Goal: Task Accomplishment & Management: Manage account settings

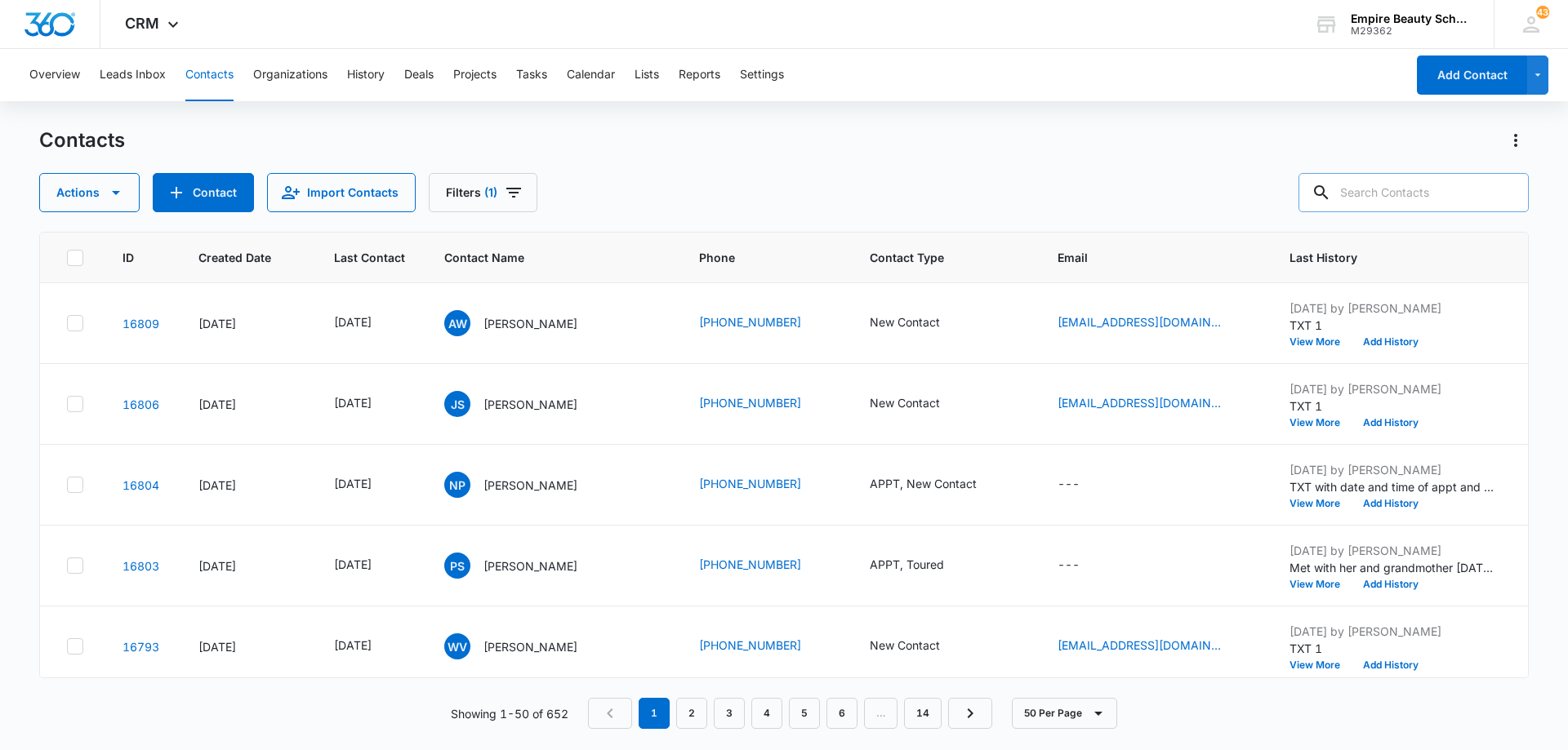
click at [1391, 193] on input "text" at bounding box center [1413, 193] width 230 height 39
type input "[PERSON_NAME]"
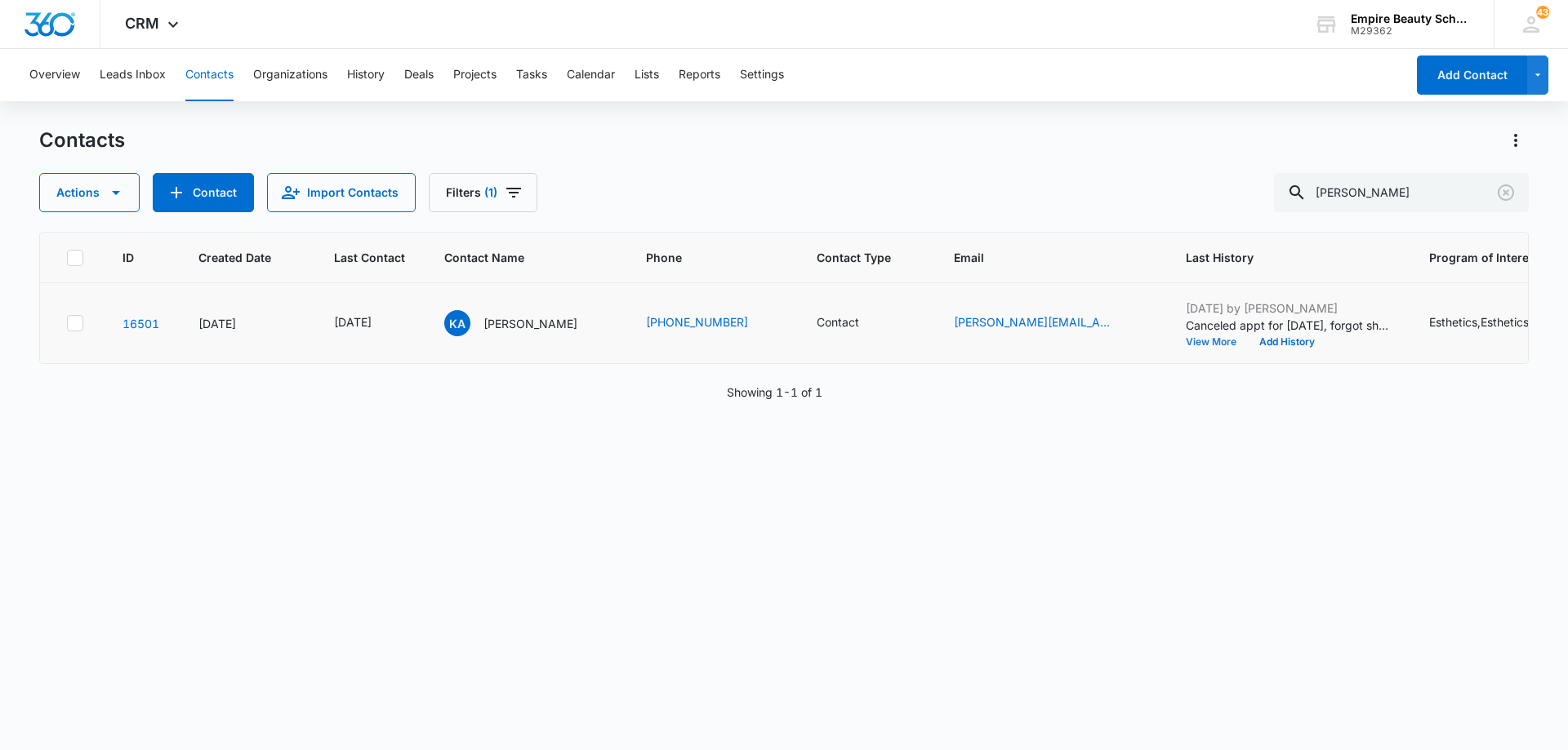
click at [1186, 344] on button "View More" at bounding box center [1217, 342] width 62 height 10
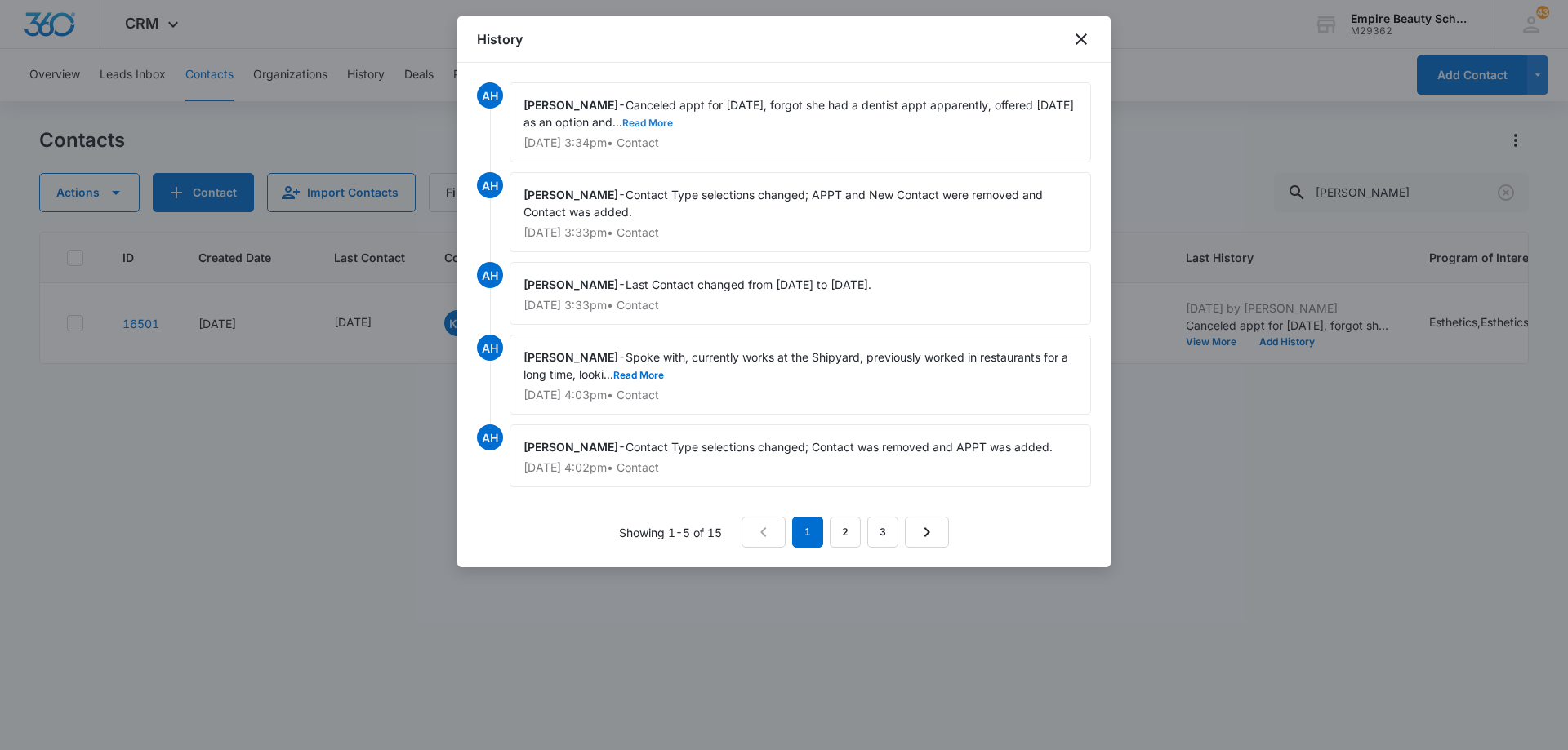
click at [644, 127] on button "Read More" at bounding box center [647, 123] width 51 height 10
click at [1088, 42] on icon "close" at bounding box center [1081, 39] width 20 height 20
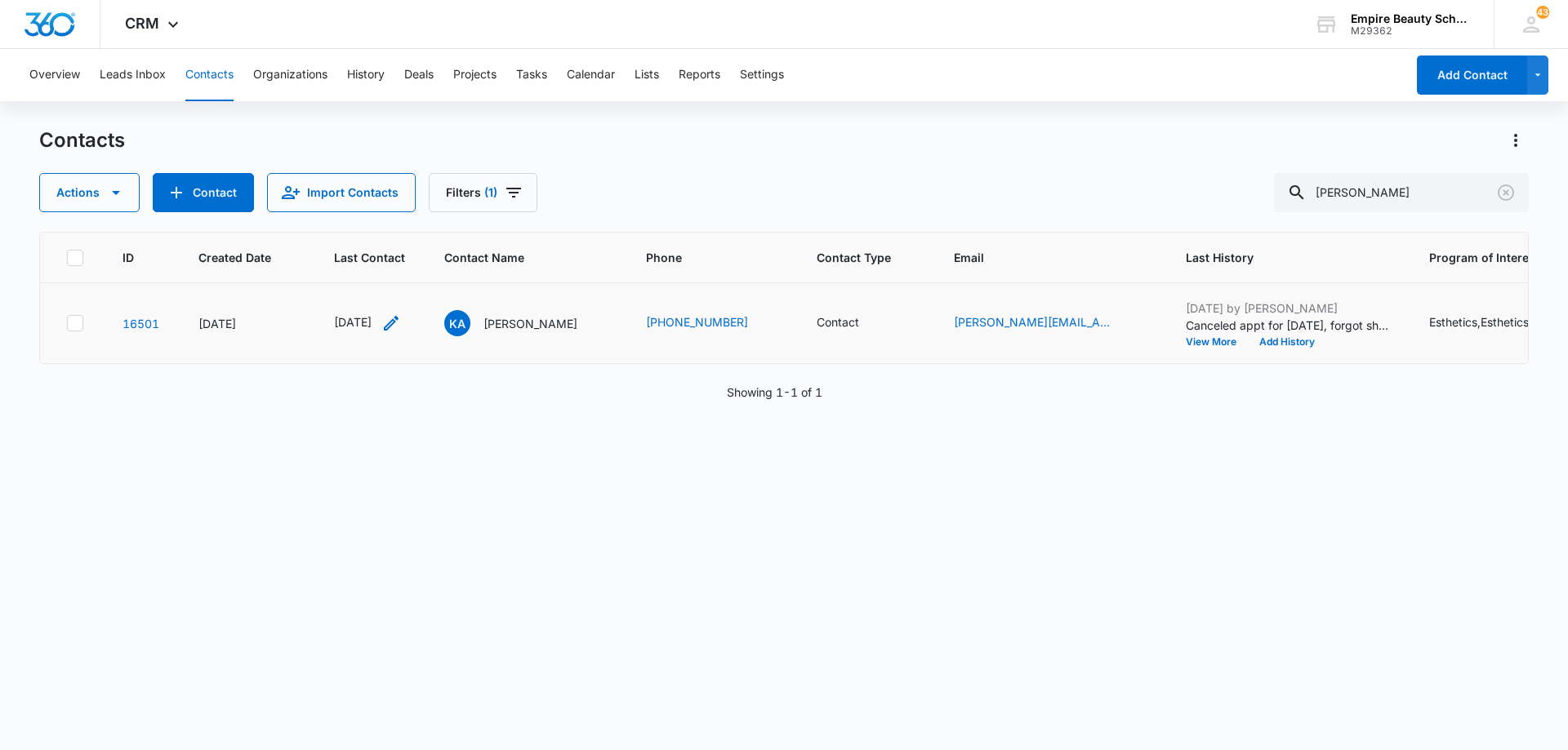
click at [401, 325] on icon "Last Contact - 1754265600 - Select to Edit Field" at bounding box center [391, 324] width 20 height 20
click at [399, 216] on input "[DATE]" at bounding box center [379, 218] width 120 height 18
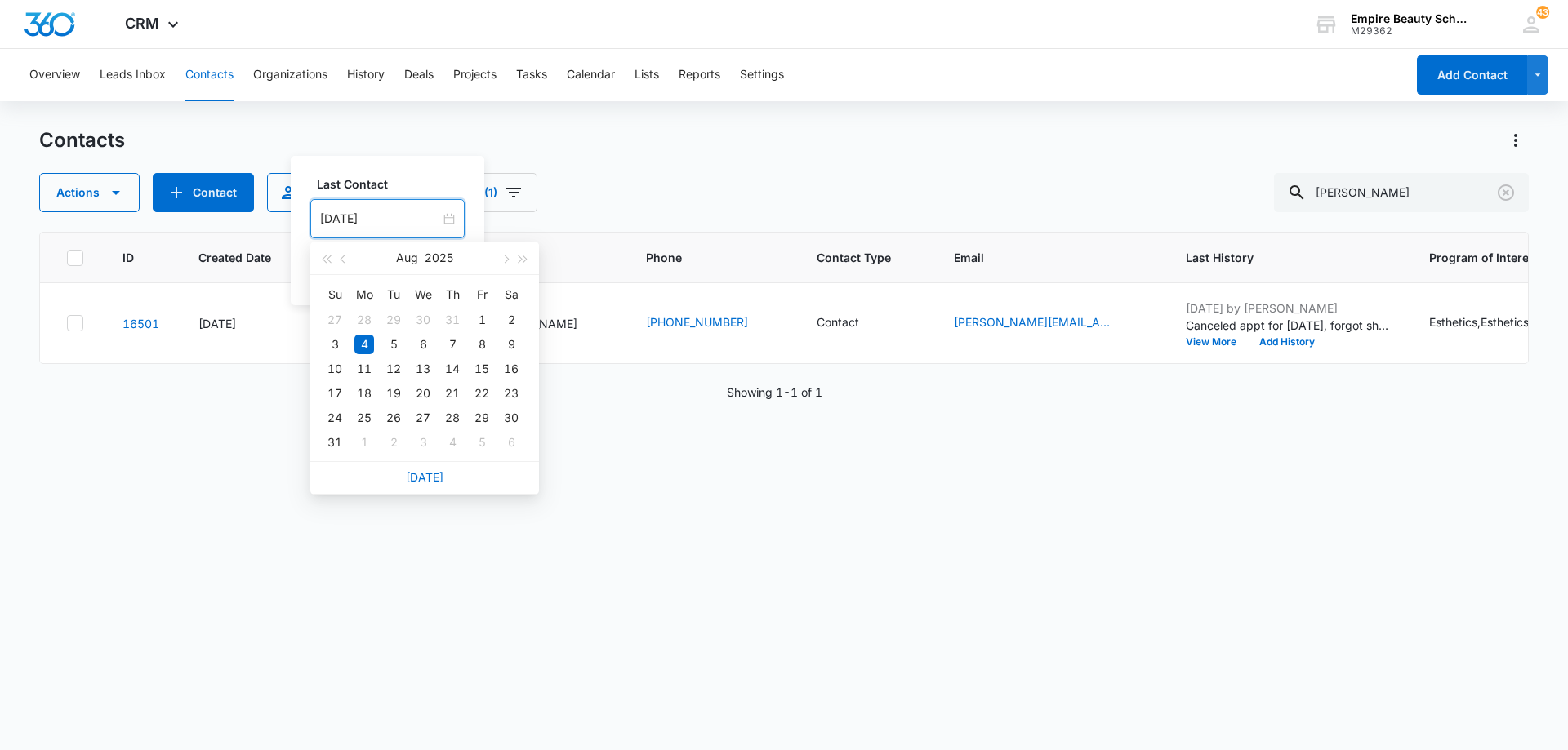
click at [428, 474] on link "[DATE]" at bounding box center [424, 477] width 38 height 14
type input "[DATE]"
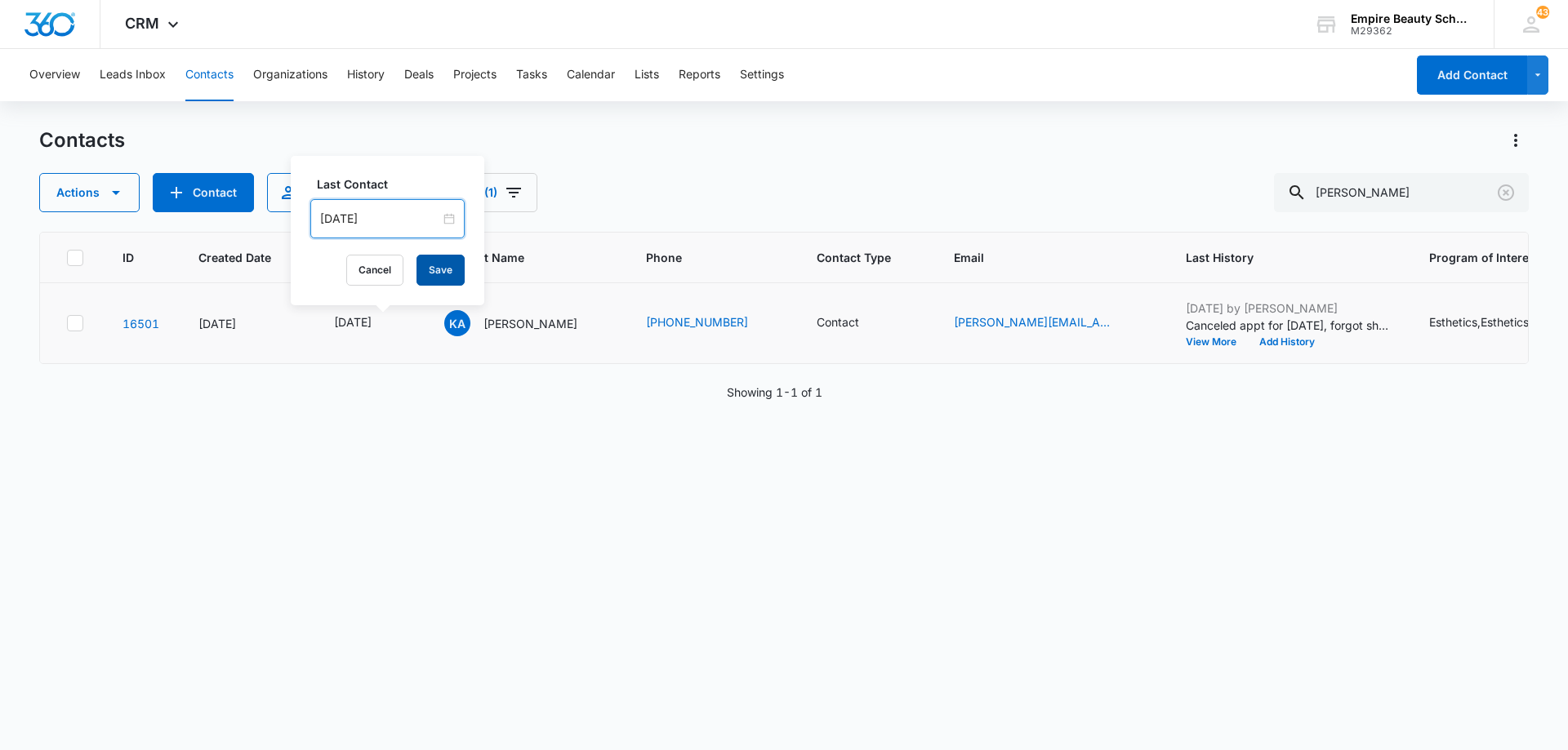
click at [437, 285] on button "Save" at bounding box center [440, 270] width 48 height 31
click at [1282, 338] on button "Add History" at bounding box center [1286, 342] width 78 height 10
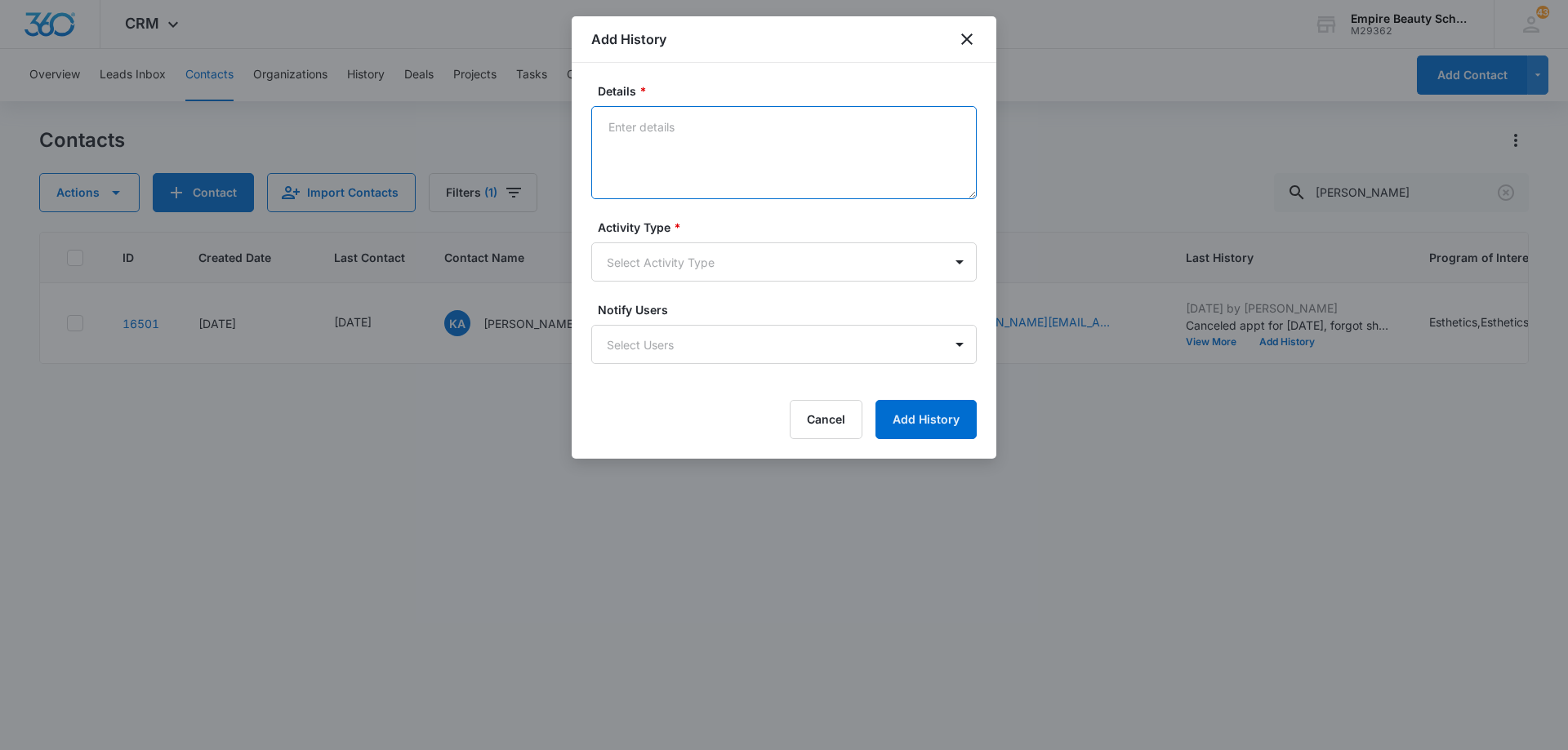
click at [809, 146] on textarea "Details *" at bounding box center [783, 152] width 385 height 93
type textarea "LVM for call back"
click at [725, 268] on body "CRM Apps Forms CRM Email Shop Payments POS Files Brand Settings Empire Beauty S…" at bounding box center [784, 375] width 1568 height 750
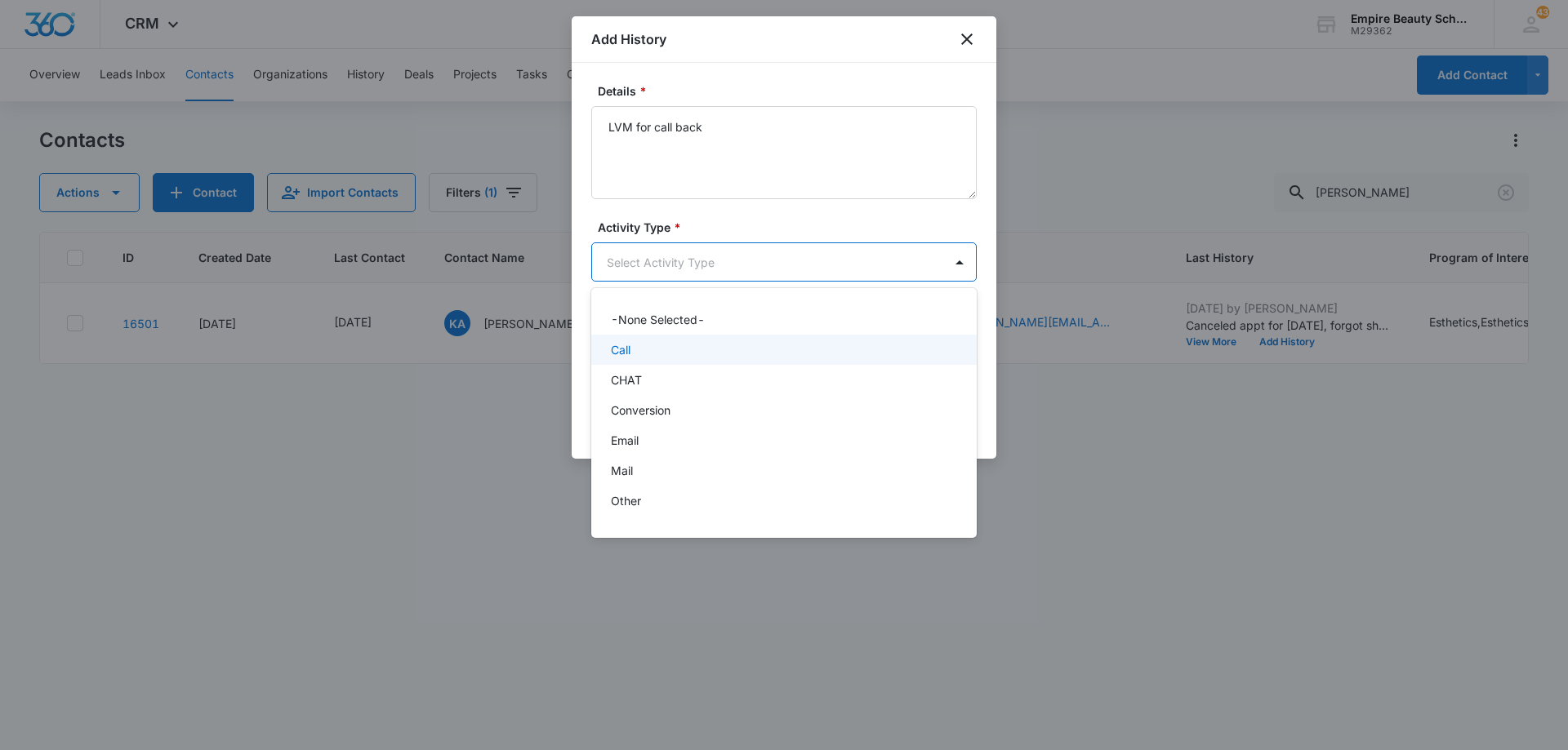
click at [719, 349] on div "Call" at bounding box center [782, 350] width 343 height 18
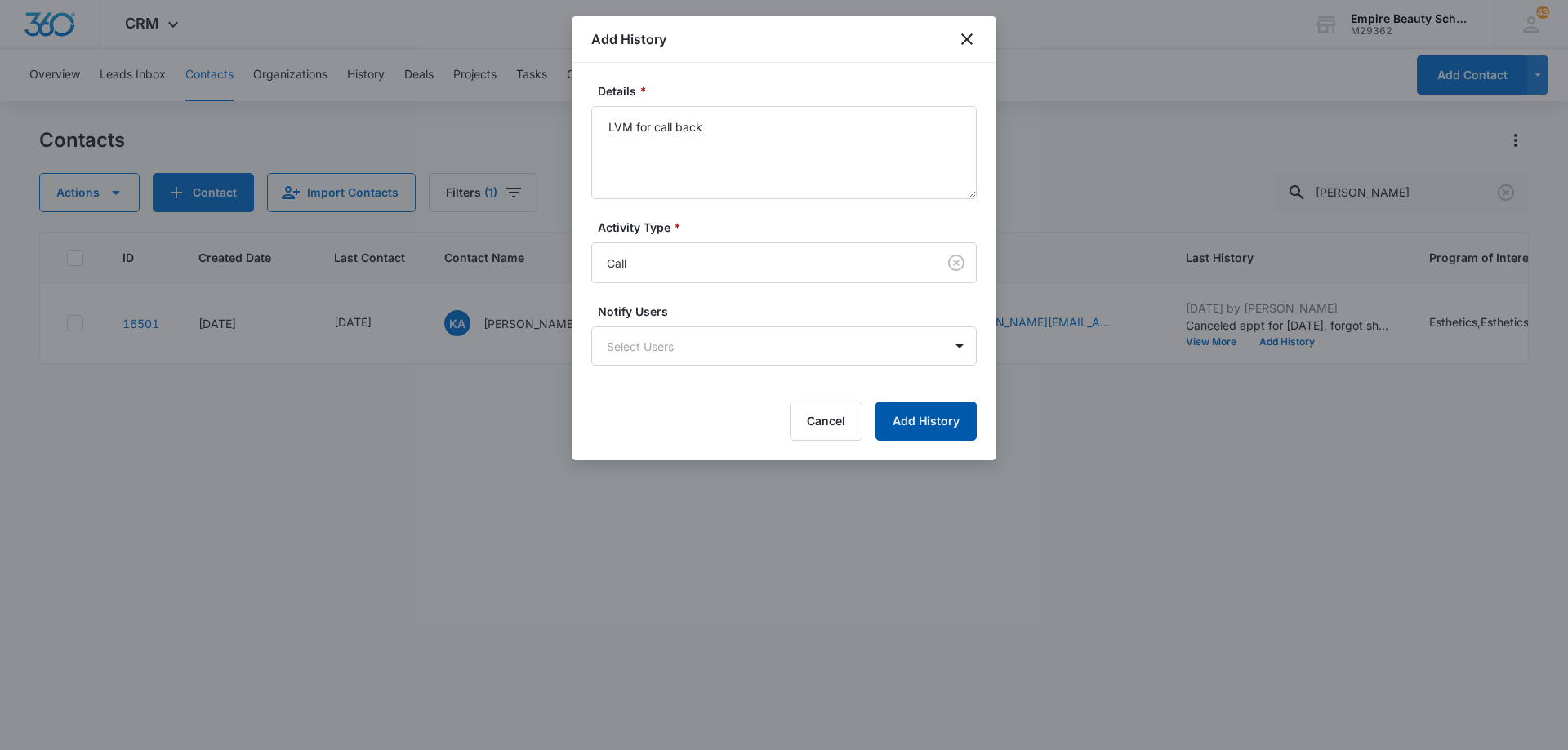
click at [912, 414] on button "Add History" at bounding box center [926, 421] width 101 height 39
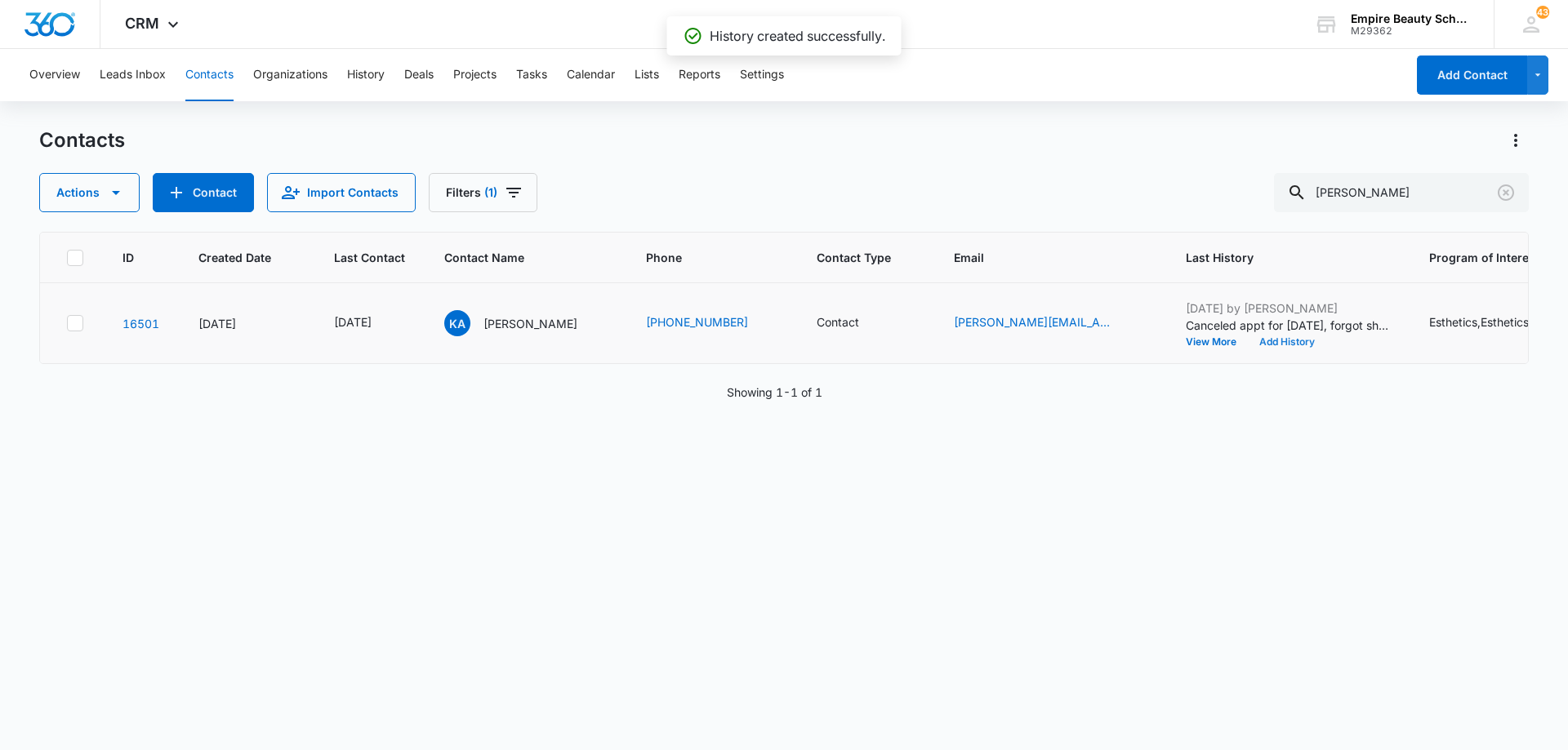
drag, startPoint x: 1259, startPoint y: 342, endPoint x: 1259, endPoint y: 352, distance: 10.0
click at [1259, 352] on td "[DATE] by [PERSON_NAME] Canceled appt for [DATE], forgot she had a dentist appt…" at bounding box center [1288, 324] width 244 height 81
click at [1258, 342] on button "Add History" at bounding box center [1286, 342] width 78 height 10
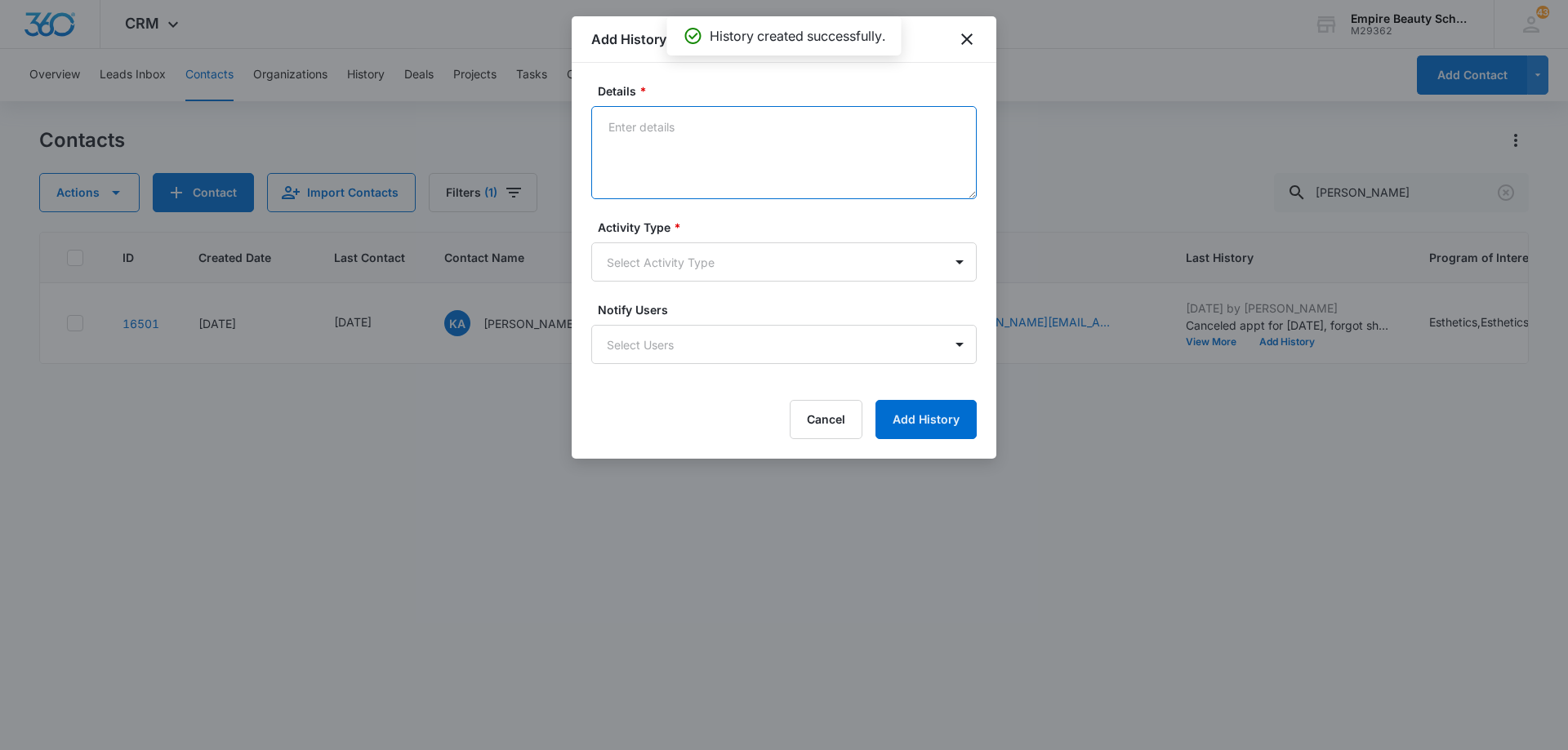
click at [707, 155] on textarea "Details *" at bounding box center [783, 152] width 385 height 93
type textarea "TXT - still interested in night class?"
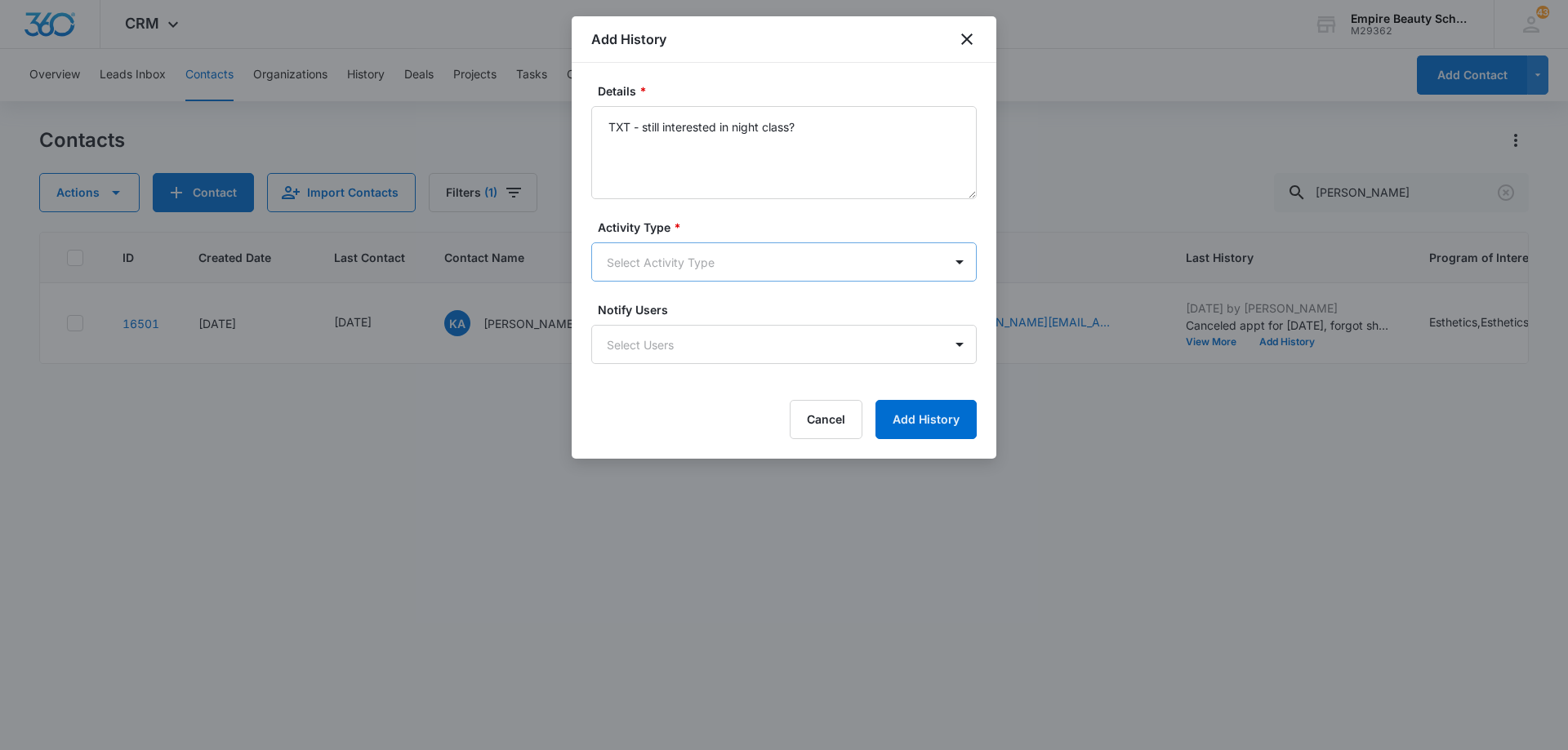
click at [705, 261] on body "CRM Apps Forms CRM Email Shop Payments POS Files Brand Settings Empire Beauty S…" at bounding box center [784, 375] width 1568 height 750
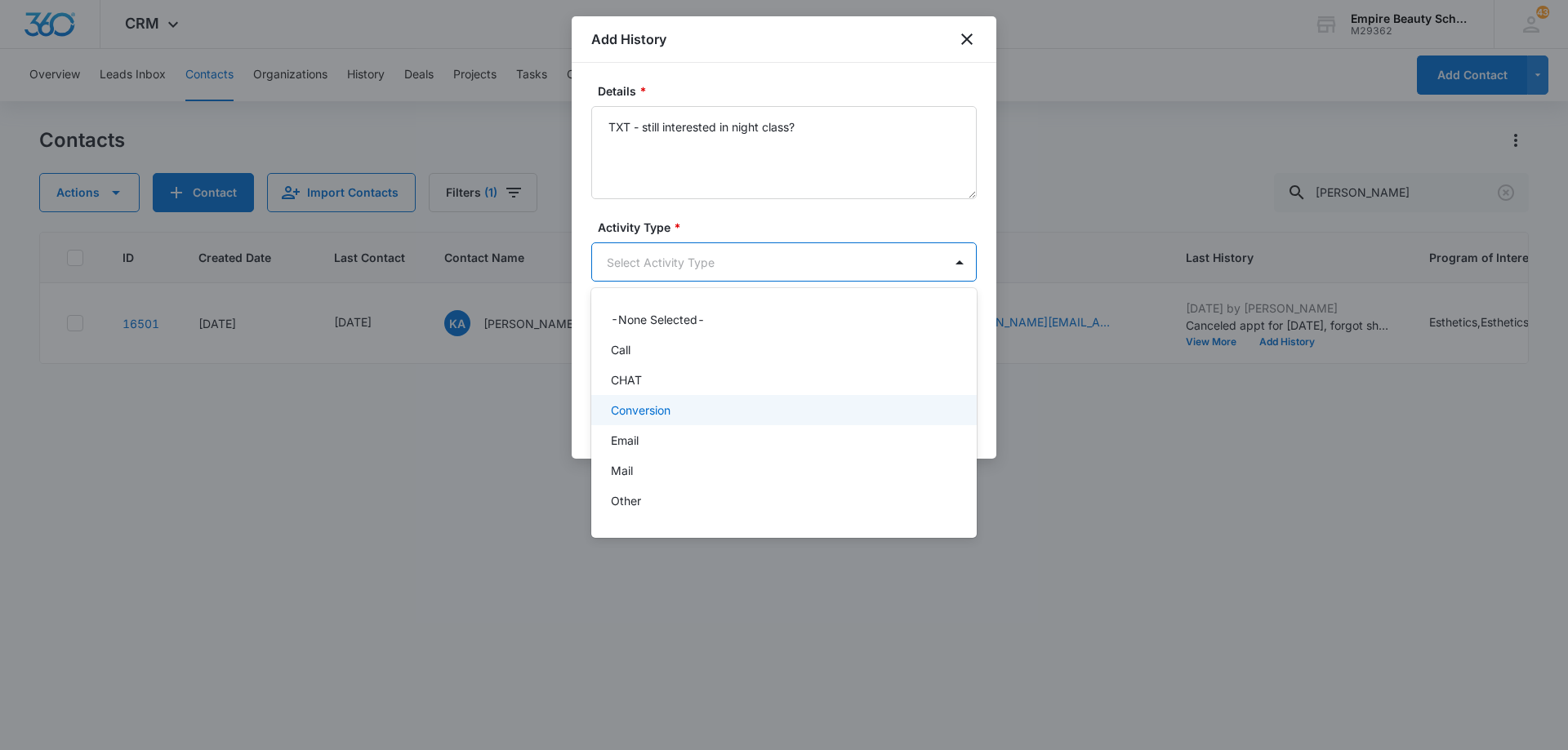
scroll to position [85, 0]
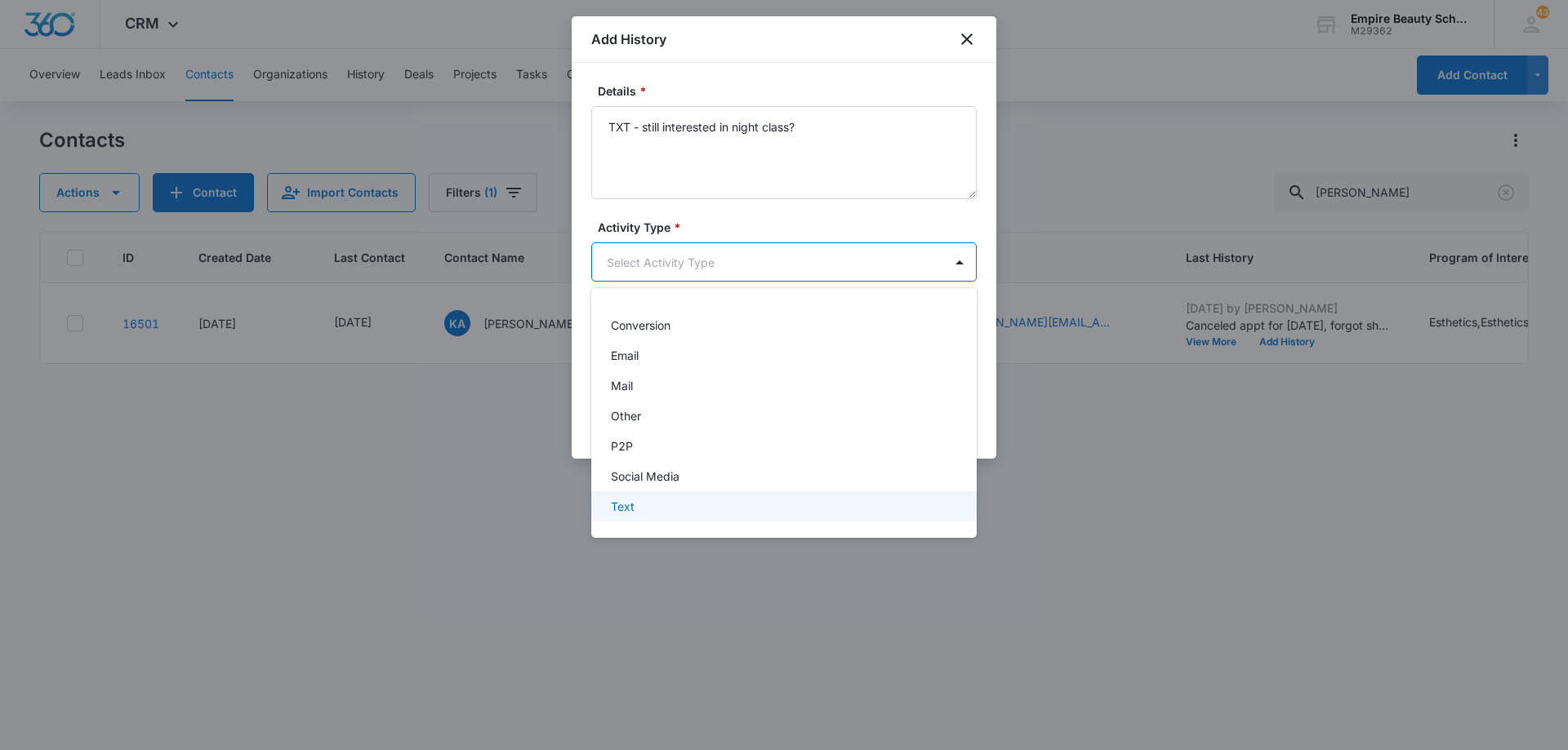
click at [702, 504] on div "Text" at bounding box center [782, 507] width 343 height 18
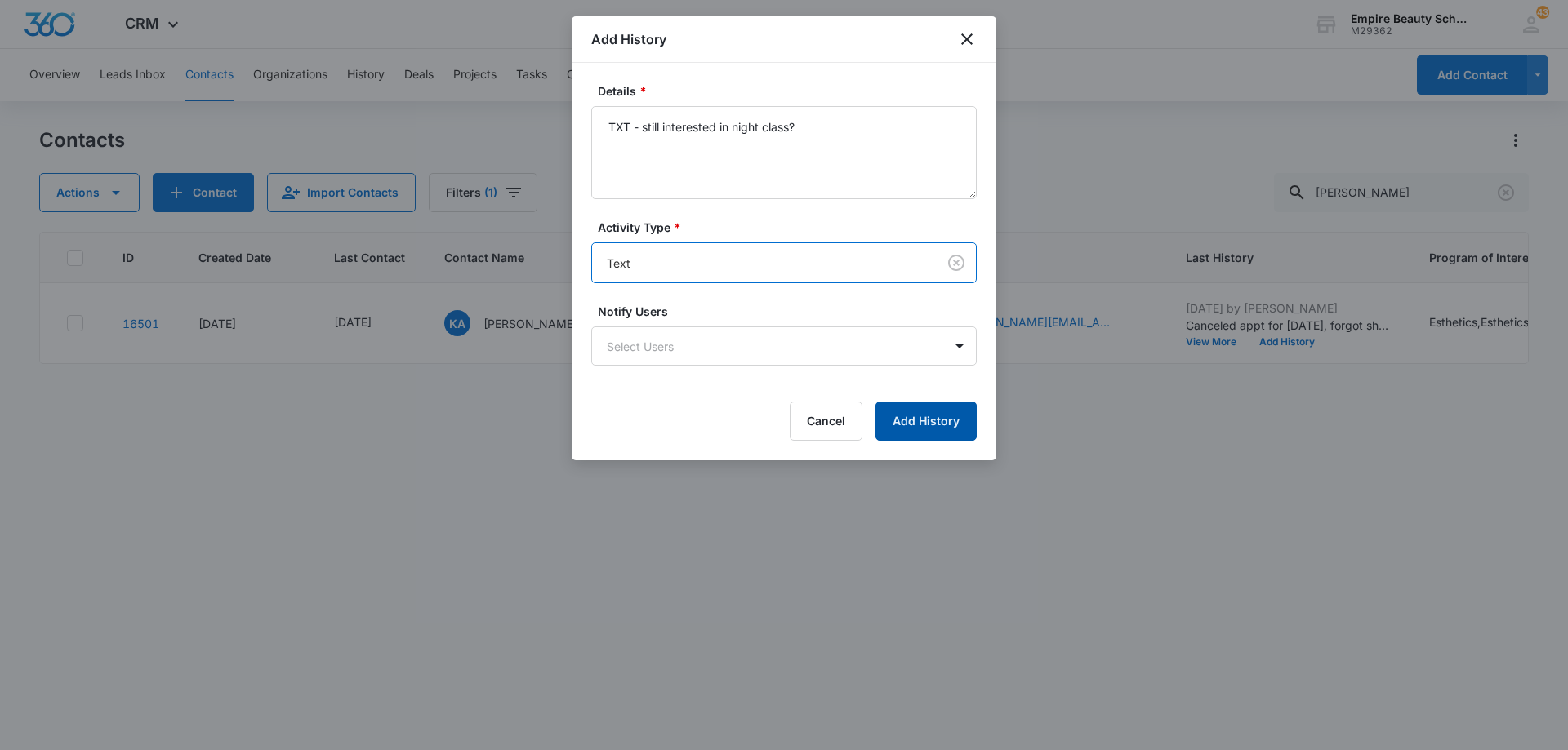
click at [936, 424] on button "Add History" at bounding box center [926, 421] width 101 height 39
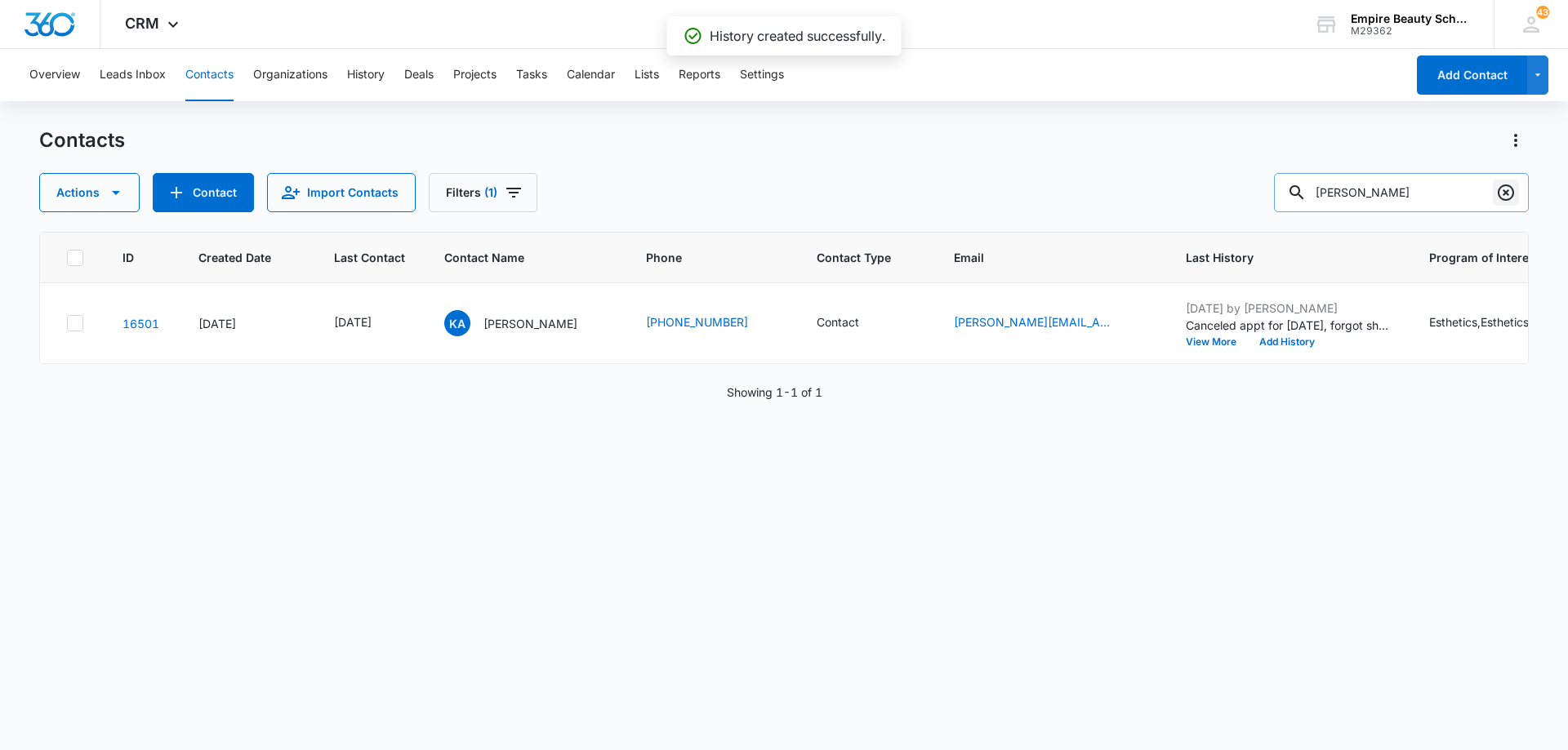
click at [1512, 194] on icon "Clear" at bounding box center [1506, 192] width 17 height 17
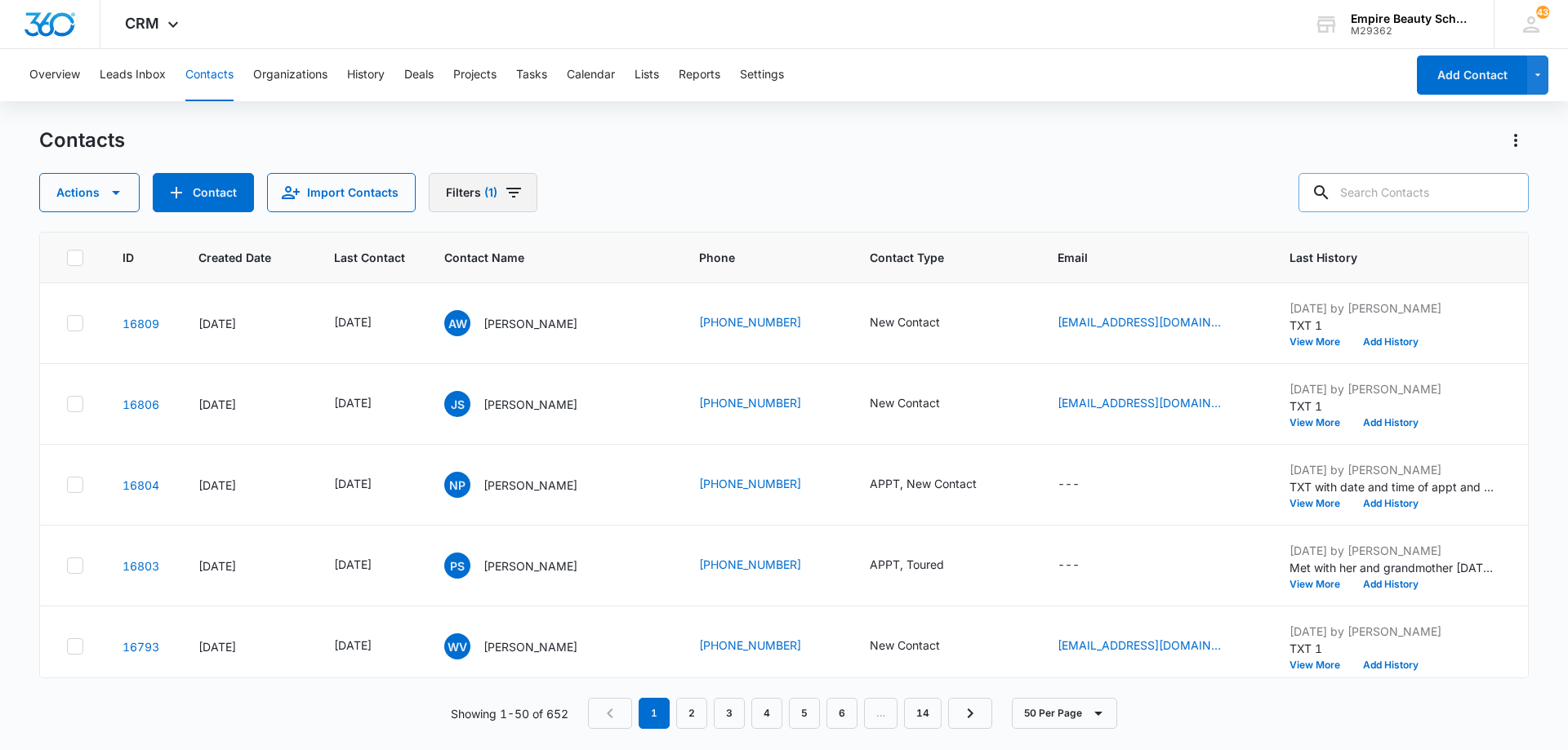
click at [509, 193] on icon "Filters" at bounding box center [513, 193] width 15 height 10
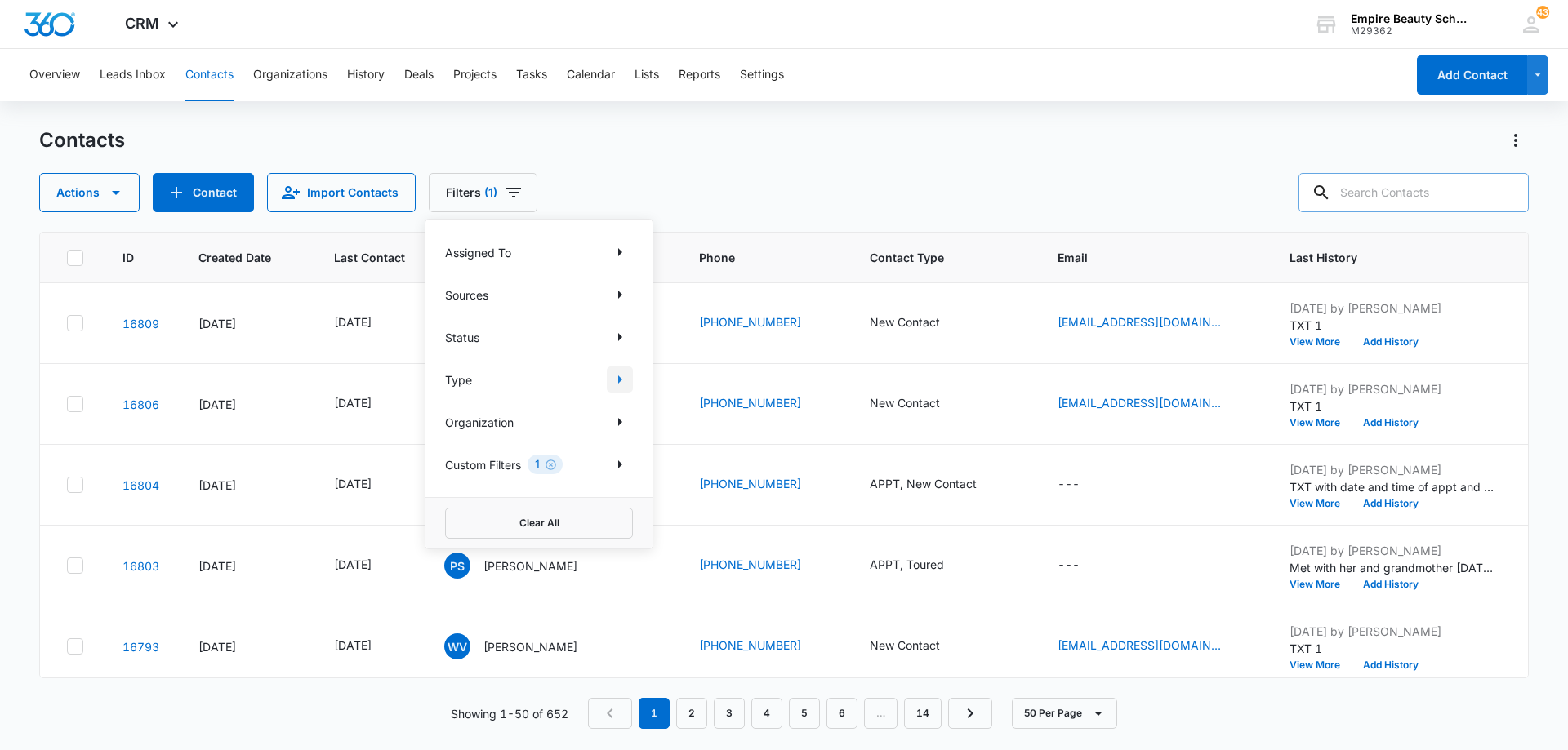
click at [613, 389] on button "Show Type filters" at bounding box center [619, 379] width 26 height 26
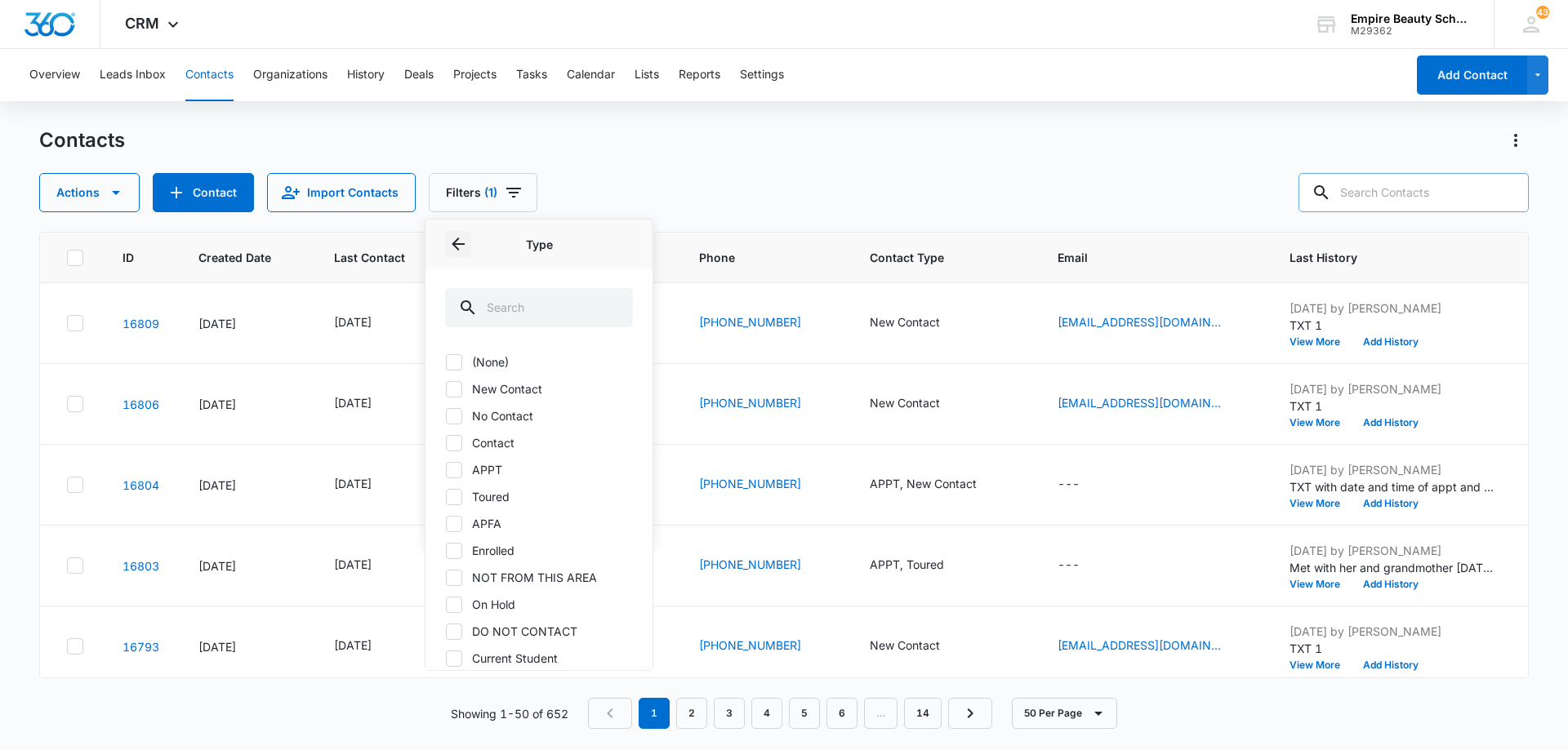
click at [450, 239] on icon "Back" at bounding box center [458, 244] width 20 height 20
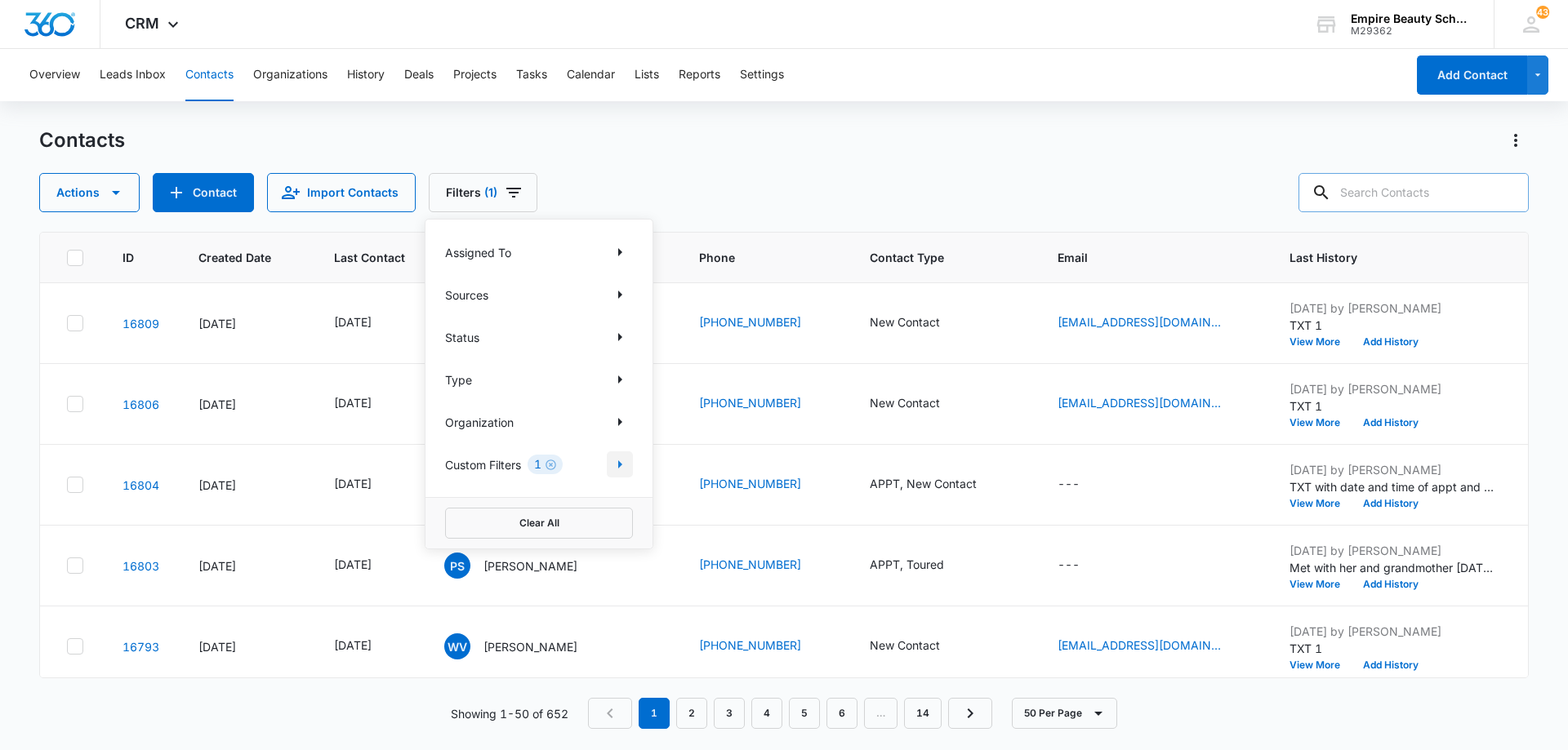
click at [614, 468] on icon "Show Custom Filters filters" at bounding box center [619, 464] width 20 height 20
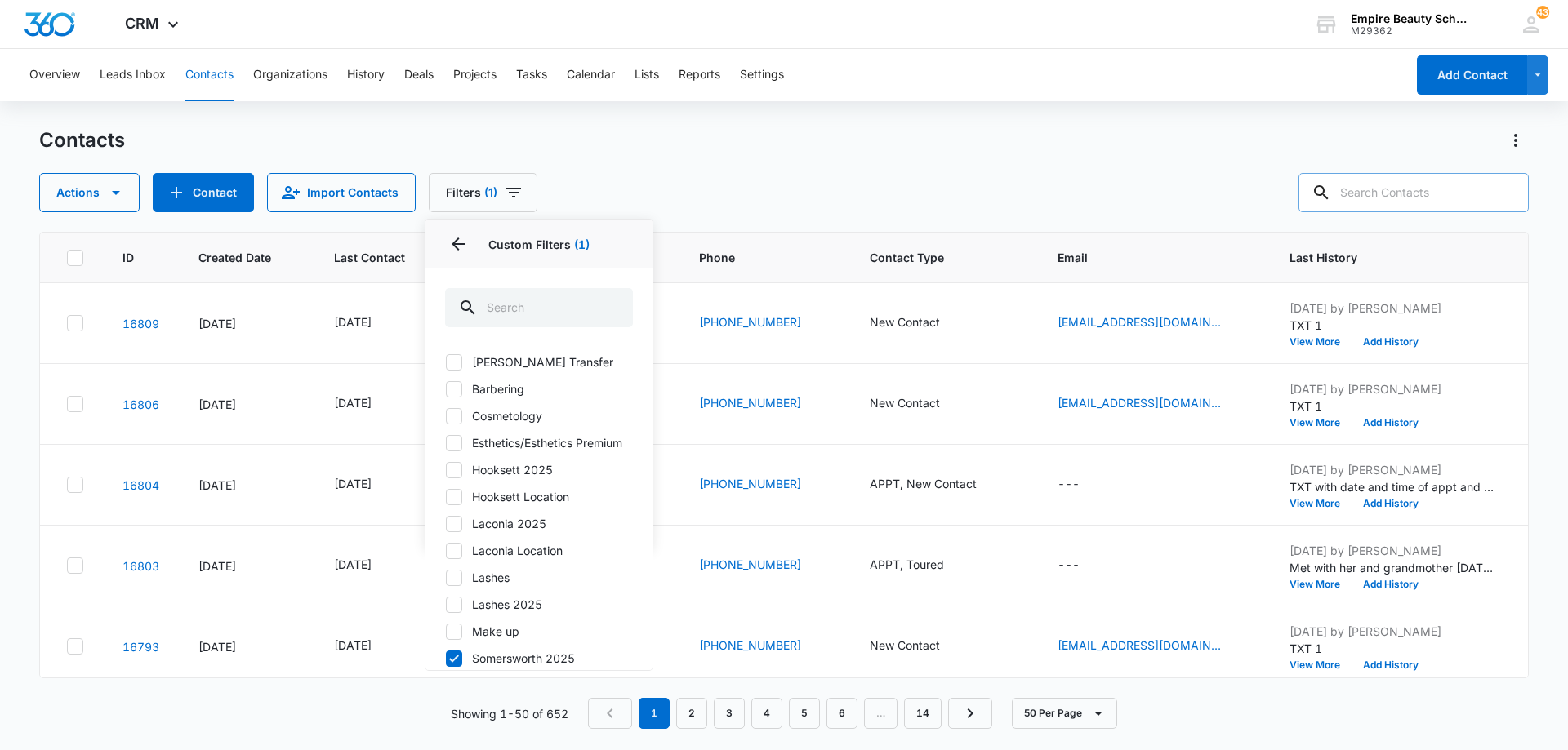
click at [459, 416] on icon at bounding box center [453, 415] width 15 height 15
click at [446, 416] on input "Cosmetology" at bounding box center [445, 415] width 1 height 1
checkbox input "true"
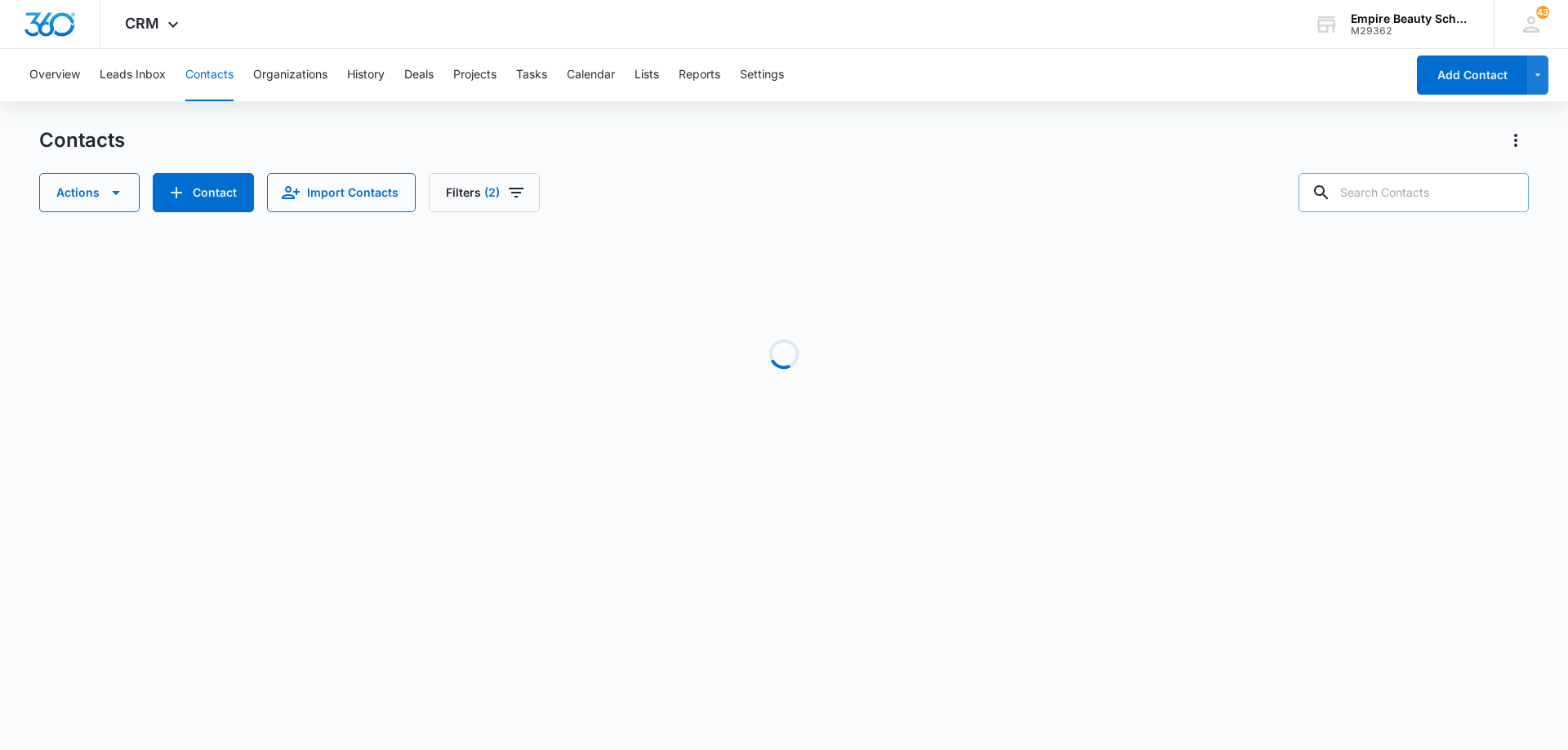
click at [825, 199] on div "Actions Contact Import Contacts Filters (2)" at bounding box center [783, 193] width 1489 height 39
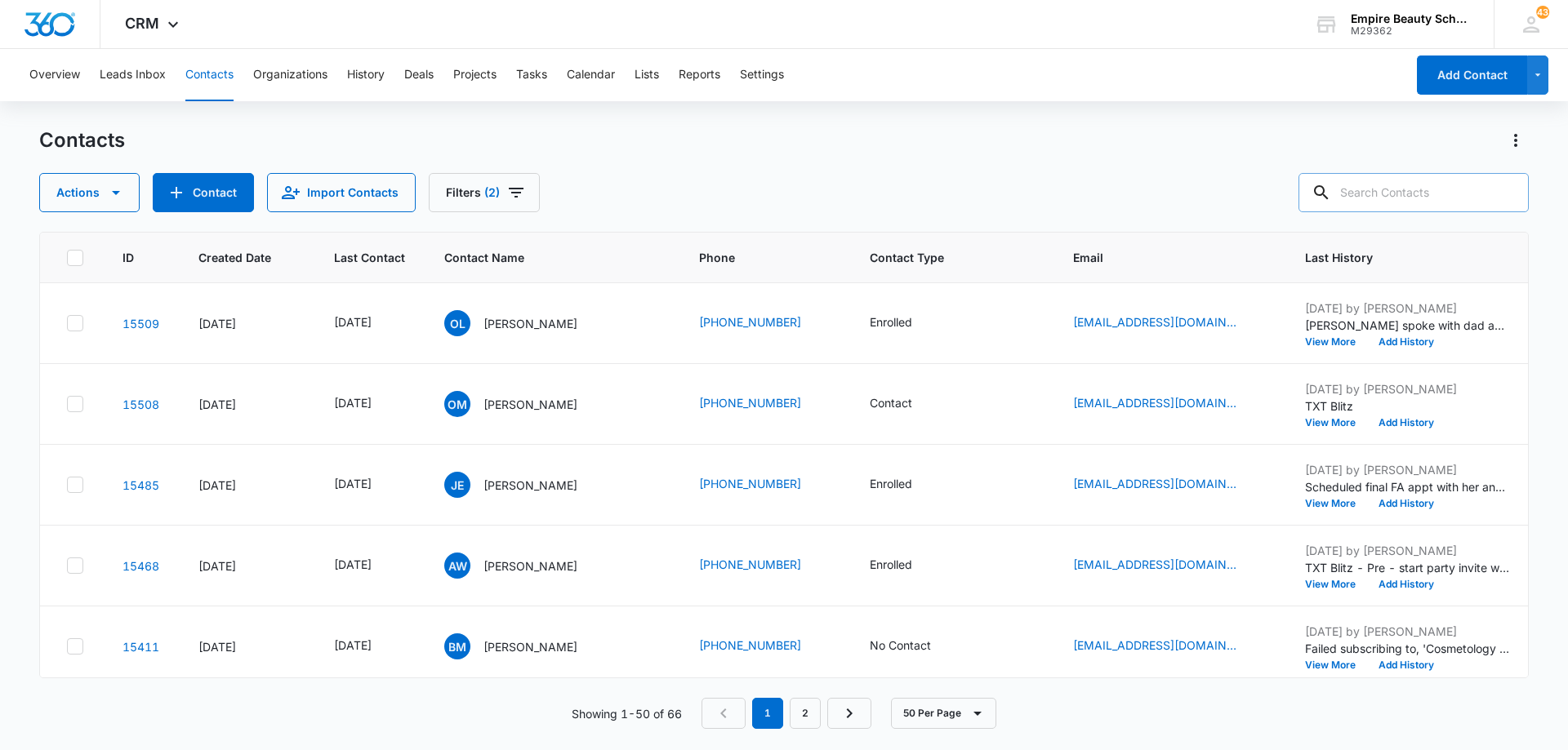
click at [828, 193] on div "Actions Contact Import Contacts Filters (2)" at bounding box center [783, 193] width 1489 height 39
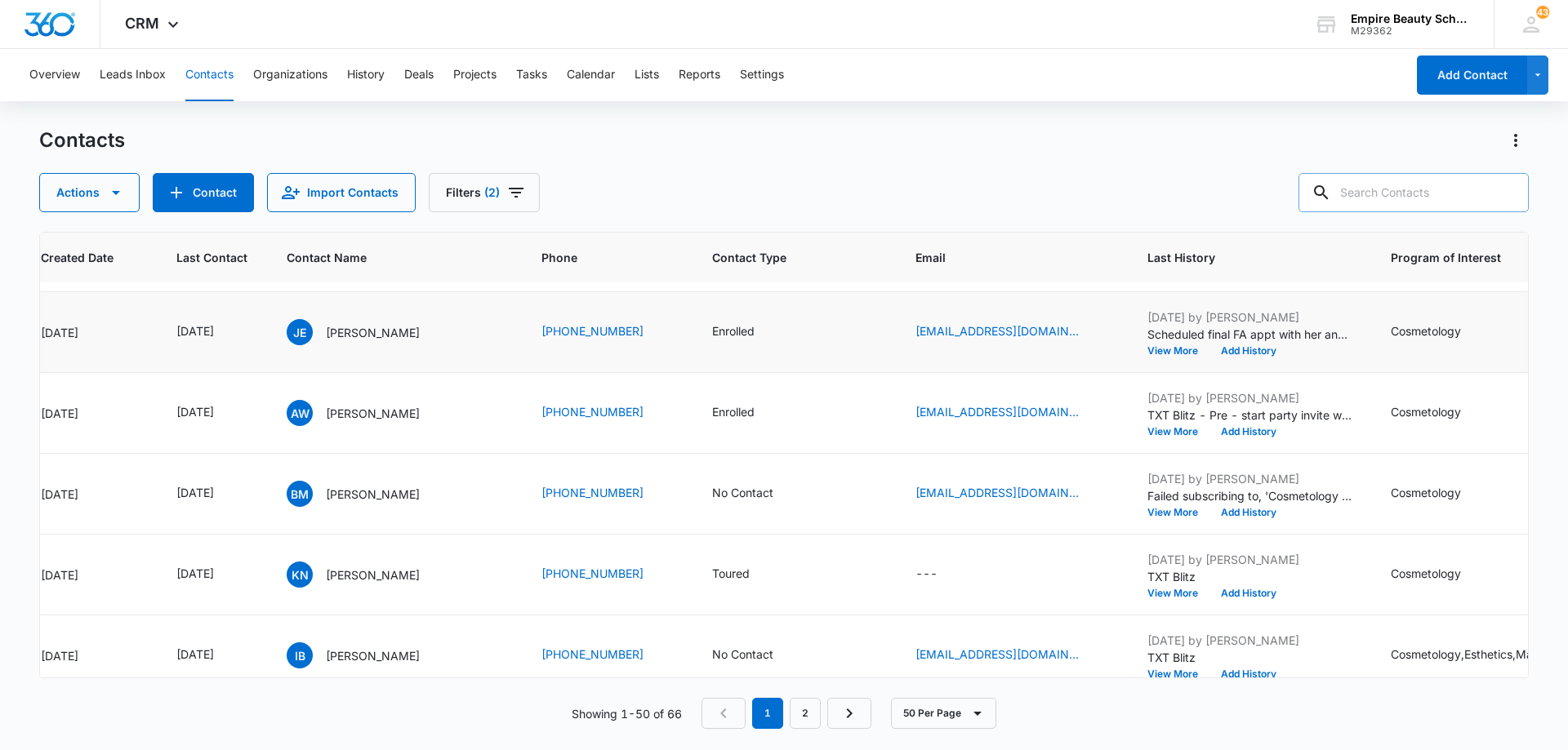
scroll to position [163, 158]
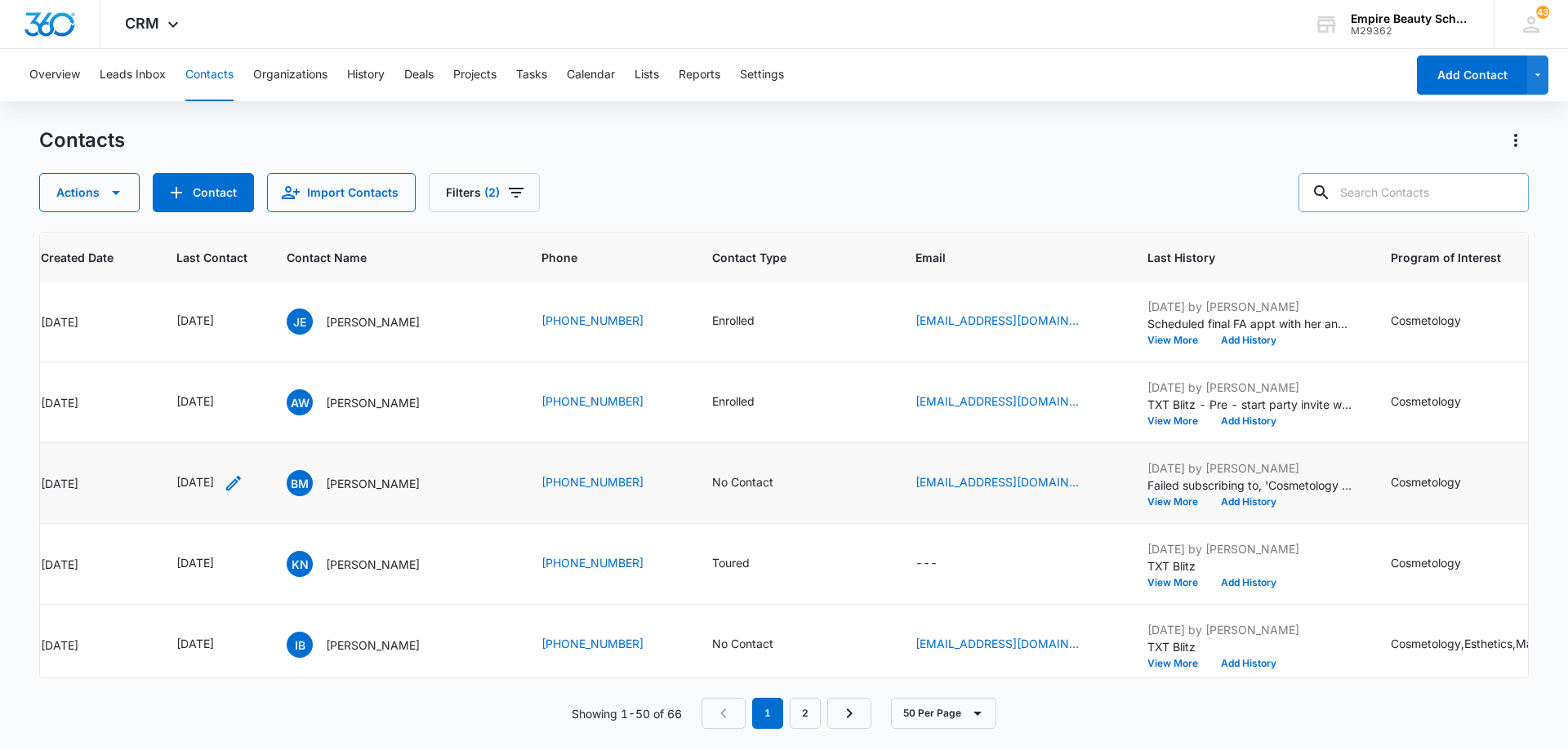
click at [241, 485] on icon "Last Contact - 1757376000 - Select to Edit Field" at bounding box center [233, 483] width 15 height 15
click at [242, 378] on input "[DATE]" at bounding box center [222, 378] width 120 height 18
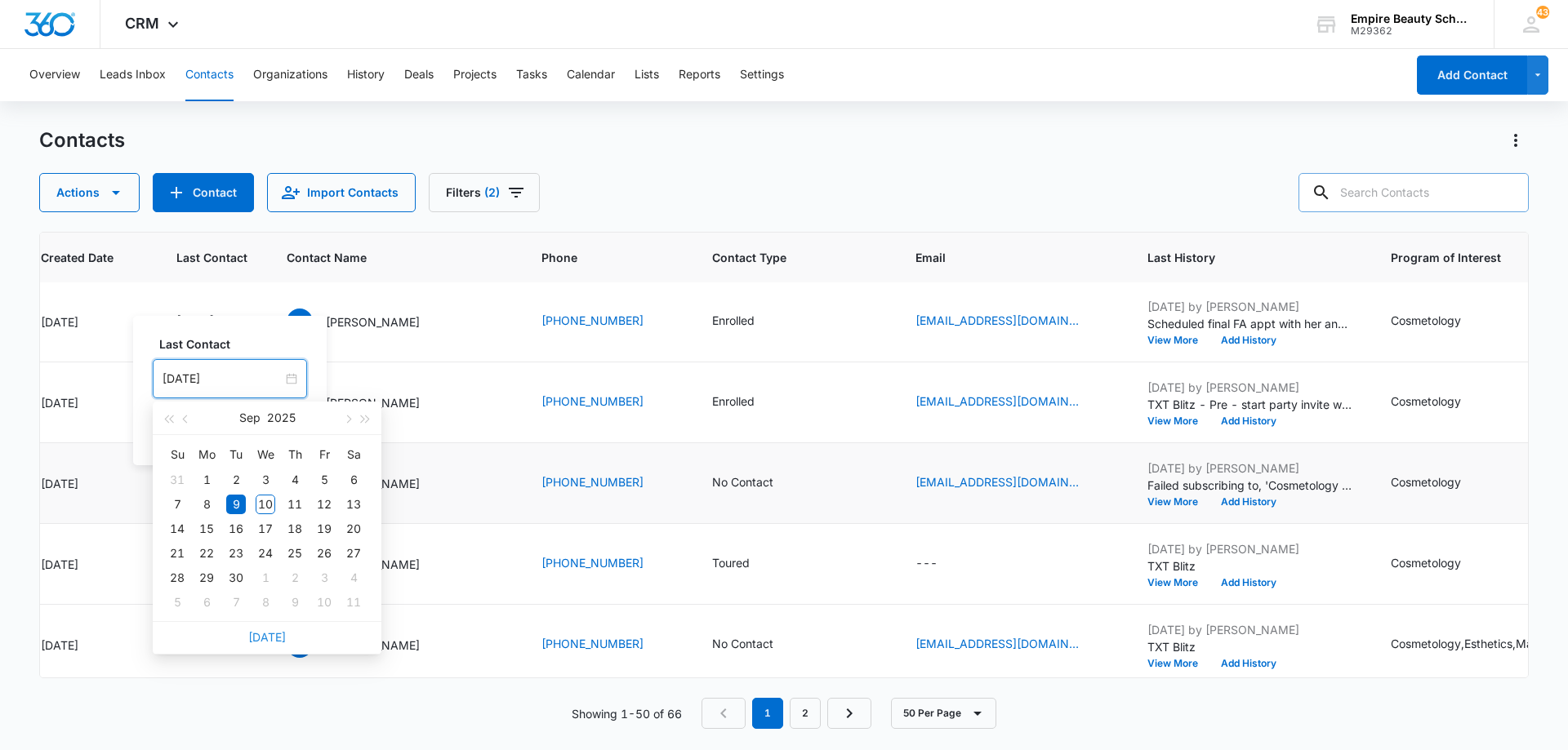
click at [272, 636] on link "[DATE]" at bounding box center [267, 637] width 38 height 14
type input "[DATE]"
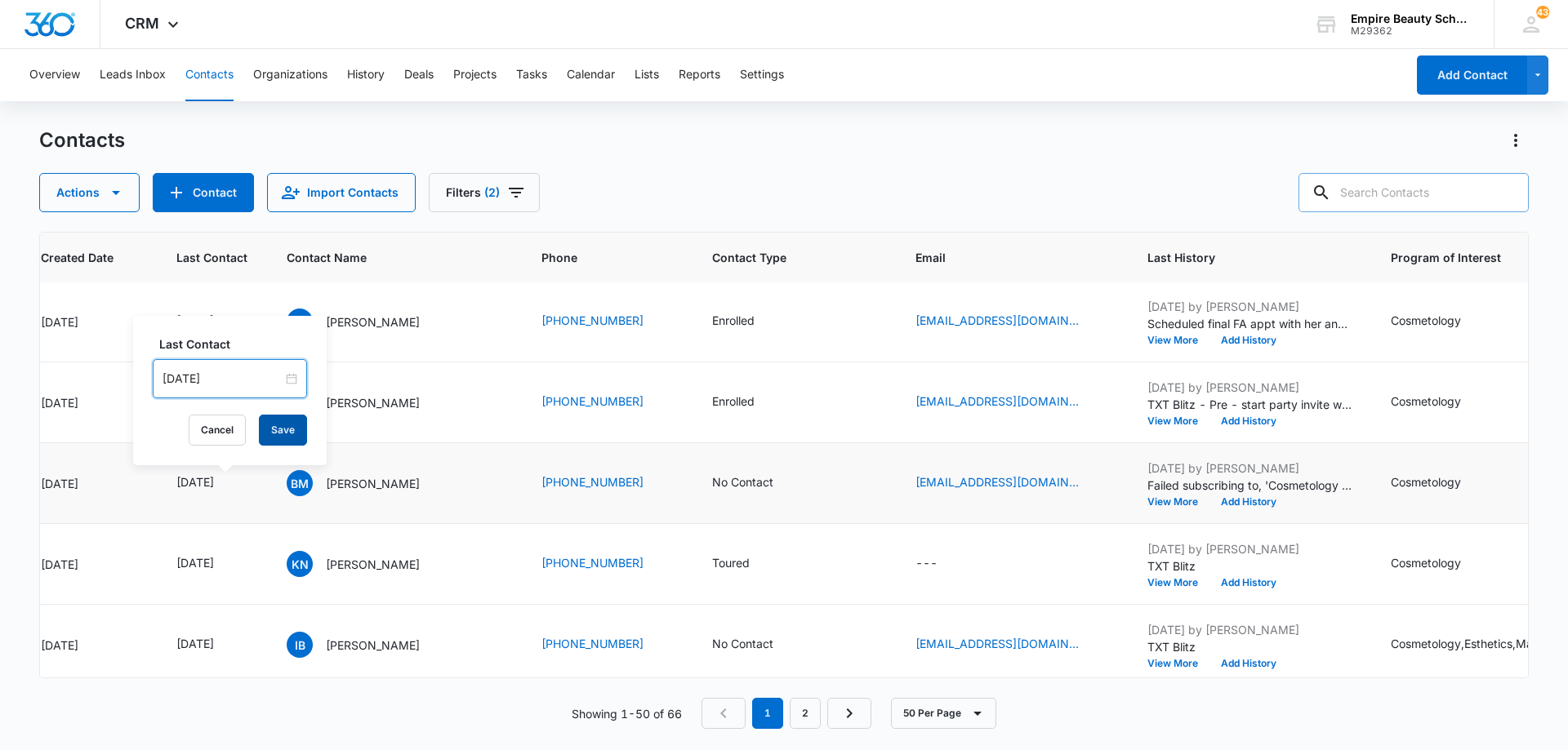
click at [260, 429] on button "Save" at bounding box center [282, 430] width 48 height 31
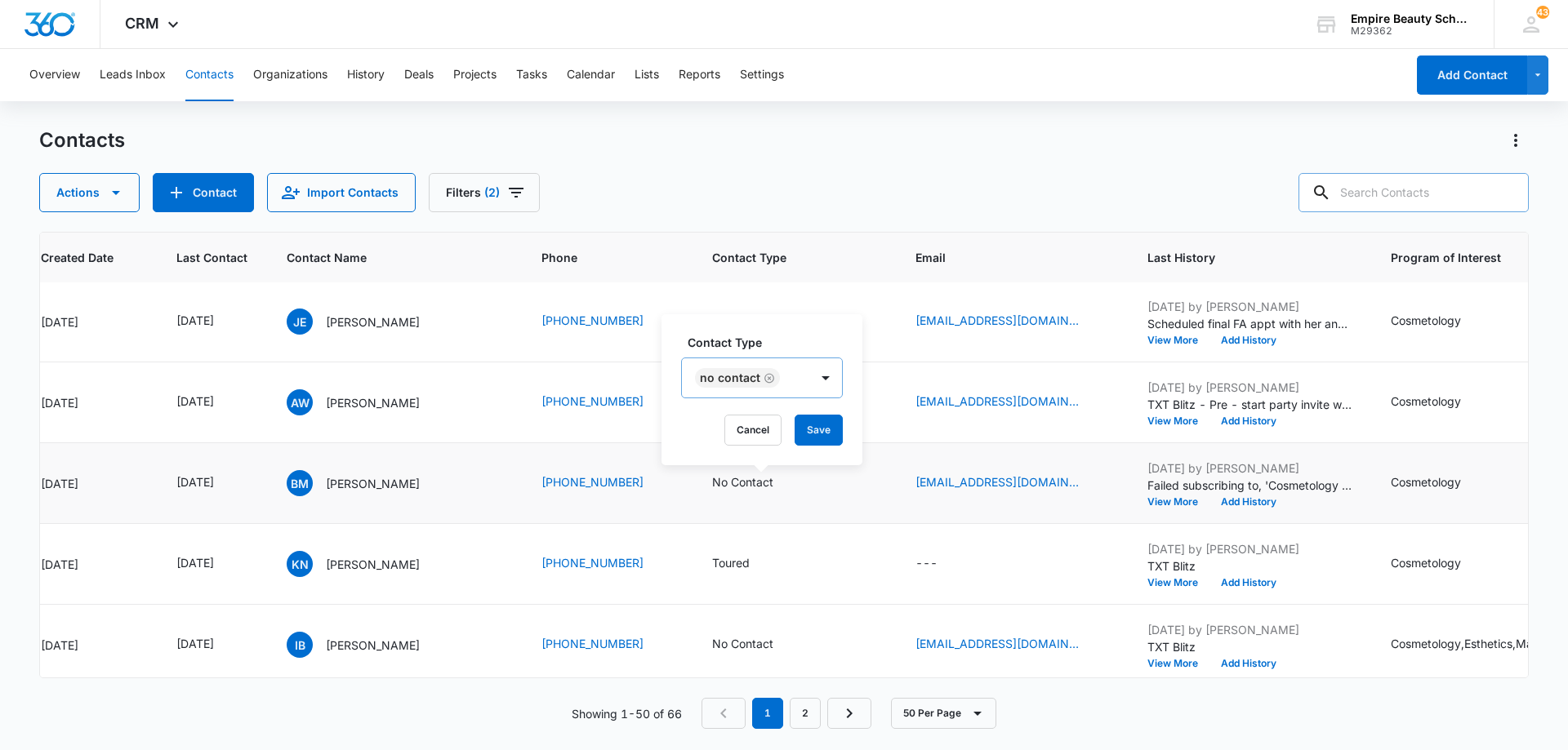
click at [764, 376] on icon "Remove No Contact" at bounding box center [769, 378] width 10 height 10
click at [778, 379] on div "Contact Type" at bounding box center [735, 379] width 108 height 37
click at [770, 530] on div "Contact" at bounding box center [750, 528] width 100 height 18
click at [791, 390] on div "Contact" at bounding box center [736, 378] width 109 height 39
click at [796, 426] on button "Save" at bounding box center [800, 430] width 48 height 31
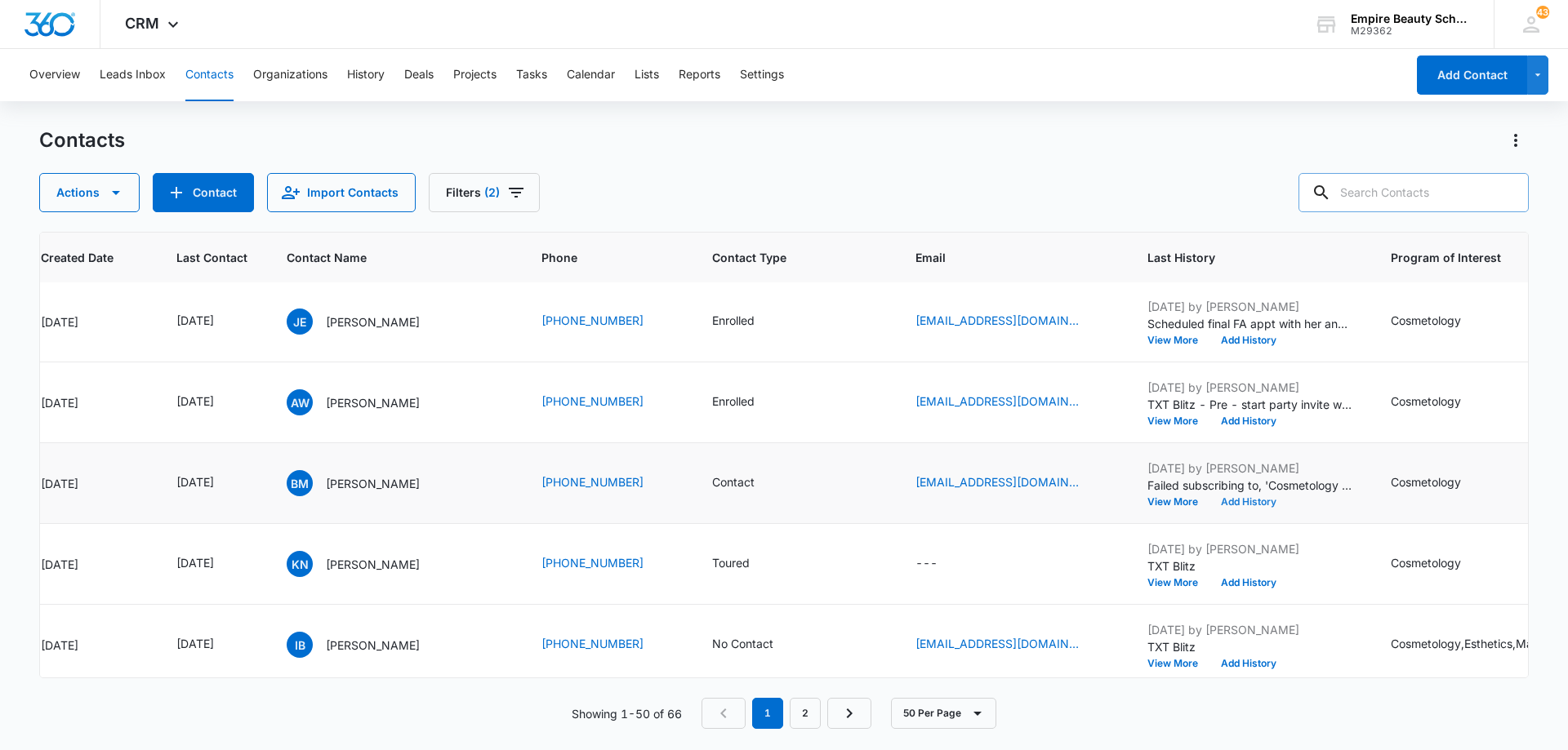
click at [1235, 502] on button "Add History" at bounding box center [1248, 502] width 78 height 10
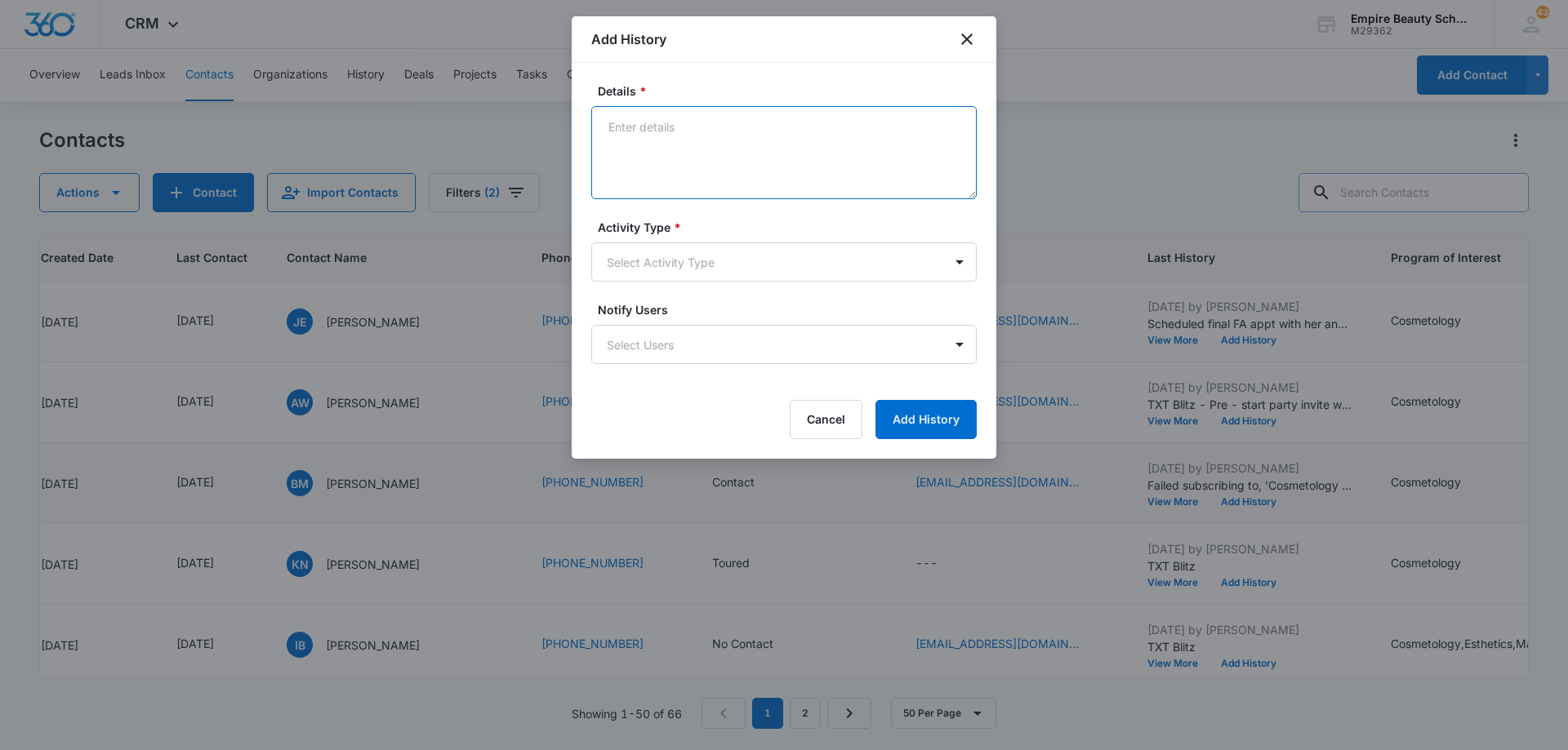
click at [760, 146] on textarea "Details *" at bounding box center [783, 152] width 385 height 93
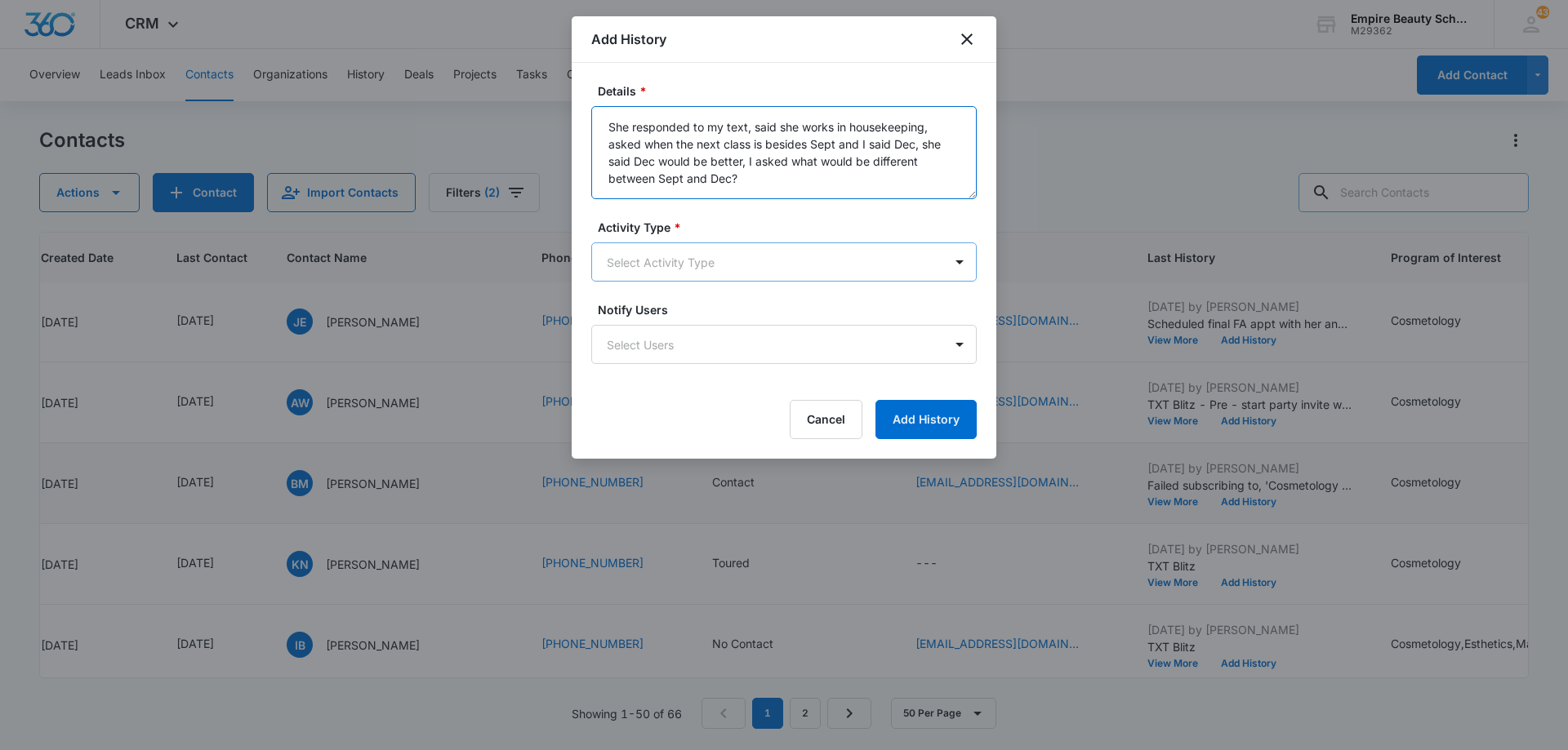
type textarea "She responded to my text, said she works in housekeeping, asked when the next c…"
click at [735, 258] on body "CRM Apps Forms CRM Email Shop Payments POS Files Brand Settings Empire Beauty S…" at bounding box center [784, 375] width 1568 height 750
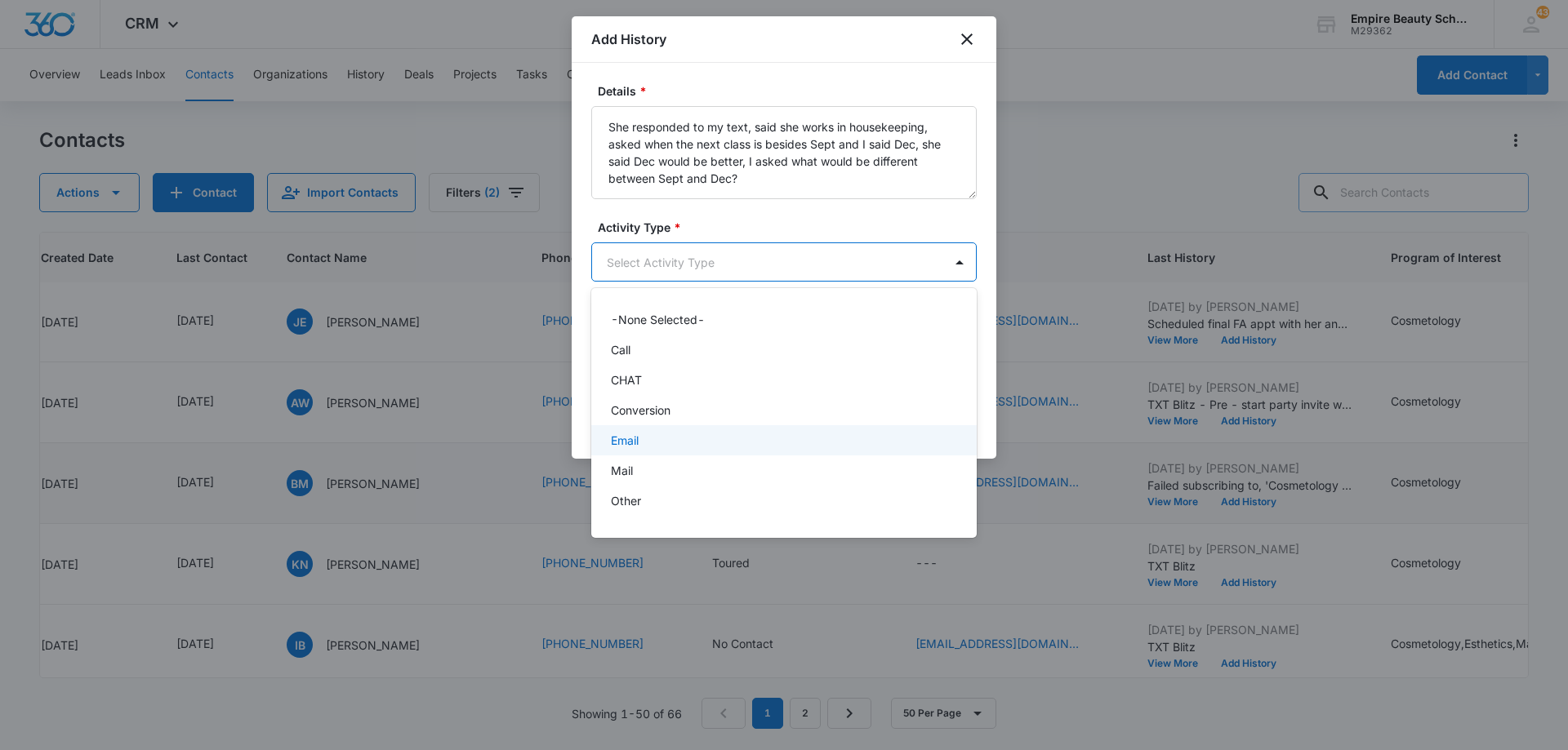
scroll to position [85, 0]
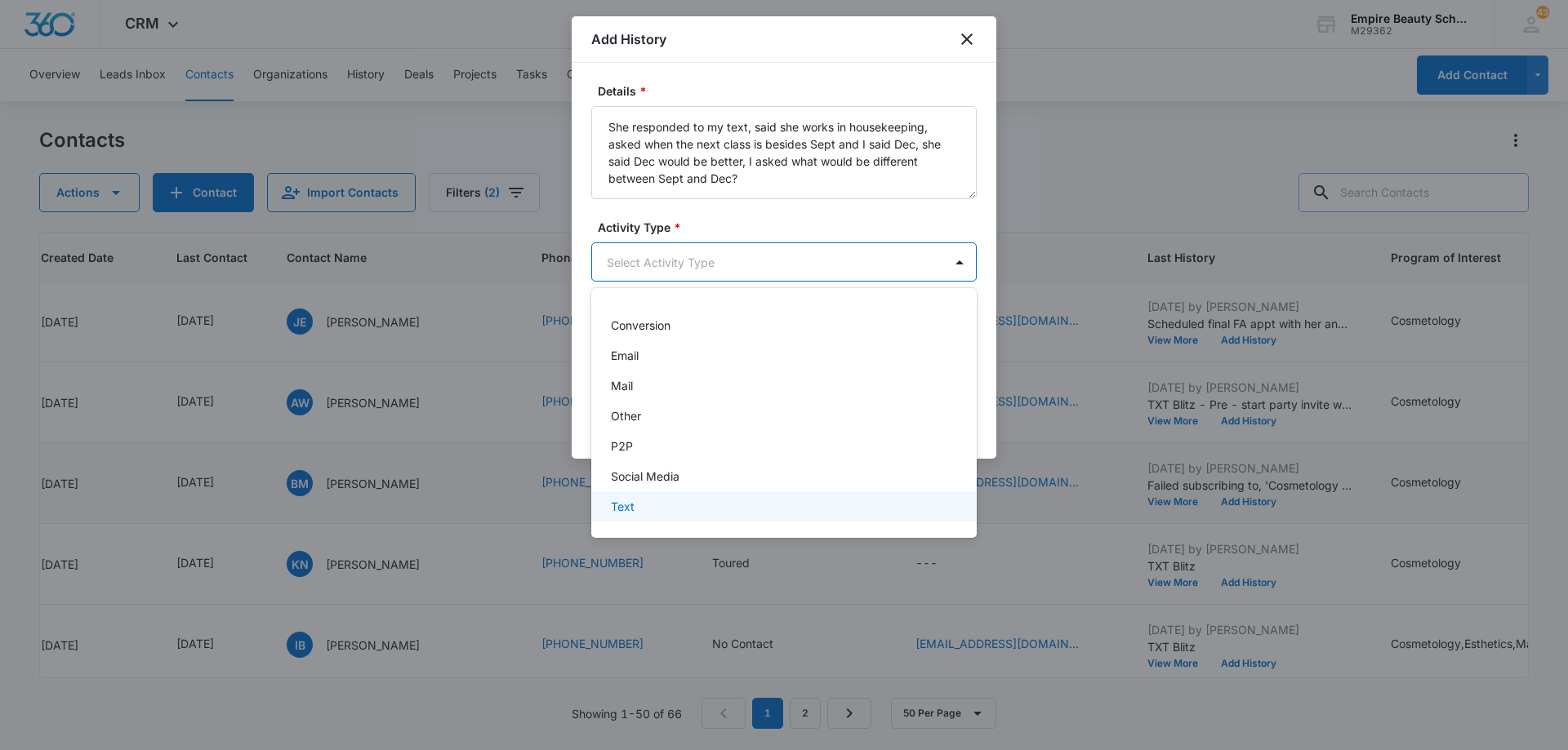
click at [722, 498] on div "Text" at bounding box center [782, 507] width 343 height 18
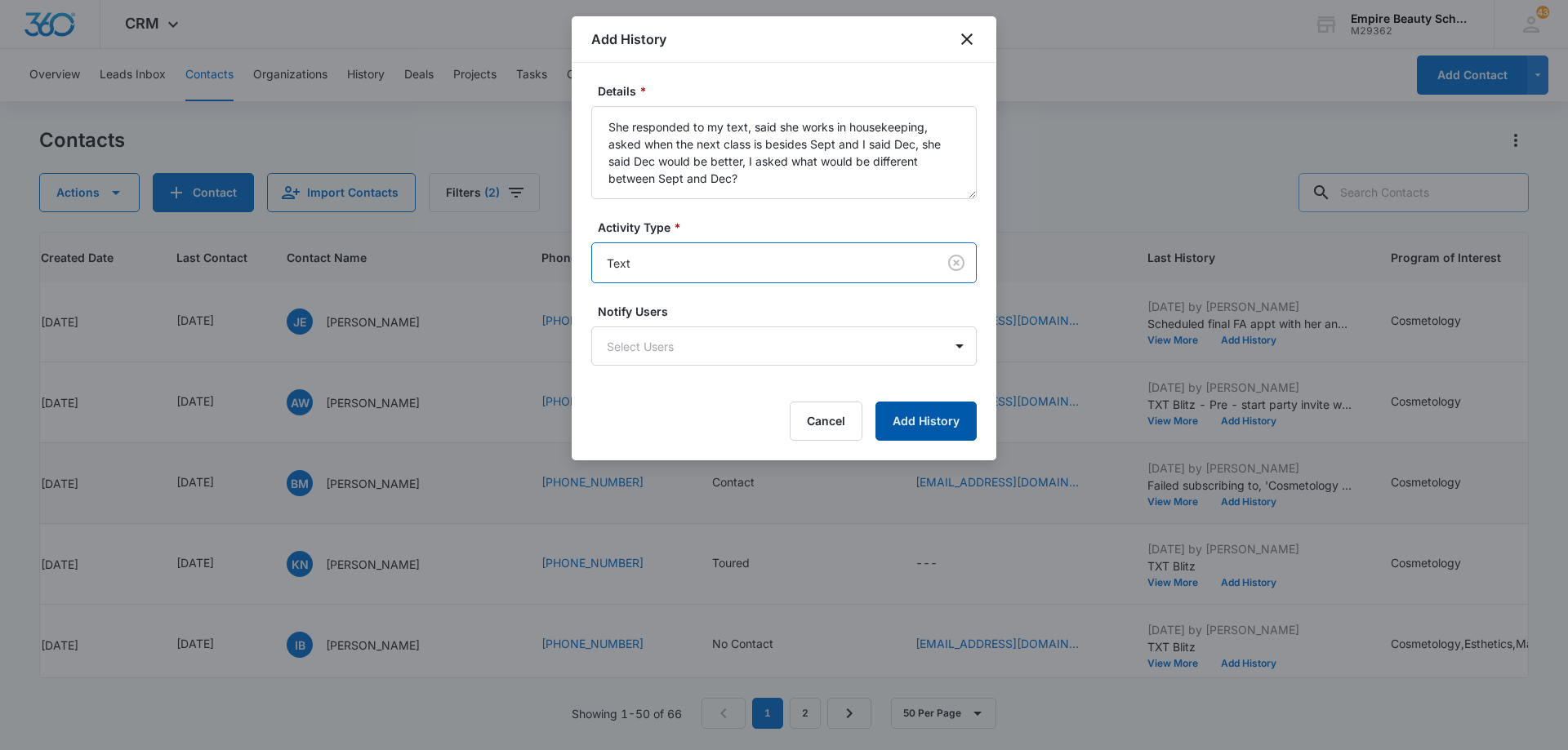
click at [916, 424] on button "Add History" at bounding box center [926, 421] width 101 height 39
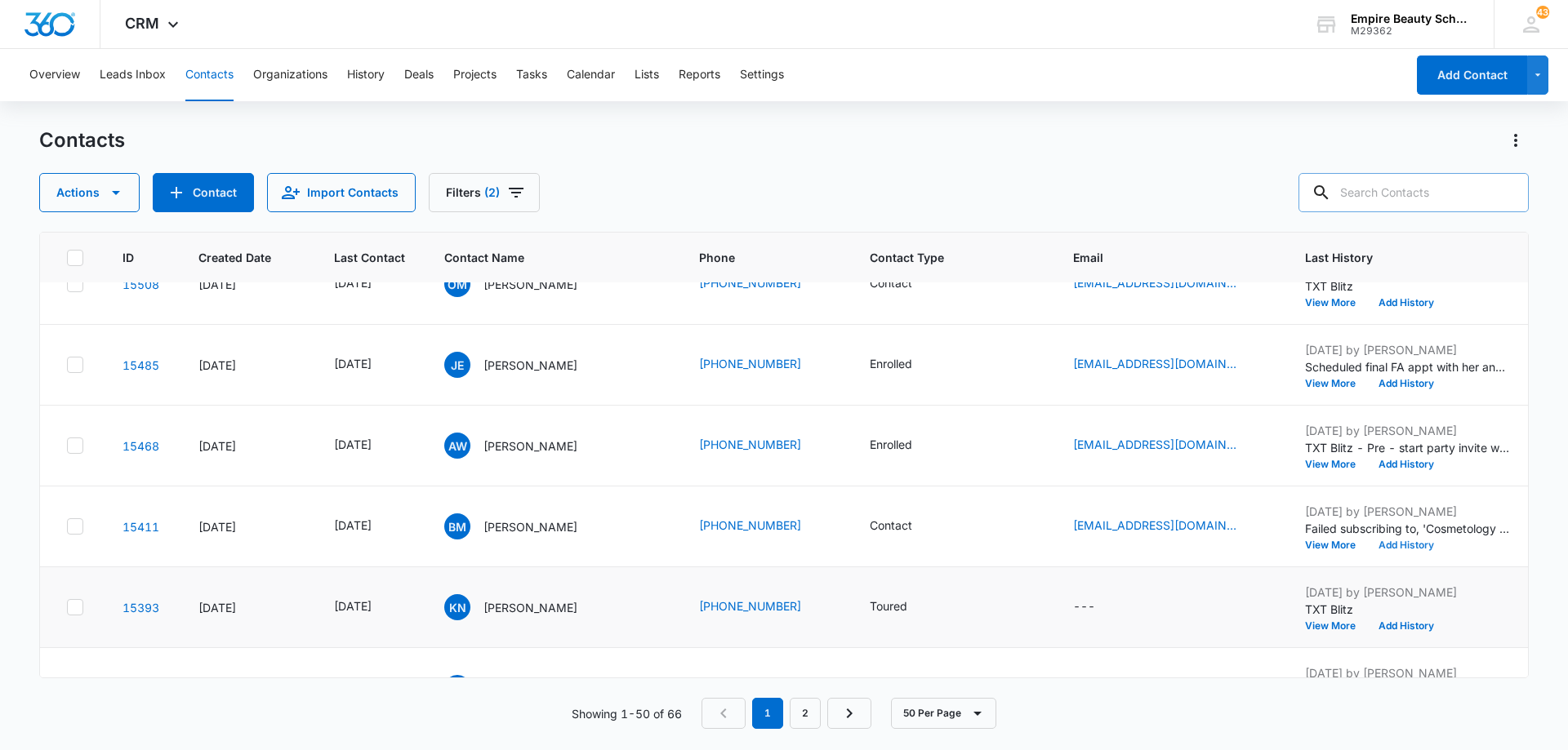
scroll to position [0, 0]
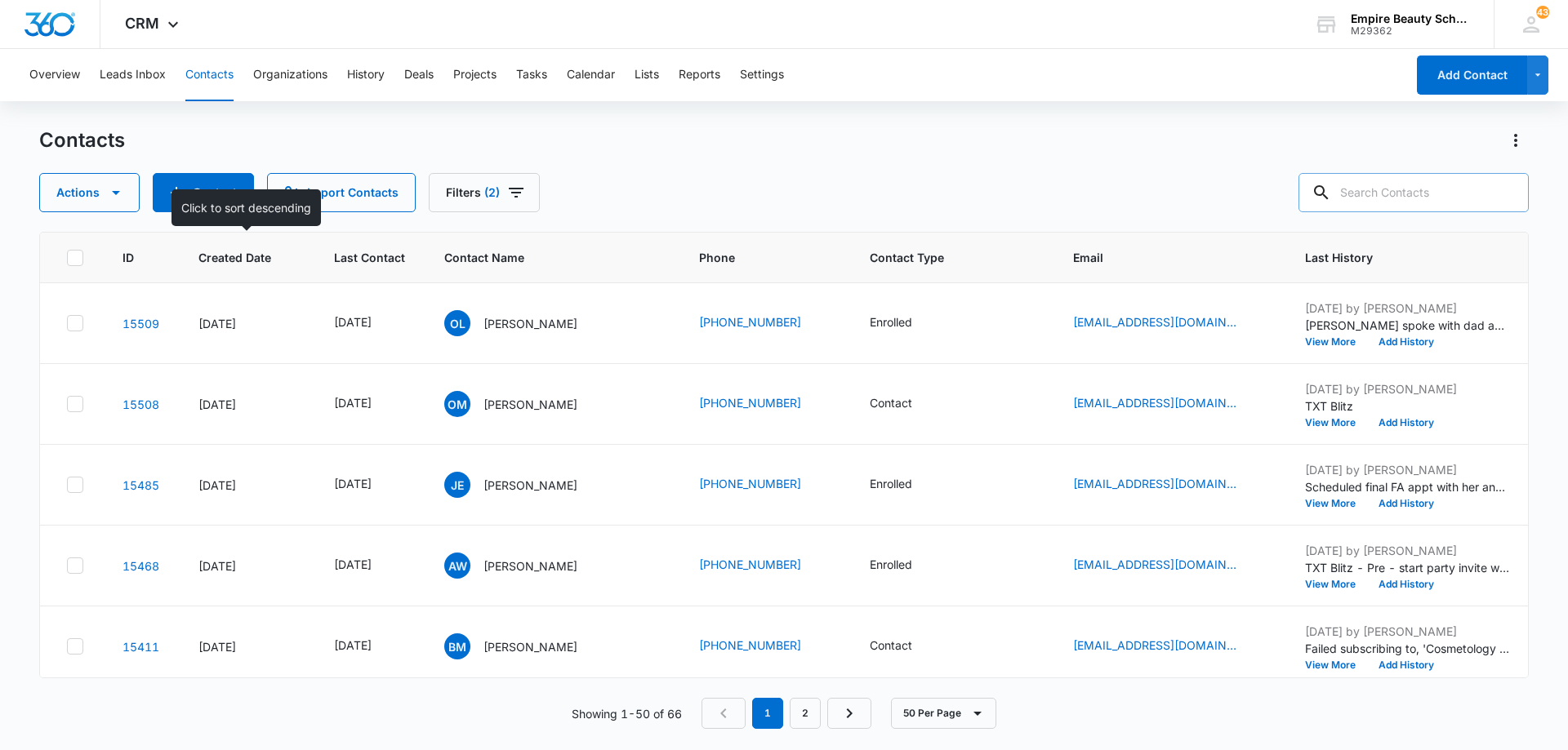
click at [238, 262] on span "Created Date" at bounding box center [234, 257] width 73 height 18
click at [278, 268] on th "Created Date" at bounding box center [246, 258] width 136 height 51
click at [274, 266] on th "Created Date" at bounding box center [246, 258] width 136 height 51
click at [402, 259] on span "Last Contact" at bounding box center [369, 257] width 71 height 18
click at [268, 259] on span "Created Date" at bounding box center [234, 257] width 73 height 18
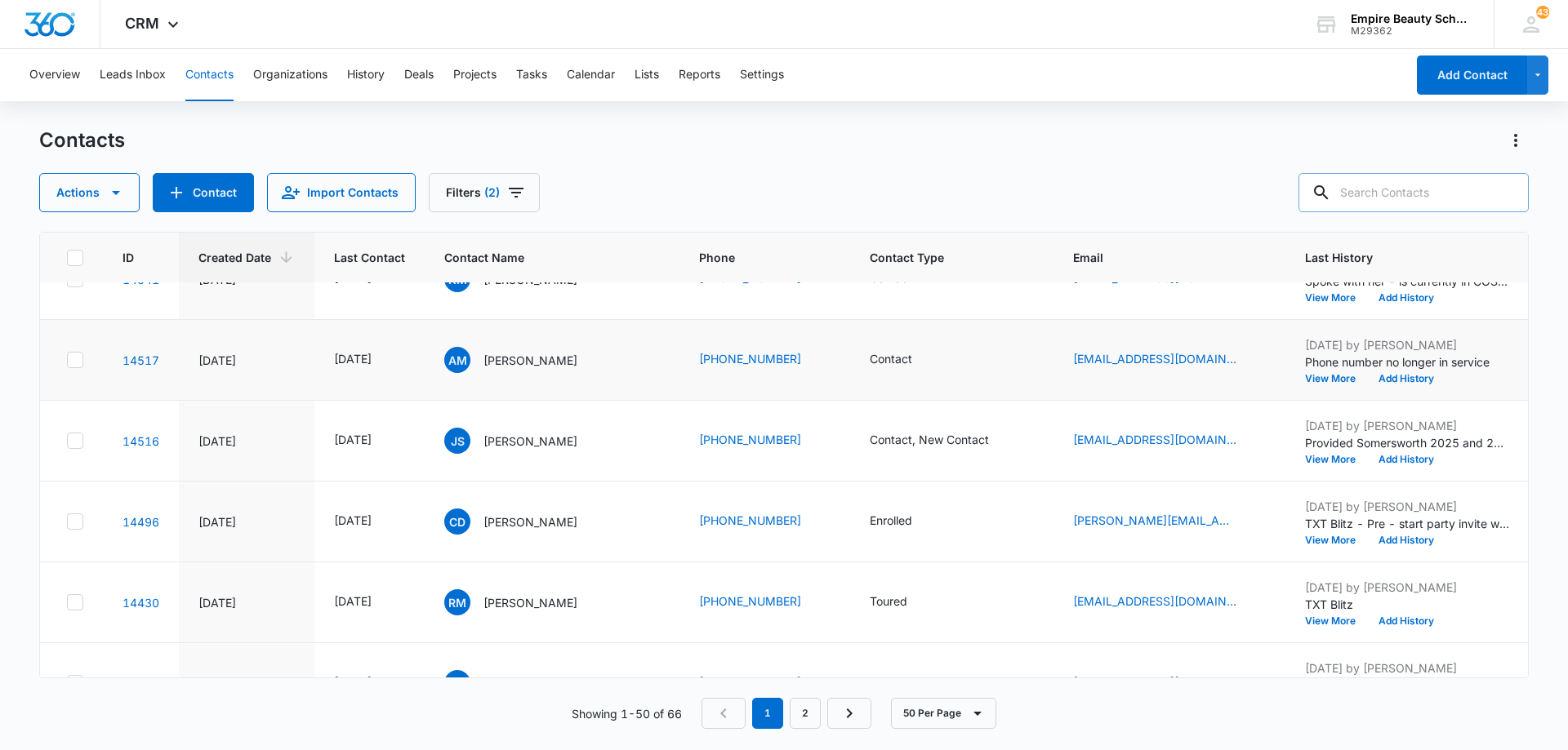
scroll to position [1307, 0]
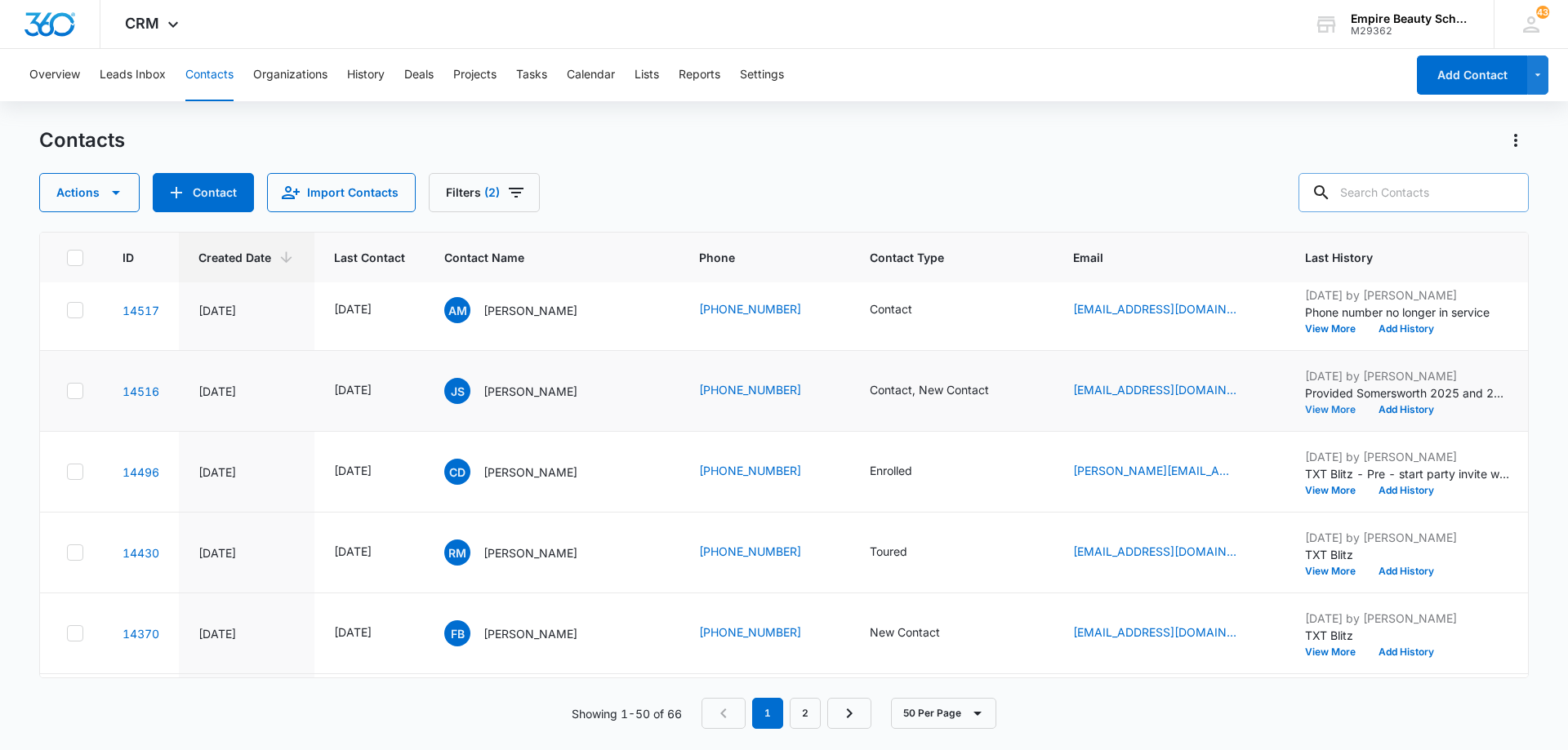
click at [1339, 414] on button "View More" at bounding box center [1336, 410] width 62 height 10
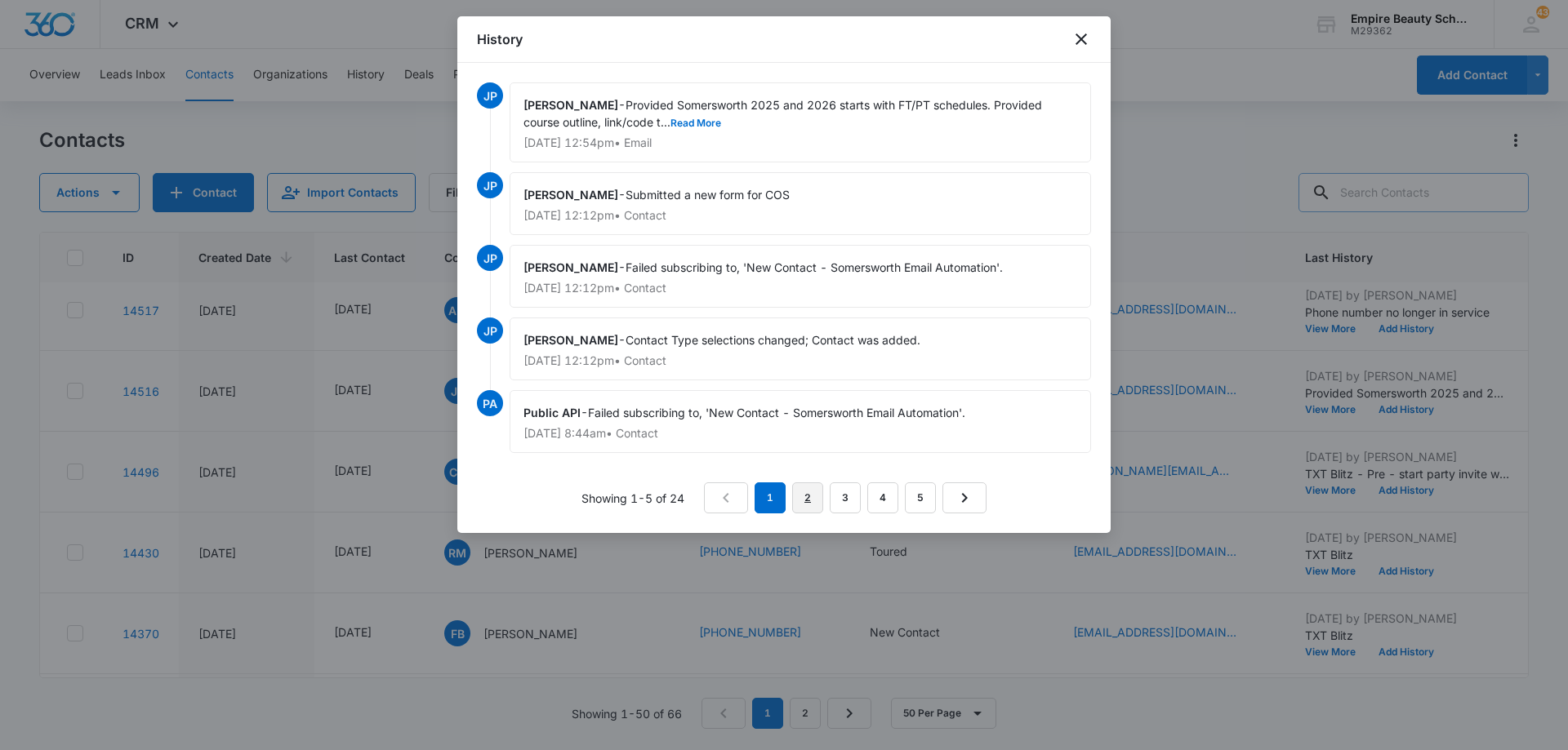
click at [809, 498] on link "2" at bounding box center [807, 498] width 31 height 31
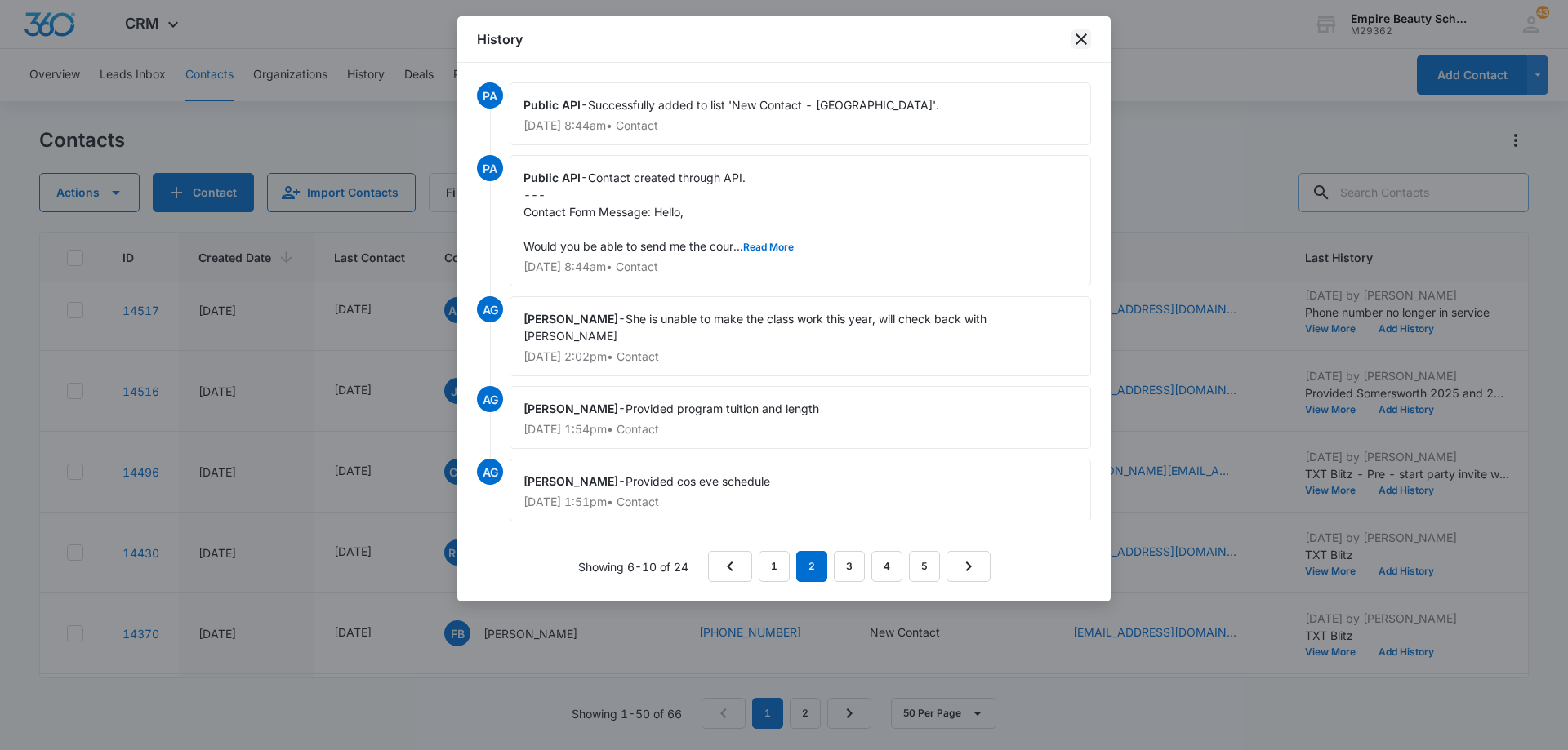
click at [1075, 40] on icon "close" at bounding box center [1081, 39] width 20 height 20
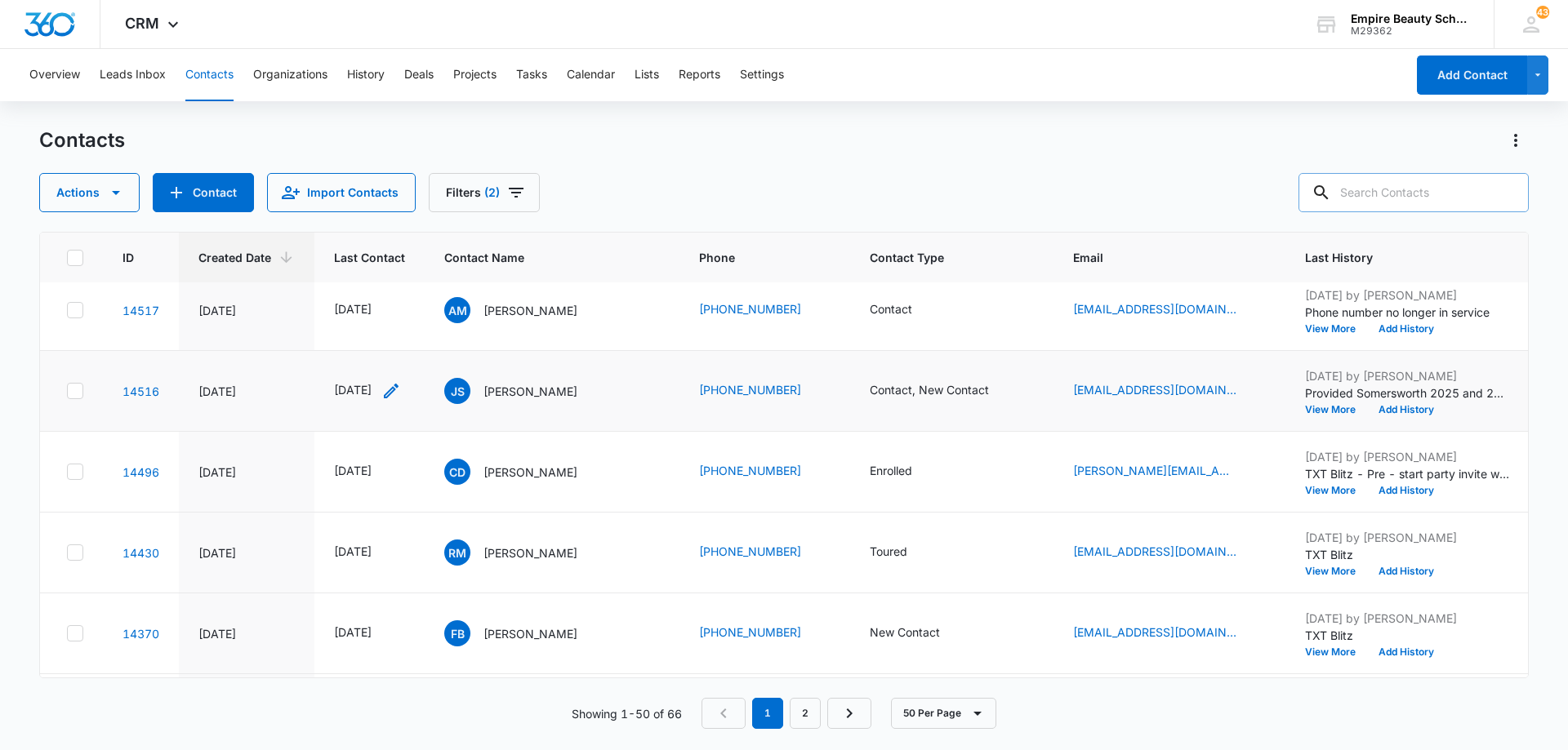
click at [401, 388] on icon "Last Contact - 1731974400 - Select to Edit Field" at bounding box center [391, 391] width 20 height 20
click at [411, 278] on input "[DATE]" at bounding box center [383, 287] width 120 height 18
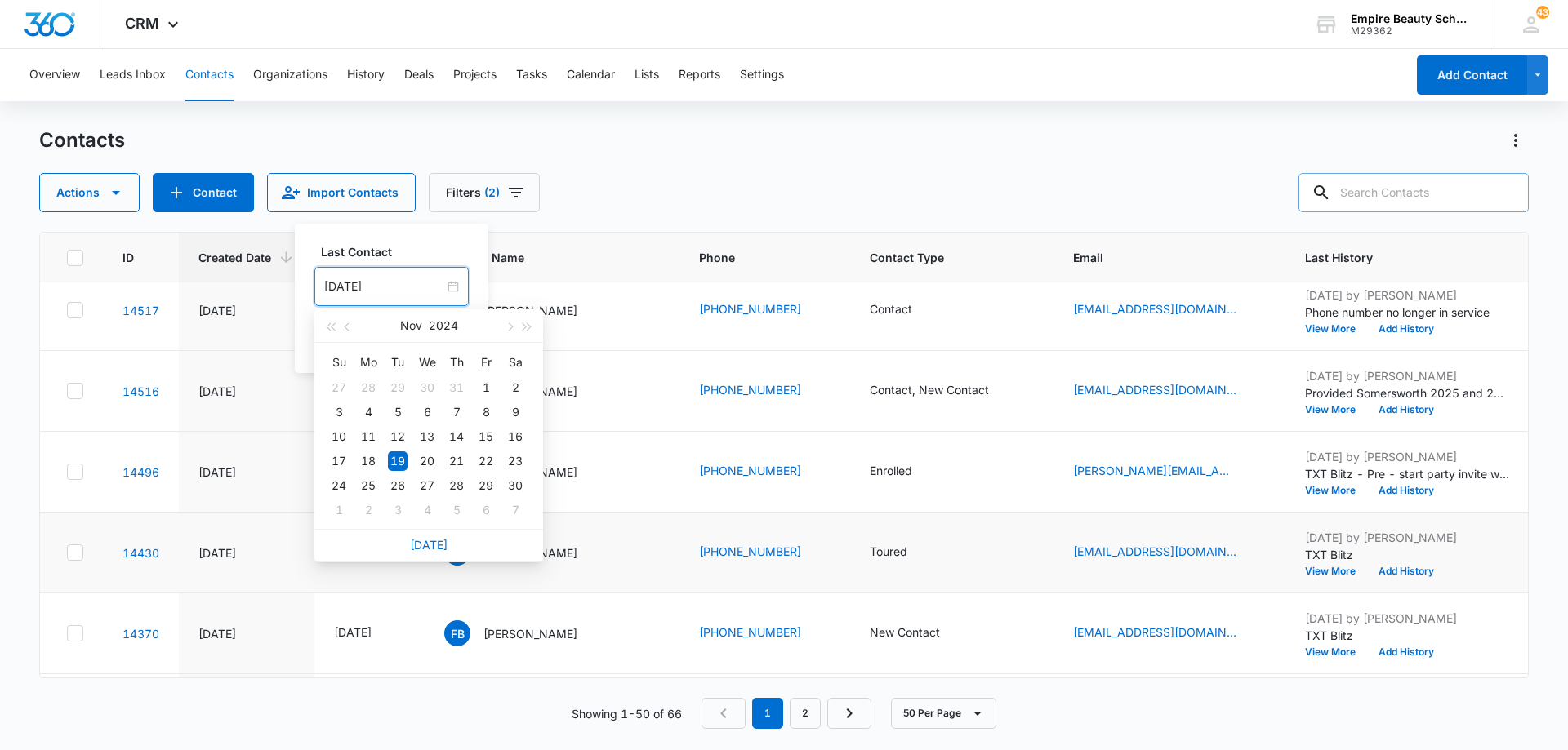
click at [423, 541] on link "[DATE]" at bounding box center [428, 545] width 38 height 14
type input "[DATE]"
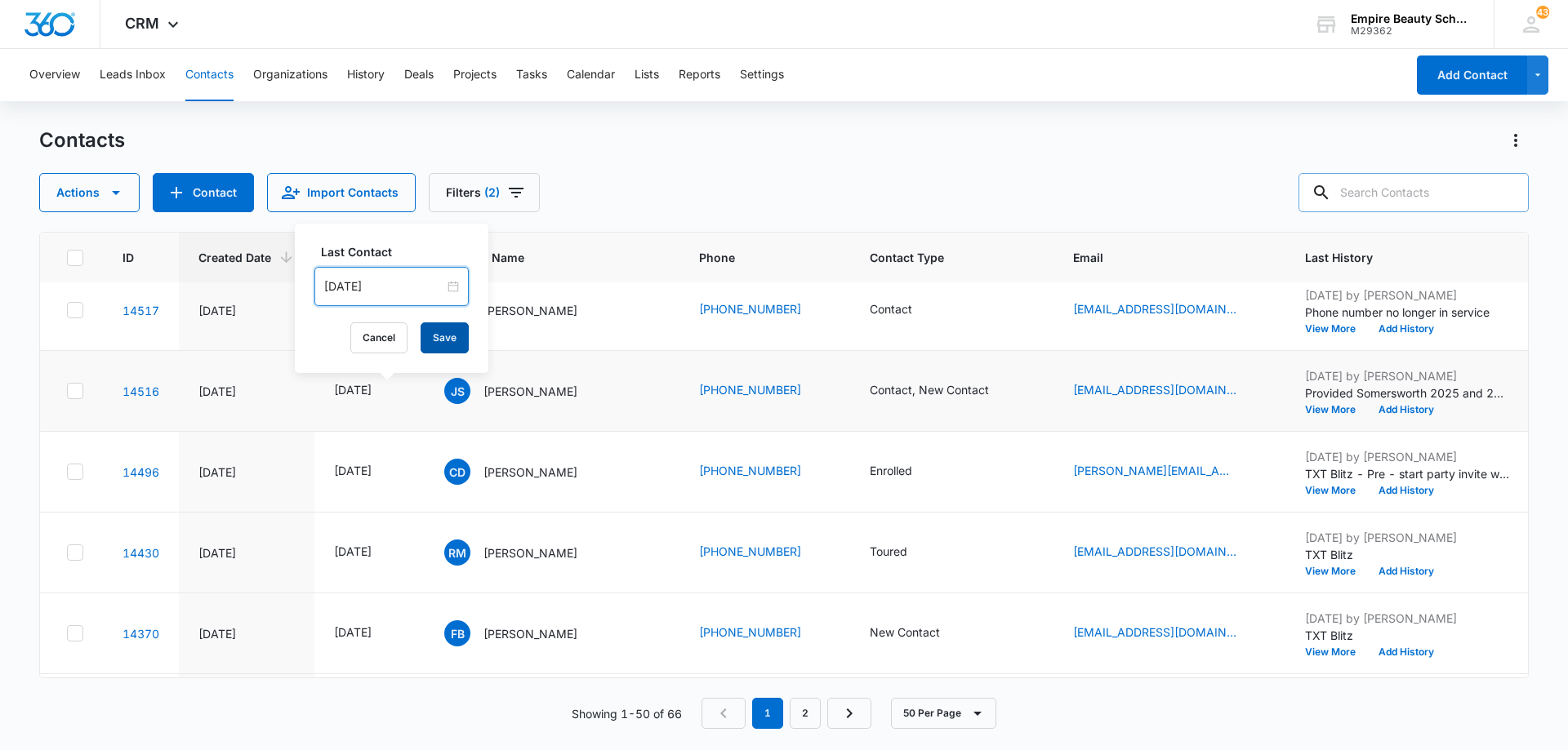
click at [441, 335] on button "Save" at bounding box center [444, 338] width 48 height 31
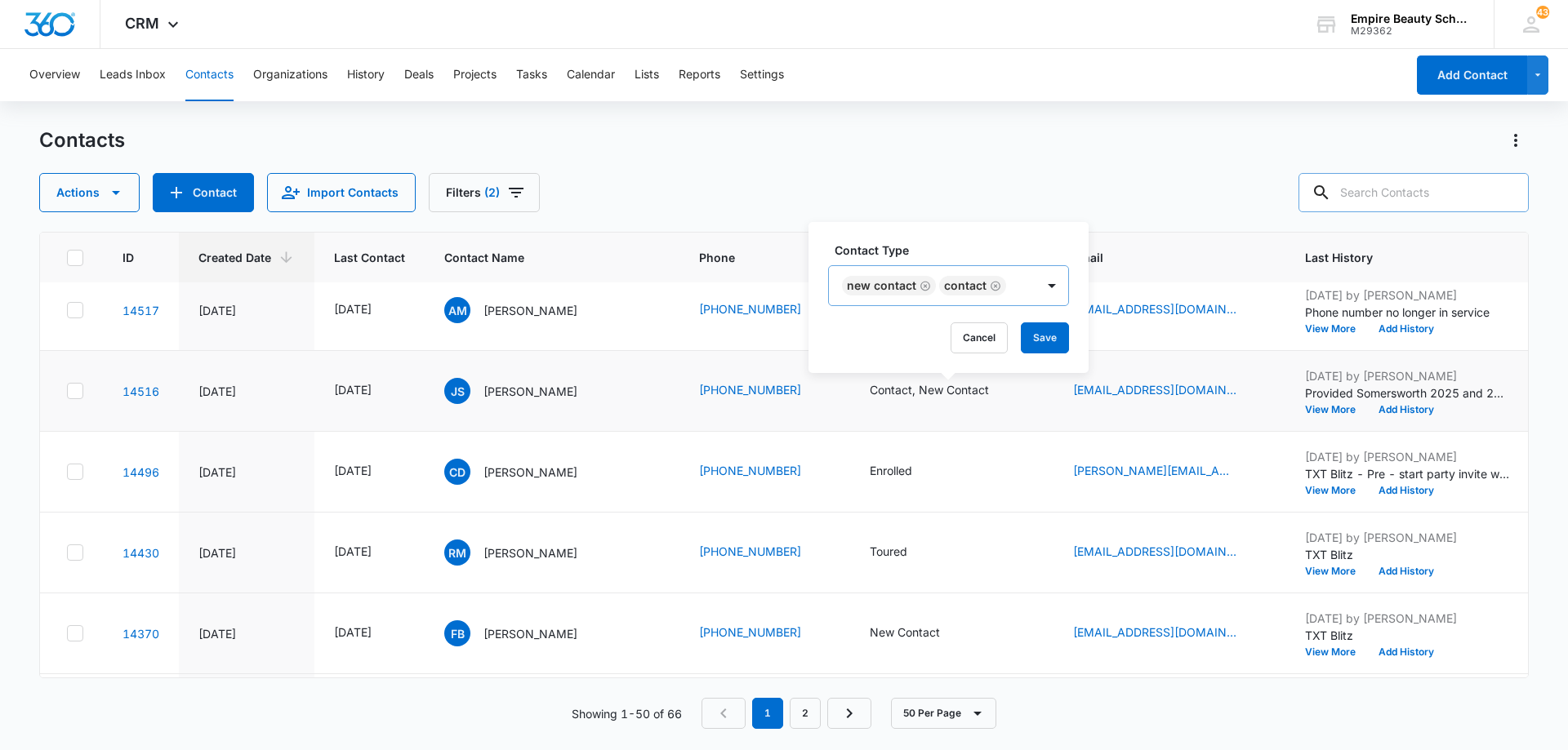
click at [921, 288] on icon "Remove New Contact" at bounding box center [925, 286] width 12 height 13
click at [946, 337] on button "Save" at bounding box center [947, 338] width 48 height 31
click at [1424, 409] on button "Add History" at bounding box center [1406, 410] width 78 height 10
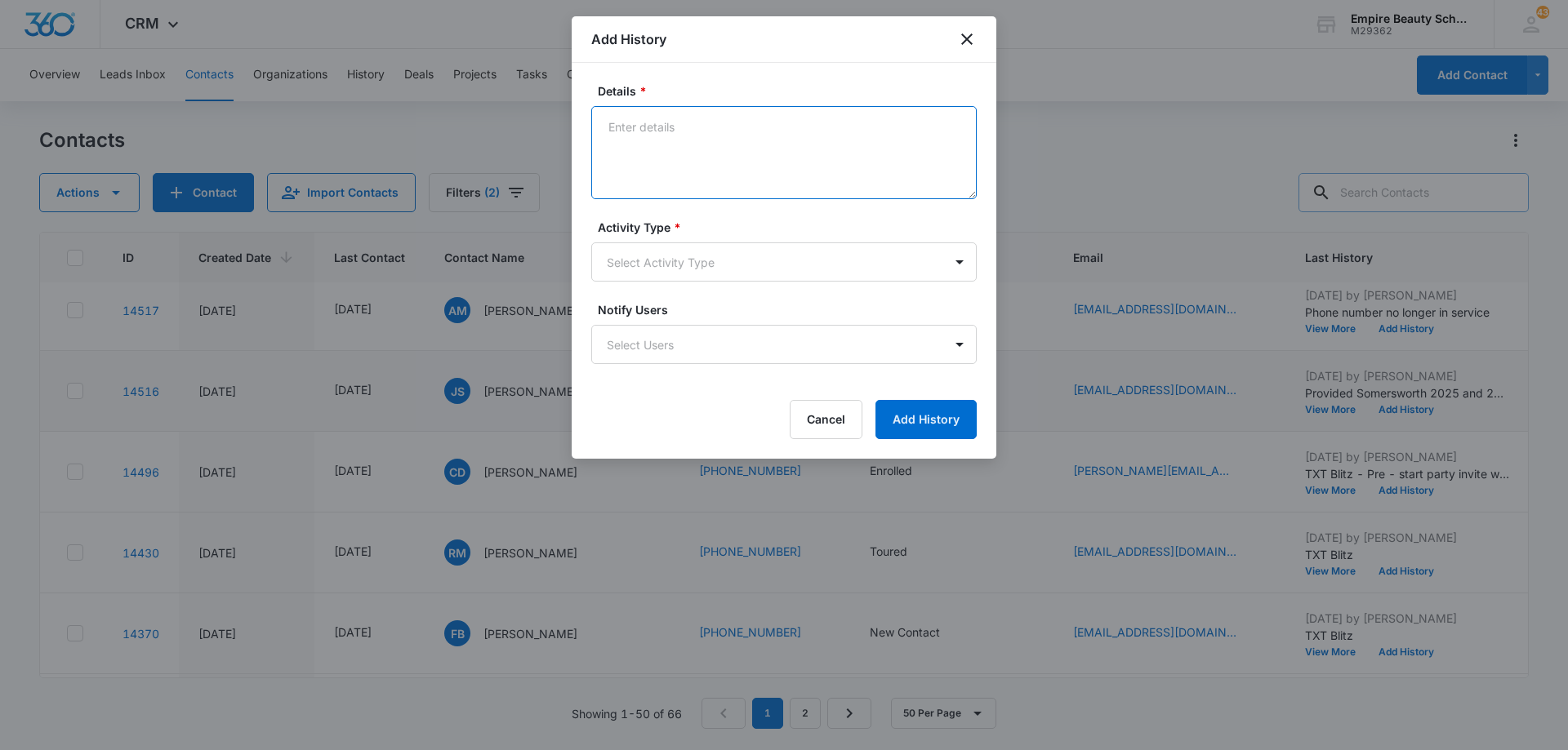
click at [705, 142] on textarea "Details *" at bounding box center [783, 152] width 385 height 93
type textarea "LVM 1"
click at [722, 269] on body "CRM Apps Forms CRM Email Shop Payments POS Files Brand Settings Empire Beauty S…" at bounding box center [784, 375] width 1568 height 750
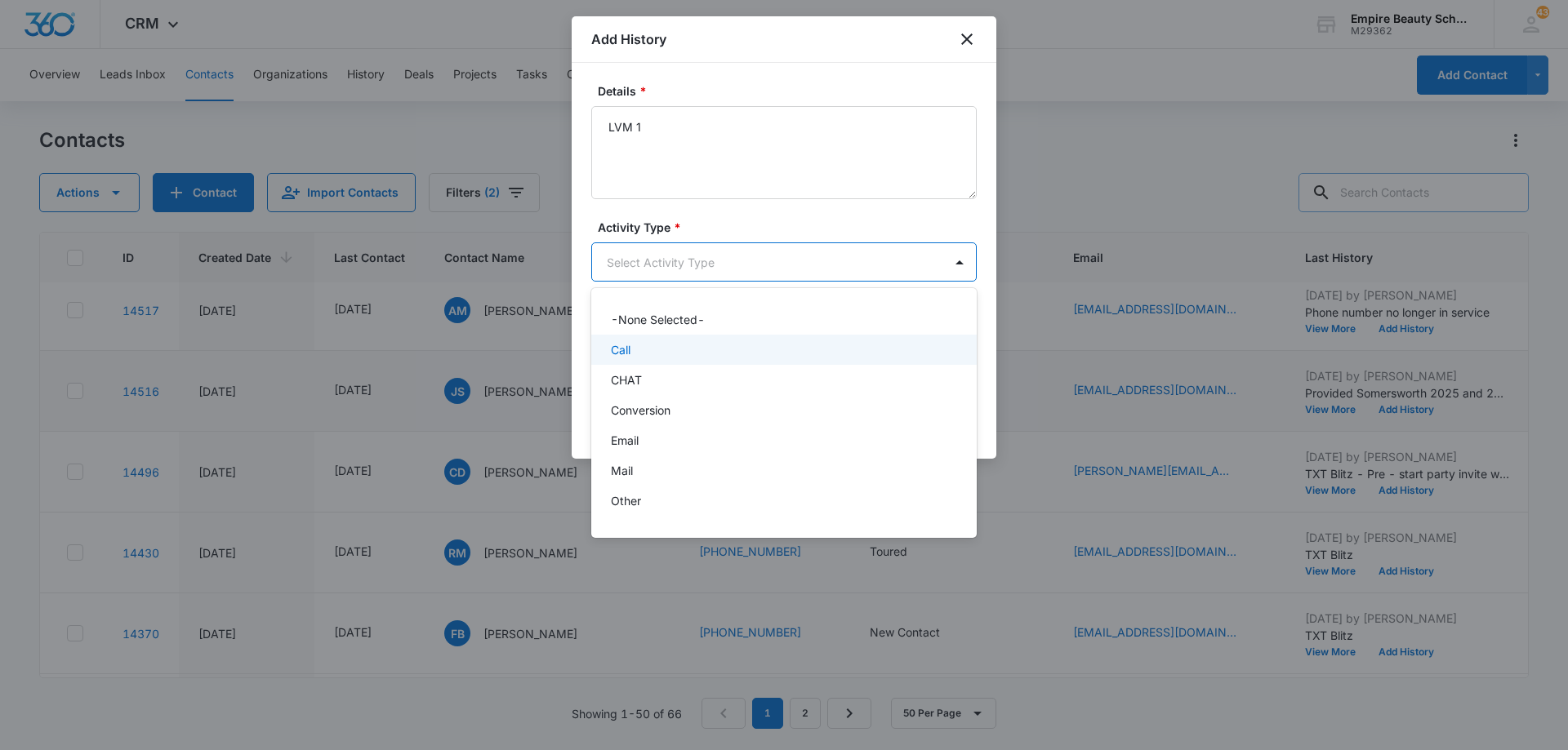
click at [687, 362] on div "Call" at bounding box center [783, 349] width 385 height 30
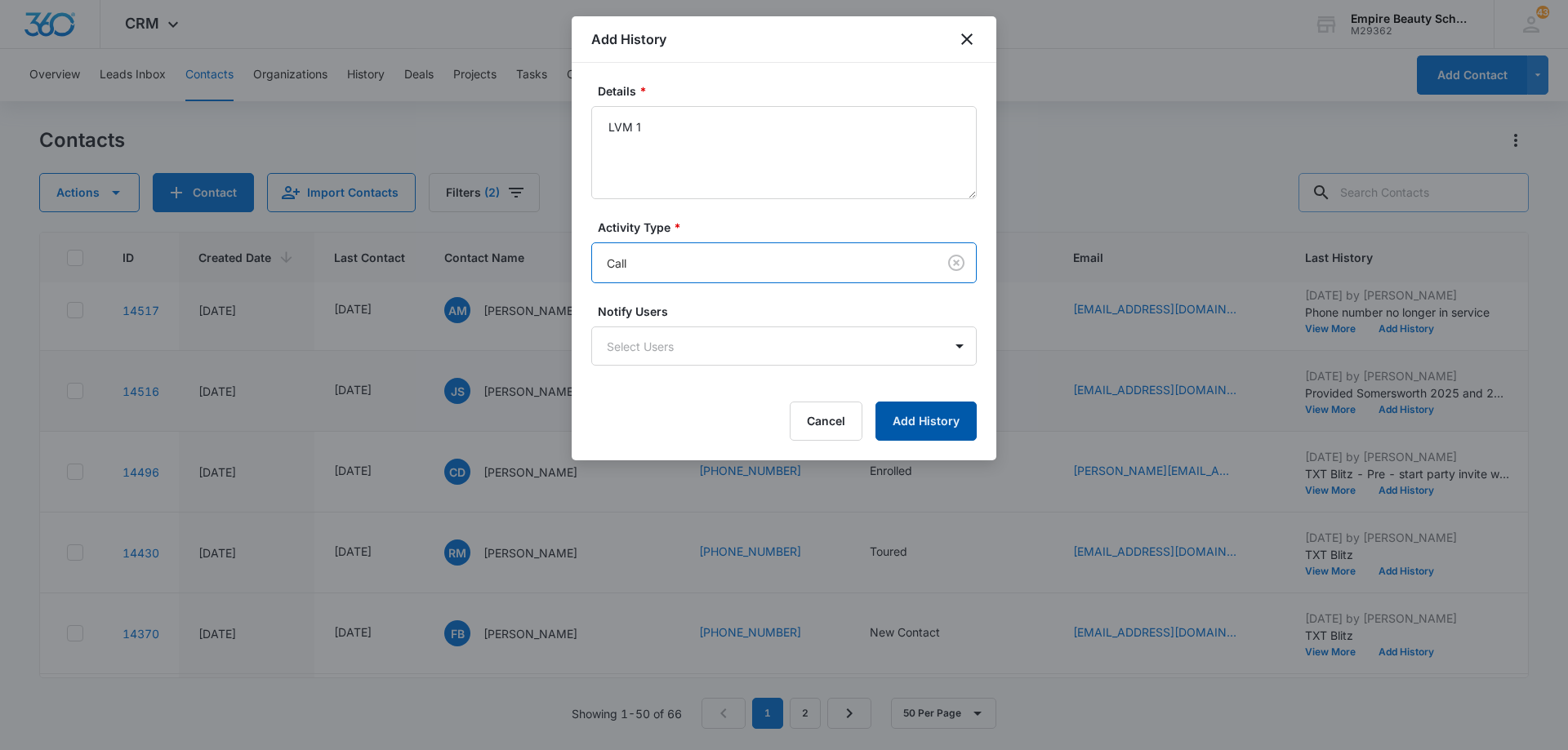
click at [893, 423] on button "Add History" at bounding box center [926, 421] width 101 height 39
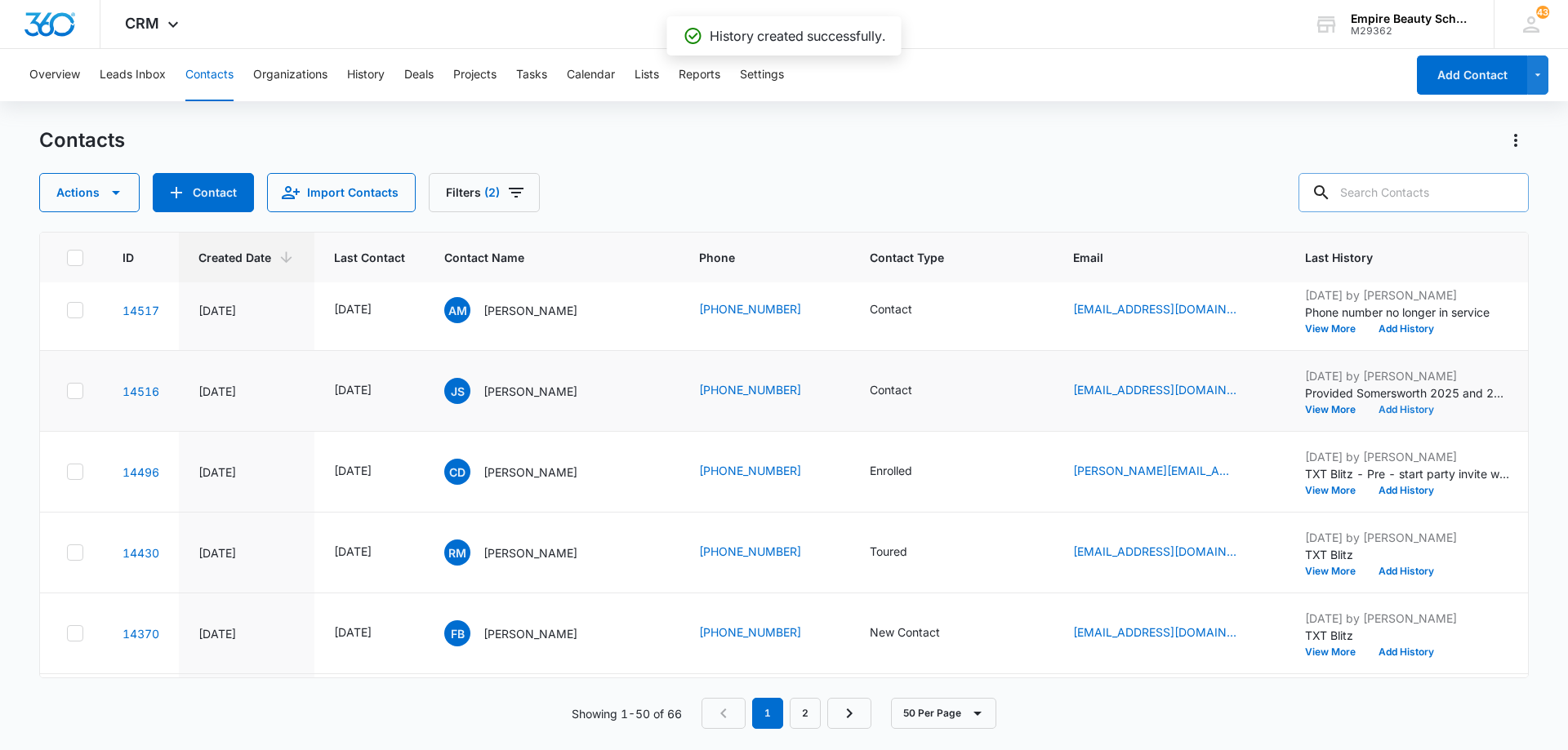
click at [1429, 409] on button "Add History" at bounding box center [1406, 410] width 78 height 10
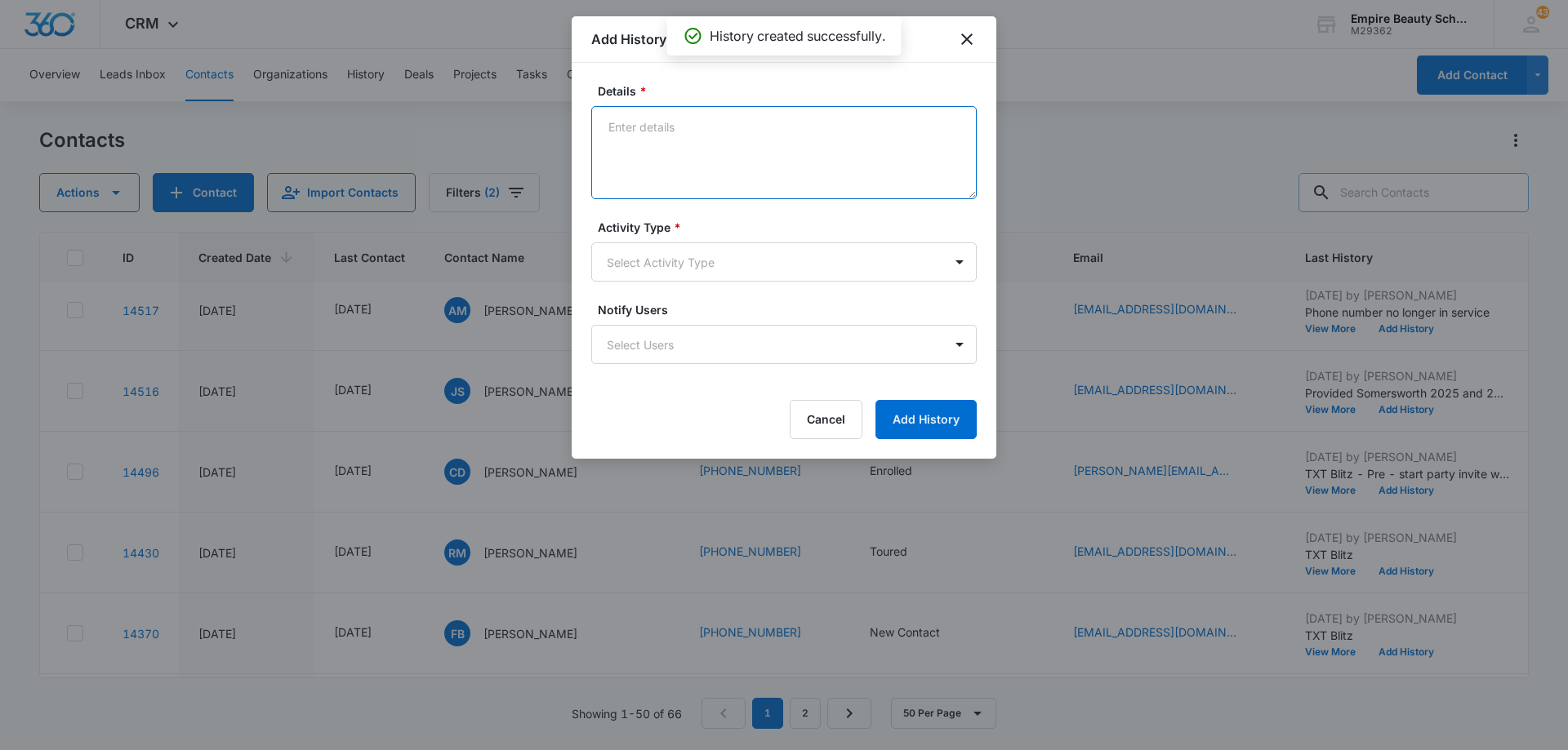
click at [713, 130] on textarea "Details *" at bounding box center [783, 152] width 385 height 93
type textarea "EM 1"
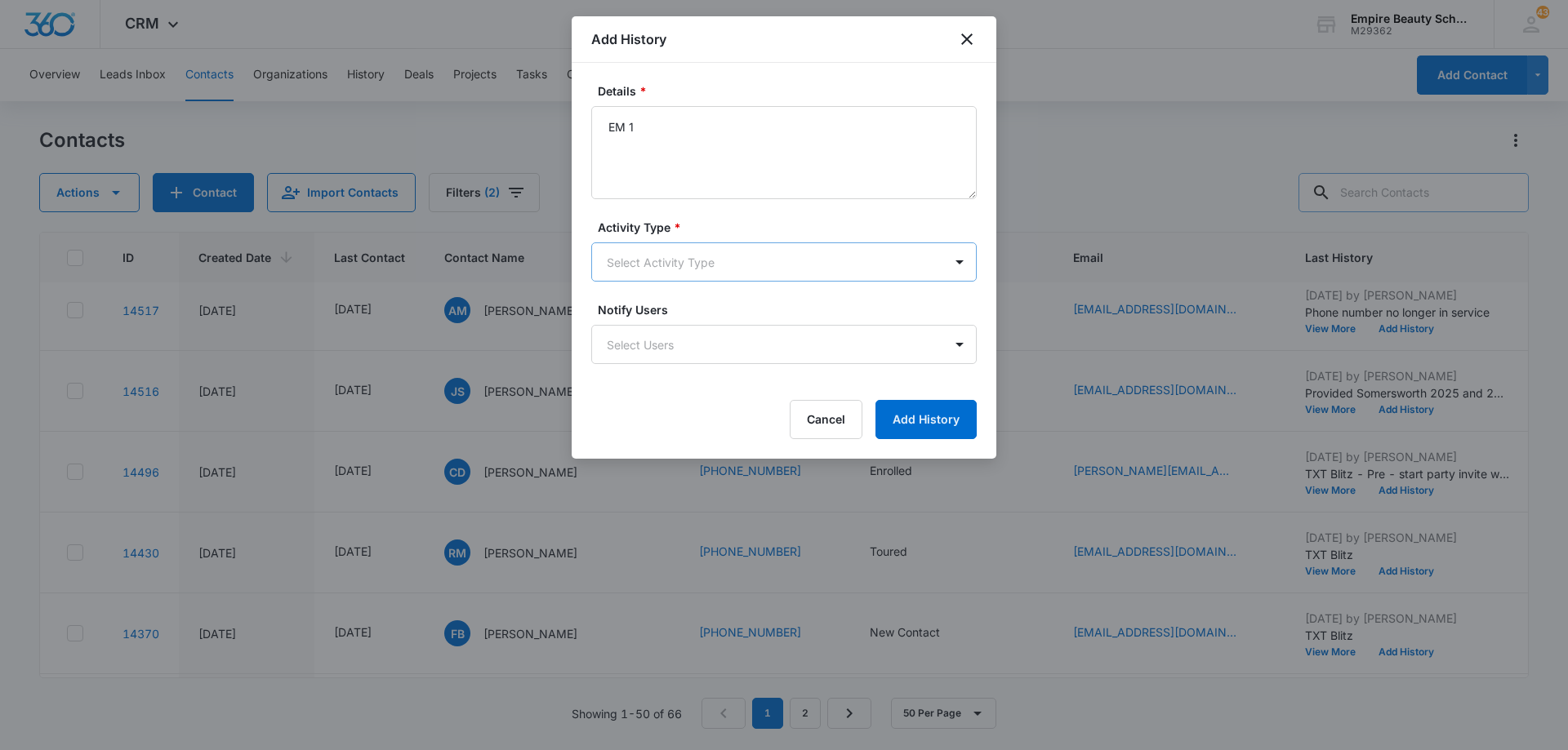
click at [695, 261] on body "CRM Apps Forms CRM Email Shop Payments POS Files Brand Settings Empire Beauty S…" at bounding box center [784, 375] width 1568 height 750
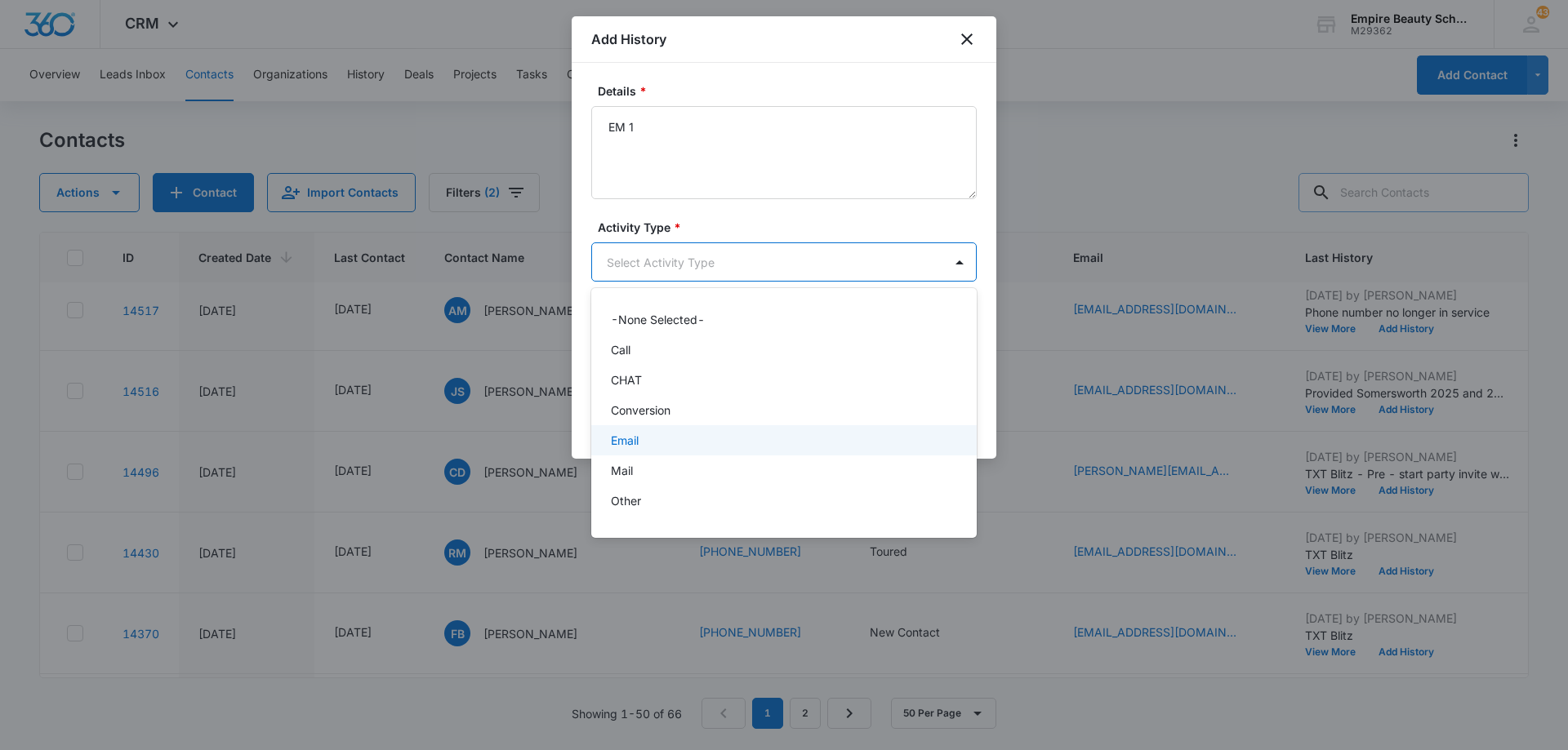
click at [657, 438] on div "Email" at bounding box center [782, 441] width 343 height 18
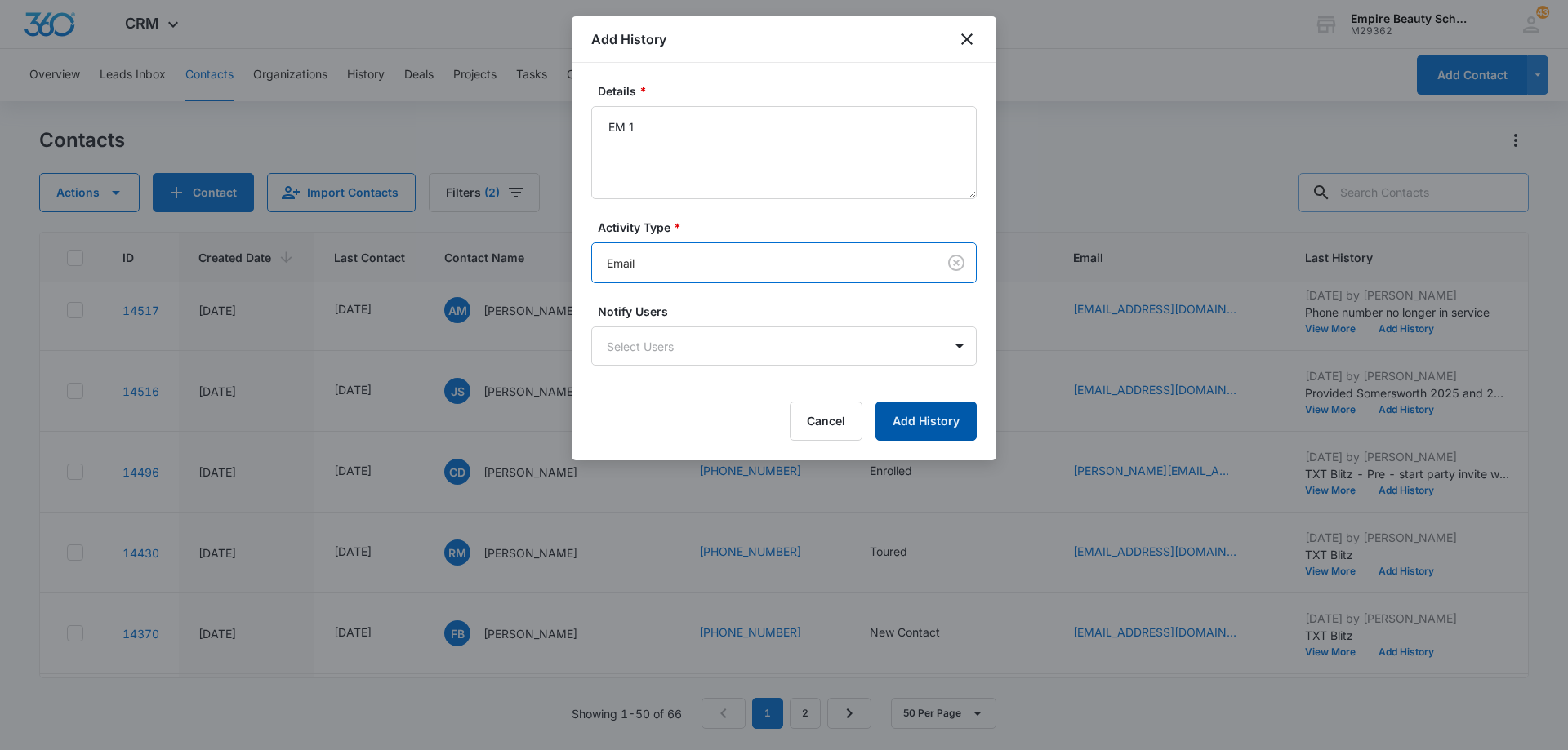
click at [909, 426] on button "Add History" at bounding box center [926, 421] width 101 height 39
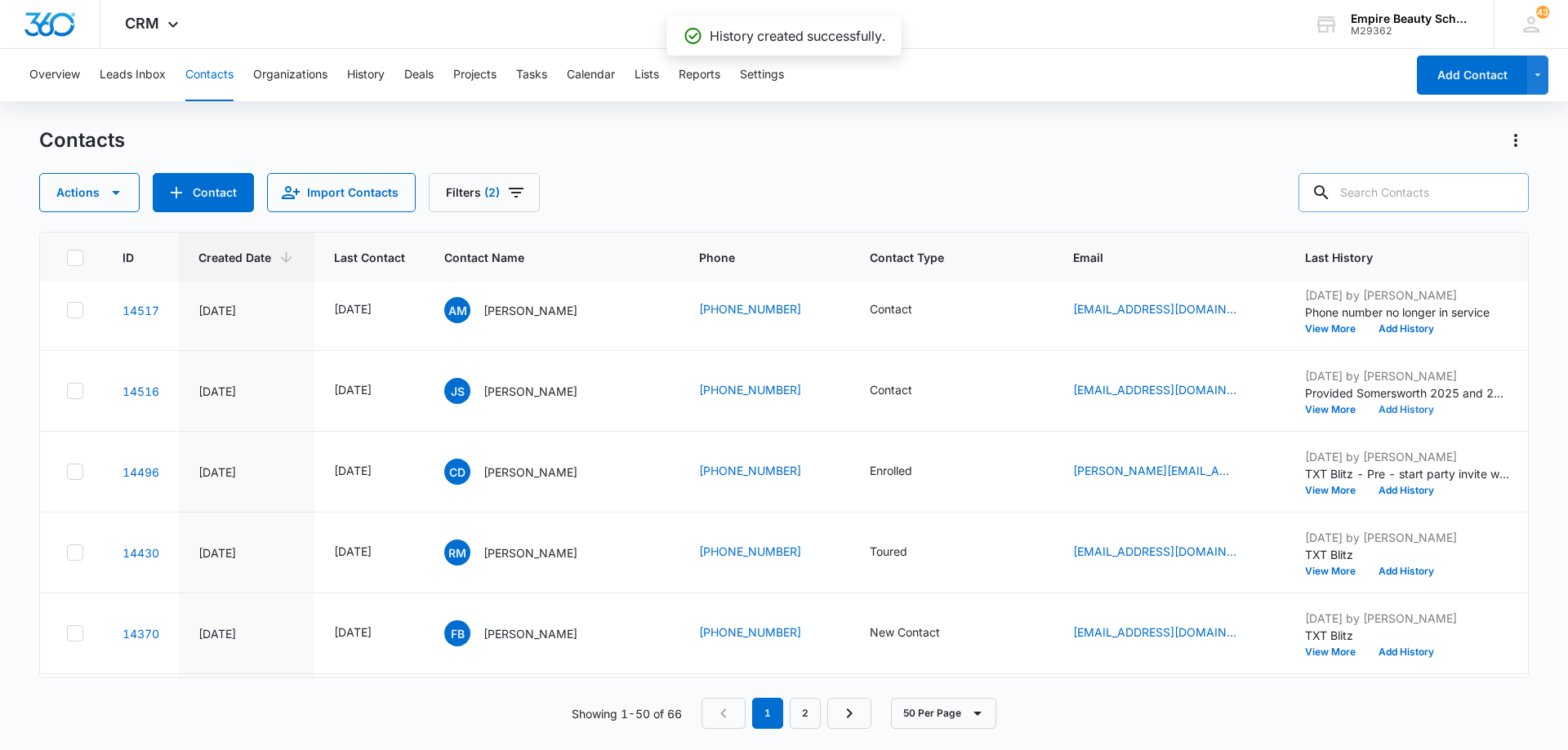
click at [1397, 408] on button "Add History" at bounding box center [1406, 410] width 78 height 10
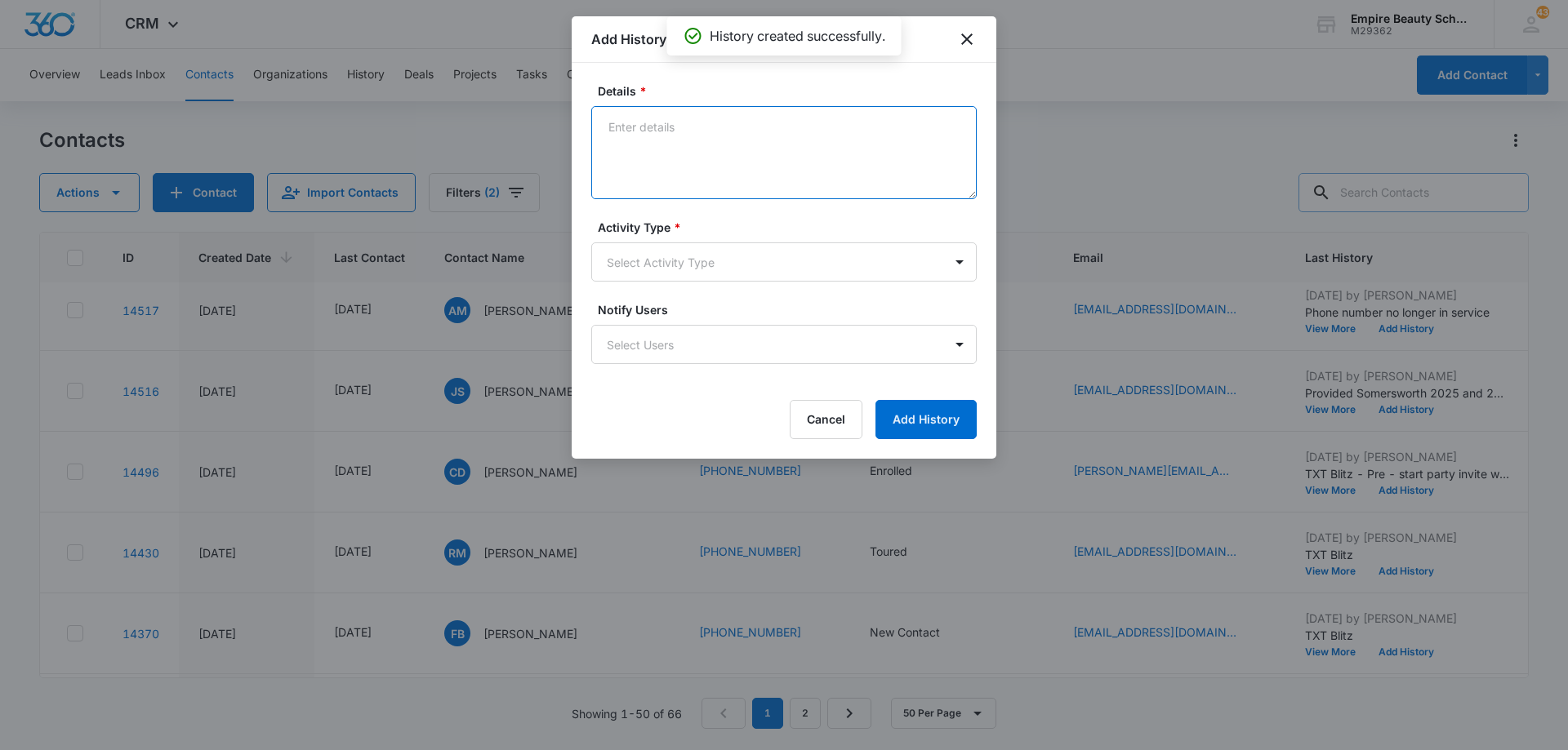
click at [692, 144] on textarea "Details *" at bounding box center [783, 152] width 385 height 93
type textarea "TXT 1"
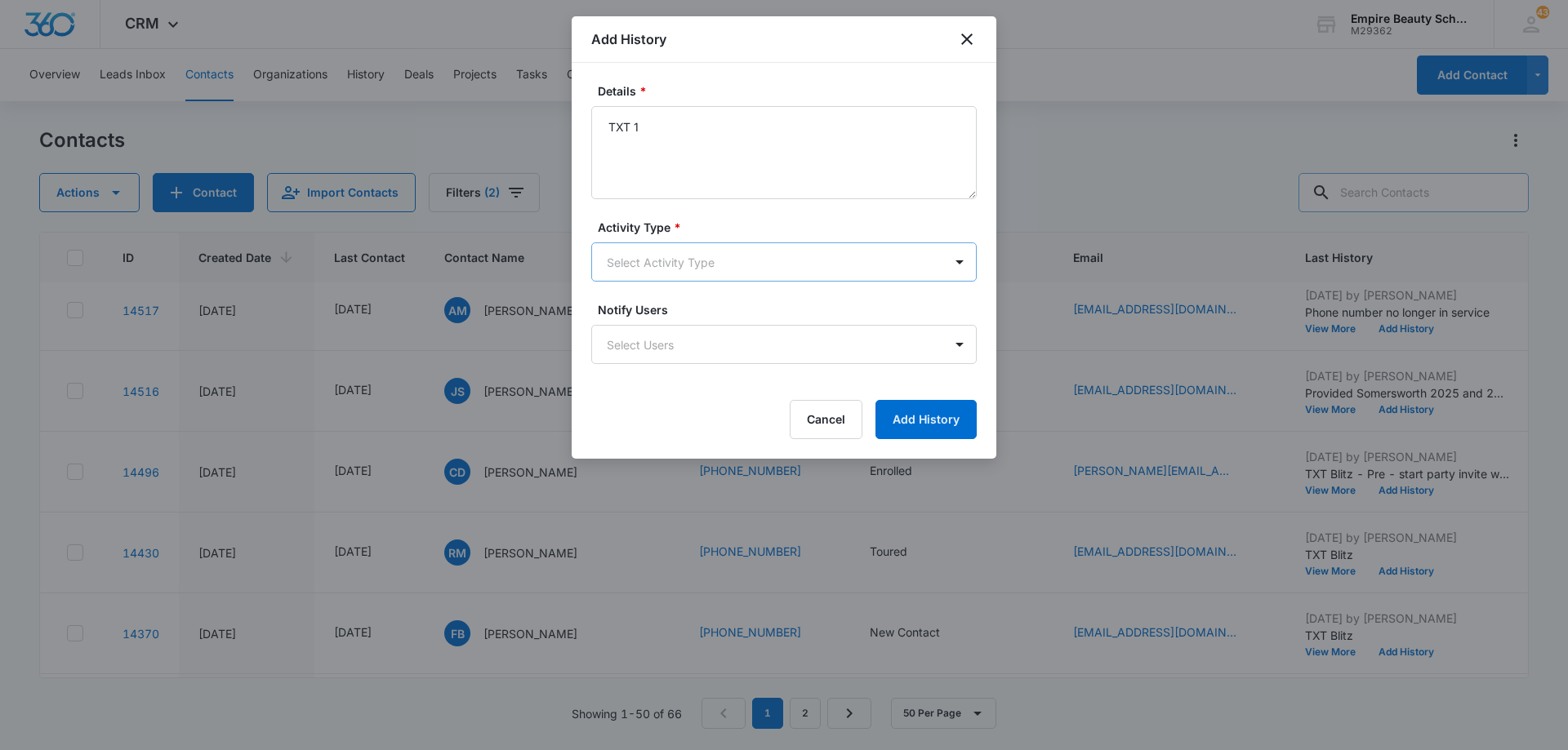
click at [710, 254] on body "CRM Apps Forms CRM Email Shop Payments POS Files Brand Settings Empire Beauty S…" at bounding box center [784, 375] width 1568 height 750
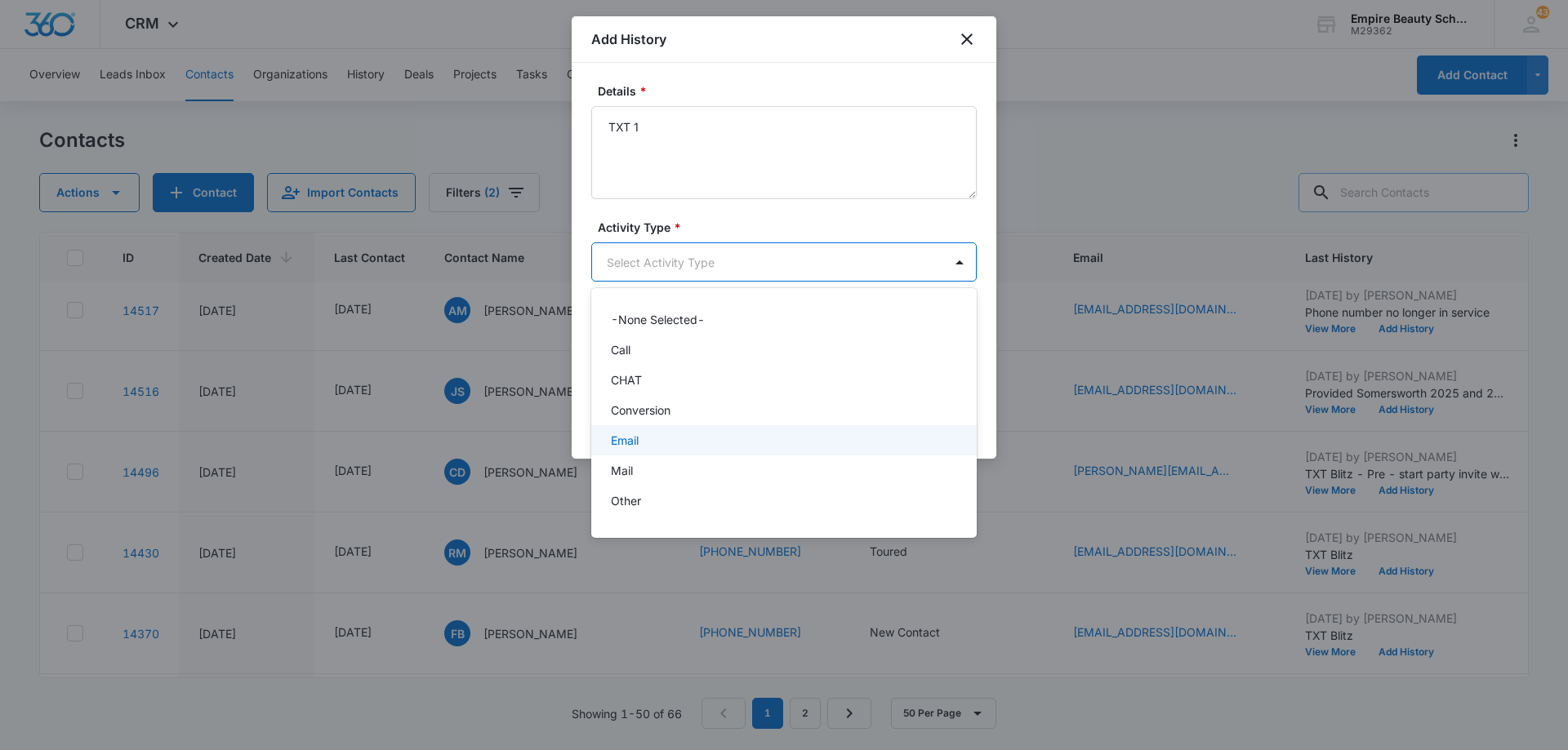
scroll to position [85, 0]
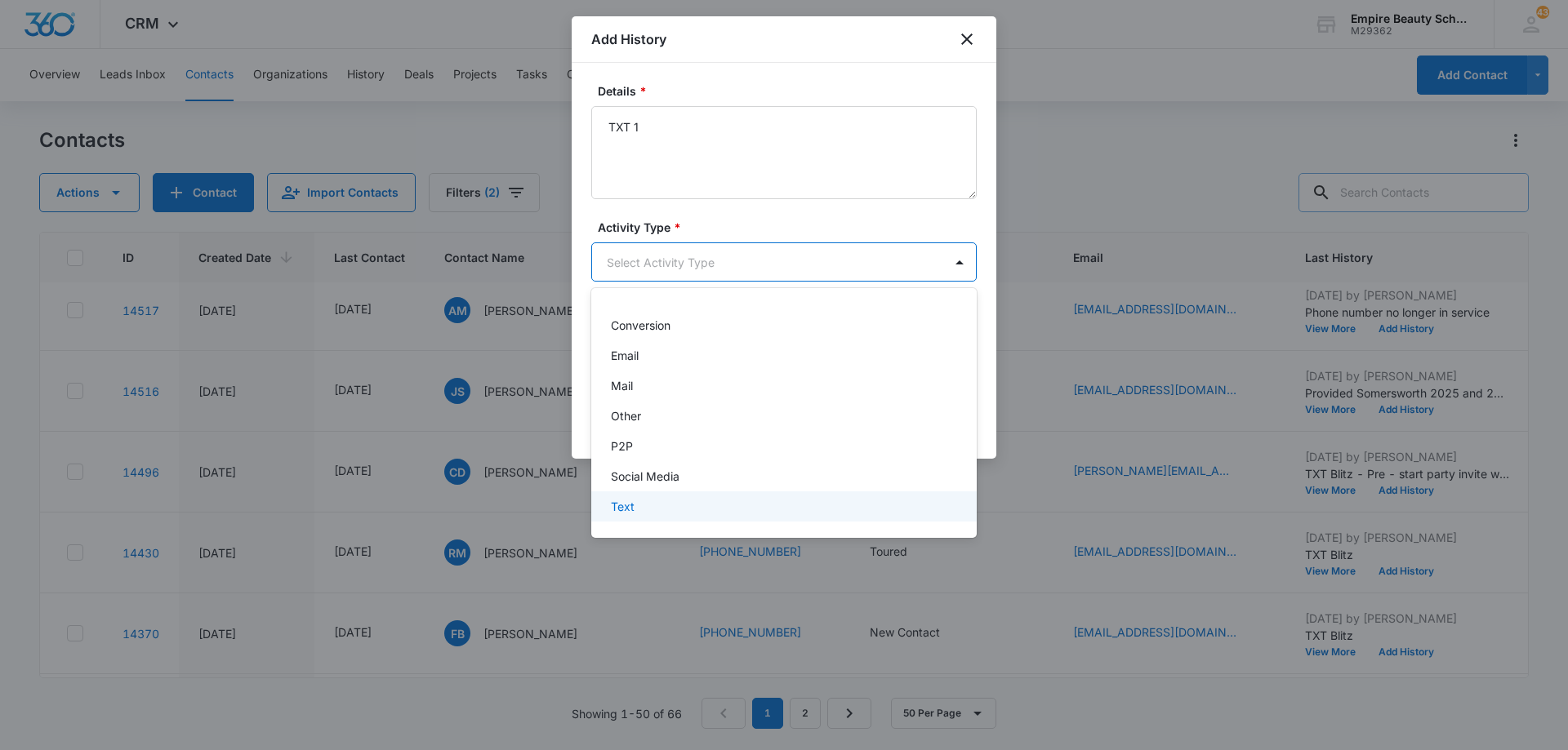
click at [676, 516] on div "Text" at bounding box center [783, 506] width 385 height 30
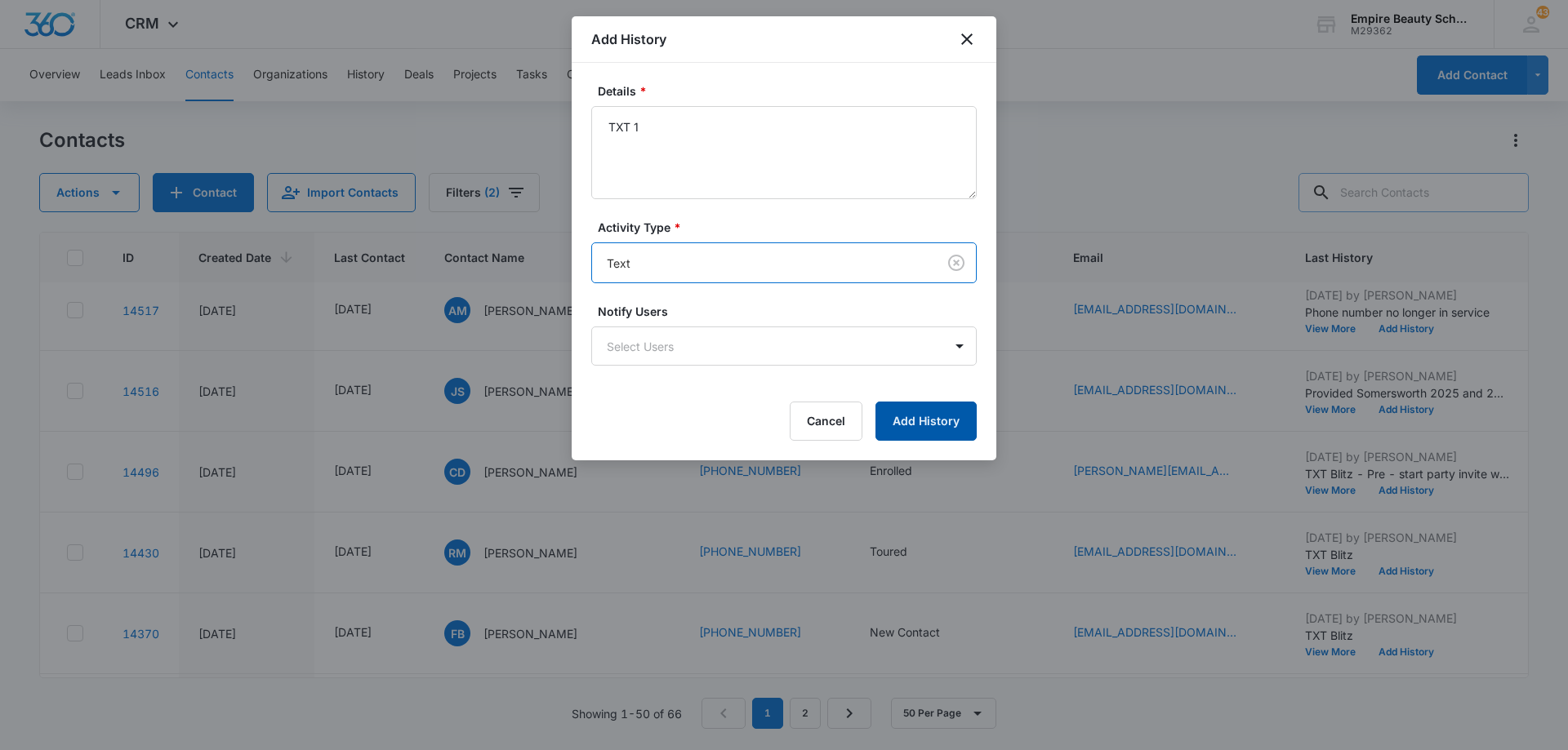
click at [924, 414] on button "Add History" at bounding box center [926, 421] width 101 height 39
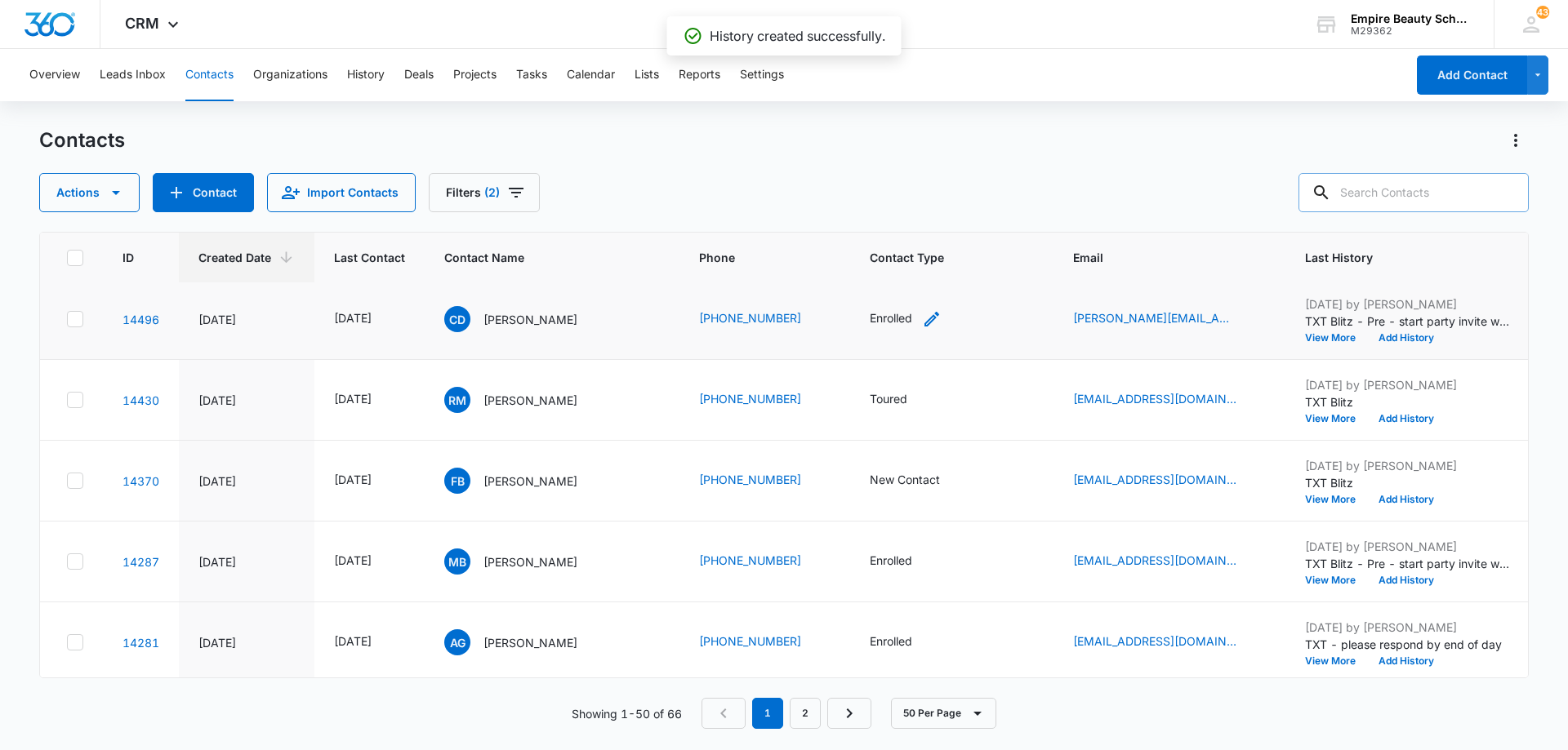
scroll to position [1470, 0]
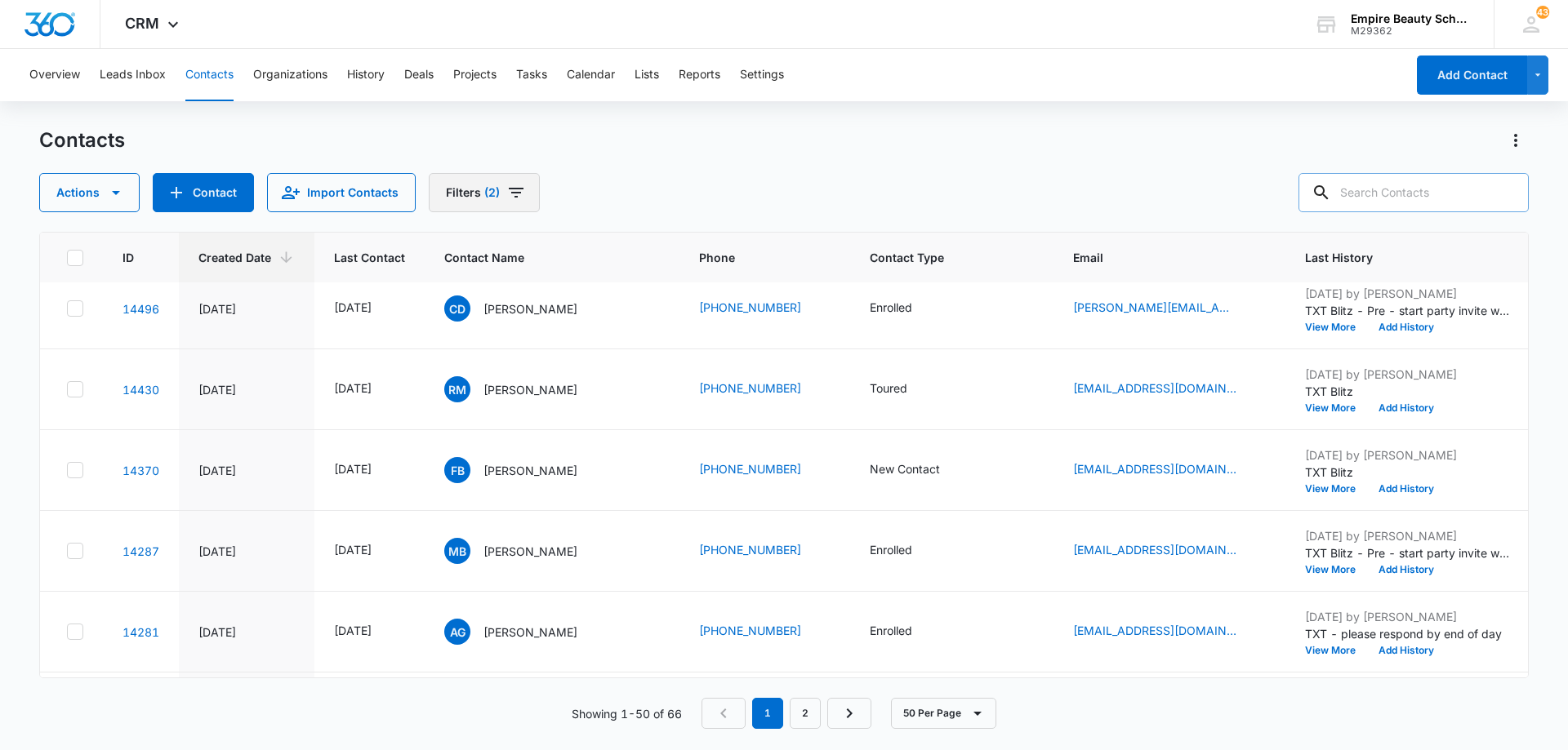
click at [520, 188] on icon "Filters" at bounding box center [516, 193] width 20 height 20
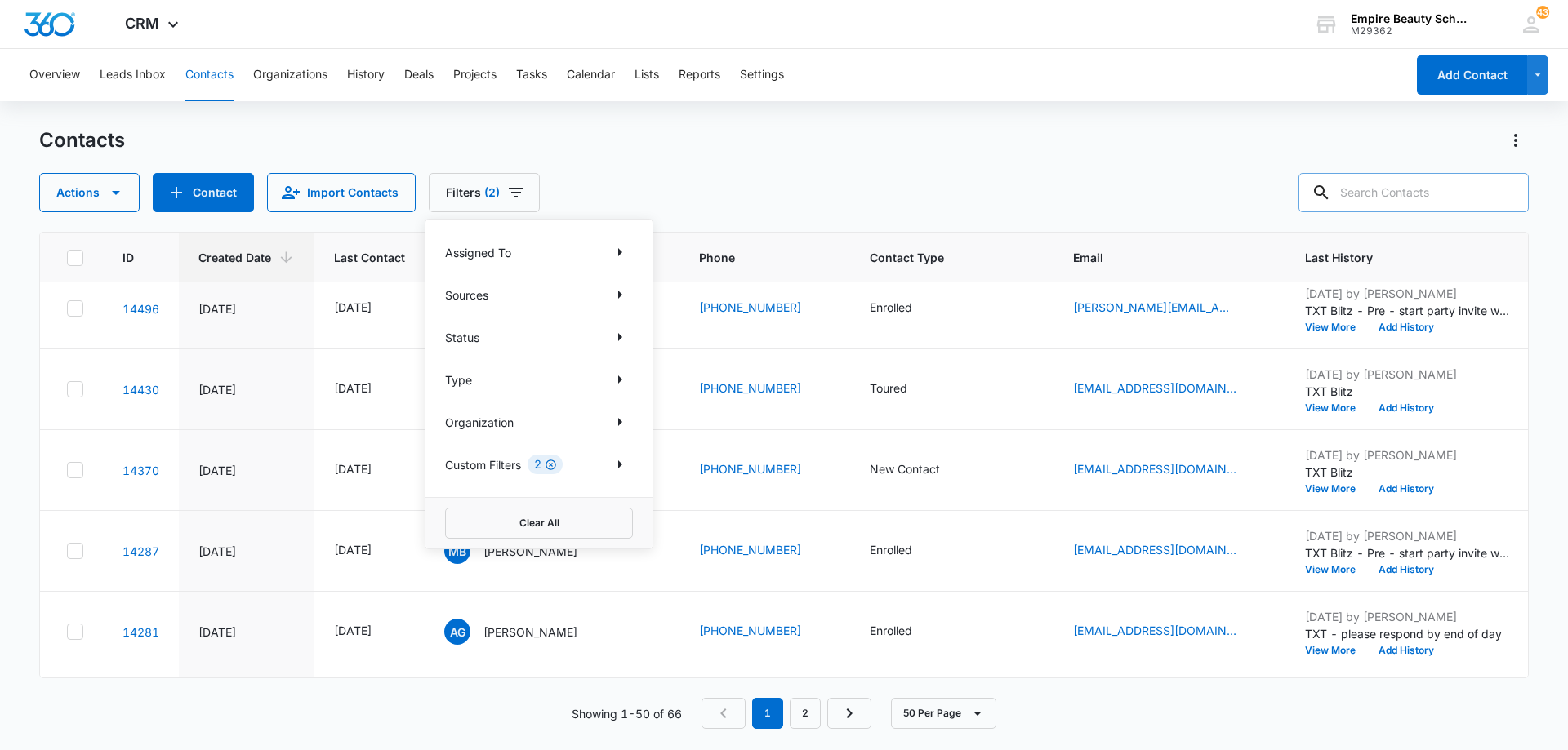
click at [553, 466] on icon "Clear" at bounding box center [550, 465] width 13 height 13
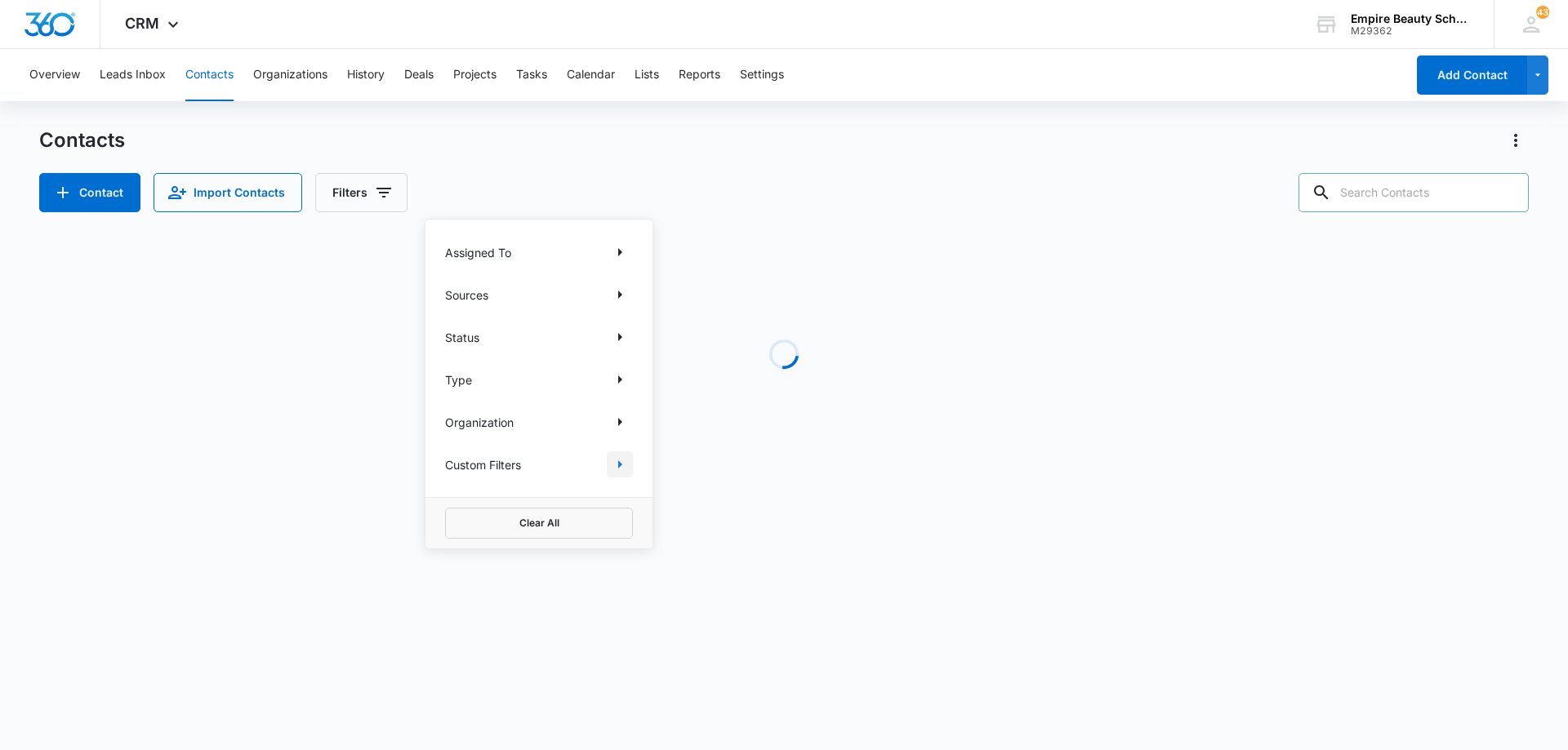
click at [618, 464] on icon "Show Custom Filters filters" at bounding box center [619, 464] width 20 height 20
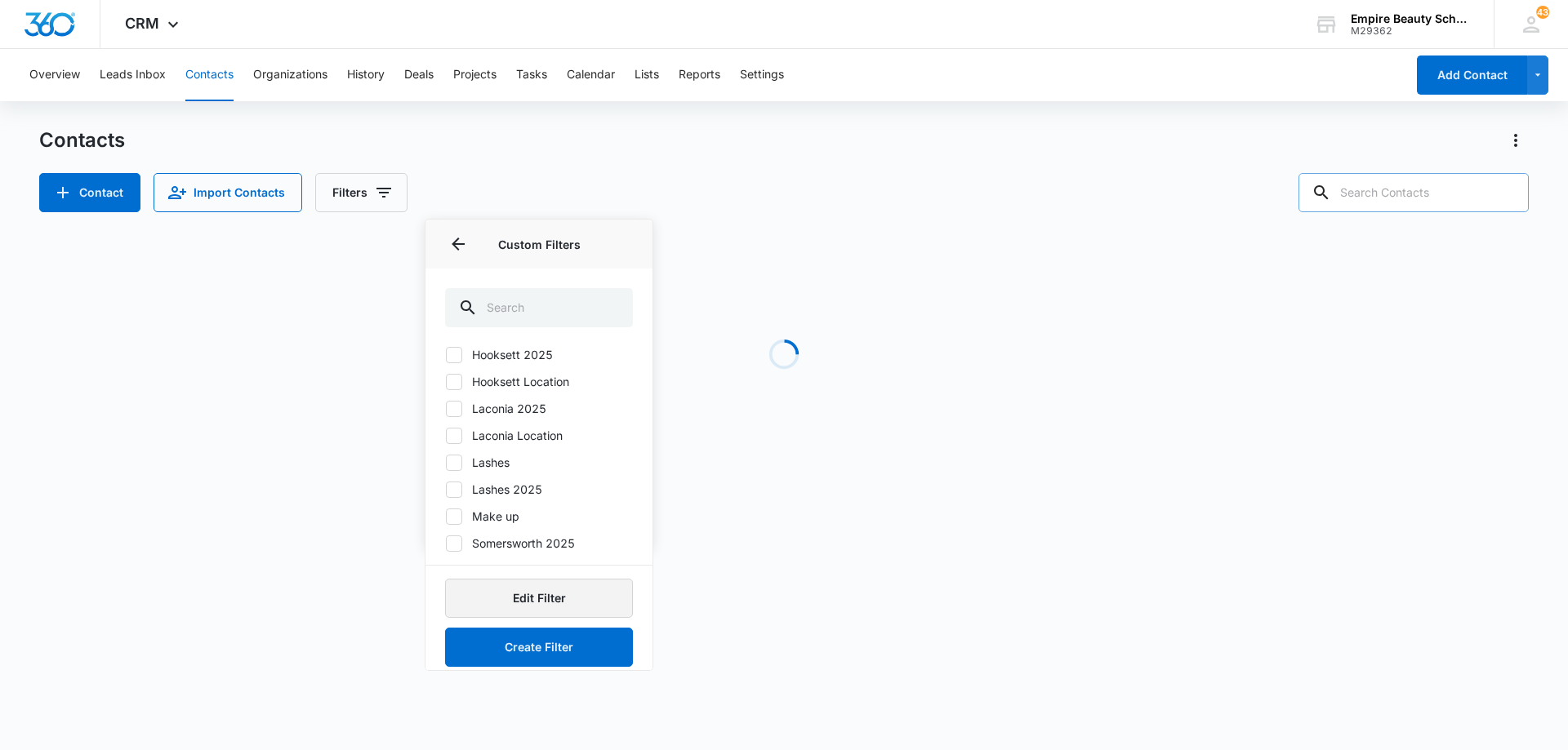
scroll to position [148, 0]
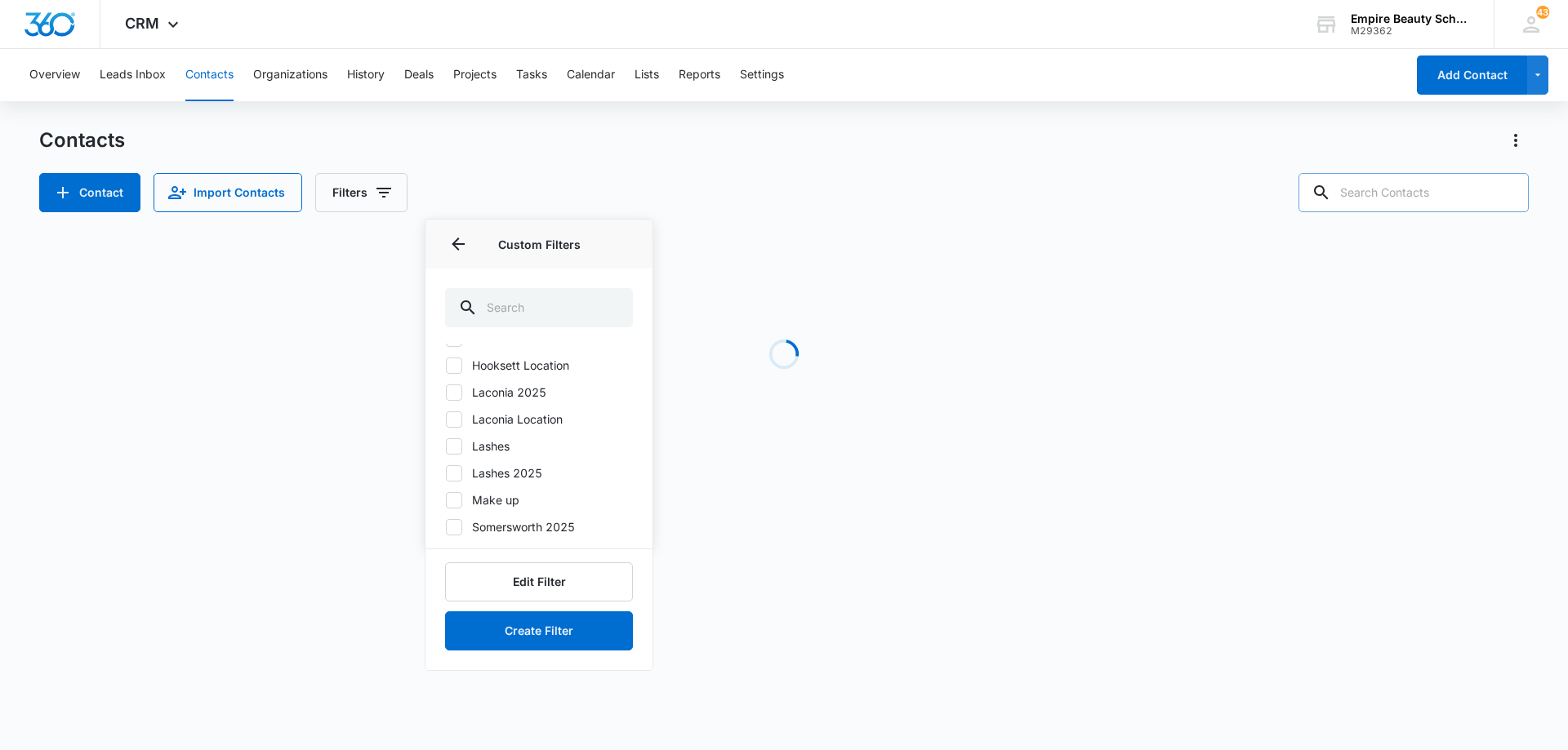
click at [450, 530] on icon at bounding box center [453, 527] width 15 height 15
click at [446, 528] on input "Somersworth 2025" at bounding box center [445, 527] width 1 height 1
checkbox input "true"
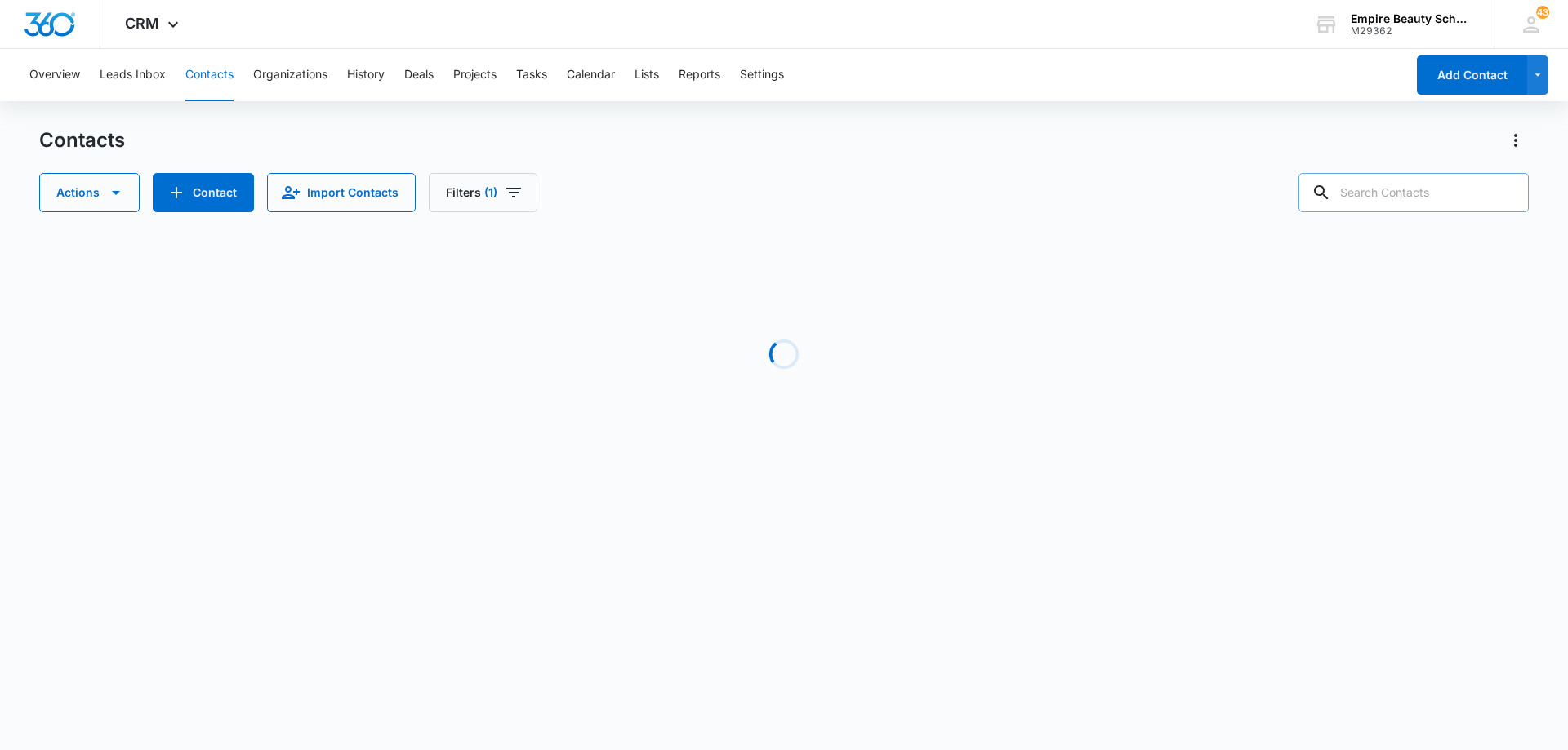
click at [715, 177] on div "Actions Contact Import Contacts Filters (1)" at bounding box center [783, 193] width 1489 height 39
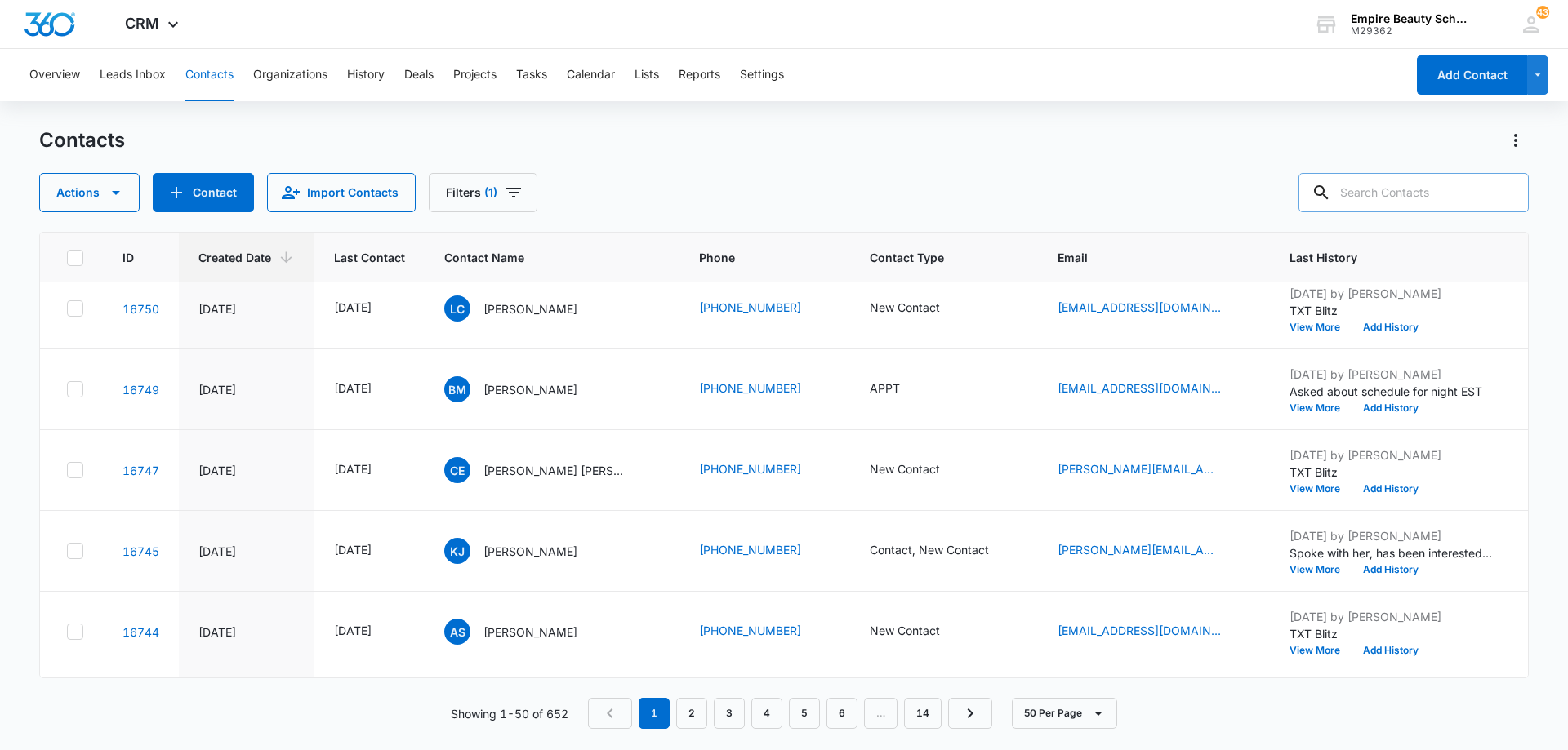
scroll to position [0, 0]
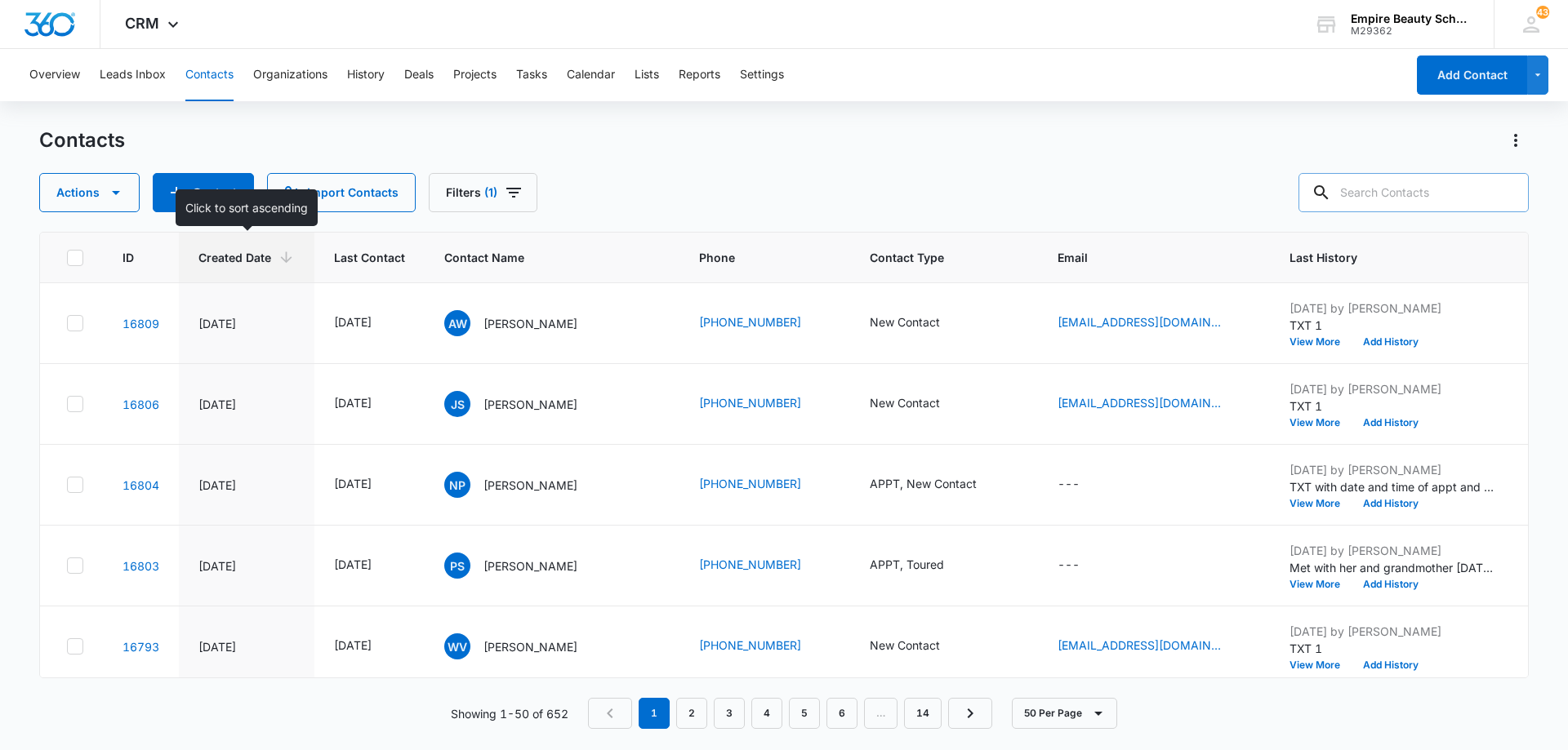
click at [287, 263] on icon at bounding box center [287, 258] width 12 height 12
click at [524, 198] on button "Filters (1)" at bounding box center [483, 193] width 108 height 39
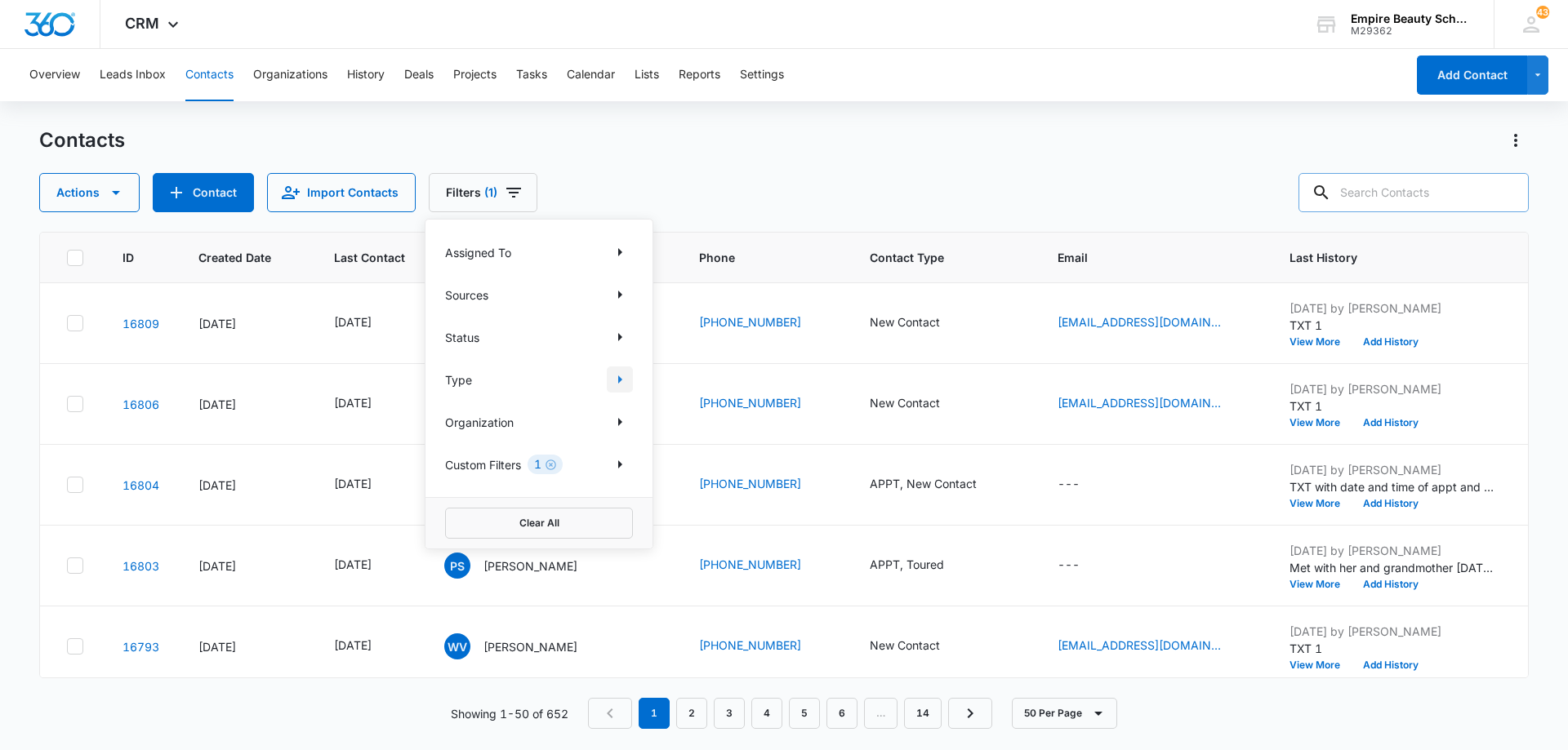
click at [618, 379] on icon "Show Type filters" at bounding box center [620, 379] width 4 height 8
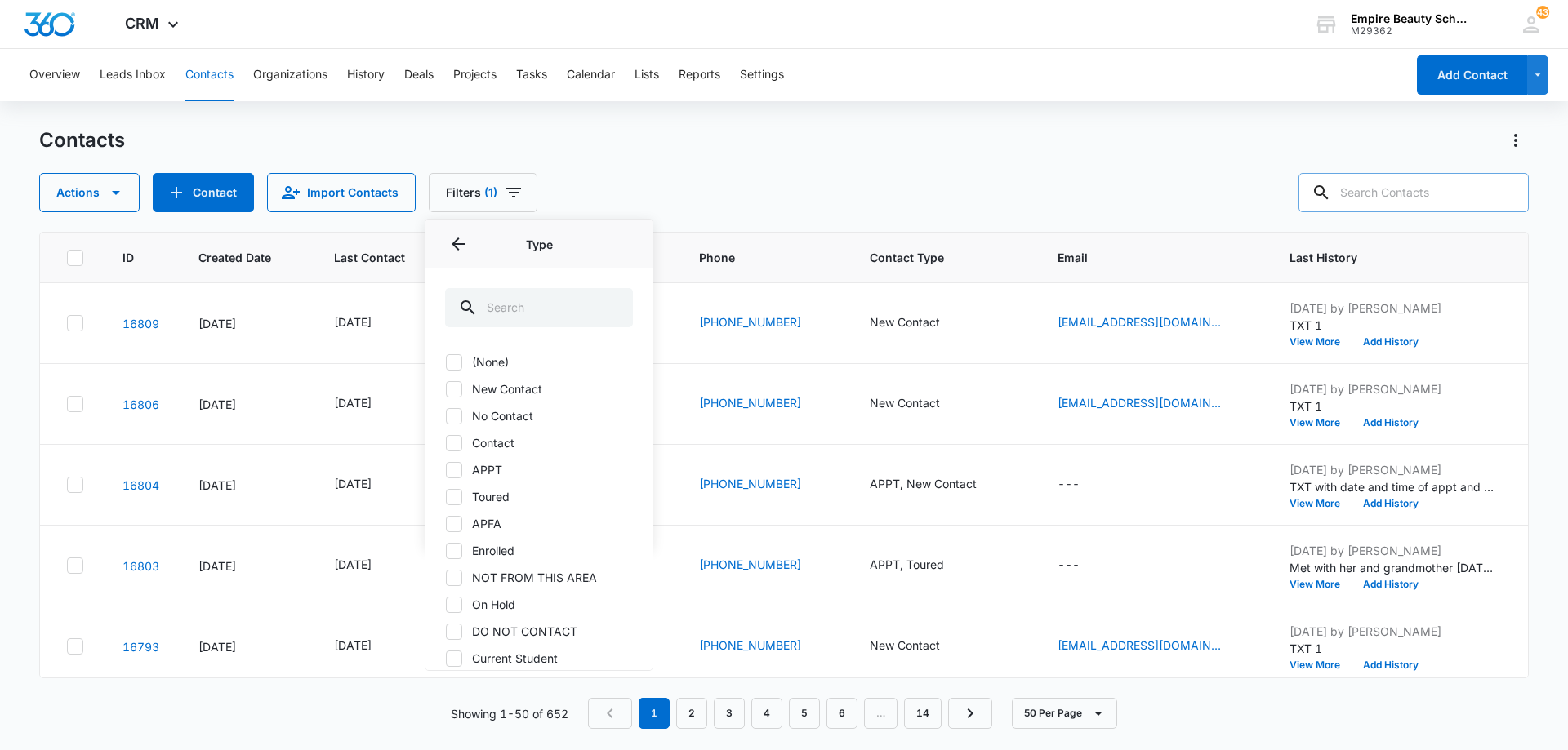
click at [458, 396] on icon at bounding box center [453, 389] width 15 height 15
click at [446, 389] on input "New Contact" at bounding box center [445, 389] width 1 height 1
checkbox input "true"
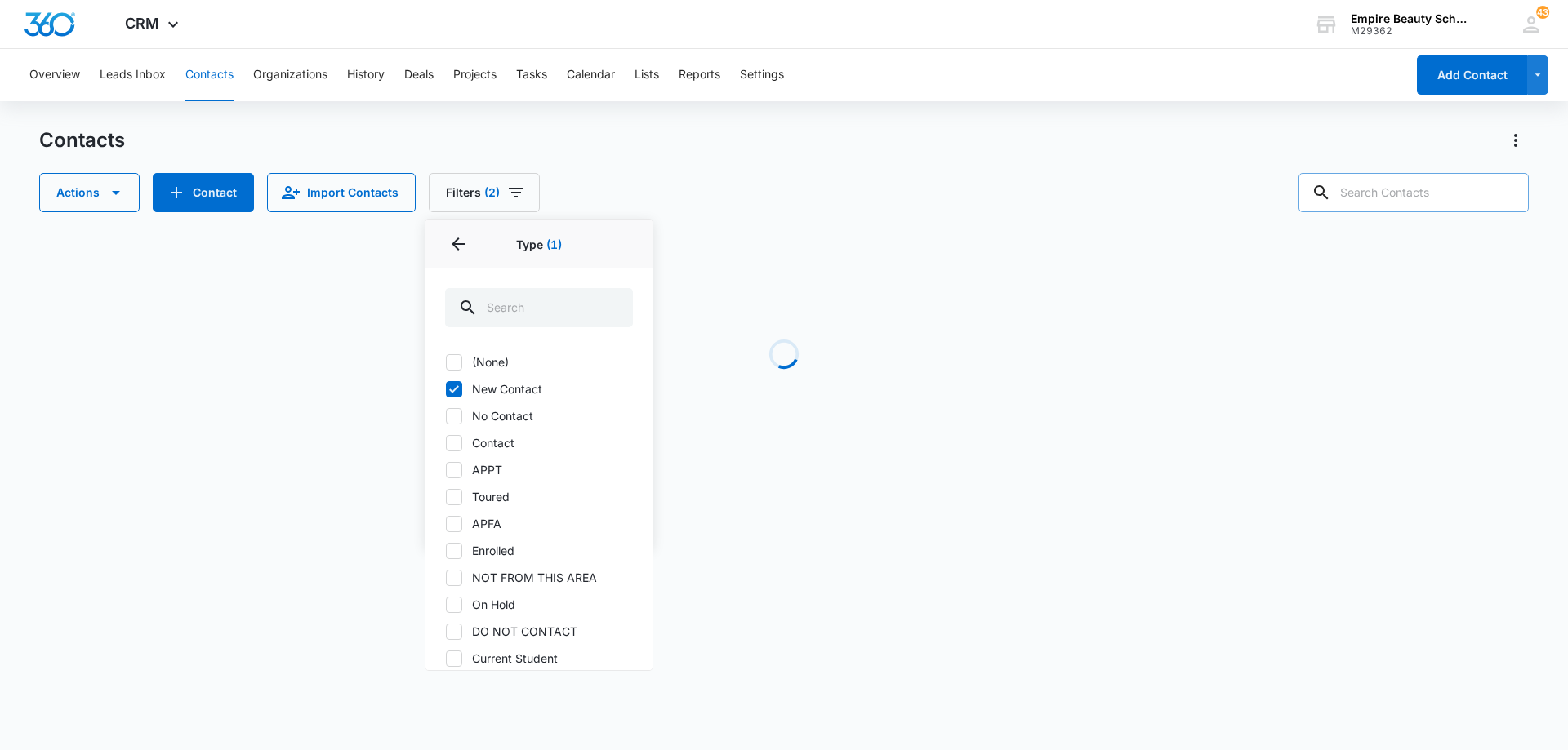
click at [882, 149] on div "Contacts" at bounding box center [783, 140] width 1489 height 26
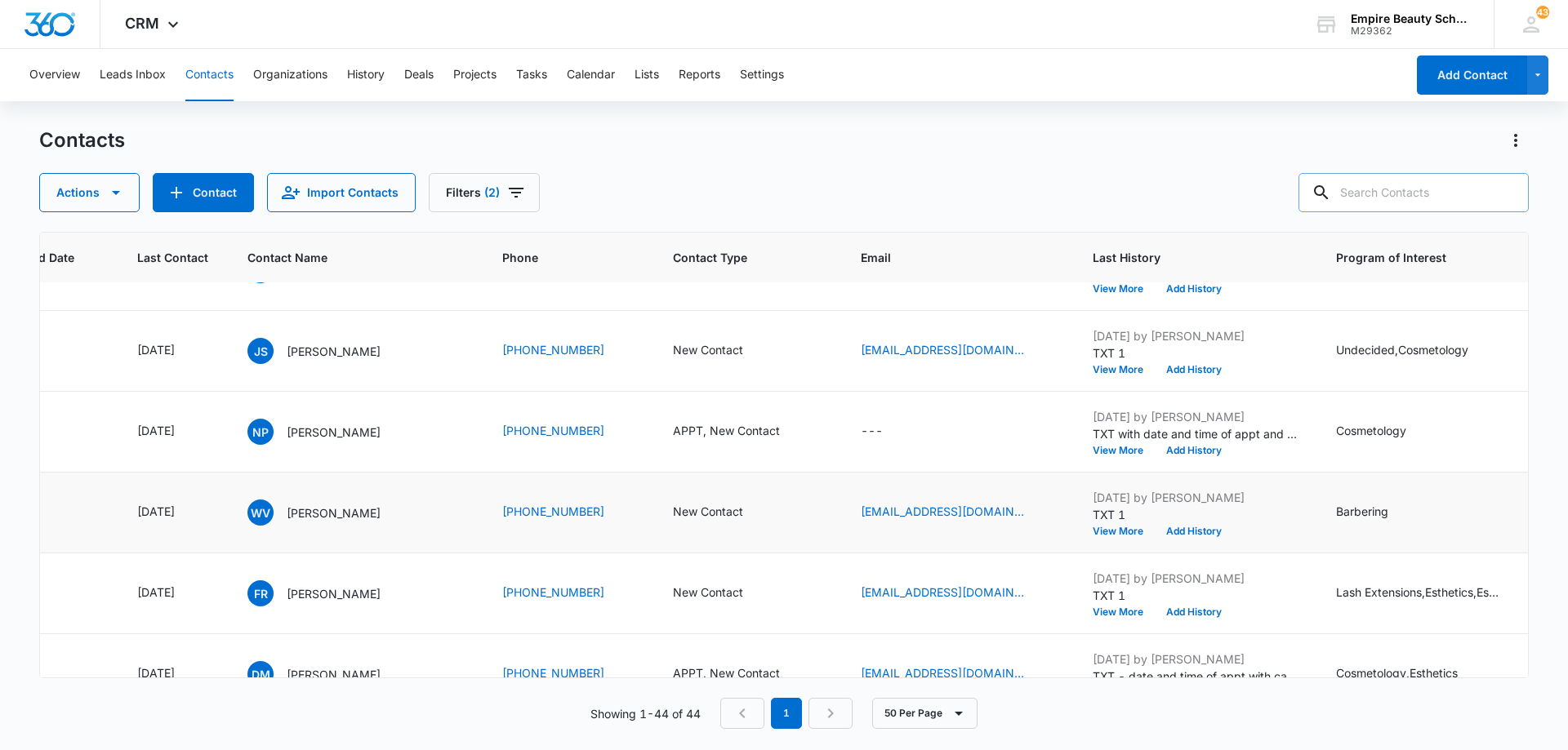
scroll to position [82, 197]
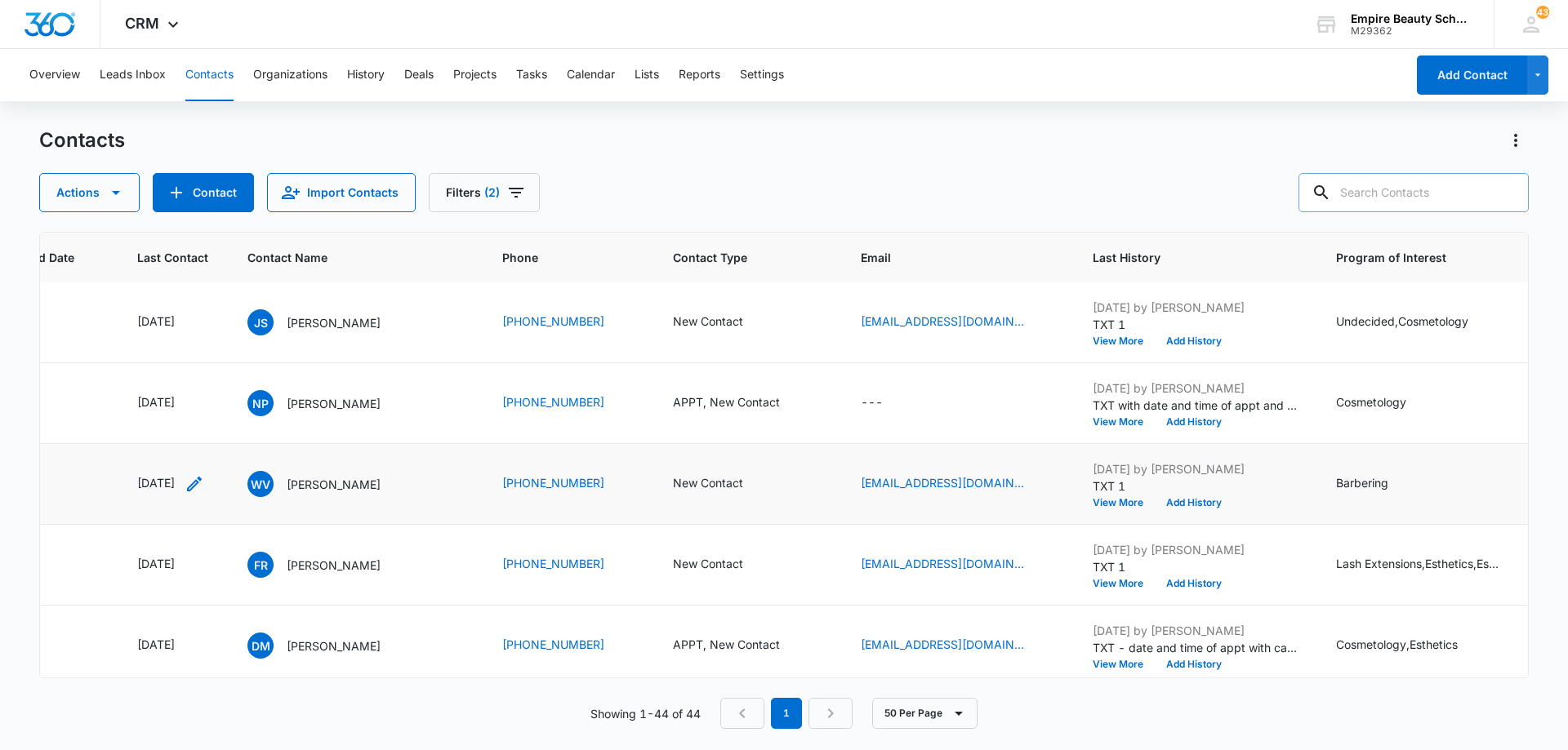
click at [202, 485] on icon "Last Contact - 1757376000 - Select to Edit Field" at bounding box center [194, 484] width 15 height 15
click at [215, 390] on div "[DATE]" at bounding box center [190, 379] width 154 height 39
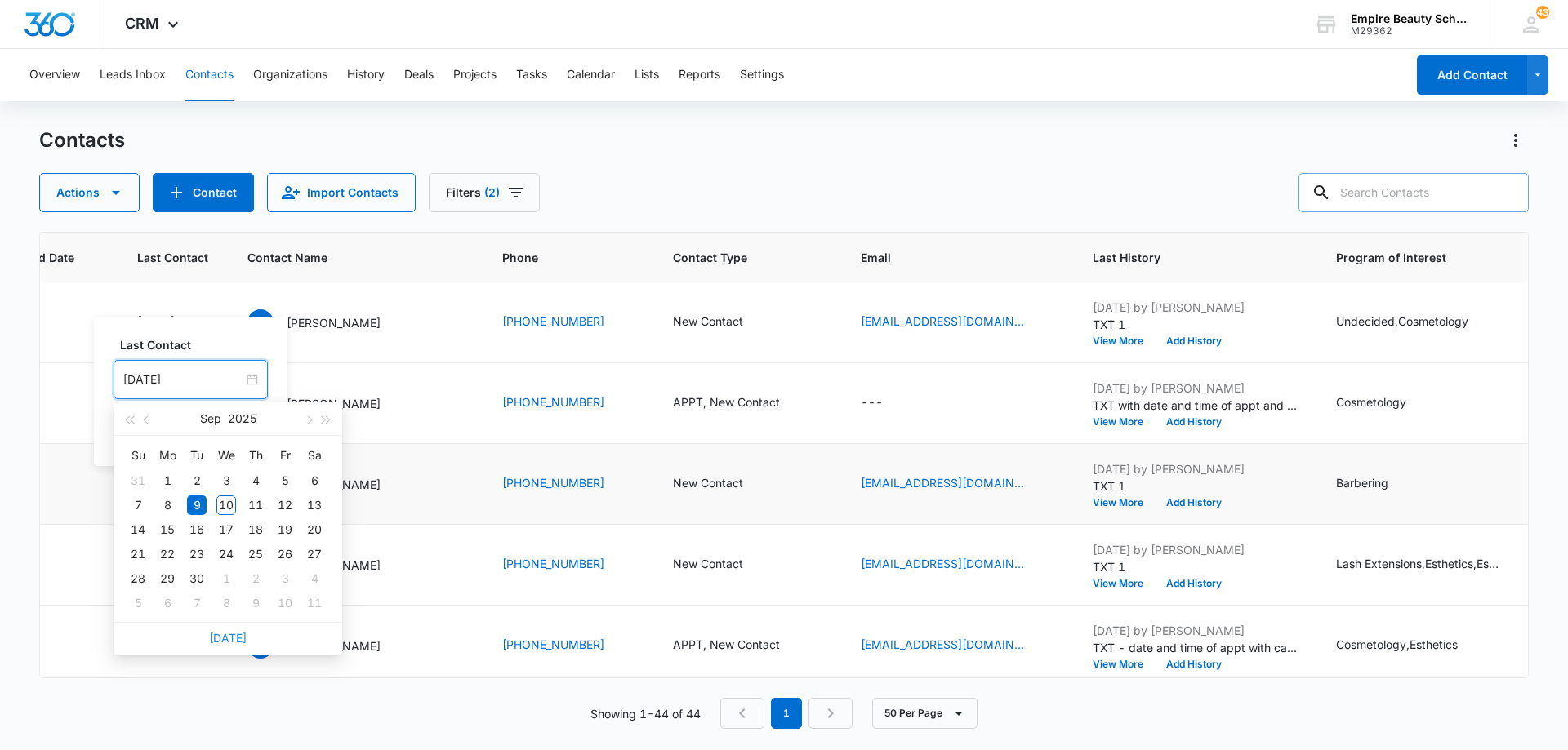
click at [223, 640] on link "[DATE]" at bounding box center [227, 638] width 38 height 14
type input "[DATE]"
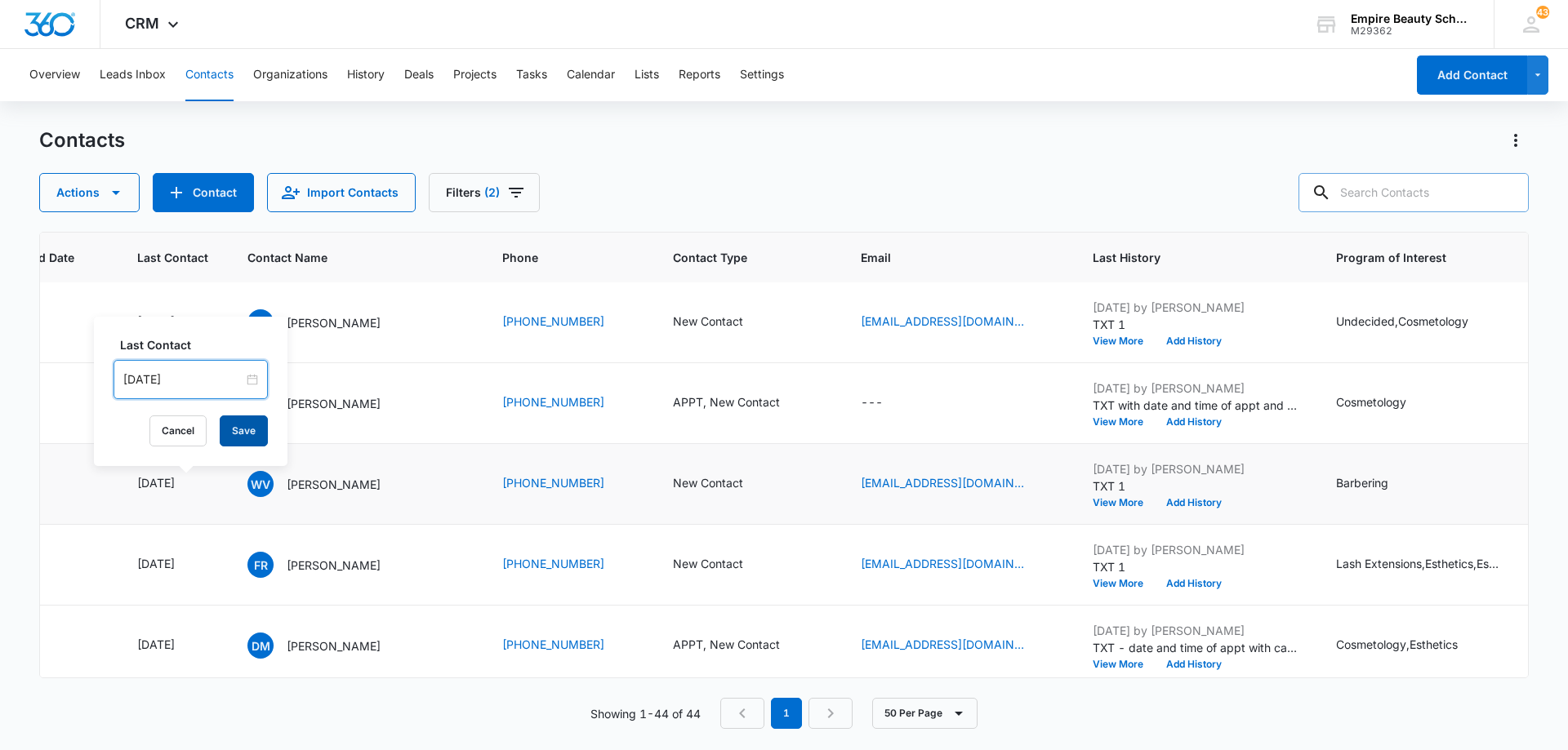
click at [232, 436] on button "Save" at bounding box center [243, 431] width 48 height 31
click at [1181, 506] on button "Add History" at bounding box center [1194, 503] width 78 height 10
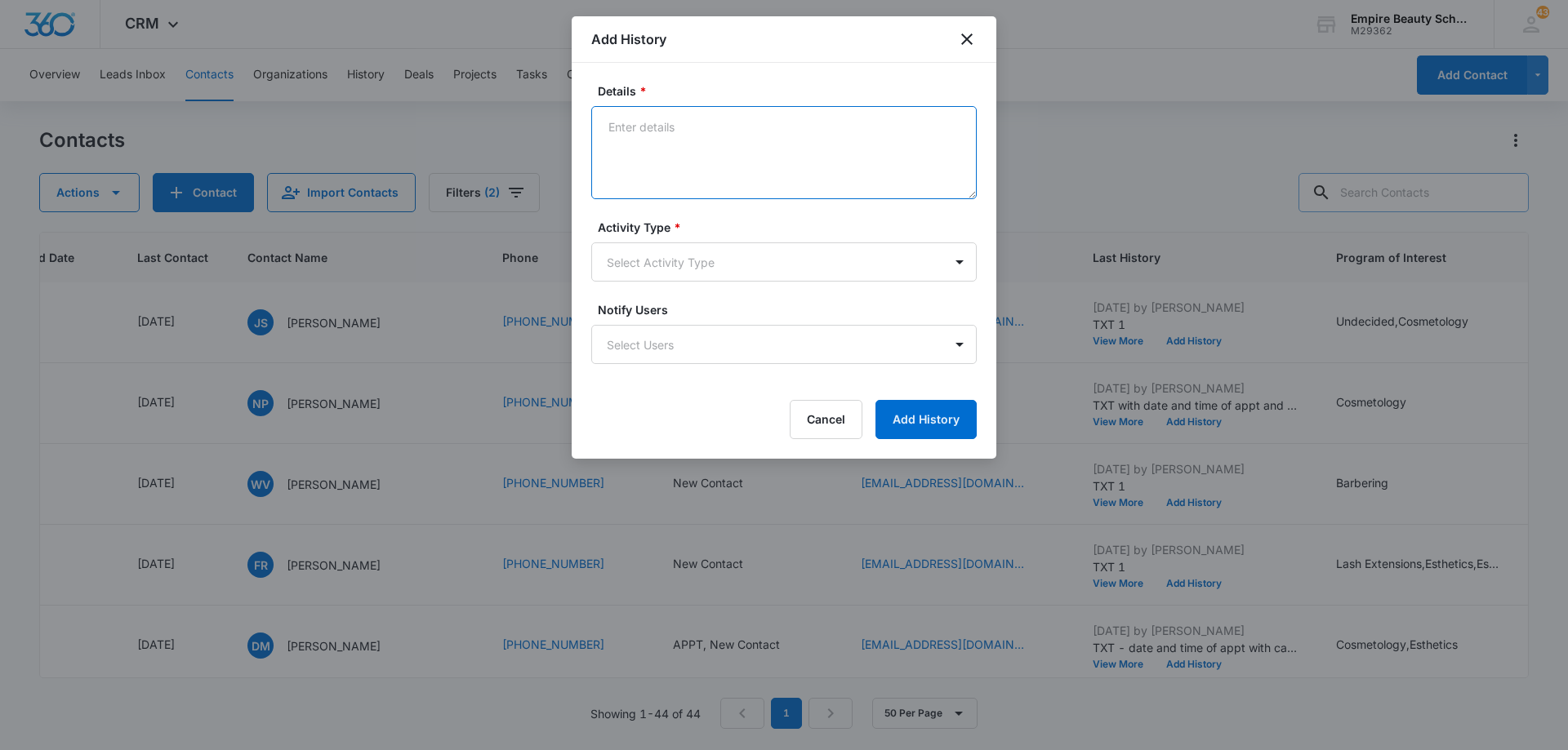
click at [763, 164] on textarea "Details *" at bounding box center [783, 152] width 385 height 93
type textarea "LVM 2"
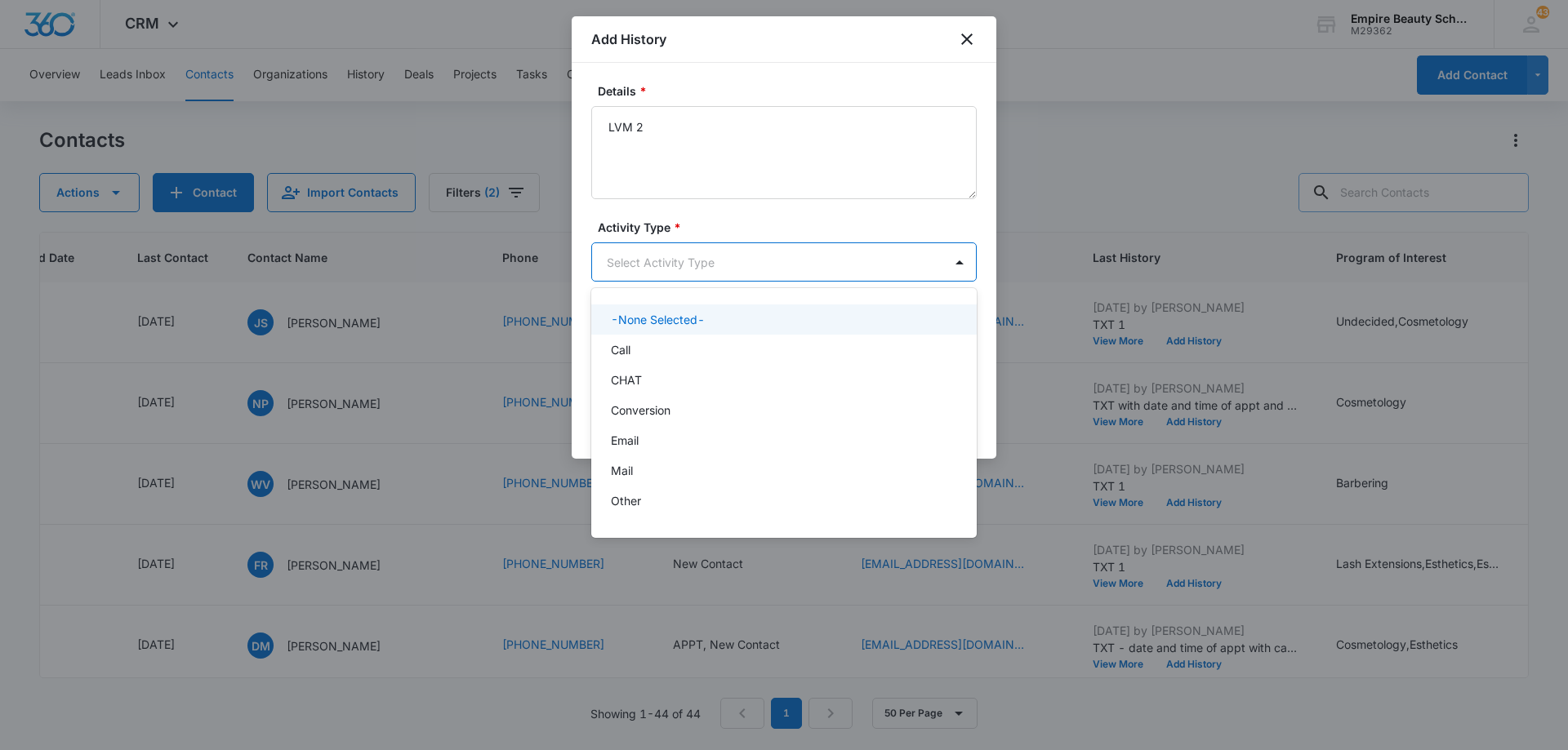
click at [730, 266] on body "CRM Apps Forms CRM Email Shop Payments POS Files Brand Settings Empire Beauty S…" at bounding box center [784, 375] width 1568 height 750
click at [719, 341] on div "Call" at bounding box center [782, 350] width 343 height 18
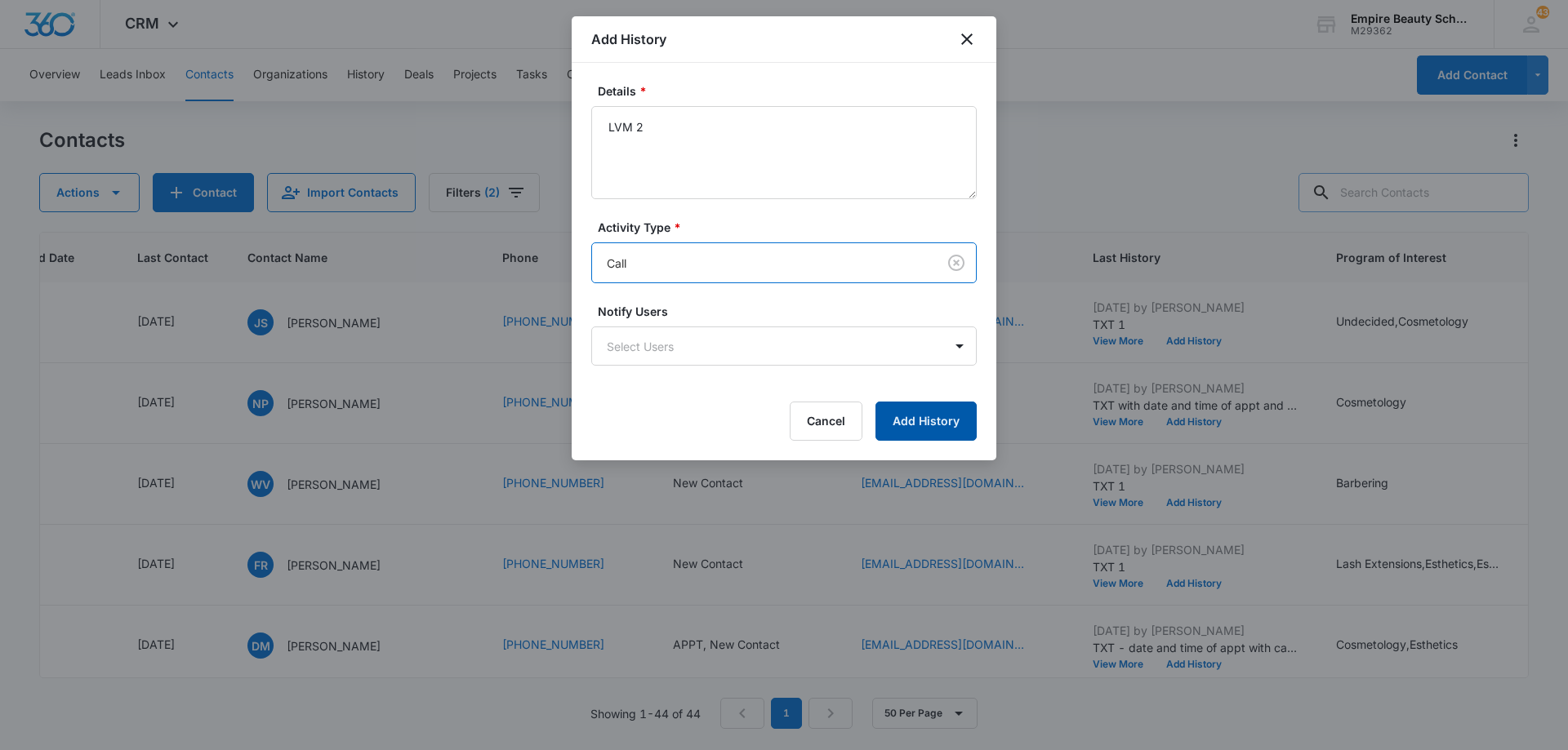
click at [892, 407] on button "Add History" at bounding box center [926, 421] width 101 height 39
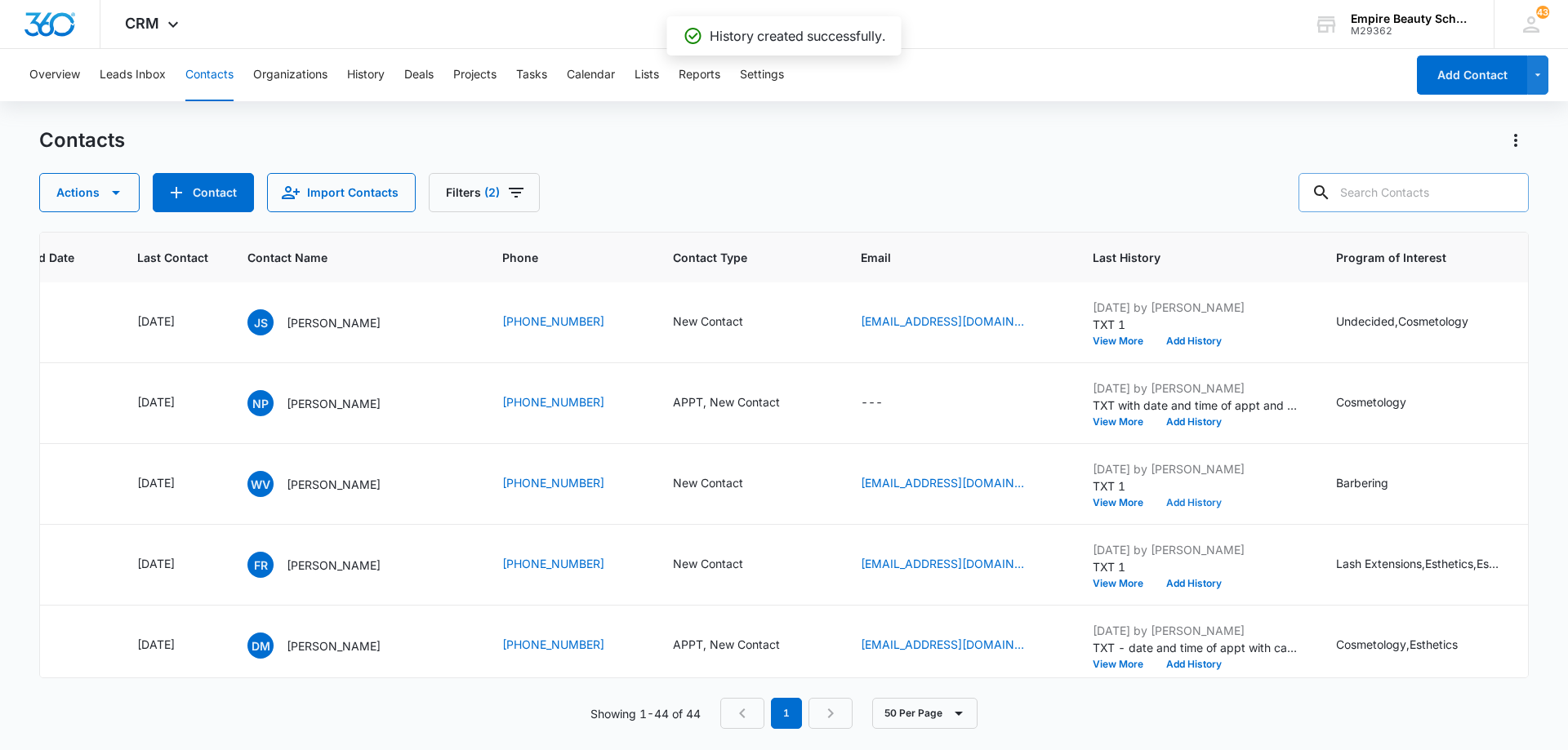
click at [1167, 501] on button "Add History" at bounding box center [1194, 503] width 78 height 10
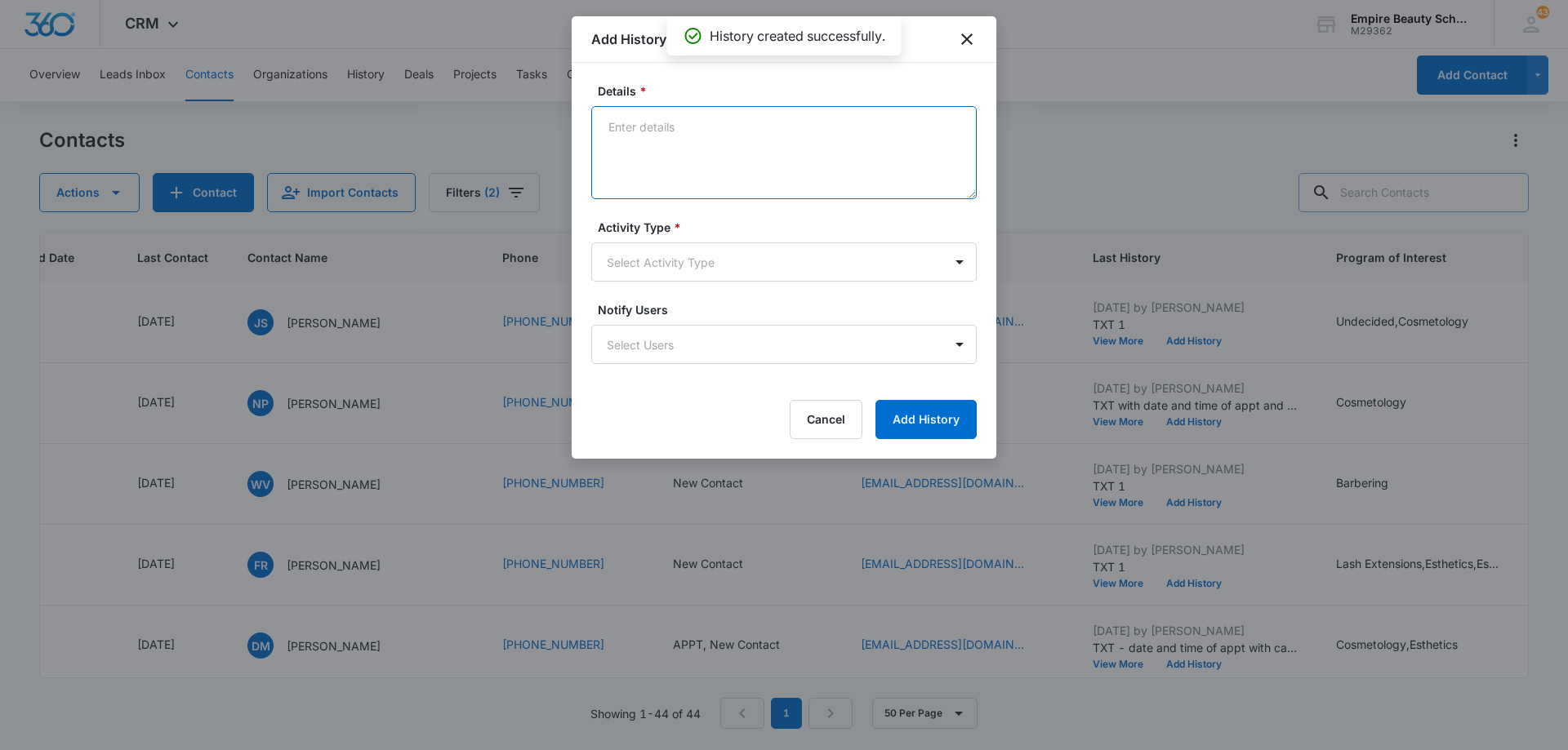
click at [681, 126] on textarea "Details *" at bounding box center [783, 152] width 385 height 93
type textarea "EM 2"
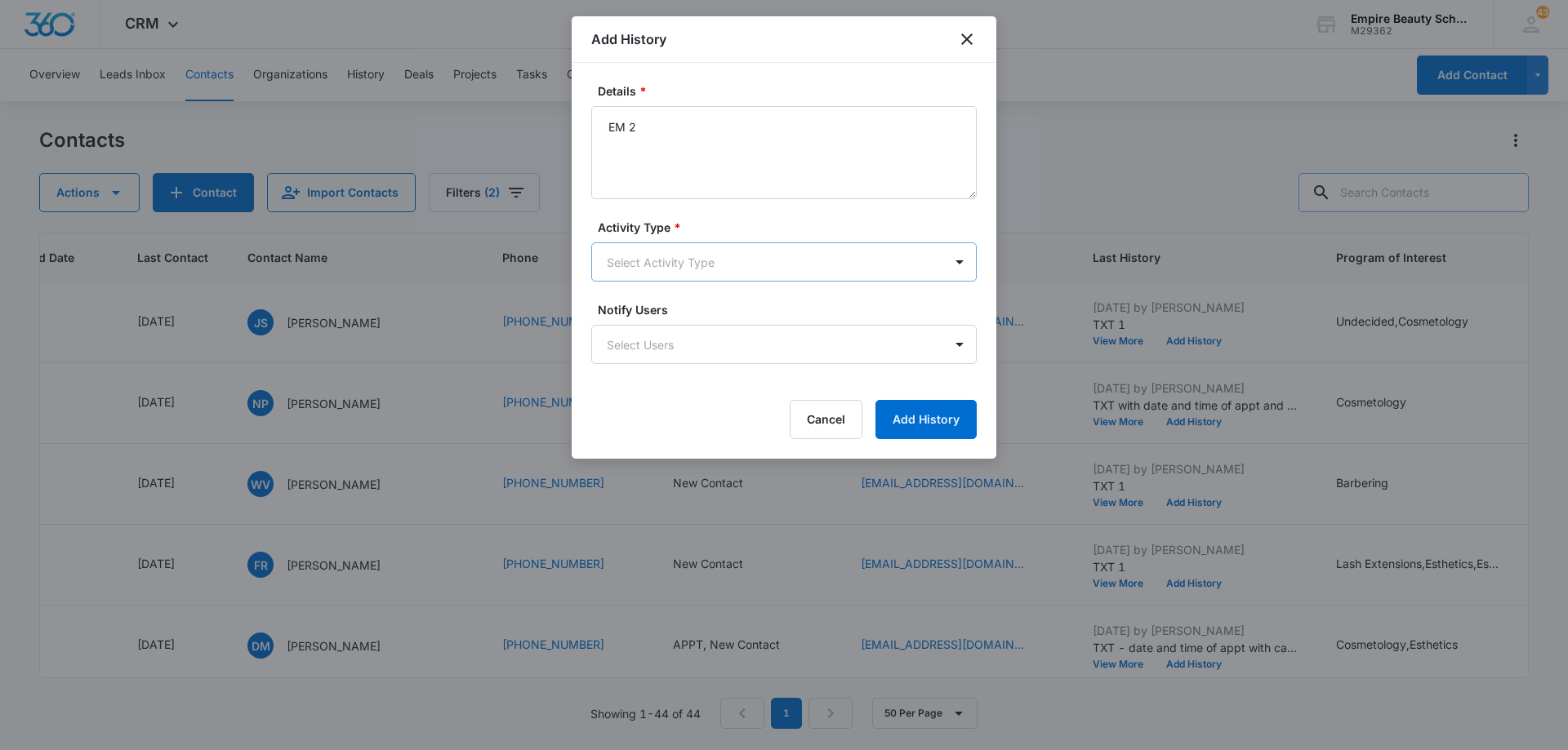
click at [684, 268] on body "CRM Apps Forms CRM Email Shop Payments POS Files Brand Settings Empire Beauty S…" at bounding box center [784, 375] width 1568 height 750
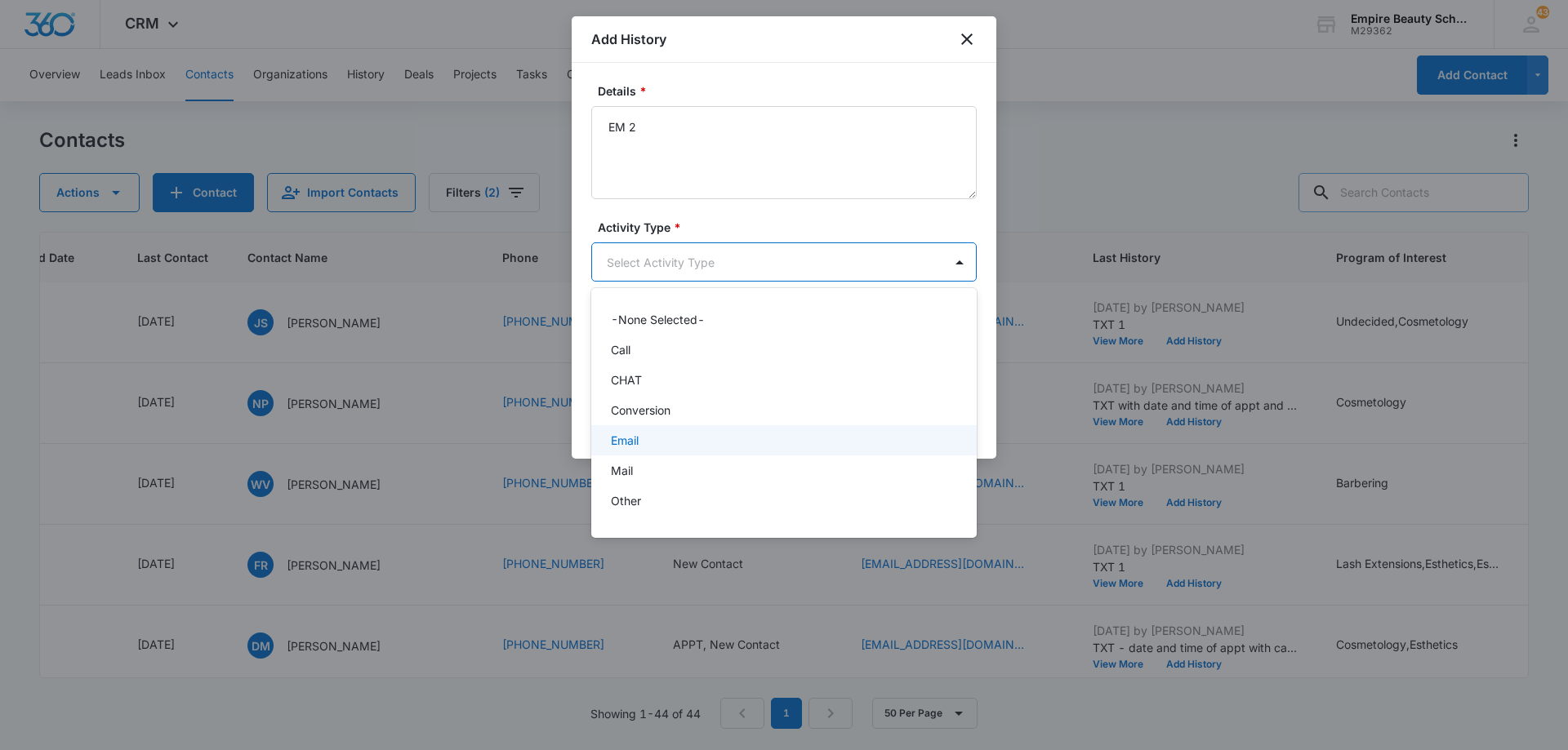
click at [680, 434] on div "Email" at bounding box center [782, 441] width 343 height 18
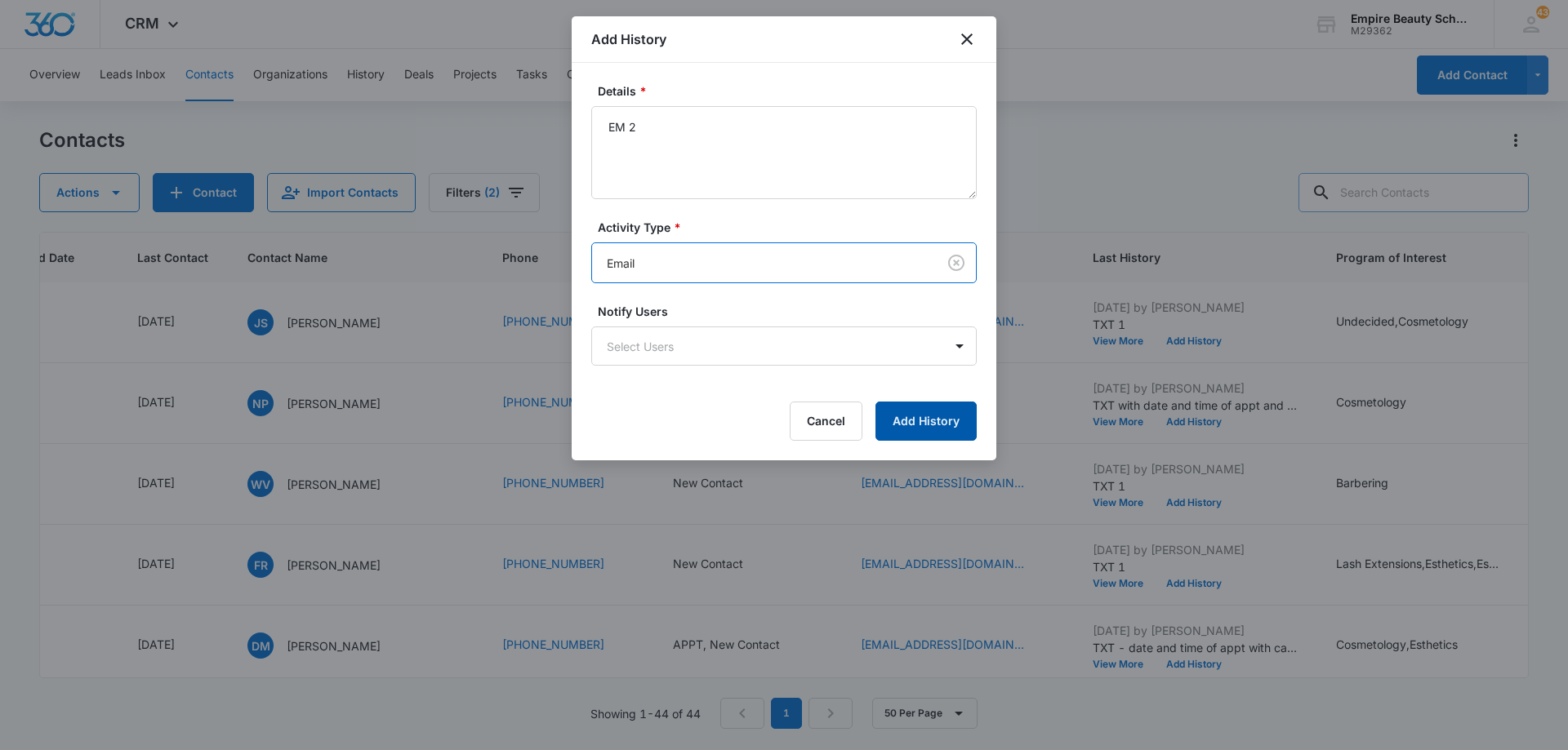
click at [897, 427] on button "Add History" at bounding box center [926, 421] width 101 height 39
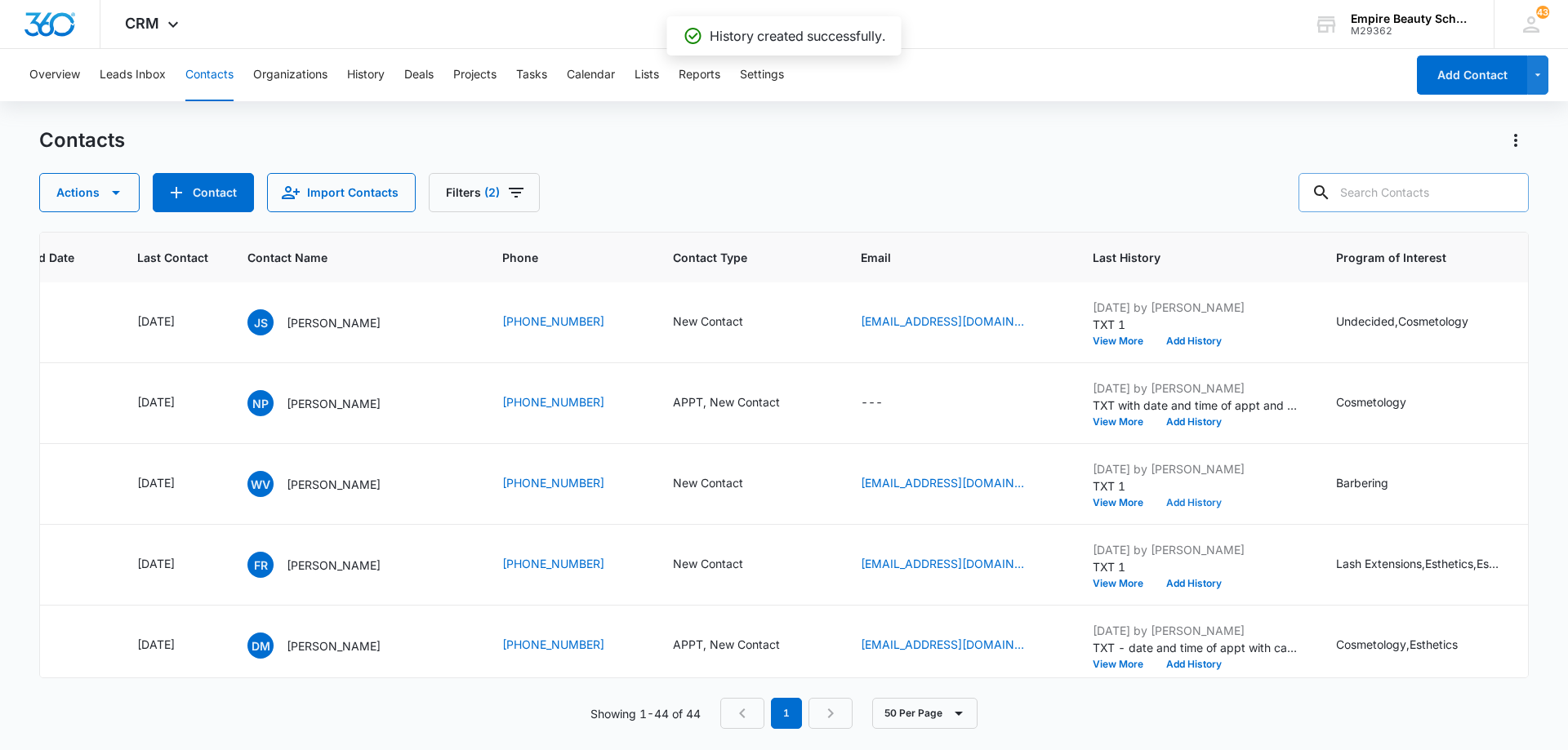
click at [1167, 500] on button "Add History" at bounding box center [1194, 503] width 78 height 10
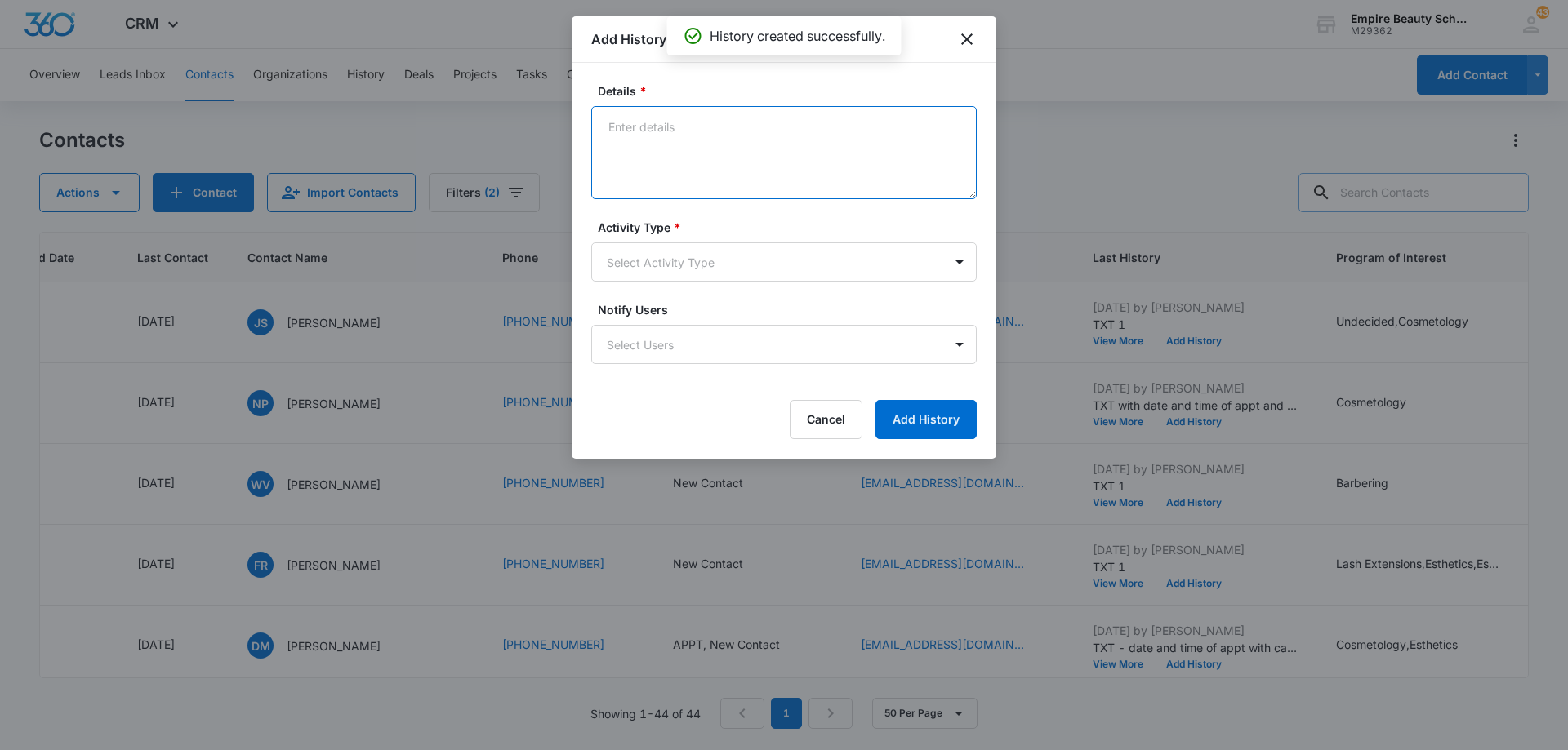
click at [667, 128] on textarea "Details *" at bounding box center [783, 152] width 385 height 93
type textarea "TXT 2"
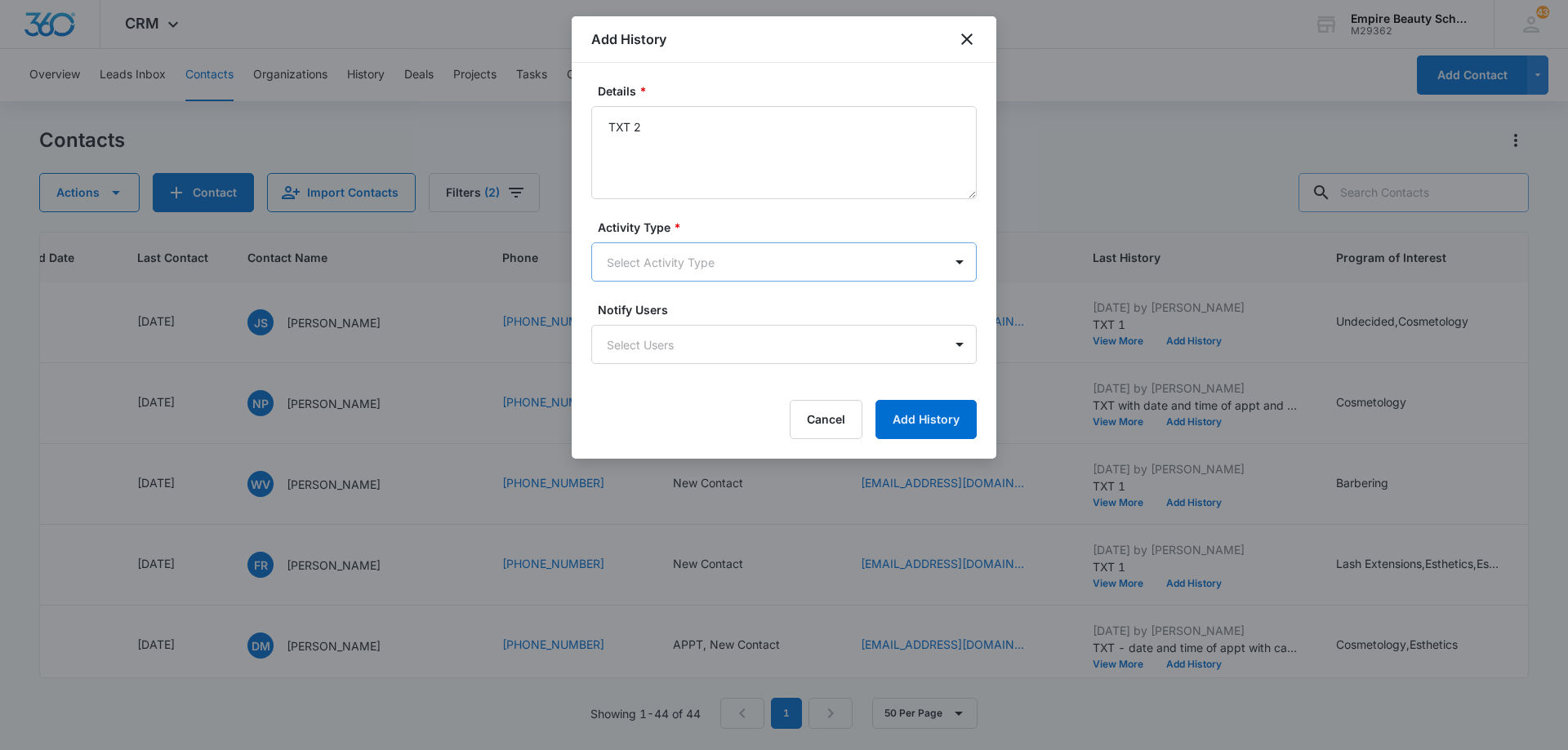
click at [672, 254] on body "CRM Apps Forms CRM Email Shop Payments POS Files Brand Settings Empire Beauty S…" at bounding box center [784, 375] width 1568 height 750
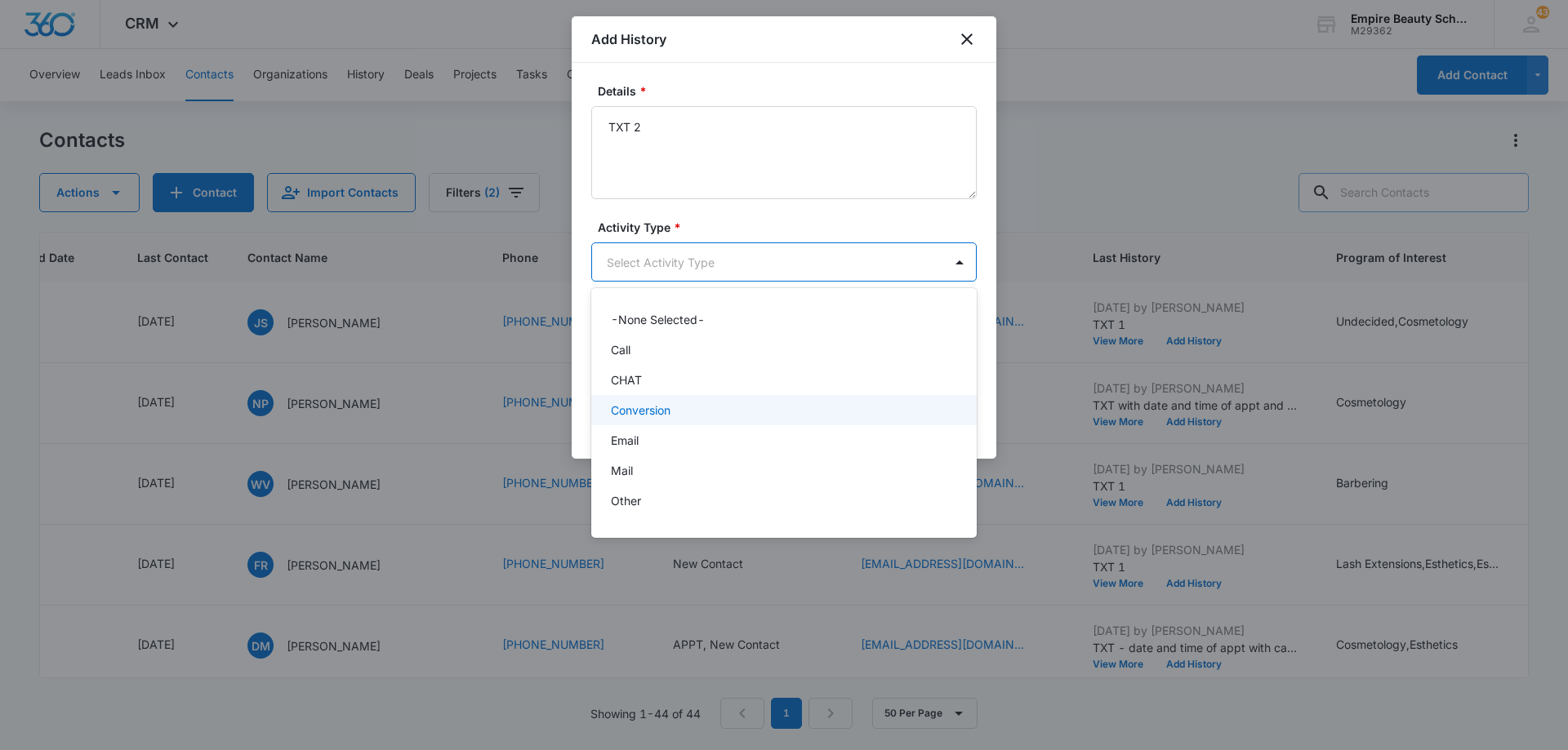
scroll to position [85, 0]
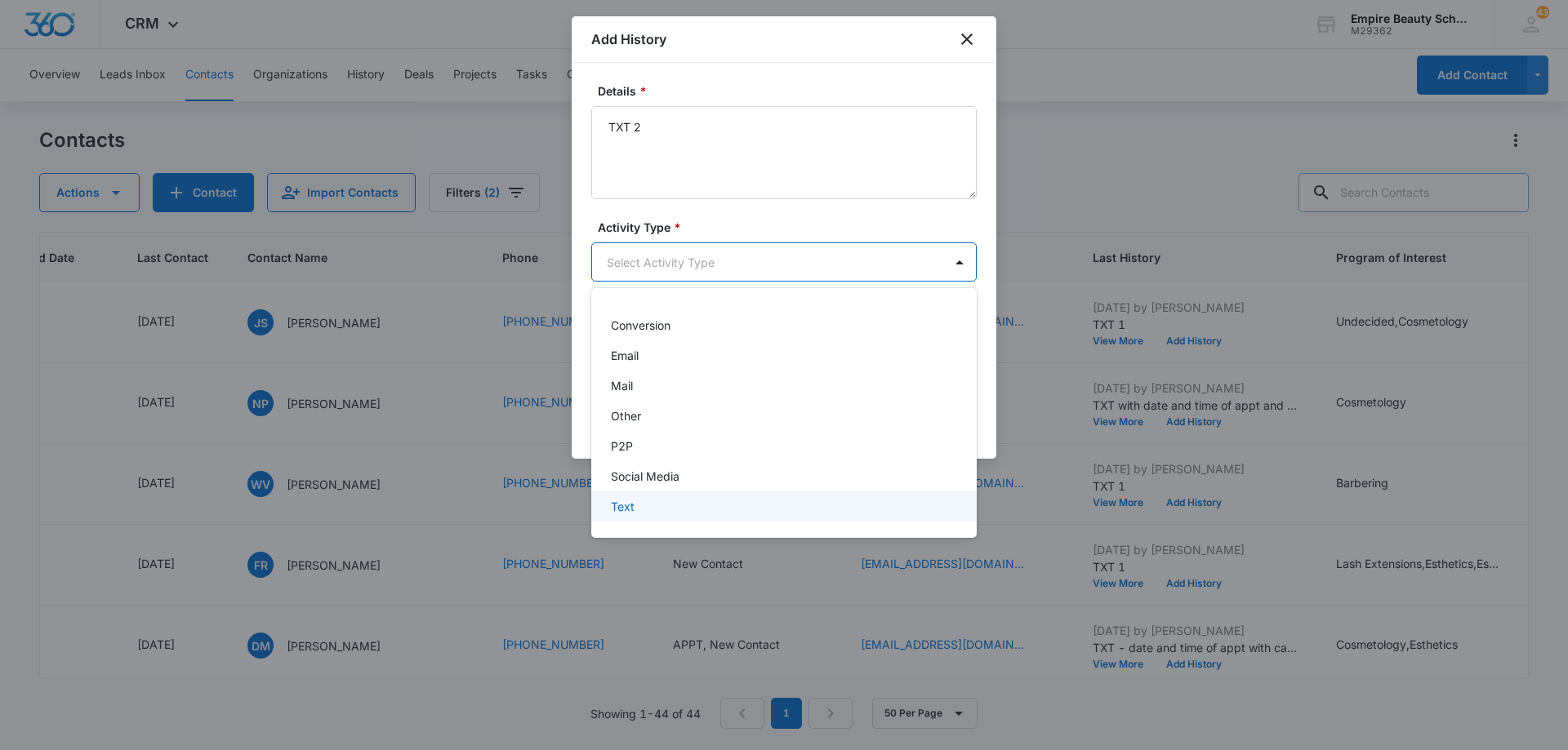
click at [722, 494] on div "Text" at bounding box center [783, 506] width 385 height 30
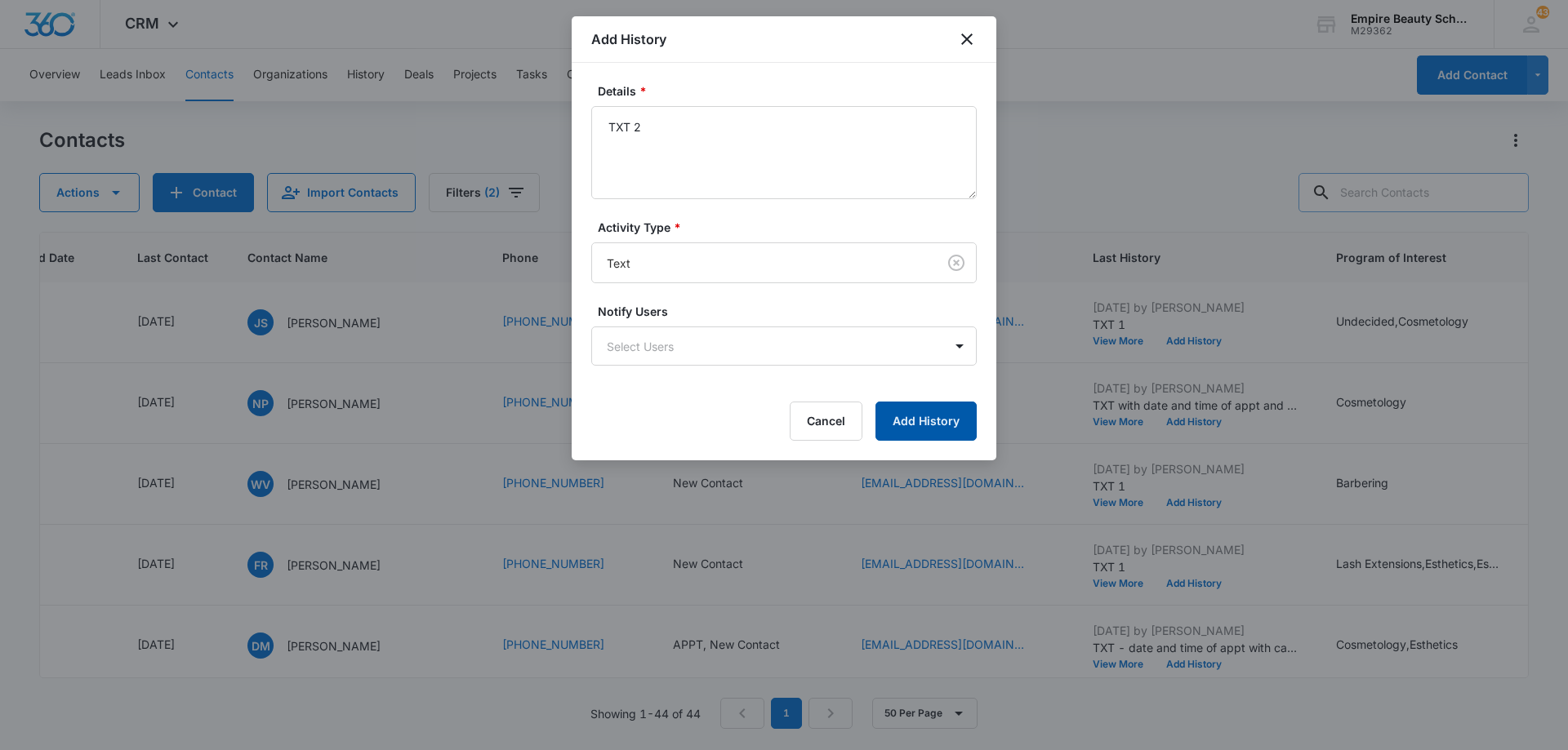
click at [897, 421] on button "Add History" at bounding box center [926, 421] width 101 height 39
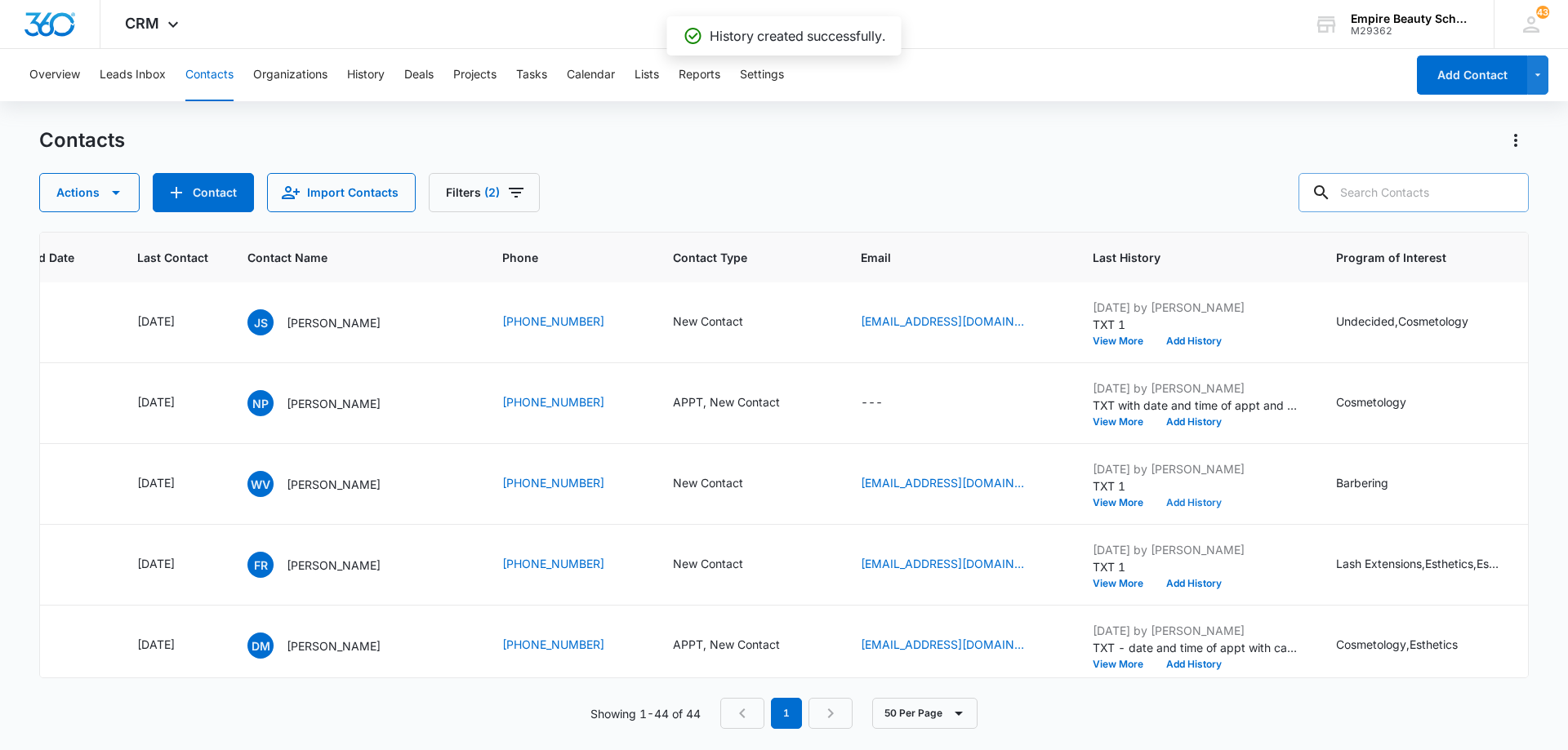
scroll to position [163, 197]
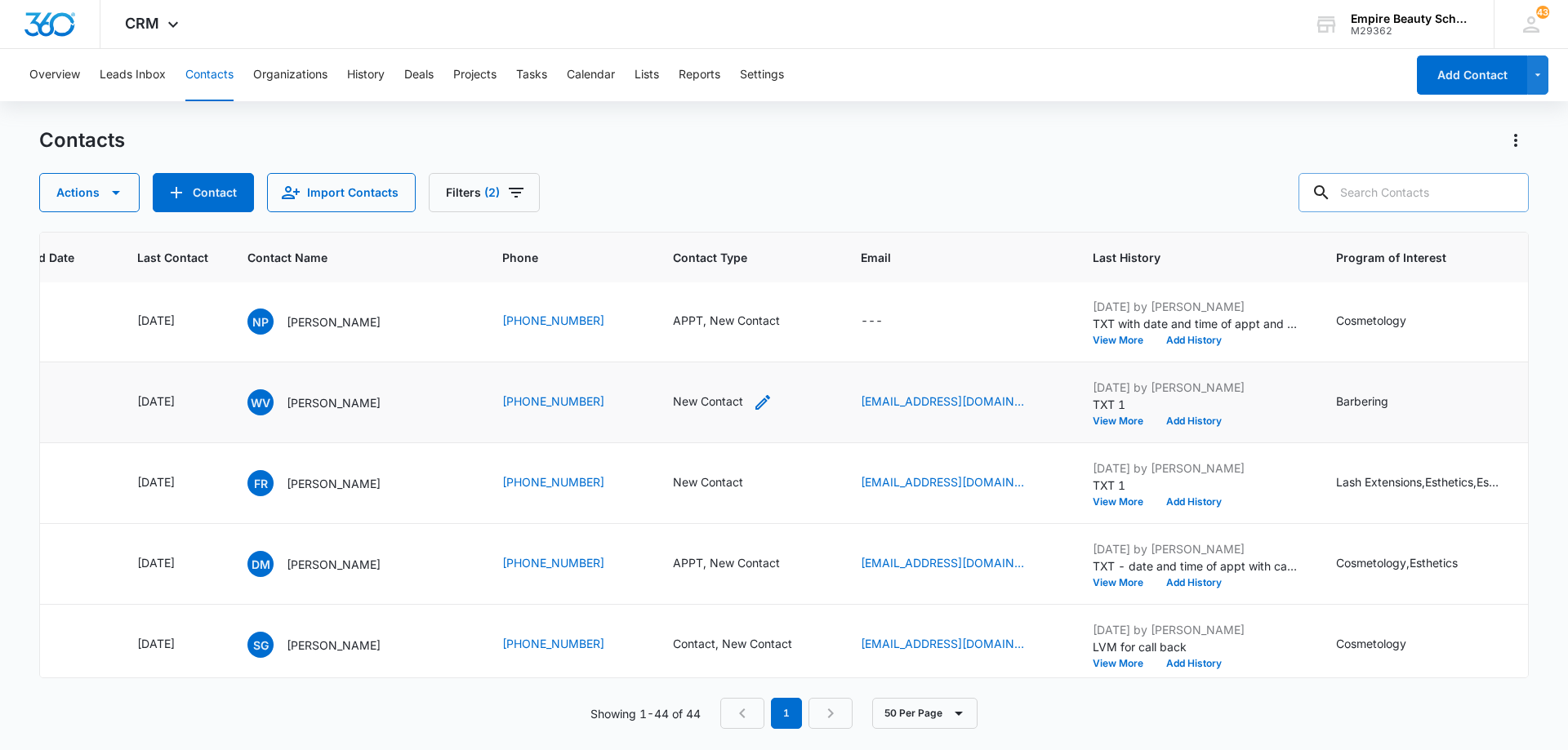
click at [756, 405] on icon "Contact Type - New Contact - Select to Edit Field" at bounding box center [763, 402] width 15 height 15
click at [750, 296] on div "New Contact" at bounding box center [693, 297] width 137 height 39
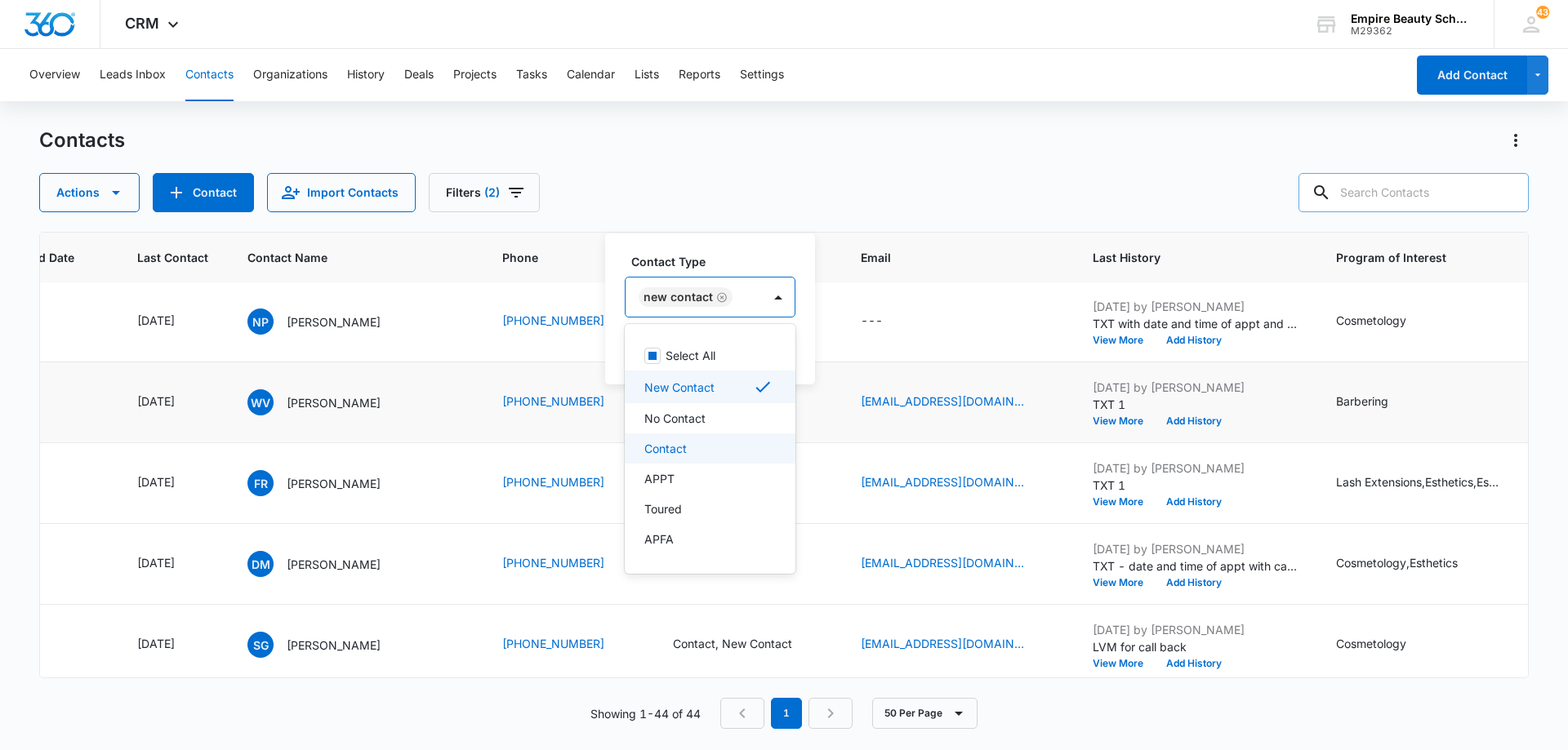
click at [742, 449] on div "Contact" at bounding box center [708, 449] width 128 height 18
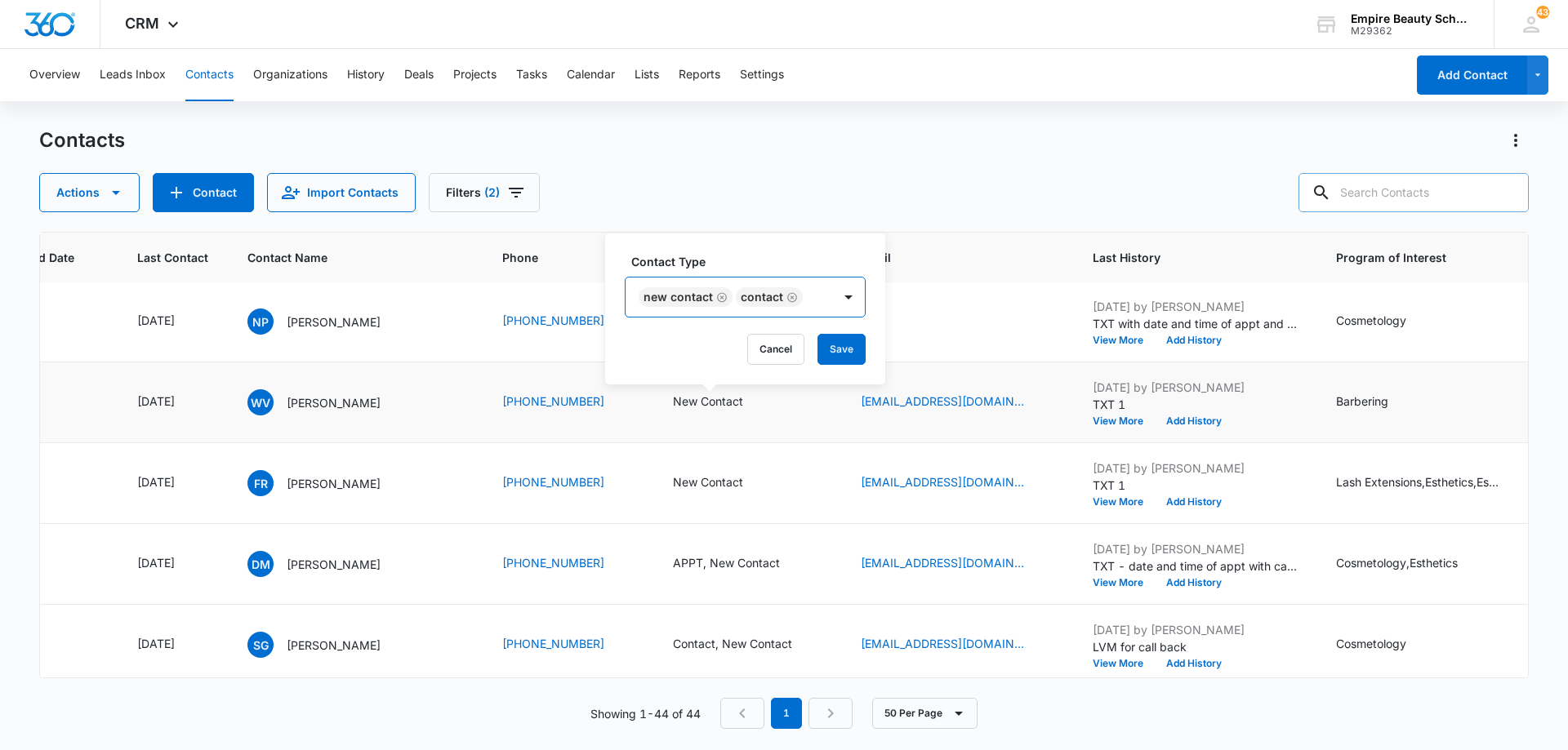
click at [821, 295] on div "New Contact Contact" at bounding box center [728, 297] width 207 height 39
click at [841, 349] on button "Save" at bounding box center [841, 349] width 48 height 31
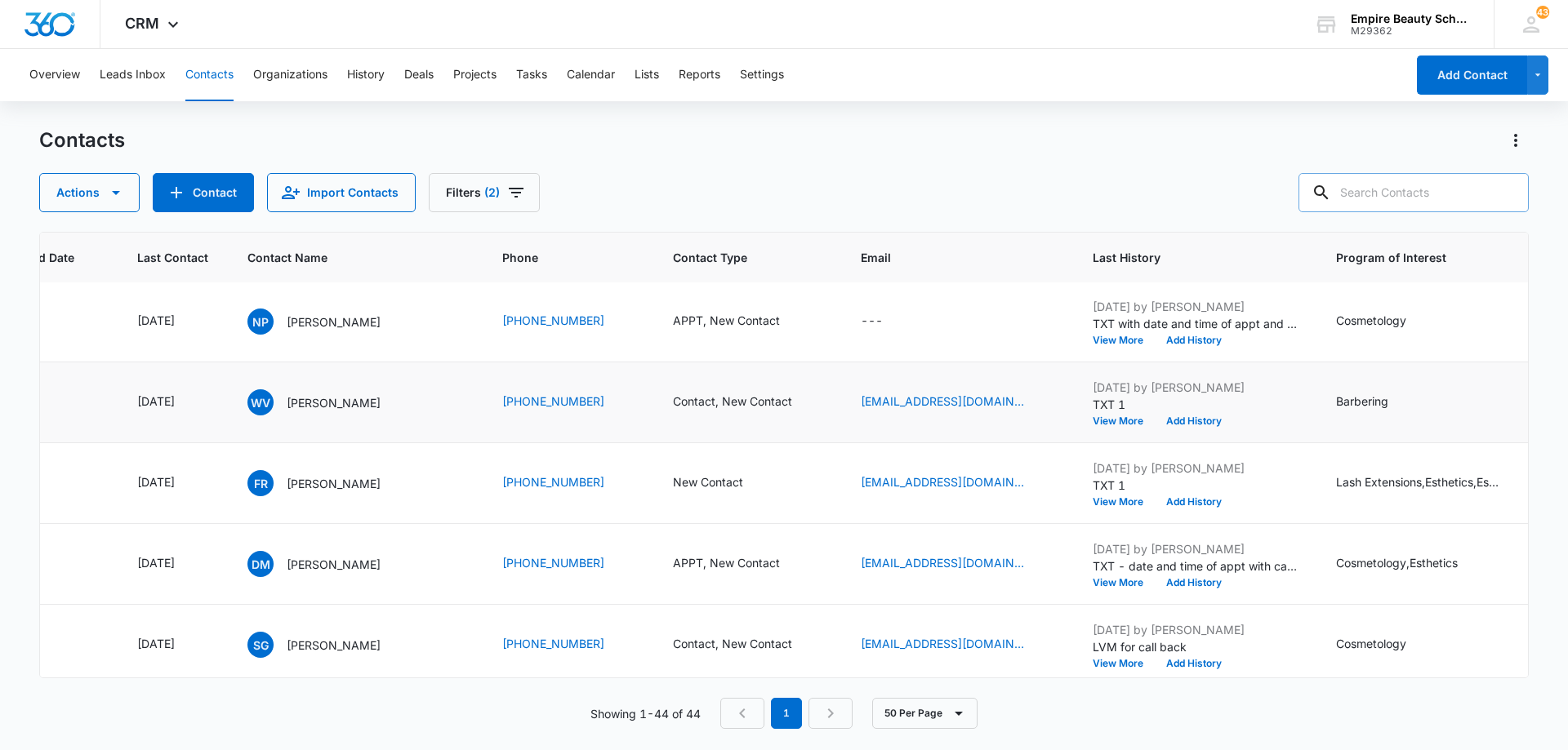
click at [1181, 420] on button "Add History" at bounding box center [1194, 421] width 78 height 10
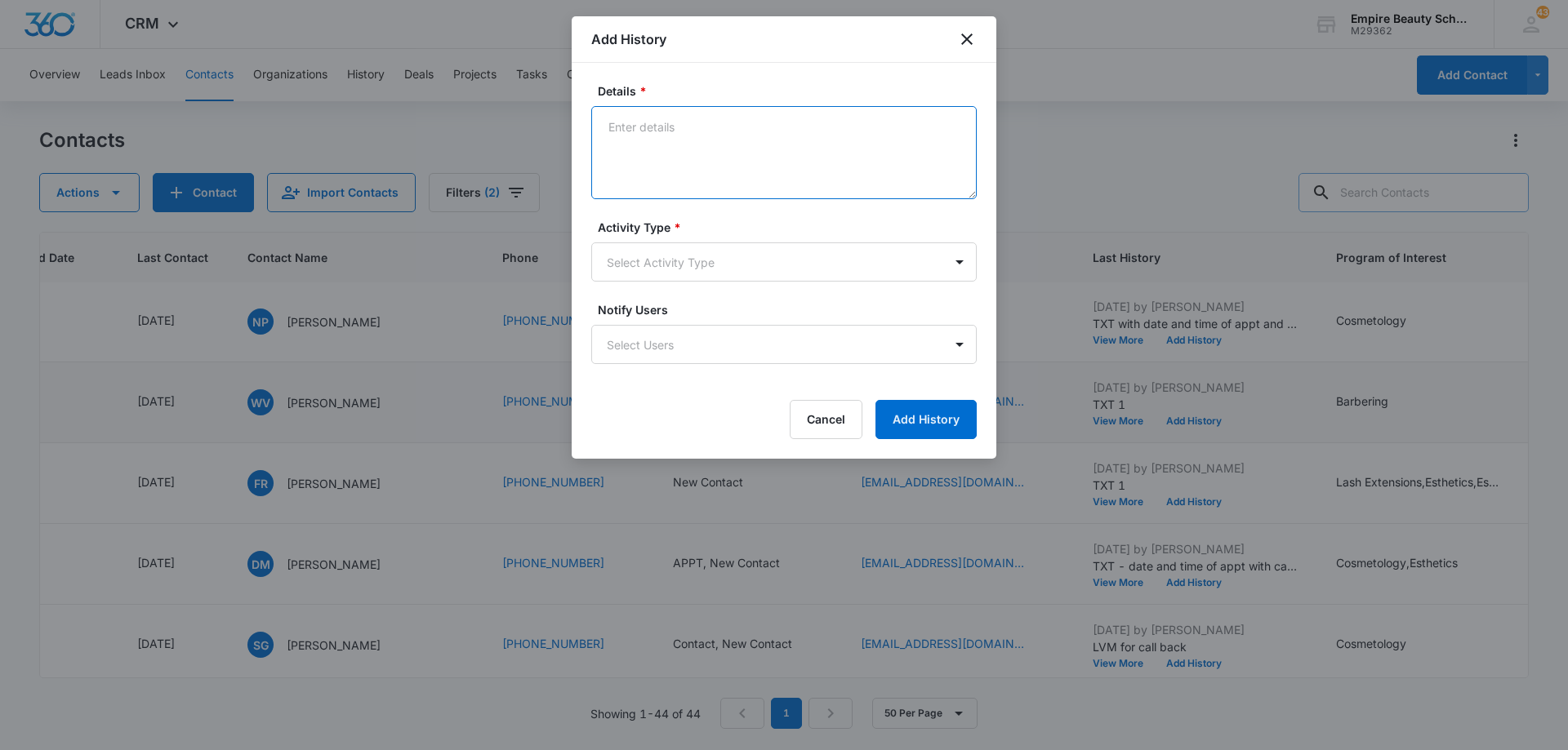
click at [747, 143] on textarea "Details *" at bounding box center [783, 152] width 385 height 93
type textarea "Responded to my text, said he was getting off work in about a half hour and wou…"
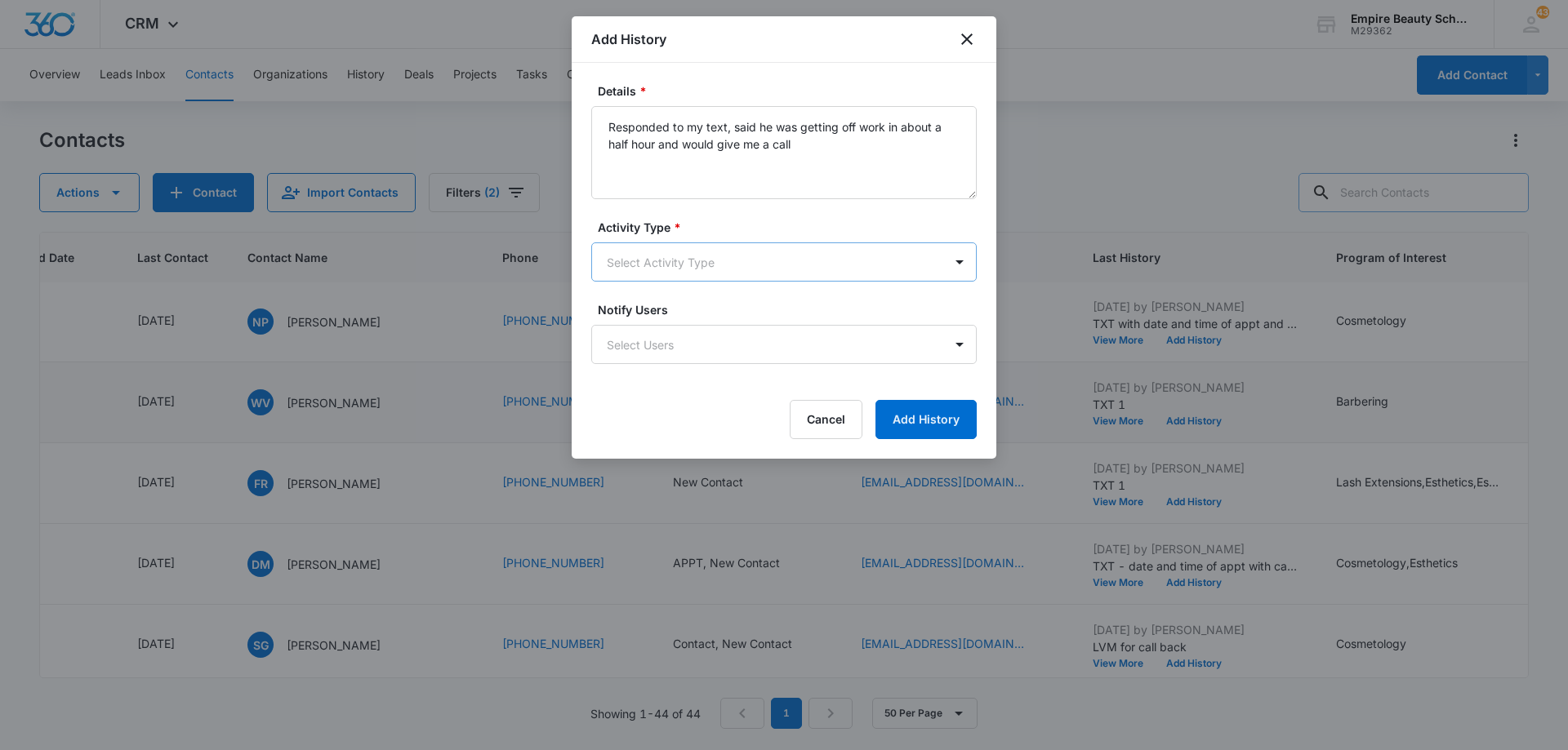
click at [784, 257] on body "CRM Apps Forms CRM Email Shop Payments POS Files Brand Settings Empire Beauty S…" at bounding box center [784, 375] width 1568 height 750
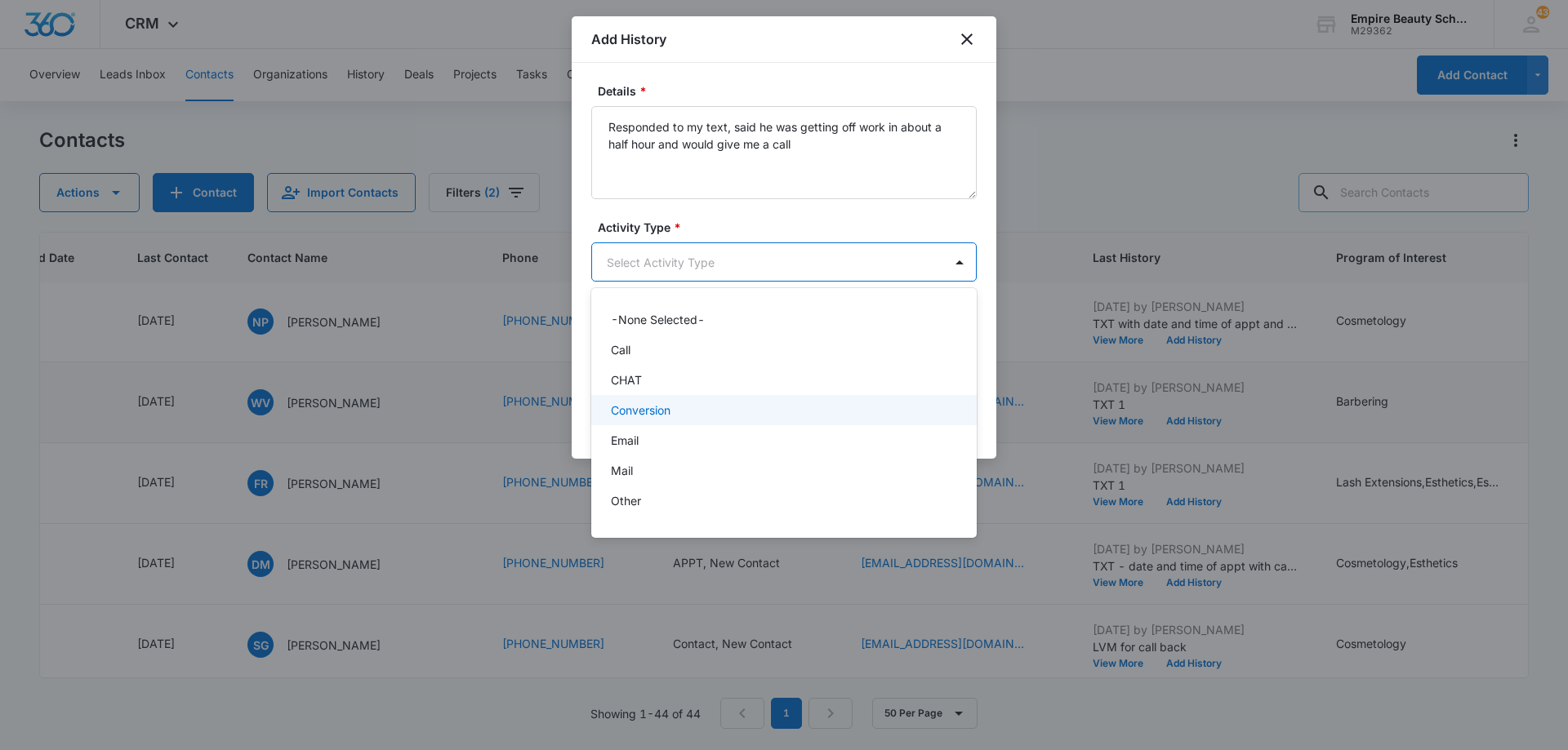
scroll to position [85, 0]
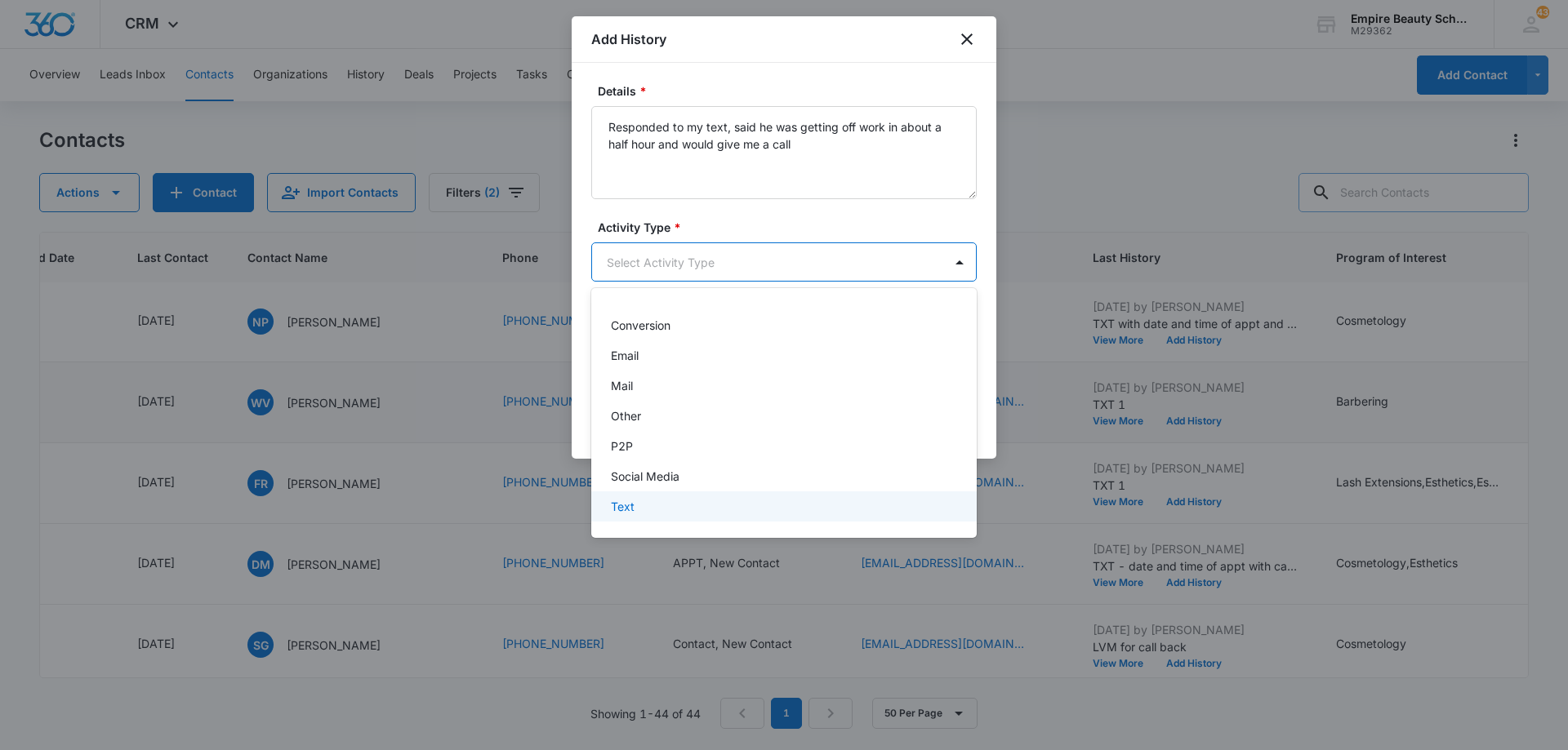
click at [712, 518] on div "Text" at bounding box center [783, 506] width 385 height 30
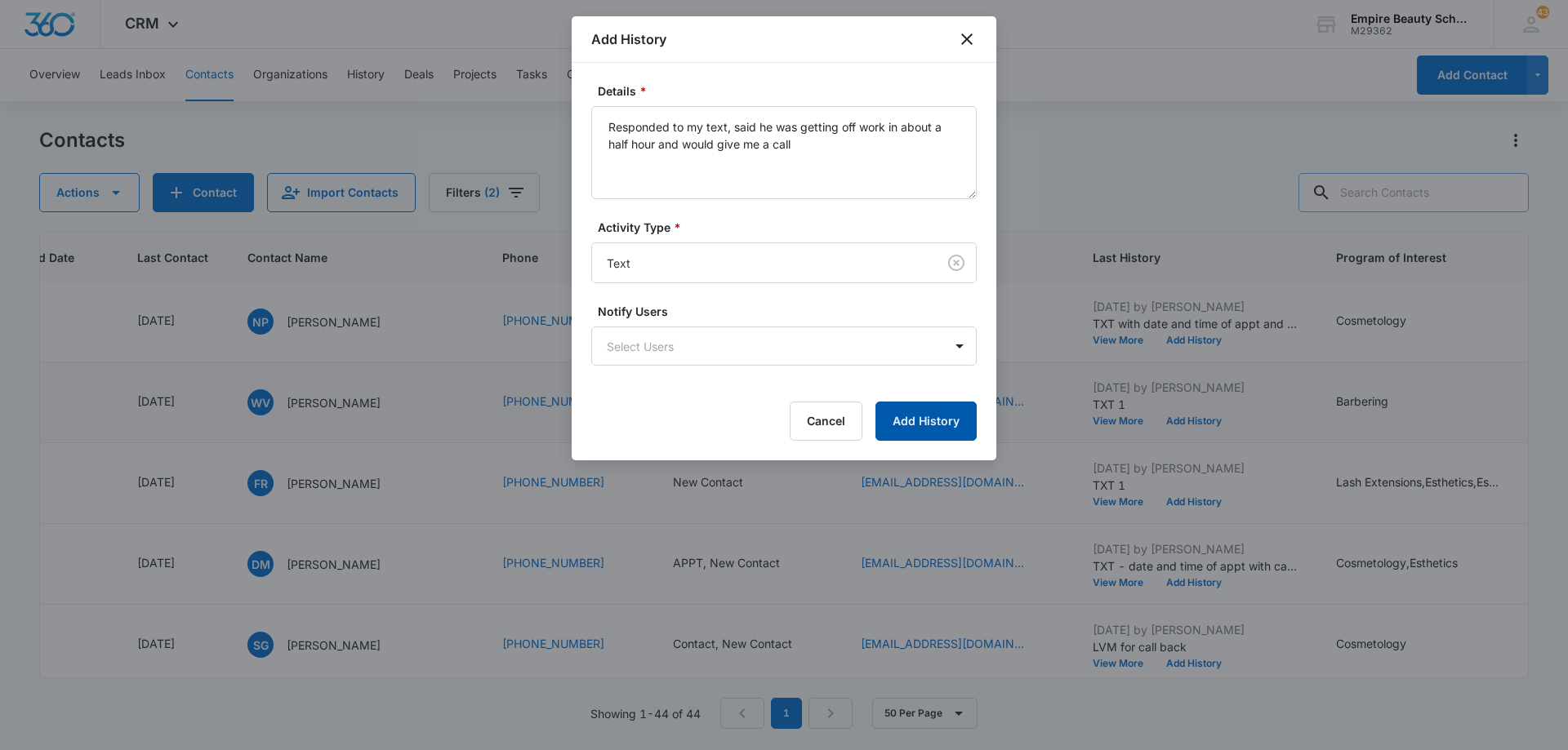
click at [908, 421] on button "Add History" at bounding box center [926, 421] width 101 height 39
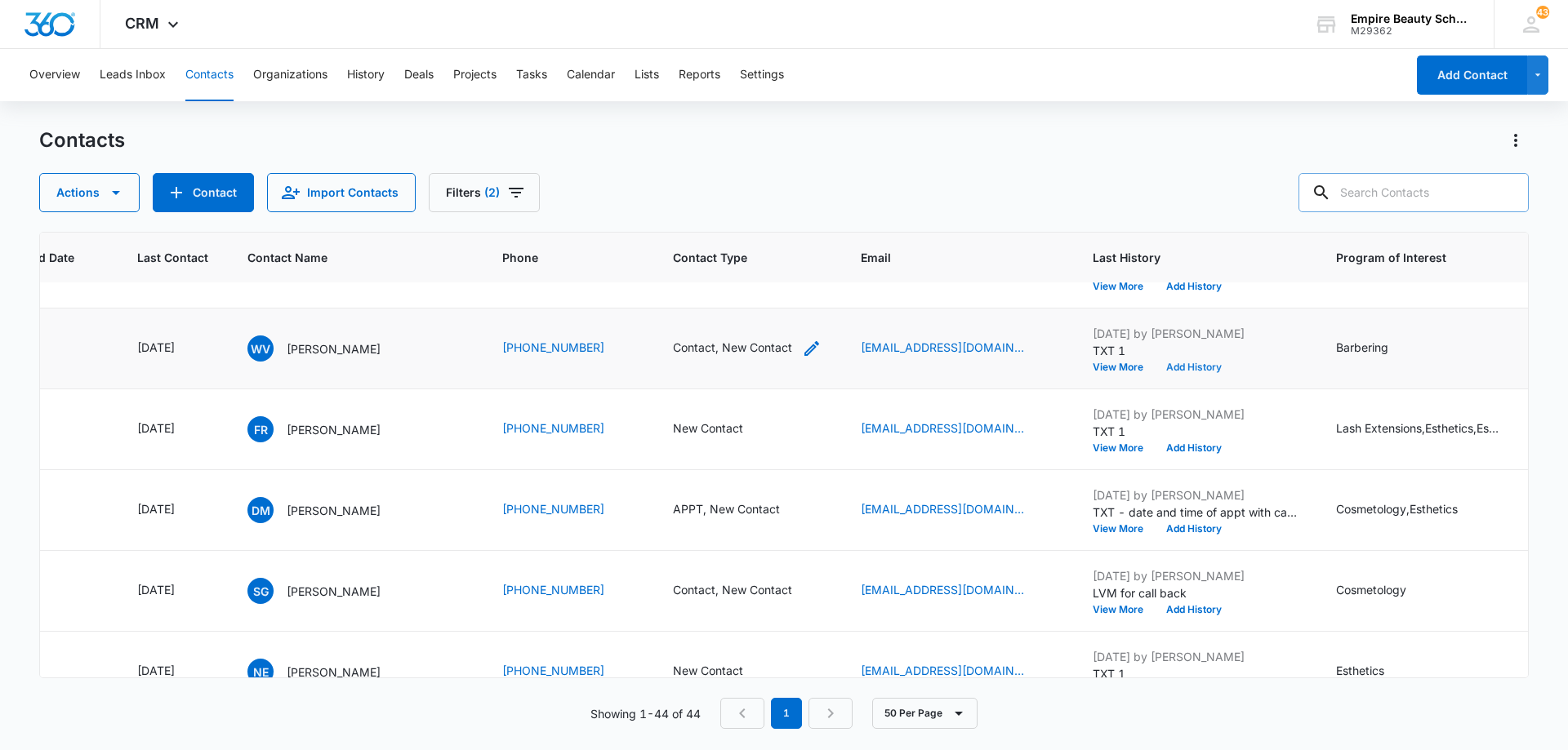
scroll to position [245, 197]
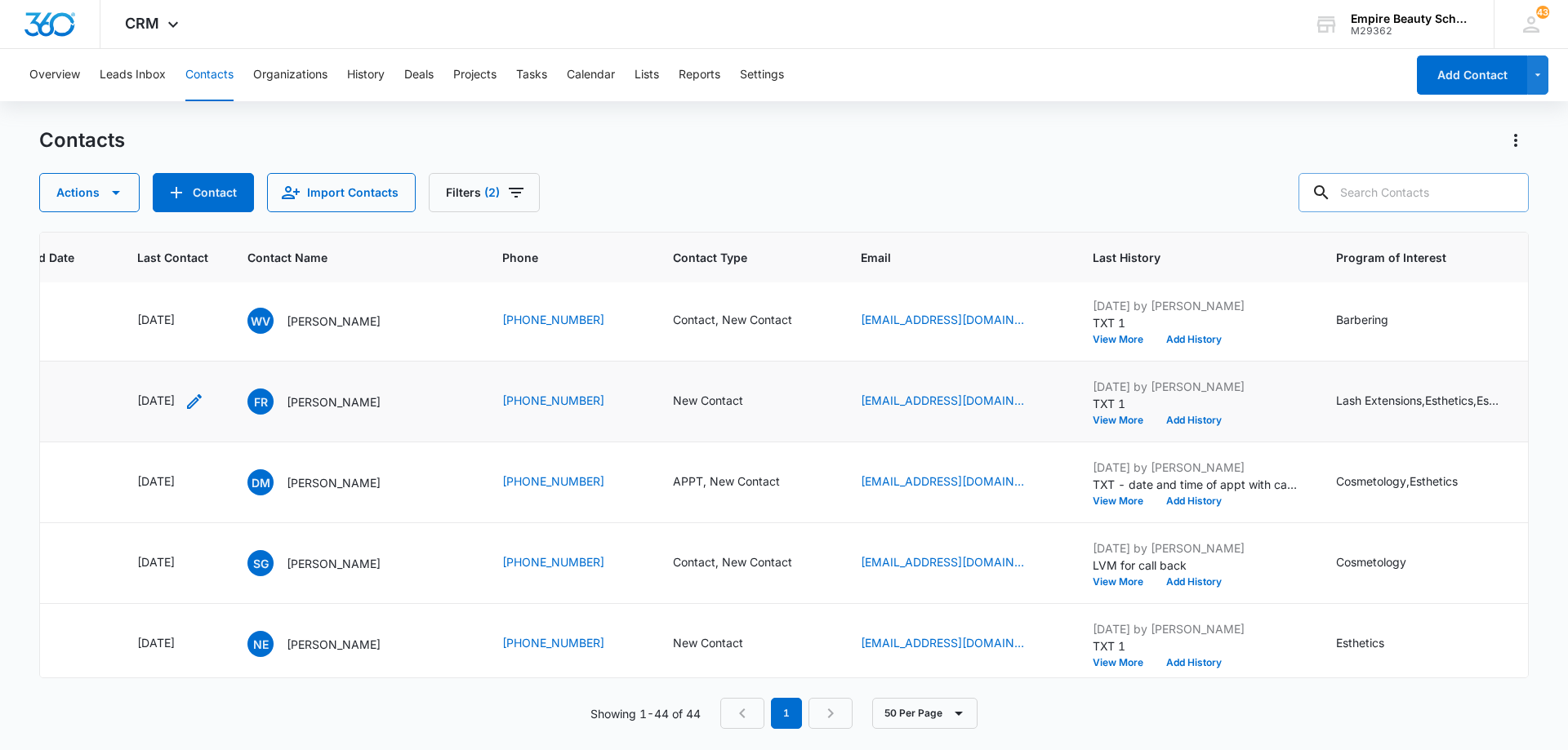
click at [202, 402] on icon "Last Contact - 1757289600 - Select to Edit Field" at bounding box center [194, 401] width 15 height 15
click at [216, 297] on input "[DATE]" at bounding box center [182, 297] width 120 height 18
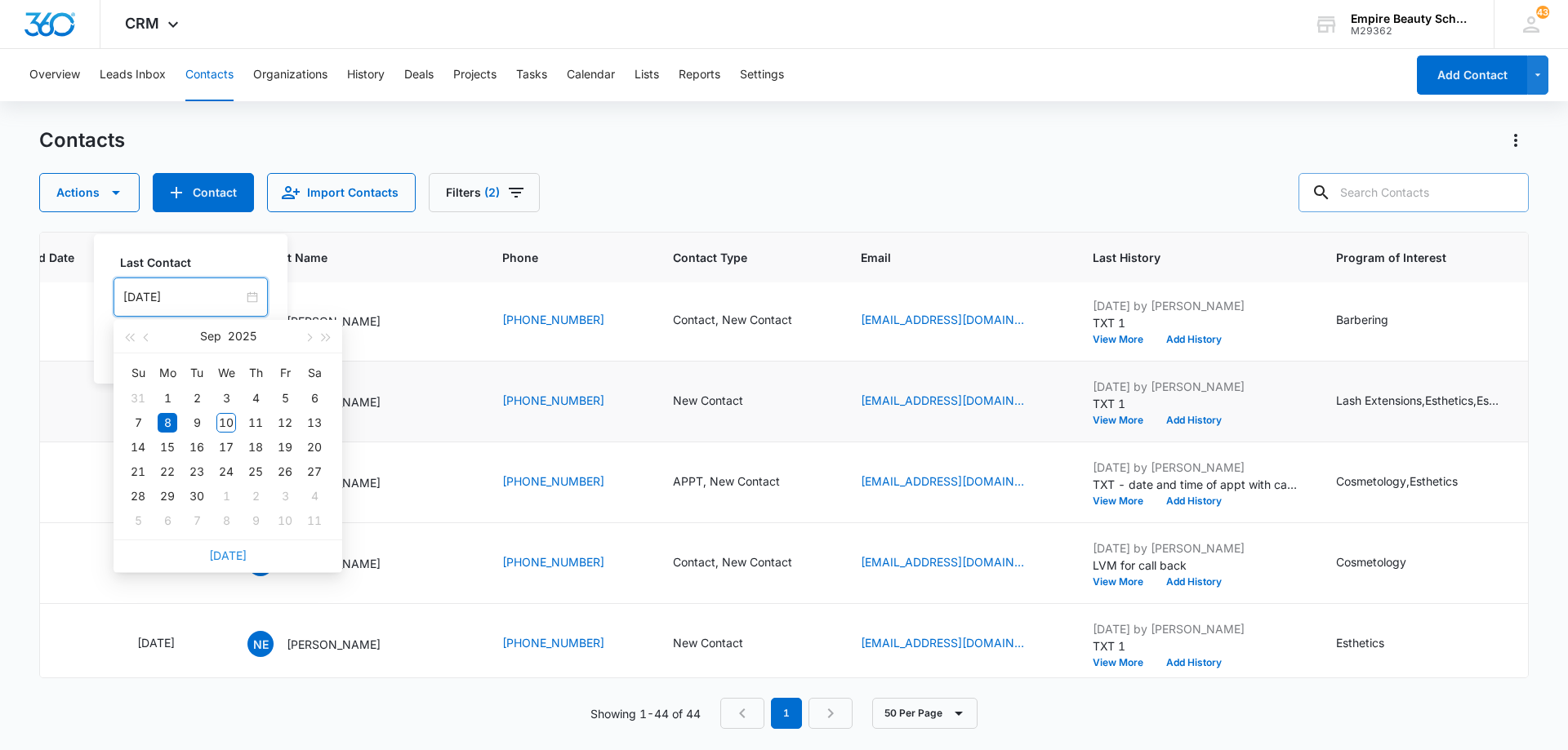
click at [231, 559] on link "[DATE]" at bounding box center [227, 556] width 38 height 14
type input "[DATE]"
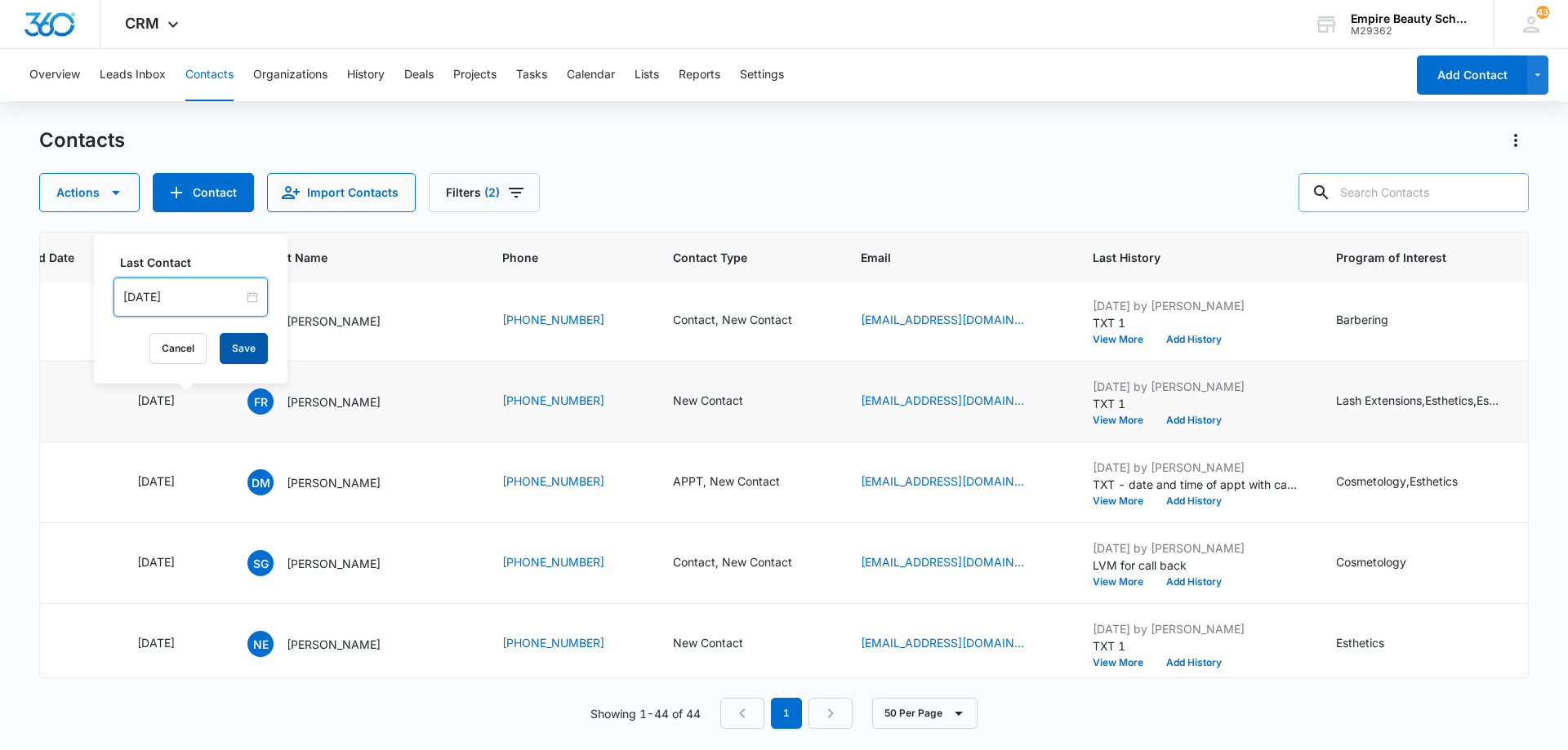
click at [235, 354] on button "Save" at bounding box center [243, 349] width 48 height 31
click at [753, 402] on icon "Contact Type - New Contact - Select to Edit Field" at bounding box center [763, 402] width 20 height 20
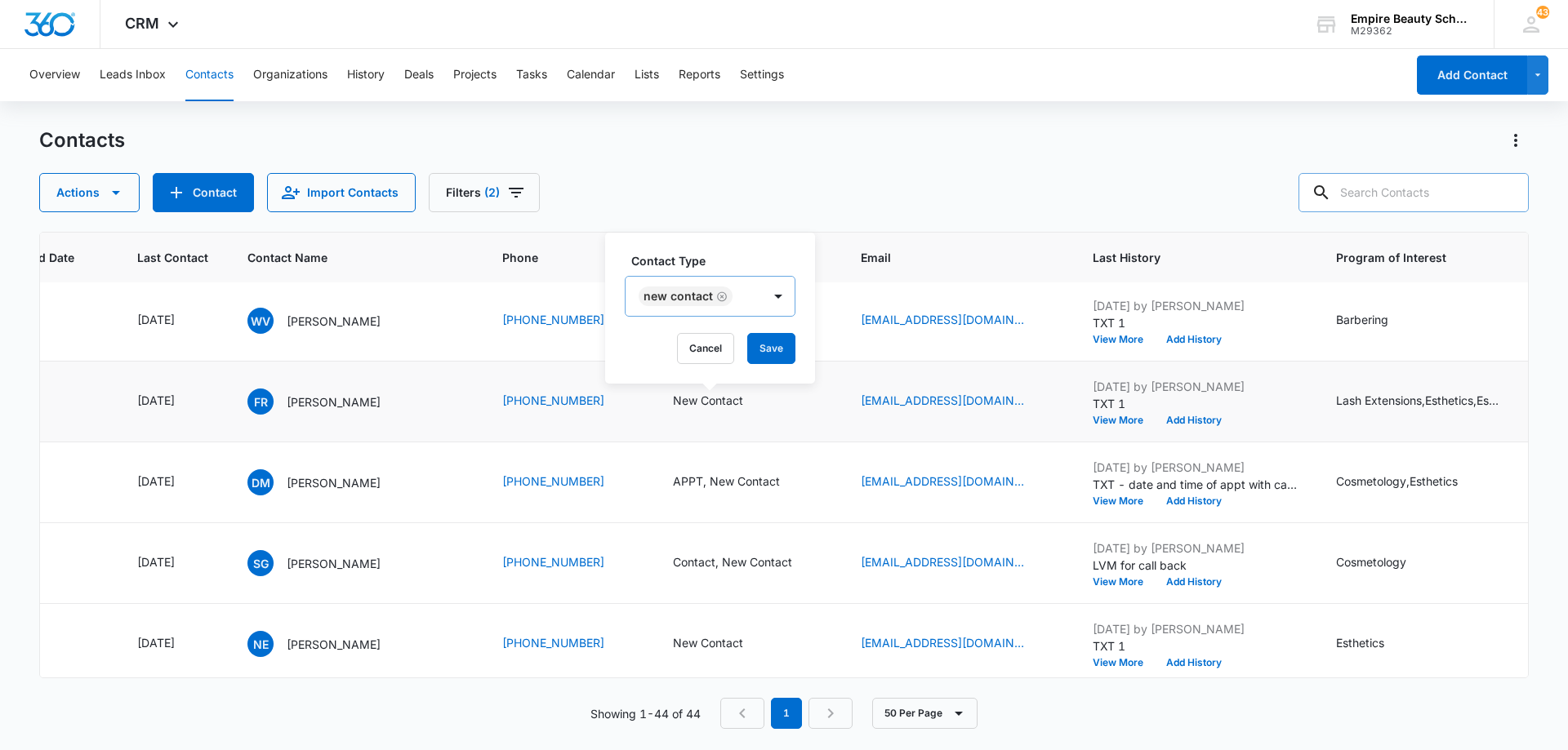
click at [719, 296] on icon "Remove New Contact" at bounding box center [722, 296] width 12 height 13
click at [728, 296] on div "Contact Type" at bounding box center [679, 297] width 108 height 37
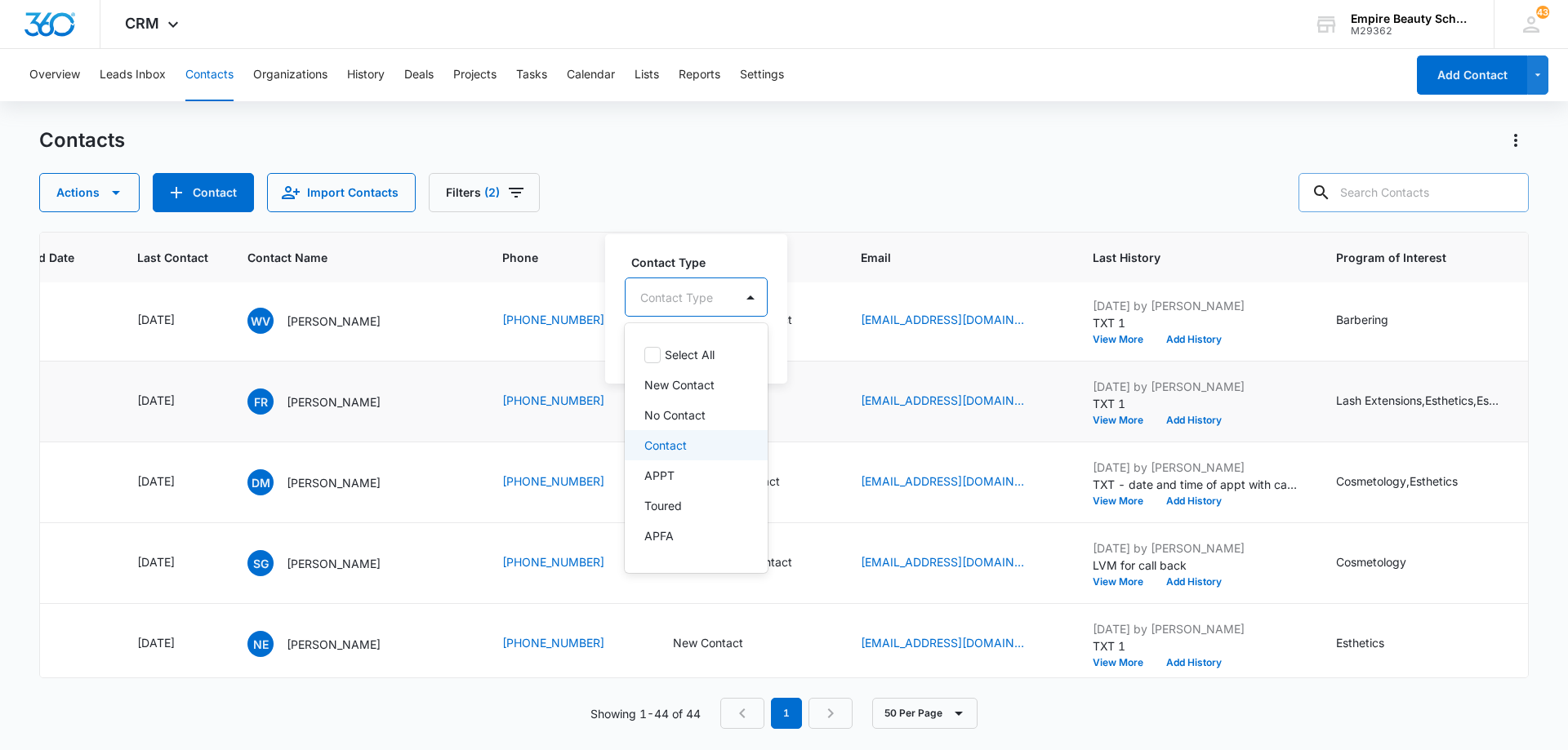
click at [708, 430] on div "Contact" at bounding box center [696, 445] width 143 height 30
click at [745, 309] on div at bounding box center [751, 296] width 26 height 26
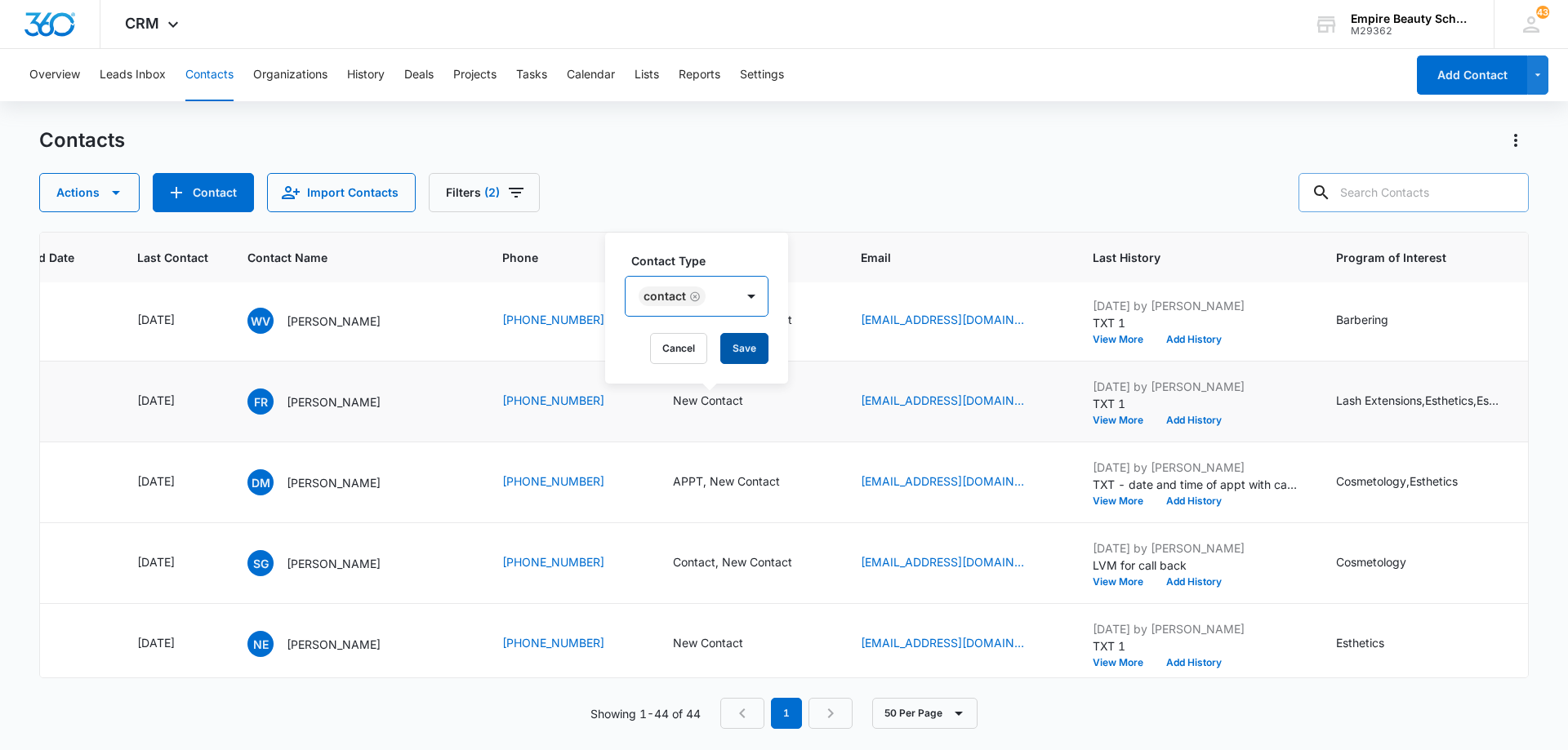
click at [748, 347] on button "Save" at bounding box center [744, 349] width 48 height 31
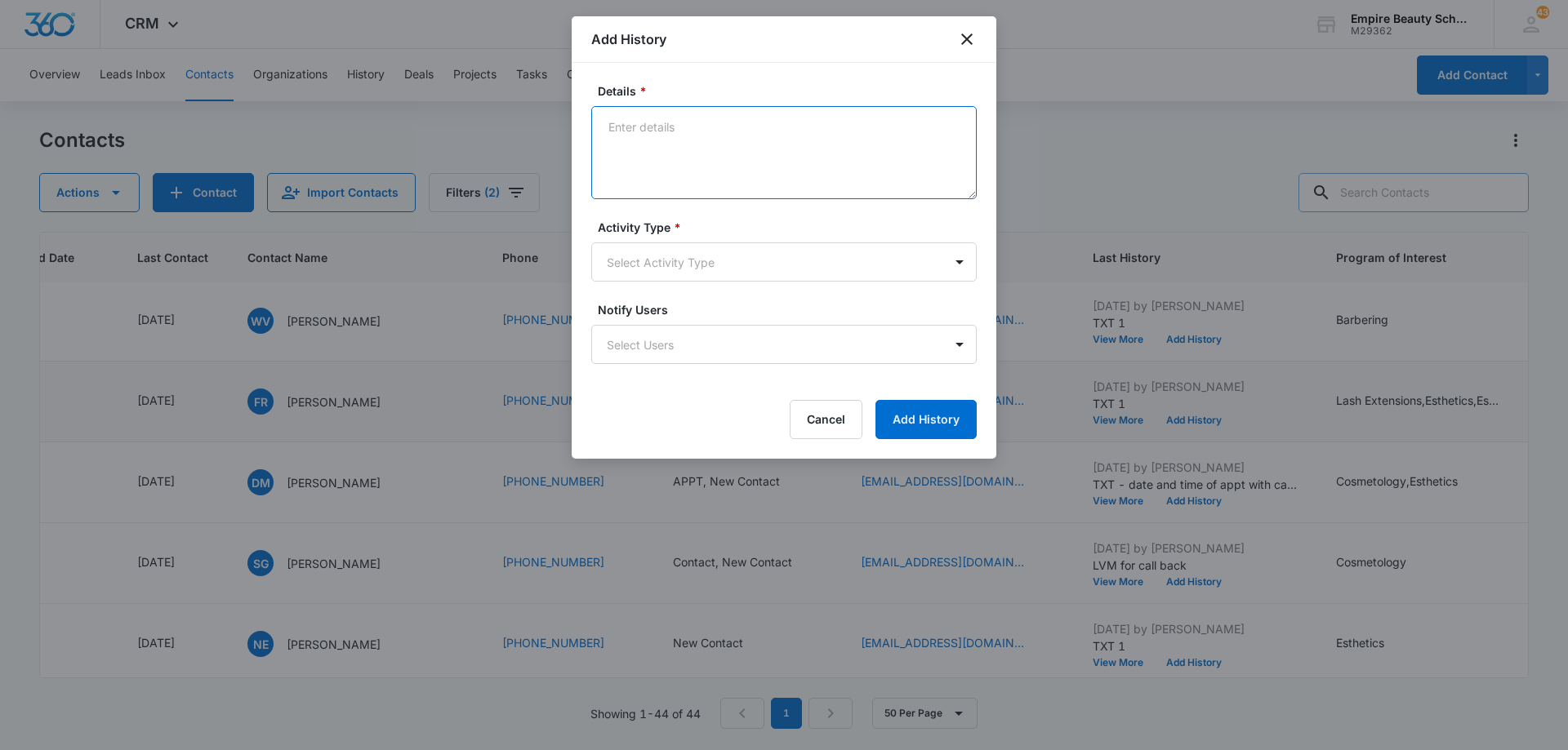
click at [705, 139] on textarea "Details *" at bounding box center [783, 152] width 385 height 93
type textarea "Responded to my text, said she's available after 4pm for a call"
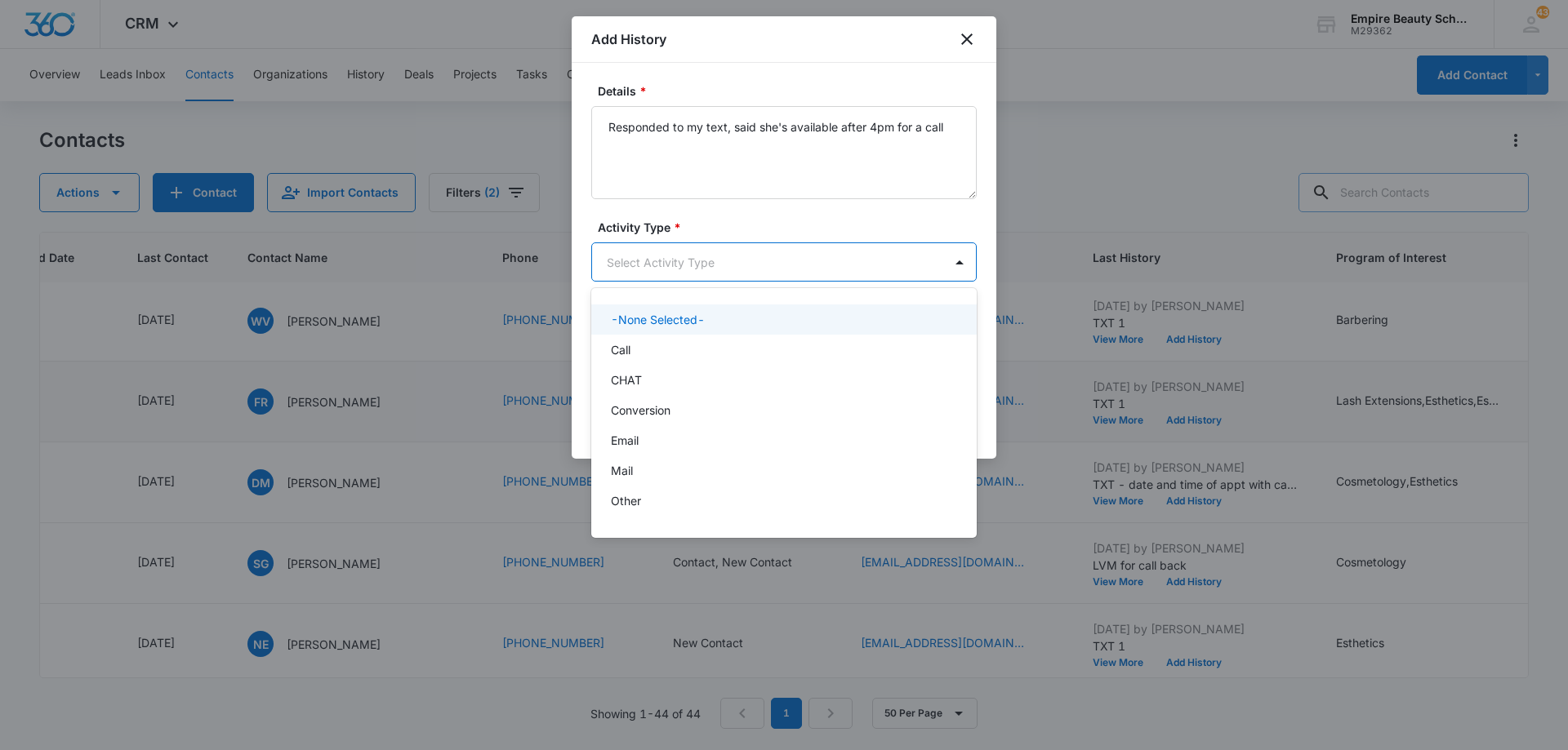
click at [746, 278] on body "CRM Apps Forms CRM Email Shop Payments POS Files Brand Settings Empire Beauty S…" at bounding box center [784, 375] width 1568 height 750
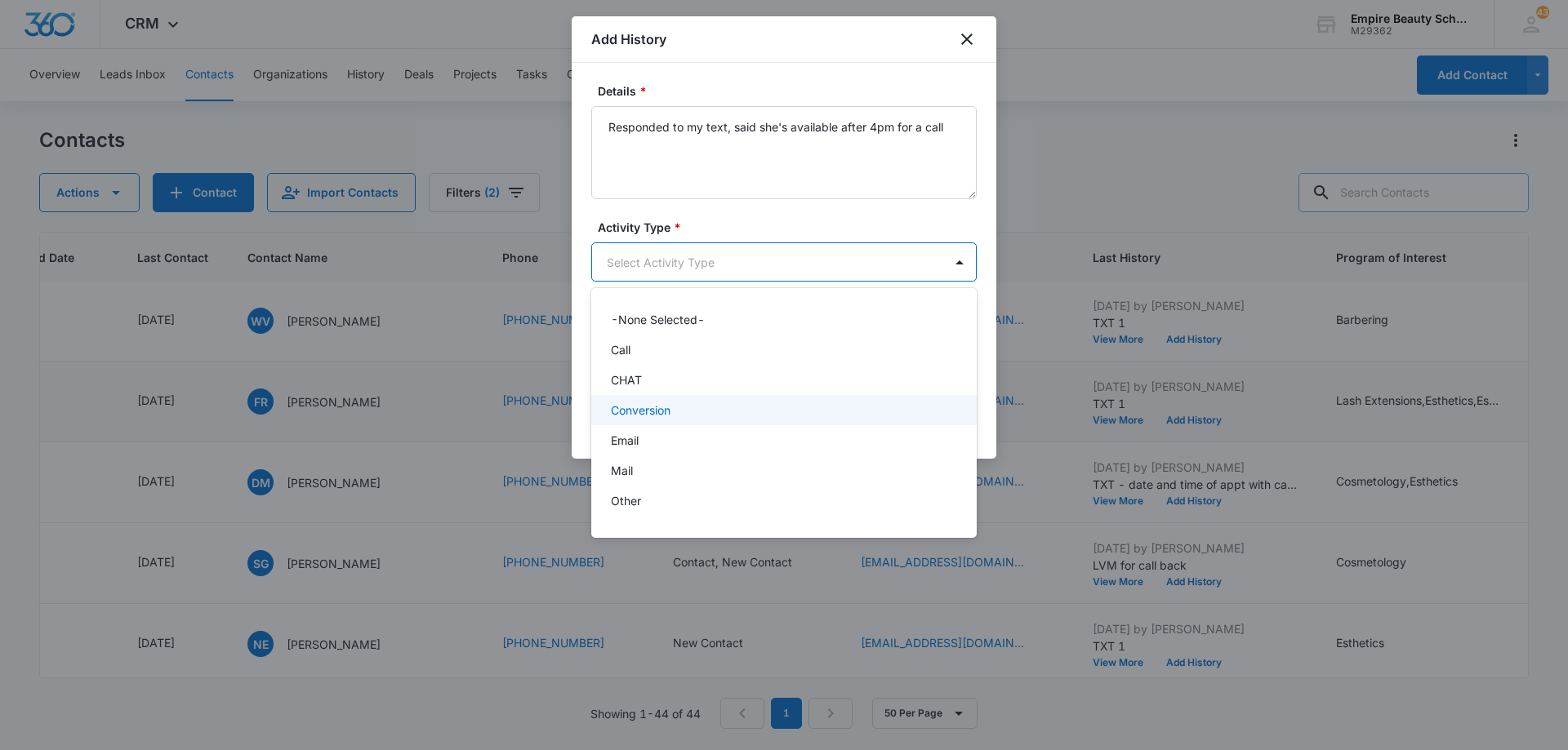
scroll to position [85, 0]
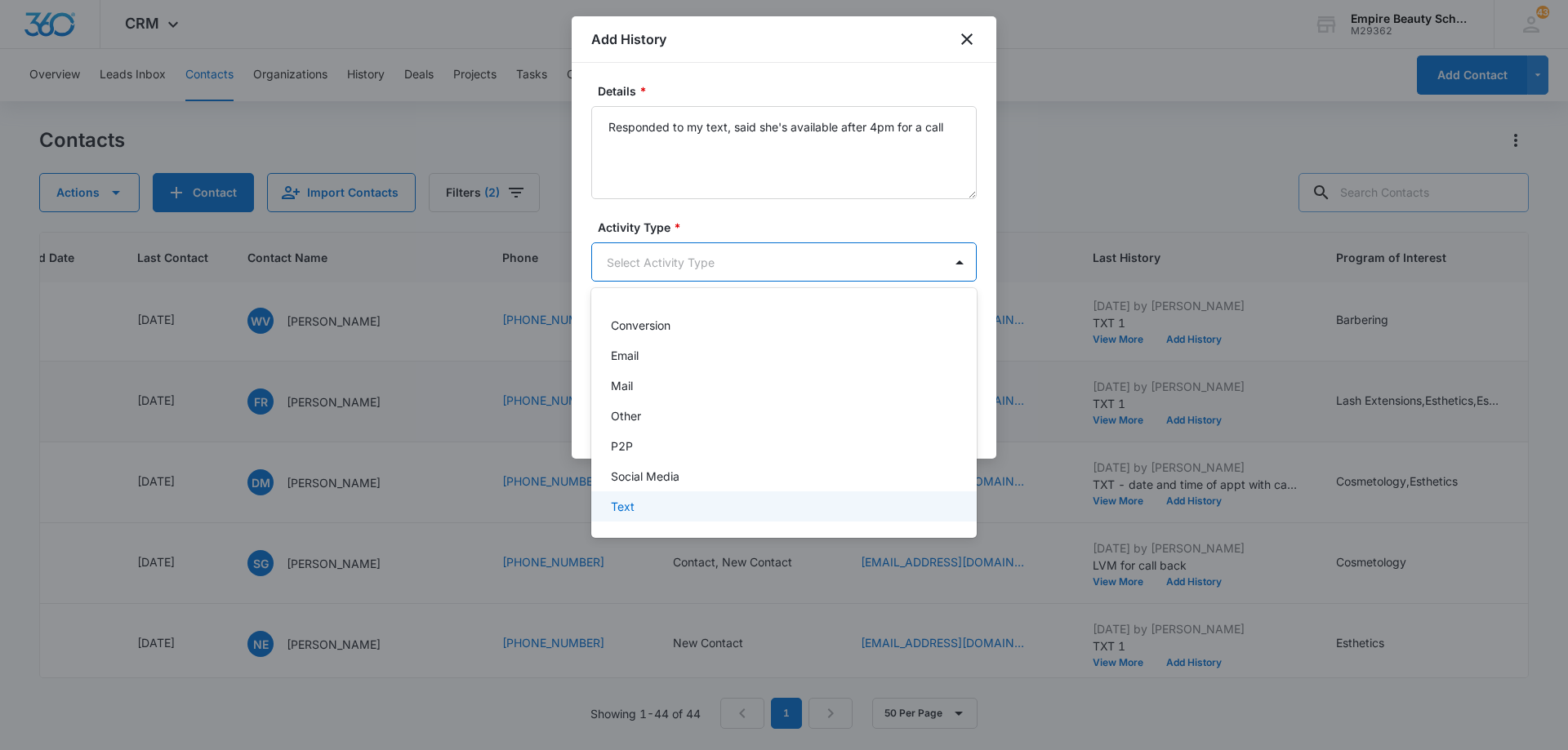
click at [682, 509] on div "Text" at bounding box center [782, 507] width 343 height 18
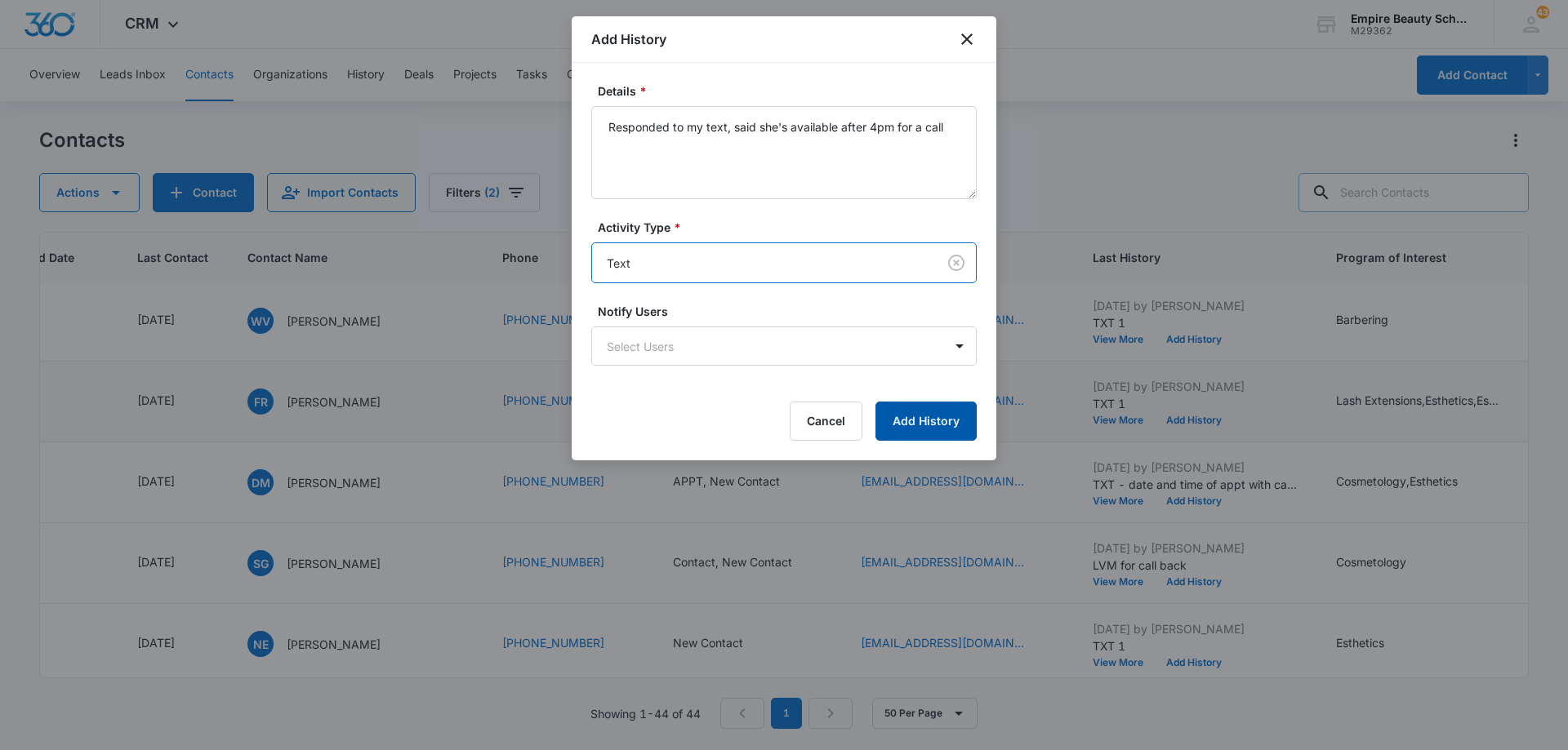
click at [902, 422] on button "Add History" at bounding box center [926, 421] width 101 height 39
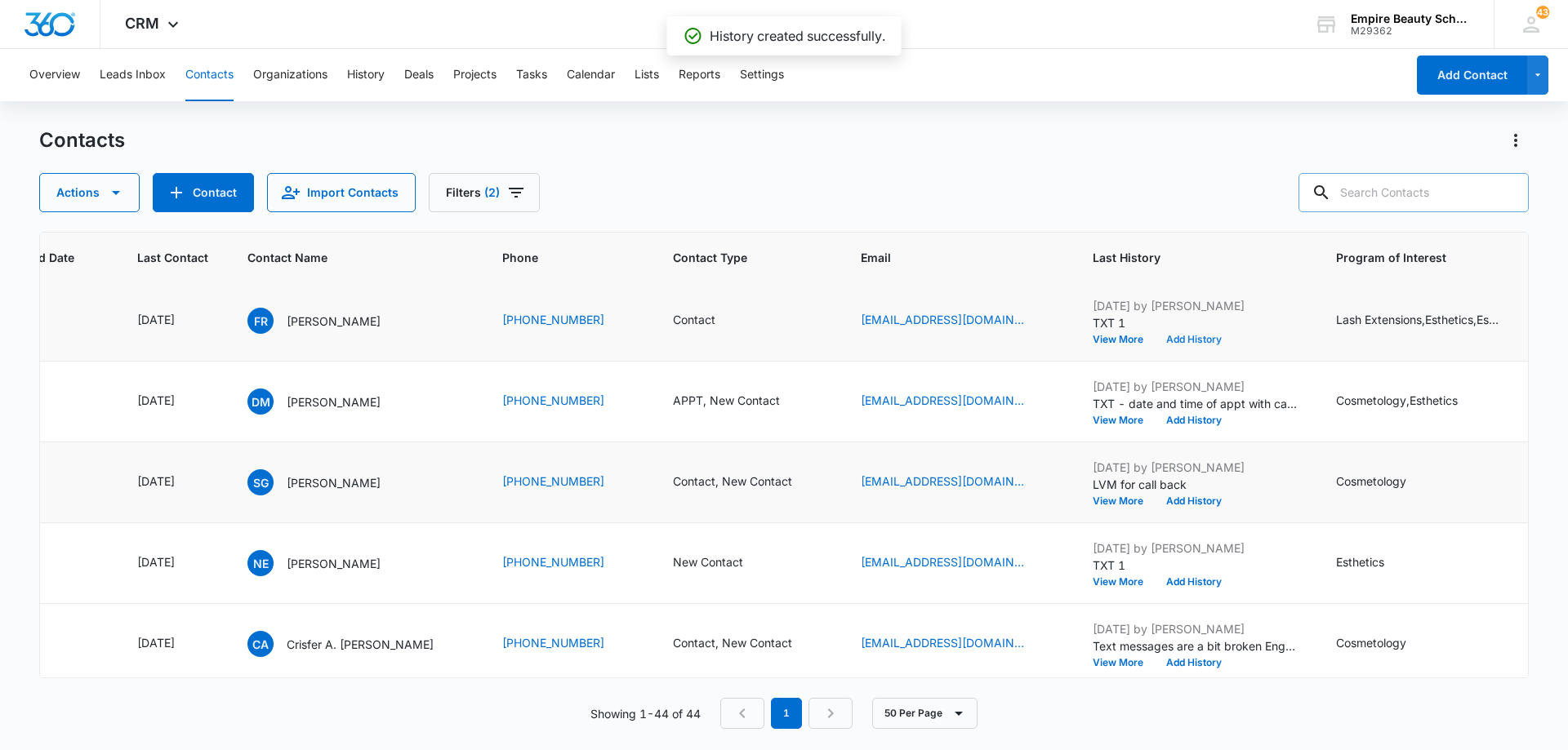
scroll to position [327, 197]
click at [202, 402] on icon "Last Contact - 1757376000 - Select to Edit Field" at bounding box center [194, 401] width 15 height 15
click at [216, 293] on input "[DATE]" at bounding box center [182, 296] width 120 height 18
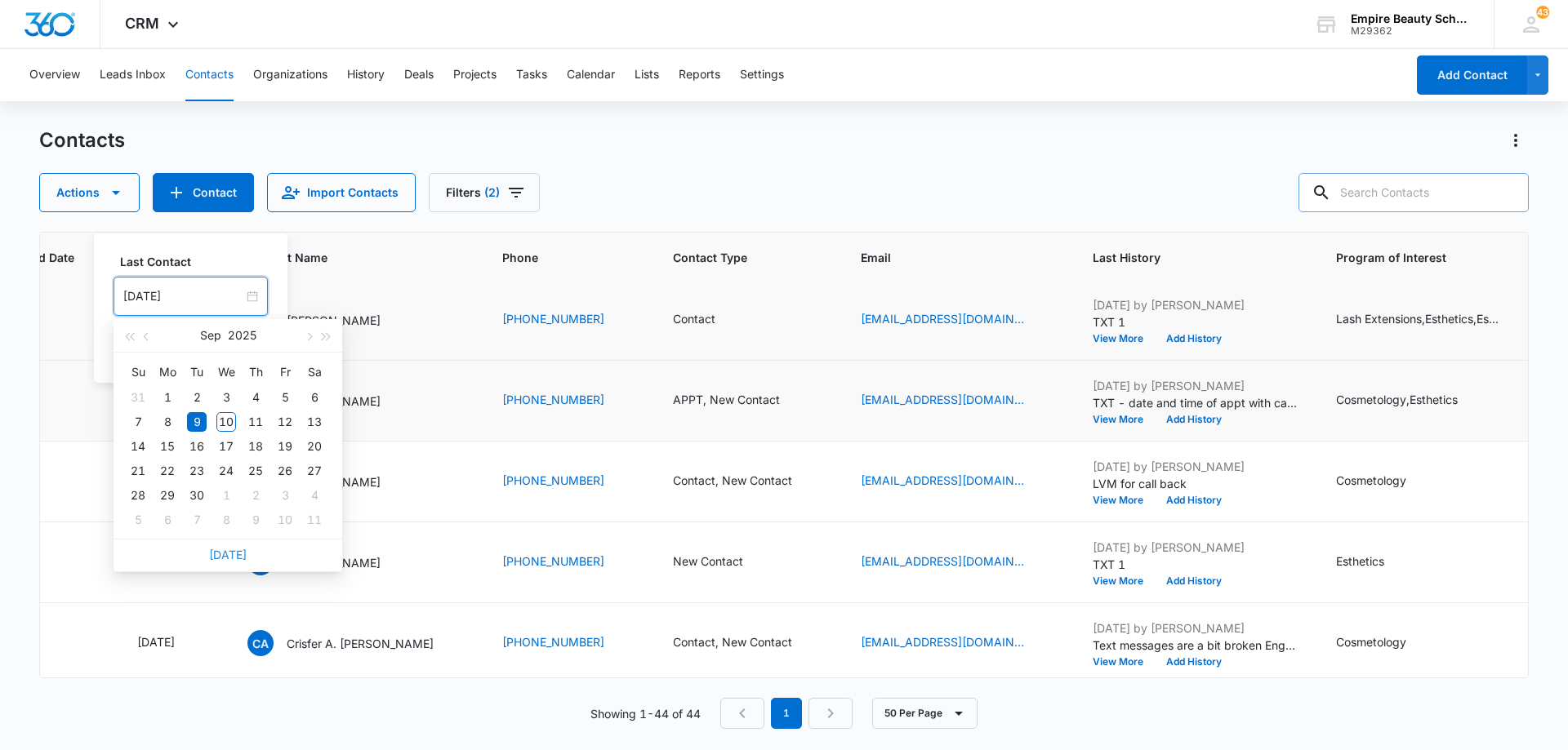
click at [225, 555] on link "[DATE]" at bounding box center [227, 555] width 38 height 14
type input "[DATE]"
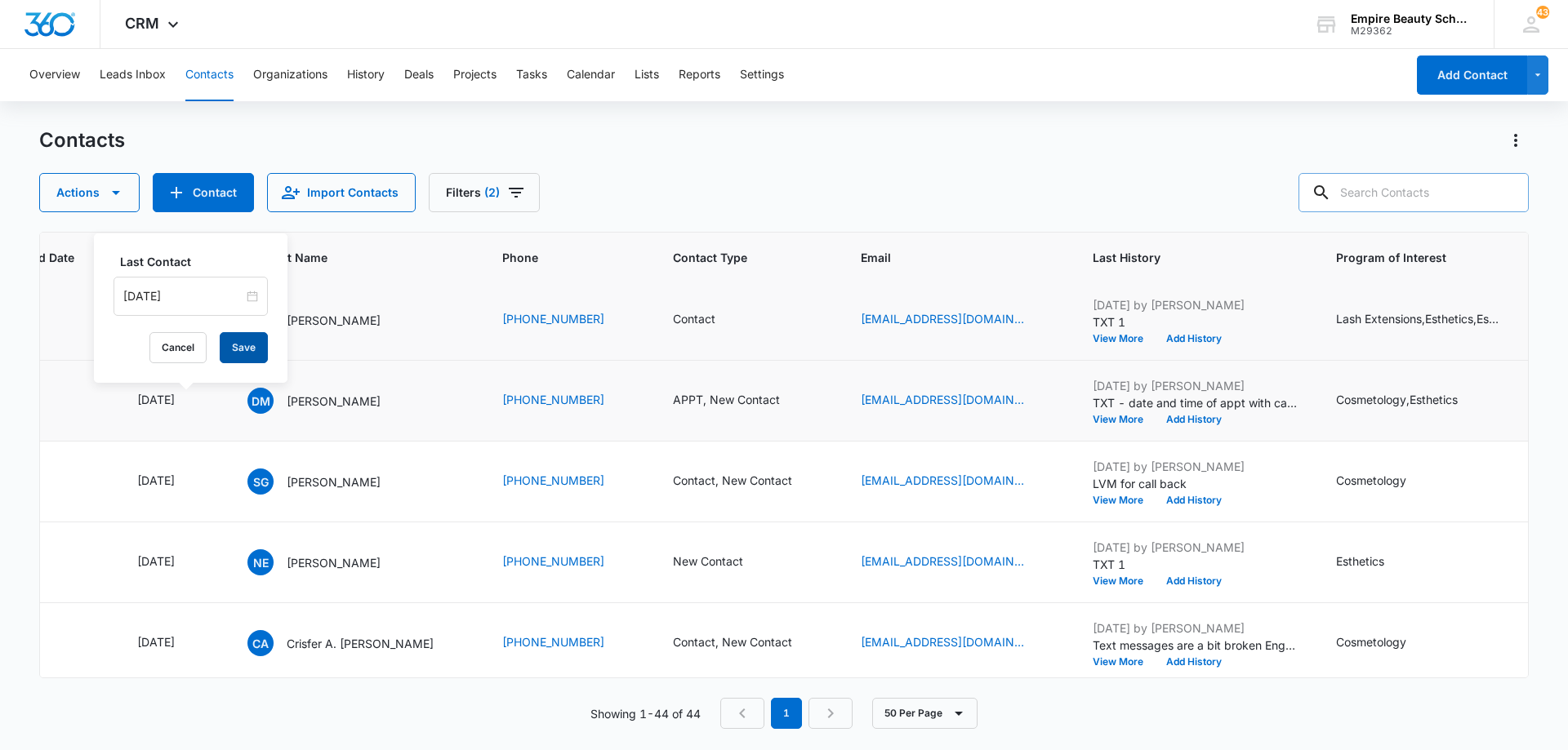
click at [243, 356] on button "Save" at bounding box center [243, 348] width 48 height 31
click at [792, 401] on icon "Contact Type - APPT, New Contact - Select to Edit Field" at bounding box center [799, 401] width 15 height 15
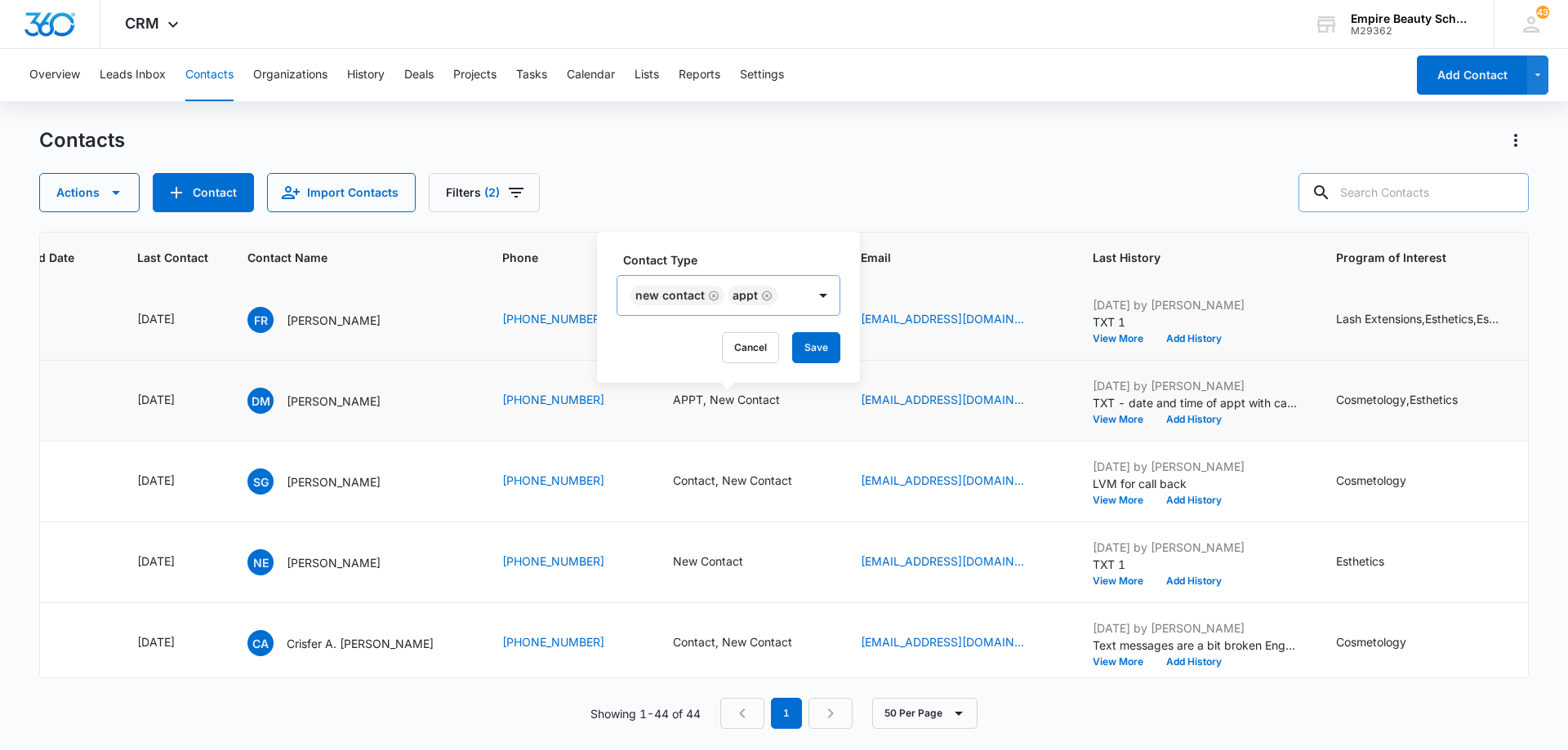
click at [717, 297] on icon "Remove New Contact" at bounding box center [714, 296] width 10 height 10
click at [671, 297] on icon "Remove APPT" at bounding box center [670, 296] width 12 height 13
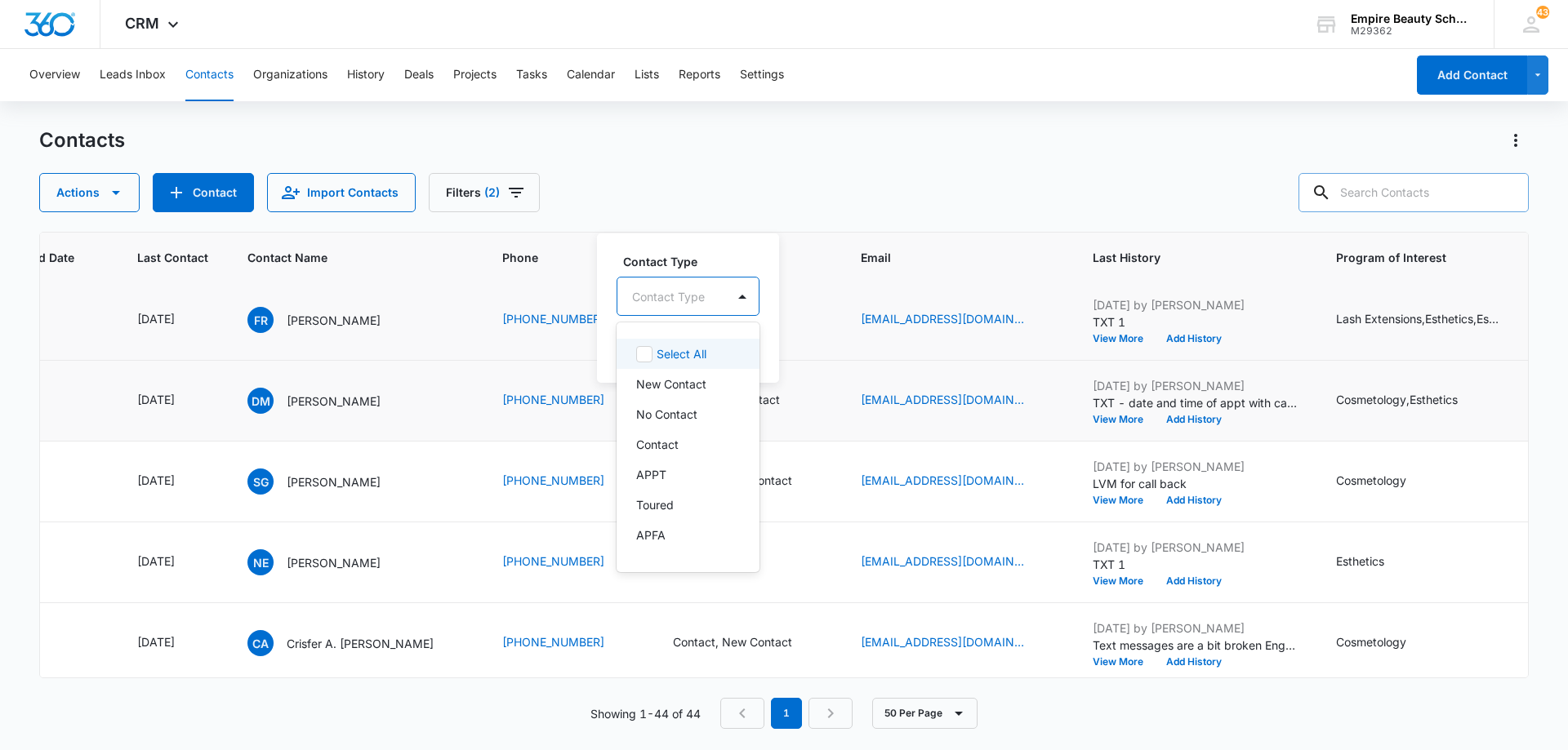
click at [683, 297] on div at bounding box center [668, 296] width 73 height 20
drag, startPoint x: 687, startPoint y: 441, endPoint x: 694, endPoint y: 427, distance: 15.7
click at [688, 441] on div "Contact" at bounding box center [686, 445] width 100 height 18
click at [733, 305] on div at bounding box center [743, 296] width 26 height 26
click at [736, 357] on button "Save" at bounding box center [735, 348] width 48 height 31
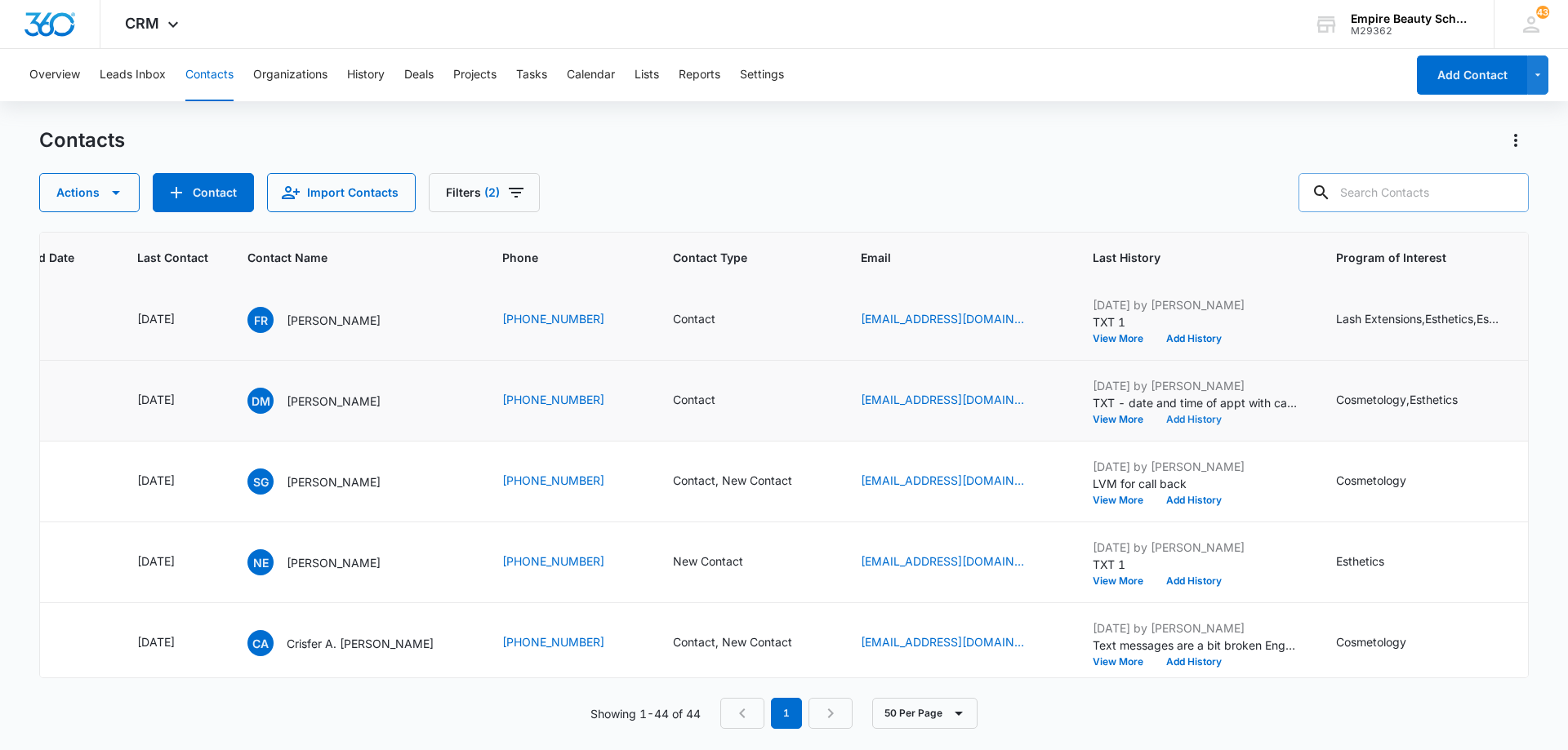
click at [1166, 415] on button "Add History" at bounding box center [1194, 419] width 78 height 10
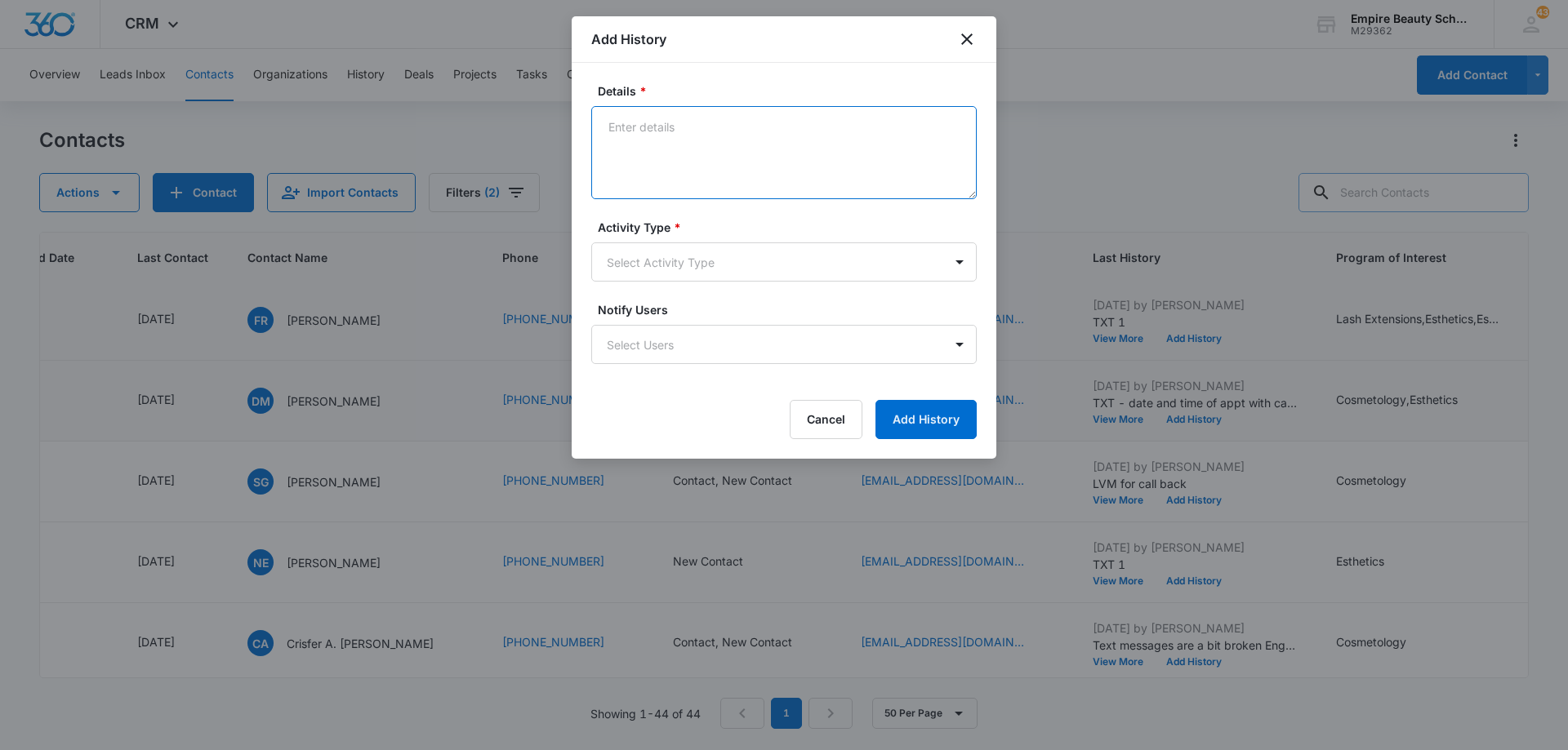
click at [705, 136] on textarea "Details *" at bounding box center [783, 152] width 385 height 93
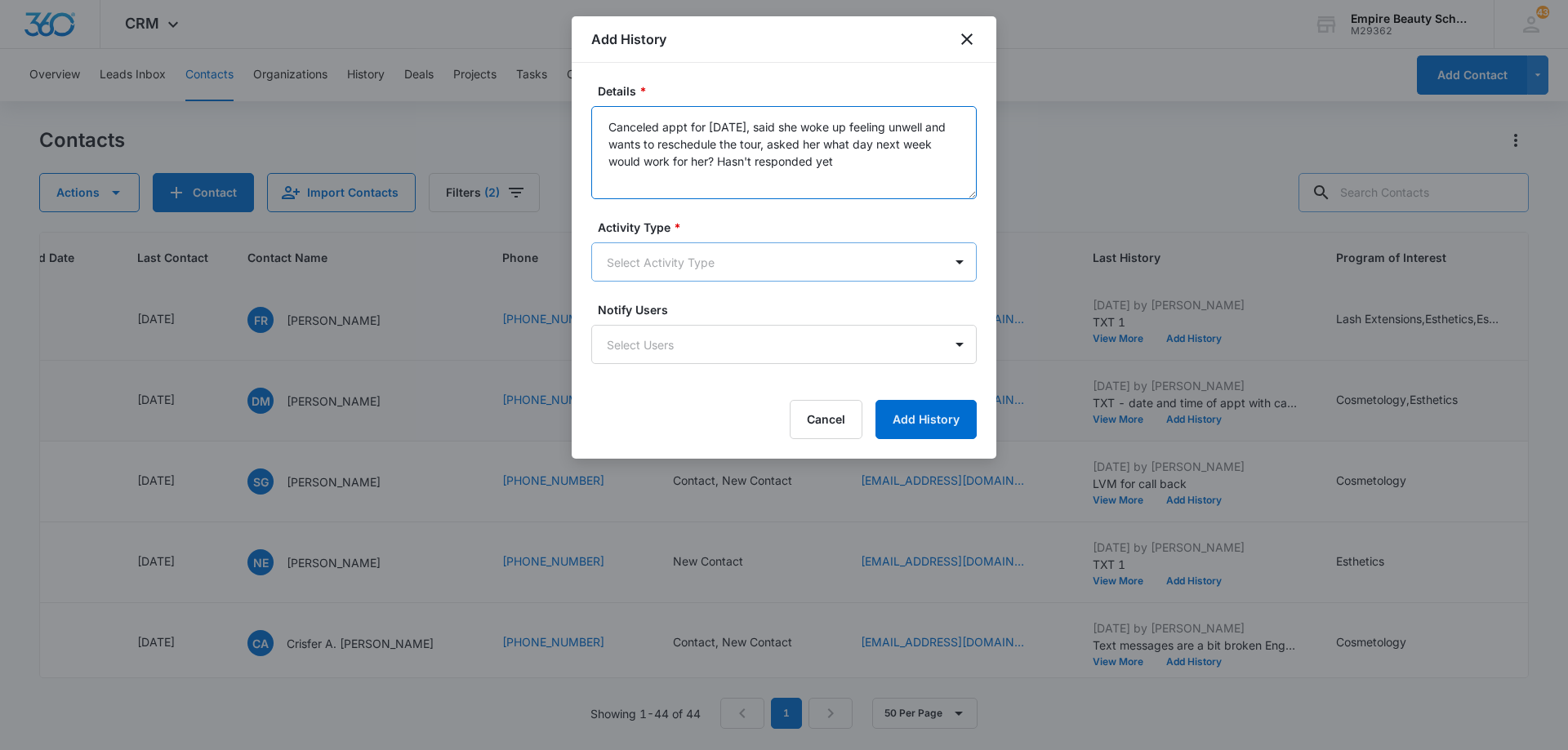
type textarea "Canceled appt for [DATE], said she woke up feeling unwell and wants to reschedu…"
click at [700, 267] on body "CRM Apps Forms CRM Email Shop Payments POS Files Brand Settings Empire Beauty S…" at bounding box center [784, 375] width 1568 height 750
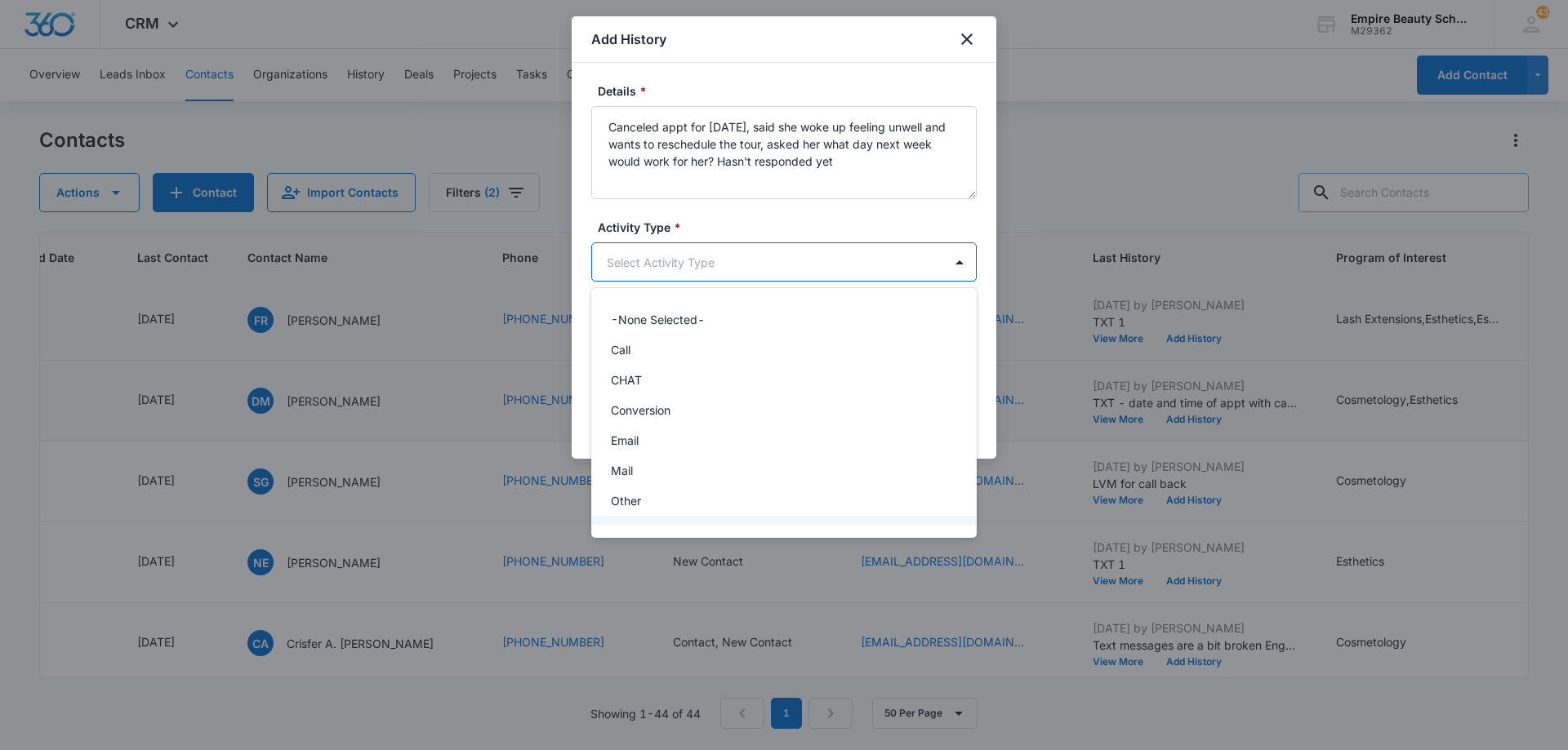
scroll to position [85, 0]
click at [680, 501] on div "Text" at bounding box center [782, 507] width 343 height 18
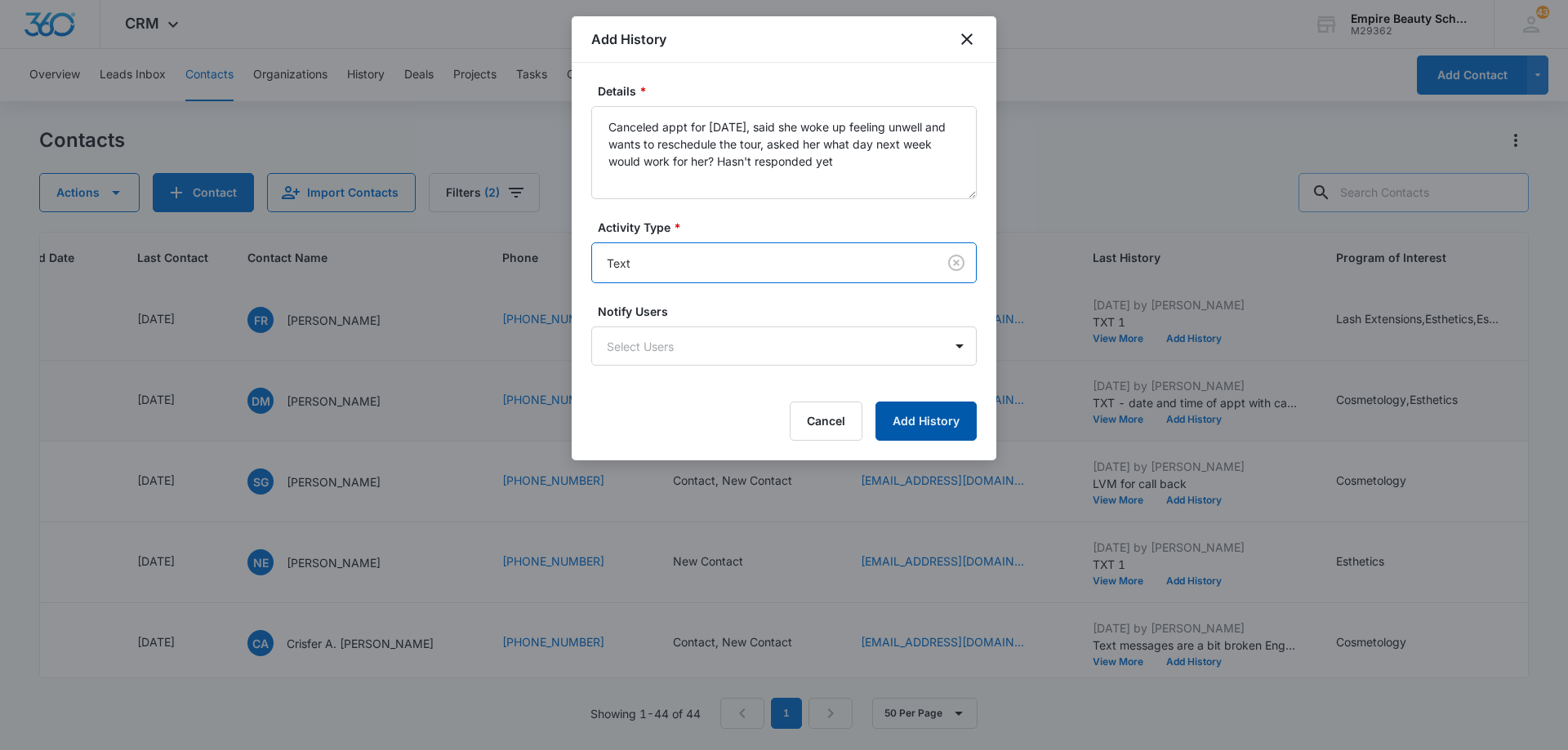
click at [906, 417] on button "Add History" at bounding box center [926, 421] width 101 height 39
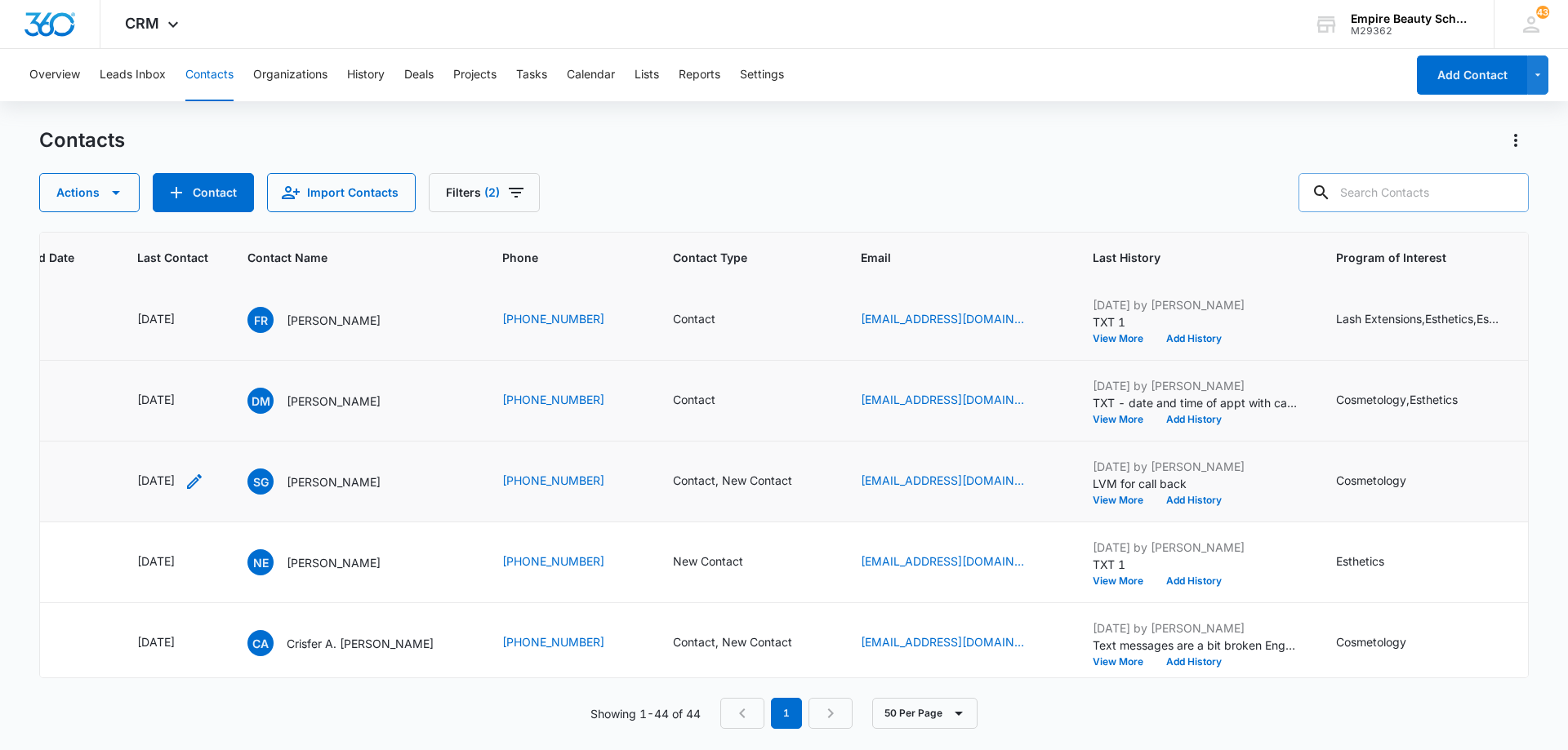
click at [202, 483] on icon "Last Contact - 1757376000 - Select to Edit Field" at bounding box center [194, 481] width 15 height 15
click at [209, 375] on input "[DATE]" at bounding box center [182, 377] width 120 height 18
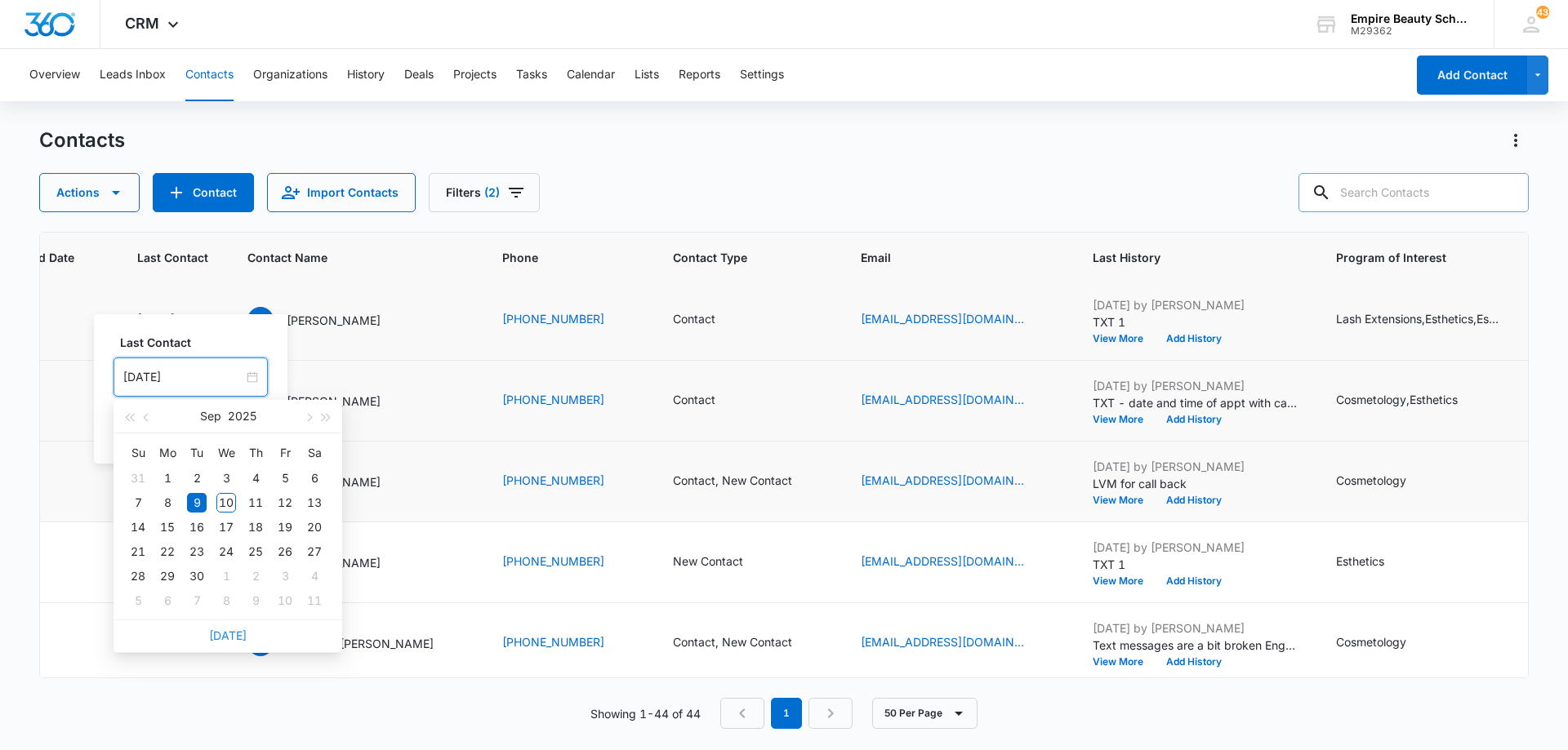
click at [230, 640] on link "[DATE]" at bounding box center [227, 636] width 38 height 14
type input "[DATE]"
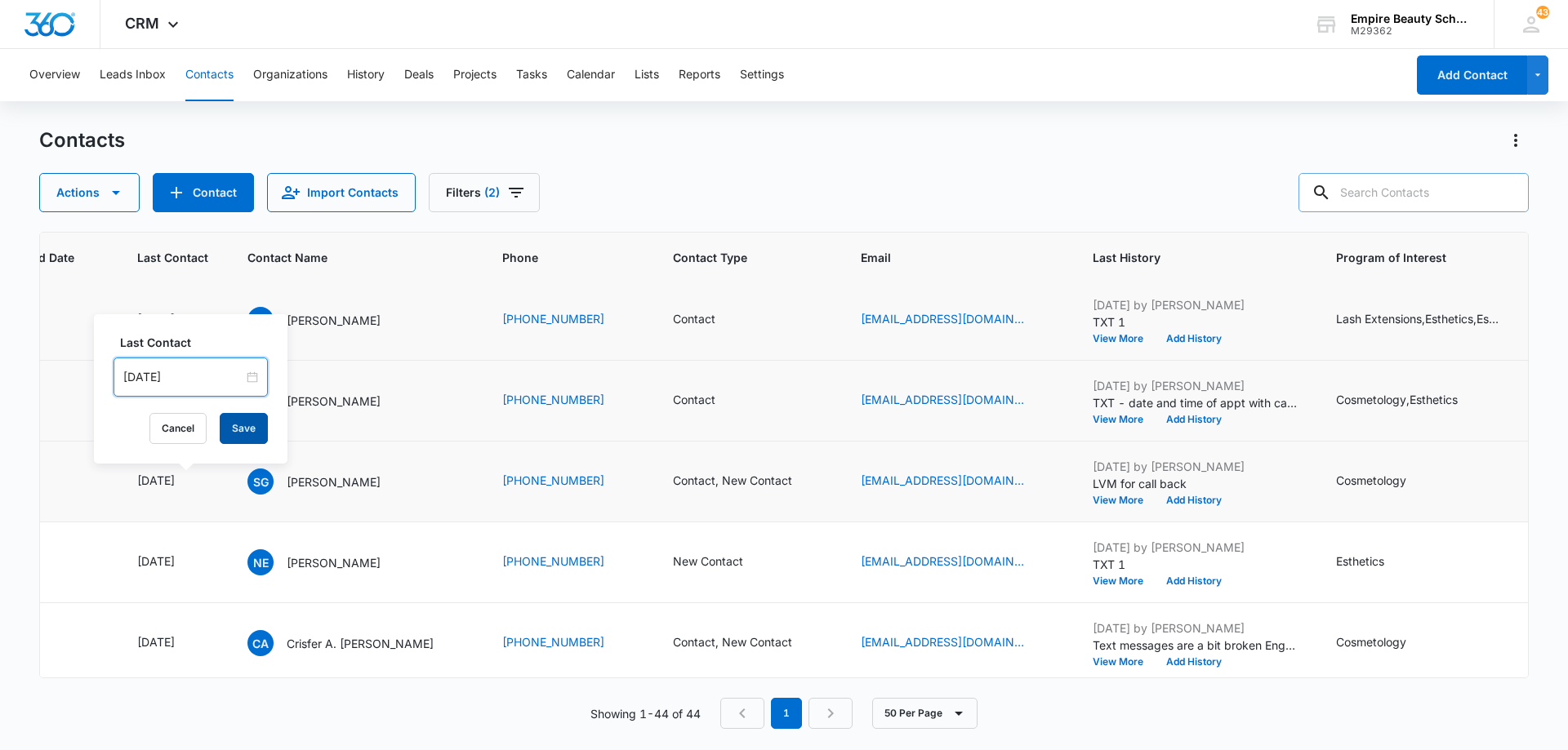
click at [237, 424] on button "Save" at bounding box center [243, 429] width 48 height 31
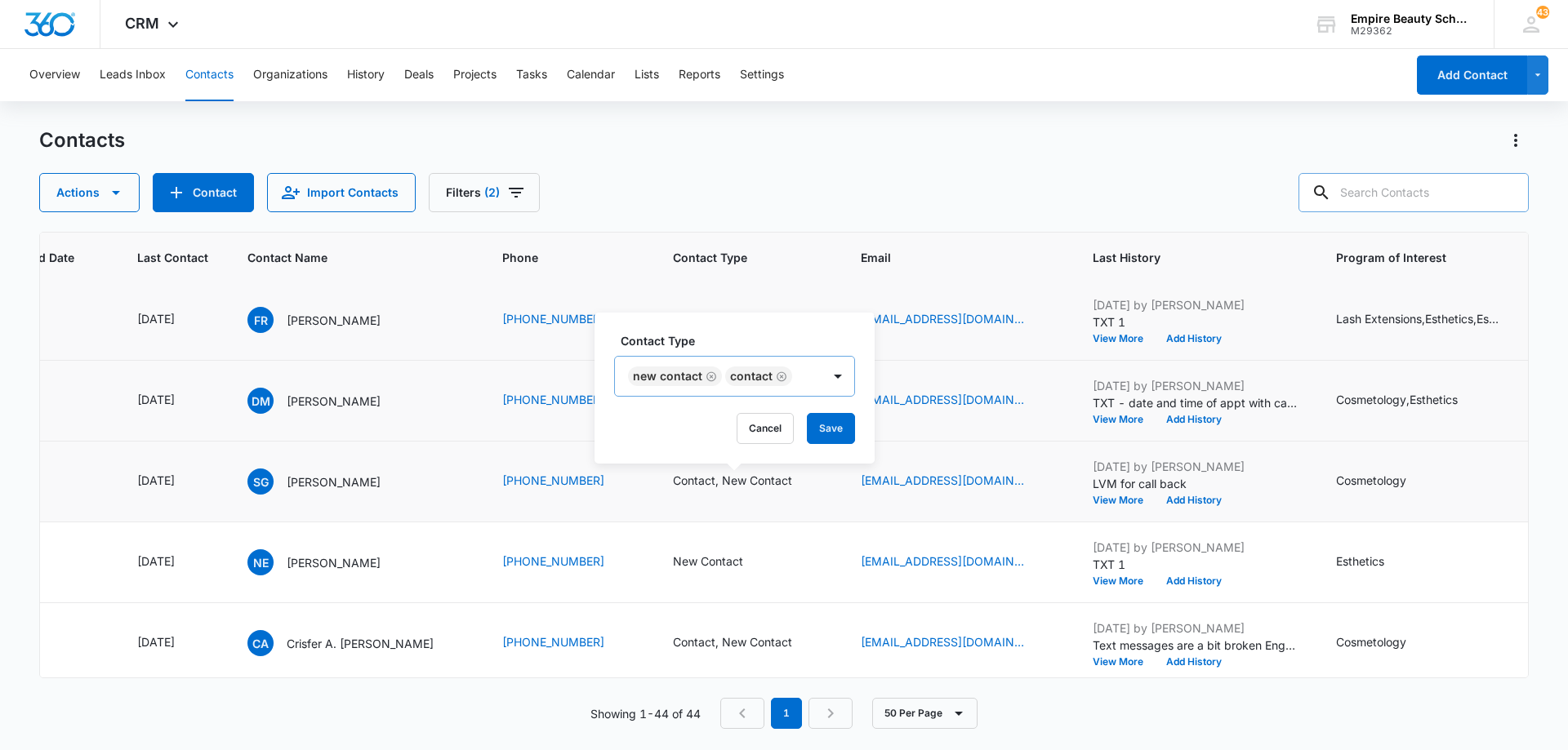
click at [711, 379] on icon "Remove New Contact" at bounding box center [711, 376] width 12 height 13
click at [738, 427] on button "Save" at bounding box center [733, 429] width 48 height 31
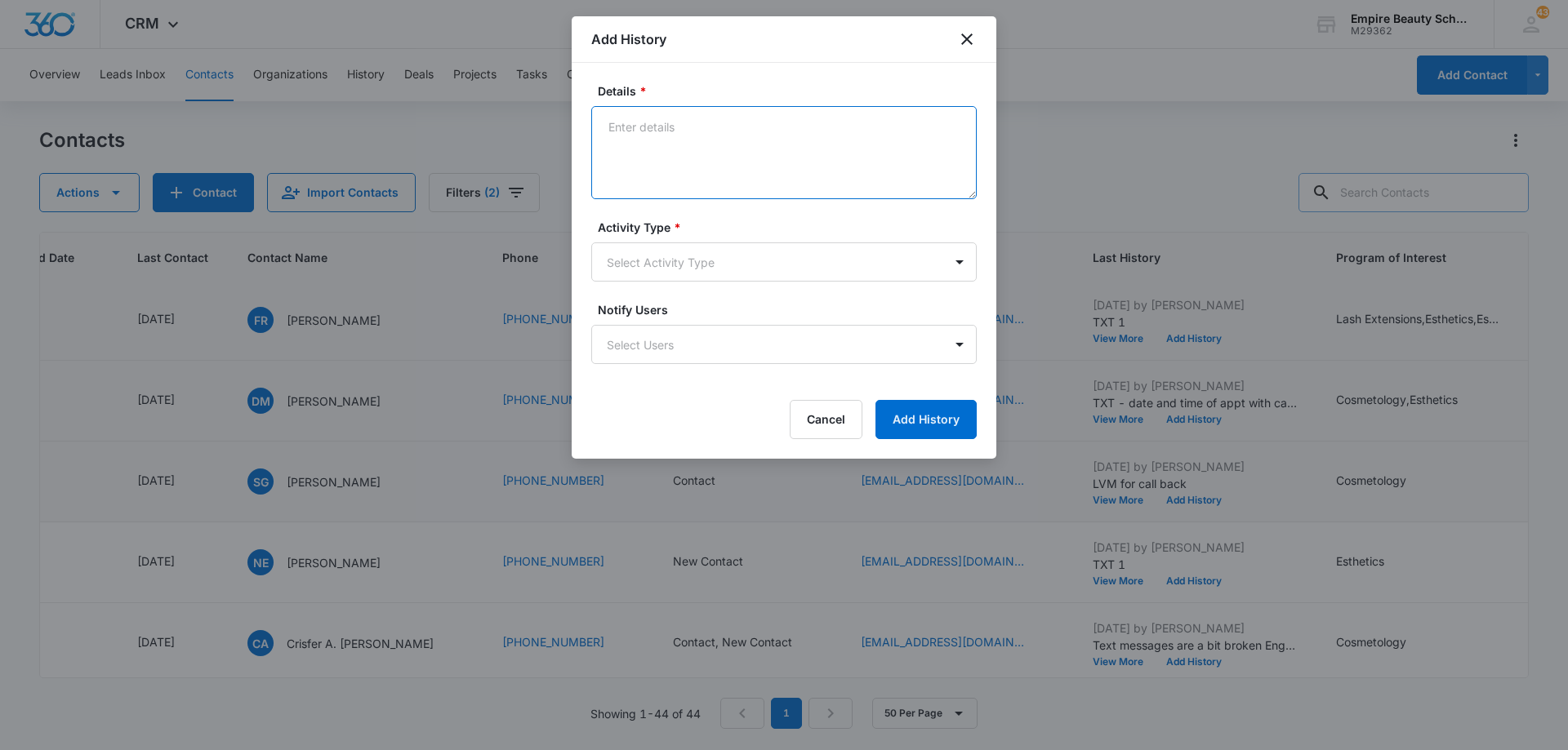
click at [769, 141] on textarea "Details *" at bounding box center [783, 152] width 385 height 93
type textarea "LVM for call back"
click at [738, 274] on body "CRM Apps Forms CRM Email Shop Payments POS Files Brand Settings Empire Beauty S…" at bounding box center [784, 375] width 1568 height 750
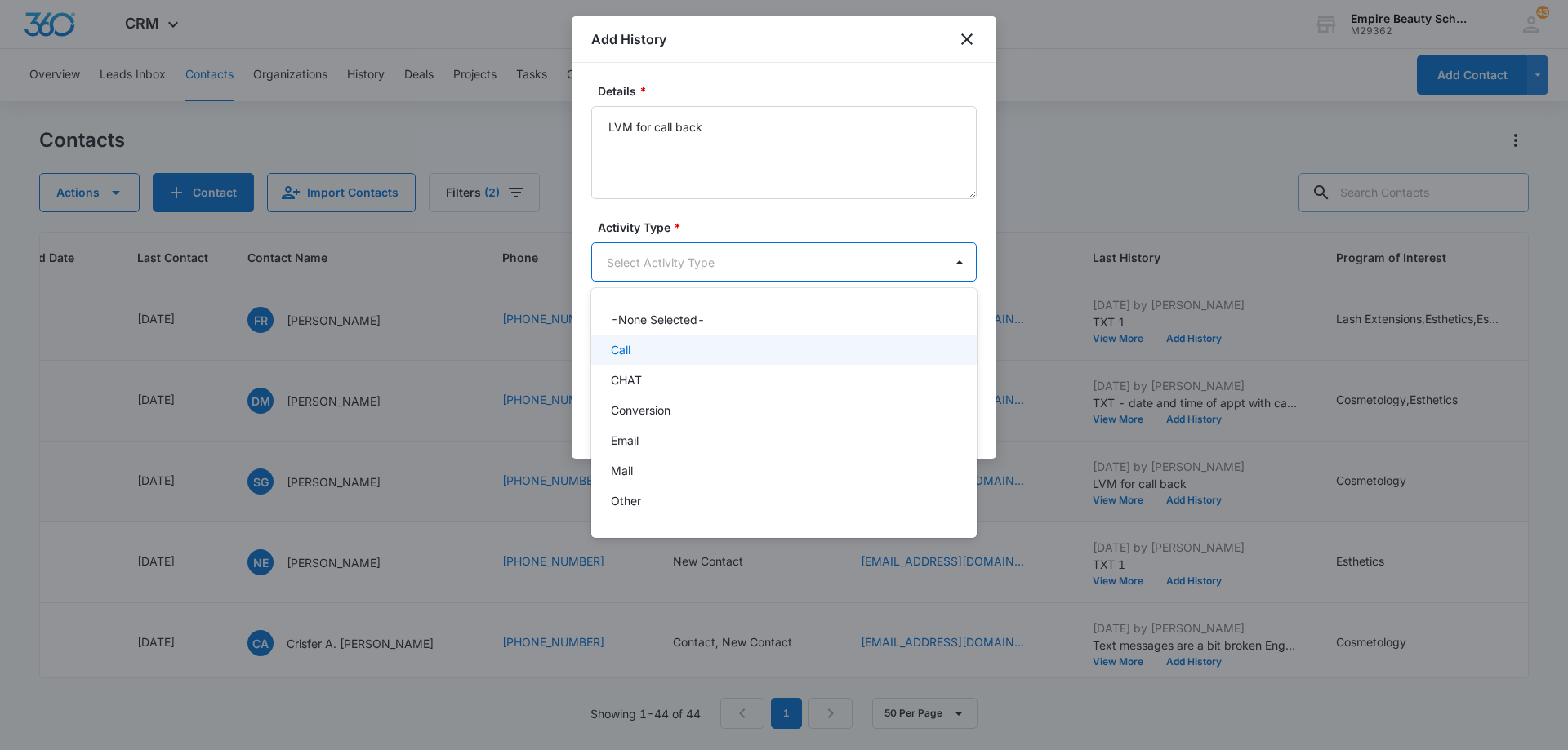
click at [729, 344] on div "Call" at bounding box center [782, 350] width 343 height 18
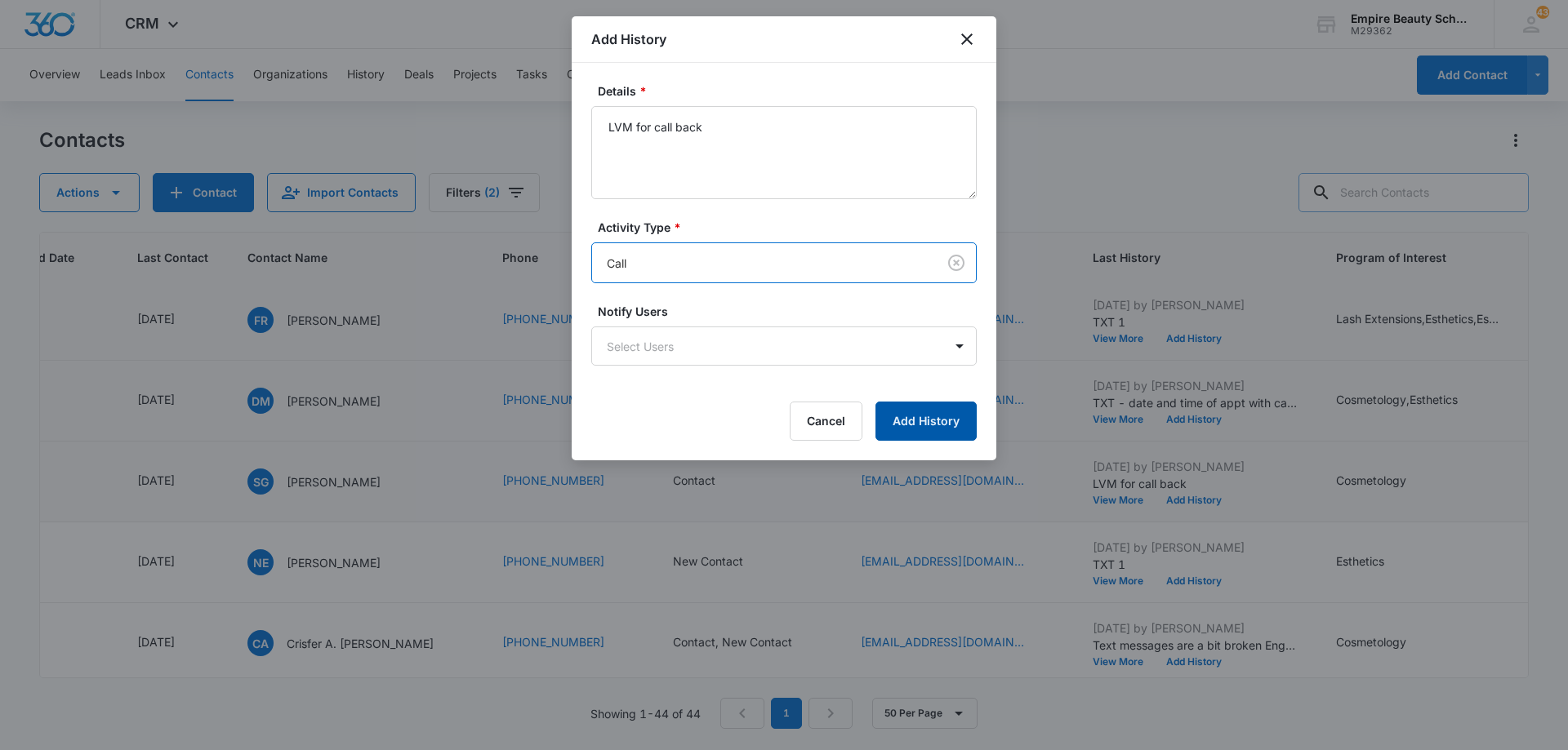
click at [895, 417] on button "Add History" at bounding box center [926, 421] width 101 height 39
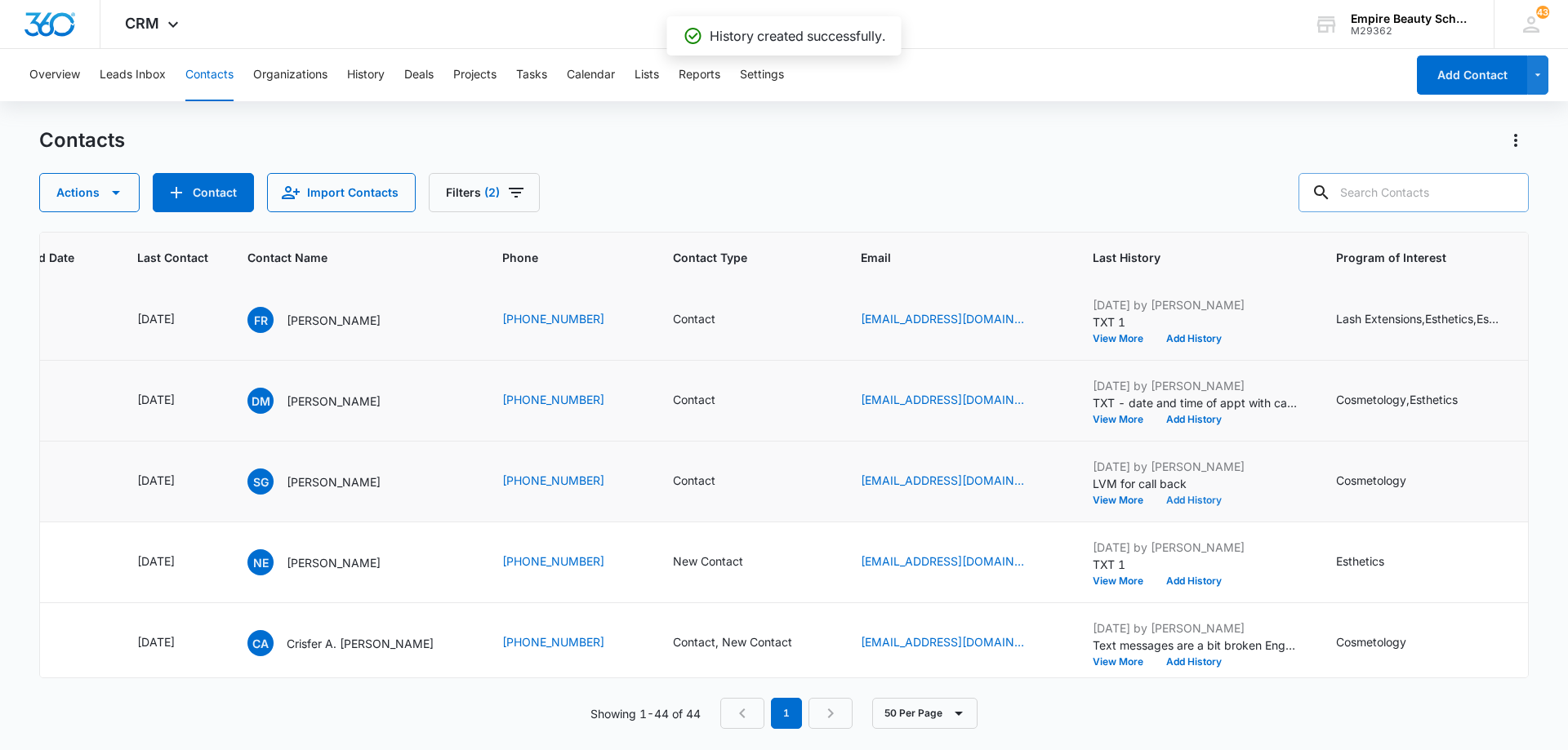
click at [1176, 499] on button "Add History" at bounding box center [1194, 500] width 78 height 10
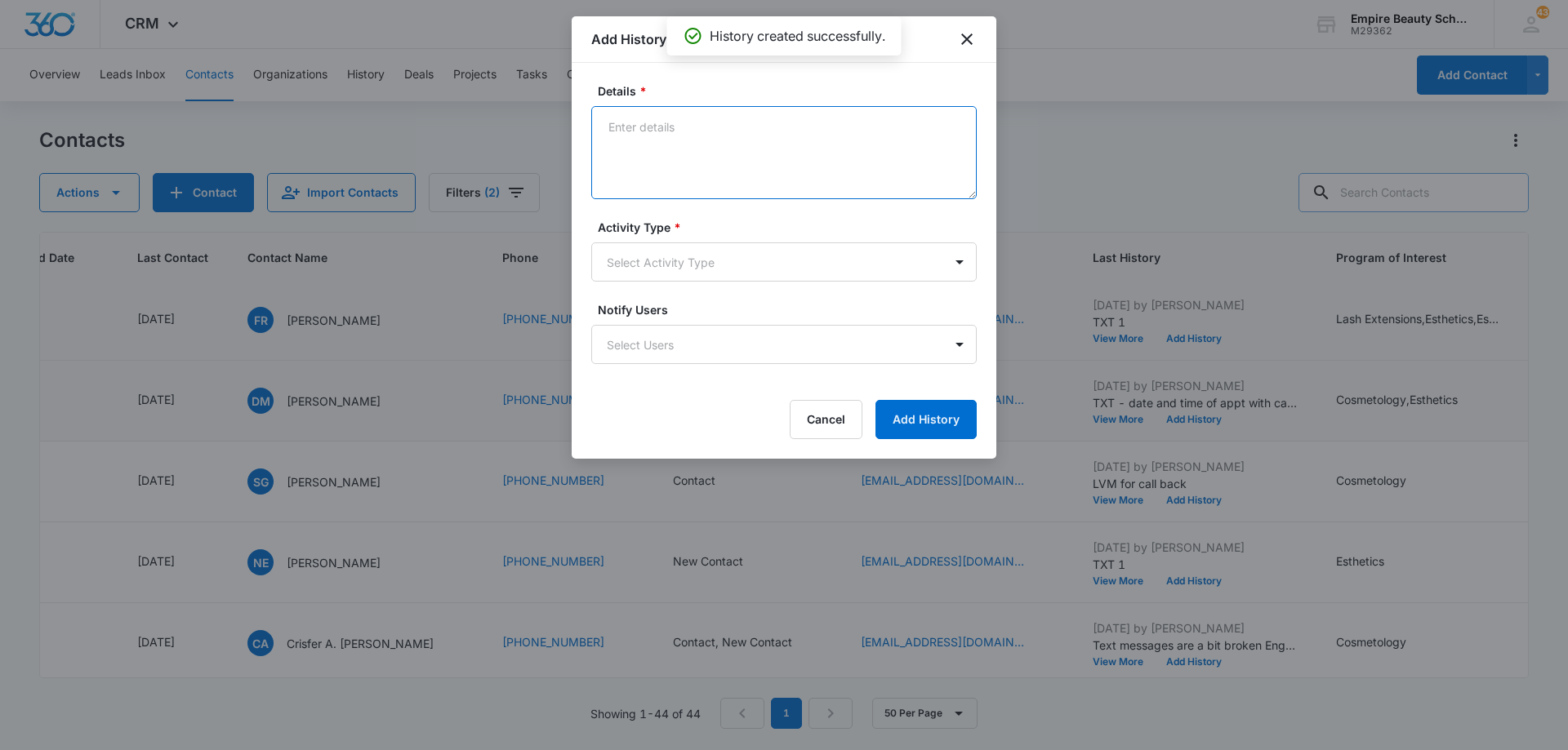
click at [709, 138] on textarea "Details *" at bounding box center [783, 152] width 385 height 93
type textarea "TXT when are you available?"
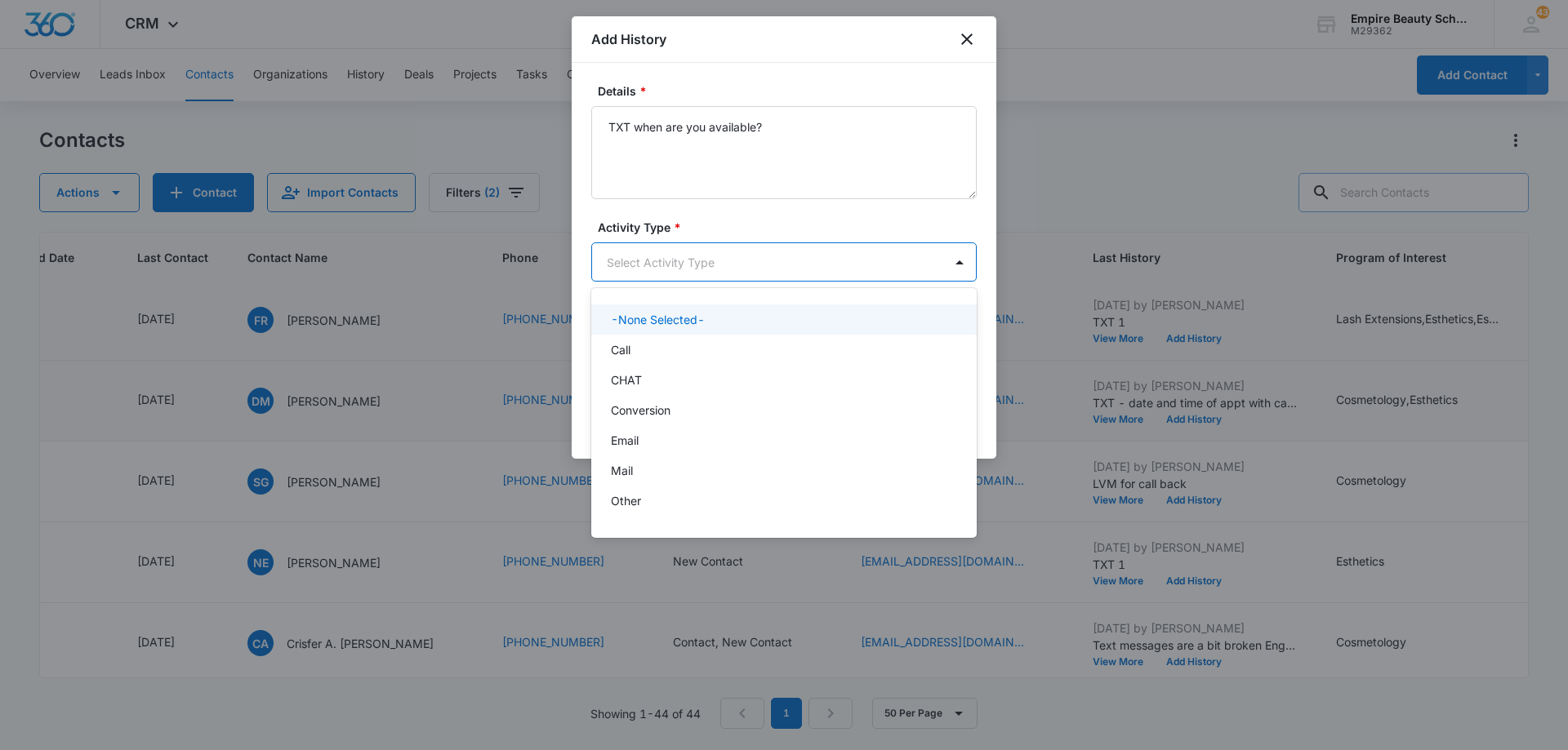
click at [688, 277] on body "CRM Apps Forms CRM Email Shop Payments POS Files Brand Settings Empire Beauty S…" at bounding box center [784, 375] width 1568 height 750
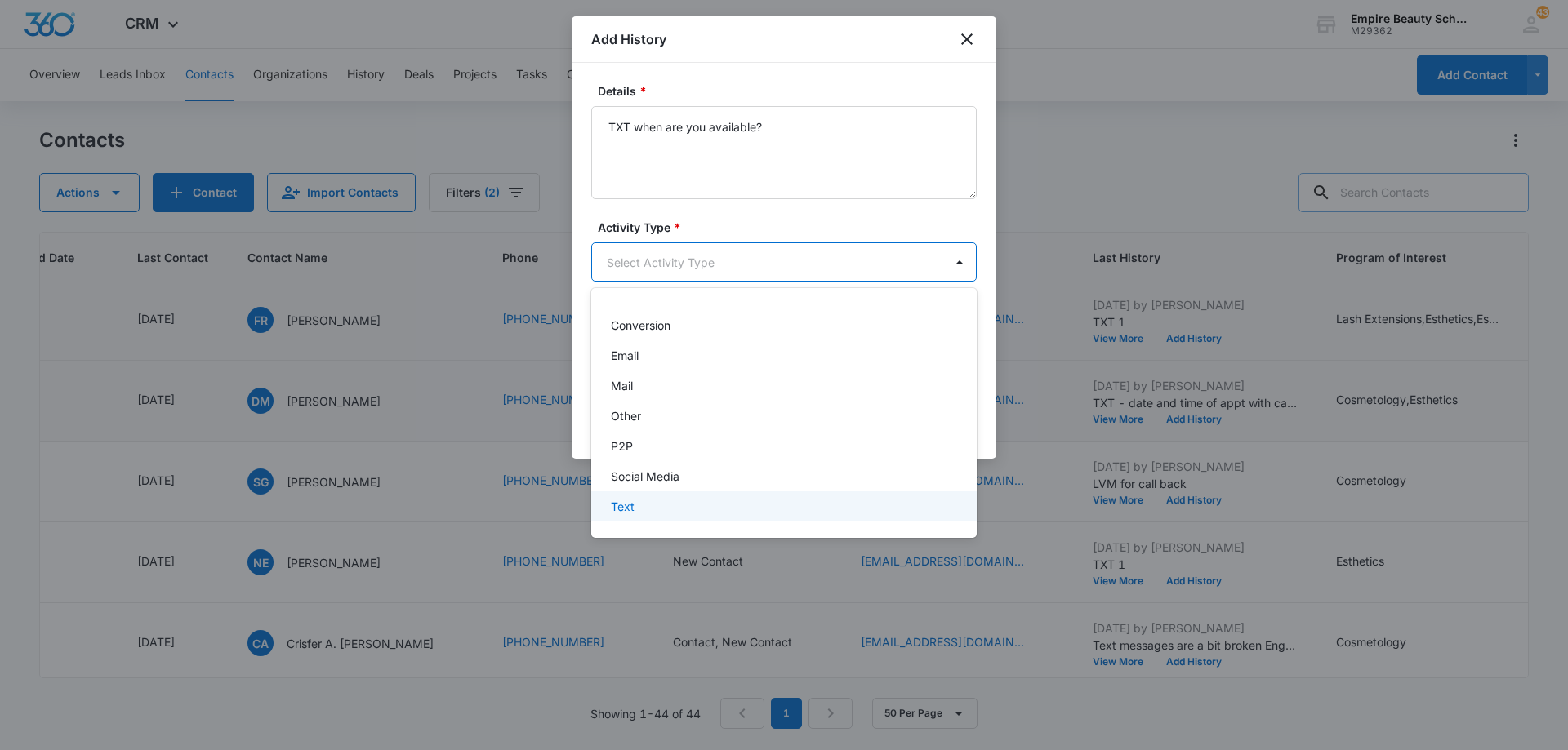
click at [690, 509] on div "Text" at bounding box center [782, 507] width 343 height 18
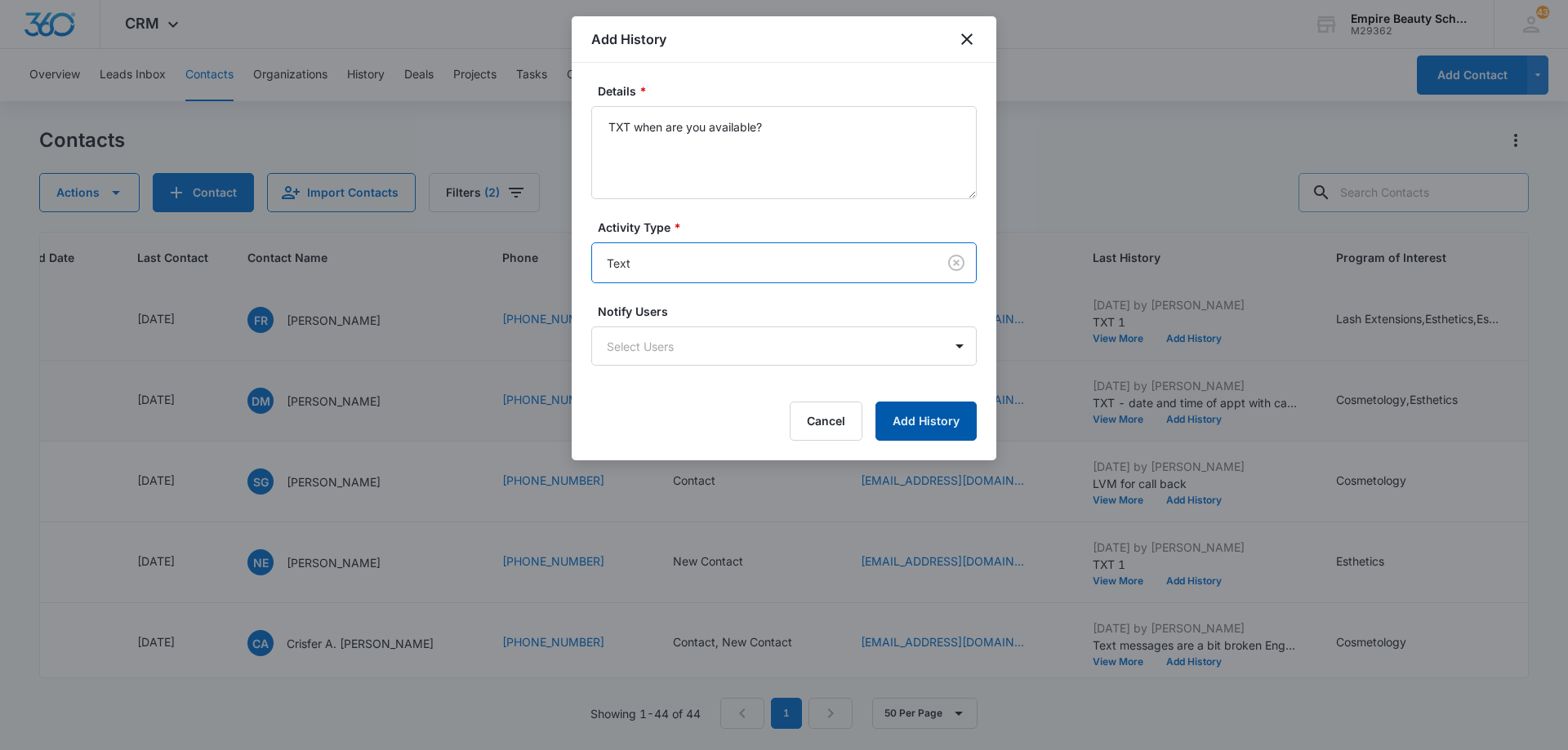
click at [902, 428] on button "Add History" at bounding box center [926, 421] width 101 height 39
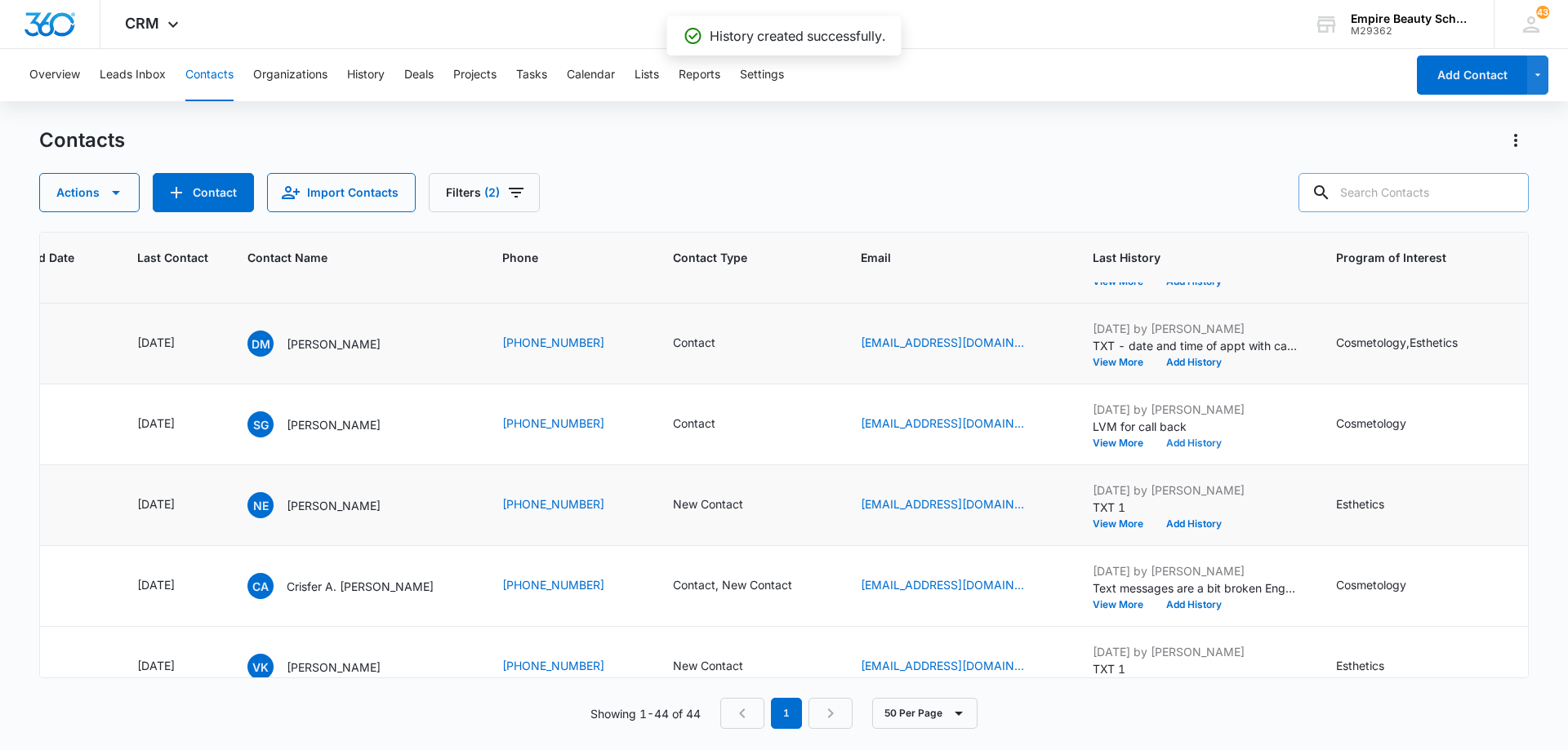
scroll to position [409, 197]
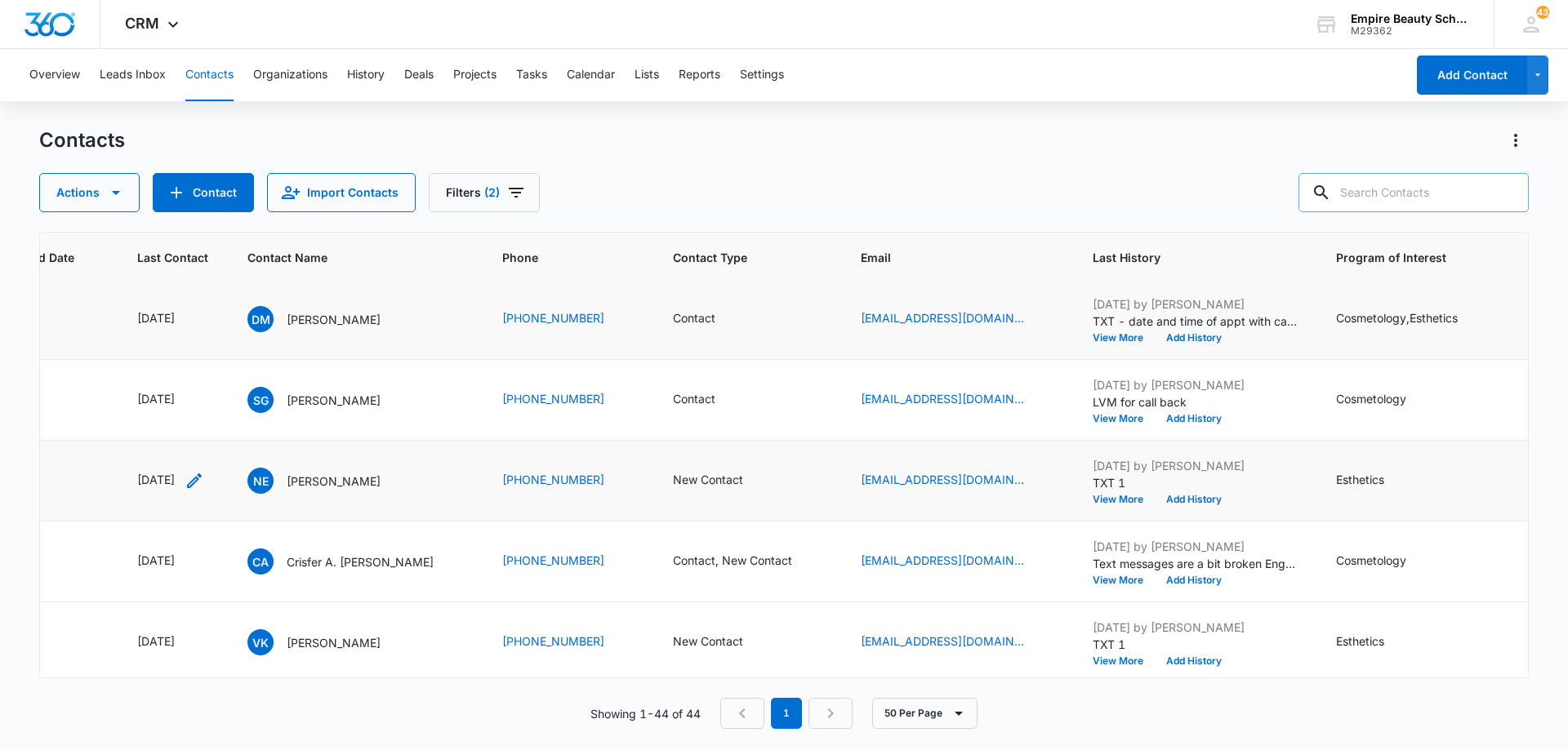
click at [204, 479] on icon "Last Contact - 1757289600 - Select to Edit Field" at bounding box center [194, 481] width 20 height 20
click at [217, 381] on input "[DATE]" at bounding box center [182, 376] width 120 height 18
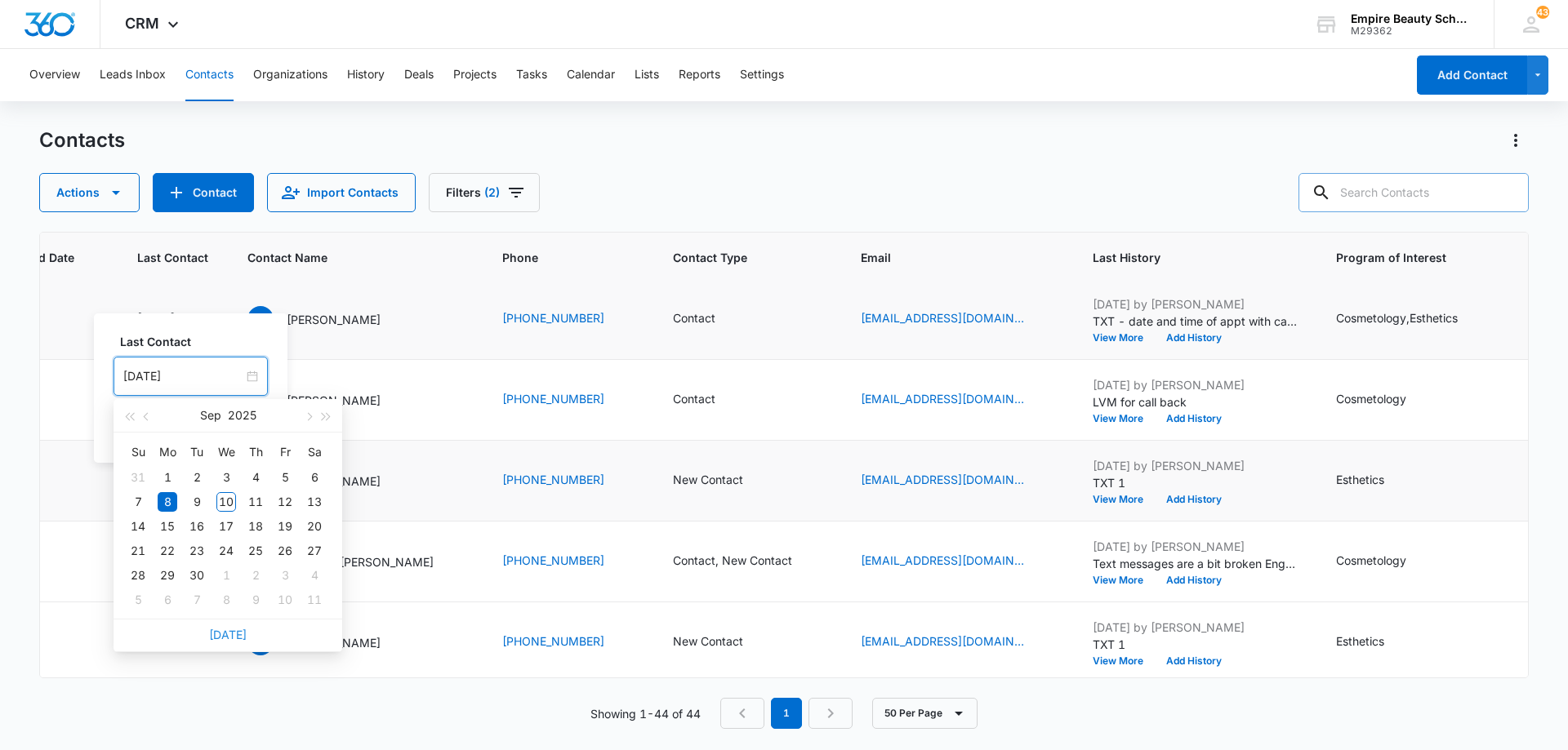
click at [238, 638] on link "[DATE]" at bounding box center [227, 635] width 38 height 14
type input "[DATE]"
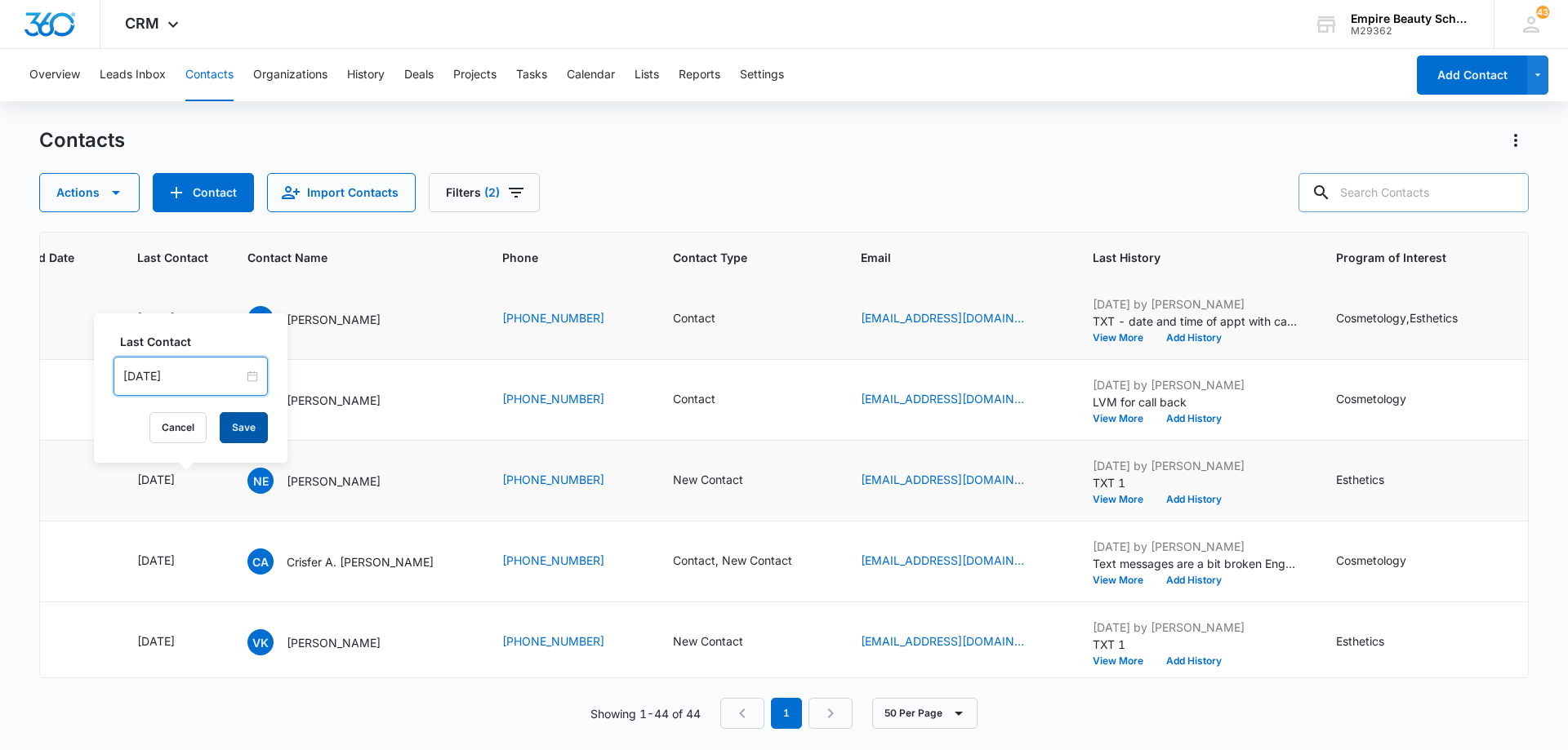
click at [248, 432] on button "Save" at bounding box center [243, 428] width 48 height 31
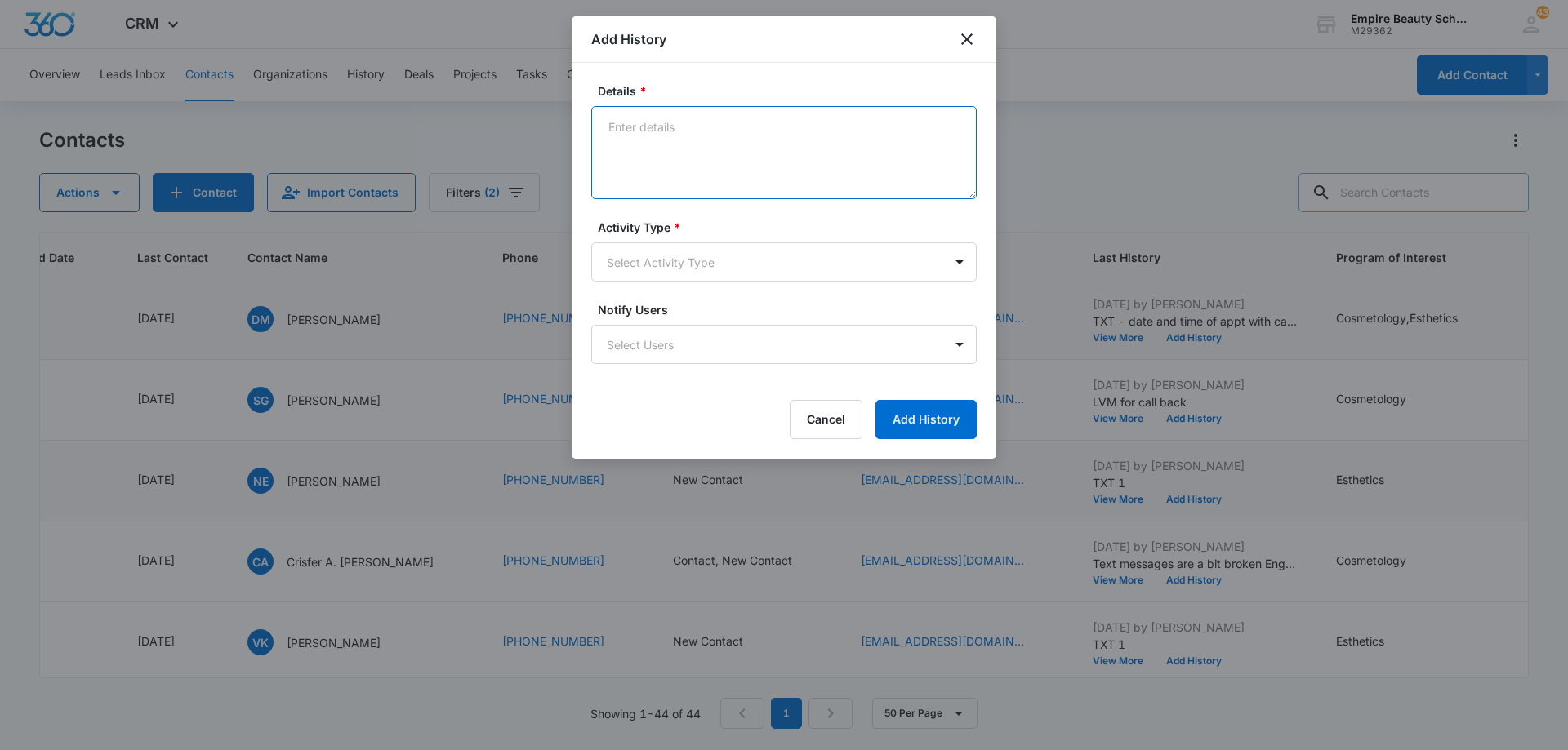
click at [732, 136] on textarea "Details *" at bounding box center [783, 152] width 385 height 93
type textarea "LVM 2"
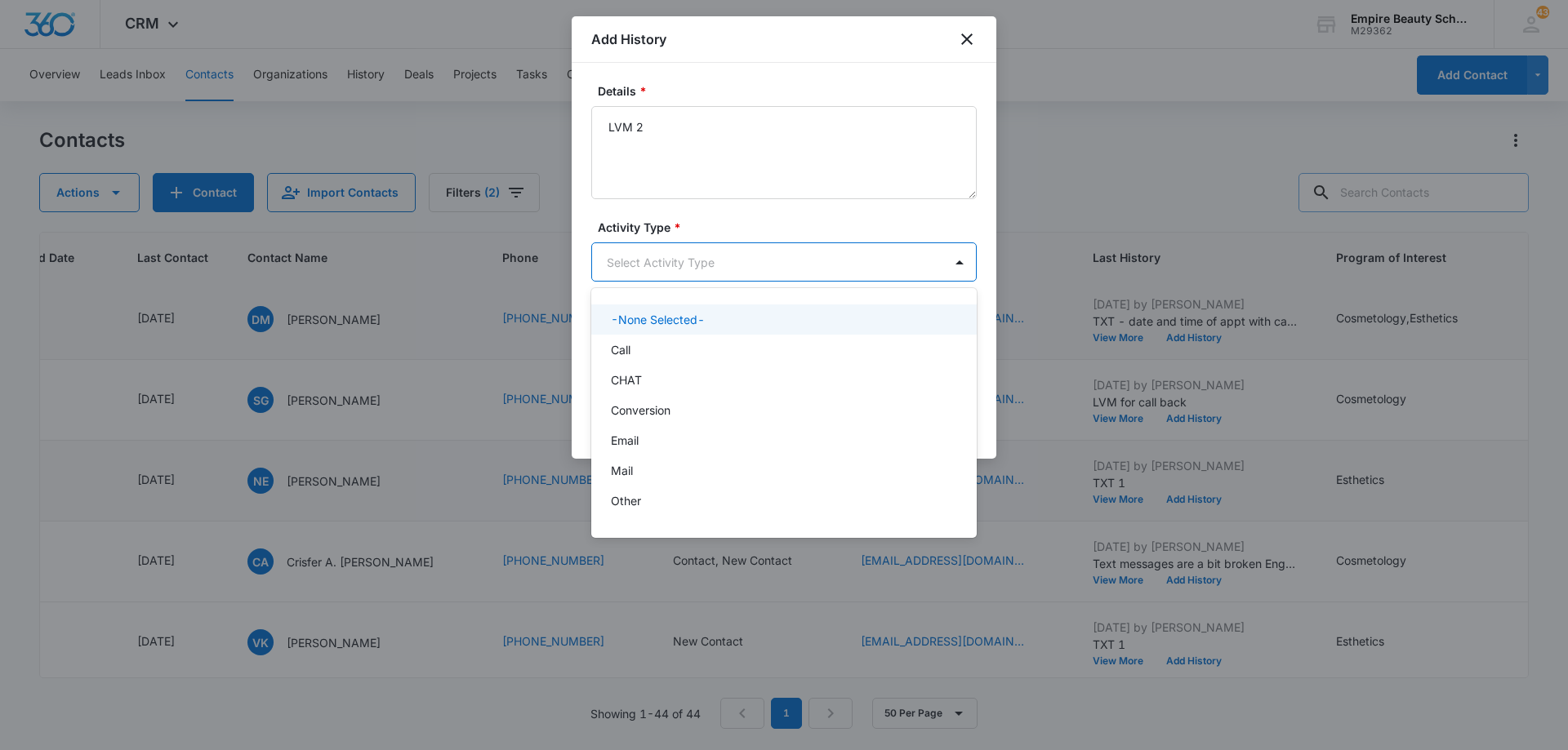
click at [684, 266] on body "CRM Apps Forms CRM Email Shop Payments POS Files Brand Settings Empire Beauty S…" at bounding box center [784, 375] width 1568 height 750
click at [690, 354] on div "Call" at bounding box center [782, 350] width 343 height 18
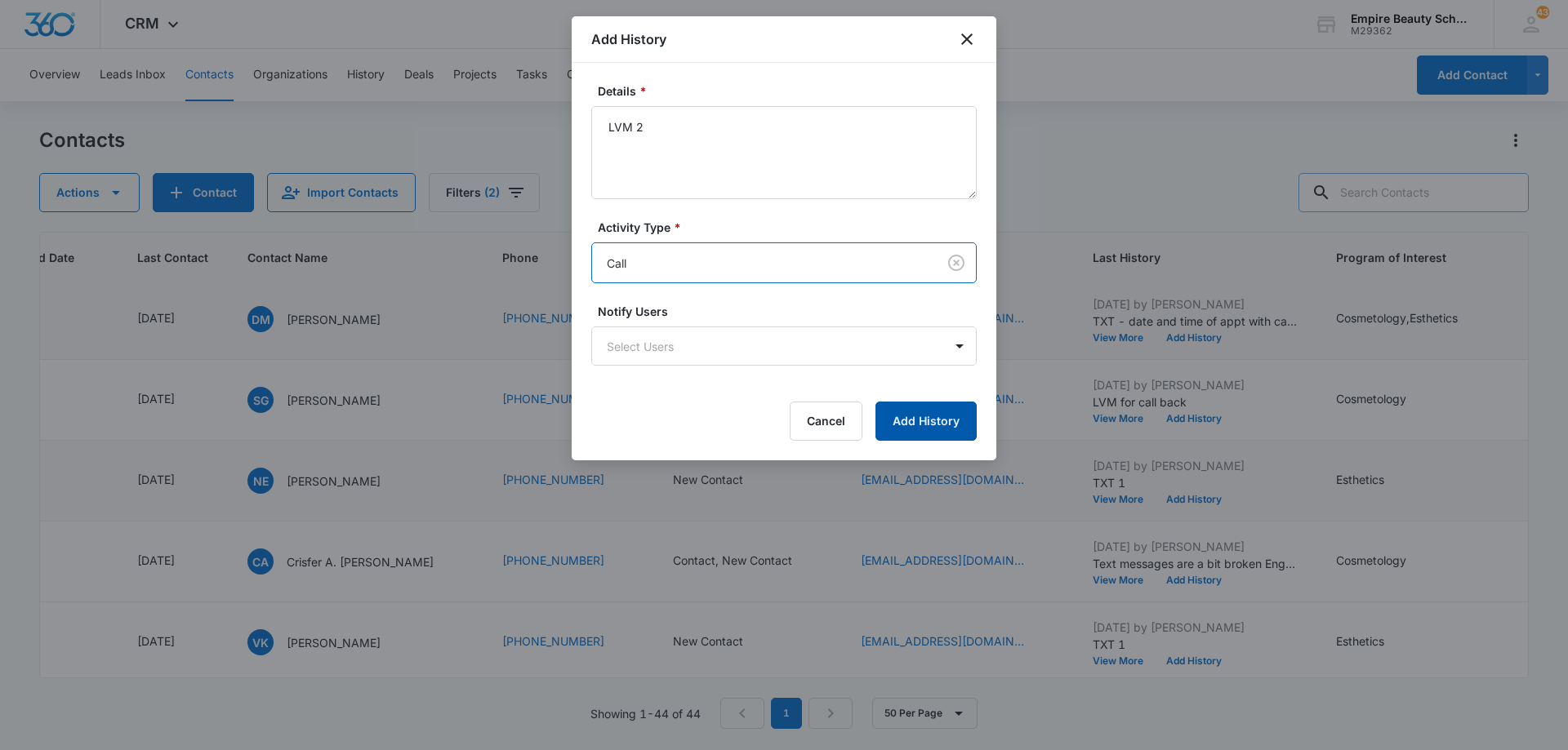
click at [941, 430] on button "Add History" at bounding box center [926, 421] width 101 height 39
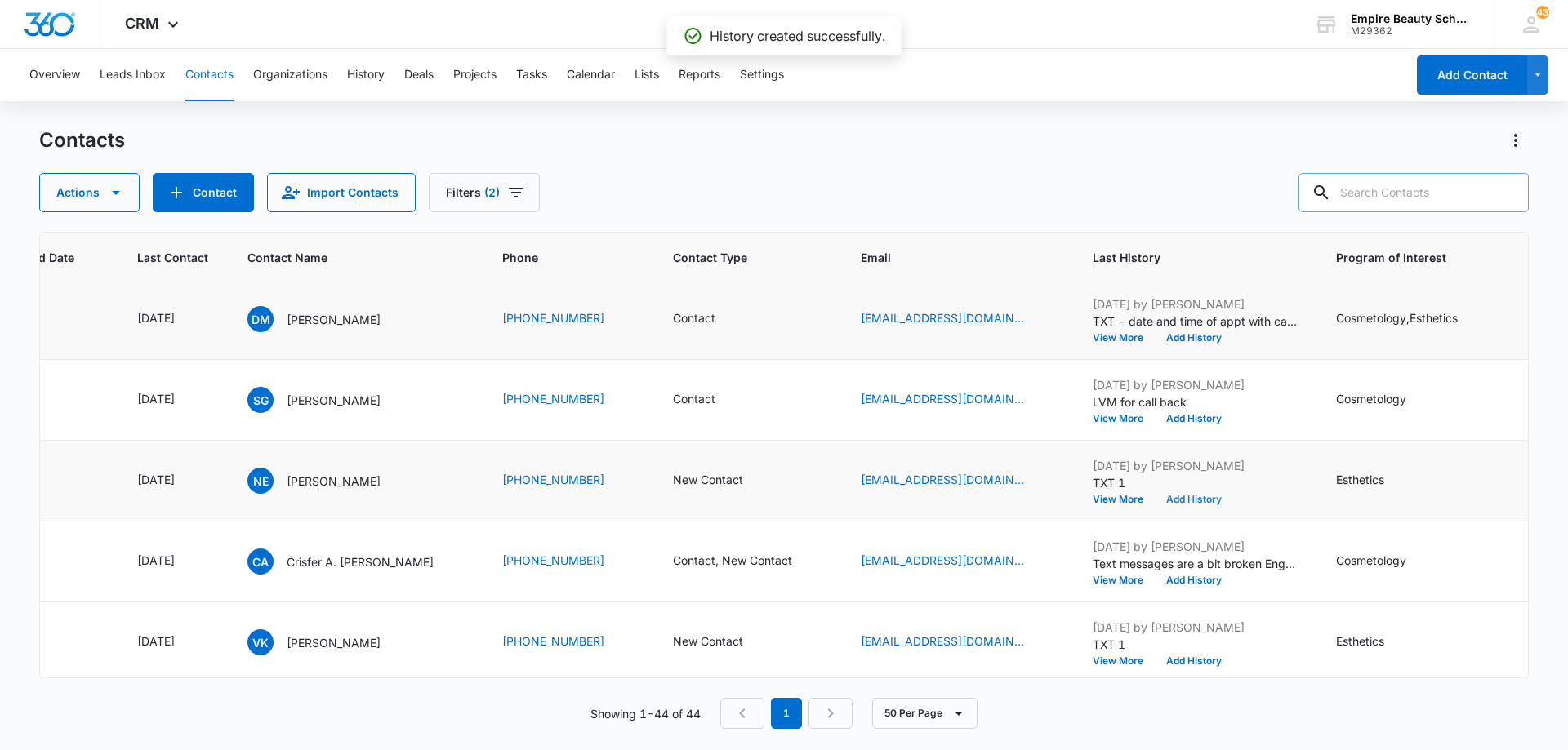
click at [1174, 495] on button "Add History" at bounding box center [1194, 499] width 78 height 10
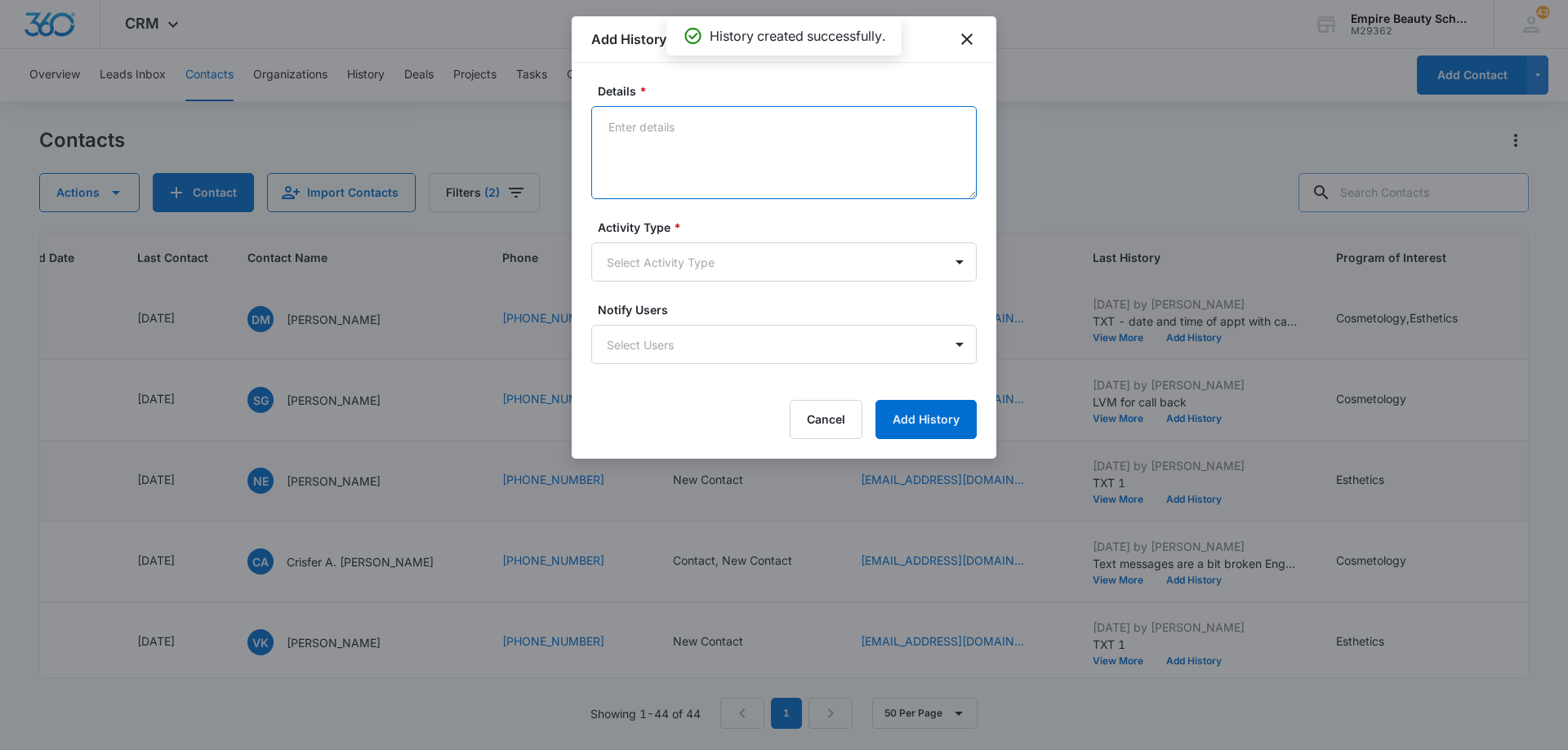
click at [709, 147] on textarea "Details *" at bounding box center [783, 152] width 385 height 93
type textarea "EM 2"
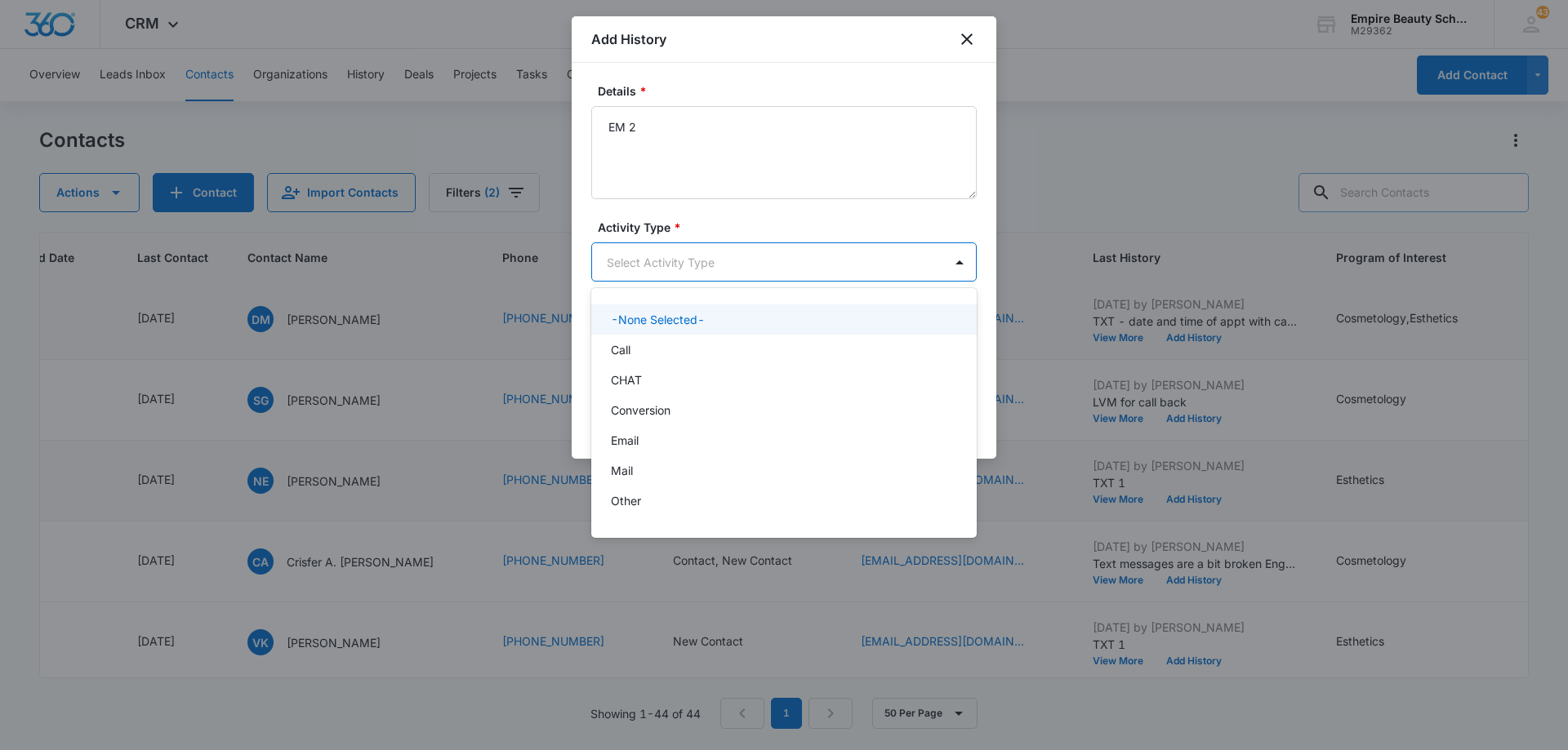
click at [711, 263] on body "CRM Apps Forms CRM Email Shop Payments POS Files Brand Settings Empire Beauty S…" at bounding box center [784, 375] width 1568 height 750
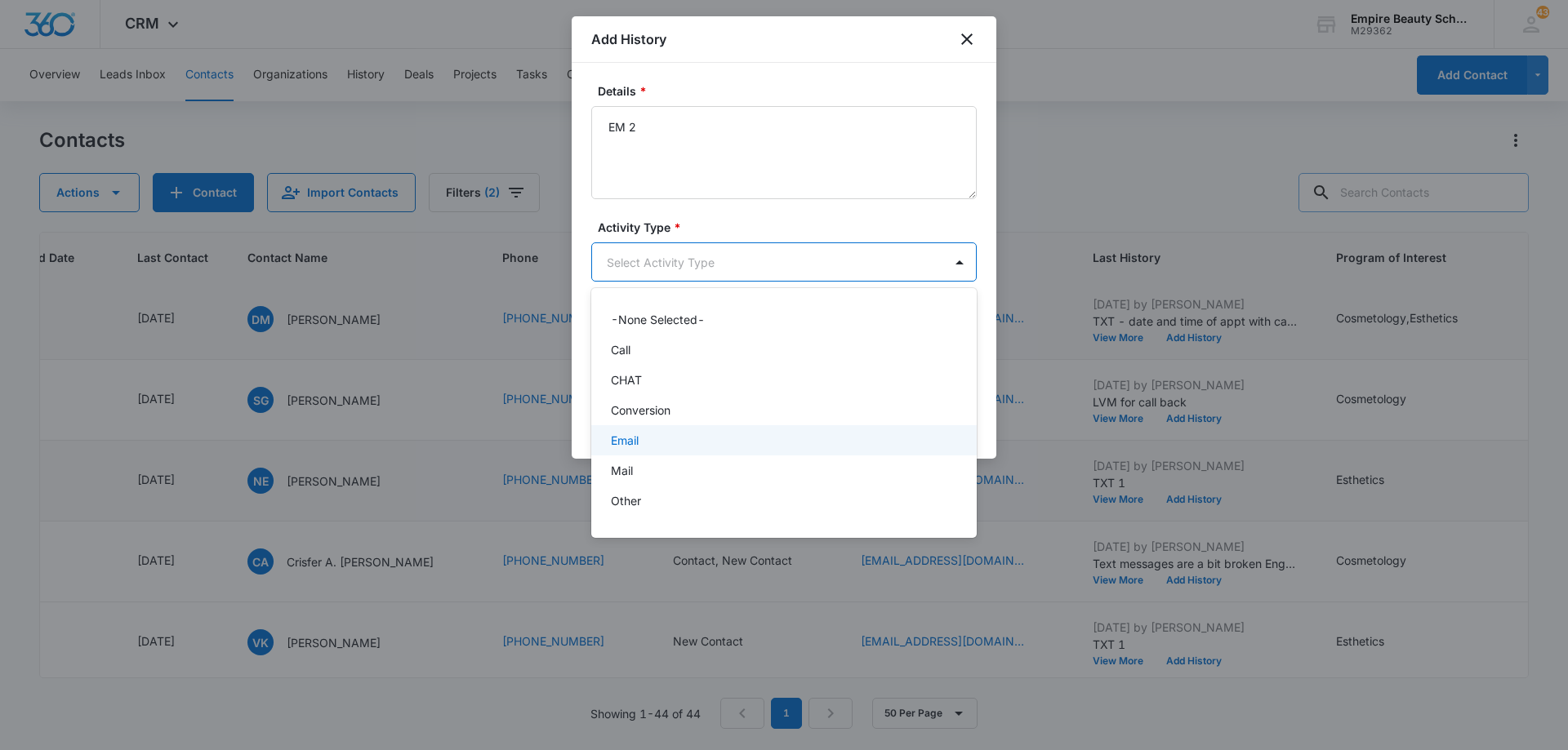
click at [713, 446] on div "Email" at bounding box center [782, 441] width 343 height 18
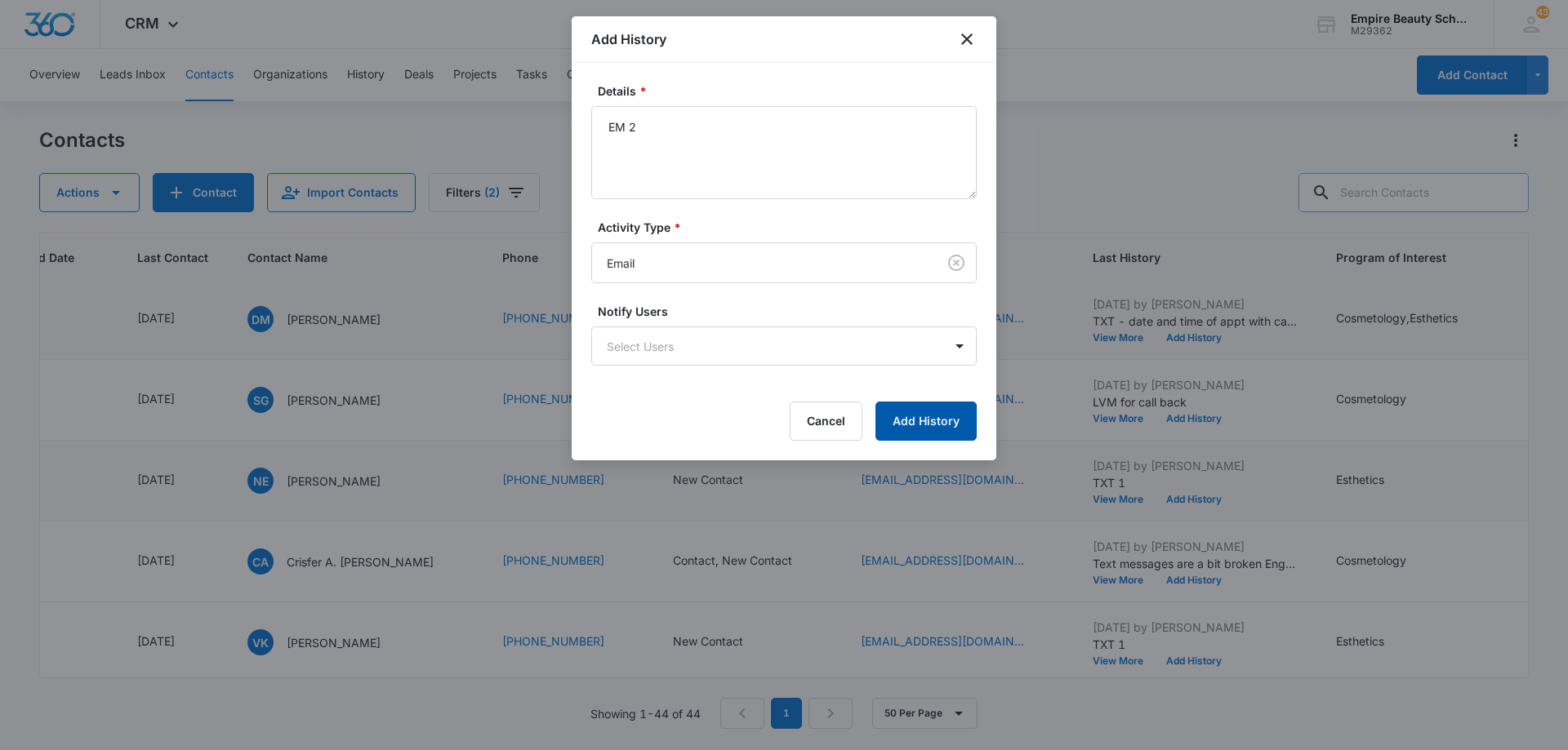
click at [931, 425] on button "Add History" at bounding box center [926, 421] width 101 height 39
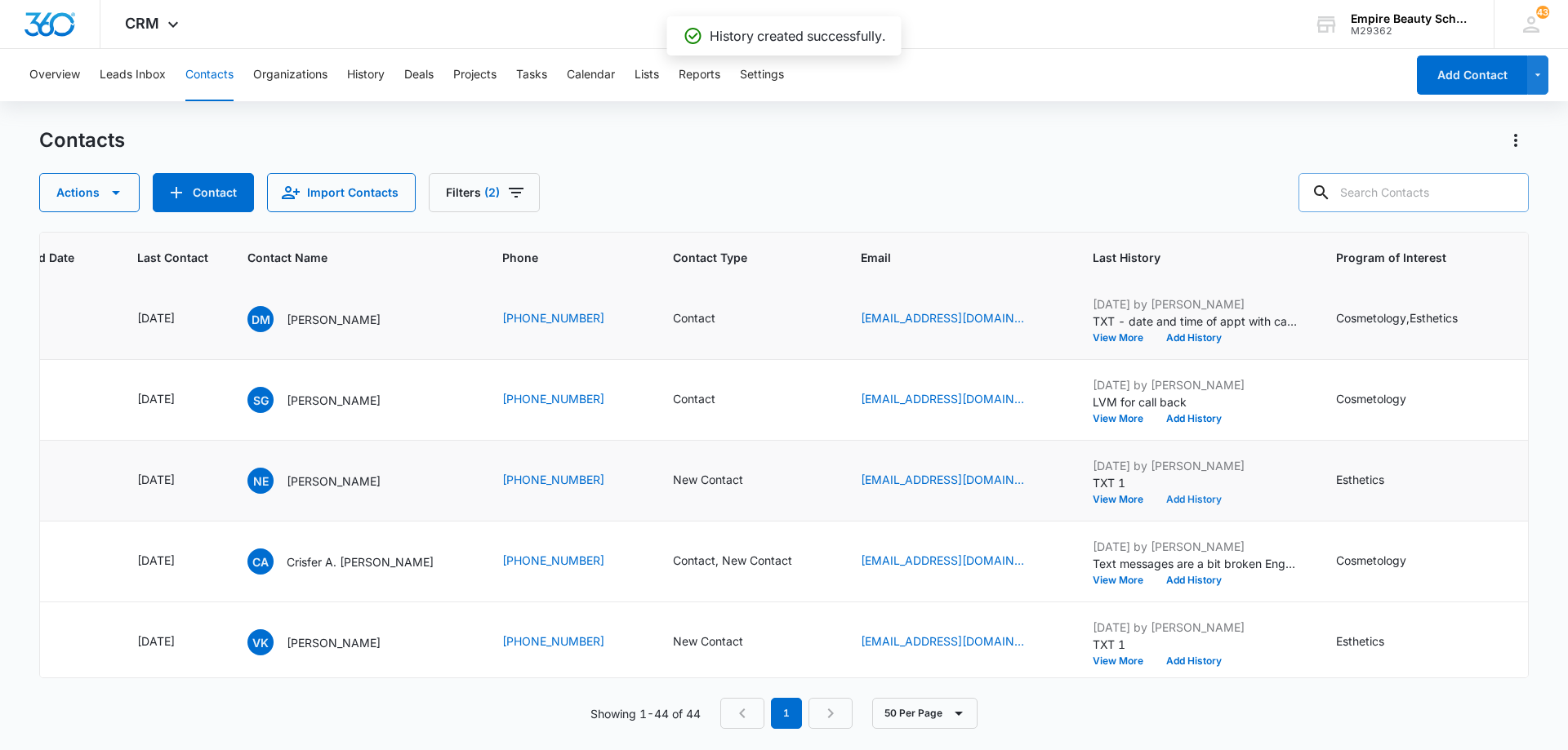
click at [1168, 498] on button "Add History" at bounding box center [1194, 499] width 78 height 10
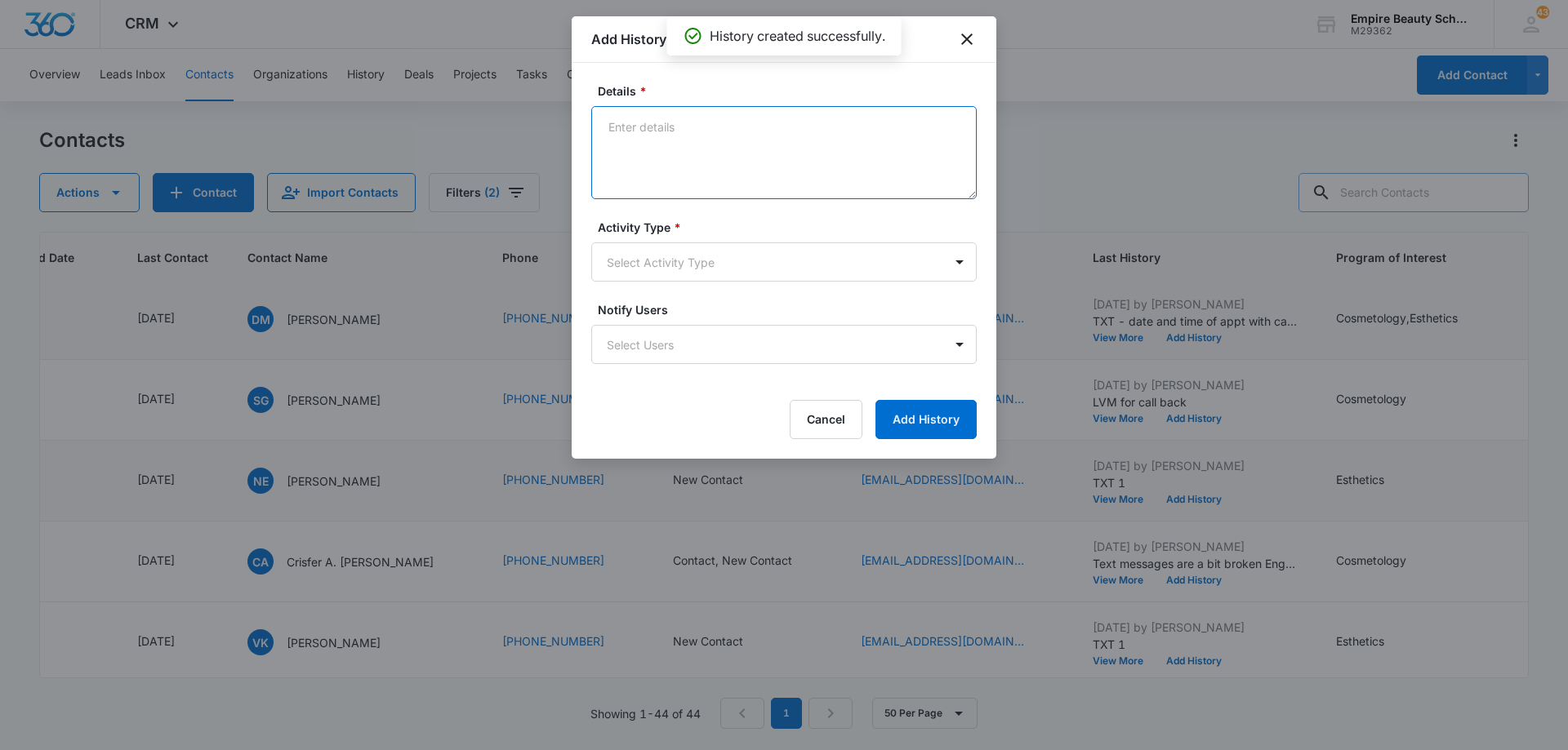
click at [750, 132] on textarea "Details *" at bounding box center [783, 152] width 385 height 93
type textarea "TXT 2"
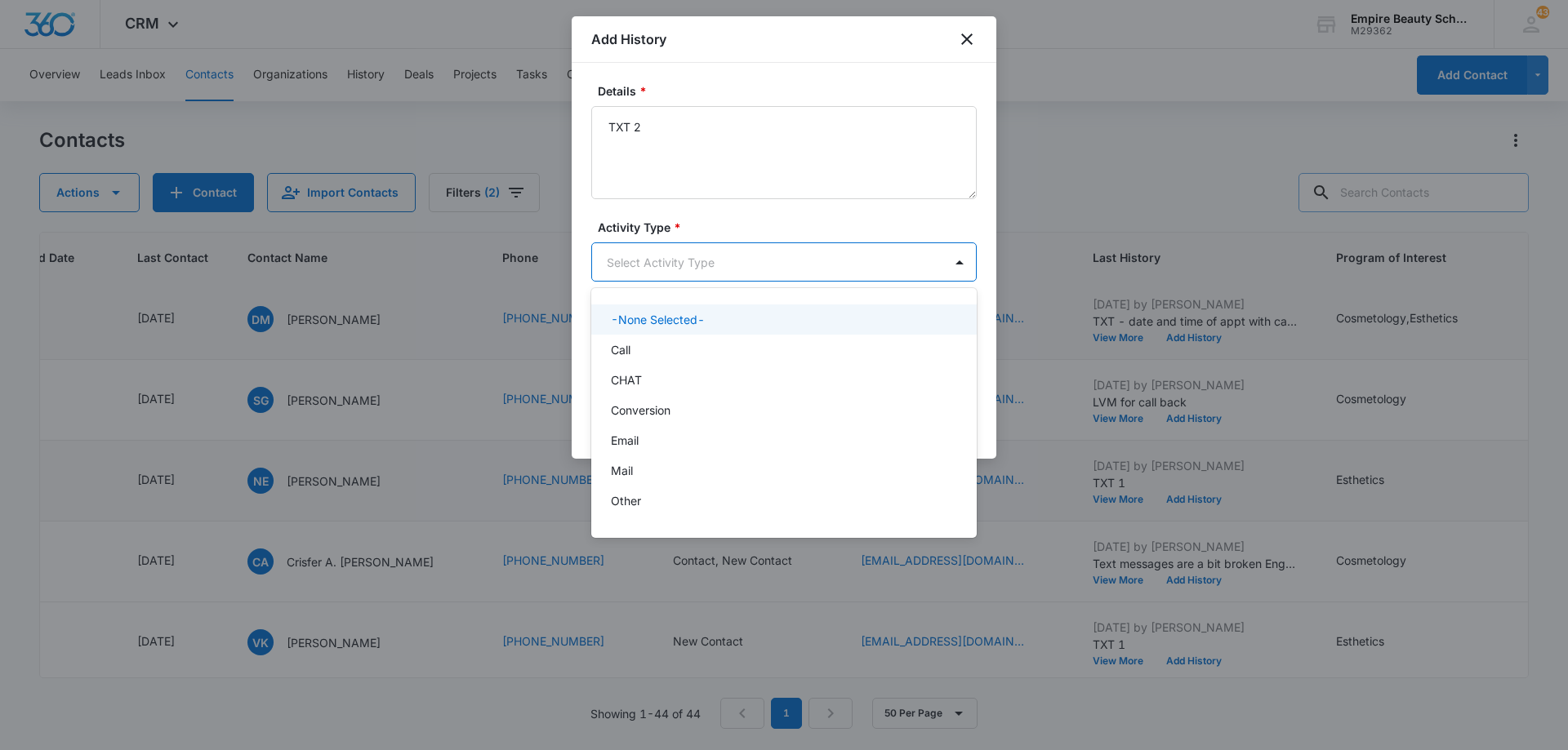
click at [765, 254] on body "CRM Apps Forms CRM Email Shop Payments POS Files Brand Settings Empire Beauty S…" at bounding box center [784, 375] width 1568 height 750
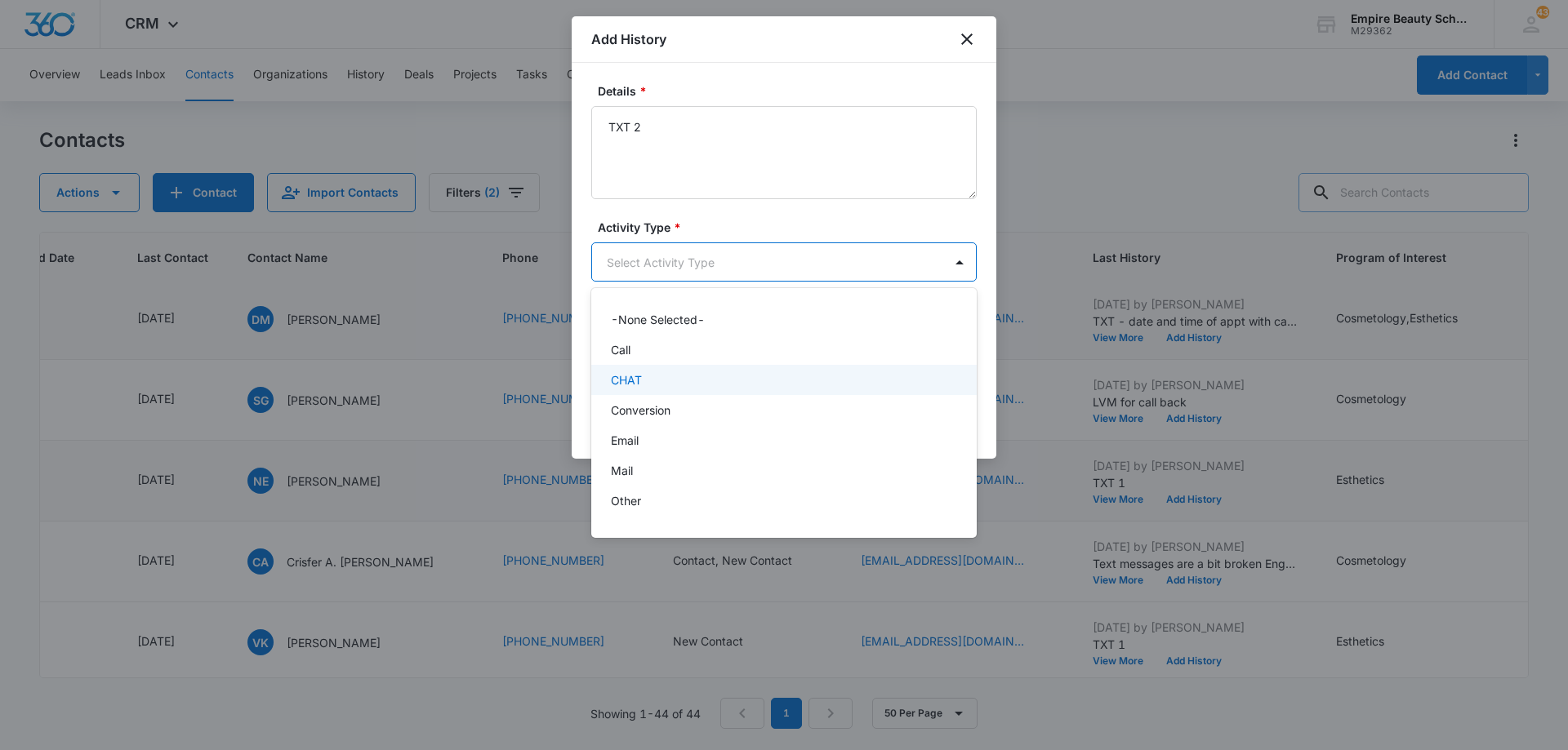
scroll to position [85, 0]
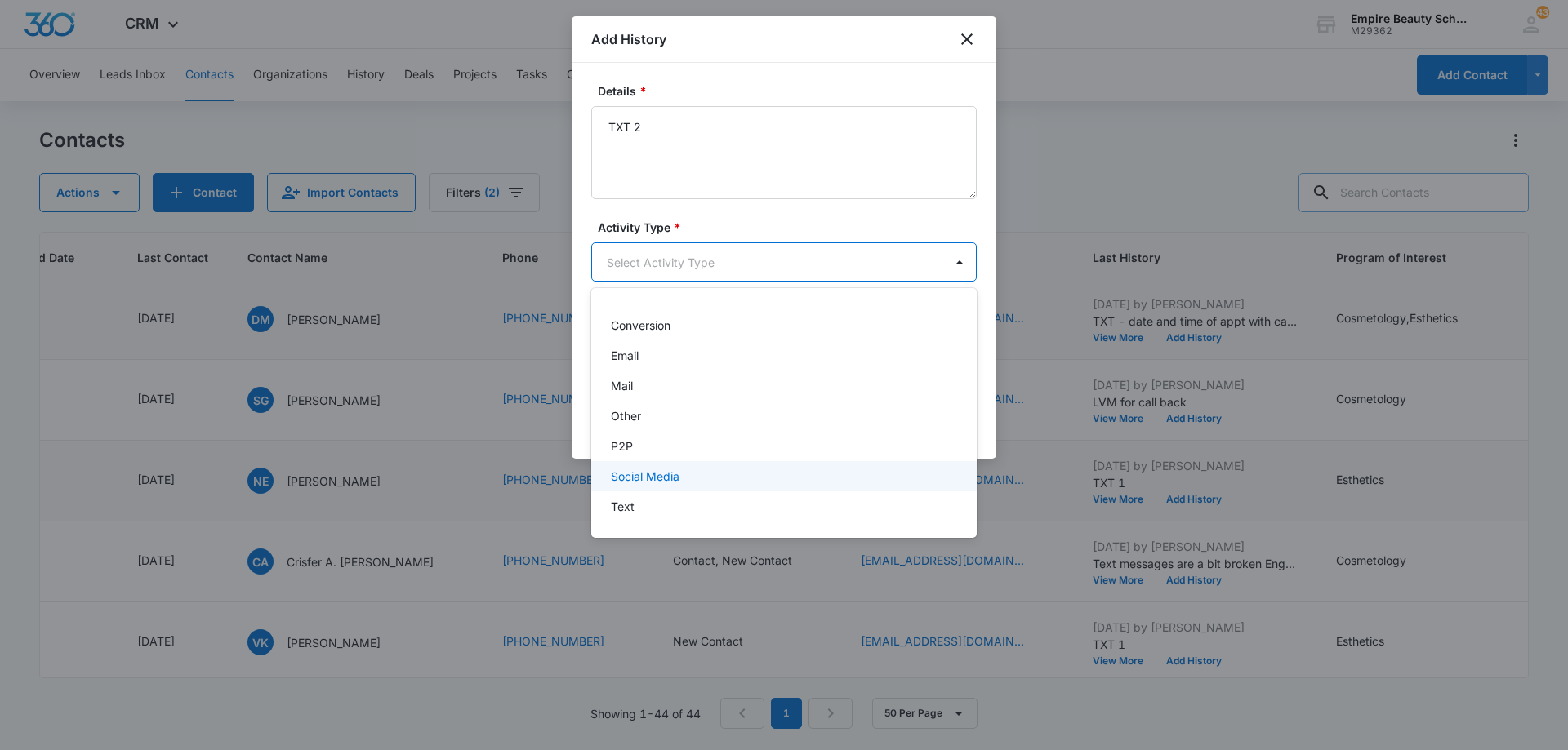
click at [745, 491] on div "Social Media" at bounding box center [783, 476] width 385 height 30
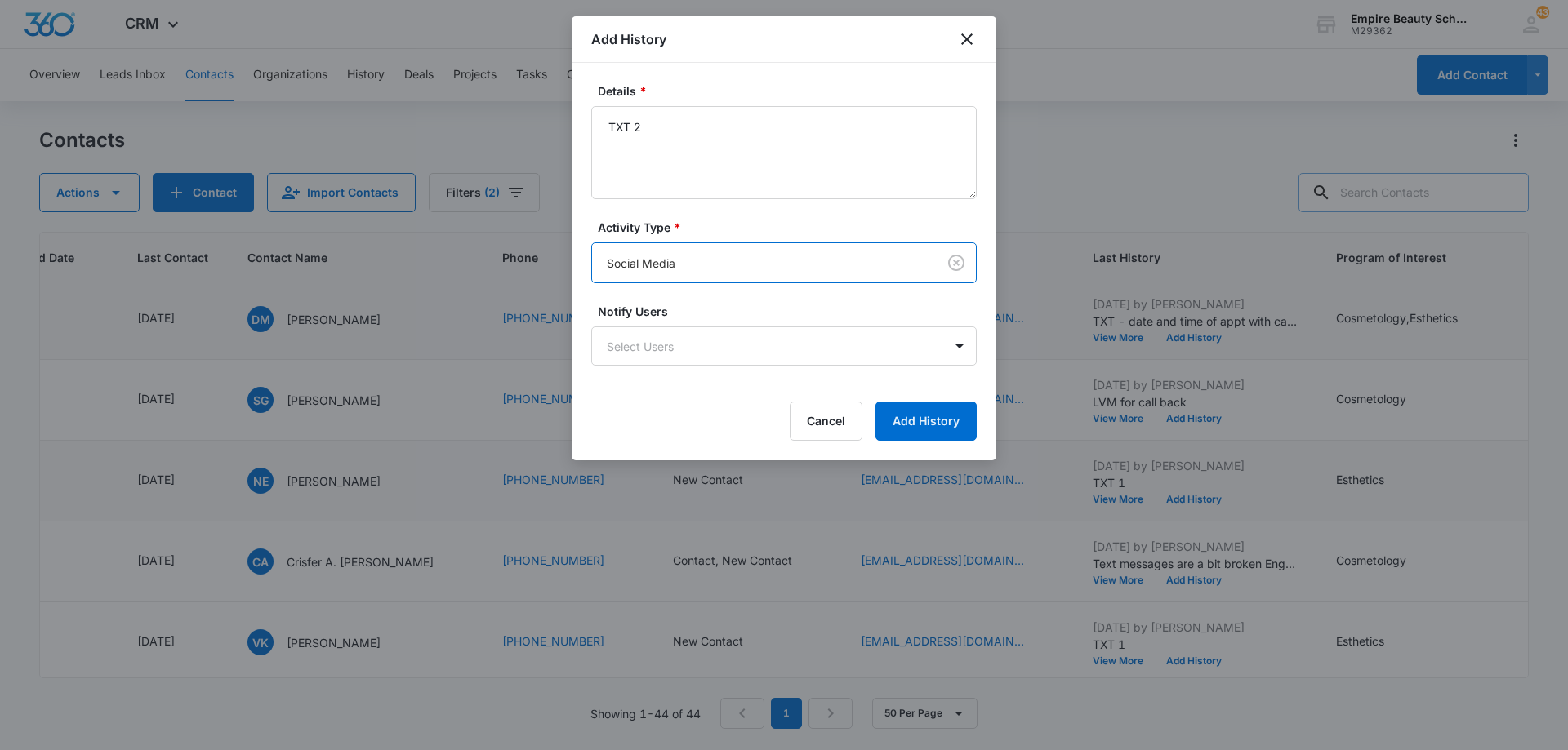
click at [697, 270] on body "CRM Apps Forms CRM Email Shop Payments POS Files Brand Settings Empire Beauty S…" at bounding box center [784, 375] width 1568 height 750
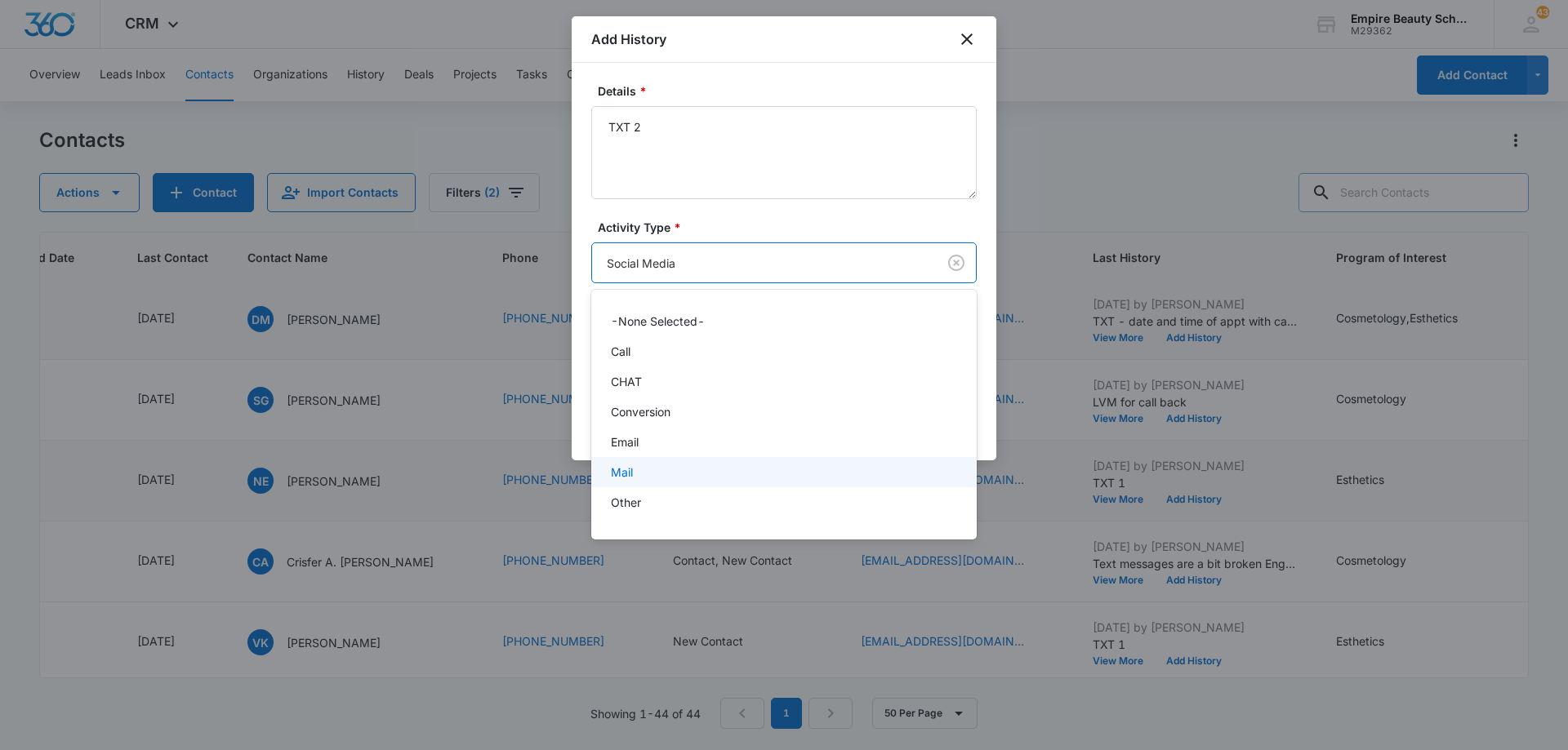
scroll to position [88, 0]
click at [726, 506] on div "Text" at bounding box center [782, 508] width 343 height 18
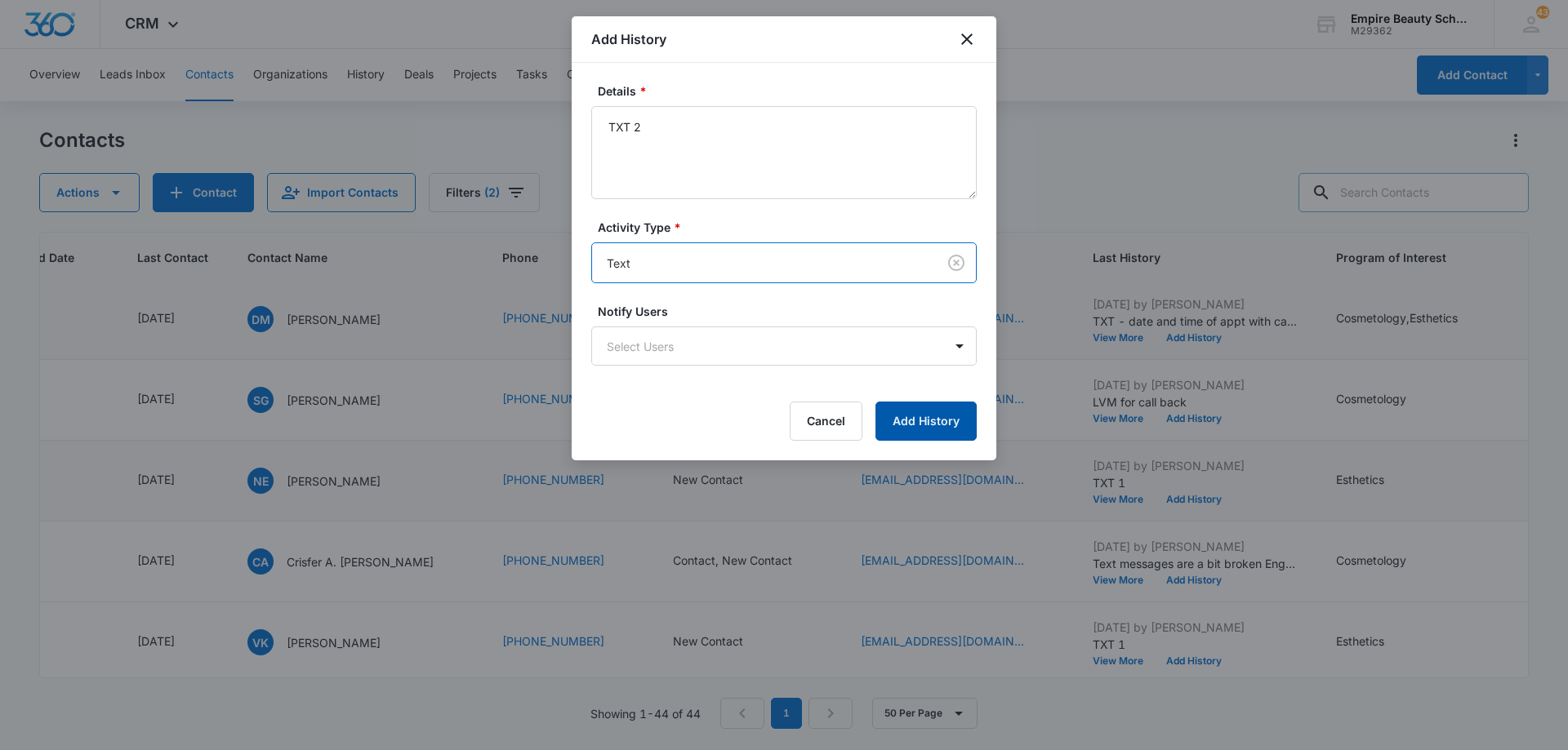
click at [941, 427] on button "Add History" at bounding box center [926, 421] width 101 height 39
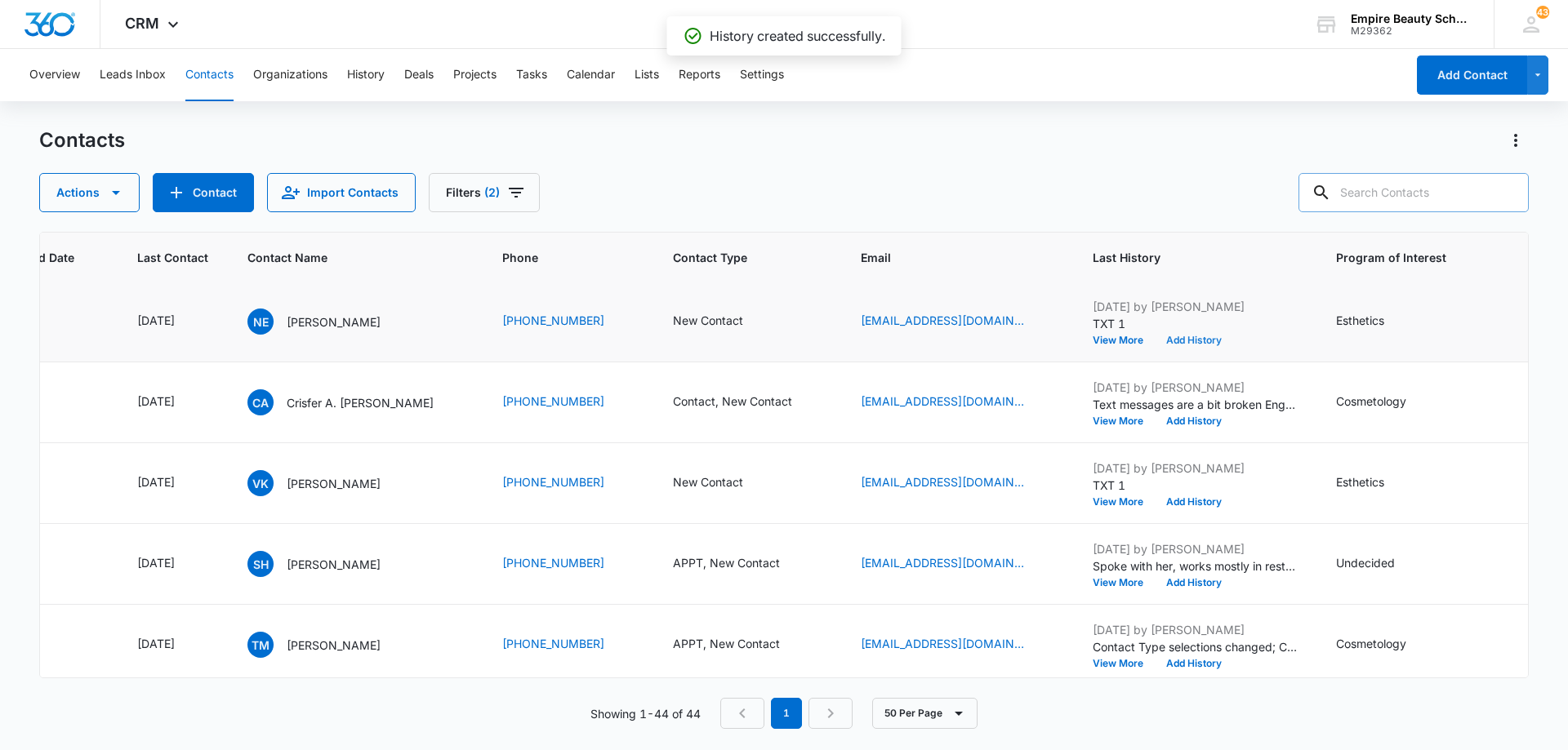
scroll to position [572, 197]
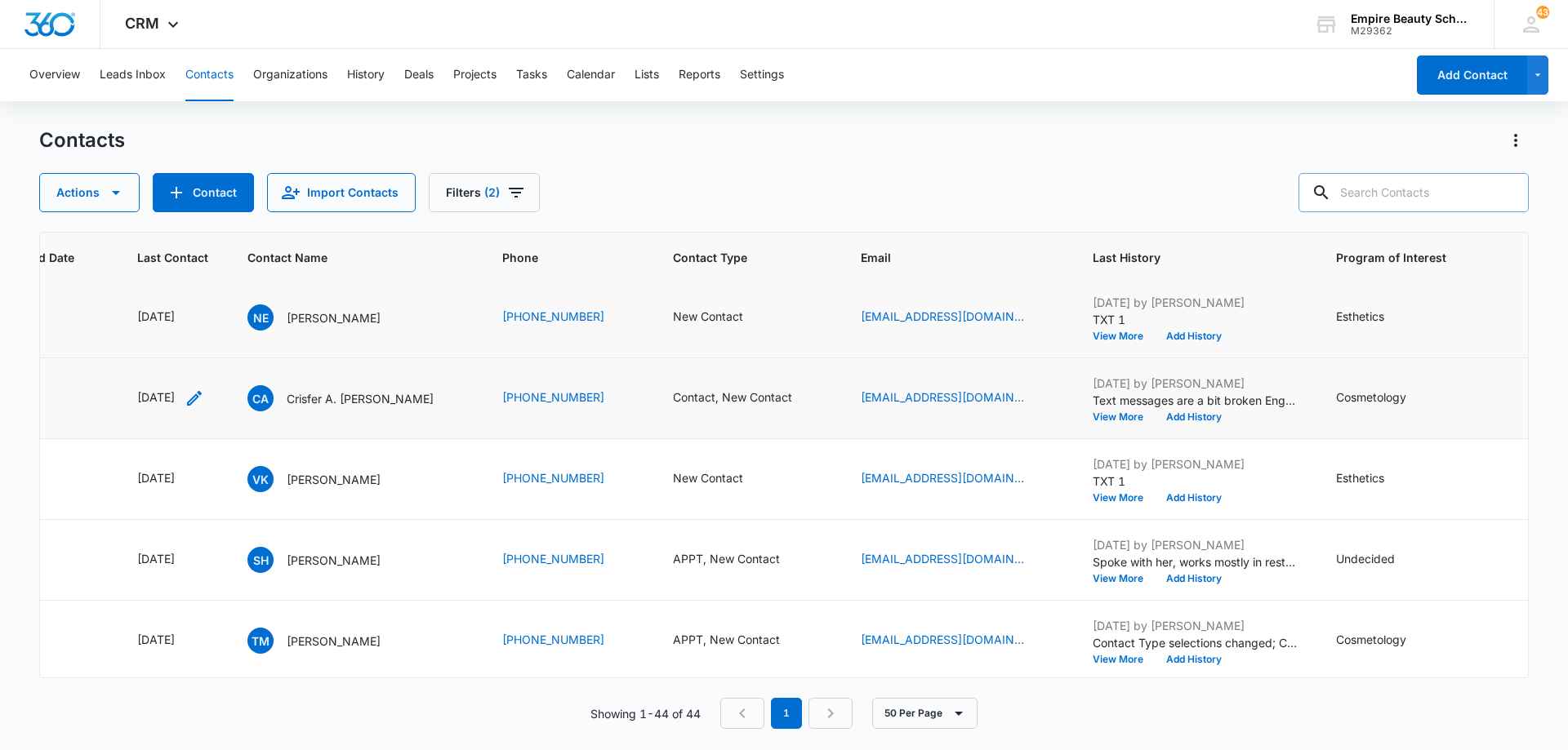
click at [204, 399] on icon "Last Contact - 1757376000 - Select to Edit Field" at bounding box center [194, 399] width 20 height 20
click at [209, 289] on input "[DATE]" at bounding box center [182, 294] width 120 height 18
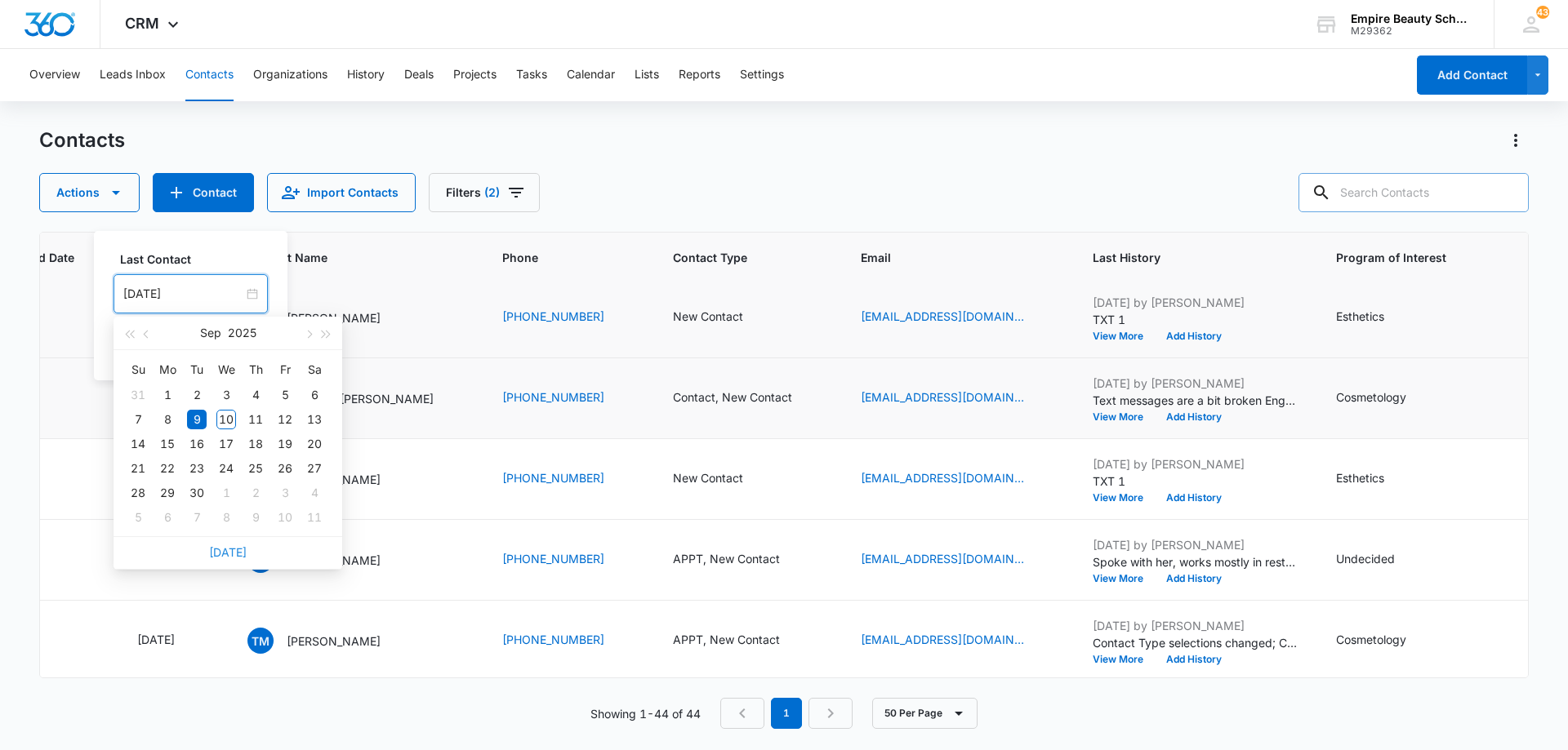
click at [229, 550] on link "[DATE]" at bounding box center [227, 552] width 38 height 14
type input "[DATE]"
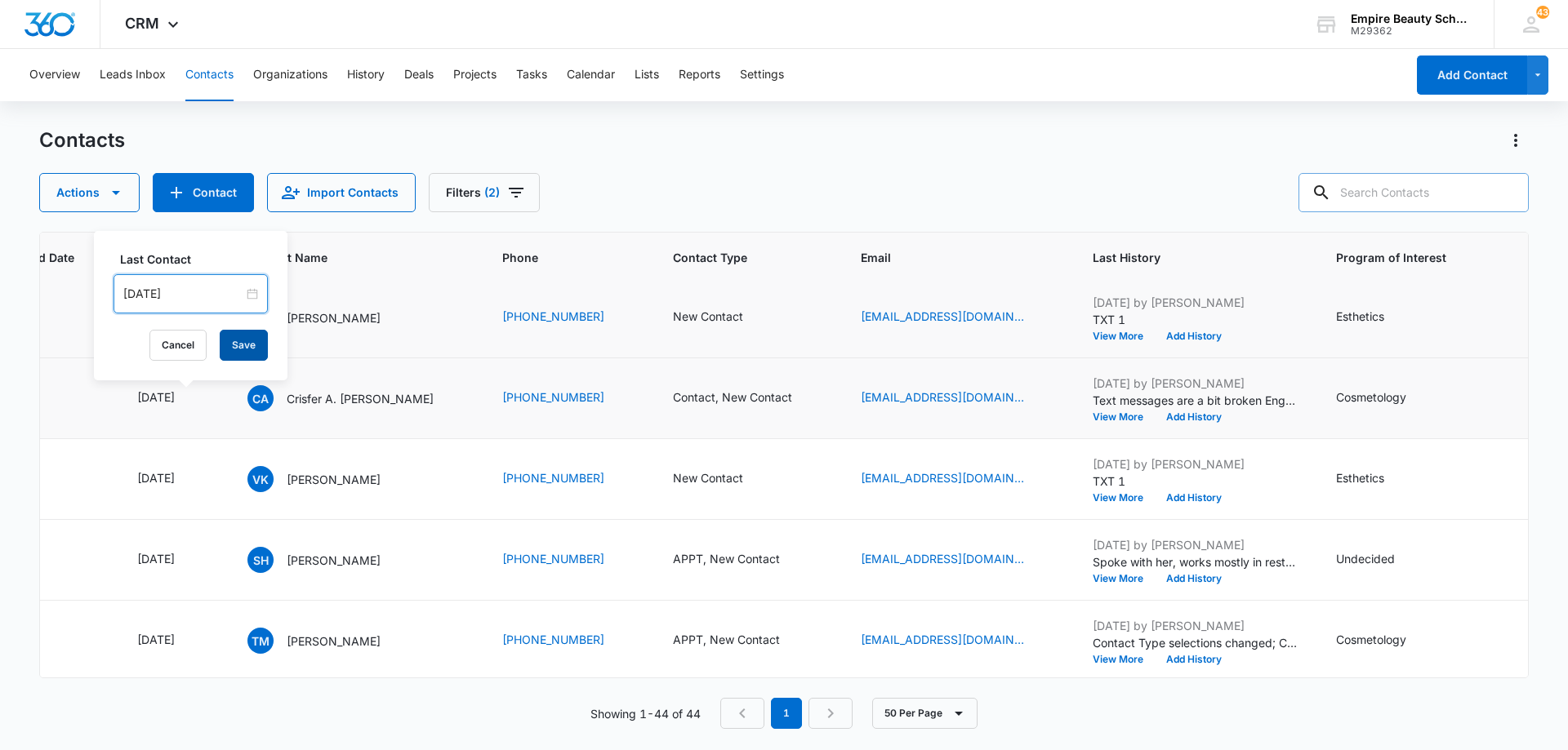
click at [229, 338] on button "Save" at bounding box center [243, 345] width 48 height 31
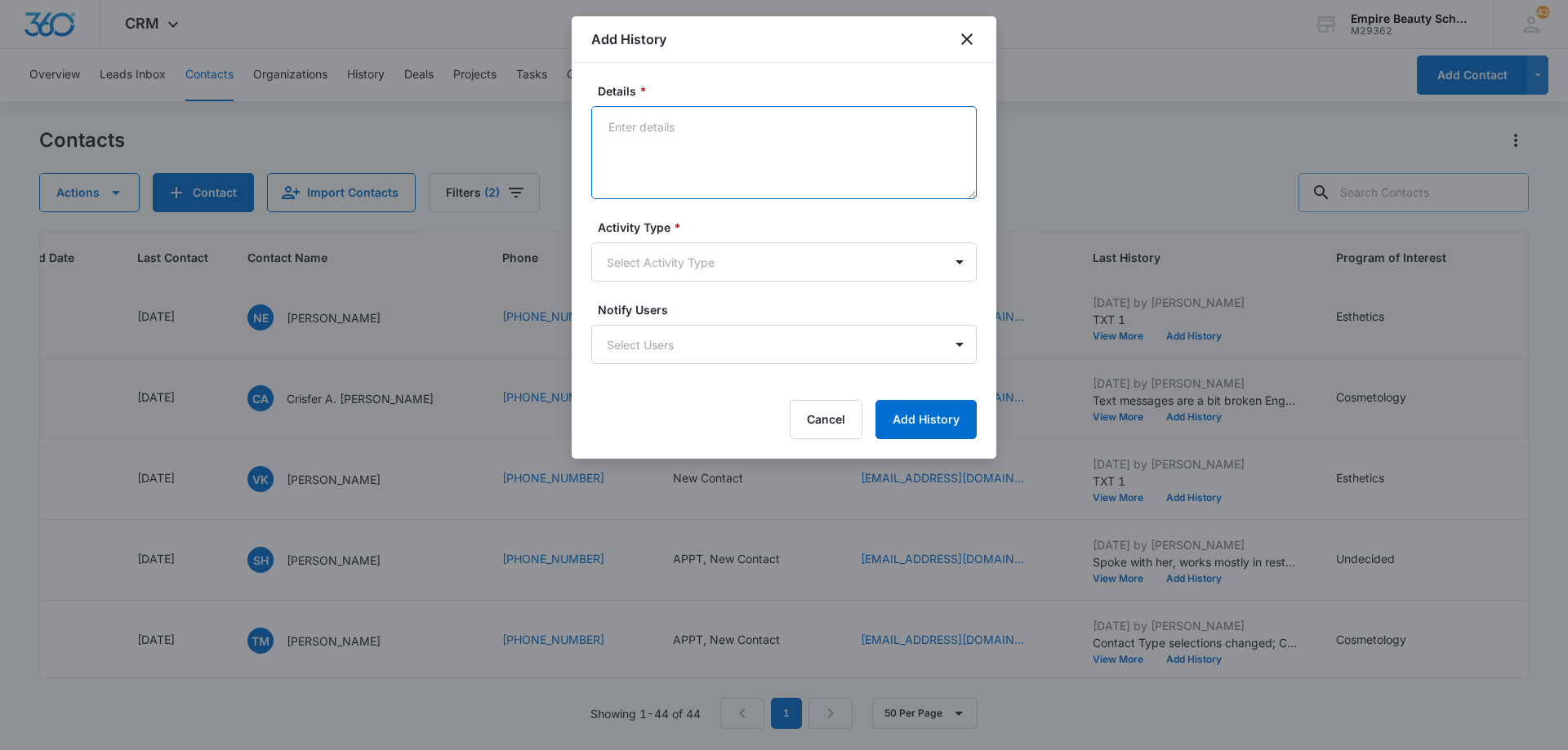
click at [725, 140] on textarea "Details *" at bounding box center [783, 152] width 385 height 93
type textarea "LVM for call back"
click at [707, 266] on body "CRM Apps Forms CRM Email Shop Payments POS Files Brand Settings Empire Beauty S…" at bounding box center [784, 375] width 1568 height 750
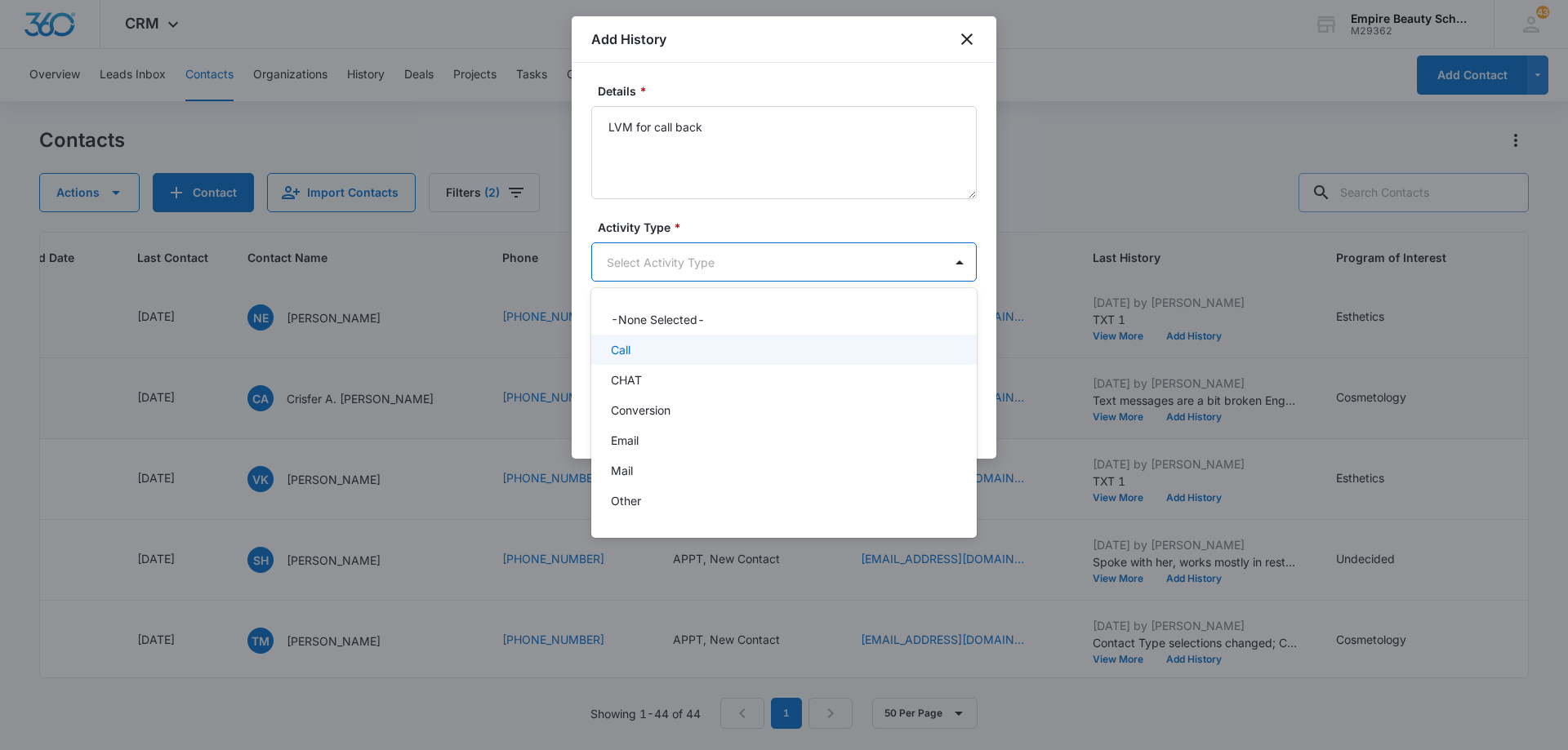
click at [702, 349] on div "Call" at bounding box center [782, 350] width 343 height 18
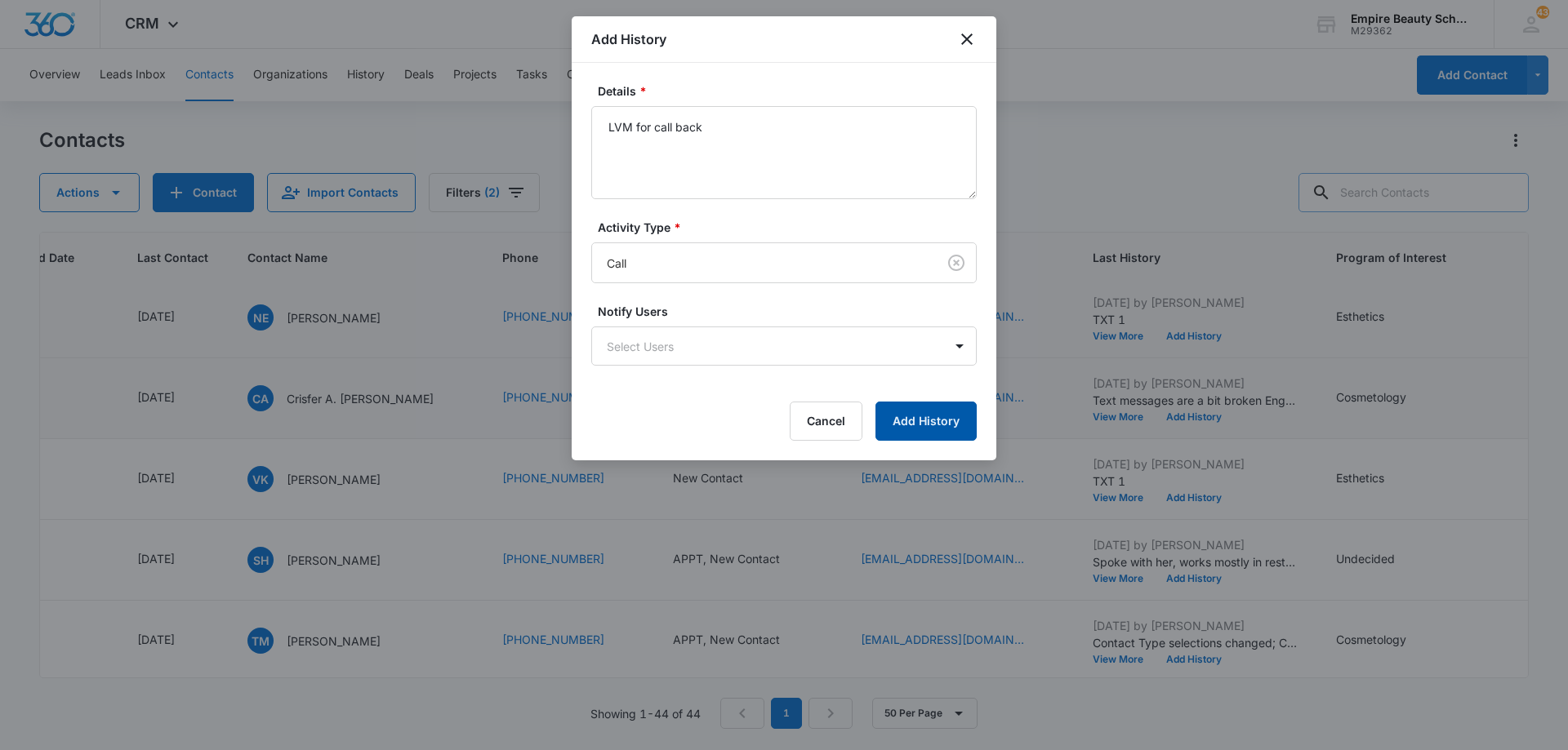
click at [911, 422] on button "Add History" at bounding box center [926, 421] width 101 height 39
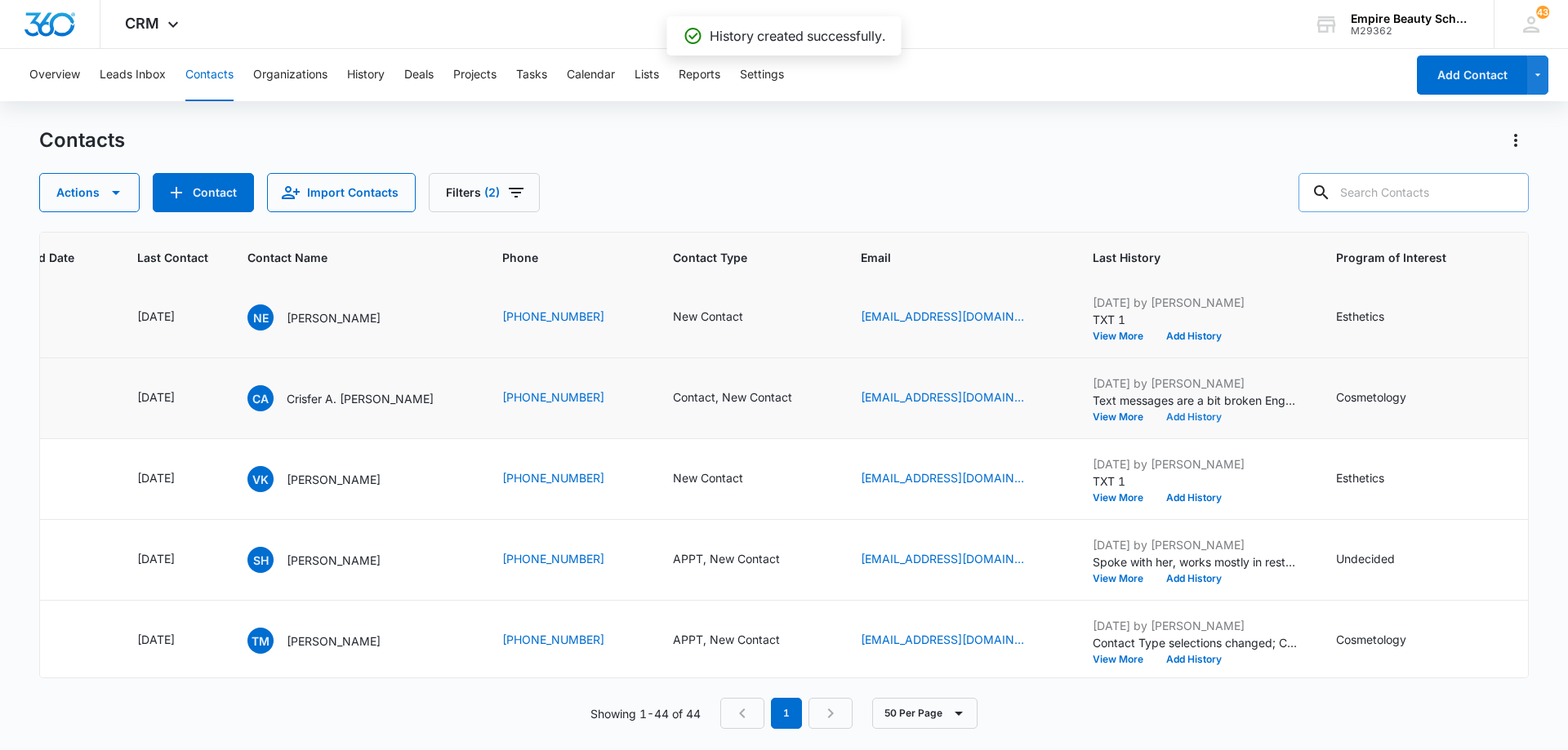
click at [1178, 415] on button "Add History" at bounding box center [1194, 417] width 78 height 10
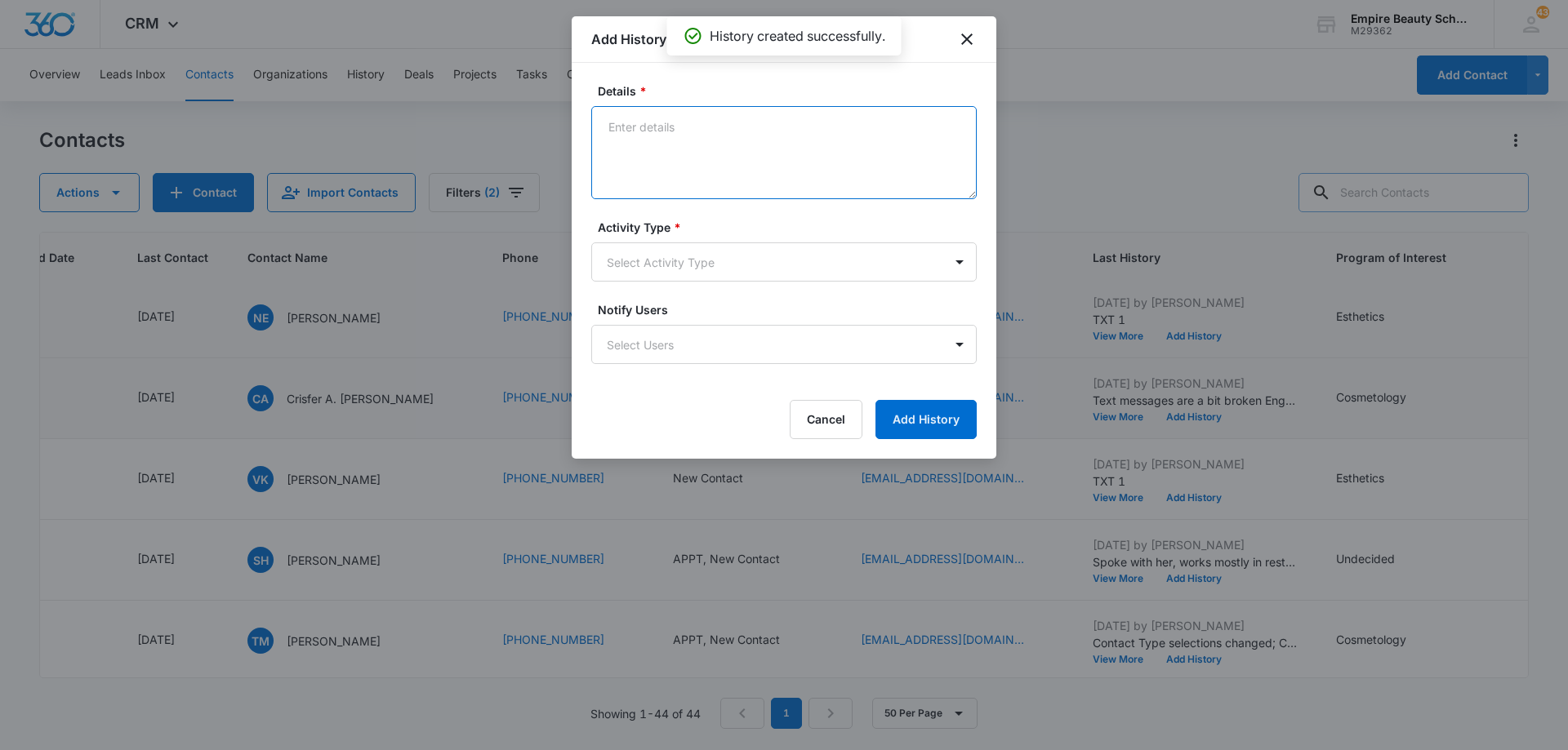
click at [714, 144] on textarea "Details *" at bounding box center [783, 152] width 385 height 93
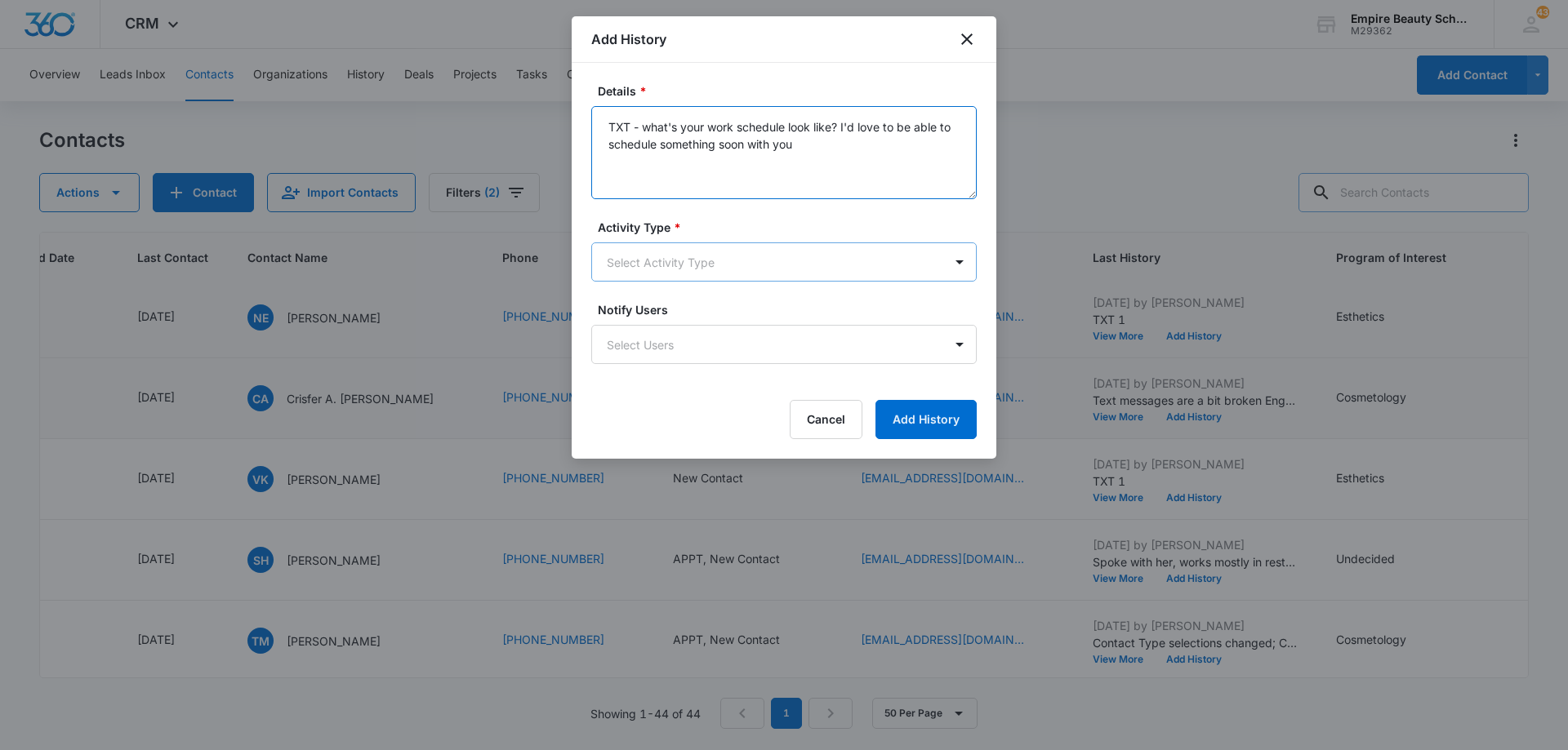
type textarea "TXT - what's your work schedule look like? I'd love to be able to schedule some…"
click at [700, 274] on body "CRM Apps Forms CRM Email Shop Payments POS Files Brand Settings Empire Beauty S…" at bounding box center [784, 375] width 1568 height 750
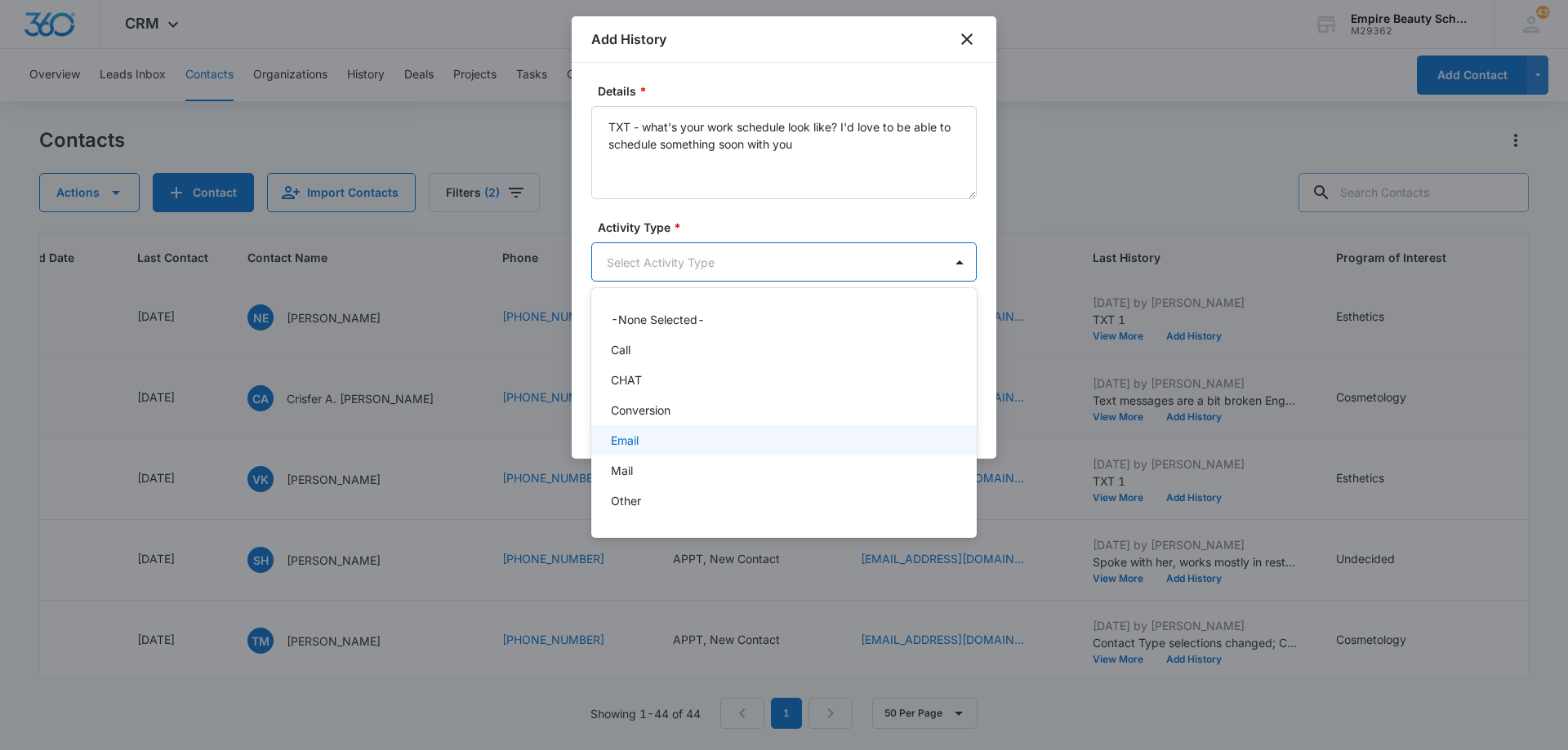
scroll to position [85, 0]
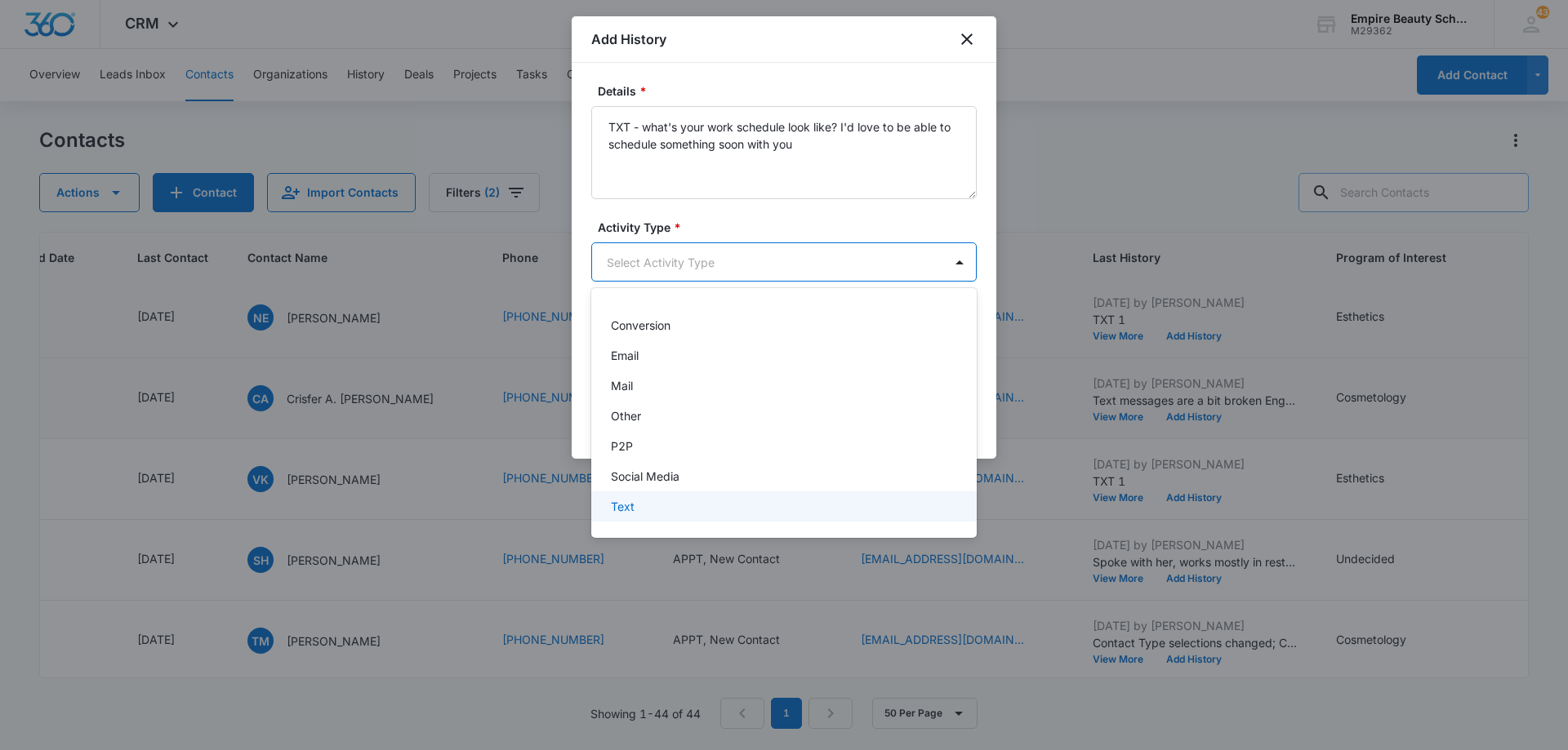
click at [718, 505] on div "Text" at bounding box center [782, 507] width 343 height 18
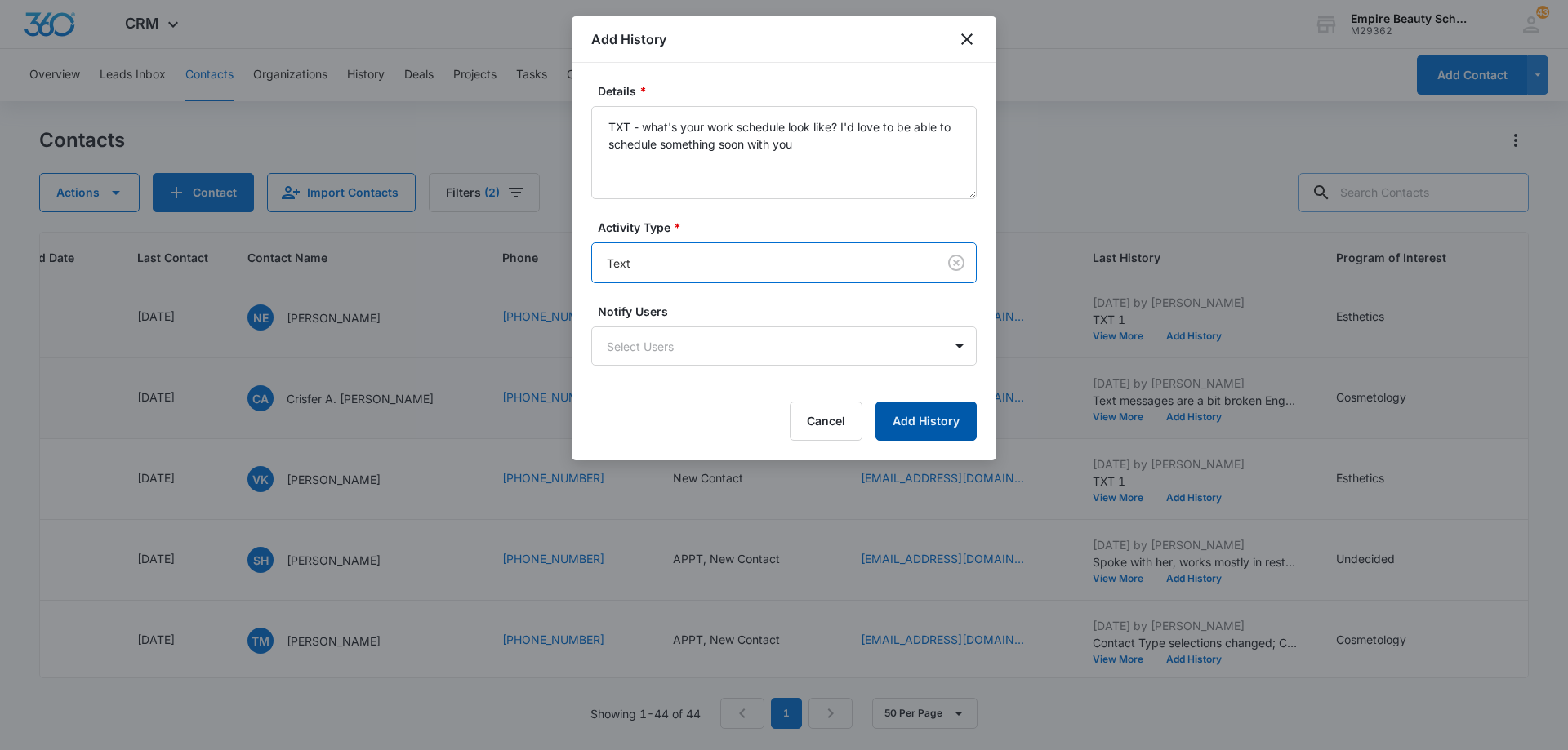
click at [917, 422] on button "Add History" at bounding box center [926, 421] width 101 height 39
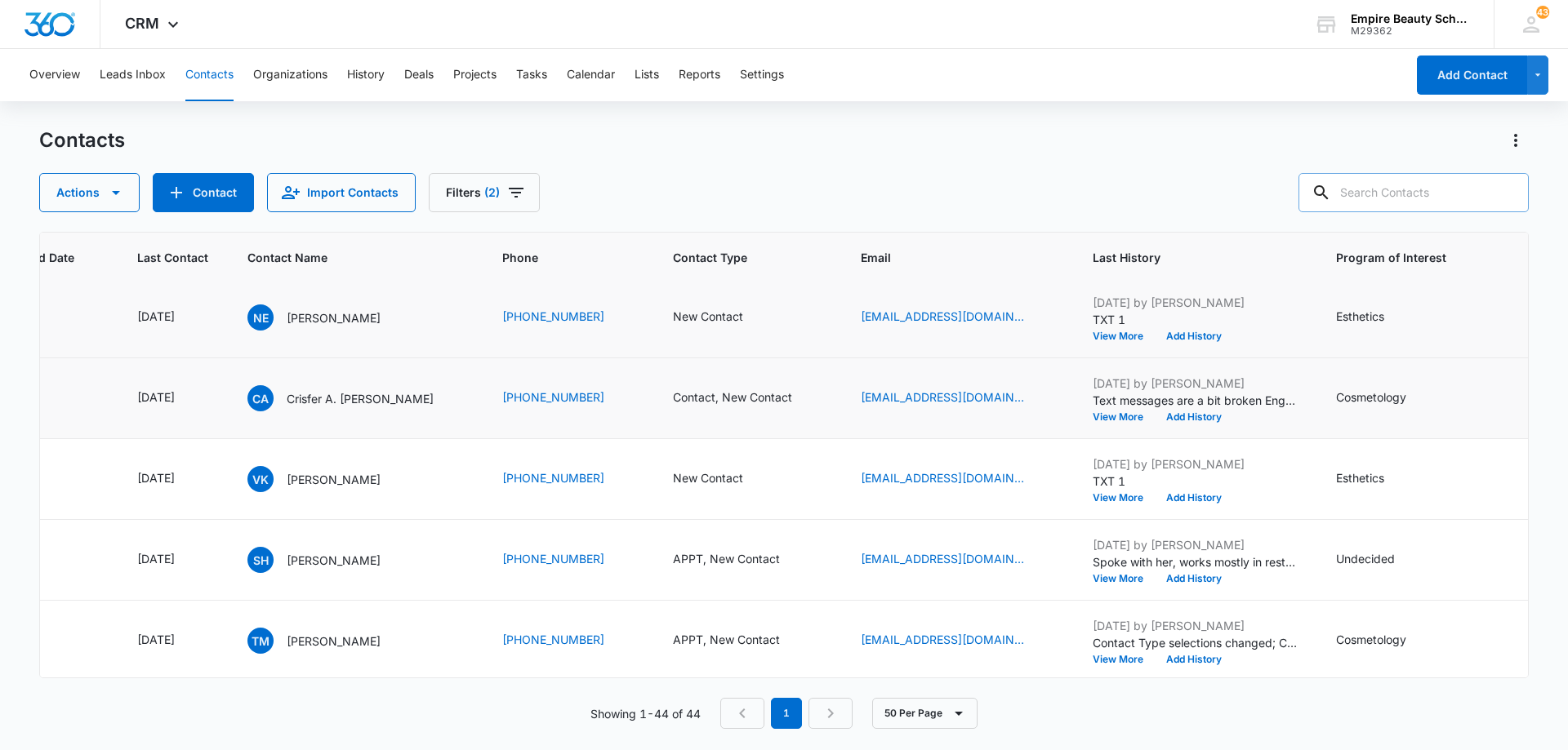
click at [1389, 185] on input "text" at bounding box center [1413, 193] width 230 height 39
type input "[PERSON_NAME]"
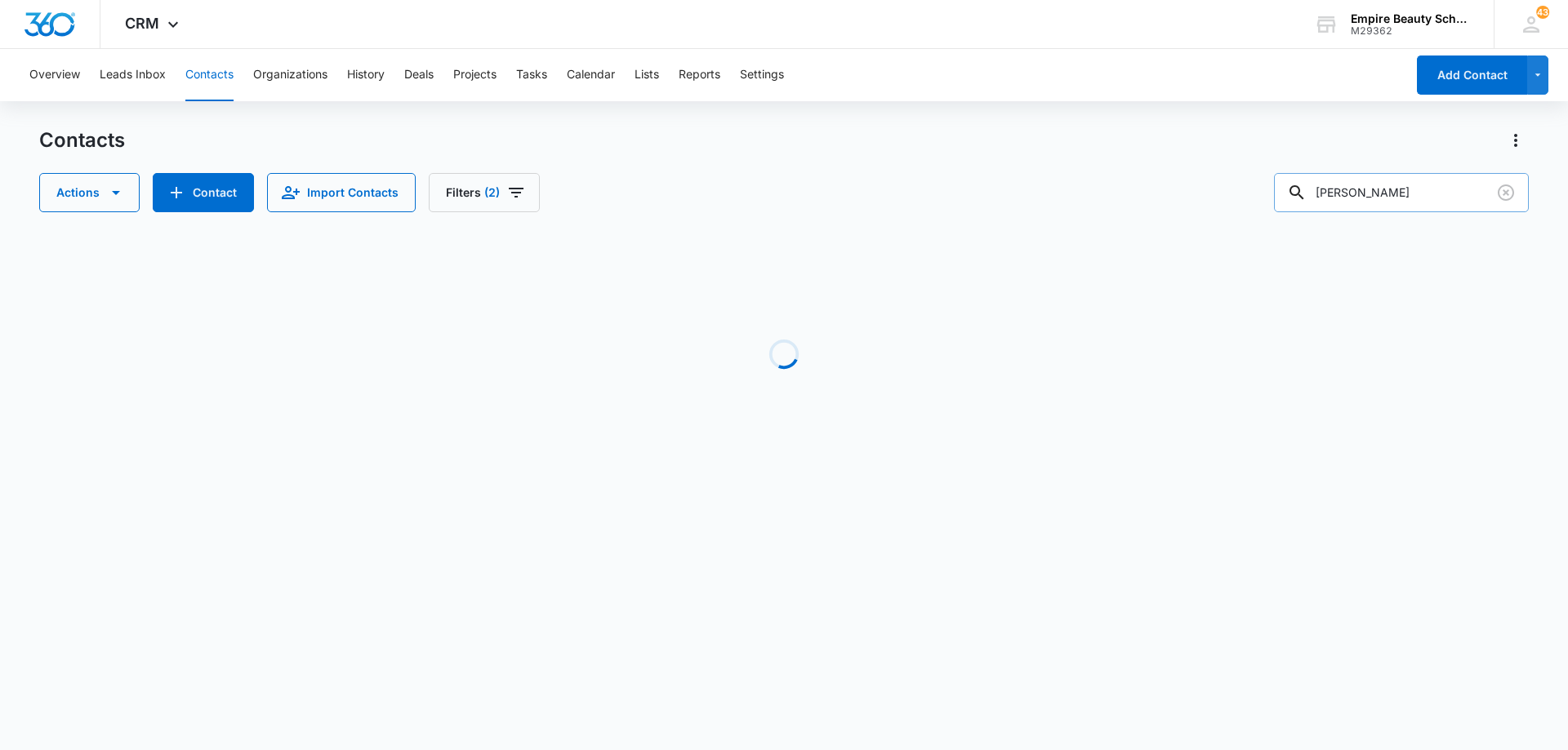
scroll to position [0, 197]
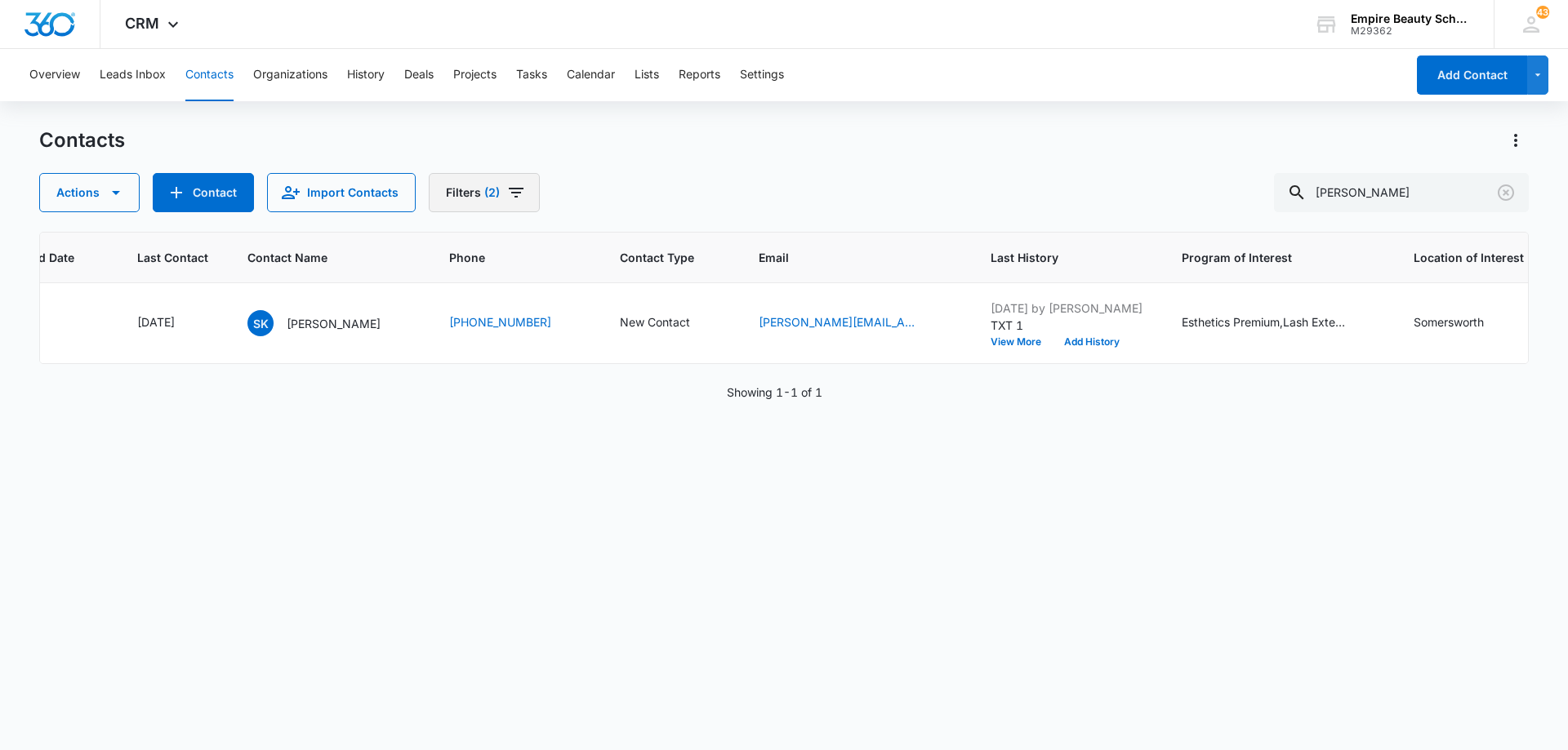
click at [515, 186] on icon "Filters" at bounding box center [516, 193] width 20 height 20
click at [499, 377] on icon "Clear" at bounding box center [501, 379] width 13 height 13
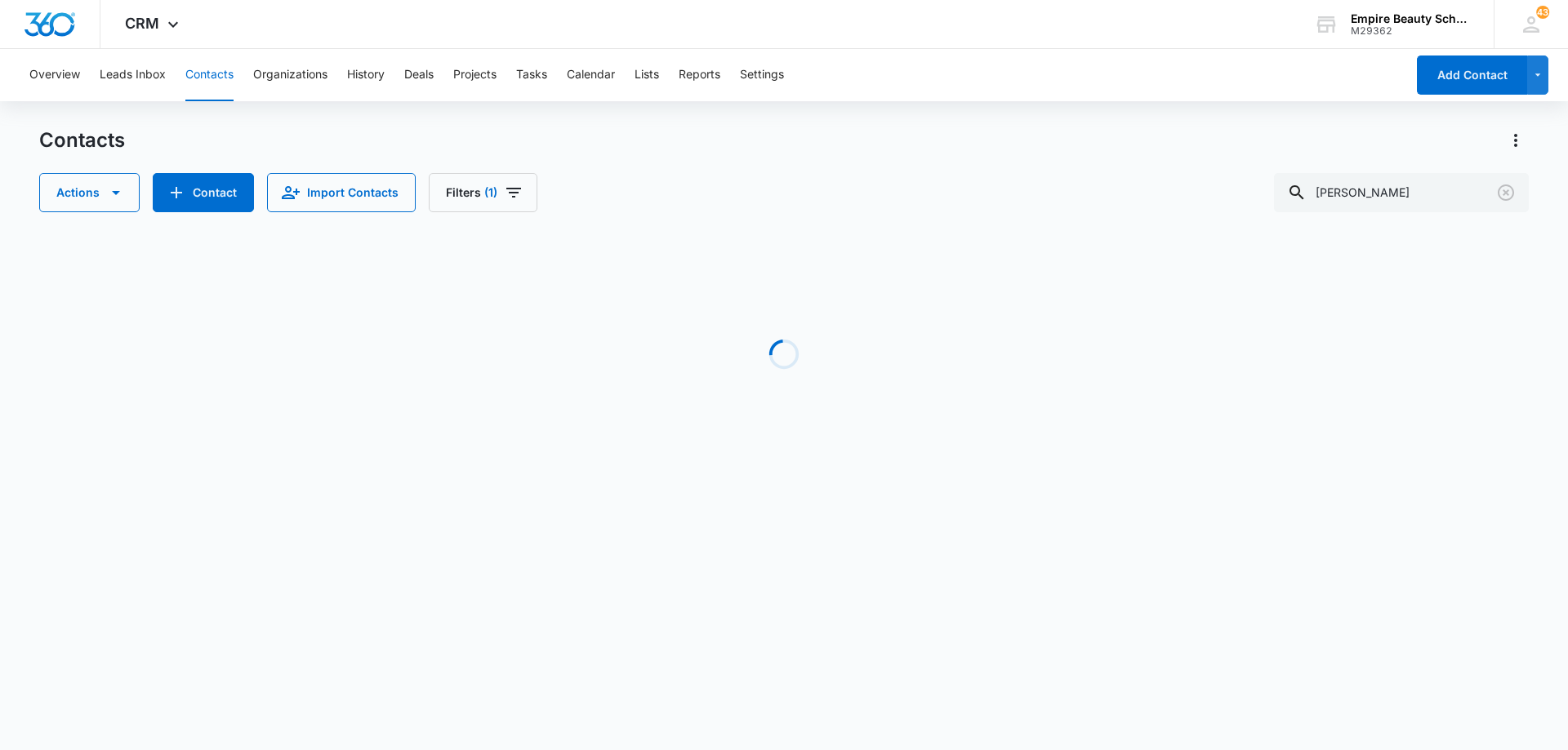
click at [692, 171] on div "Contacts Actions Contact Import Contacts Filters (1) [PERSON_NAME]" at bounding box center [783, 170] width 1489 height 85
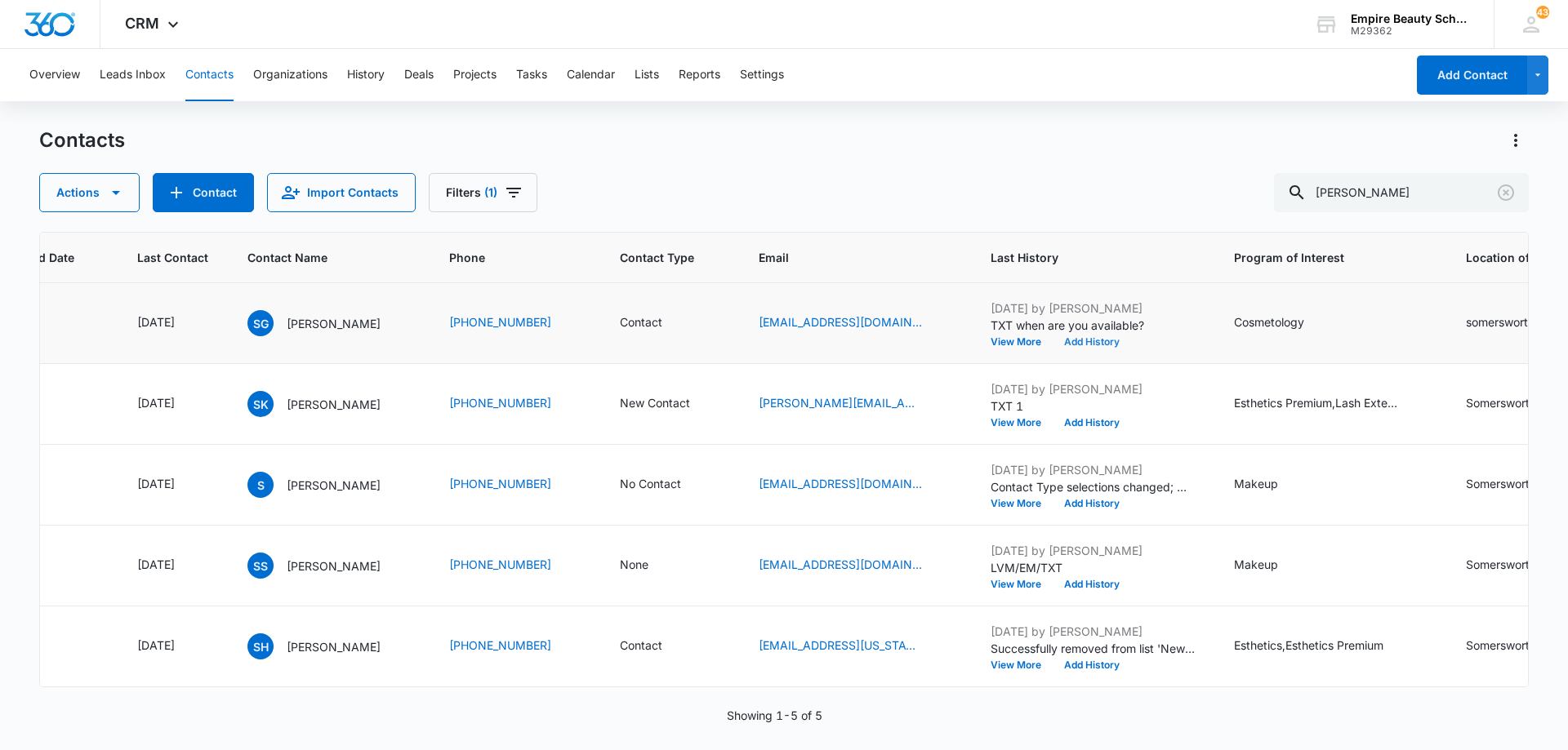
click at [1119, 338] on button "Add History" at bounding box center [1091, 342] width 78 height 10
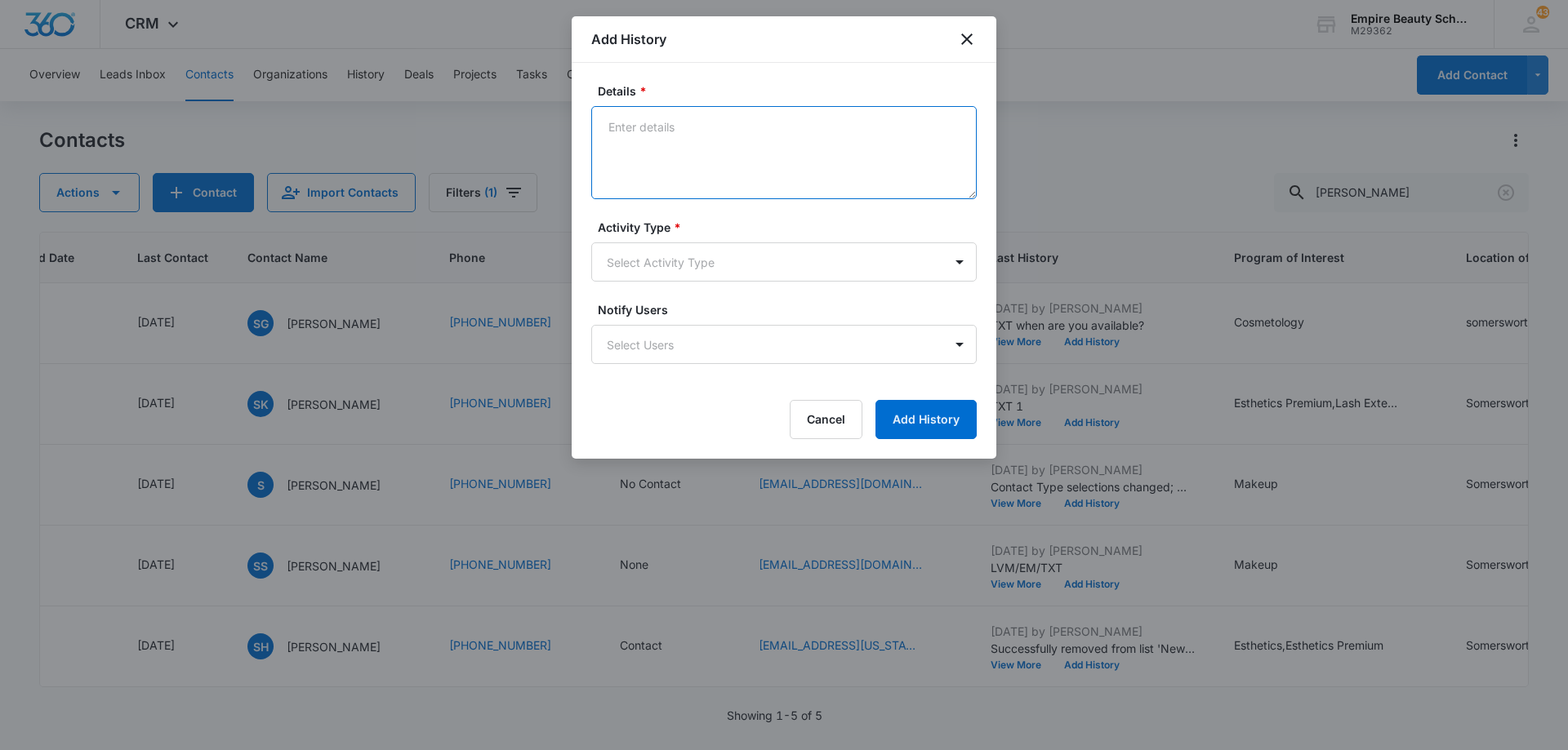
click at [708, 143] on textarea "Details *" at bounding box center [783, 152] width 385 height 93
type textarea "Scheduled call for tonight at 515PM"
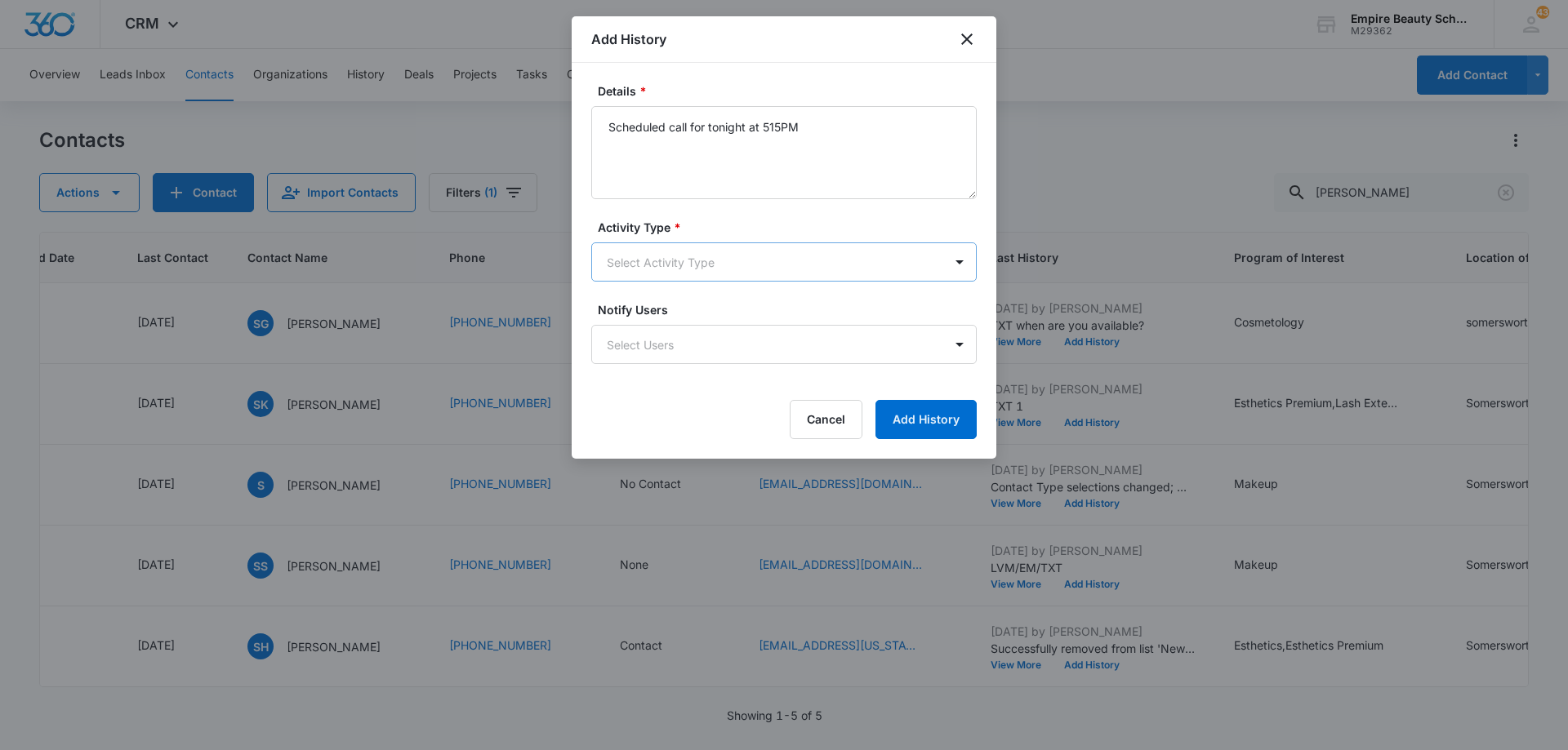
click at [703, 264] on body "CRM Apps Forms CRM Email Shop Payments POS Files Brand Settings Empire Beauty S…" at bounding box center [784, 375] width 1568 height 750
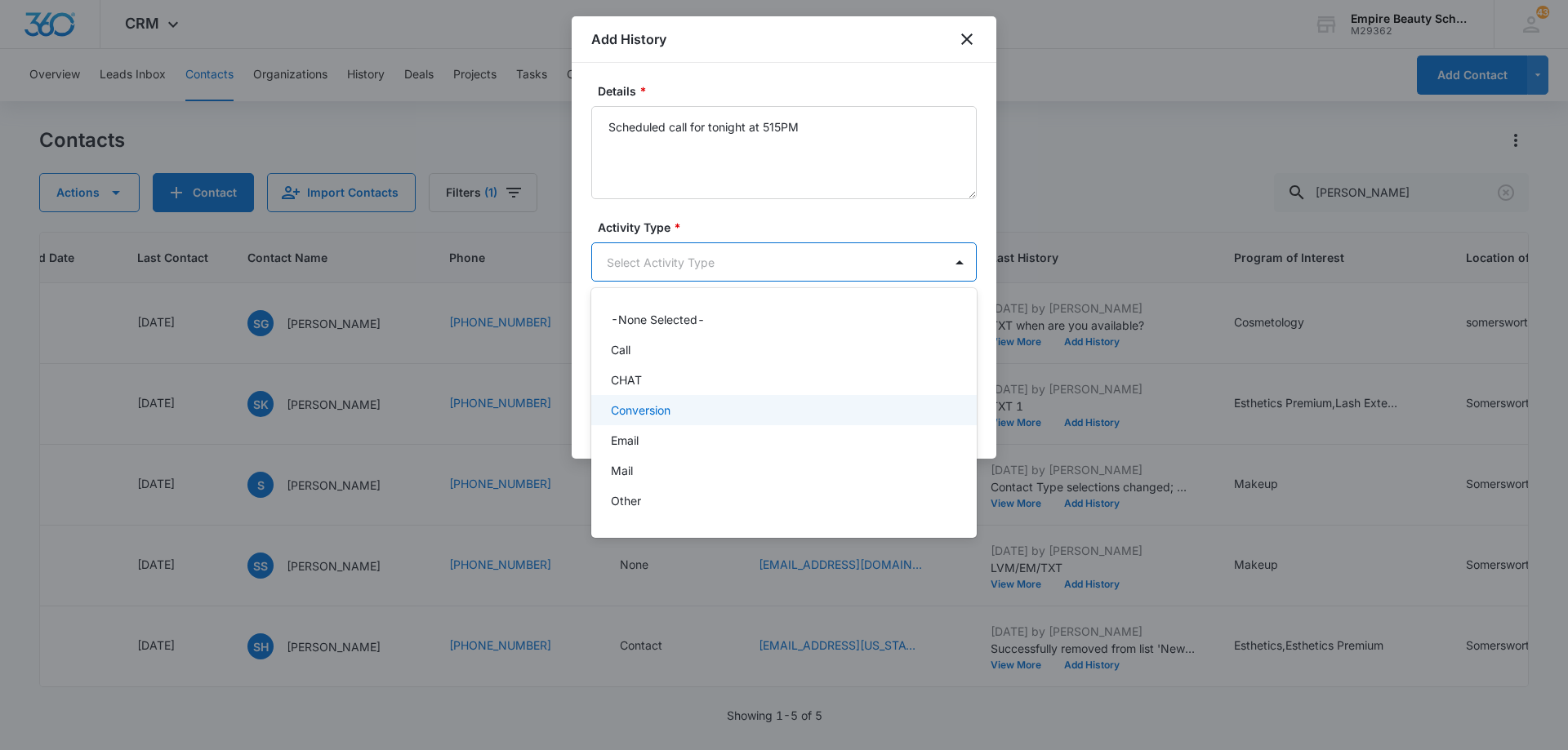
scroll to position [85, 0]
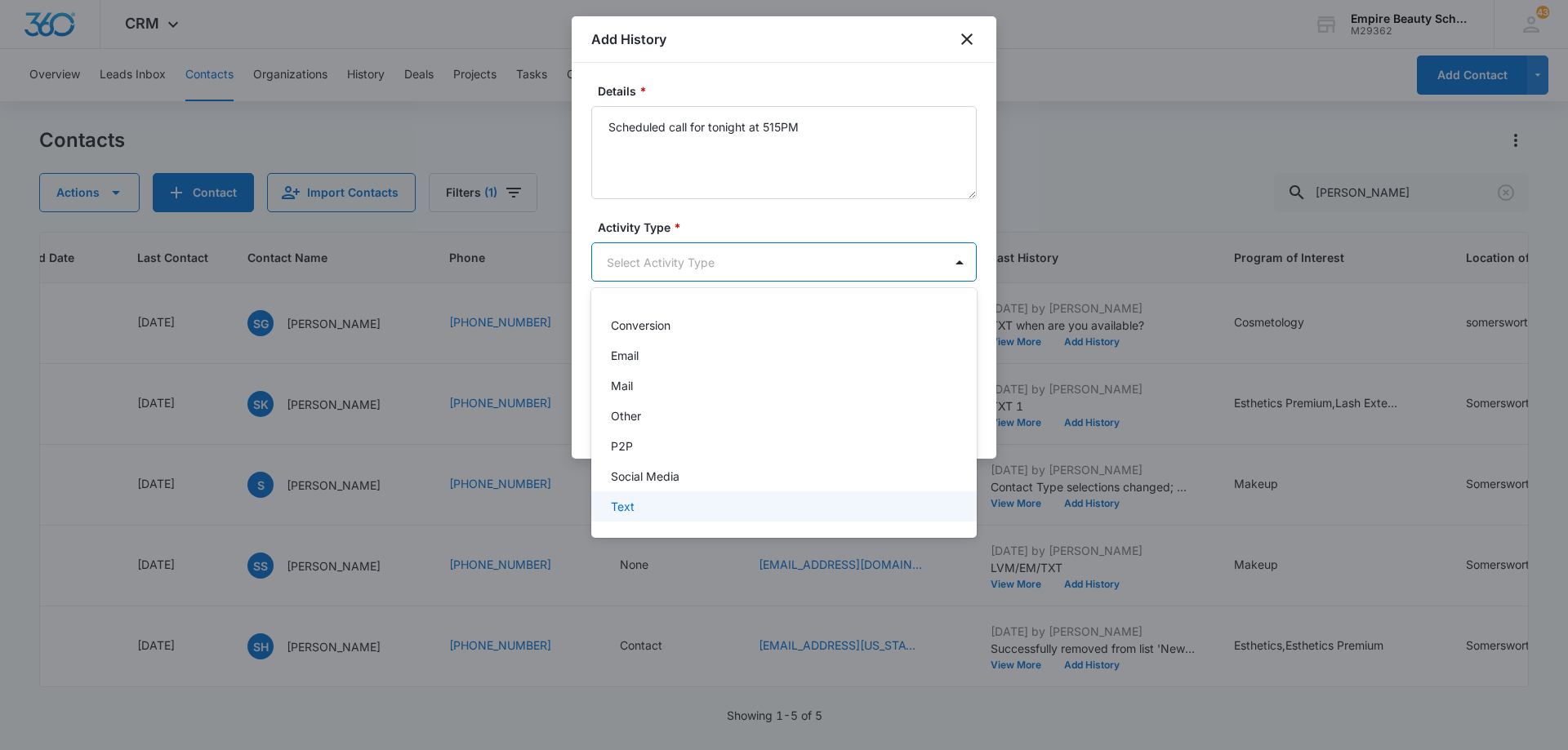
drag, startPoint x: 730, startPoint y: 504, endPoint x: 863, endPoint y: 464, distance: 138.9
click at [731, 504] on div "Text" at bounding box center [782, 507] width 343 height 18
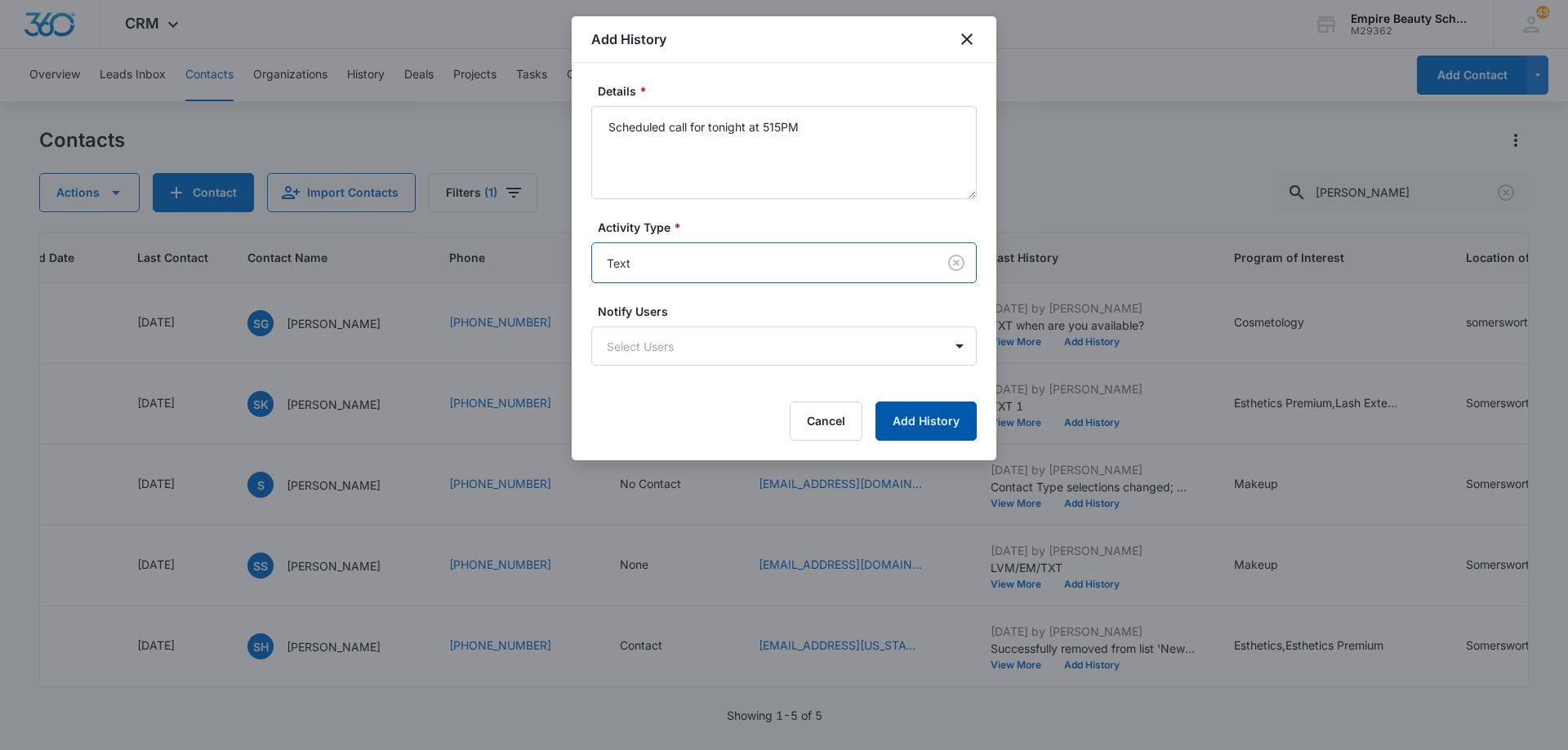
click at [930, 417] on button "Add History" at bounding box center [926, 421] width 101 height 39
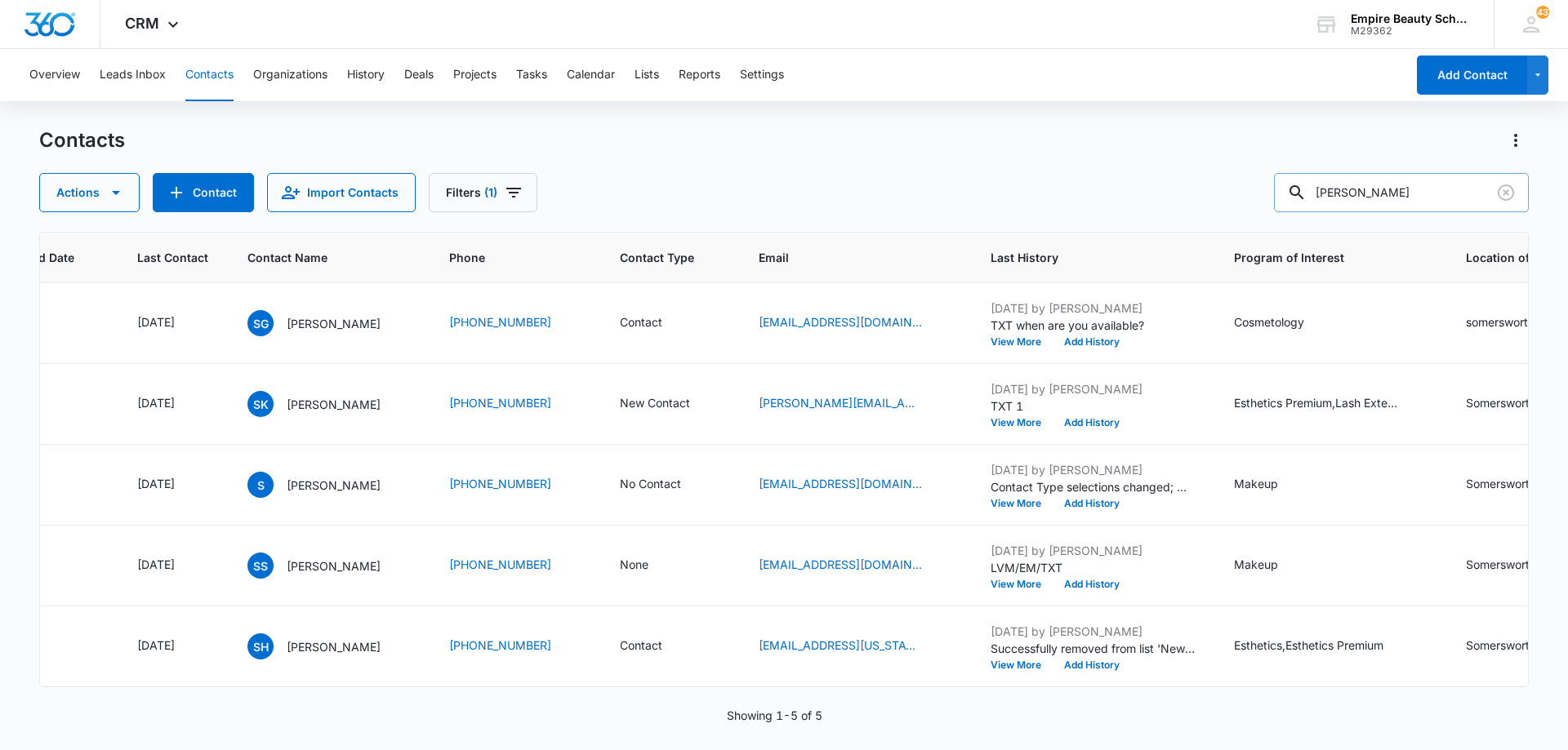
click at [1402, 198] on input "[PERSON_NAME]" at bounding box center [1400, 193] width 255 height 39
click at [1402, 197] on input "[PERSON_NAME]" at bounding box center [1400, 193] width 255 height 39
click at [1402, 196] on input "[PERSON_NAME]" at bounding box center [1400, 193] width 255 height 39
type input "faith"
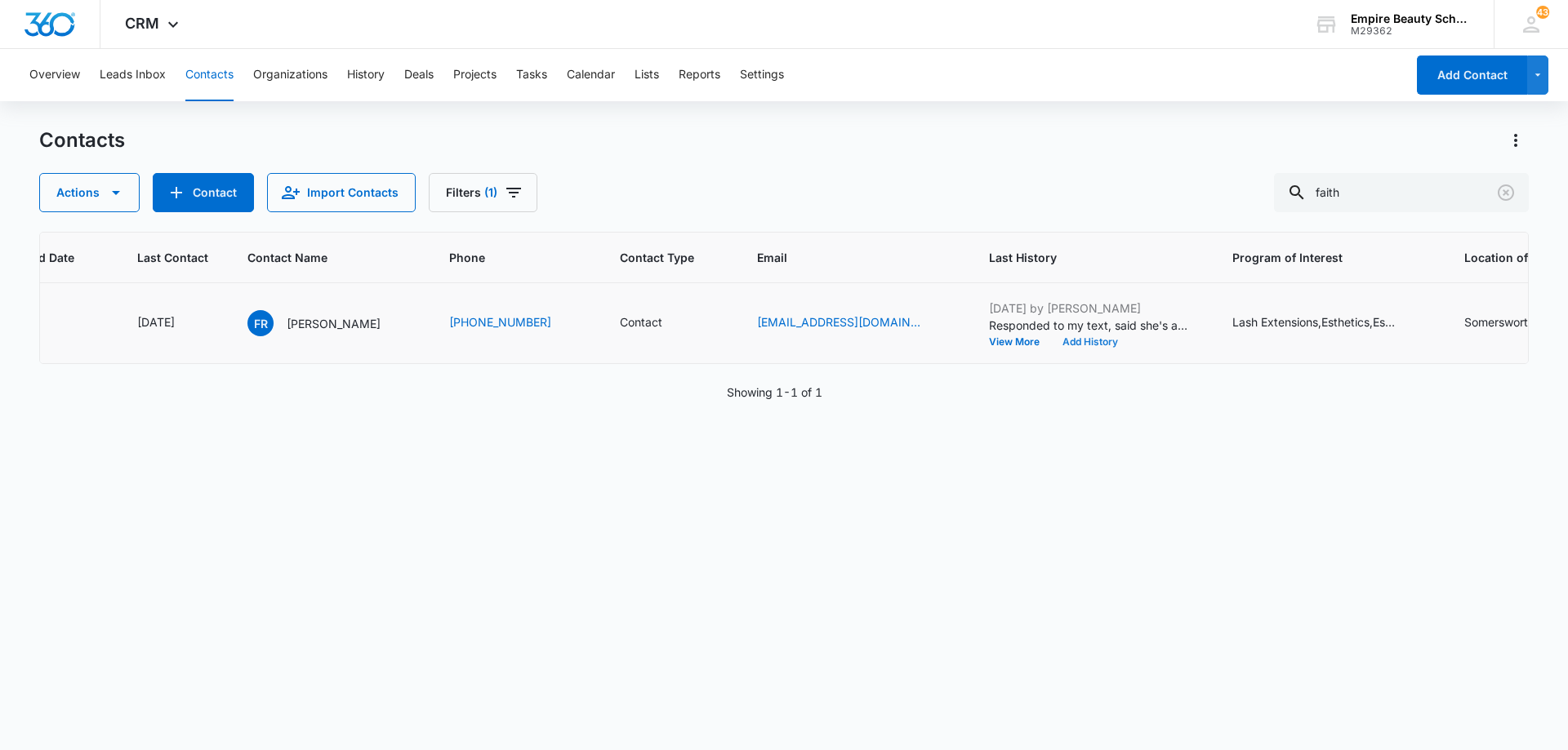
click at [1088, 344] on button "Add History" at bounding box center [1090, 342] width 78 height 10
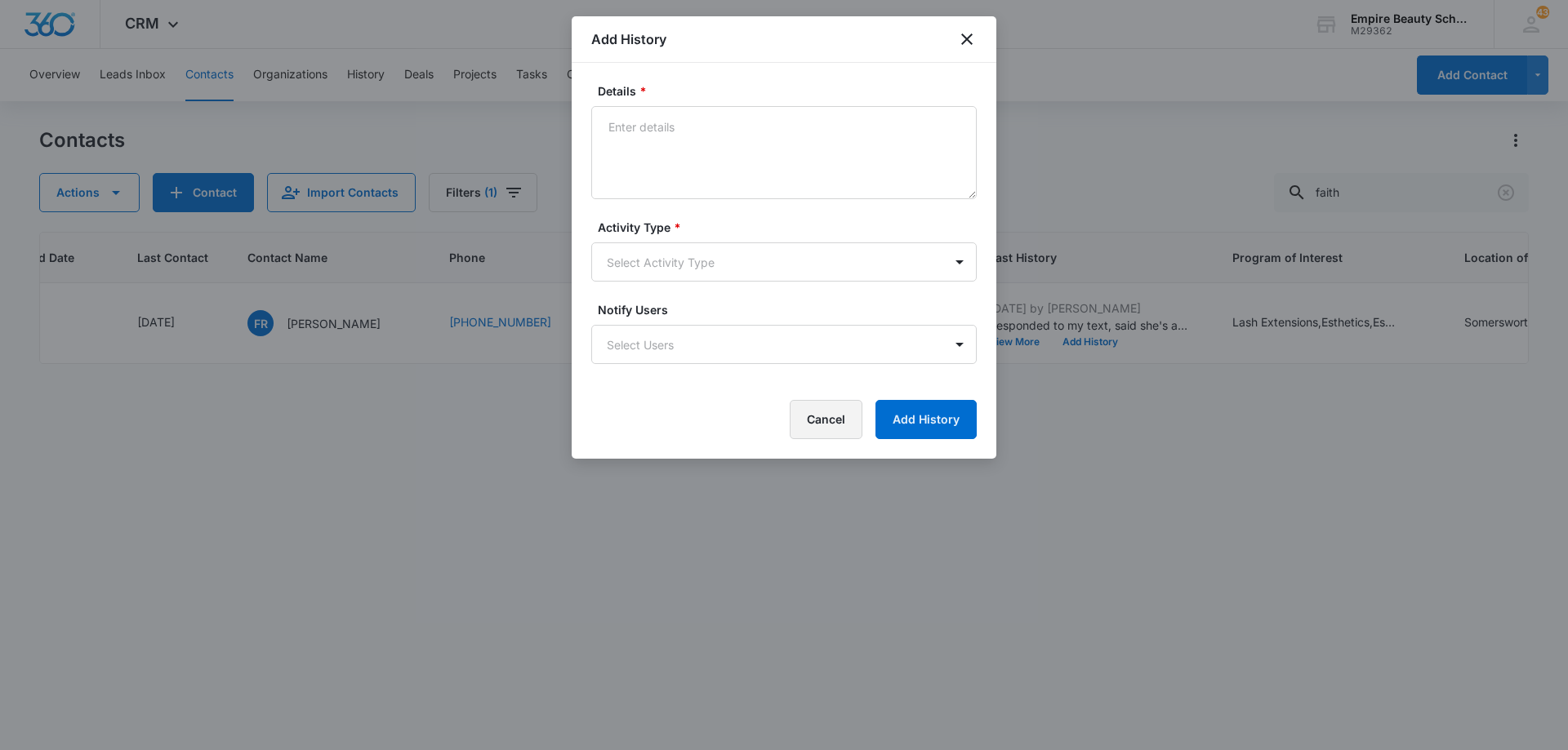
click at [832, 416] on button "Cancel" at bounding box center [826, 419] width 73 height 39
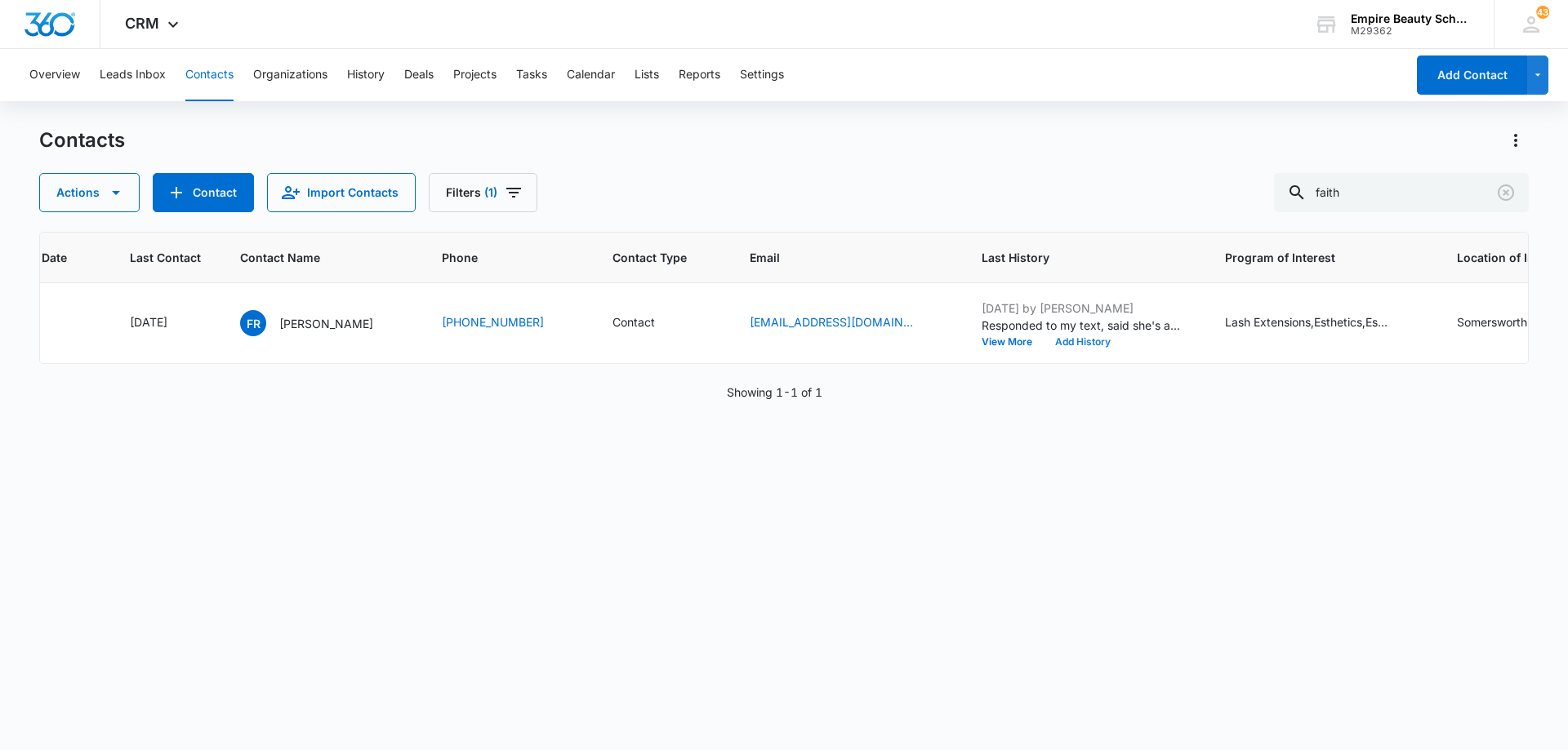
scroll to position [0, 203]
click at [719, 178] on div "Actions Contact Import Contacts Filters (1) faith" at bounding box center [783, 193] width 1489 height 39
click at [1083, 344] on button "Add History" at bounding box center [1084, 342] width 78 height 10
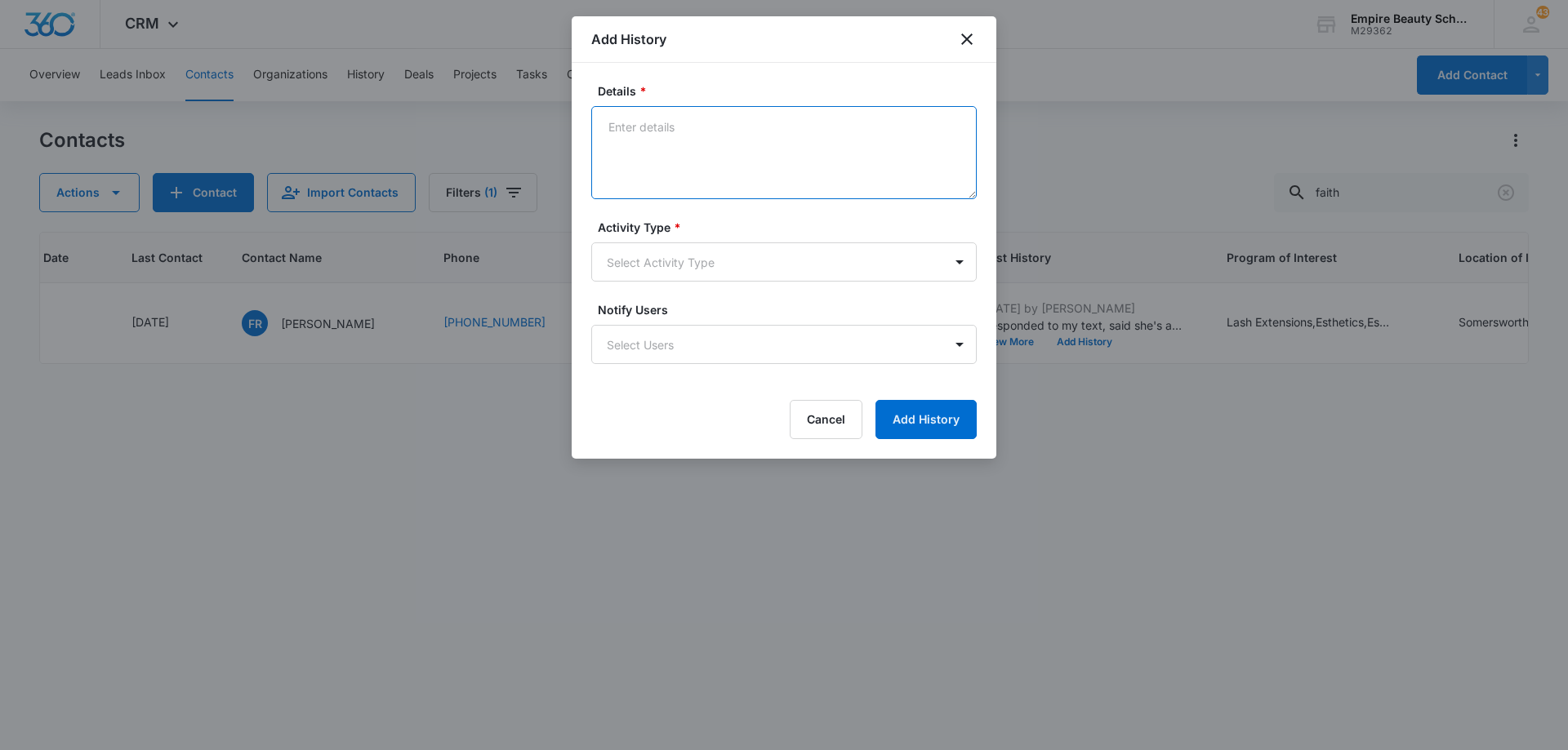
click at [706, 140] on textarea "Details *" at bounding box center [783, 152] width 385 height 93
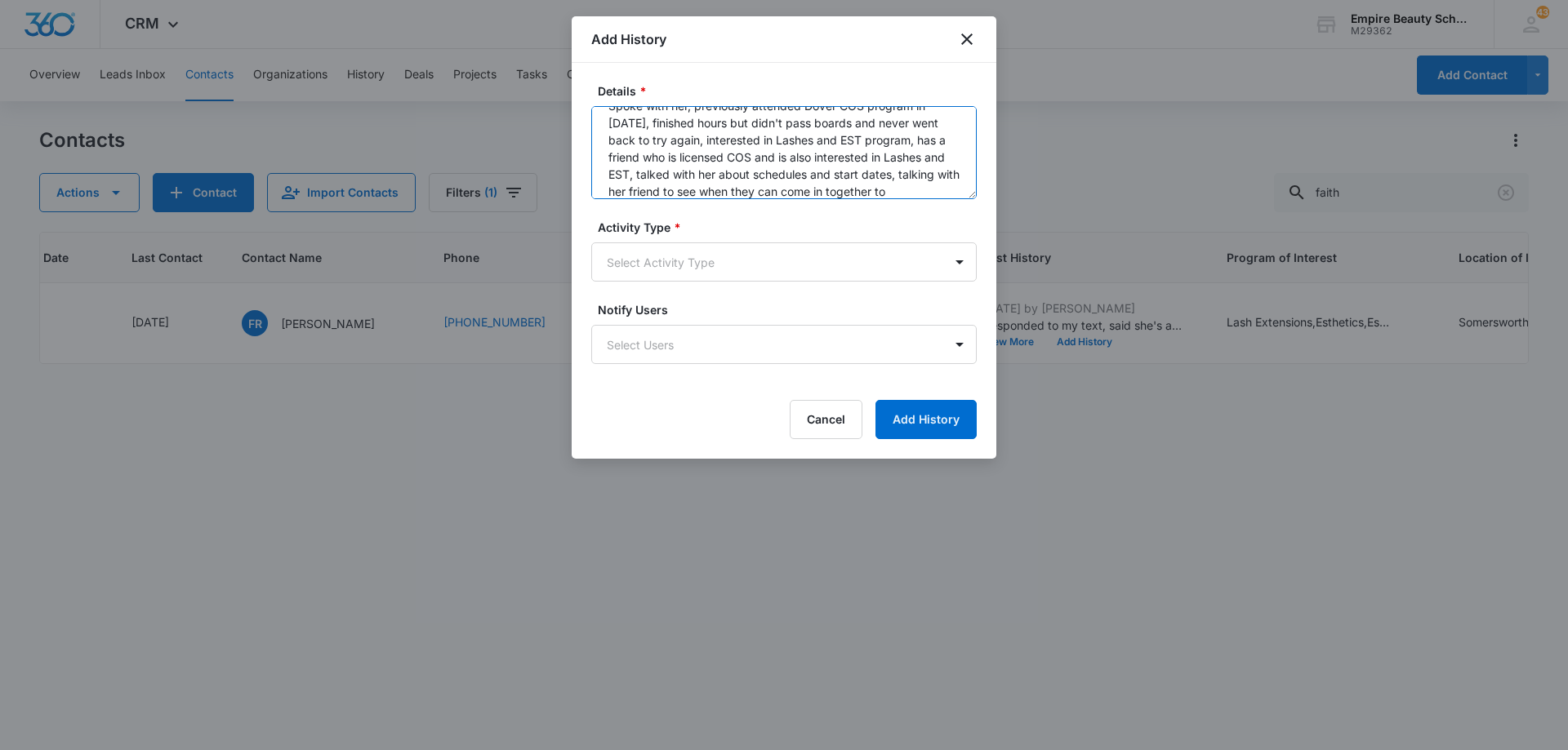
scroll to position [38, 0]
type textarea "Spoke with her, previously attended Dover COS program in [DATE], finished hours…"
click at [686, 273] on body "CRM Apps Forms CRM Email Shop Payments POS Files Brand Settings Empire Beauty S…" at bounding box center [784, 375] width 1568 height 750
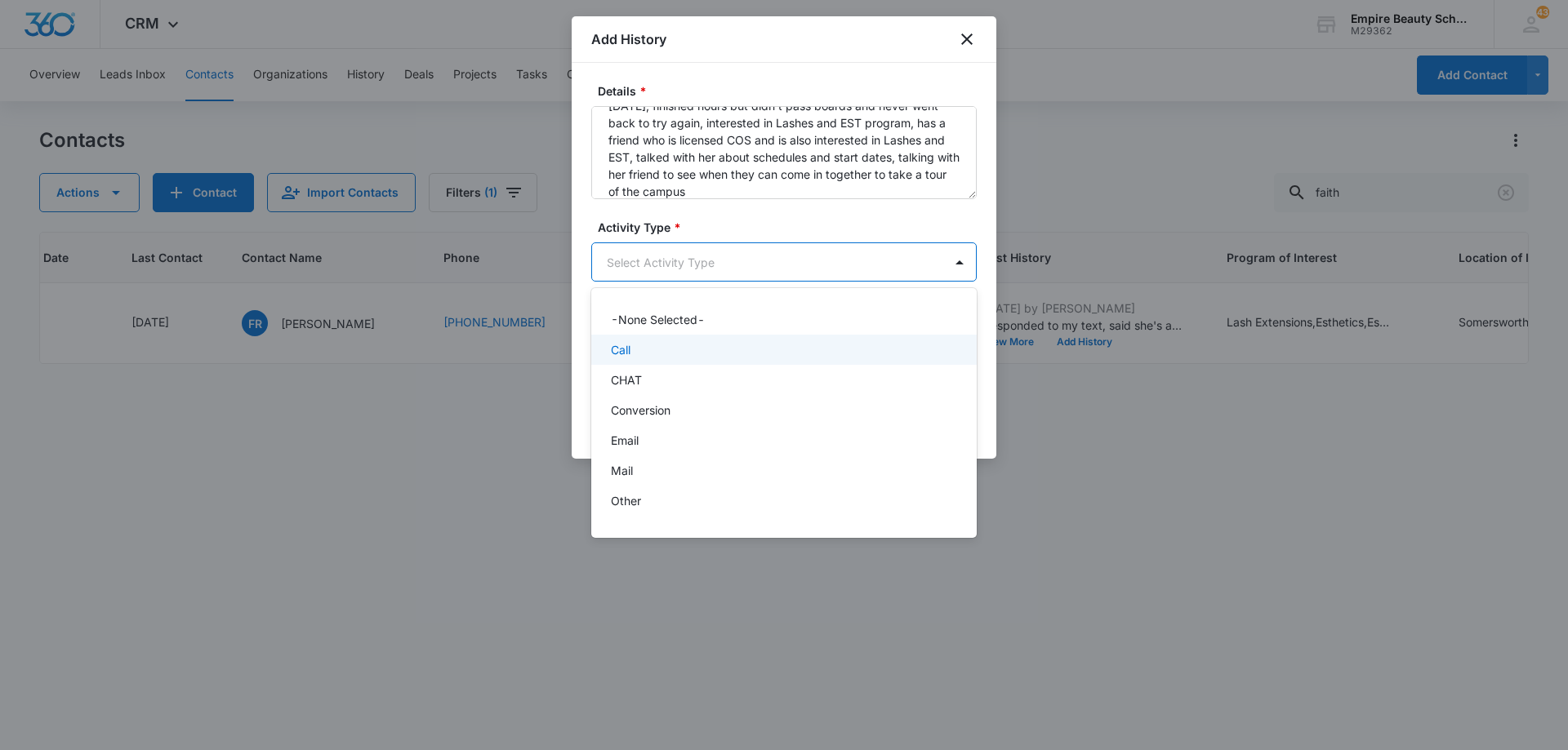
click at [695, 355] on div "Call" at bounding box center [782, 350] width 343 height 18
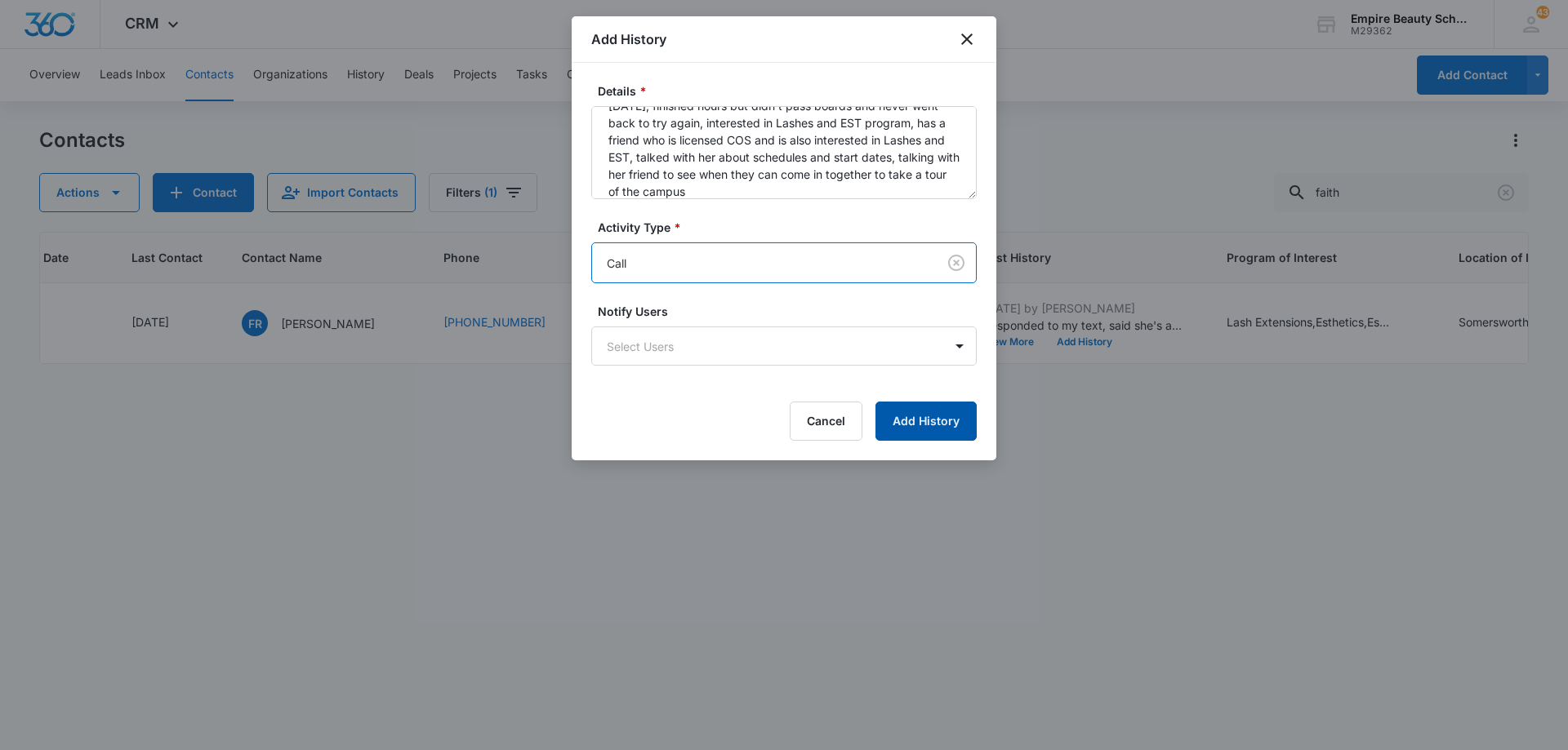
click at [919, 412] on button "Add History" at bounding box center [926, 421] width 101 height 39
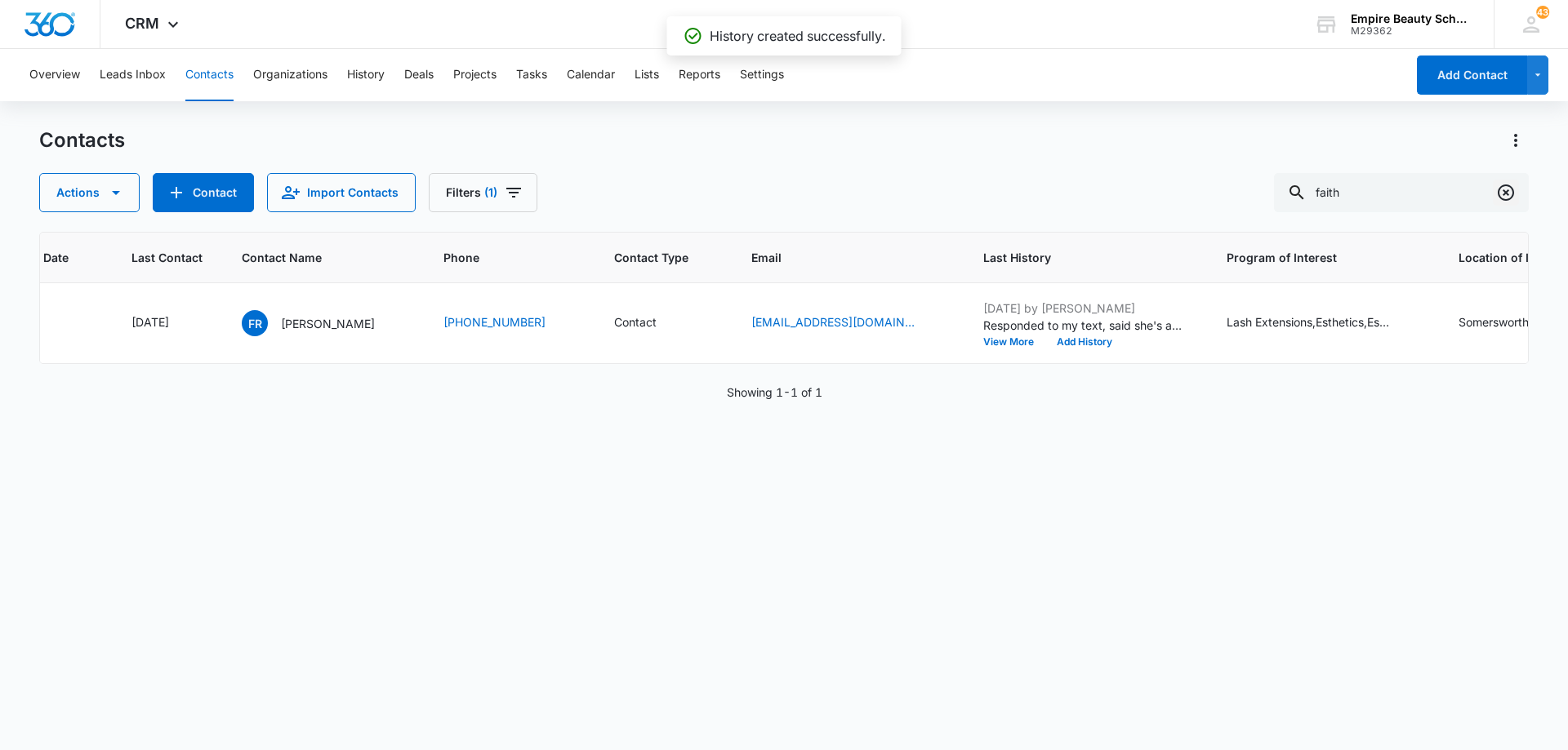
click at [1500, 188] on icon "Clear" at bounding box center [1506, 192] width 17 height 17
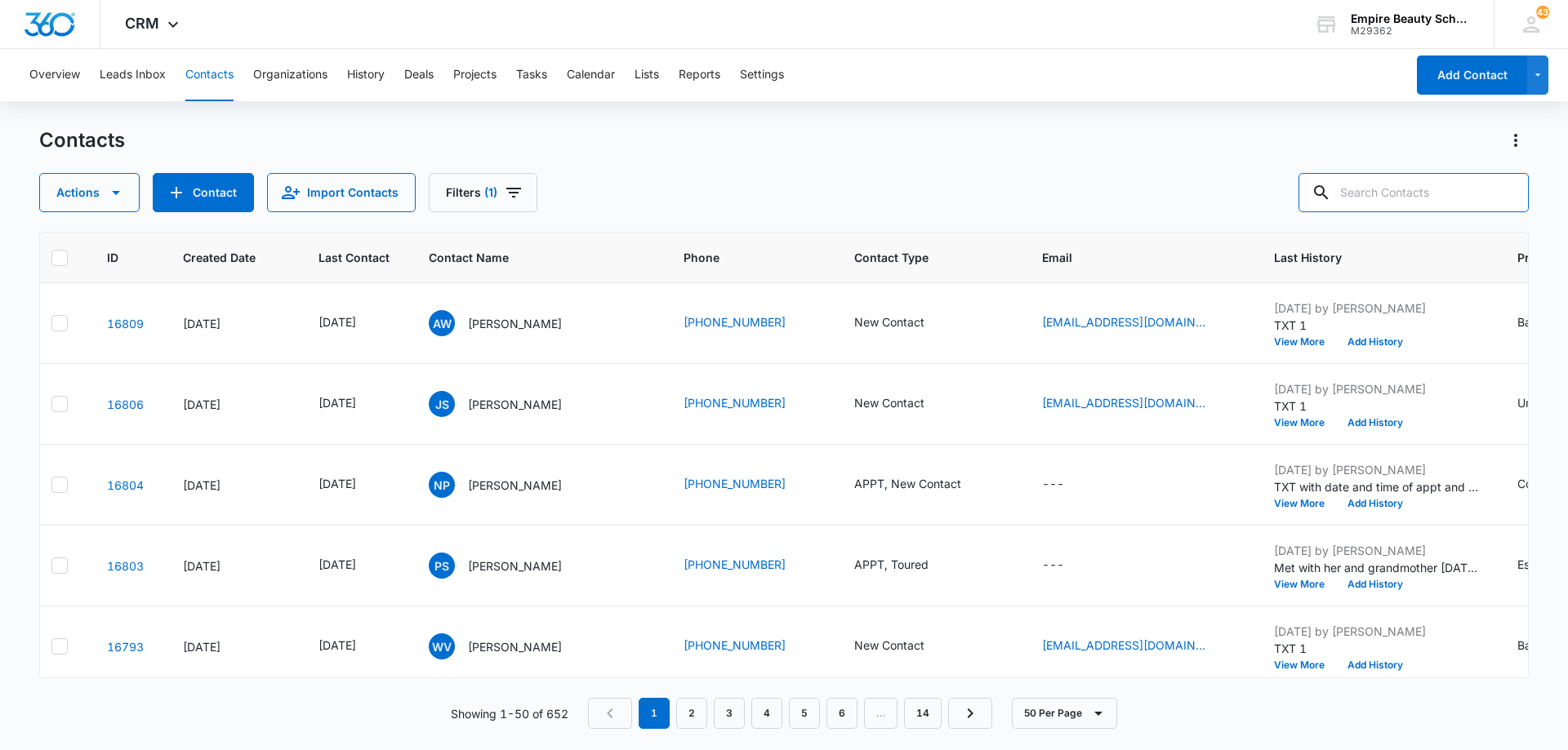
scroll to position [0, 10]
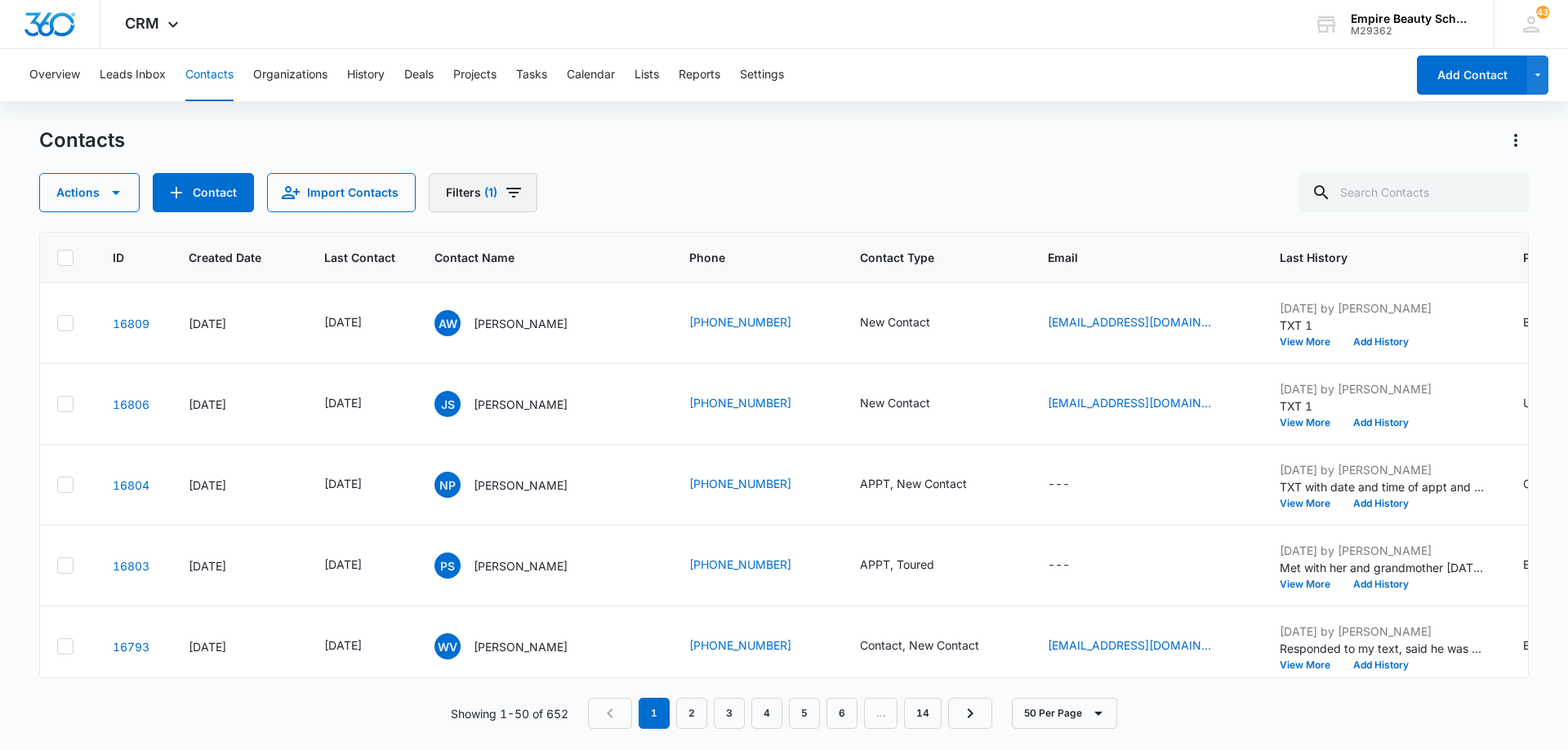
click at [512, 194] on icon "Filters" at bounding box center [514, 193] width 20 height 20
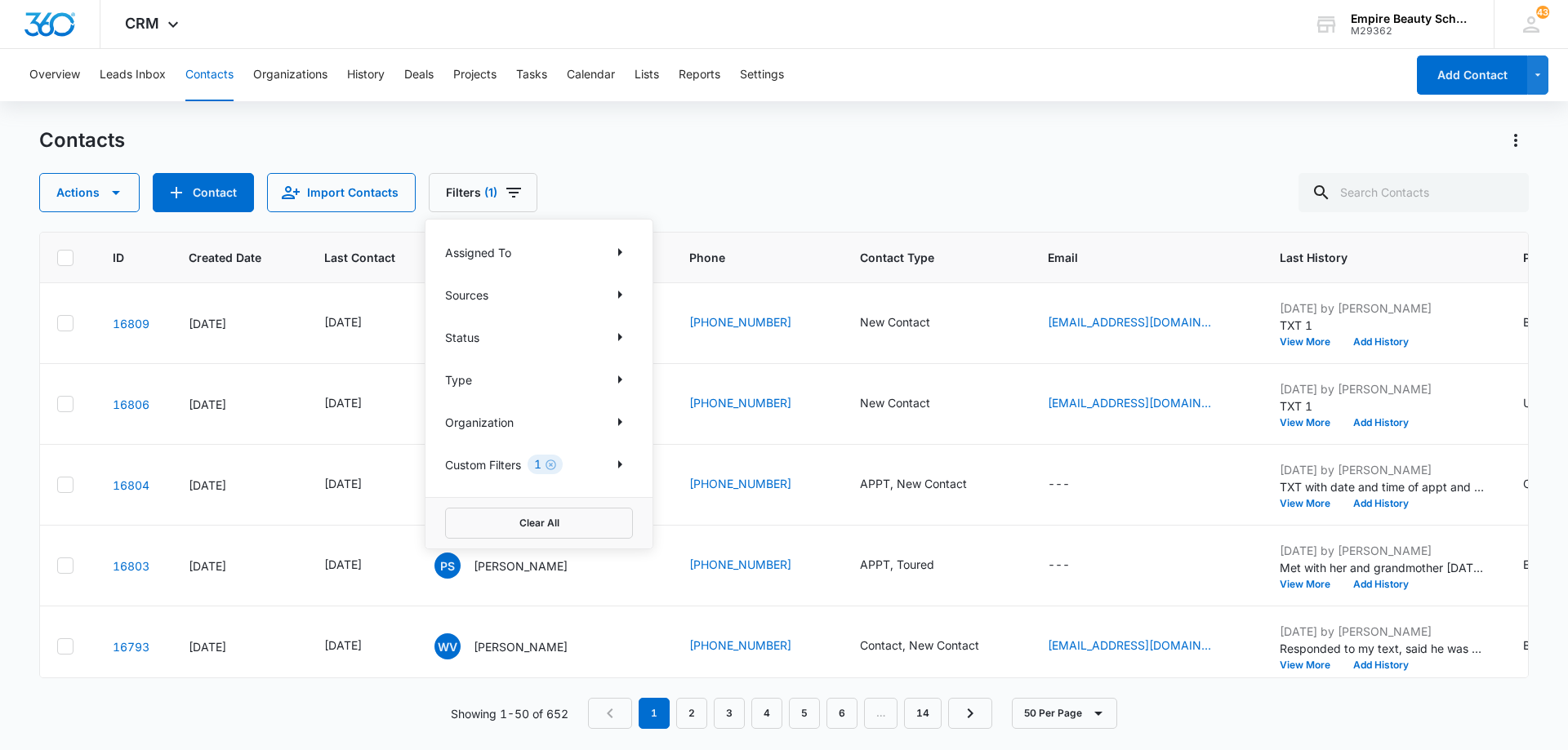
click at [713, 177] on div "Actions Contact Import Contacts Filters (1) Assigned To Sources Status Type Org…" at bounding box center [783, 193] width 1489 height 39
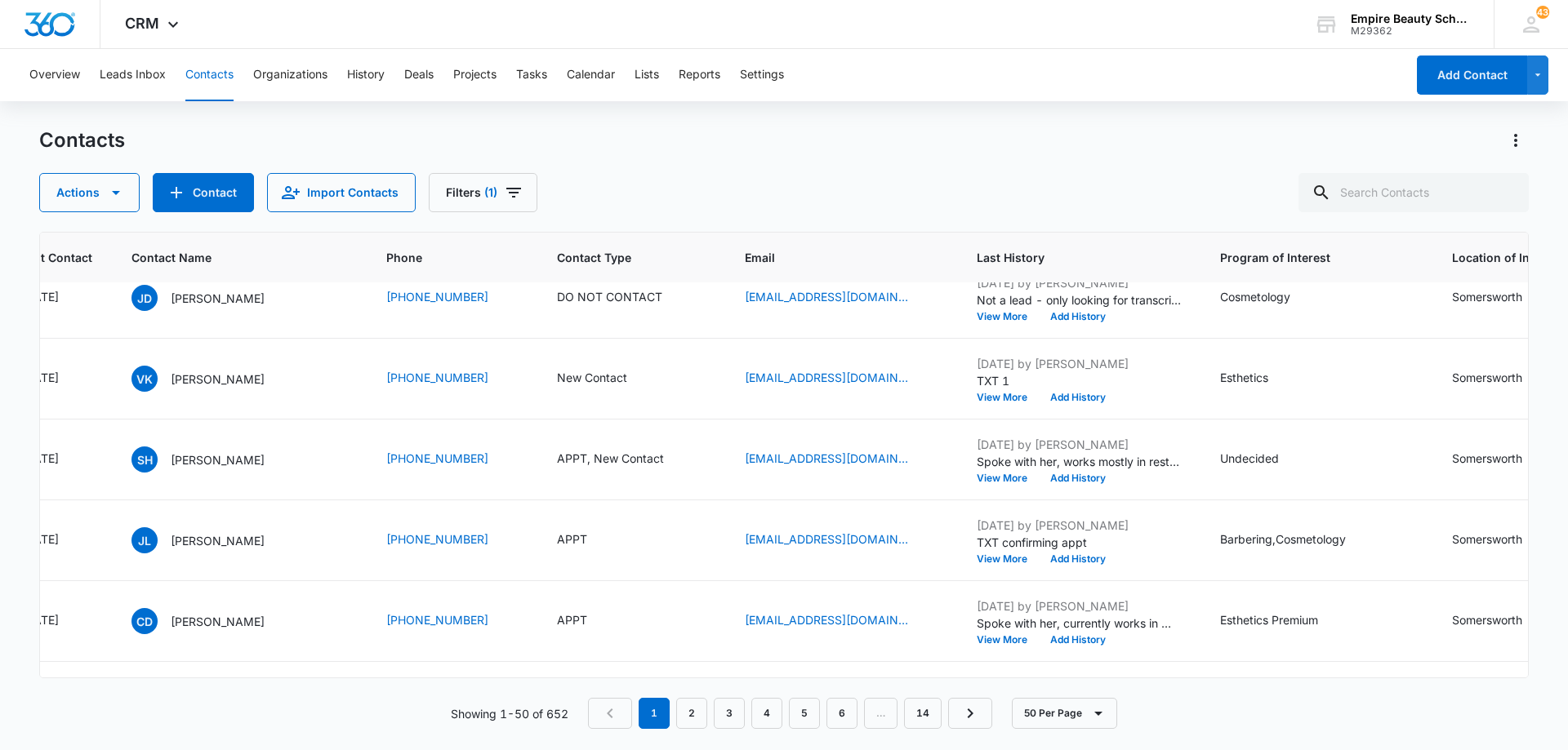
scroll to position [898, 313]
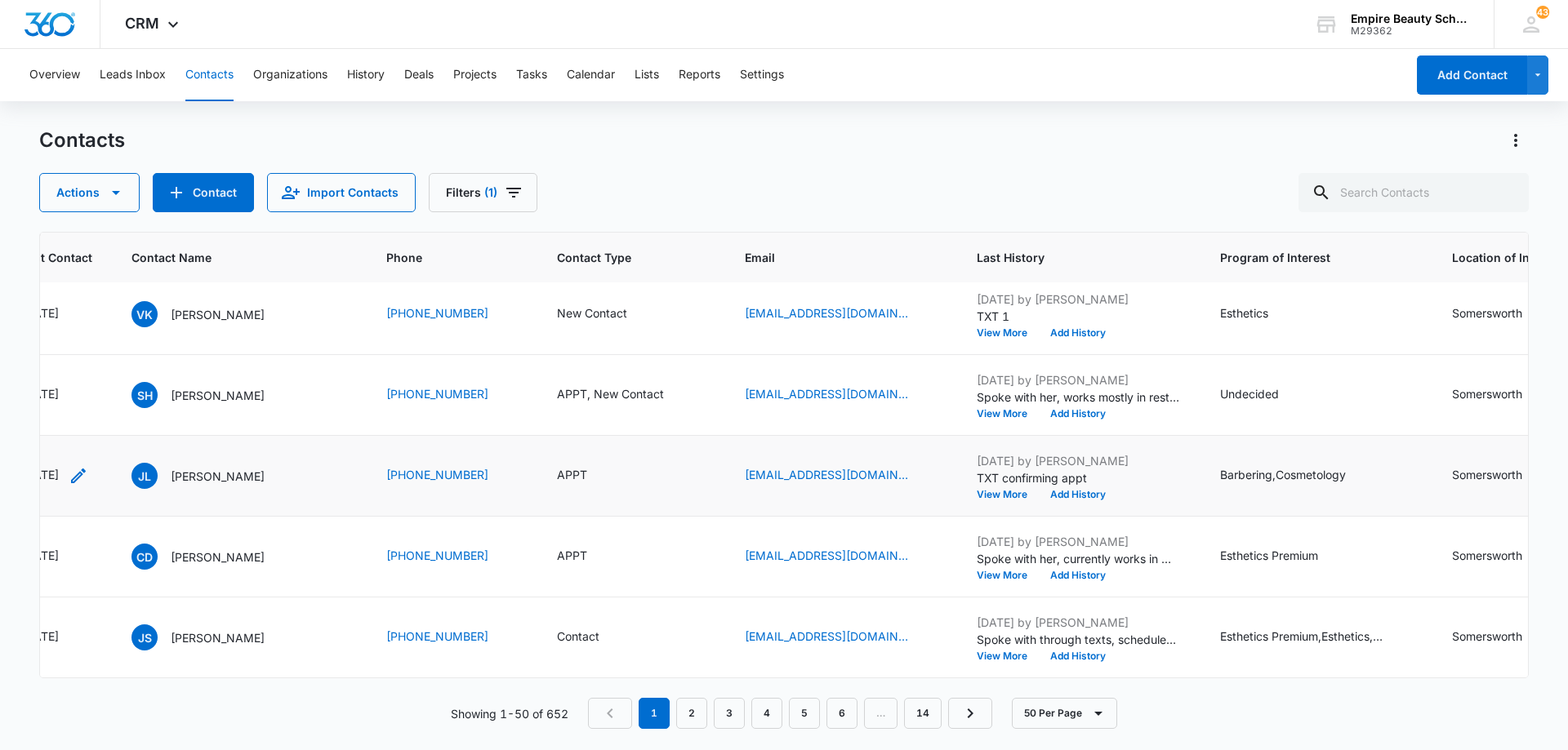
click at [88, 479] on icon "Last Contact - 1757376000 - Select to Edit Field" at bounding box center [78, 476] width 20 height 20
click at [203, 457] on input "[DATE]" at bounding box center [217, 463] width 120 height 18
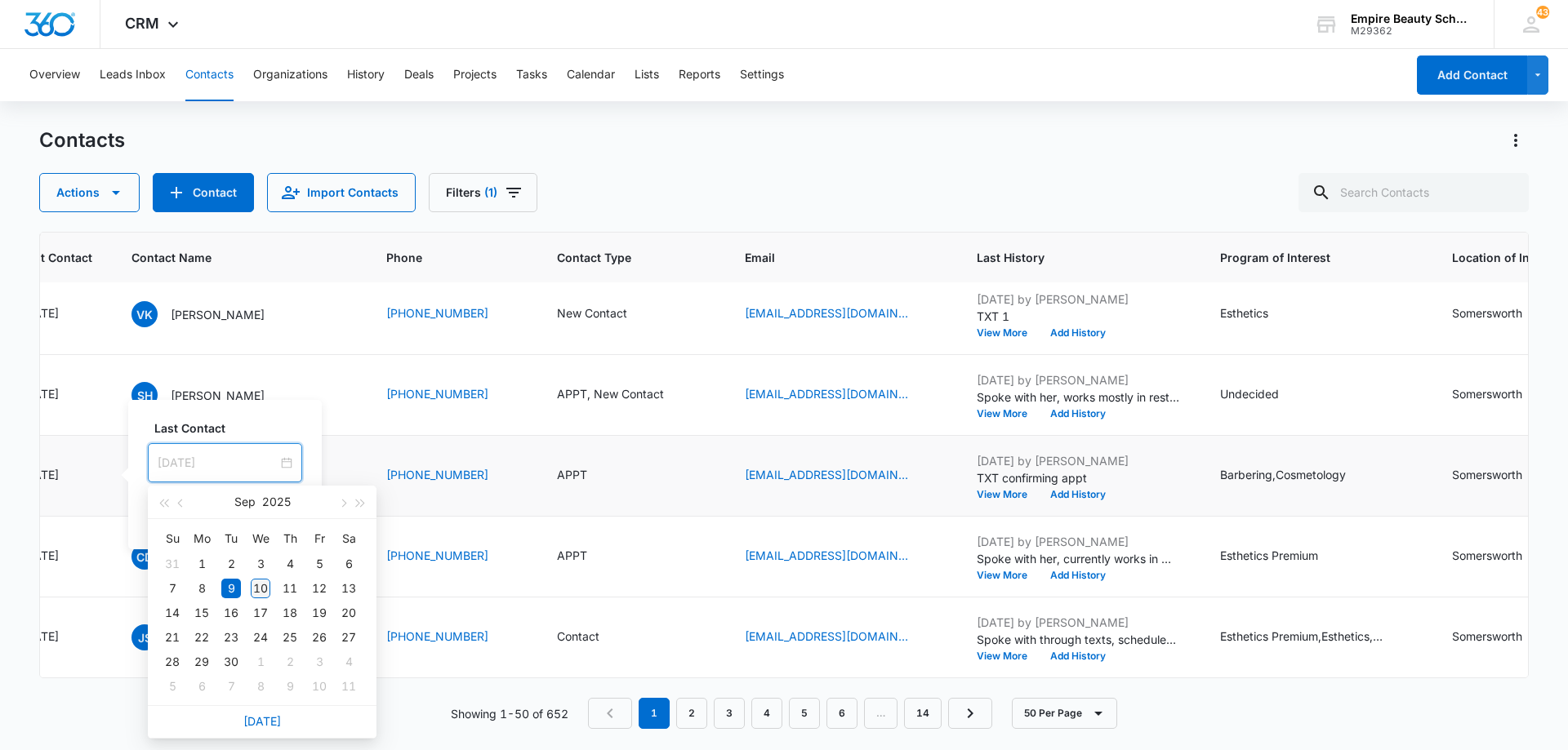
type input "[DATE]"
click at [261, 589] on div "10" at bounding box center [260, 589] width 20 height 20
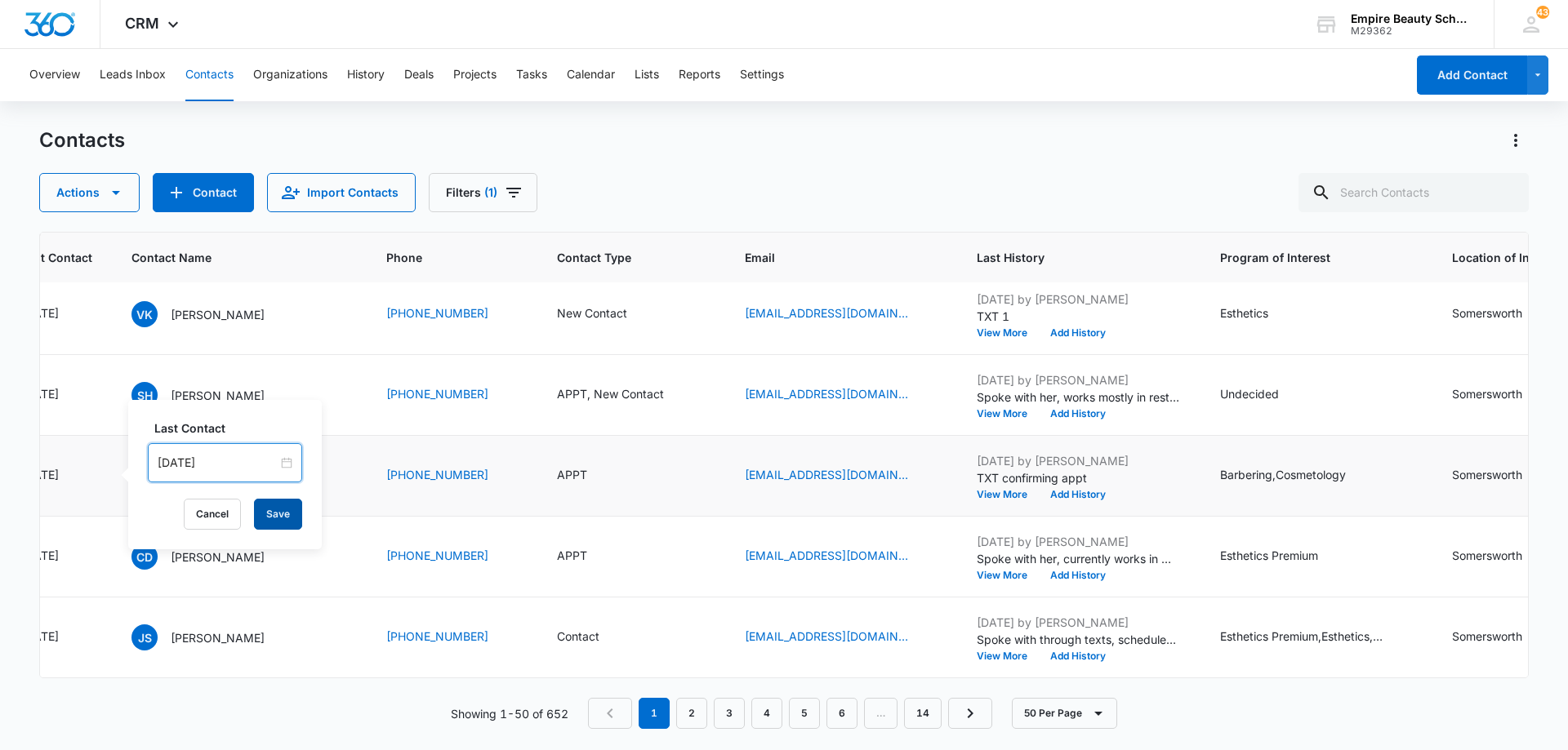
click at [273, 512] on button "Save" at bounding box center [277, 515] width 48 height 31
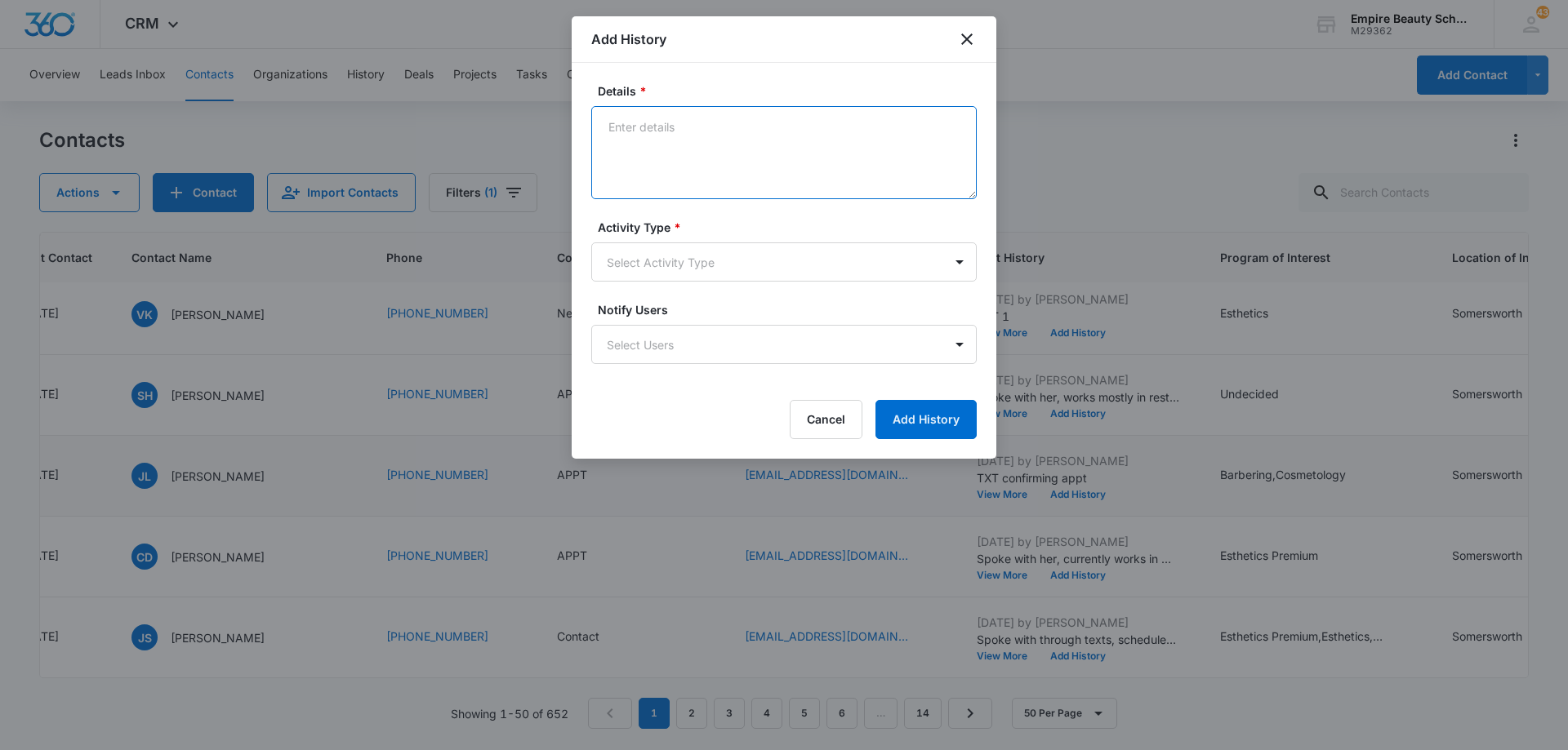
click at [832, 150] on textarea "Details *" at bounding box center [783, 152] width 385 height 93
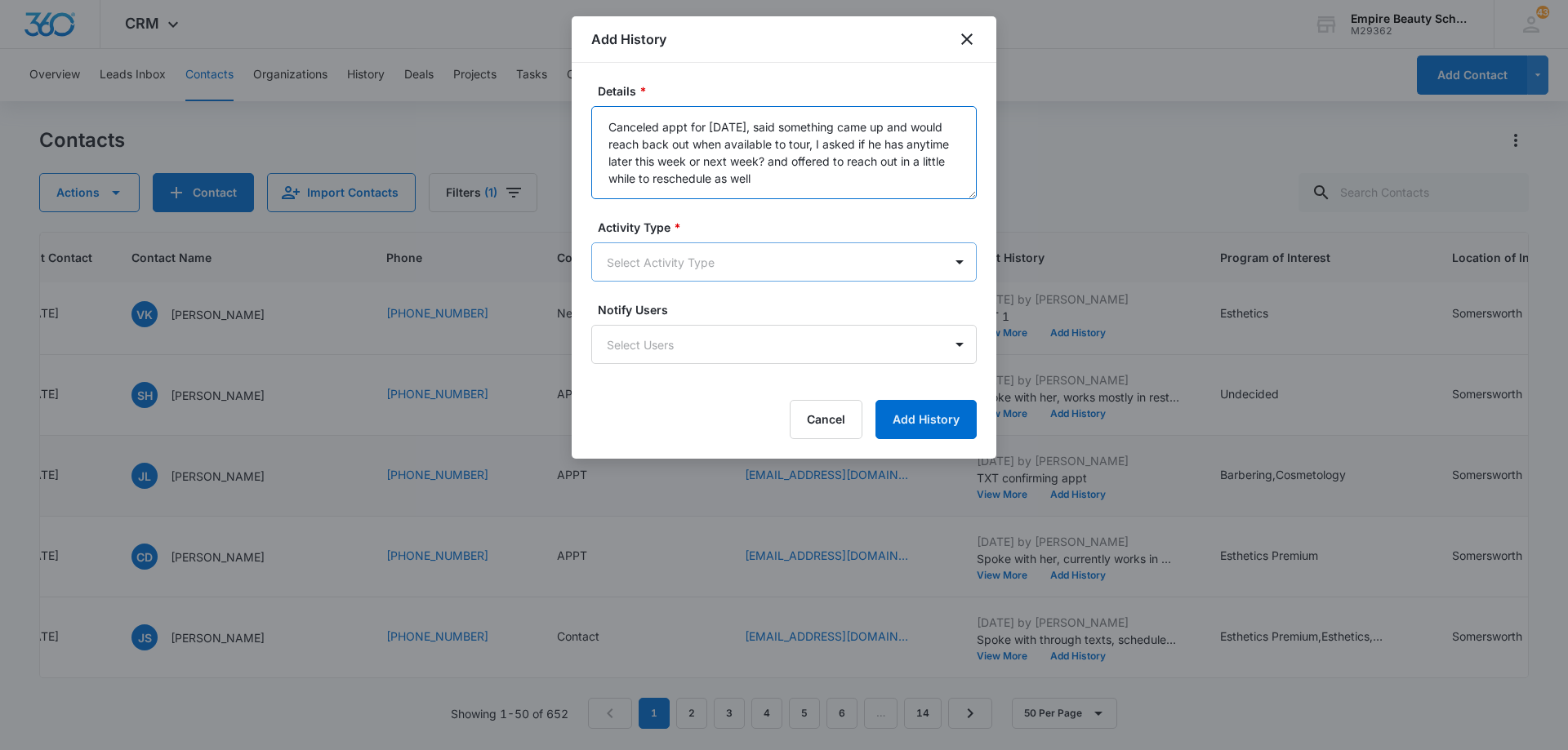
type textarea "Canceled appt for [DATE], said something came up and would reach back out when …"
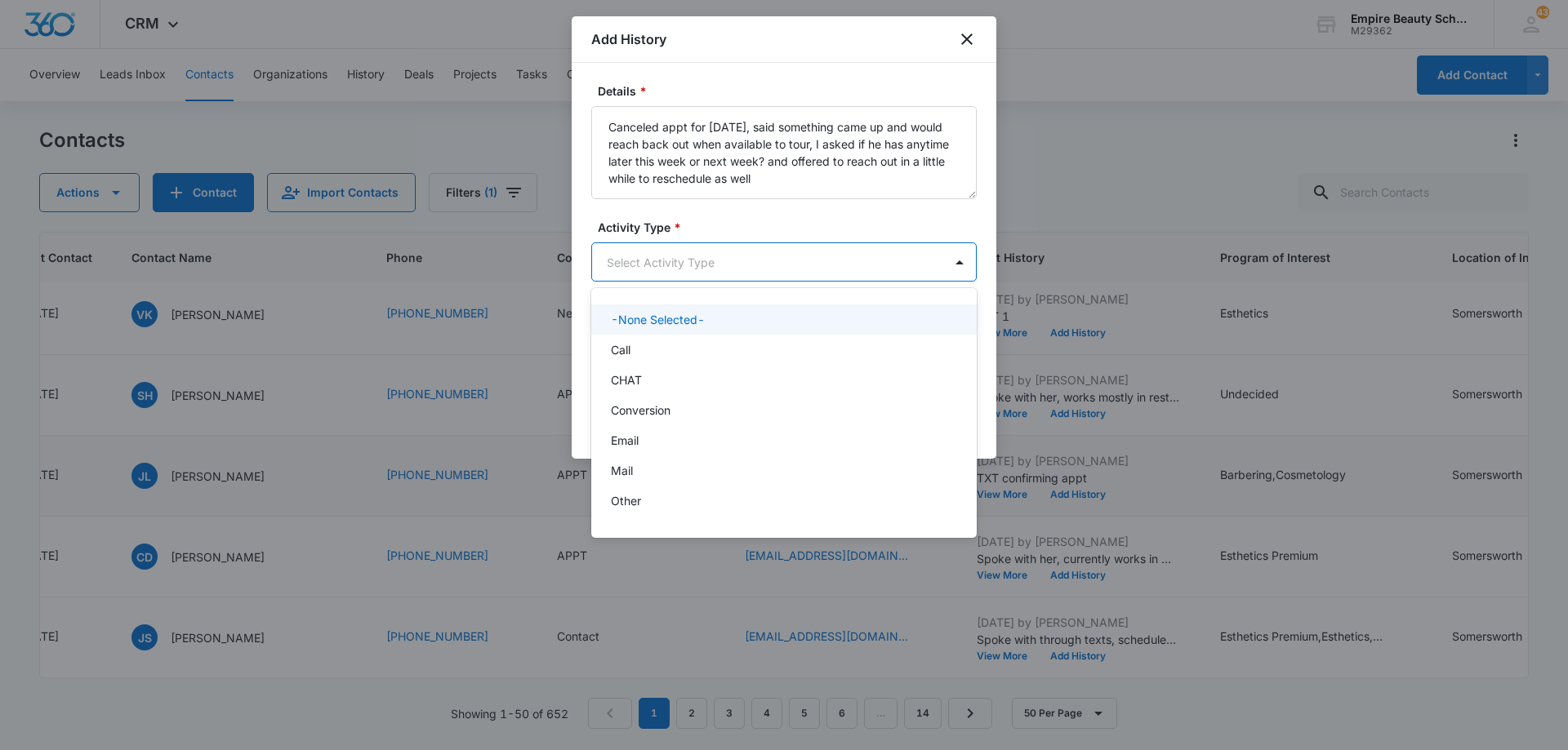
click at [745, 268] on body "CRM Apps Forms CRM Email Shop Payments POS Files Brand Settings Empire Beauty S…" at bounding box center [784, 375] width 1568 height 750
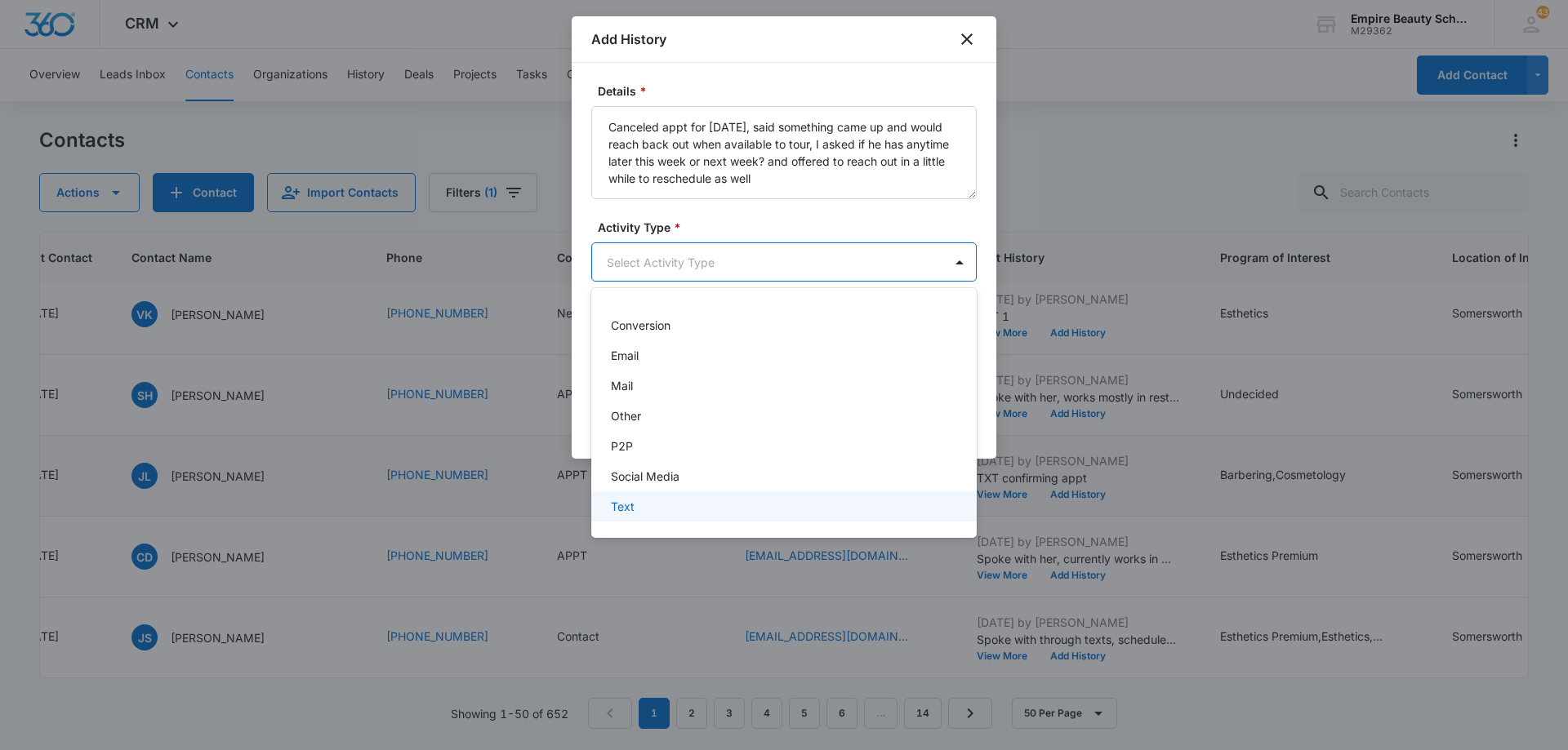
click at [706, 508] on div "Text" at bounding box center [782, 507] width 343 height 18
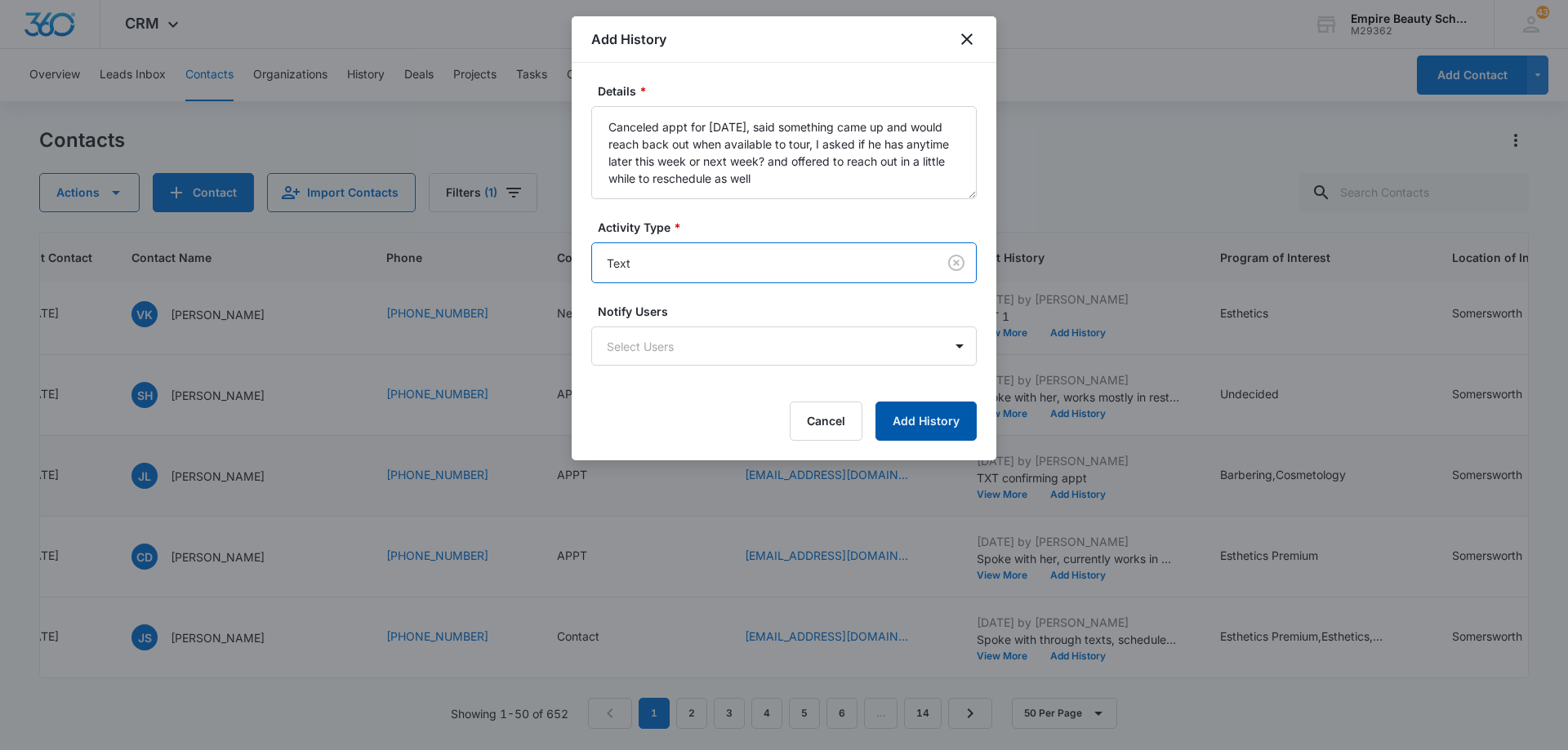
click at [922, 408] on button "Add History" at bounding box center [926, 421] width 101 height 39
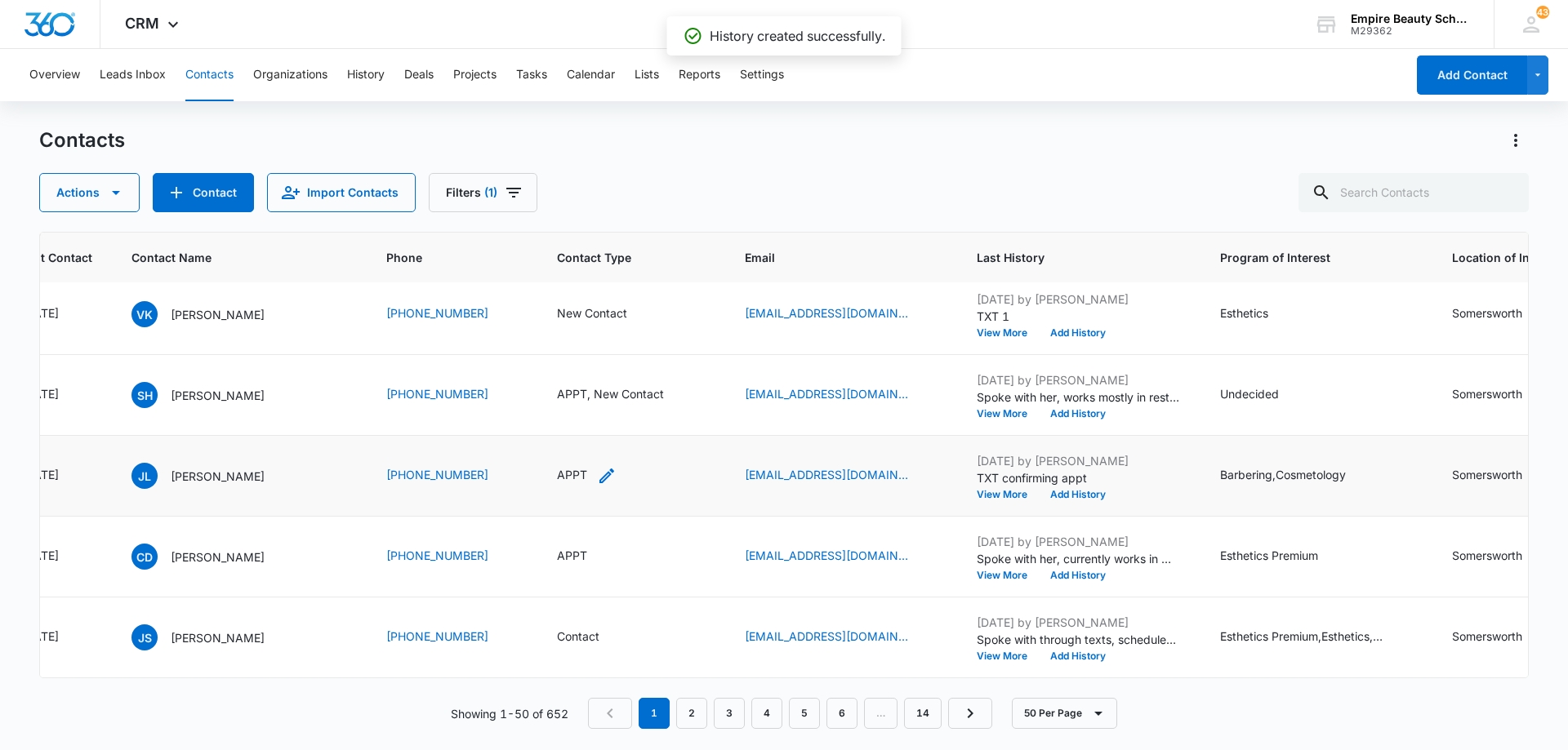
click at [597, 477] on icon "Contact Type - APPT - Select to Edit Field" at bounding box center [607, 476] width 20 height 20
click at [565, 371] on icon "Remove APPT" at bounding box center [566, 371] width 10 height 10
click at [589, 370] on div at bounding box center [565, 372] width 73 height 20
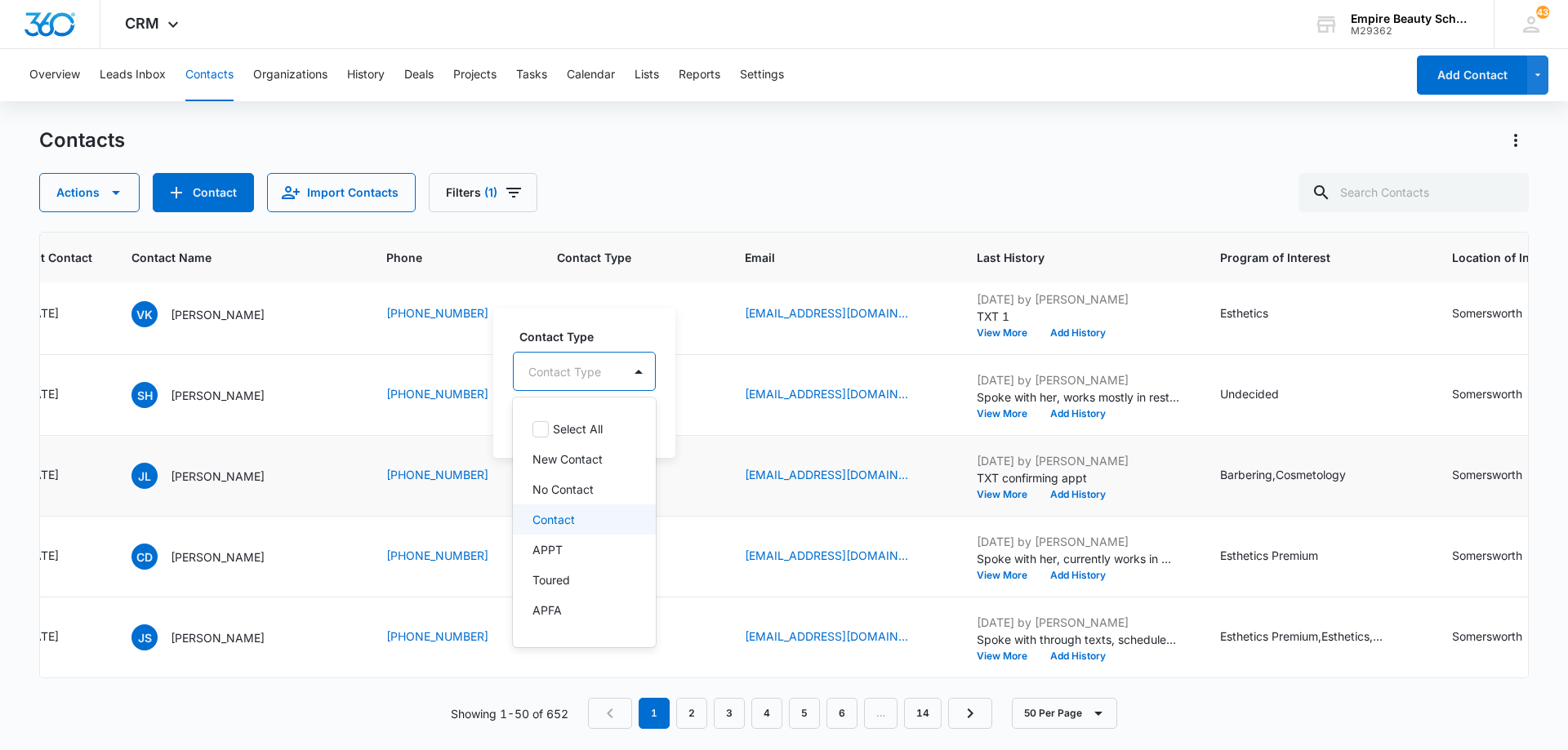
click at [585, 518] on div "Contact" at bounding box center [582, 520] width 100 height 18
drag, startPoint x: 635, startPoint y: 380, endPoint x: 635, endPoint y: 423, distance: 43.0
click at [635, 382] on div at bounding box center [639, 371] width 26 height 26
click at [634, 427] on button "Save" at bounding box center [632, 423] width 48 height 31
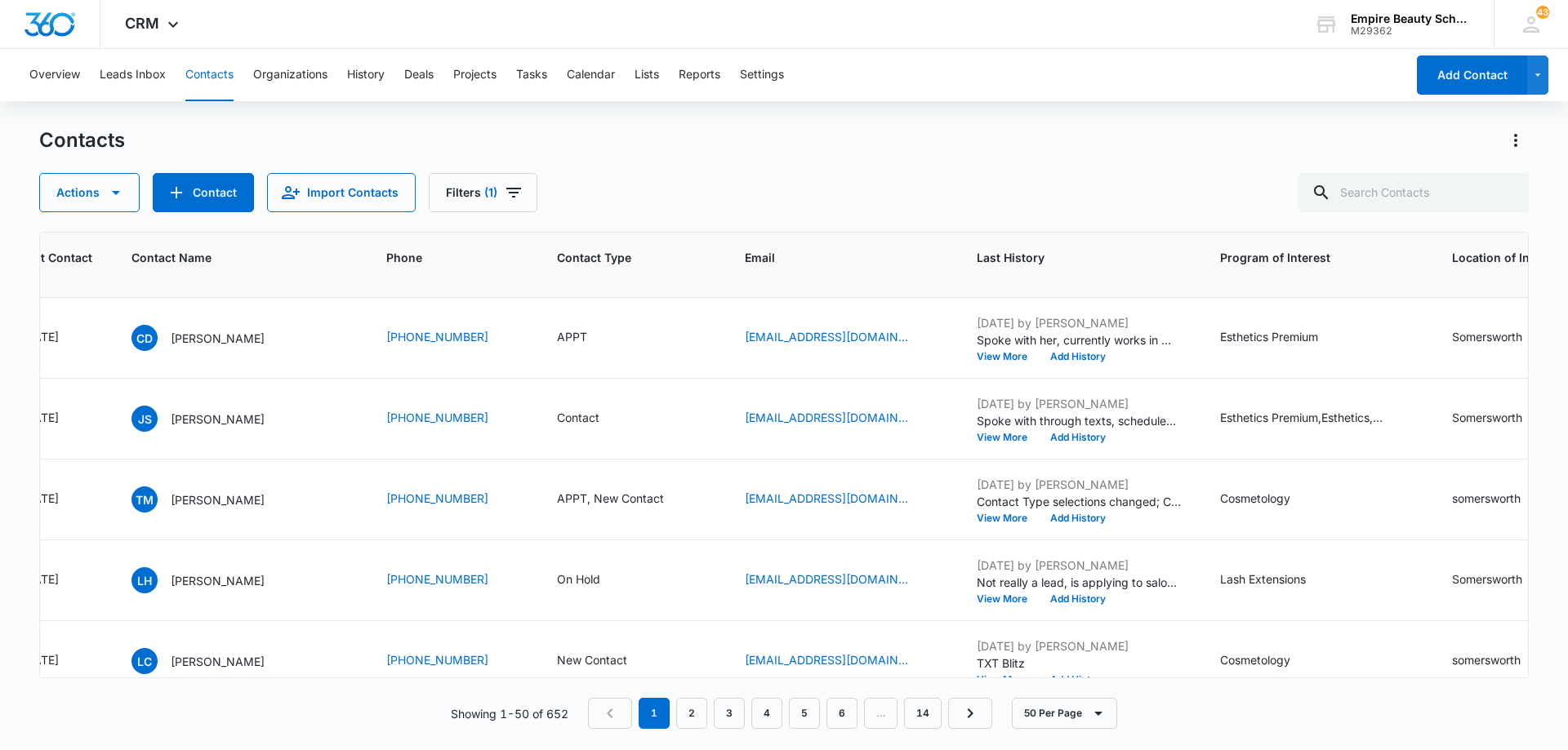
scroll to position [1143, 313]
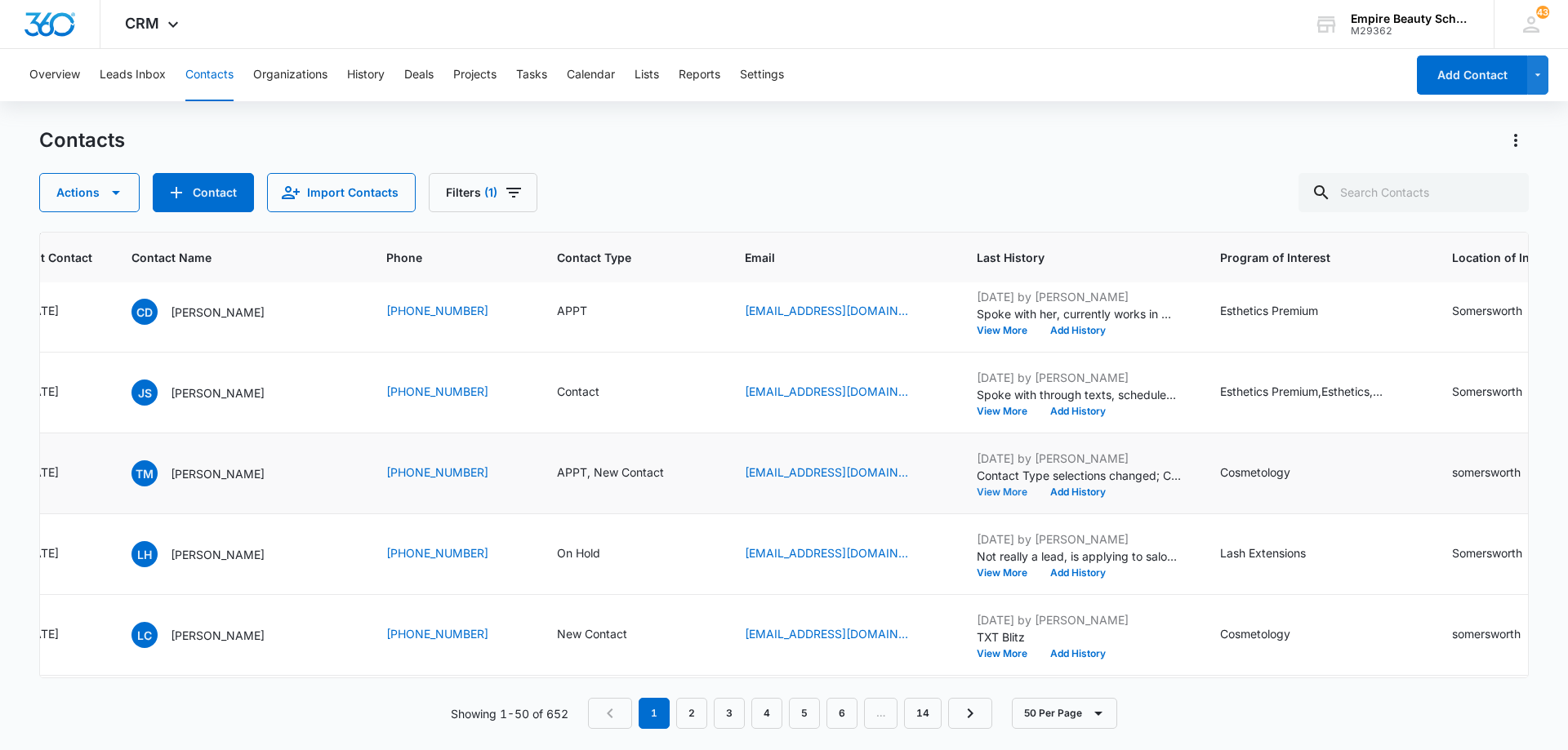
click at [989, 491] on button "View More" at bounding box center [1007, 493] width 62 height 10
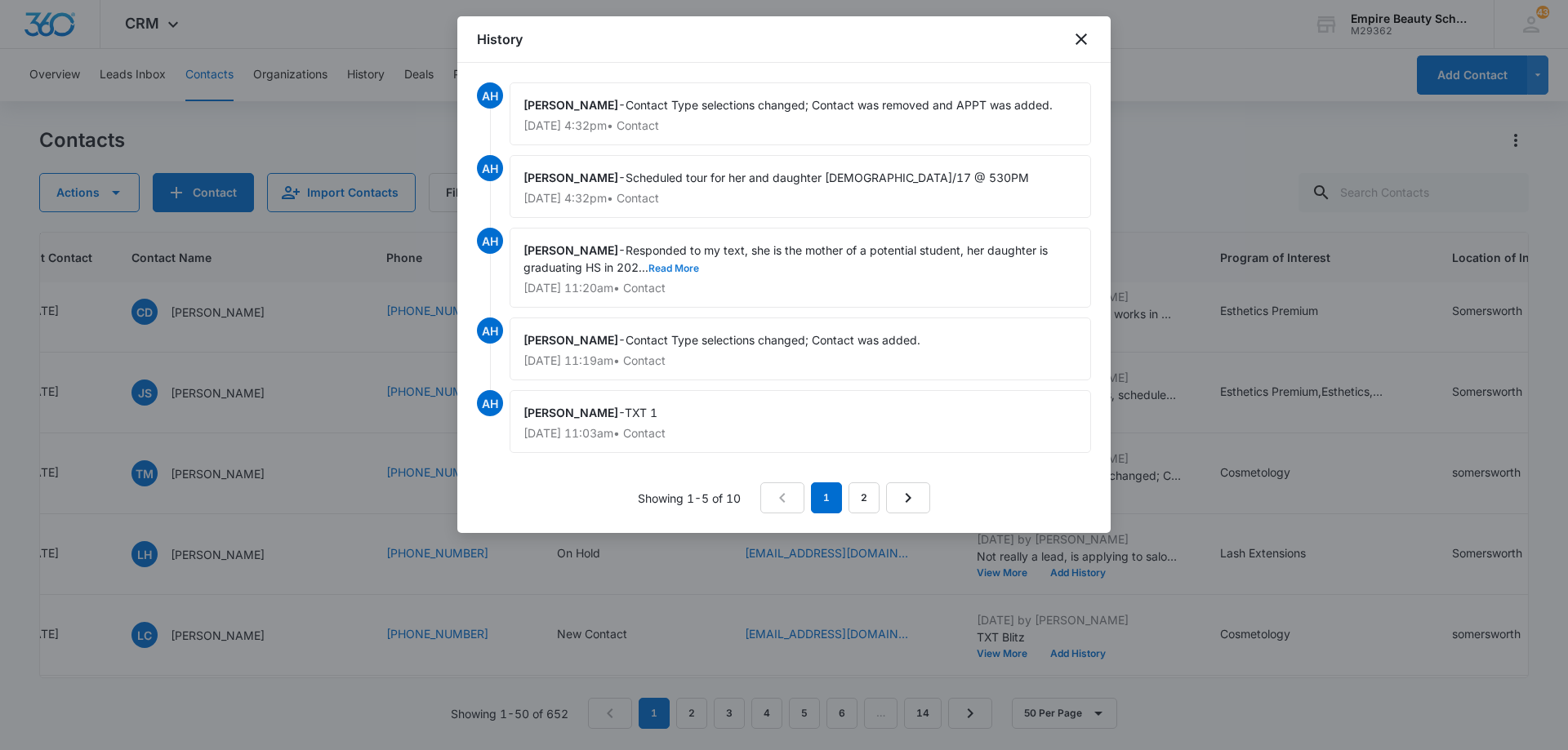
click at [687, 269] on button "Read More" at bounding box center [674, 268] width 51 height 10
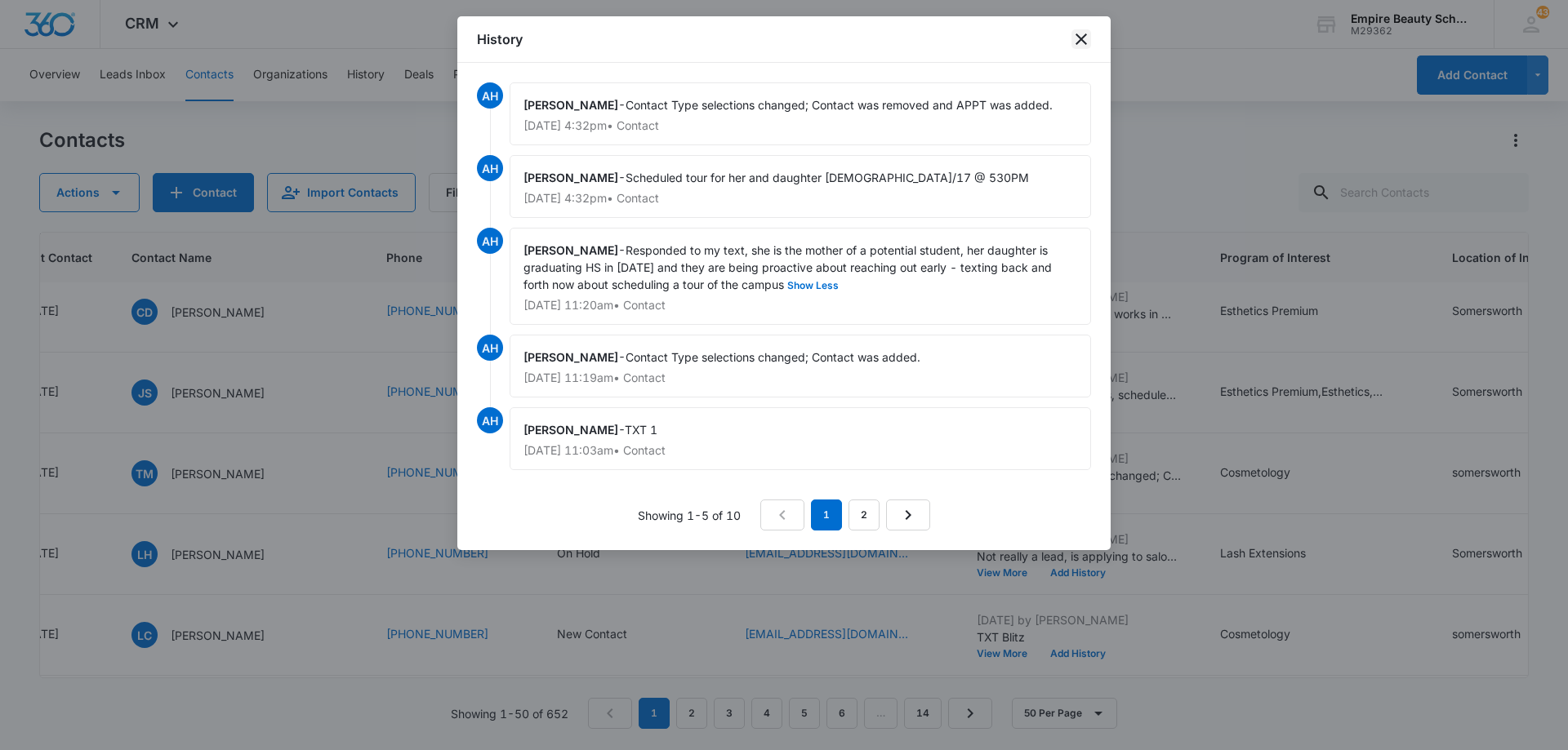
click at [1084, 35] on icon "close" at bounding box center [1081, 39] width 12 height 12
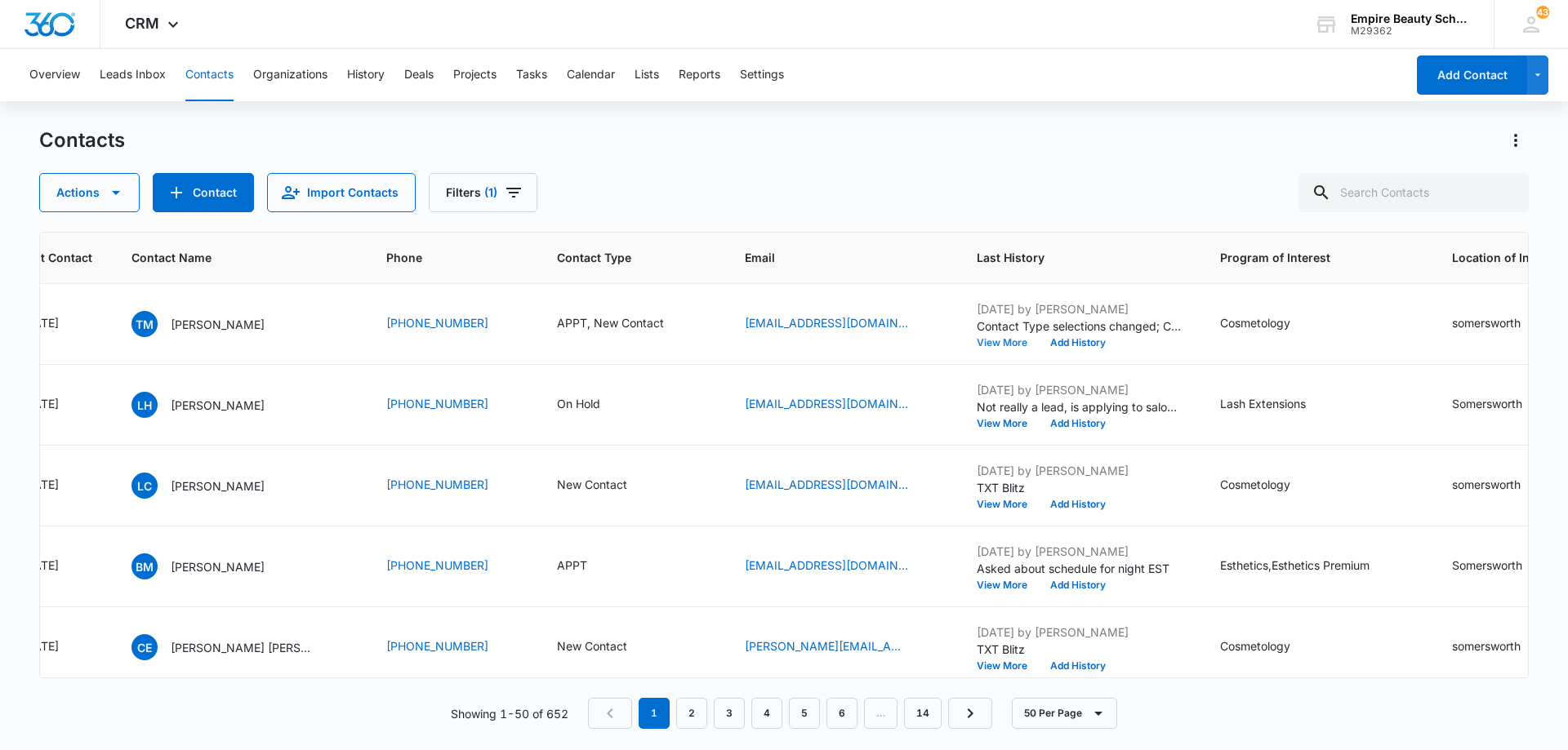
scroll to position [1307, 313]
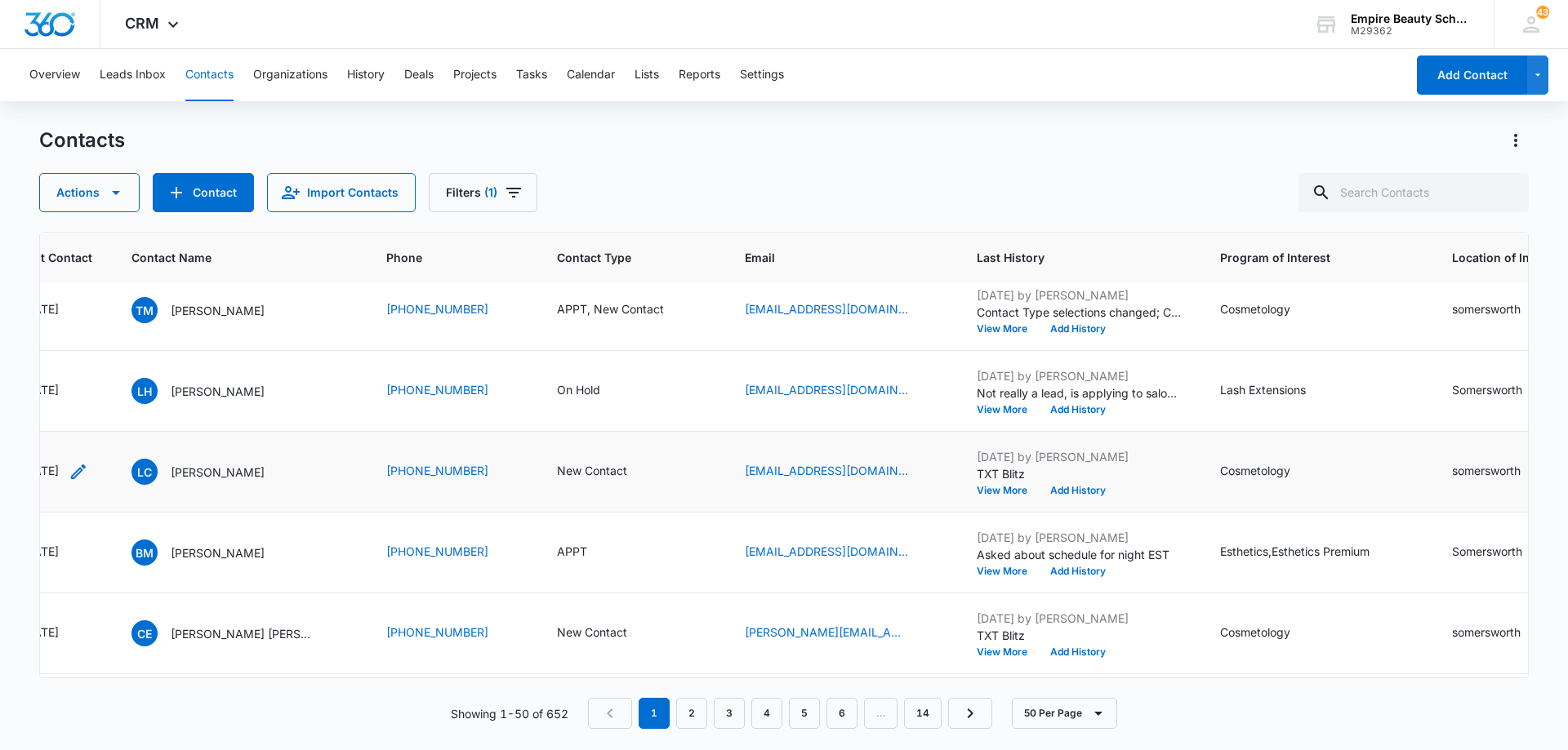
click at [88, 467] on icon "Last Contact - 1757376000 - Select to Edit Field" at bounding box center [78, 472] width 20 height 20
click at [241, 461] on input "[DATE]" at bounding box center [217, 458] width 120 height 18
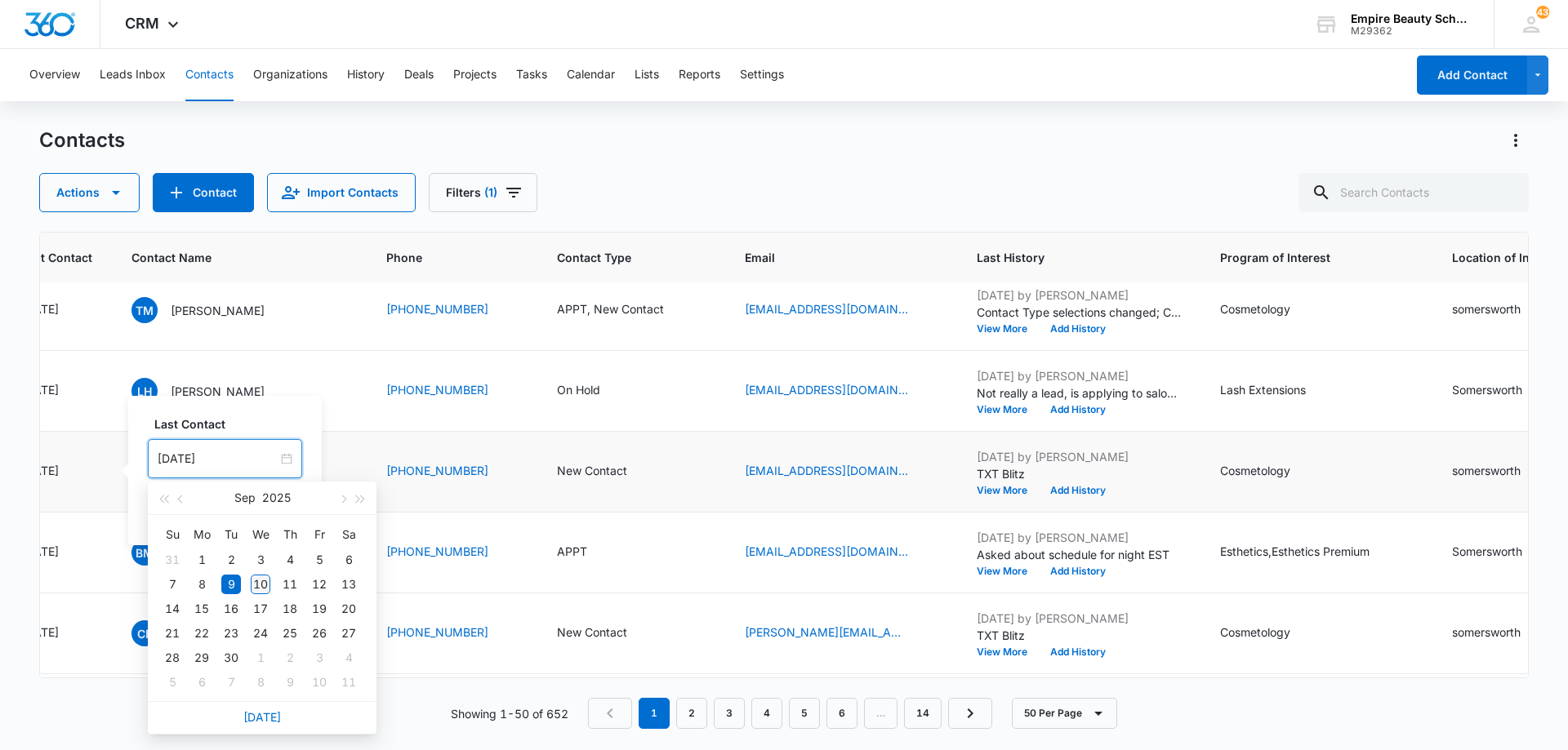
type input "[DATE]"
click at [260, 585] on div "10" at bounding box center [260, 584] width 20 height 20
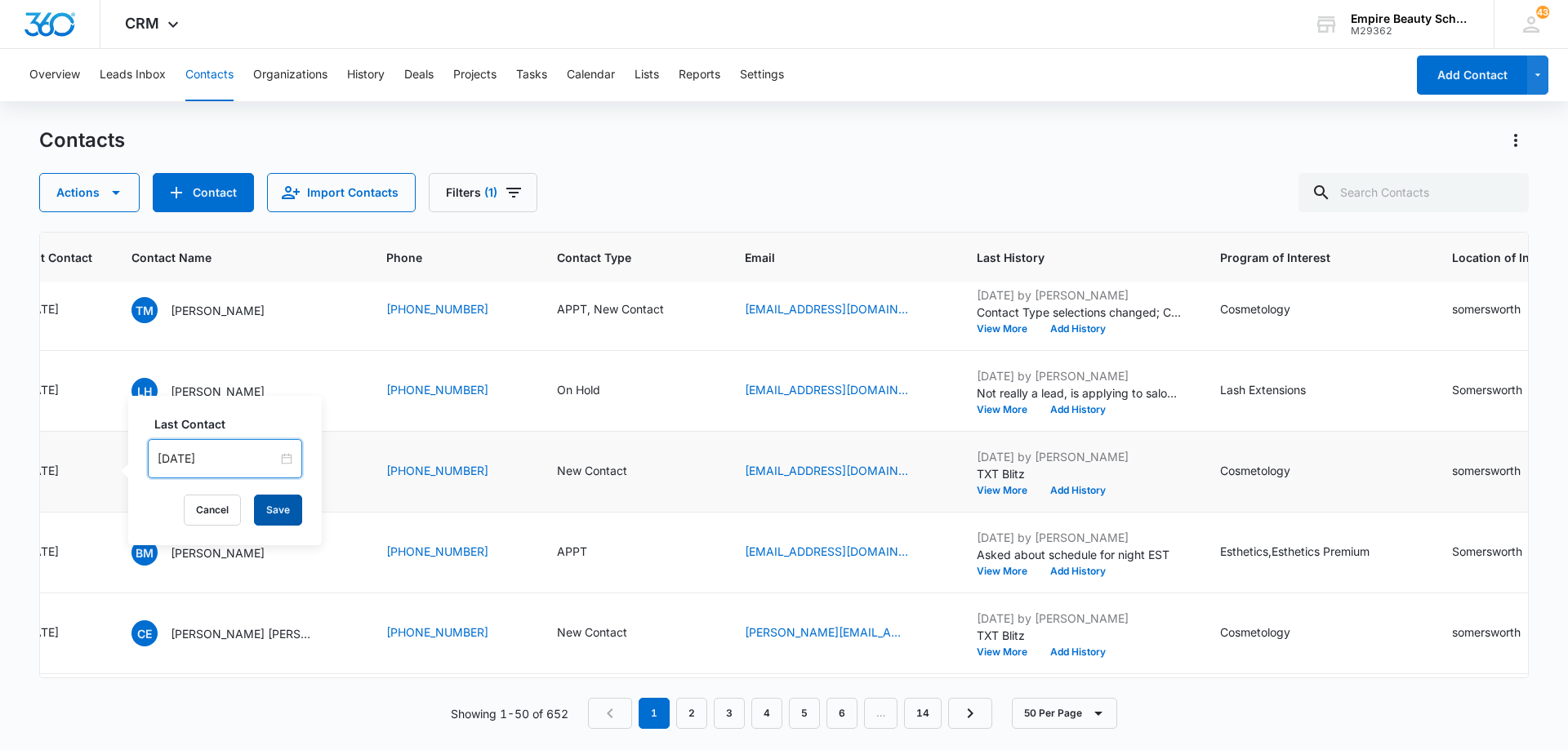
click at [259, 511] on button "Save" at bounding box center [277, 510] width 48 height 31
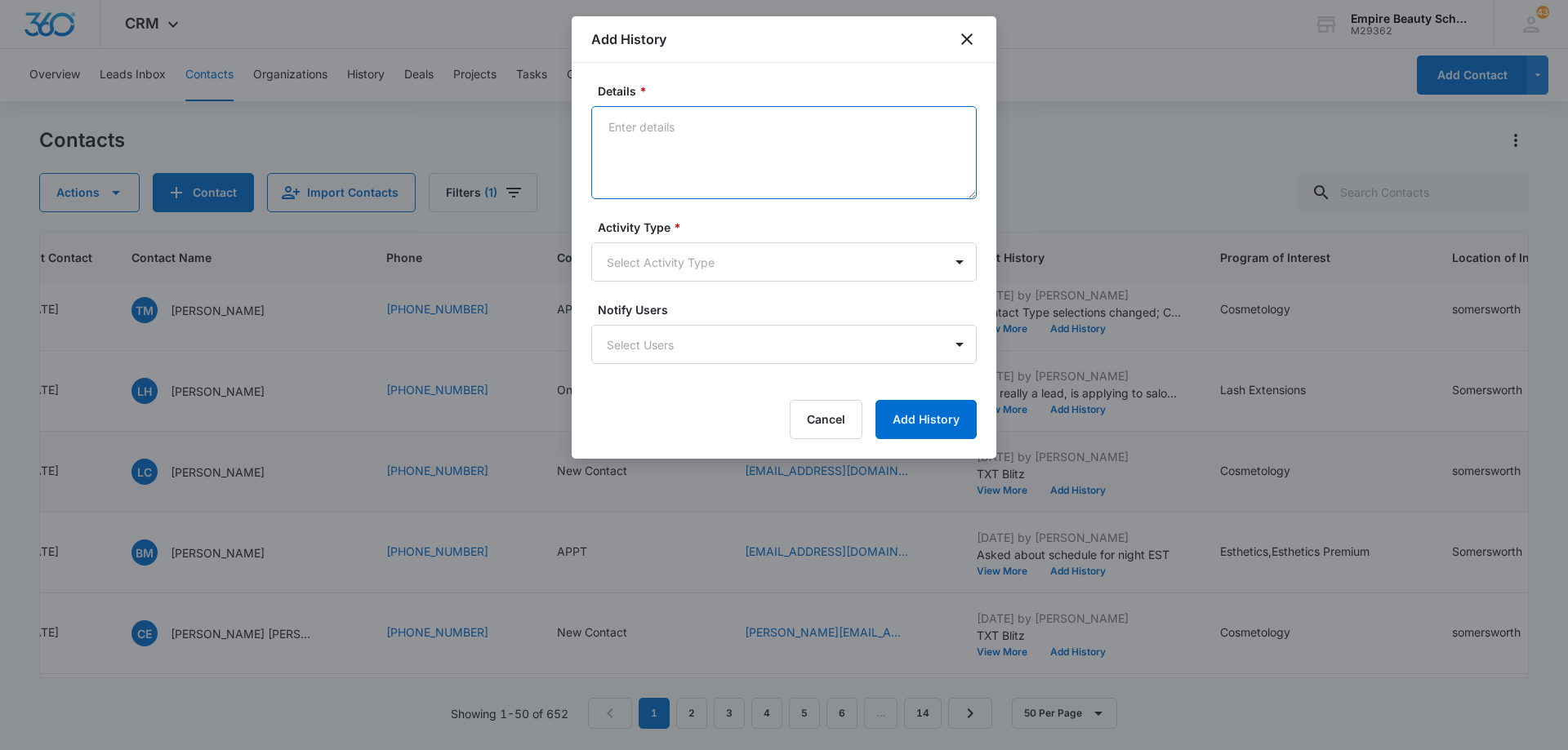
click at [774, 148] on textarea "Details *" at bounding box center [783, 152] width 385 height 93
type textarea "LVM 3"
click at [727, 263] on body "CRM Apps Forms CRM Email Shop Payments POS Files Brand Settings Empire Beauty S…" at bounding box center [784, 375] width 1568 height 750
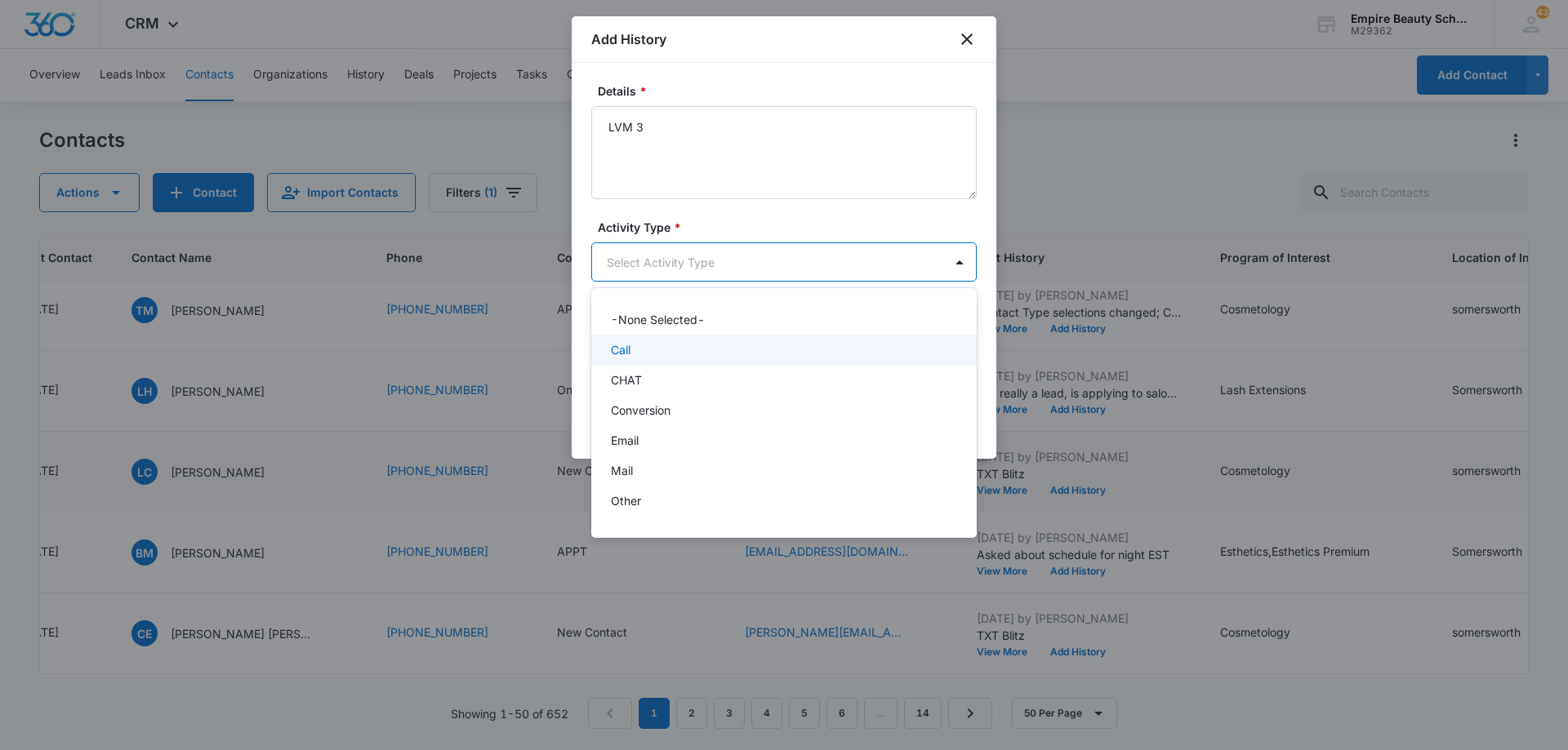
click at [715, 349] on div "Call" at bounding box center [782, 350] width 343 height 18
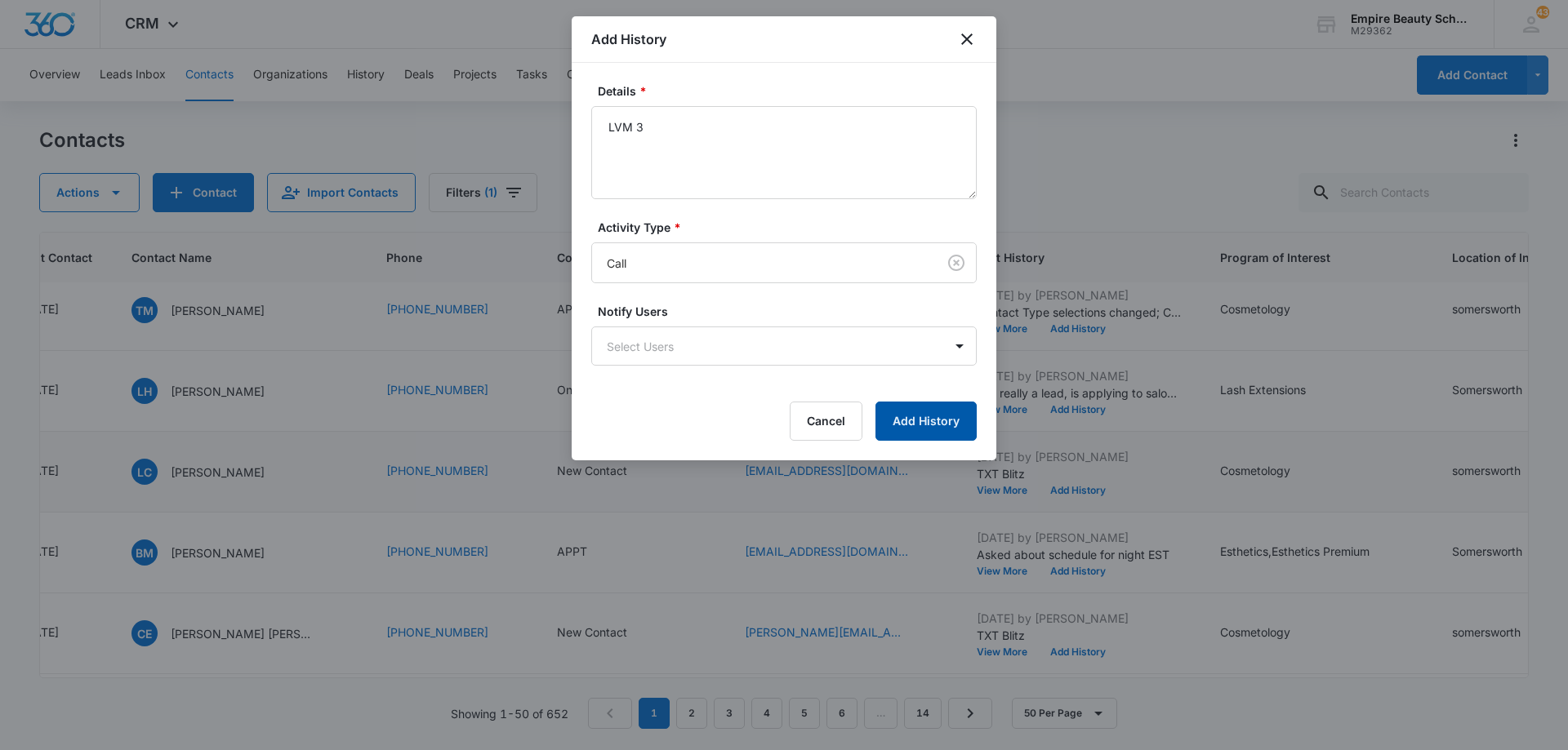
click at [919, 409] on button "Add History" at bounding box center [926, 421] width 101 height 39
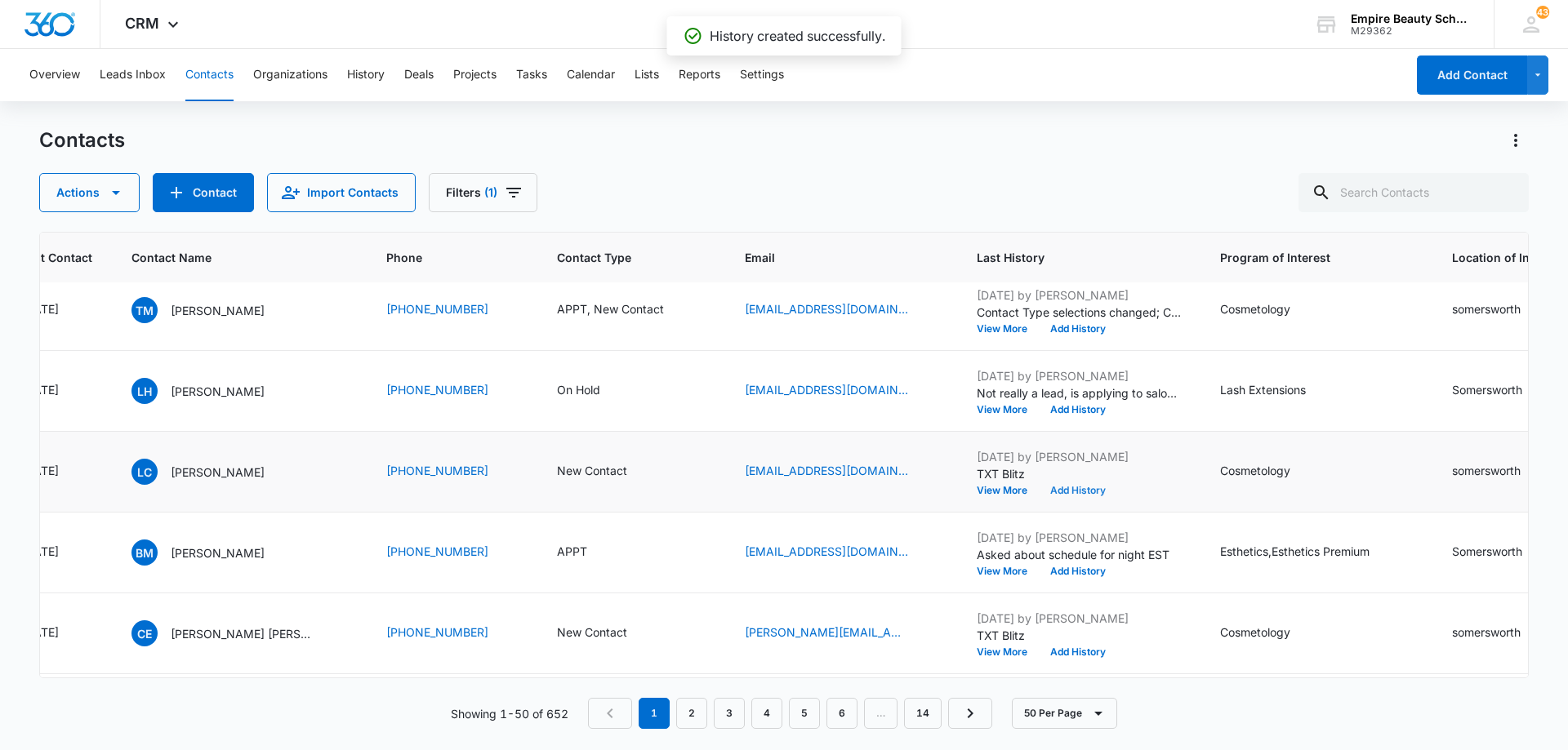
click at [1053, 491] on button "Add History" at bounding box center [1078, 491] width 78 height 10
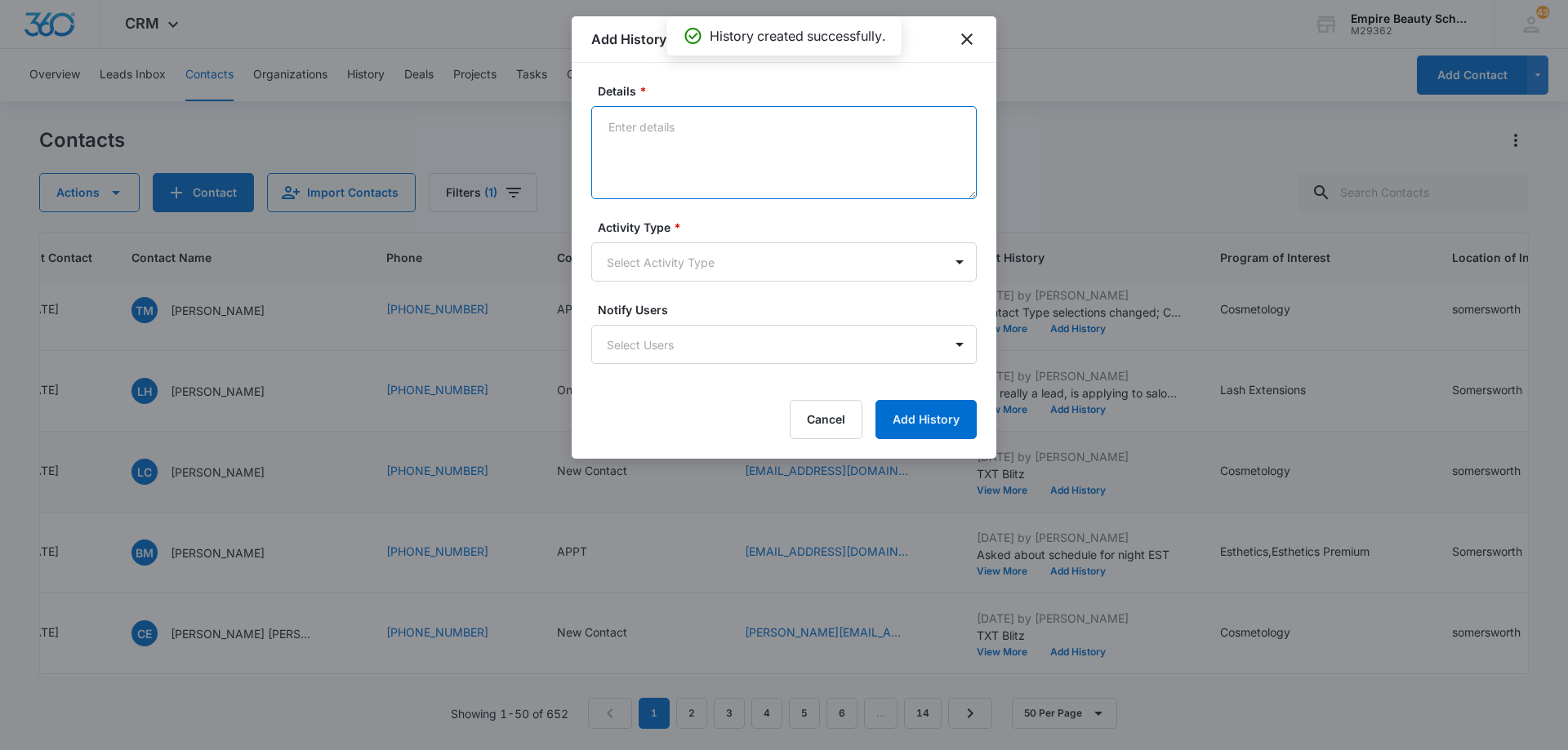
click at [688, 141] on textarea "Details *" at bounding box center [783, 152] width 385 height 93
type textarea "EM 3"
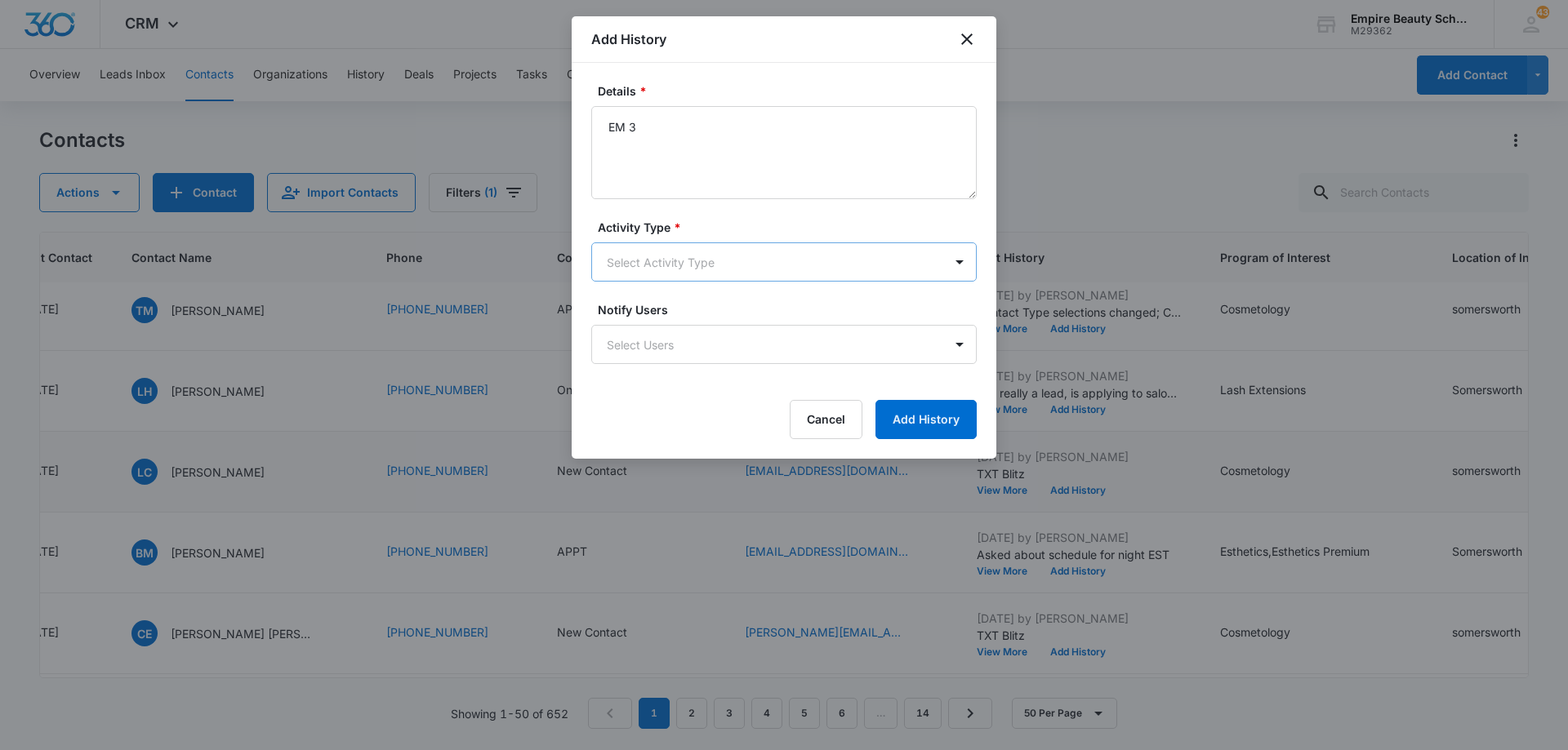
click at [679, 272] on body "CRM Apps Forms CRM Email Shop Payments POS Files Brand Settings Empire Beauty S…" at bounding box center [784, 375] width 1568 height 750
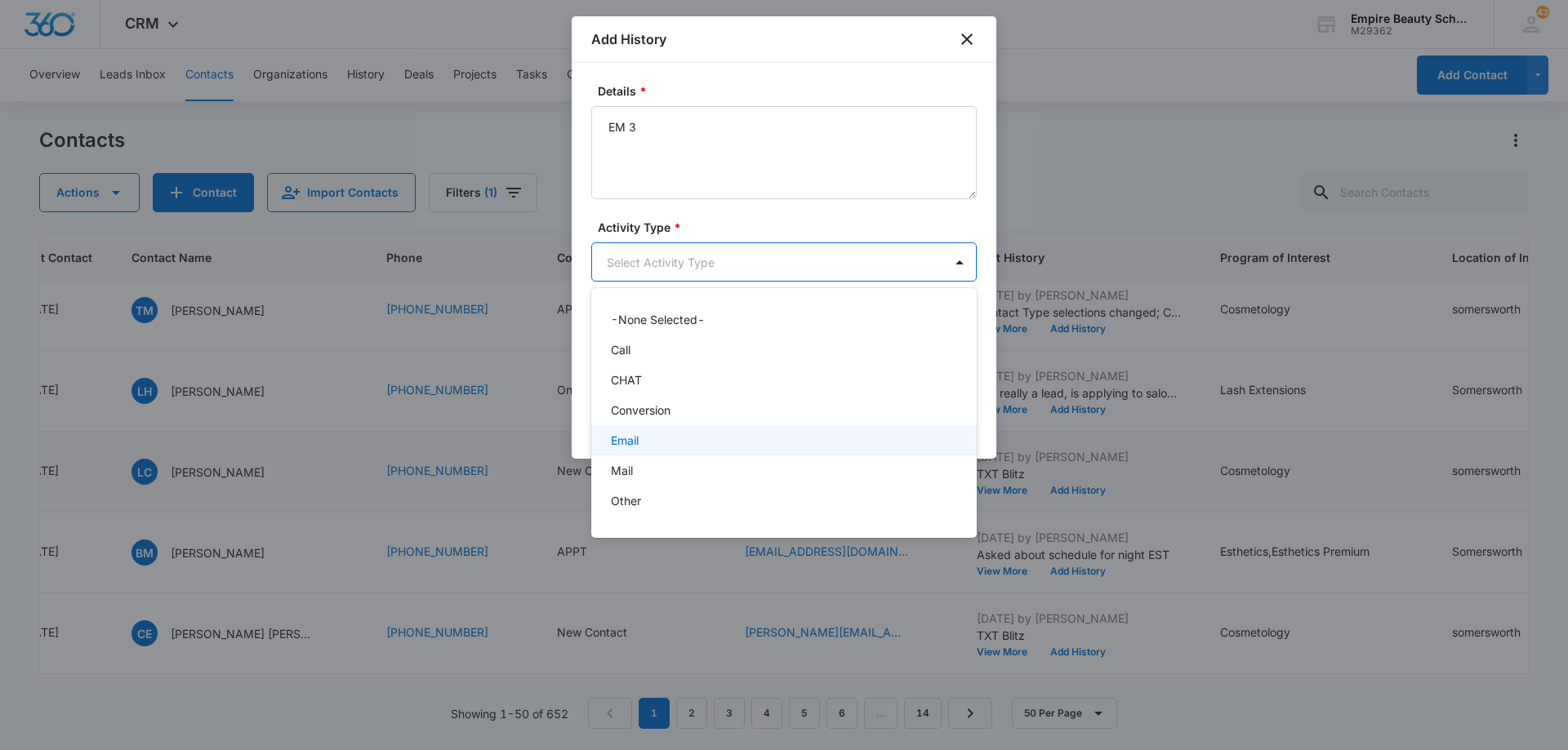
click at [660, 438] on div "Email" at bounding box center [782, 441] width 343 height 18
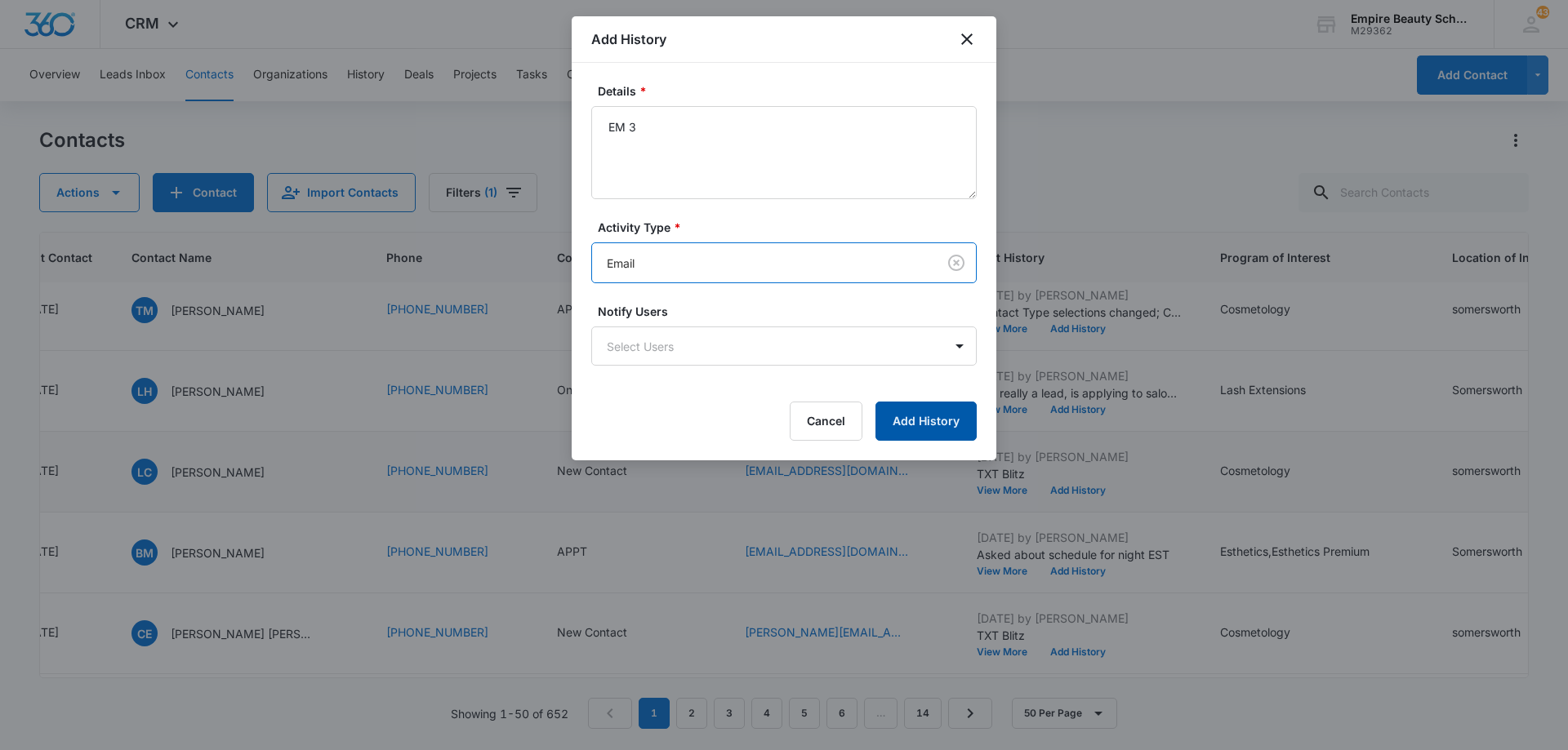
click at [925, 415] on button "Add History" at bounding box center [926, 421] width 101 height 39
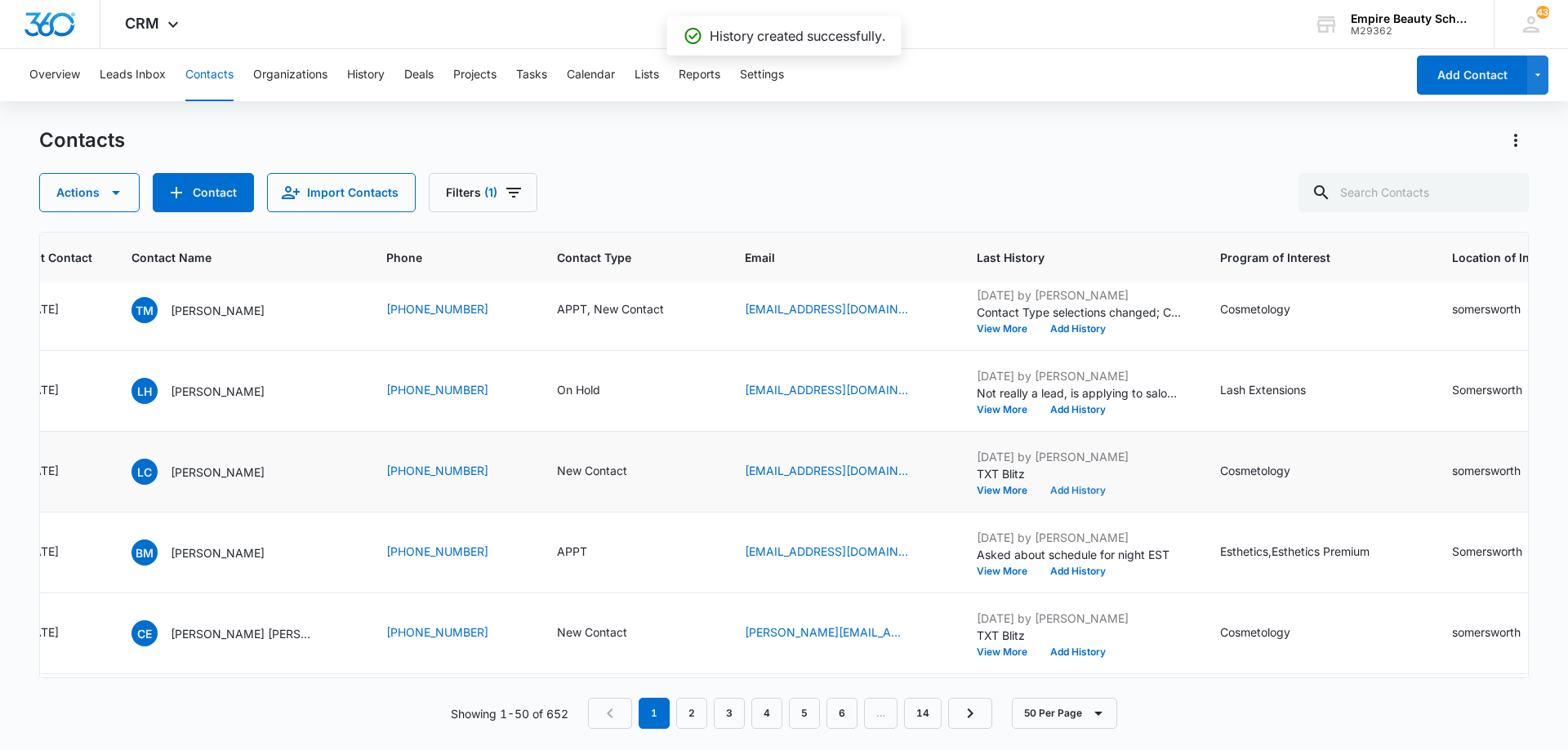
click at [1062, 489] on button "Add History" at bounding box center [1078, 491] width 78 height 10
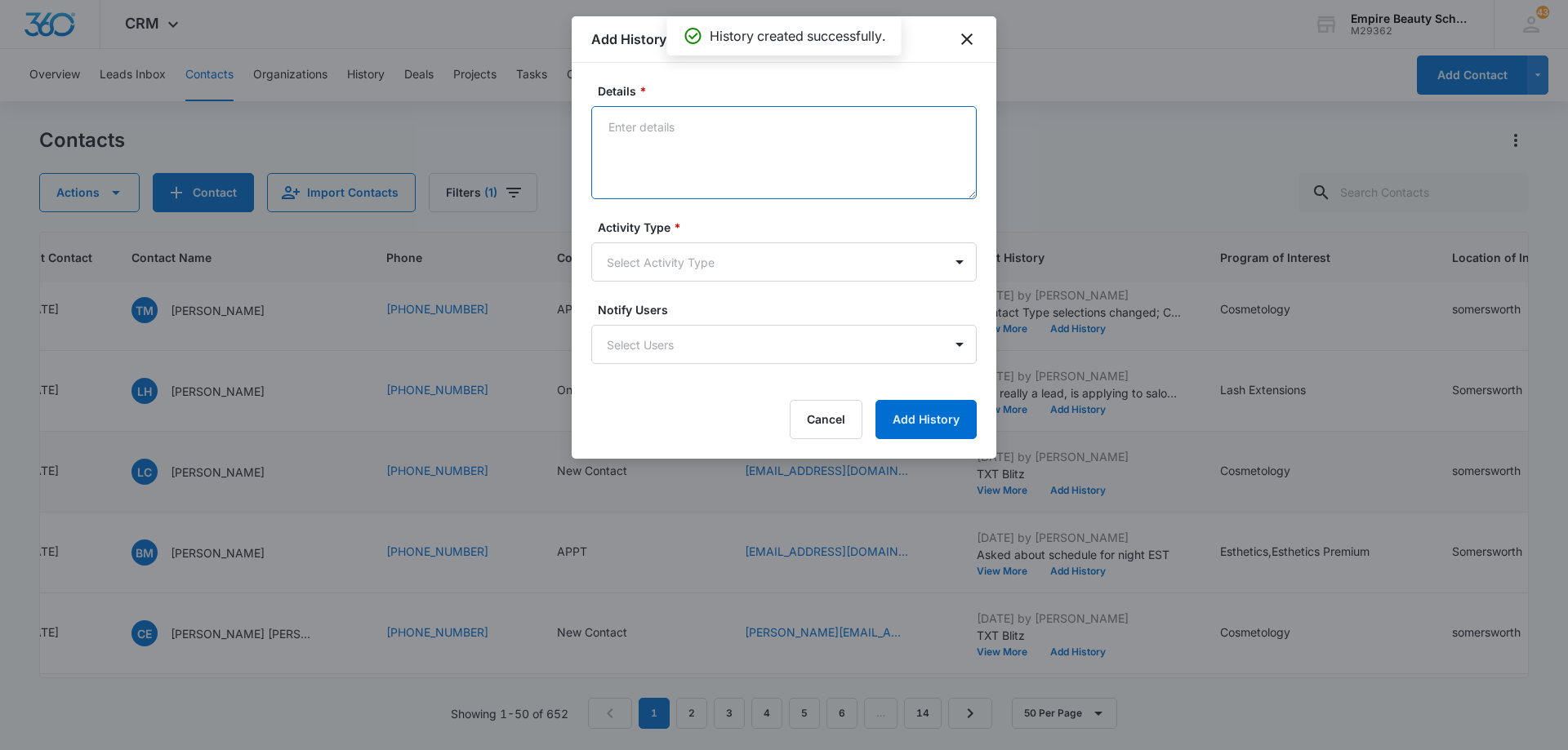
click at [745, 143] on textarea "Details *" at bounding box center [783, 152] width 385 height 93
type textarea "TXT 3"
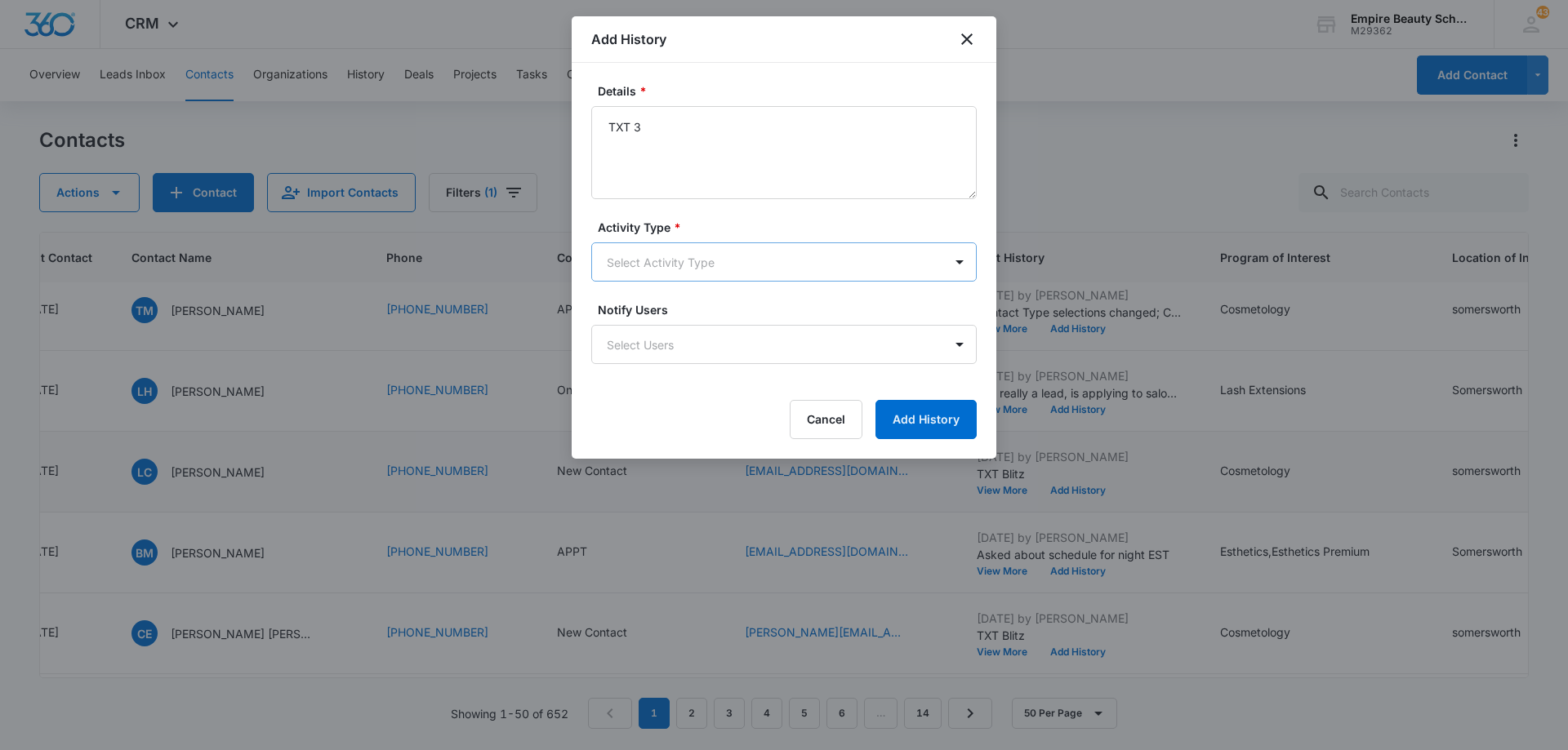
click at [725, 279] on body "CRM Apps Forms CRM Email Shop Payments POS Files Brand Settings Empire Beauty S…" at bounding box center [784, 375] width 1568 height 750
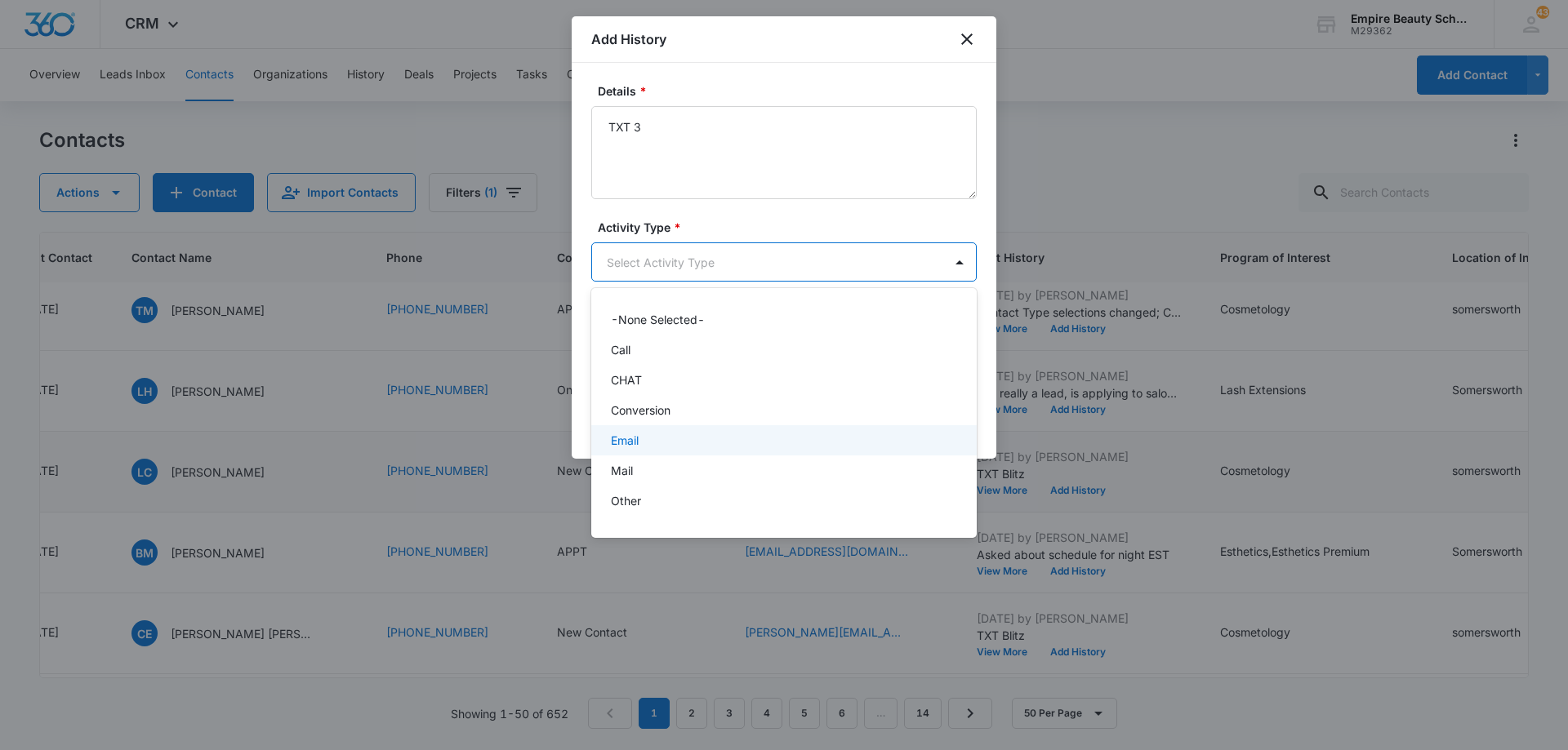
scroll to position [85, 0]
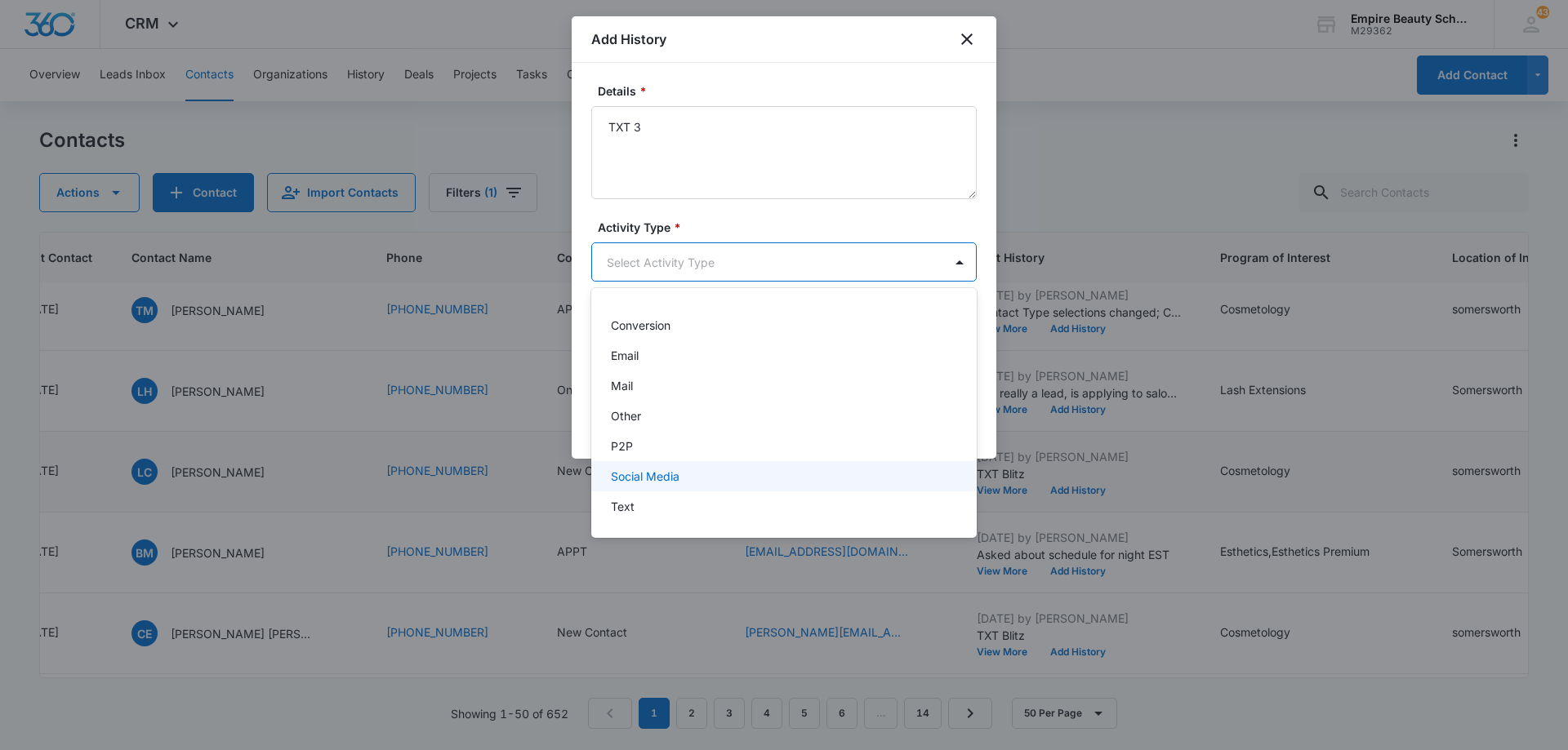
click at [713, 494] on div "Text" at bounding box center [783, 506] width 385 height 30
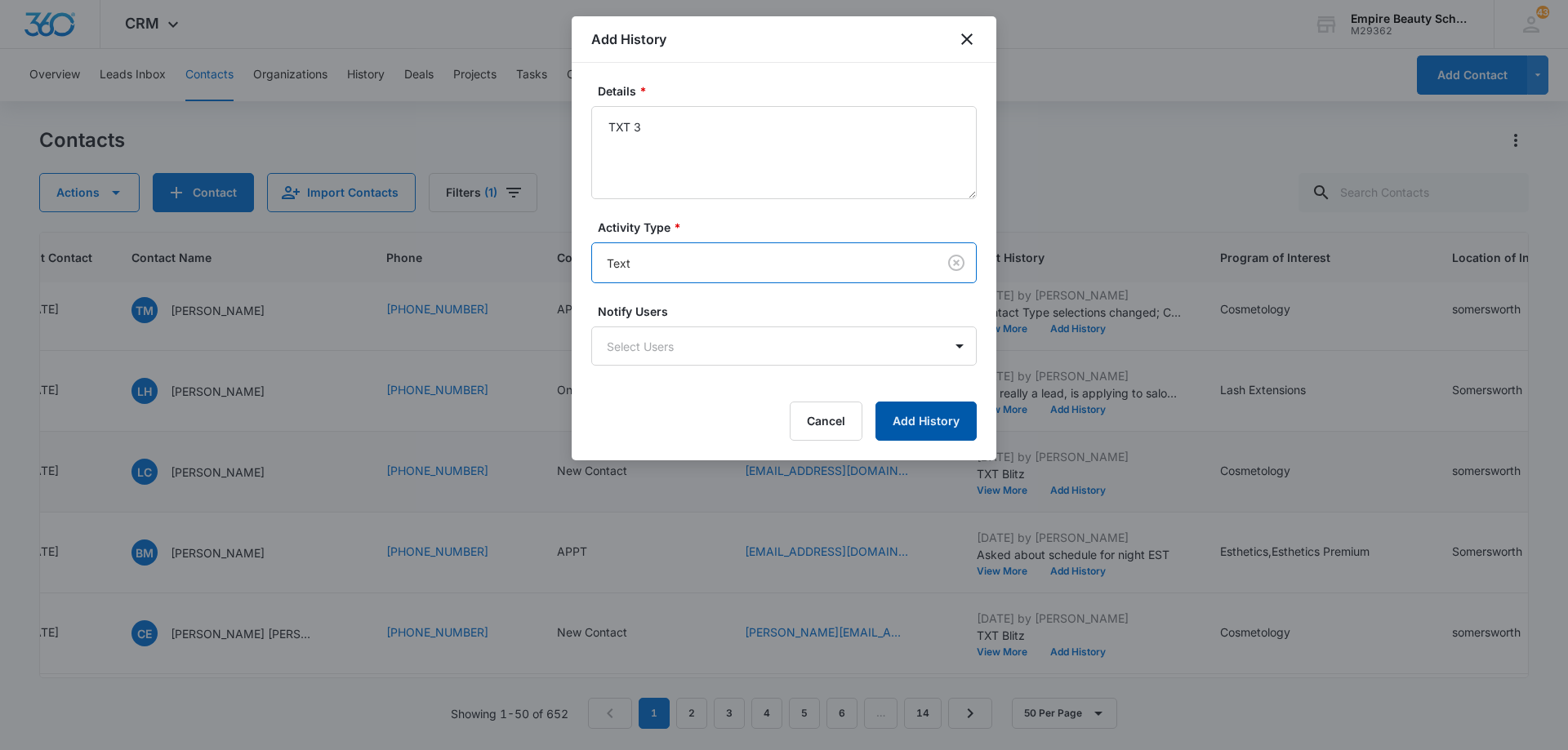
click at [908, 429] on button "Add History" at bounding box center [926, 421] width 101 height 39
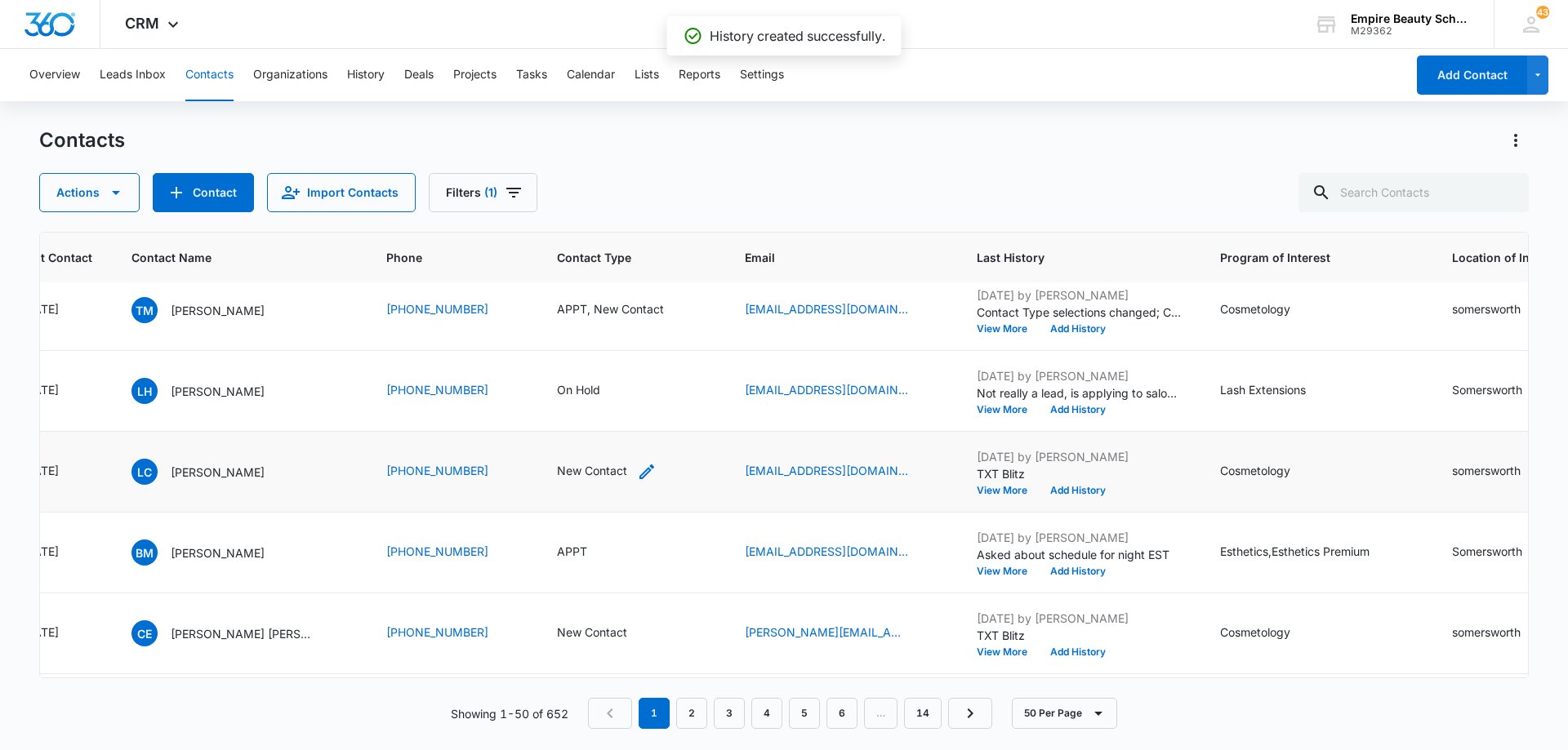
click at [637, 474] on icon "Contact Type - New Contact - Select to Edit Field" at bounding box center [647, 472] width 20 height 20
click at [609, 364] on icon "Remove New Contact" at bounding box center [608, 367] width 12 height 13
drag, startPoint x: 620, startPoint y: 369, endPoint x: 619, endPoint y: 383, distance: 14.0
click at [620, 372] on div "Contact Type" at bounding box center [566, 368] width 108 height 37
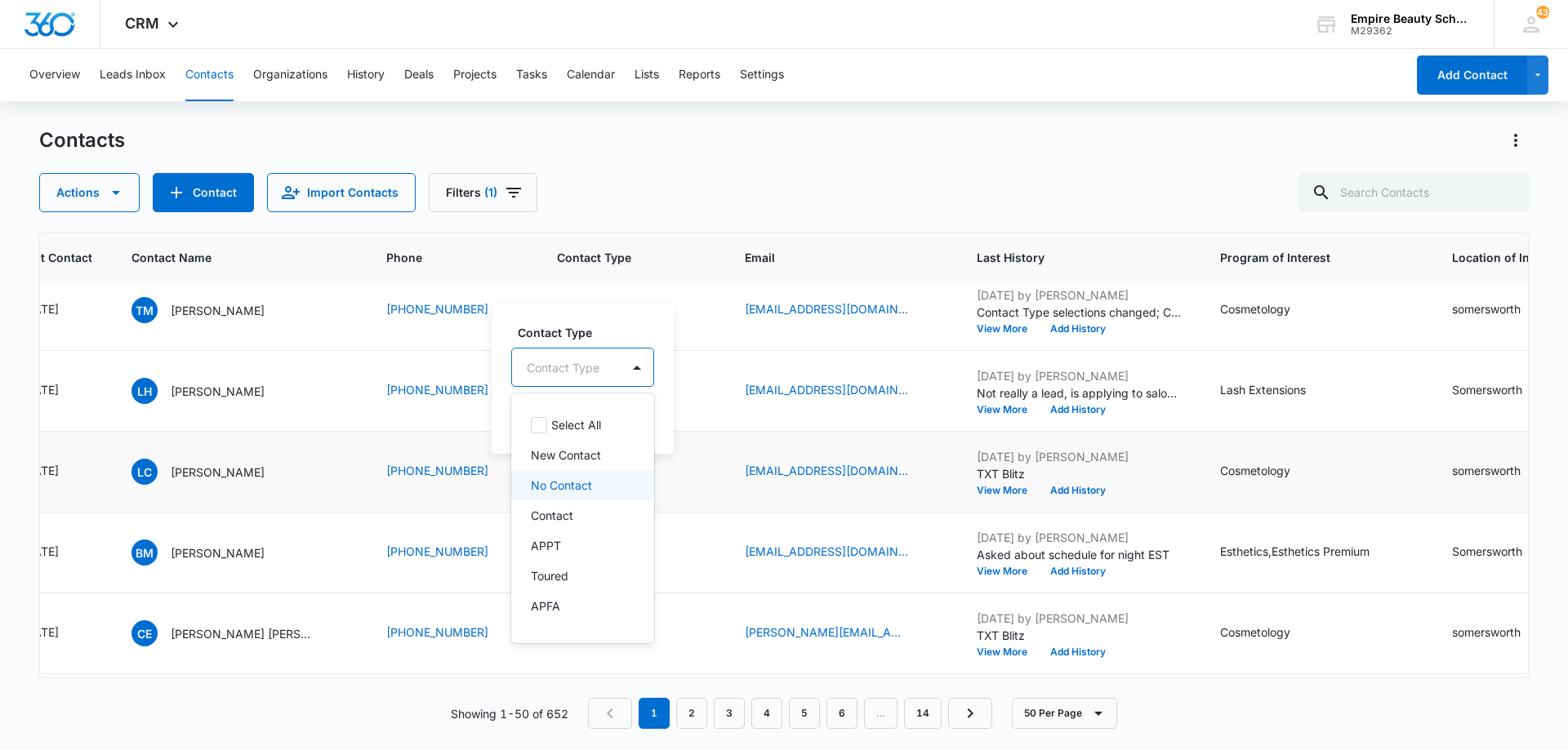
click at [580, 495] on div "No Contact" at bounding box center [582, 485] width 143 height 30
click at [630, 364] on div "No Contact" at bounding box center [575, 367] width 128 height 39
click at [647, 419] on button "Save" at bounding box center [648, 419] width 48 height 31
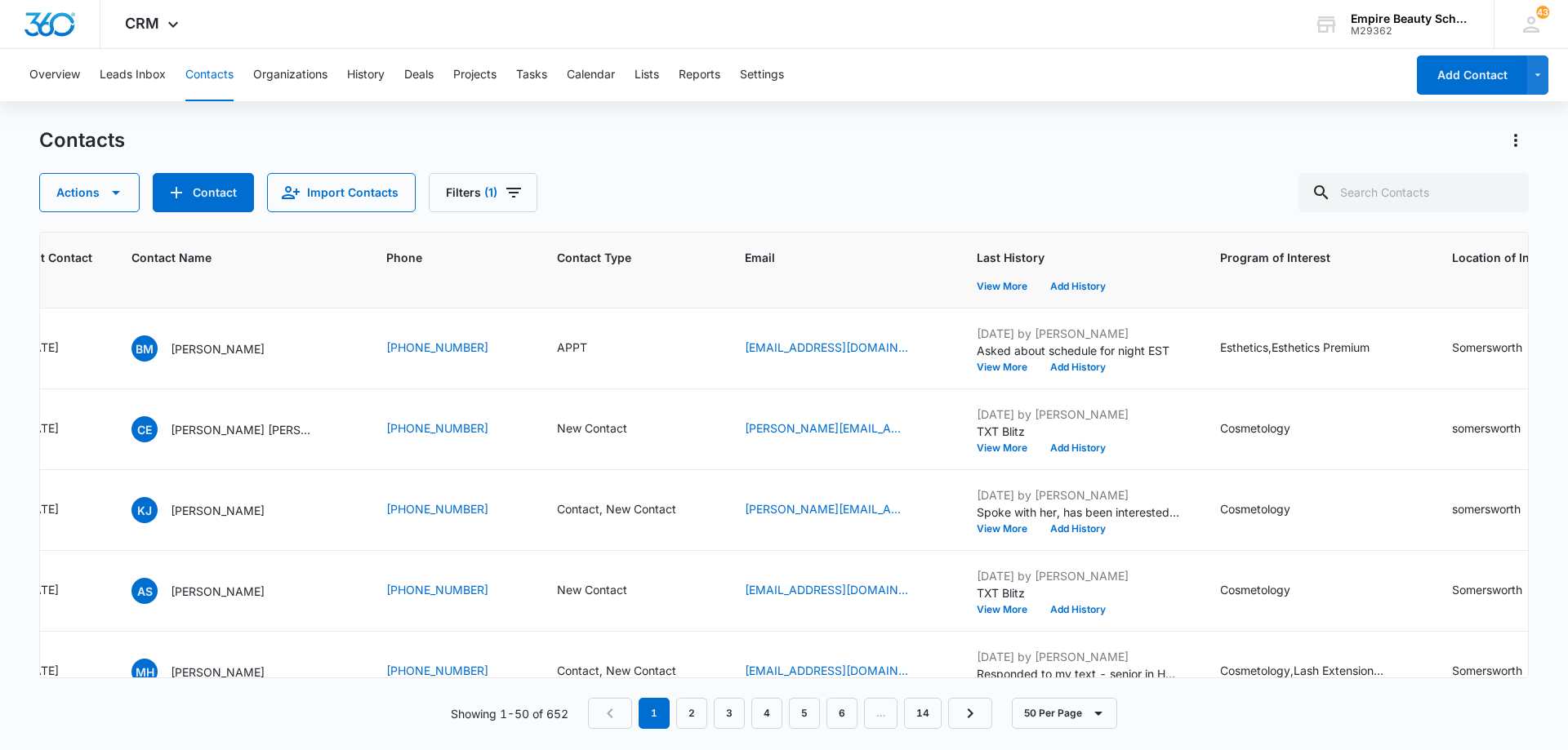
scroll to position [1552, 313]
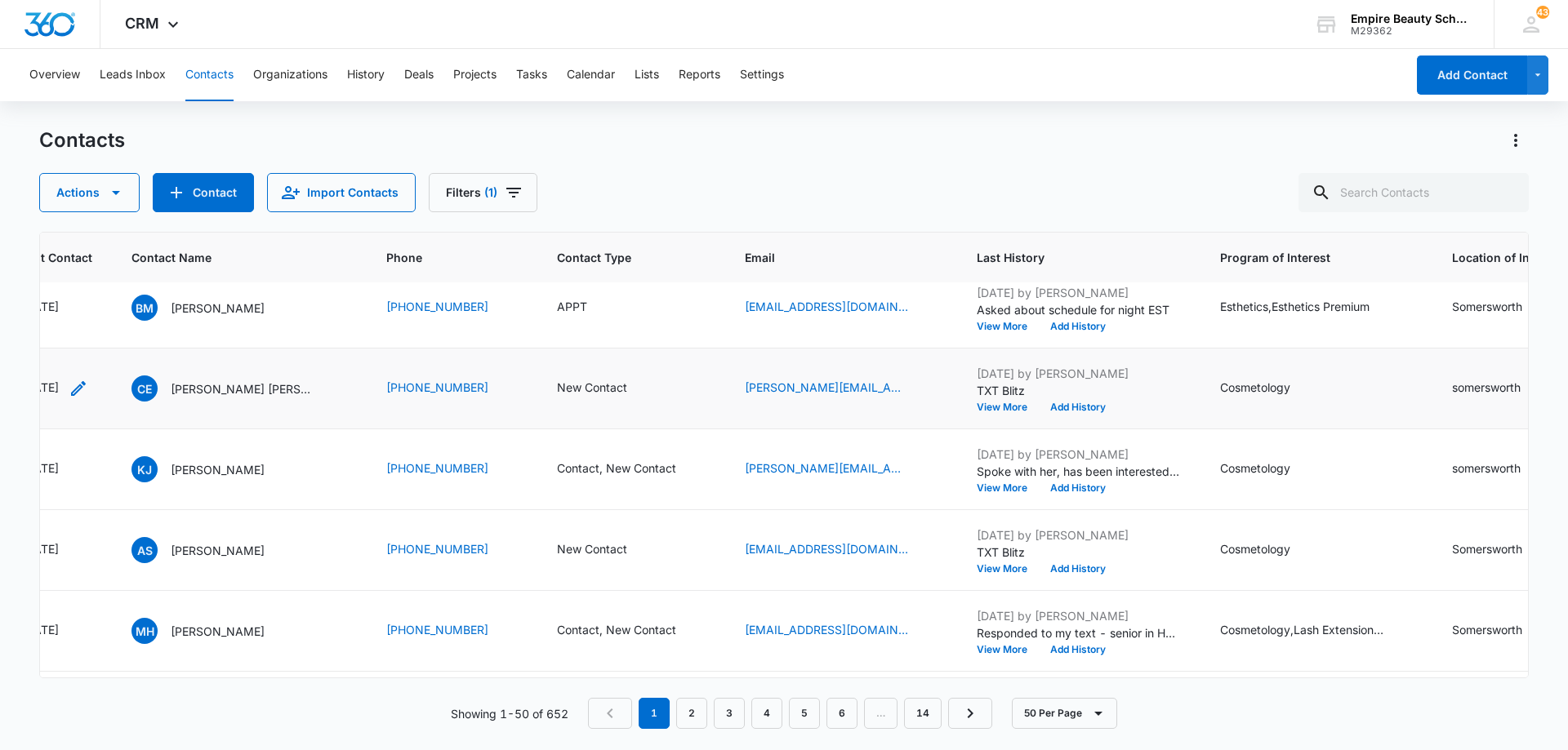
click at [86, 388] on icon "Last Contact - 1757376000 - Select to Edit Field" at bounding box center [78, 388] width 15 height 15
click at [249, 383] on input "[DATE]" at bounding box center [217, 375] width 120 height 18
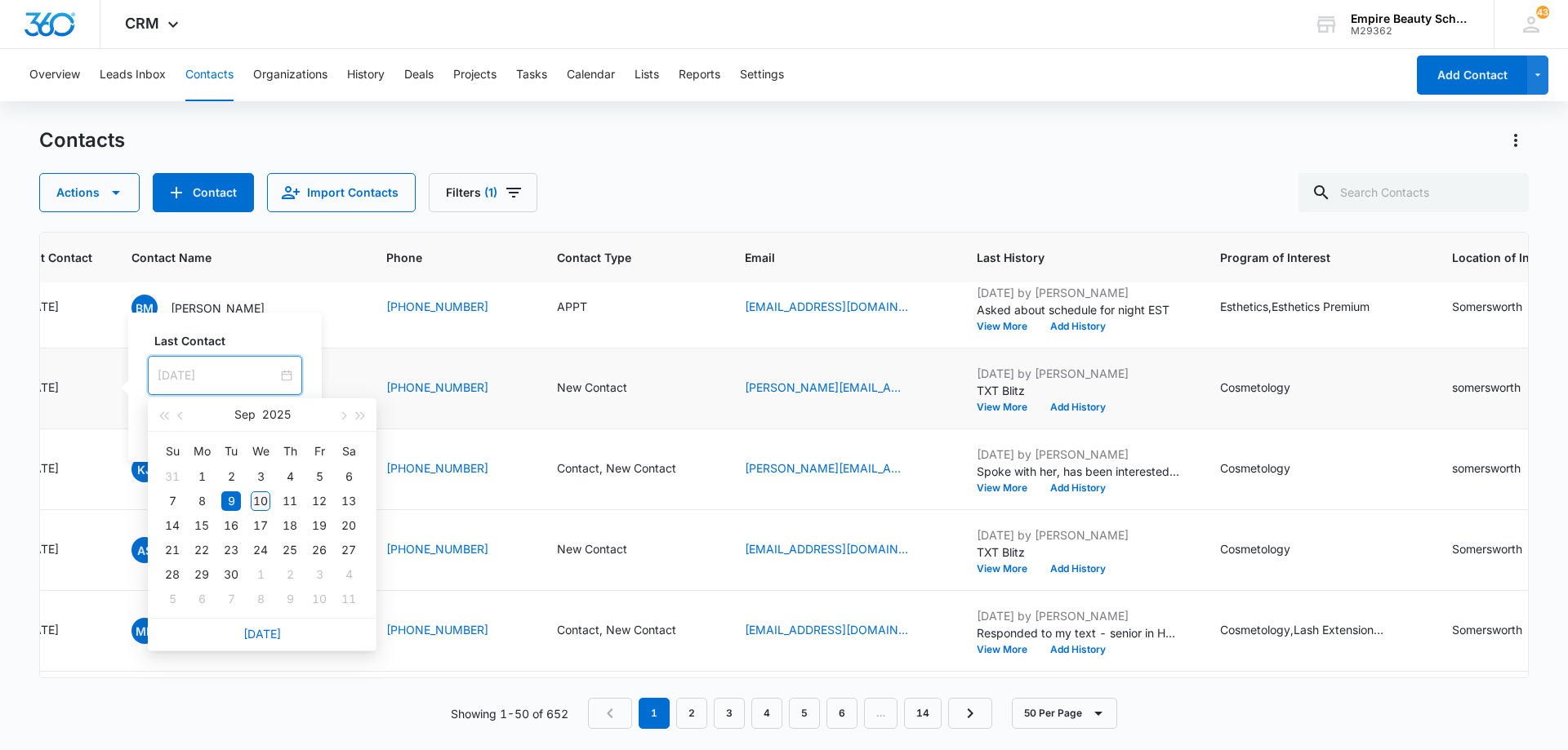
type input "[DATE]"
click at [262, 499] on div "10" at bounding box center [260, 501] width 20 height 20
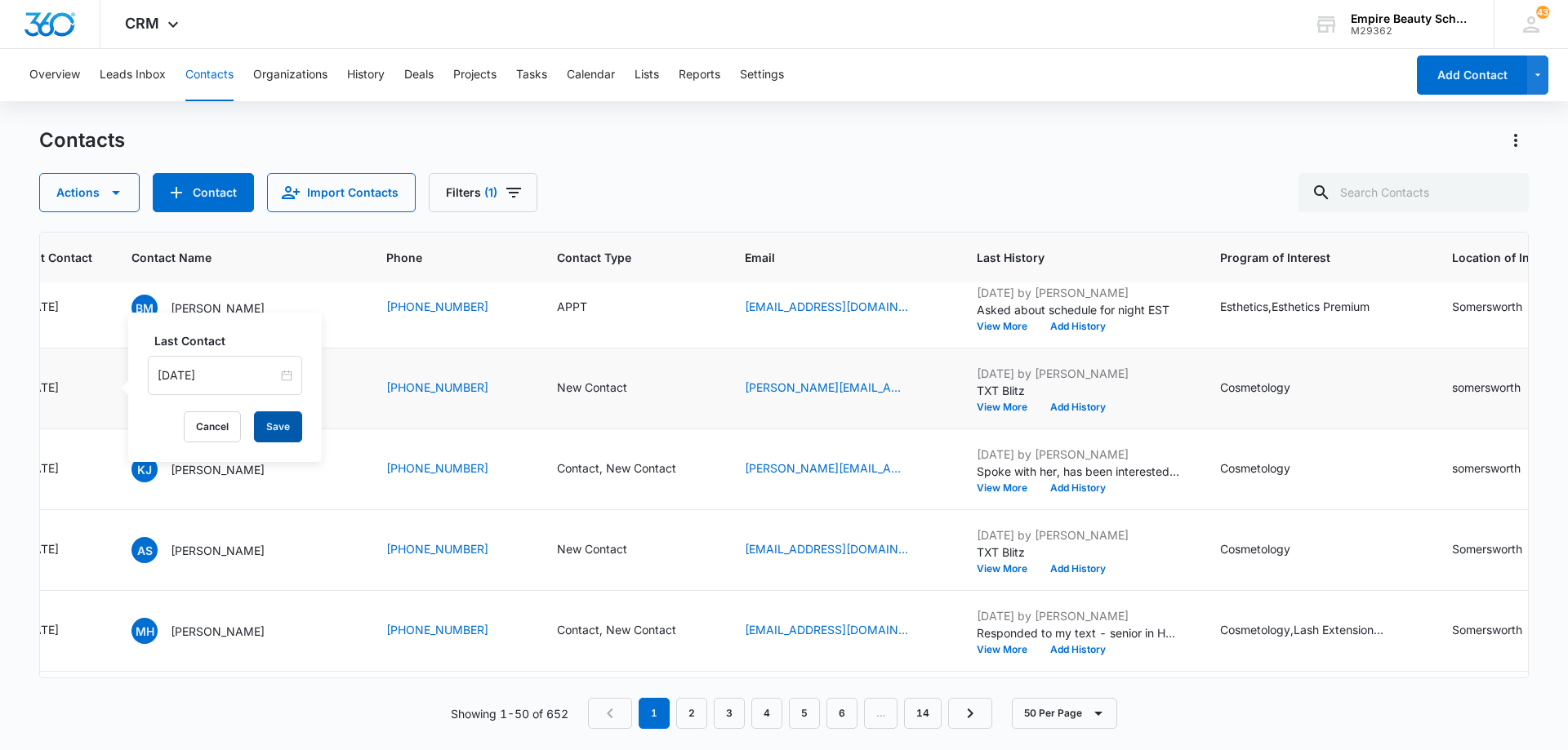
click at [263, 433] on button "Save" at bounding box center [277, 427] width 48 height 31
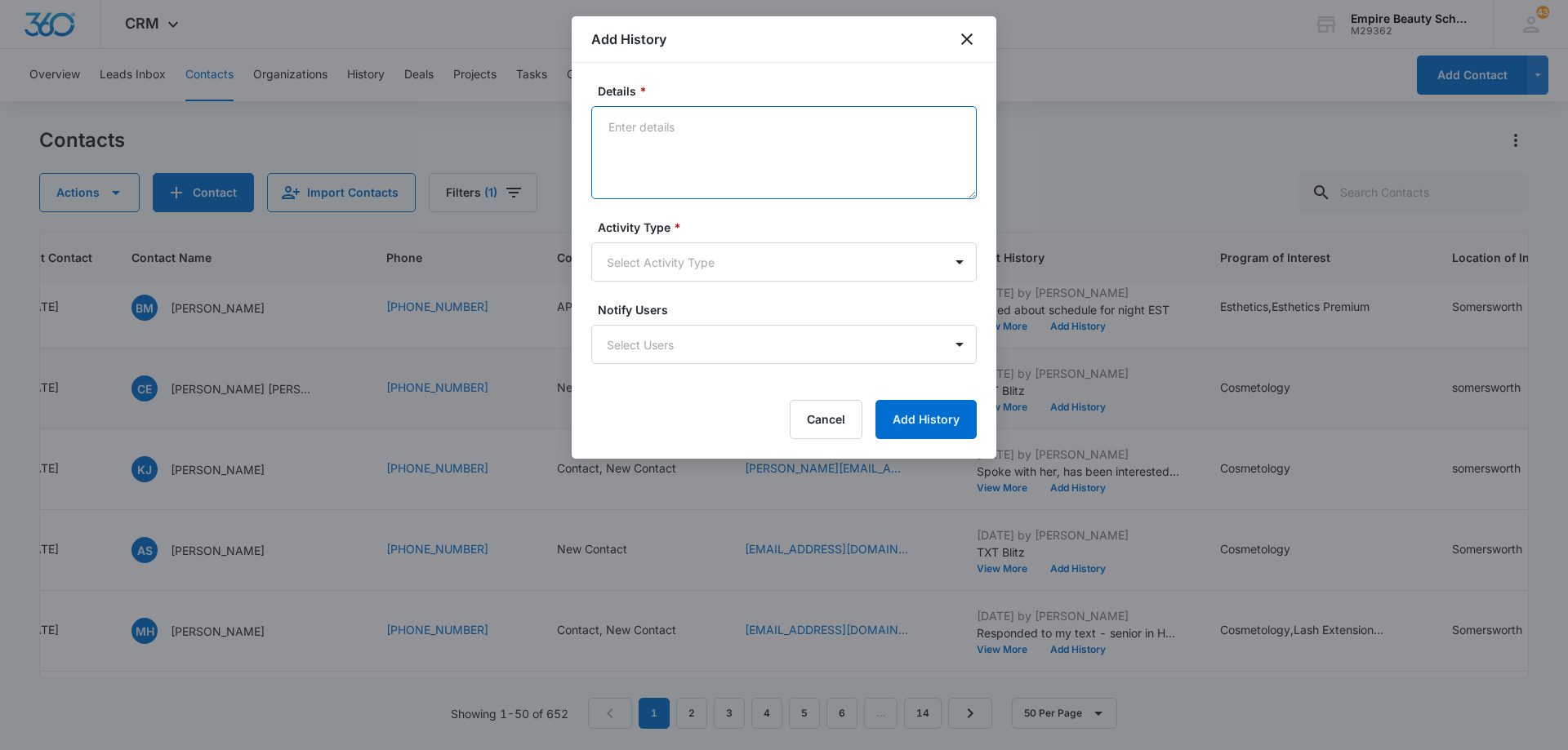
click at [751, 142] on textarea "Details *" at bounding box center [783, 152] width 385 height 93
type textarea "LVM 3"
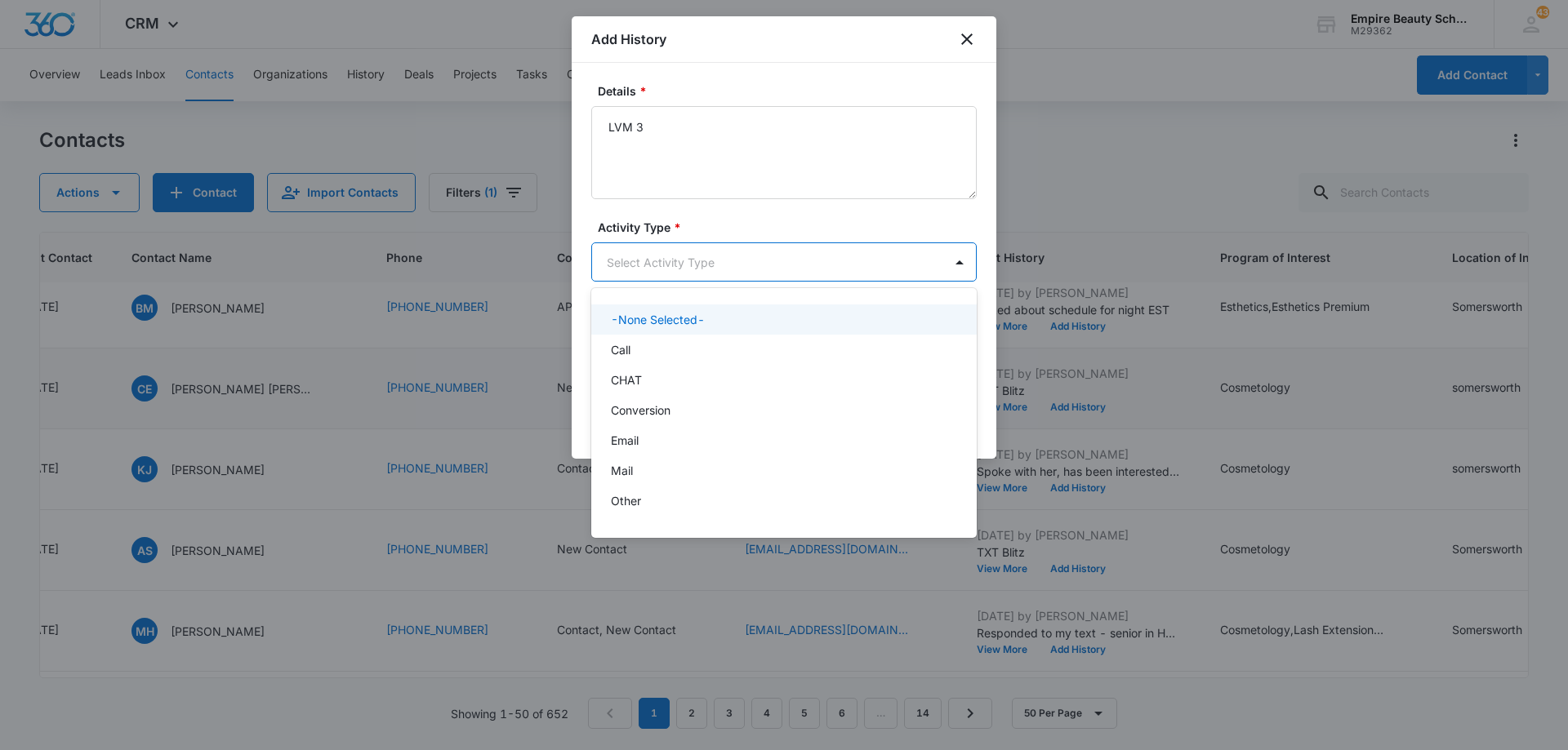
click at [713, 279] on body "CRM Apps Forms CRM Email Shop Payments POS Files Brand Settings Empire Beauty S…" at bounding box center [784, 375] width 1568 height 750
click at [686, 358] on div "Call" at bounding box center [782, 350] width 343 height 18
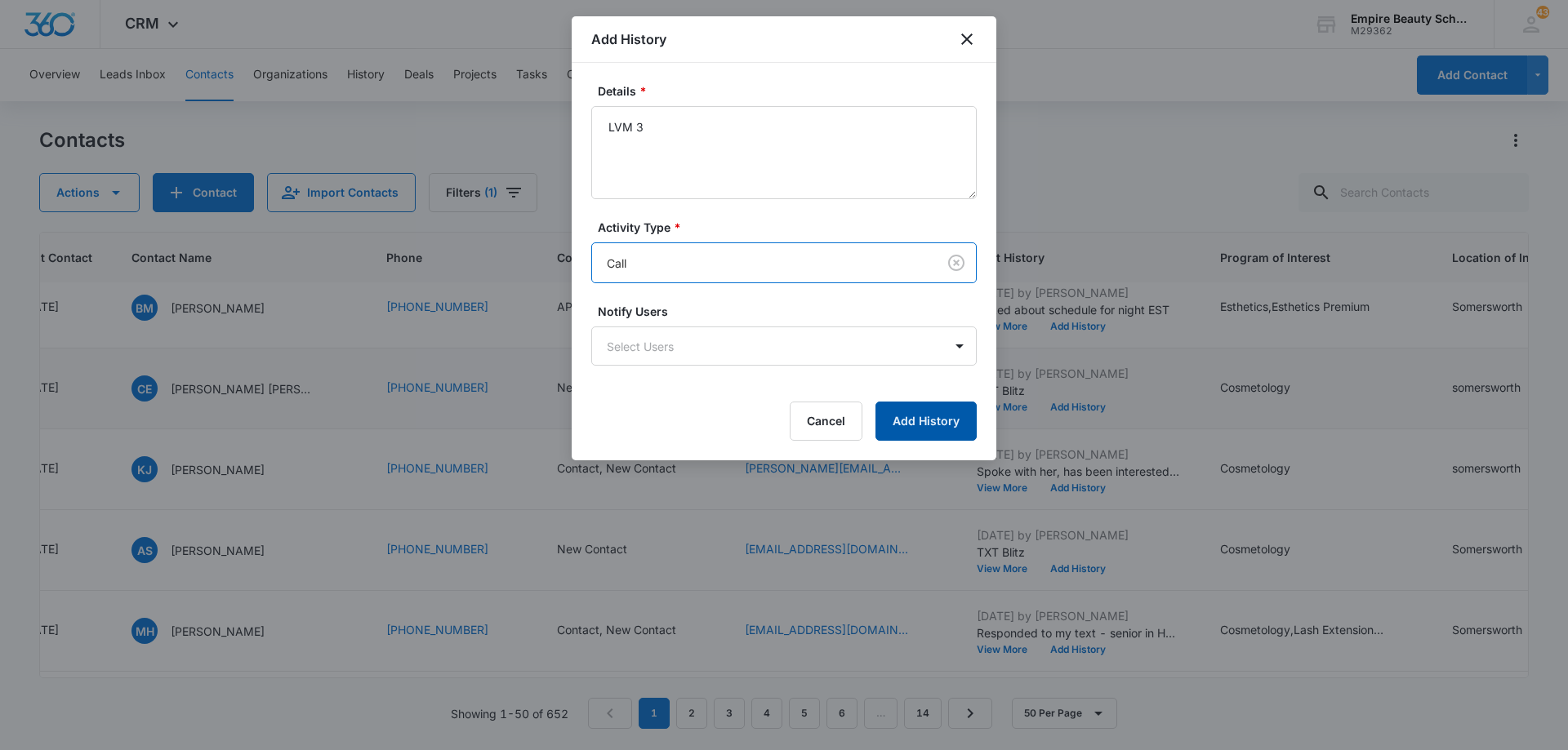
click at [897, 409] on button "Add History" at bounding box center [926, 421] width 101 height 39
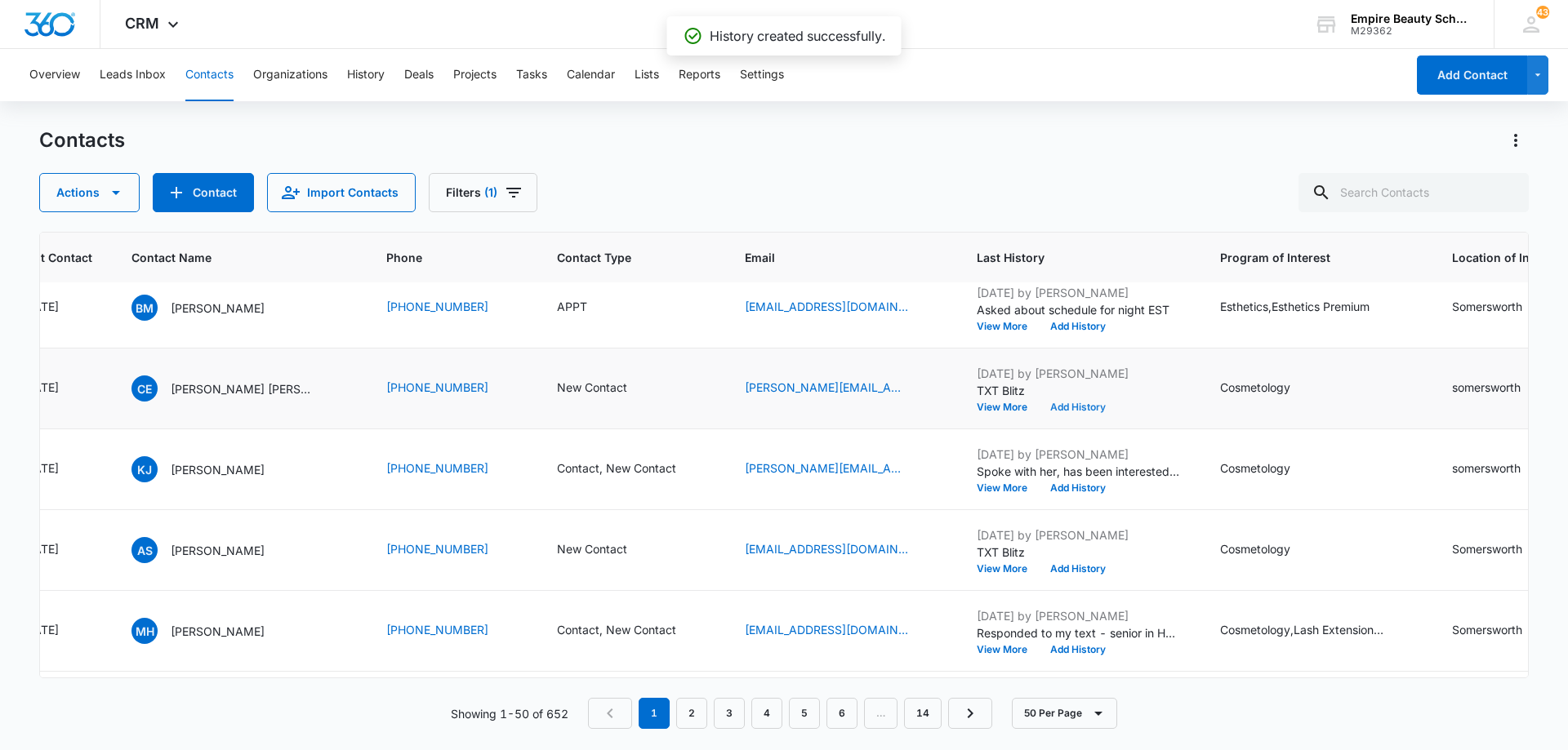
click at [1069, 405] on button "Add History" at bounding box center [1078, 408] width 78 height 10
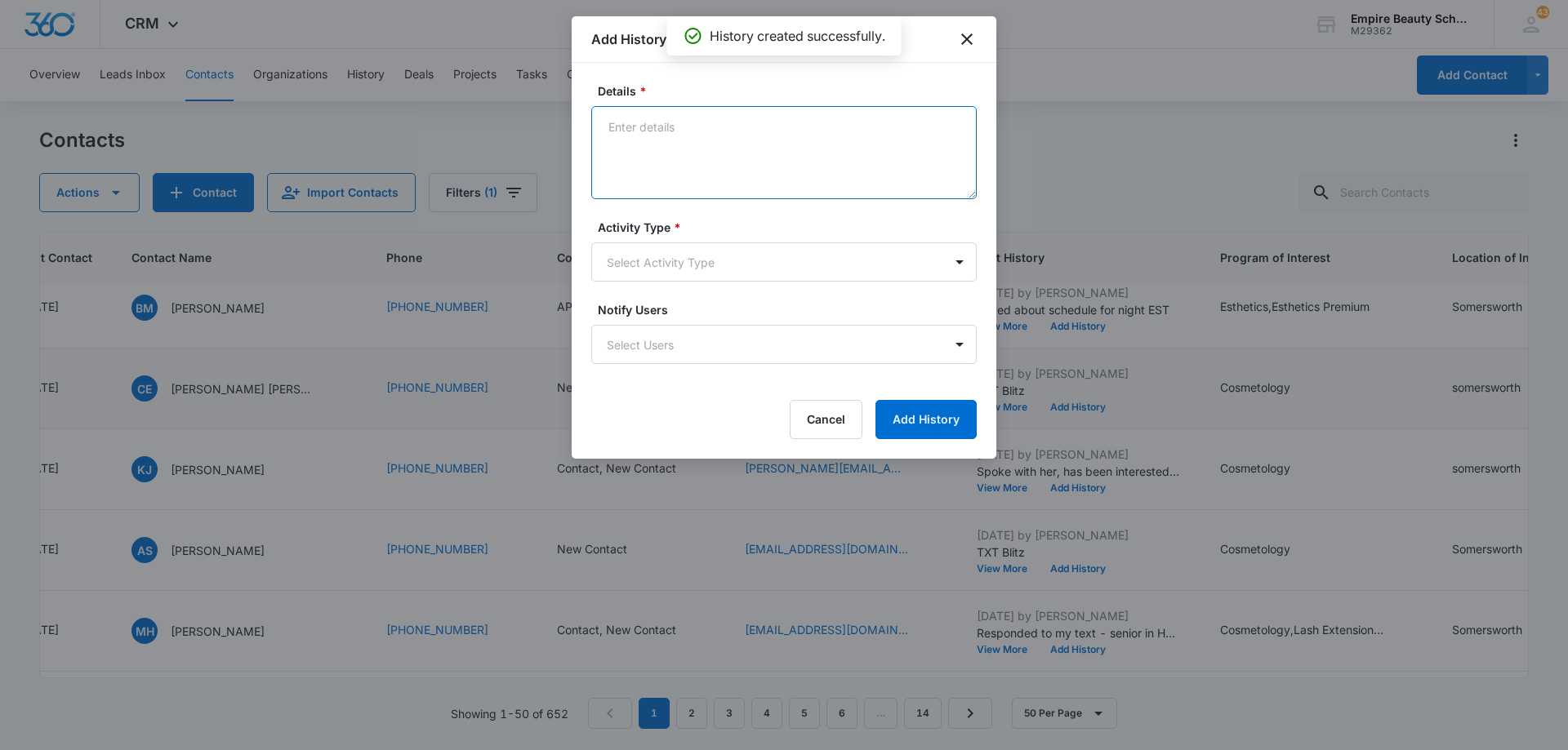
click at [740, 145] on textarea "Details *" at bounding box center [783, 152] width 385 height 93
type textarea "EM 3"
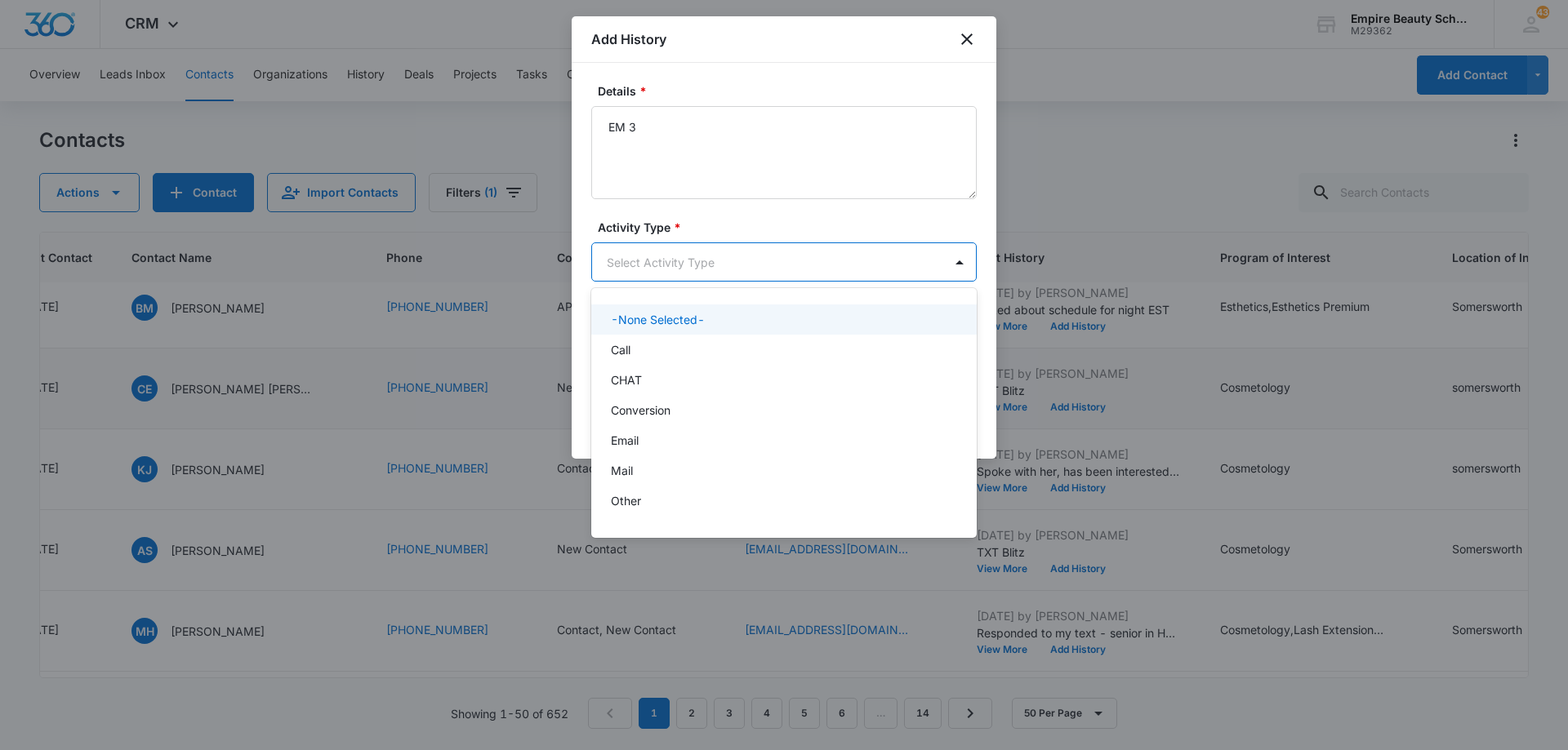
click at [730, 256] on body "CRM Apps Forms CRM Email Shop Payments POS Files Brand Settings Empire Beauty S…" at bounding box center [784, 375] width 1568 height 750
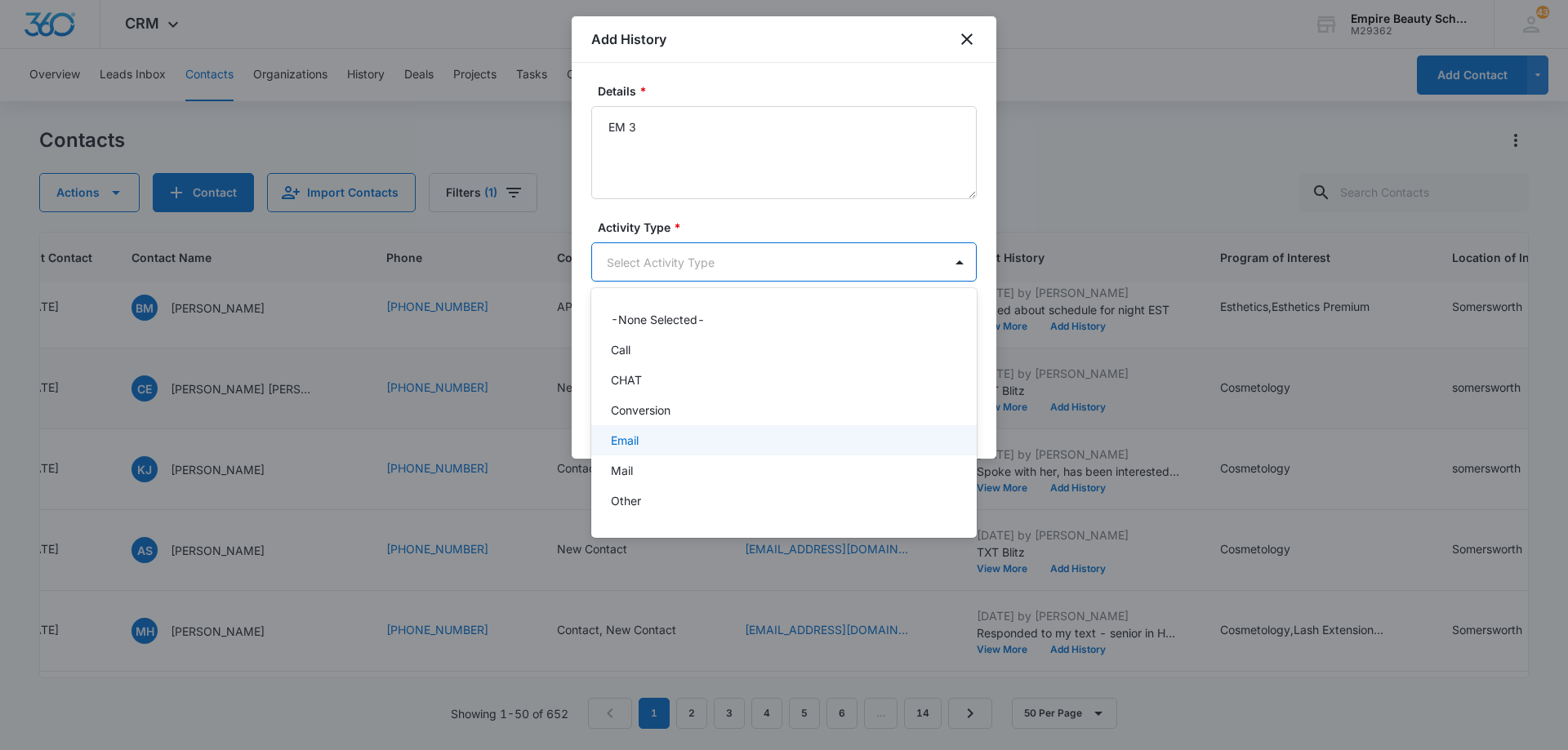
click at [701, 437] on div "Email" at bounding box center [782, 441] width 343 height 18
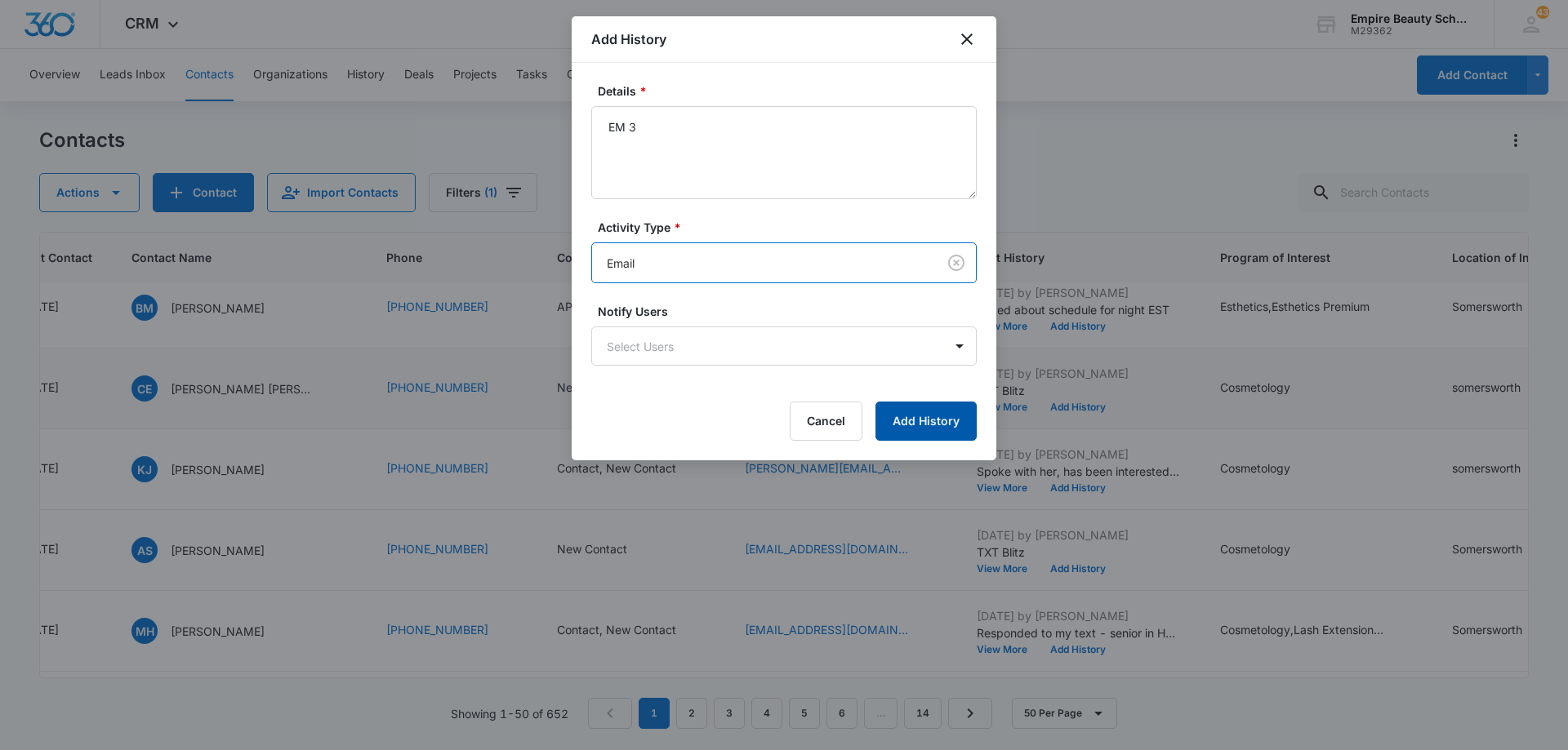
click at [891, 426] on button "Add History" at bounding box center [926, 421] width 101 height 39
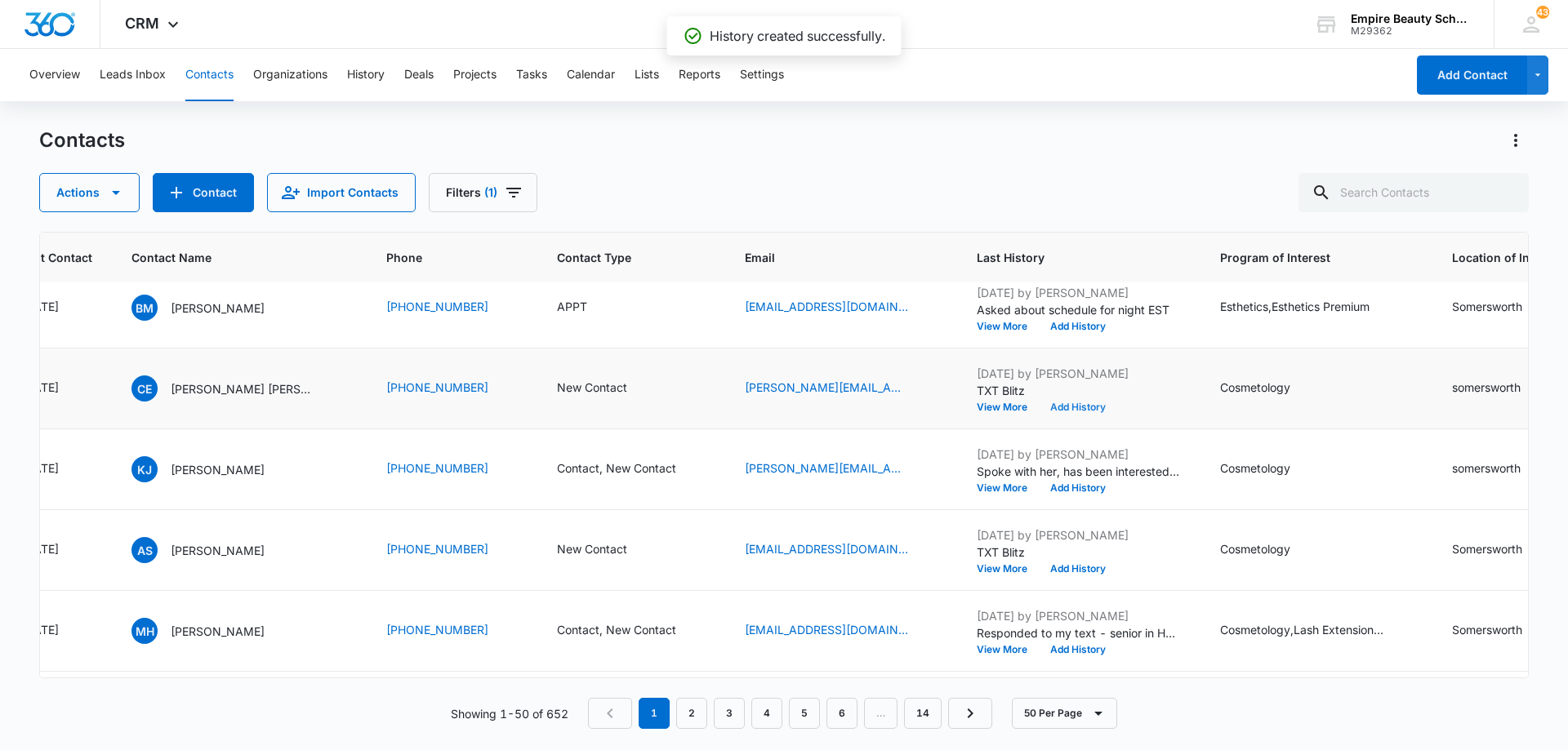
click at [1060, 405] on button "Add History" at bounding box center [1078, 408] width 78 height 10
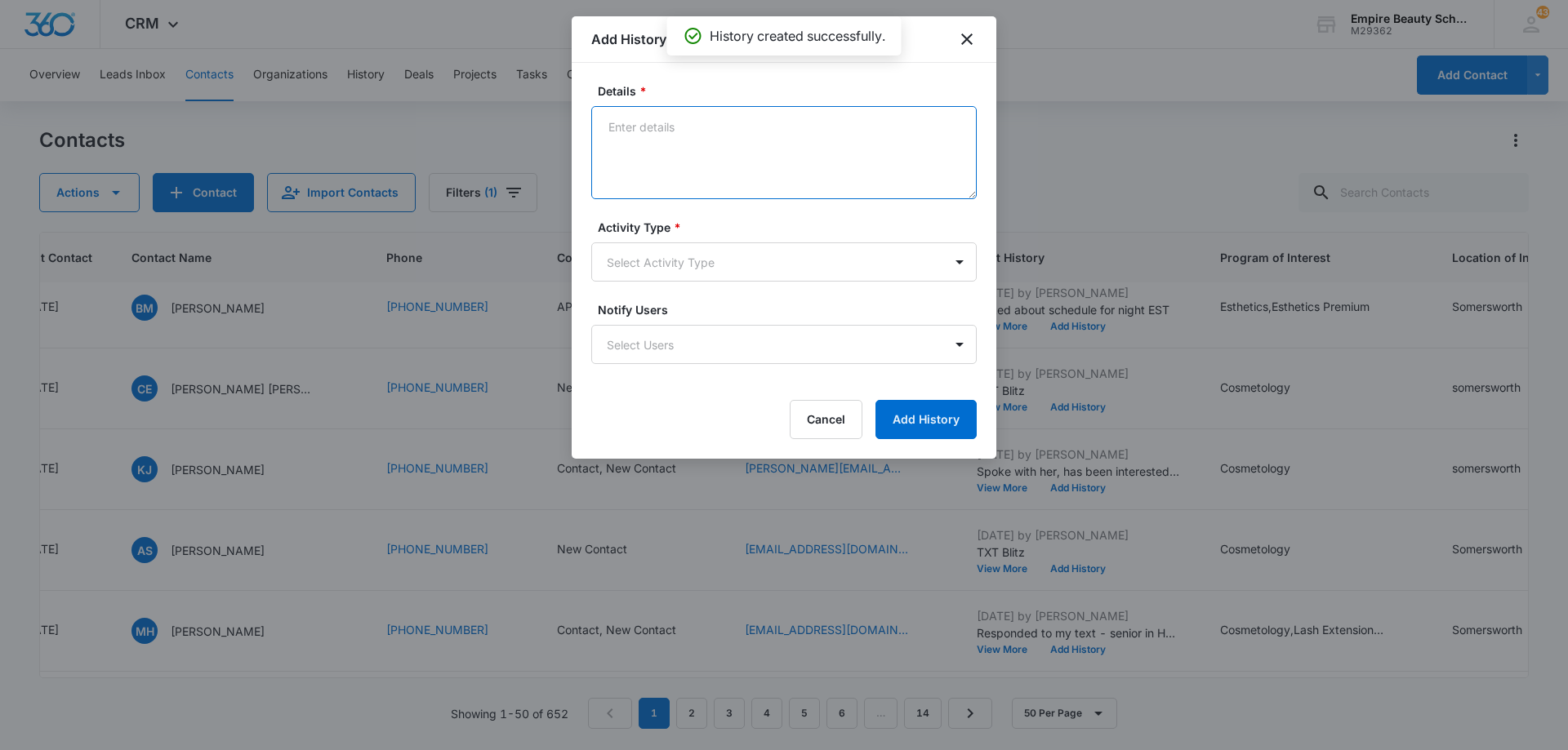
click at [711, 148] on textarea "Details *" at bounding box center [783, 152] width 385 height 93
type textarea "TXT 3"
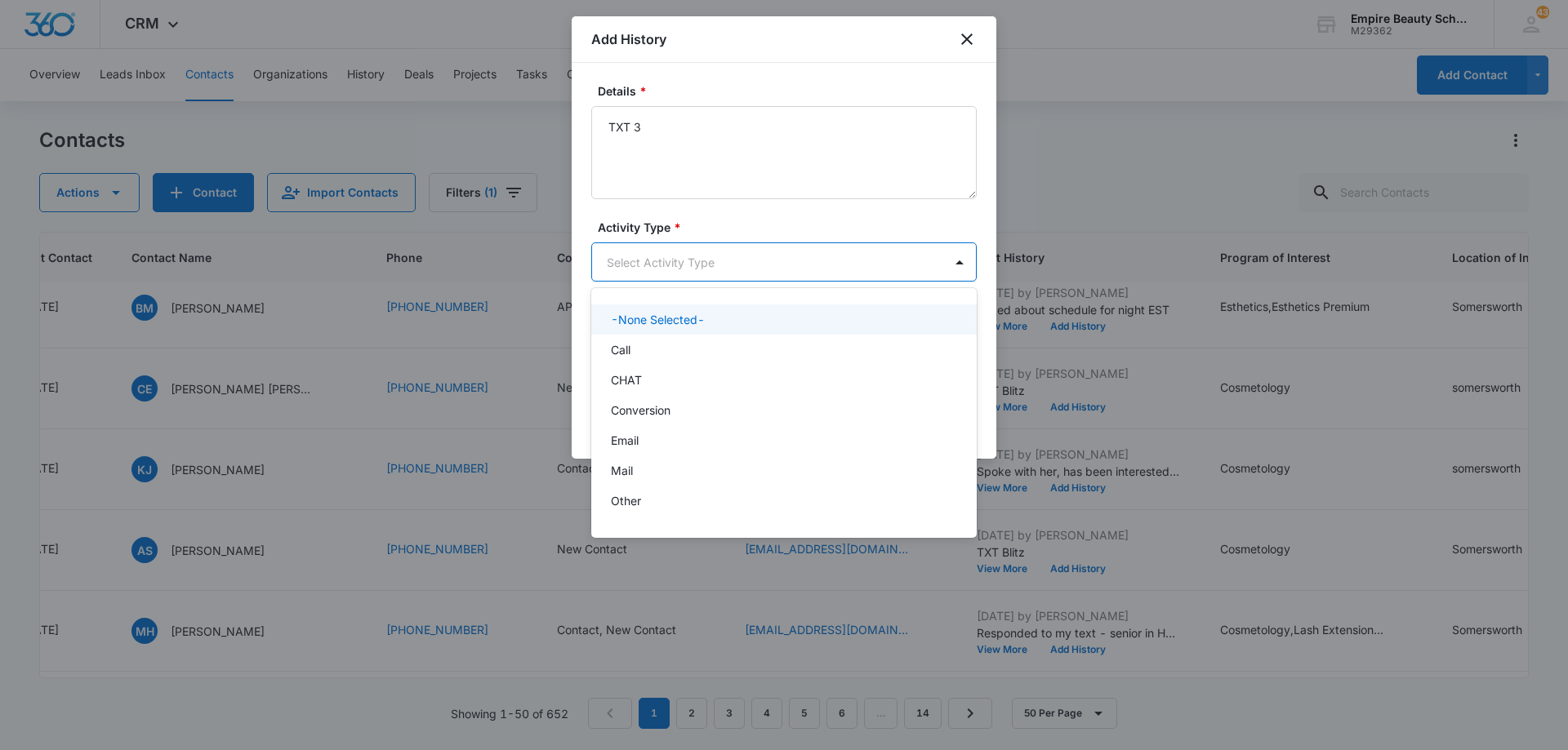
click at [700, 273] on body "CRM Apps Forms CRM Email Shop Payments POS Files Brand Settings Empire Beauty S…" at bounding box center [784, 375] width 1568 height 750
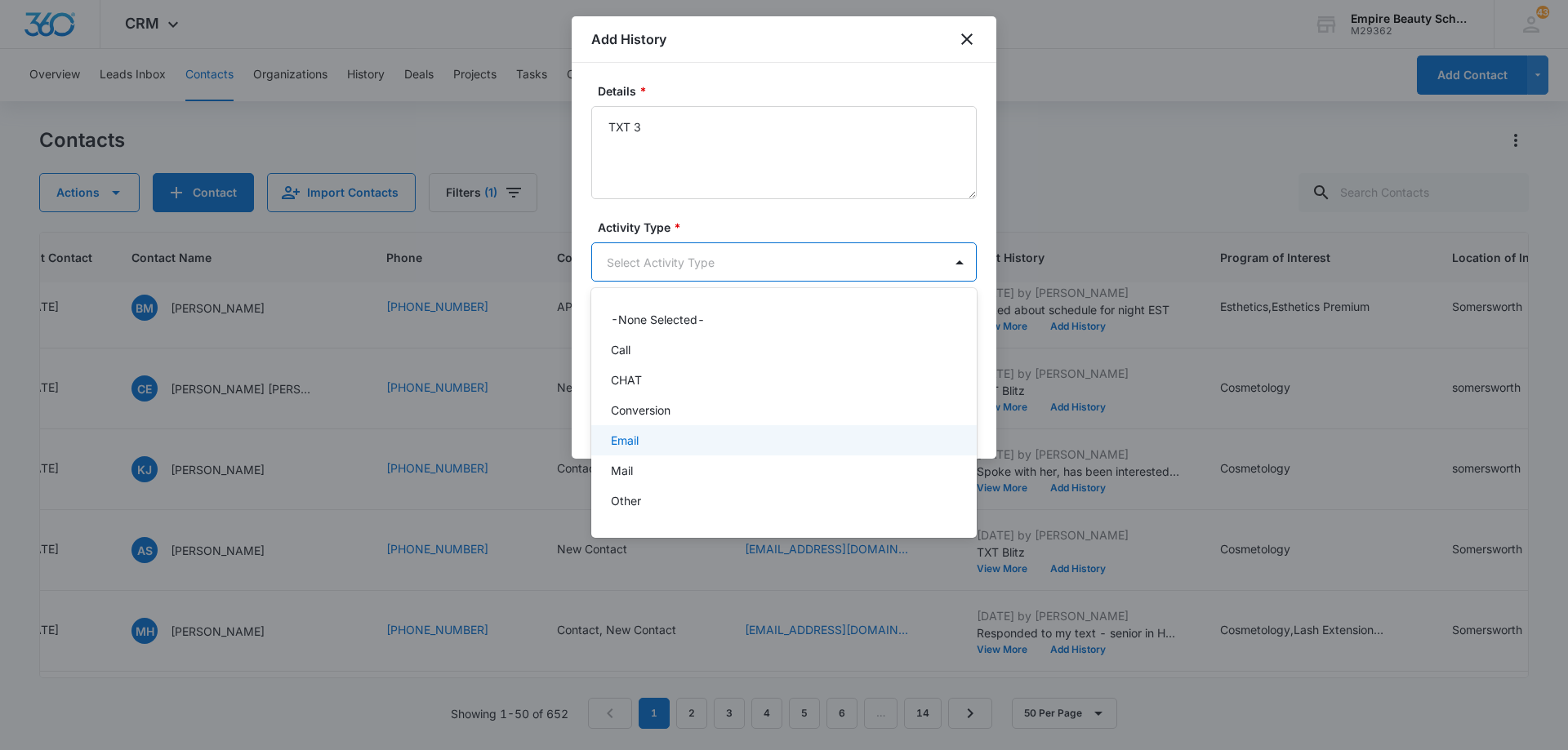
scroll to position [85, 0]
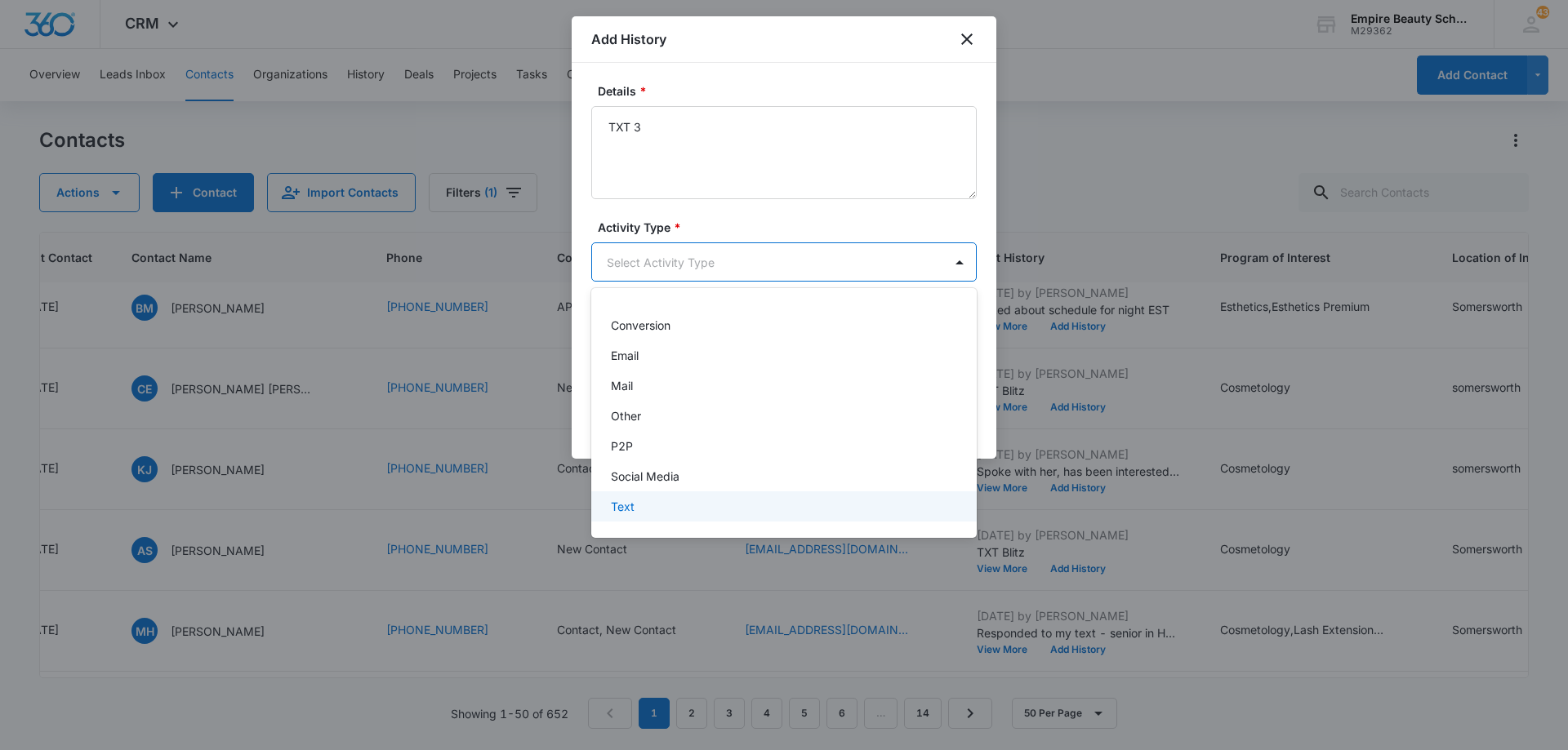
click at [679, 504] on div "Text" at bounding box center [782, 507] width 343 height 18
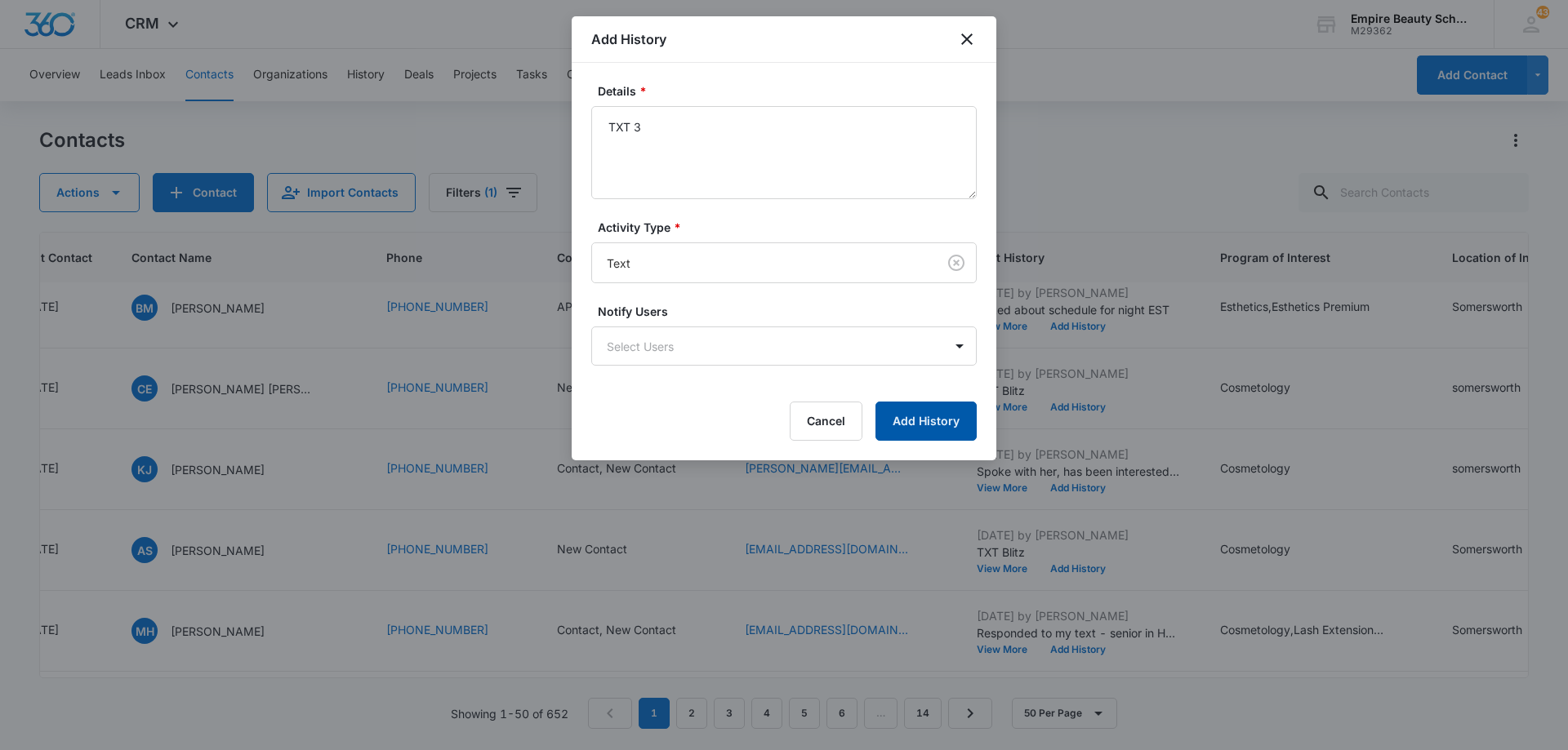
click at [907, 420] on button "Add History" at bounding box center [926, 421] width 101 height 39
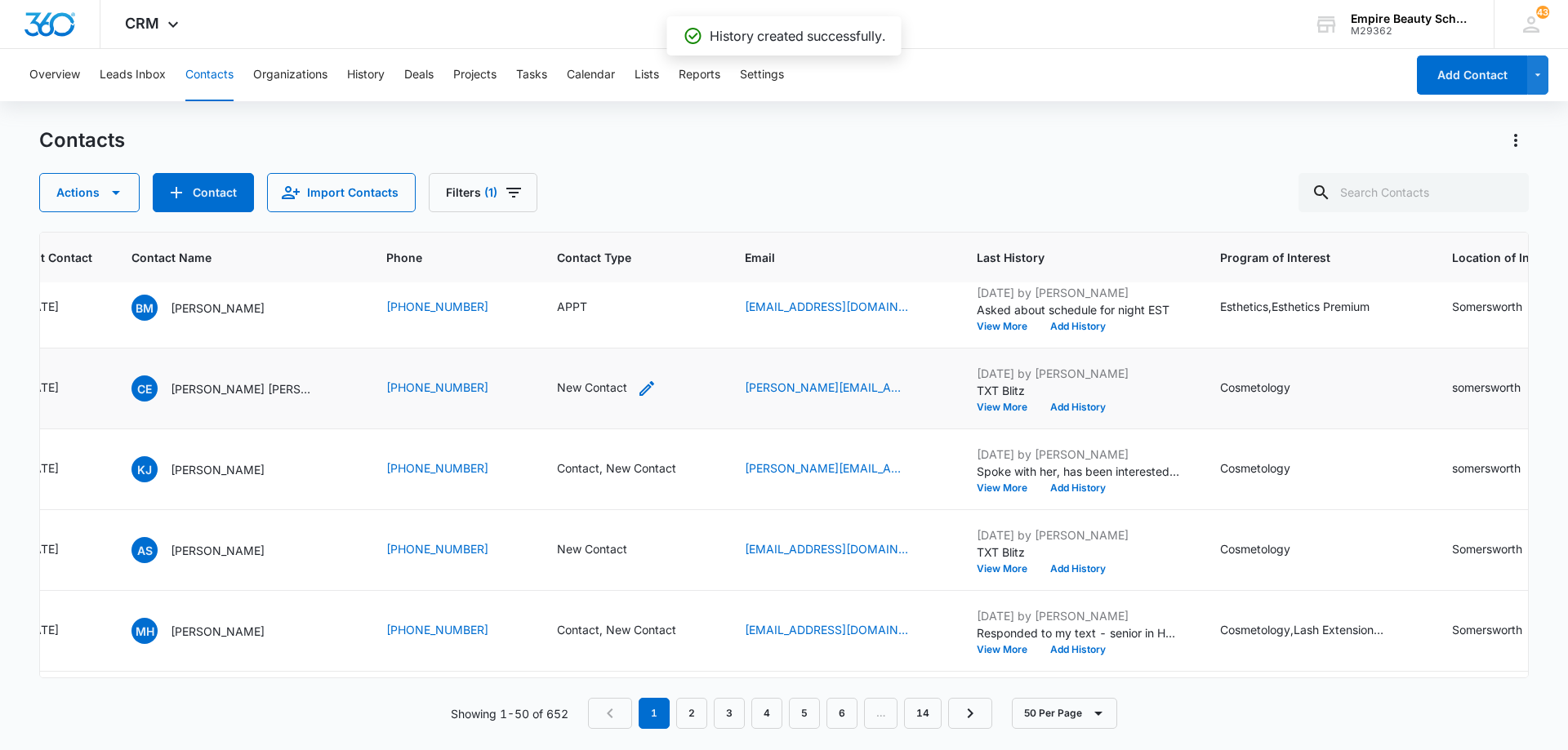
click at [623, 391] on div "New Contact" at bounding box center [607, 389] width 99 height 20
click at [604, 284] on icon "Remove New Contact" at bounding box center [608, 284] width 12 height 13
click at [619, 285] on div "Contact Type" at bounding box center [566, 285] width 108 height 37
click at [599, 404] on div "No Contact" at bounding box center [580, 403] width 100 height 18
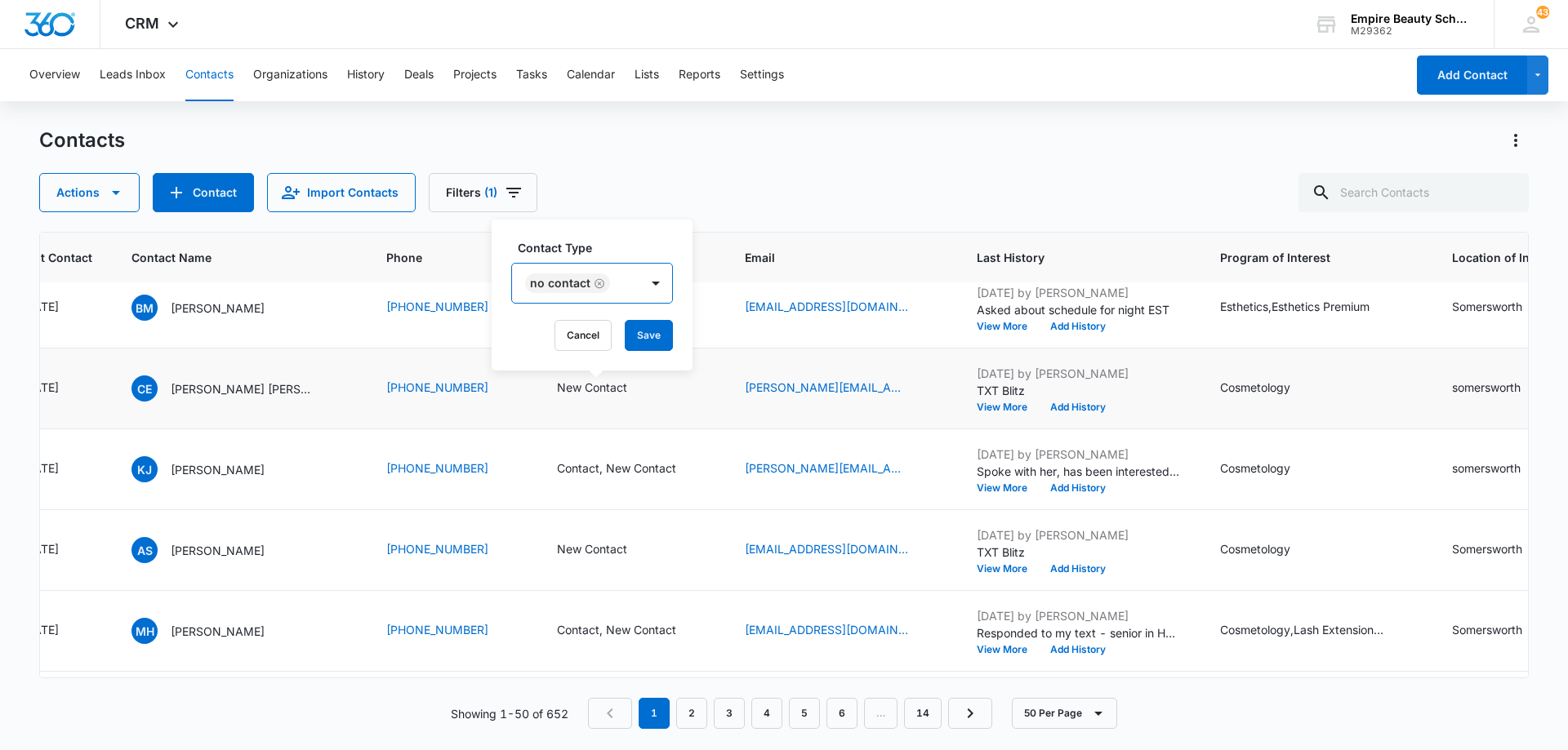
click at [635, 292] on div "No Contact" at bounding box center [575, 283] width 128 height 39
click at [640, 332] on button "Save" at bounding box center [648, 336] width 48 height 31
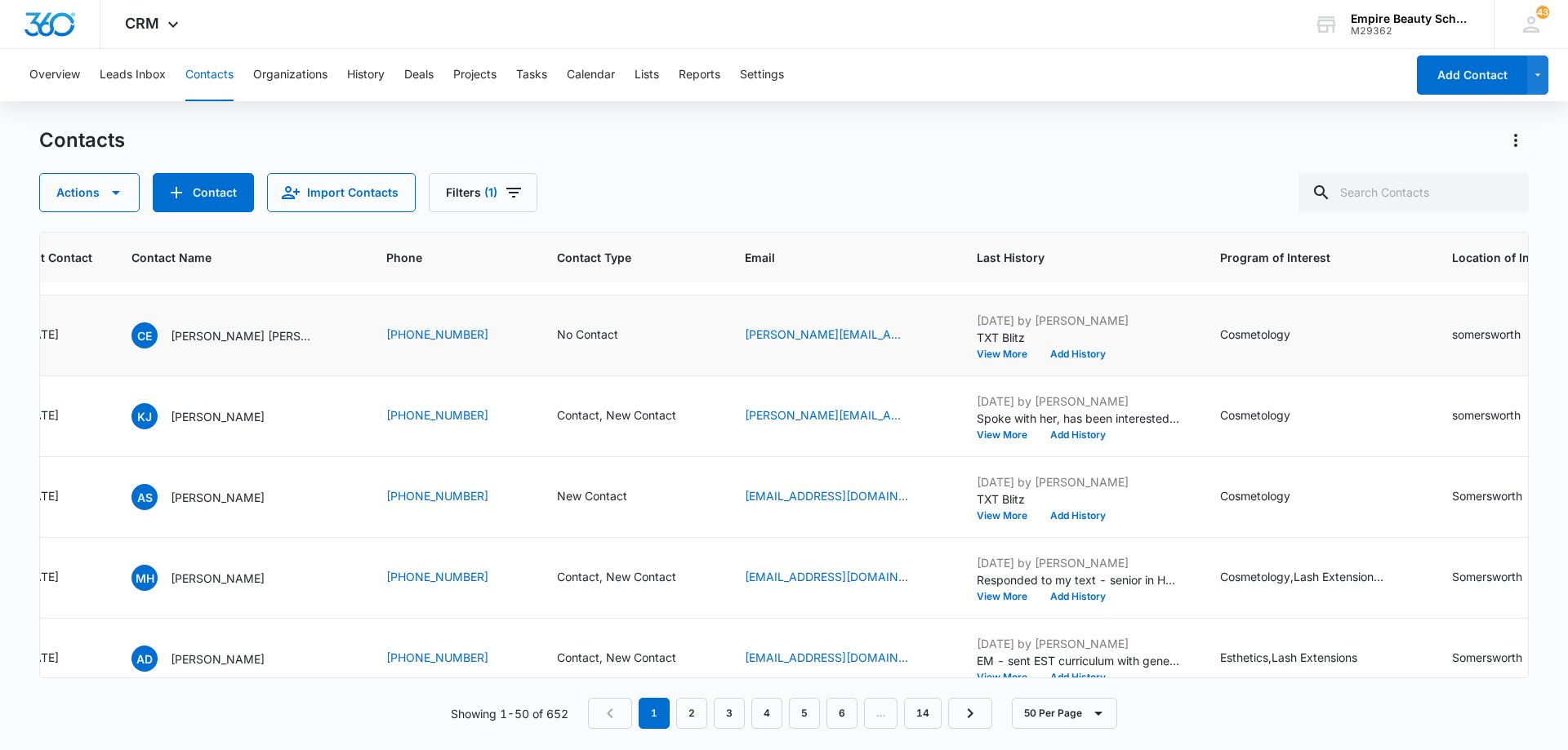
scroll to position [1634, 313]
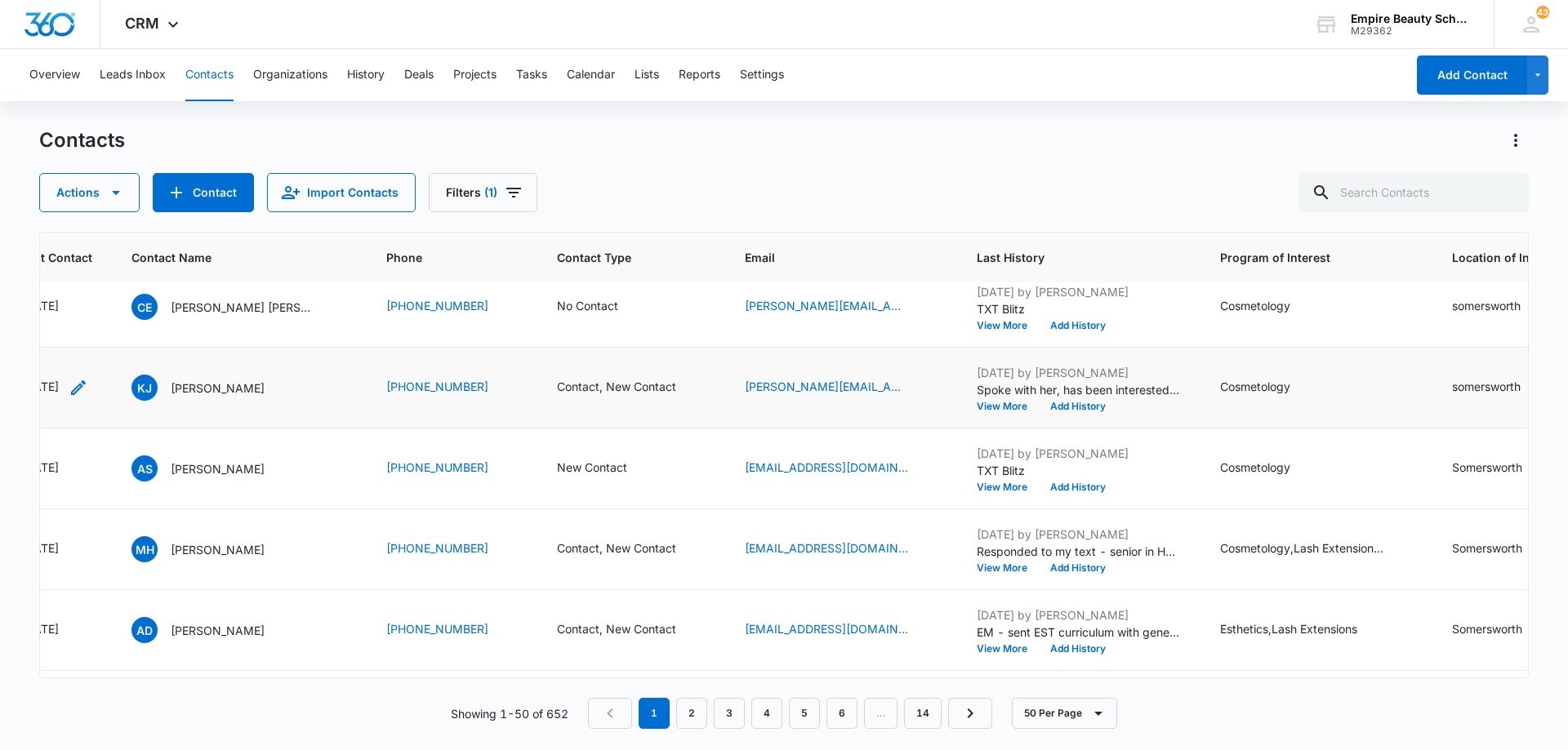
click at [86, 387] on icon "Last Contact - 1757376000 - Select to Edit Field" at bounding box center [78, 387] width 15 height 15
click at [215, 369] on input "[DATE]" at bounding box center [217, 375] width 120 height 18
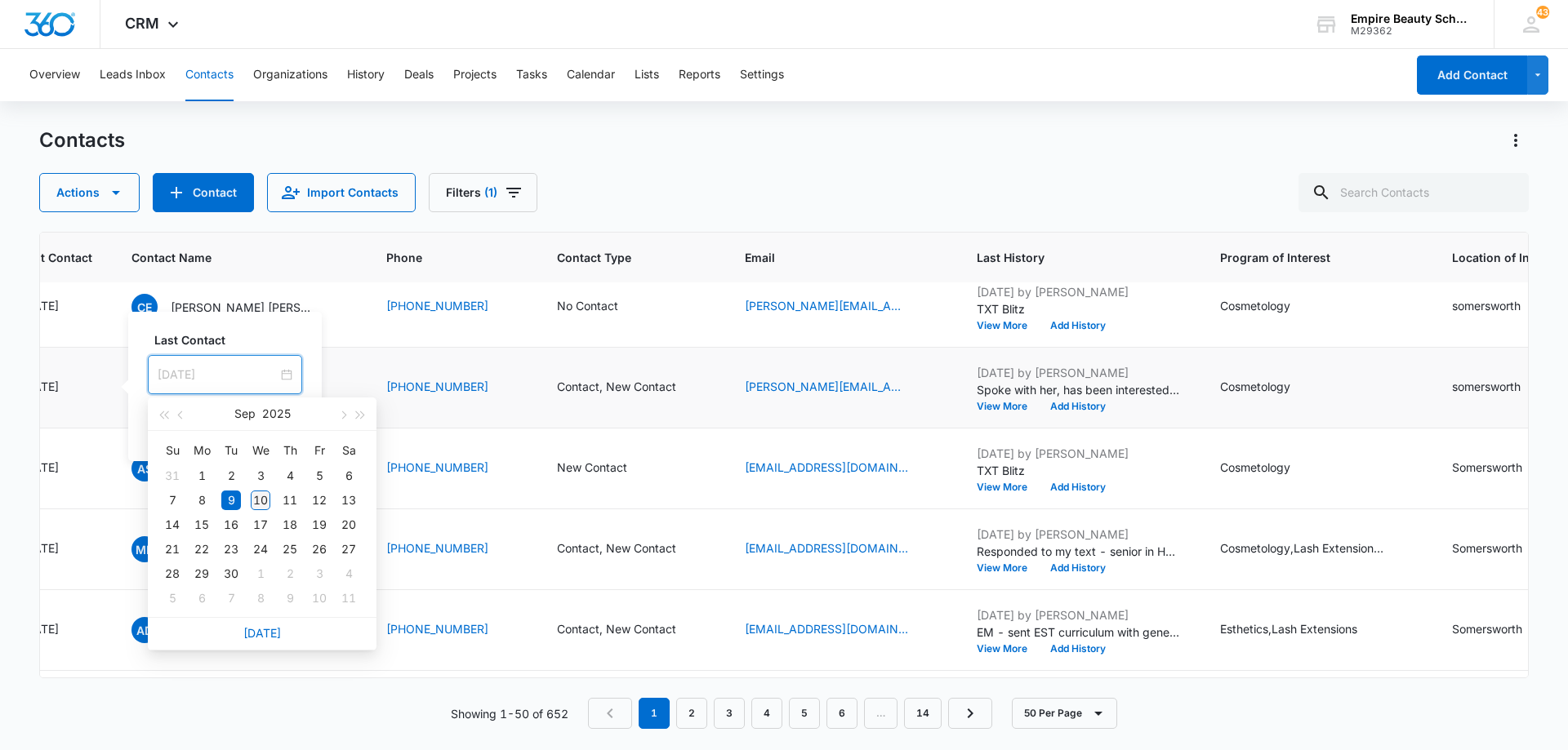
type input "[DATE]"
click at [261, 500] on div "10" at bounding box center [260, 500] width 20 height 20
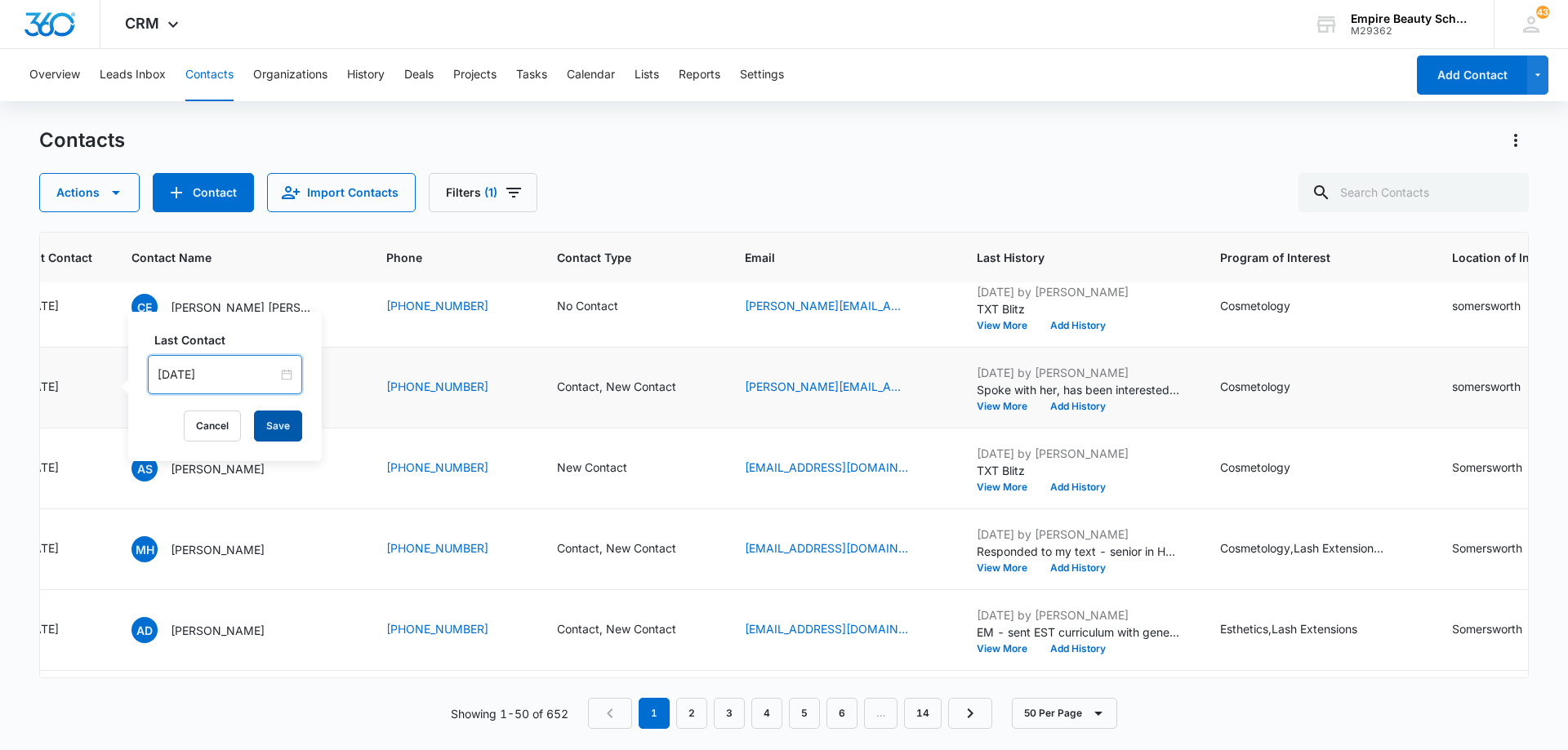
click at [274, 434] on button "Save" at bounding box center [277, 426] width 48 height 31
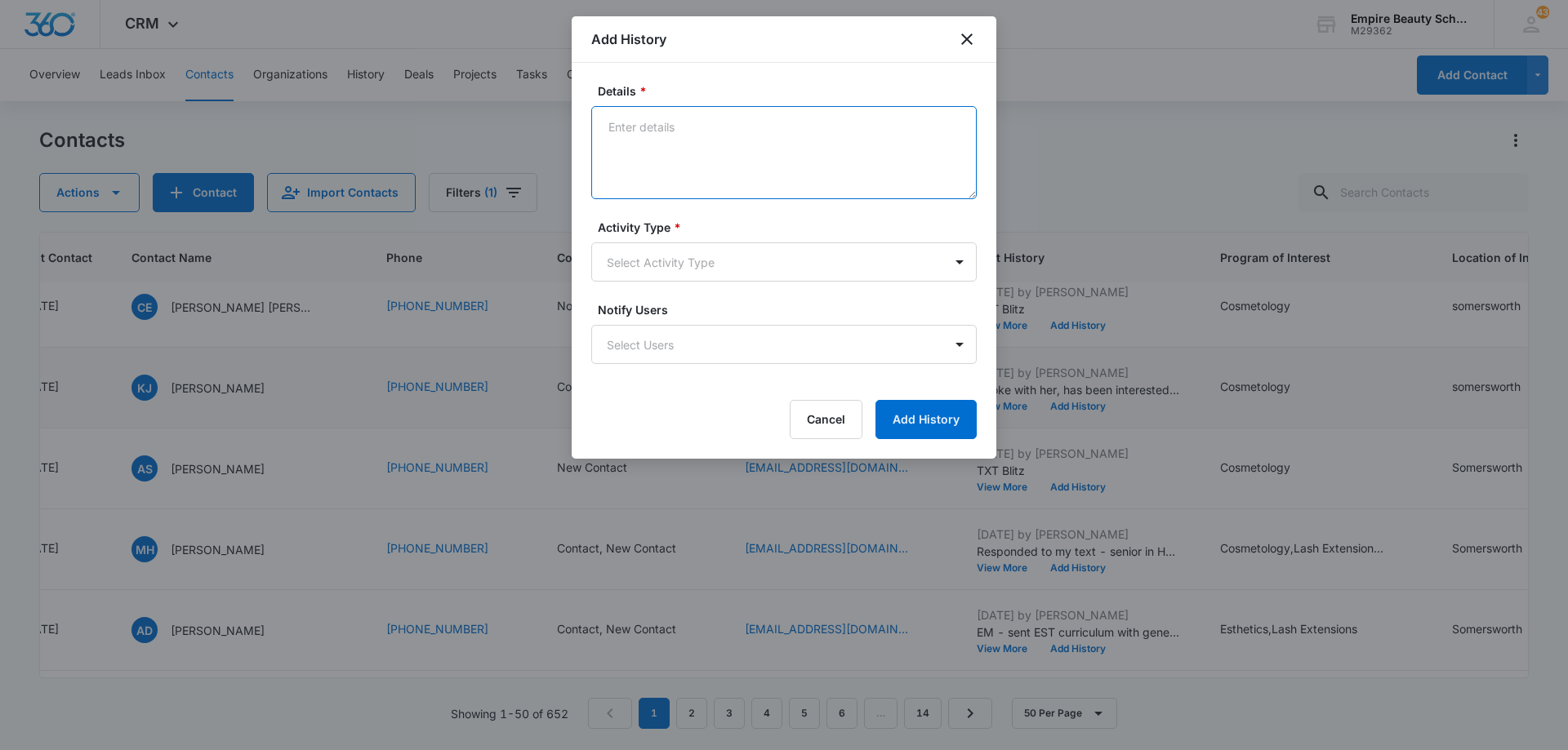
click at [741, 128] on textarea "Details *" at bounding box center [783, 152] width 385 height 93
type textarea "Reached out to see if she was still able to meet with me [DATE]?"
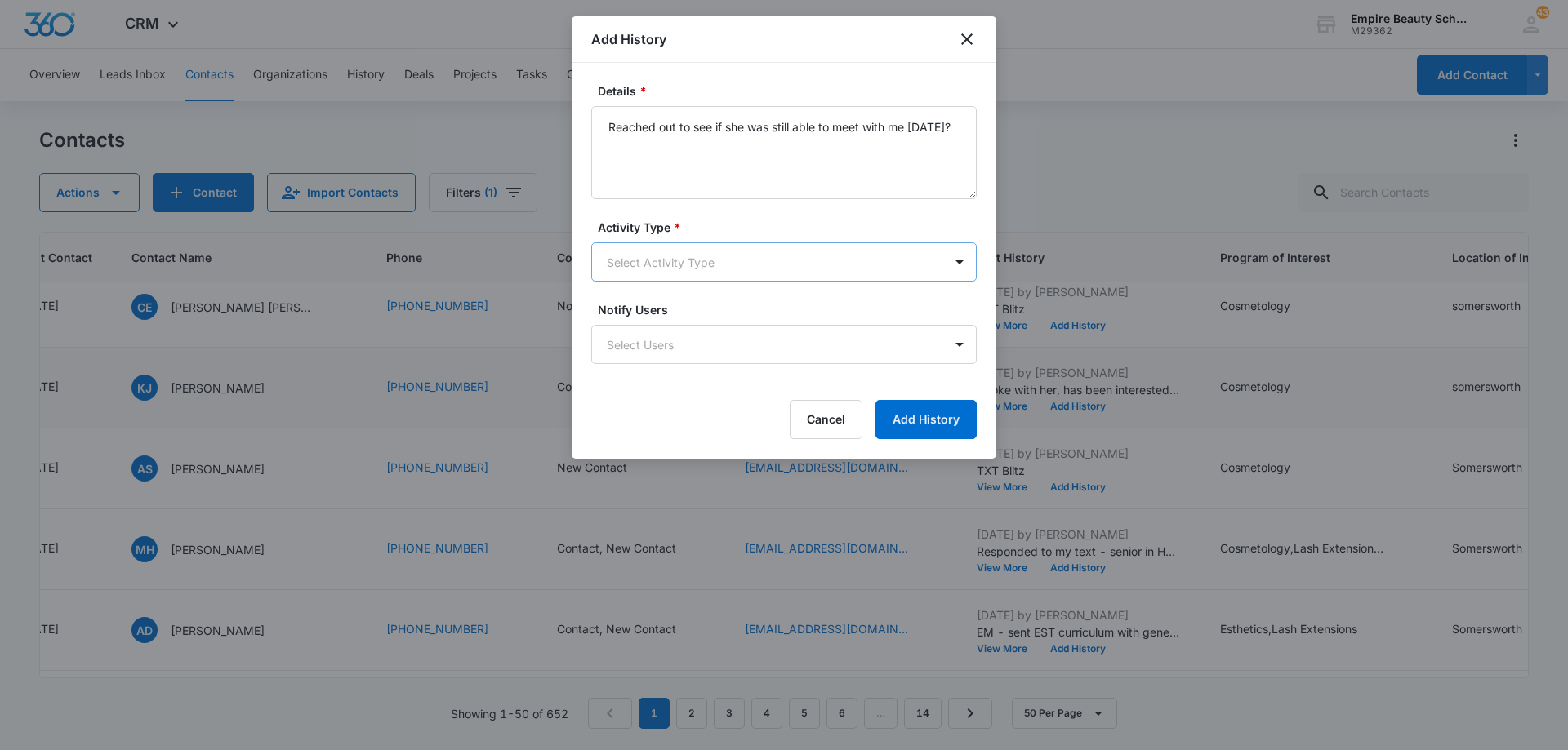
click at [727, 258] on body "CRM Apps Forms CRM Email Shop Payments POS Files Brand Settings Empire Beauty S…" at bounding box center [784, 375] width 1568 height 750
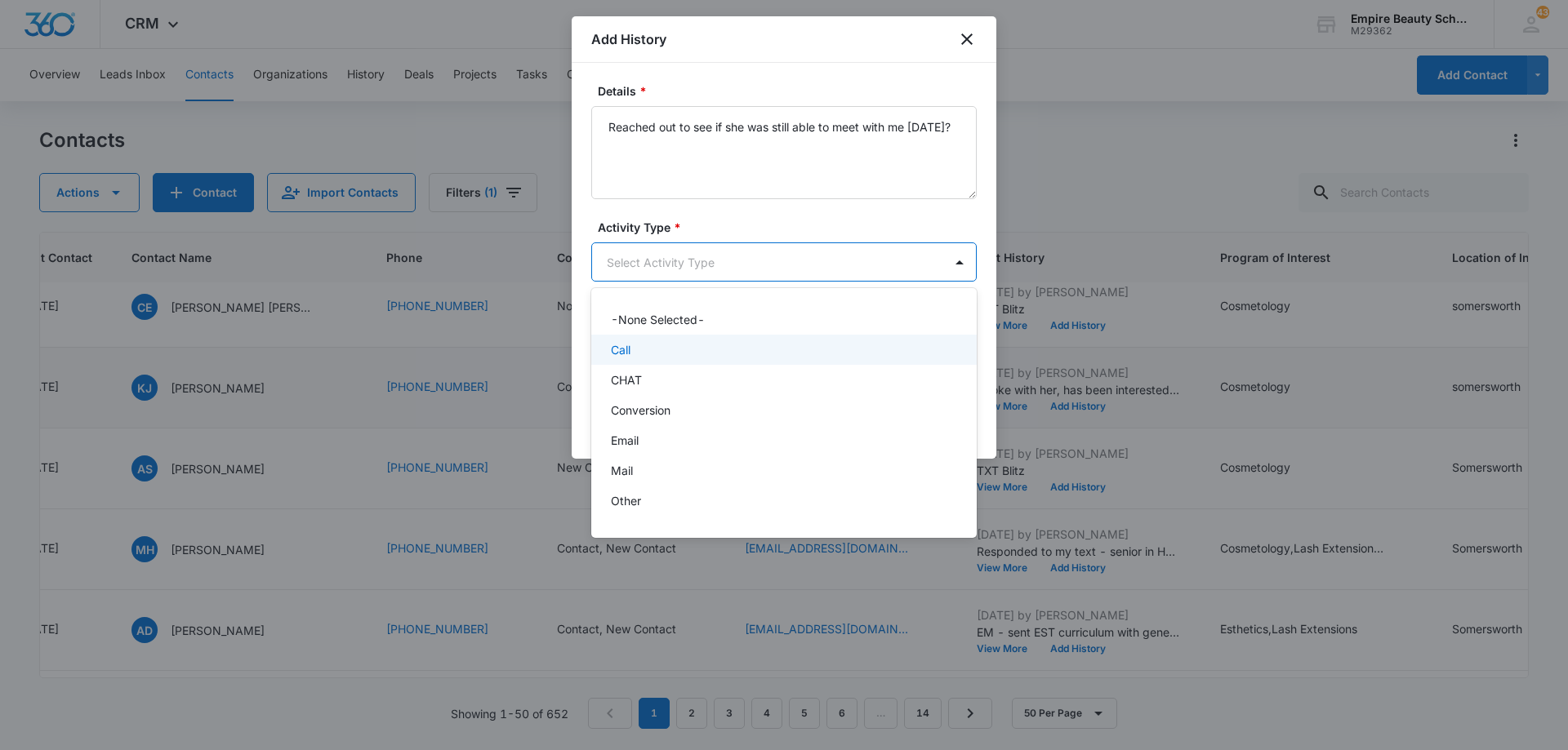
click at [695, 346] on div "Call" at bounding box center [782, 350] width 343 height 18
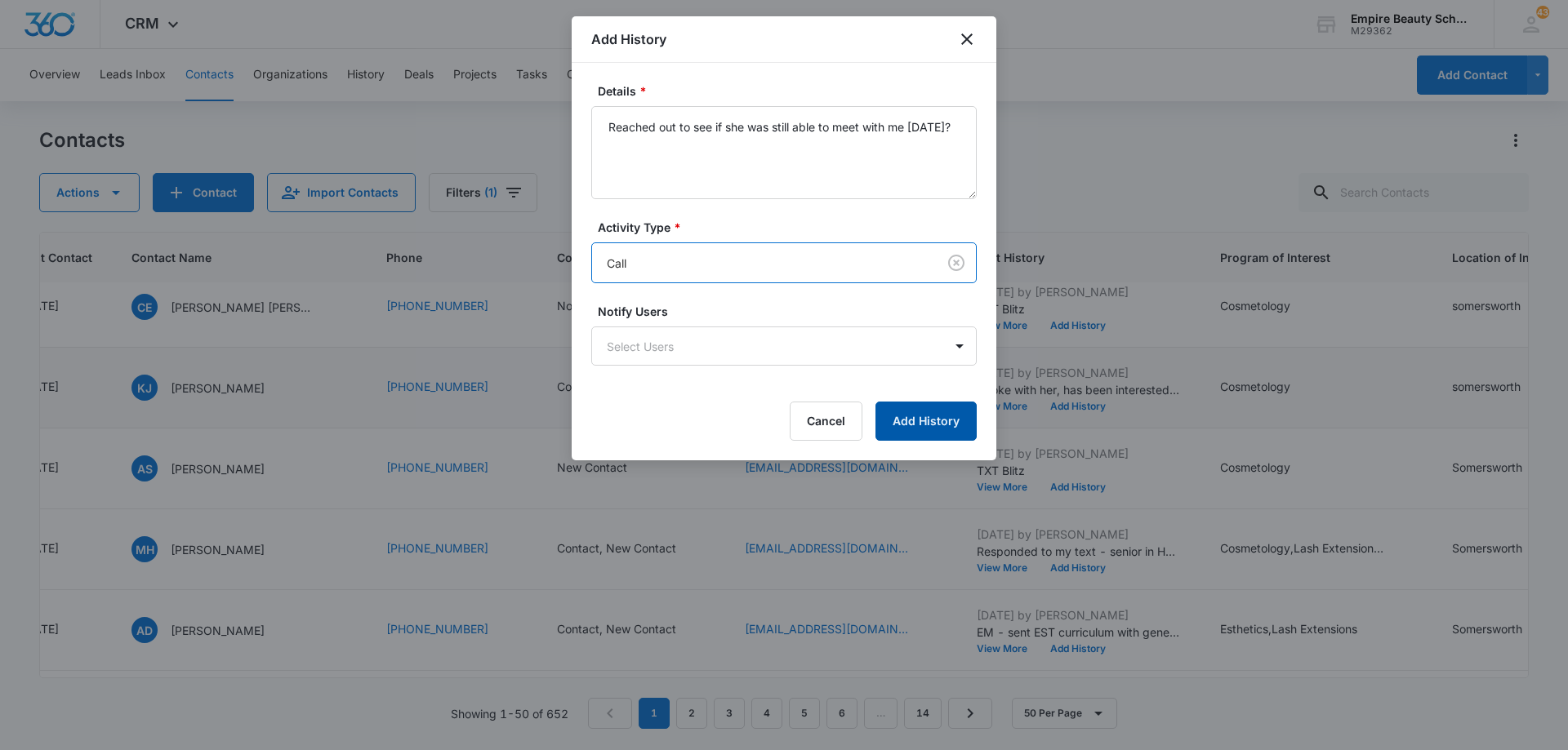
click at [898, 408] on button "Add History" at bounding box center [926, 421] width 101 height 39
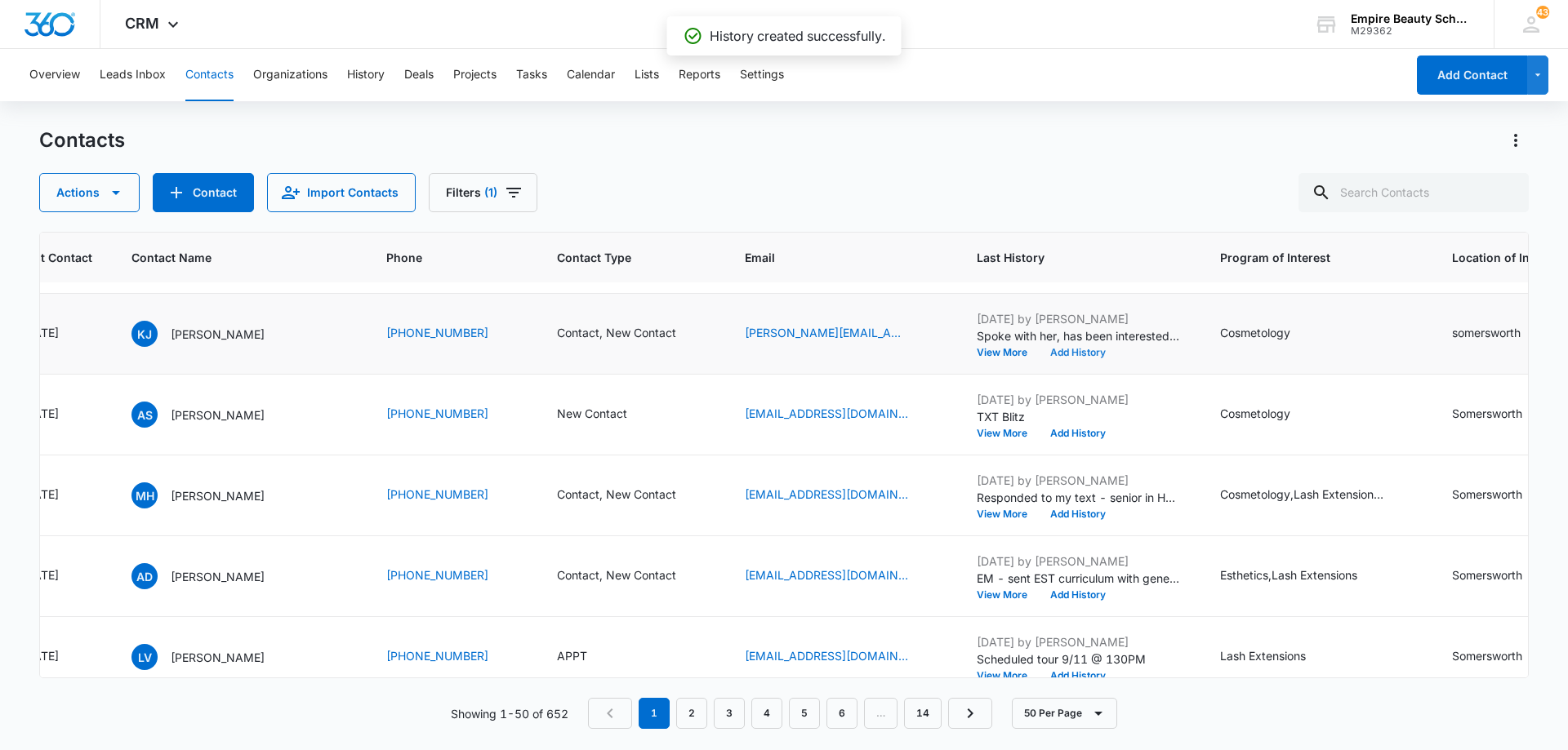
scroll to position [1715, 313]
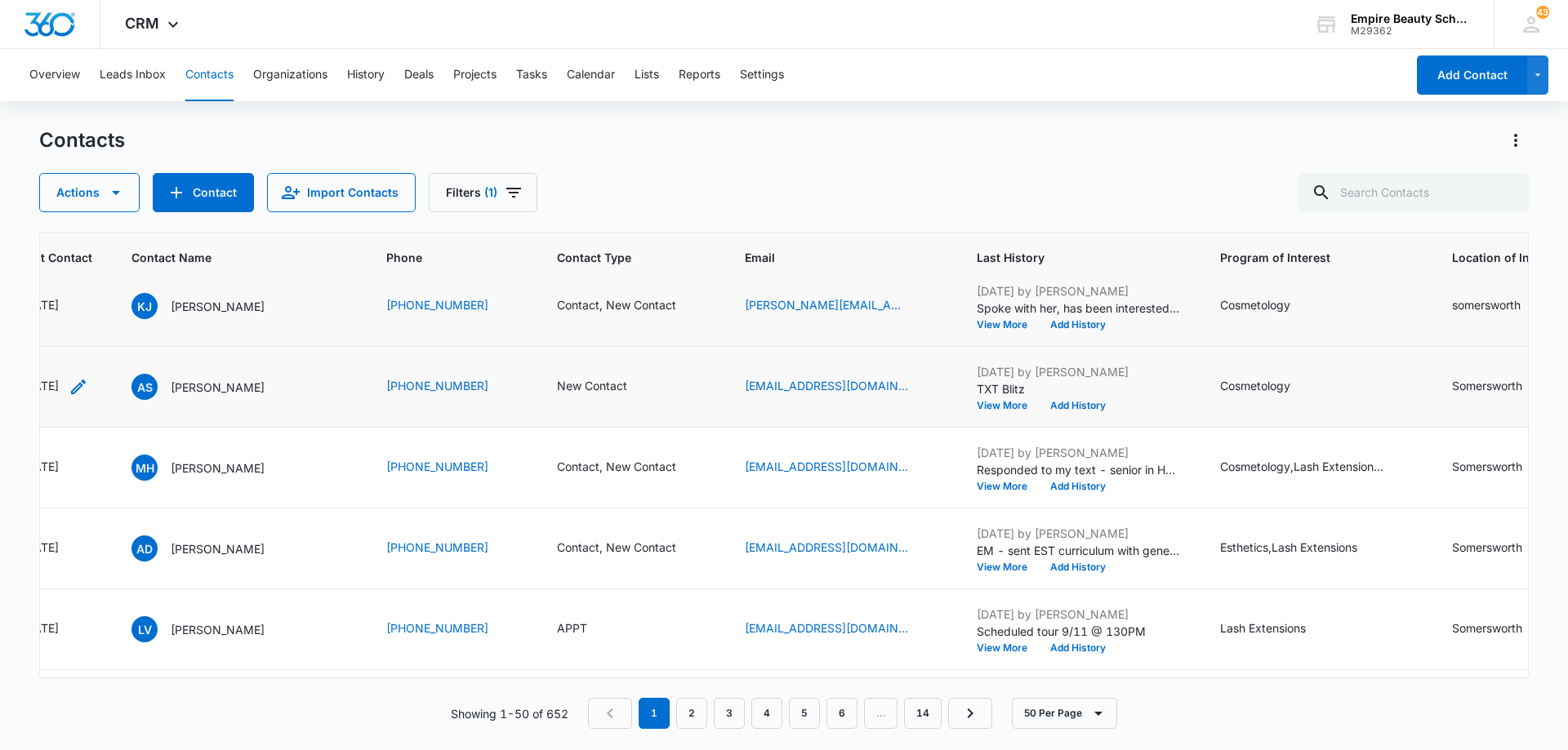
click at [88, 389] on icon "Last Contact - 1757376000 - Select to Edit Field" at bounding box center [78, 387] width 20 height 20
click at [244, 386] on div "[DATE]" at bounding box center [225, 374] width 154 height 39
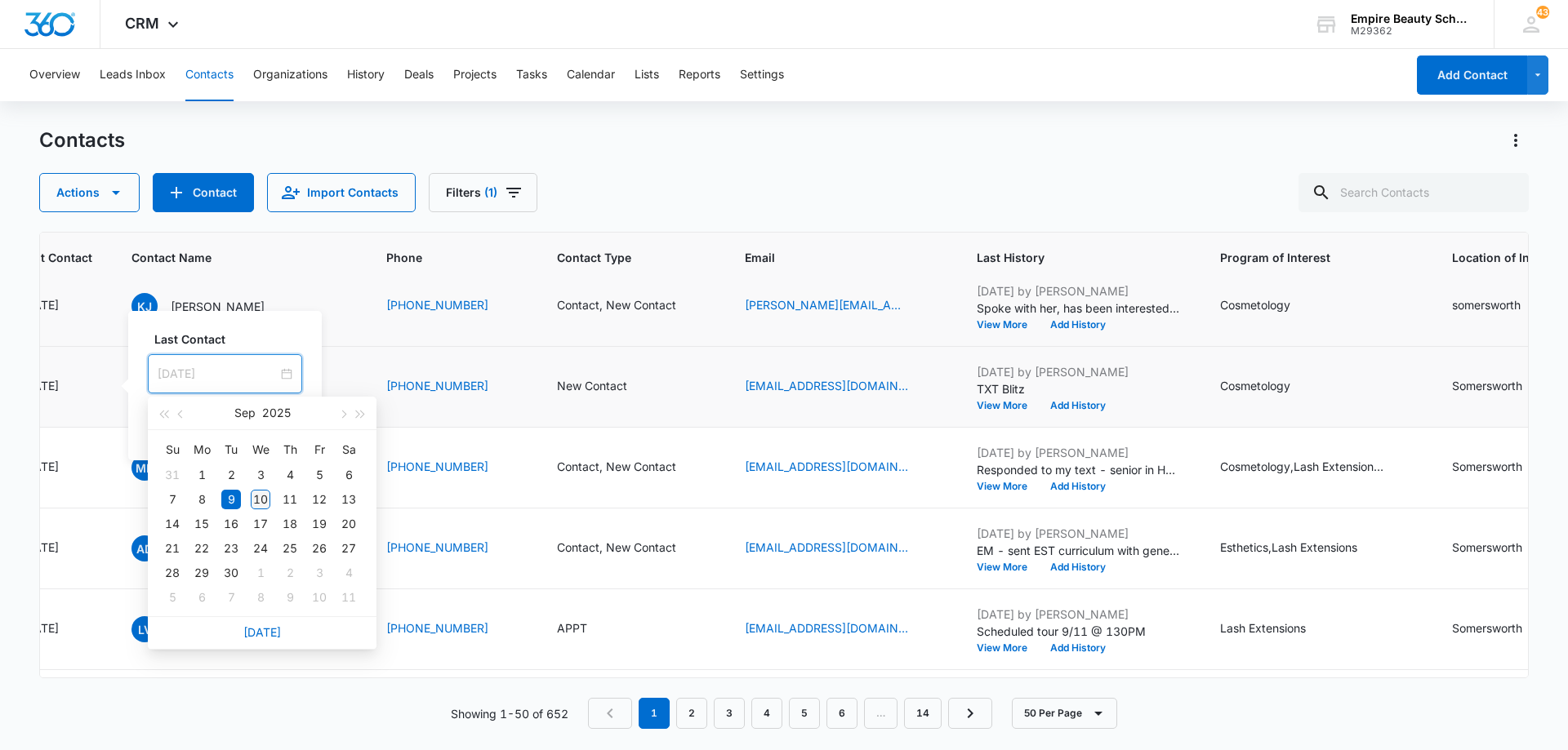
type input "[DATE]"
click at [261, 499] on div "10" at bounding box center [260, 499] width 20 height 20
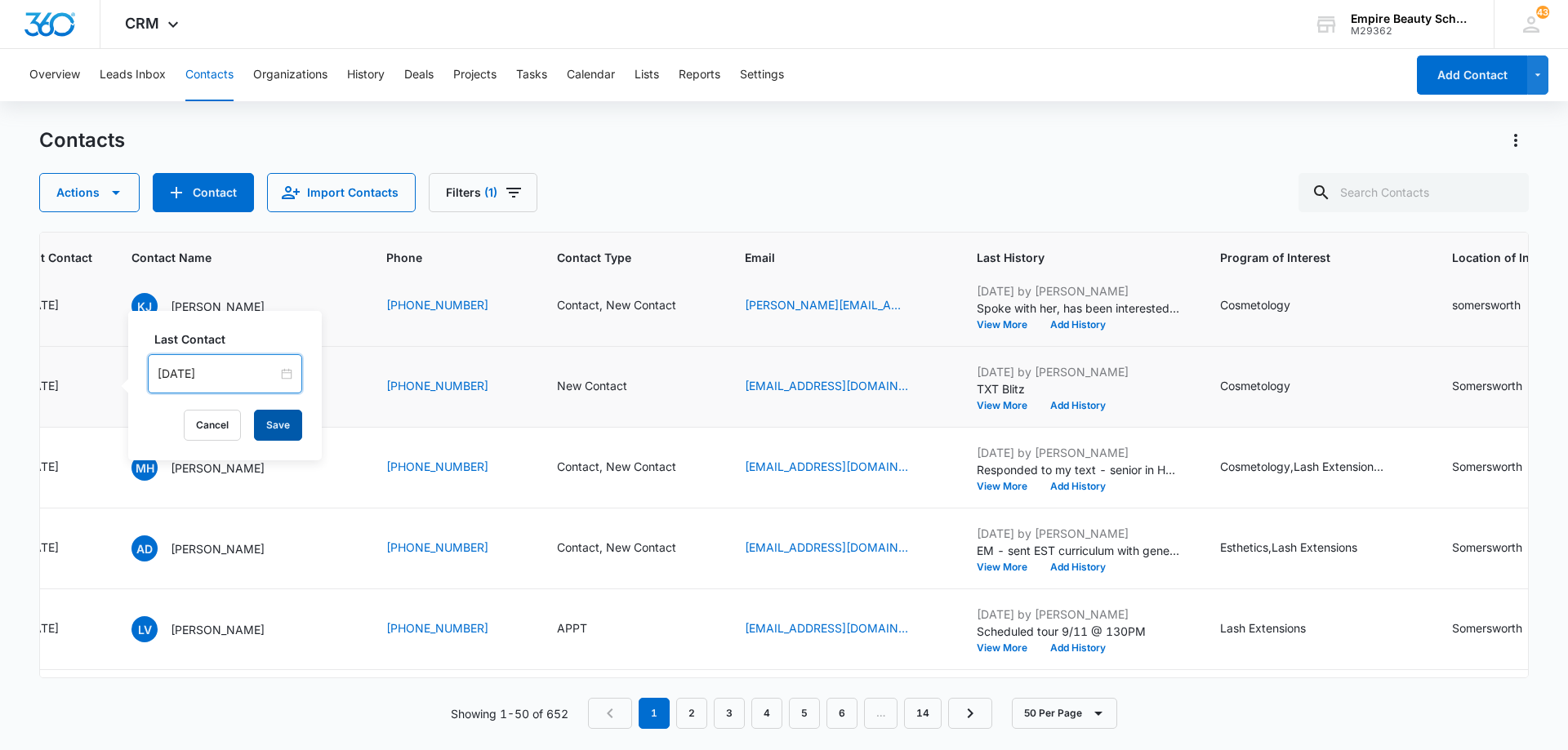
click at [261, 426] on button "Save" at bounding box center [277, 425] width 48 height 31
click at [1073, 405] on button "Add History" at bounding box center [1078, 406] width 78 height 10
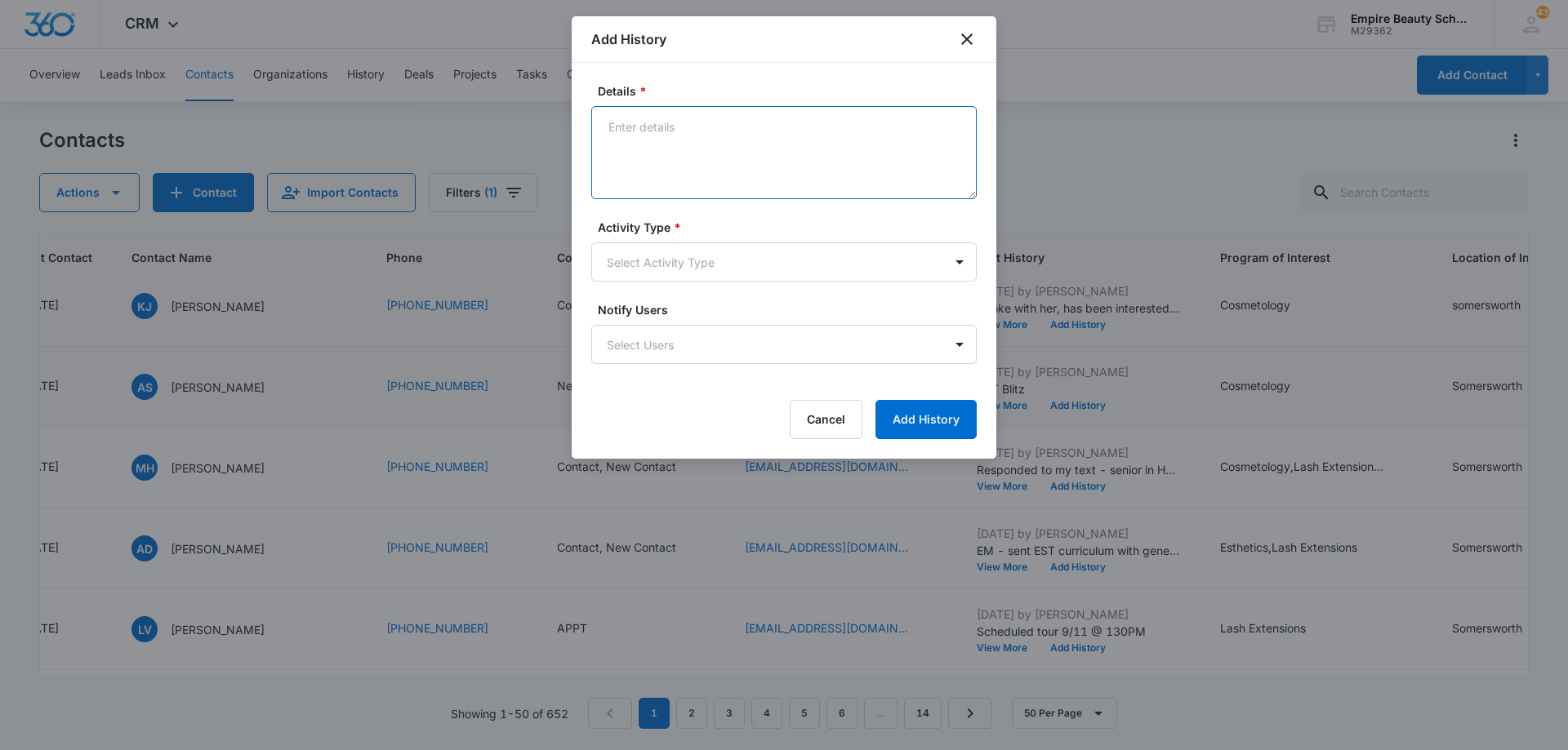
click at [783, 140] on textarea "Details *" at bounding box center [783, 152] width 385 height 93
type textarea "LVM 3"
click at [698, 270] on body "CRM Apps Forms CRM Email Shop Payments POS Files Brand Settings Empire Beauty S…" at bounding box center [784, 375] width 1568 height 750
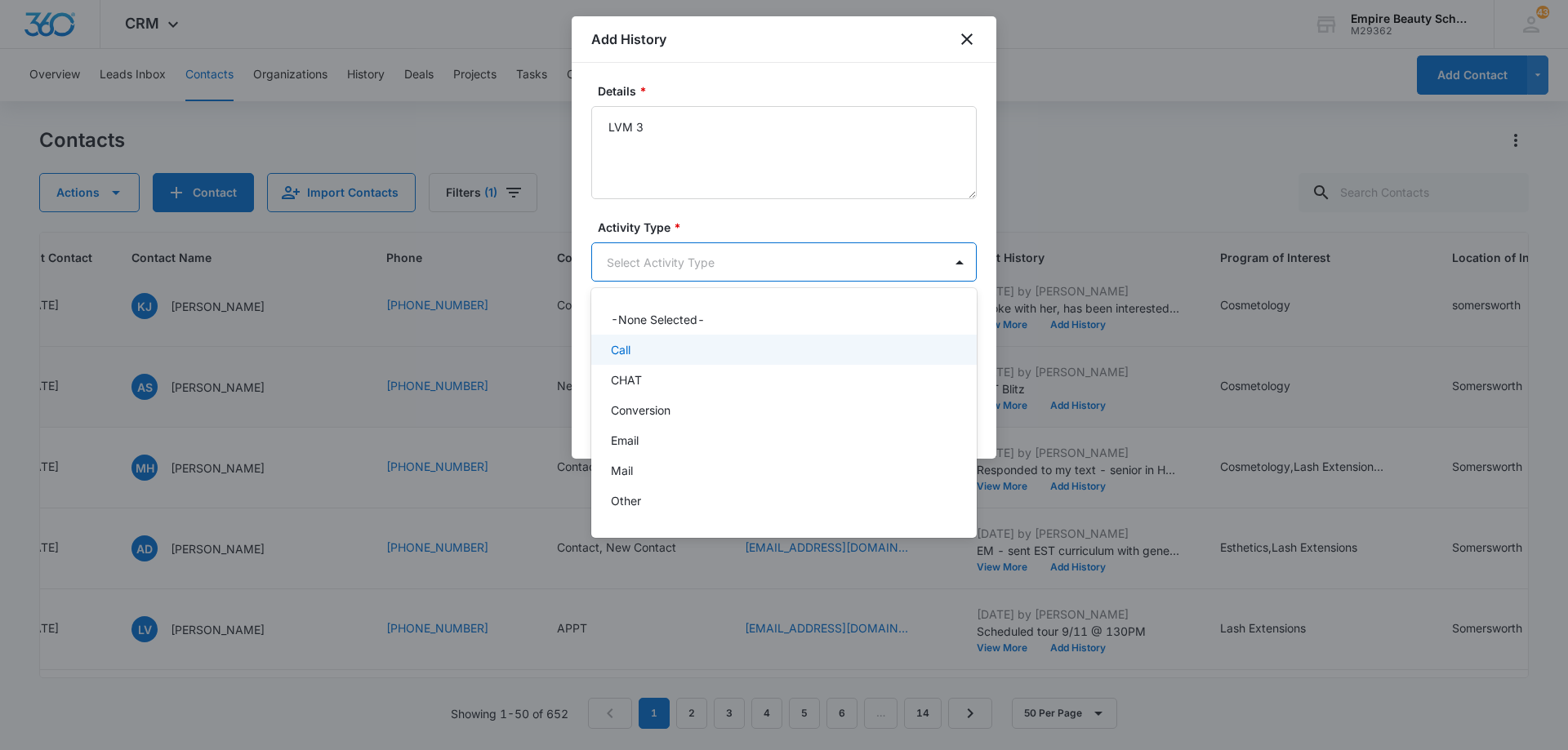
click at [697, 360] on div "Call" at bounding box center [783, 349] width 385 height 30
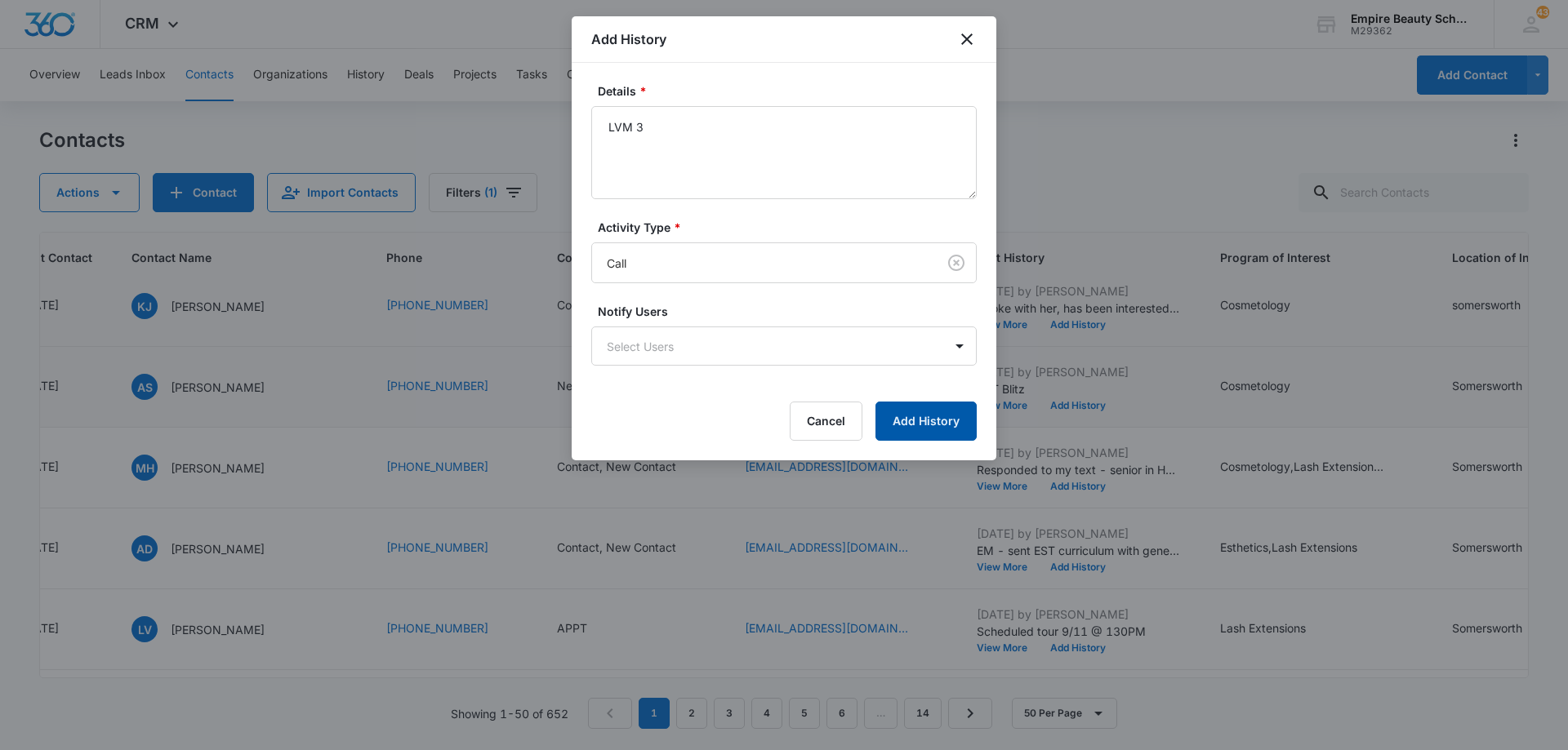
click at [901, 415] on button "Add History" at bounding box center [926, 421] width 101 height 39
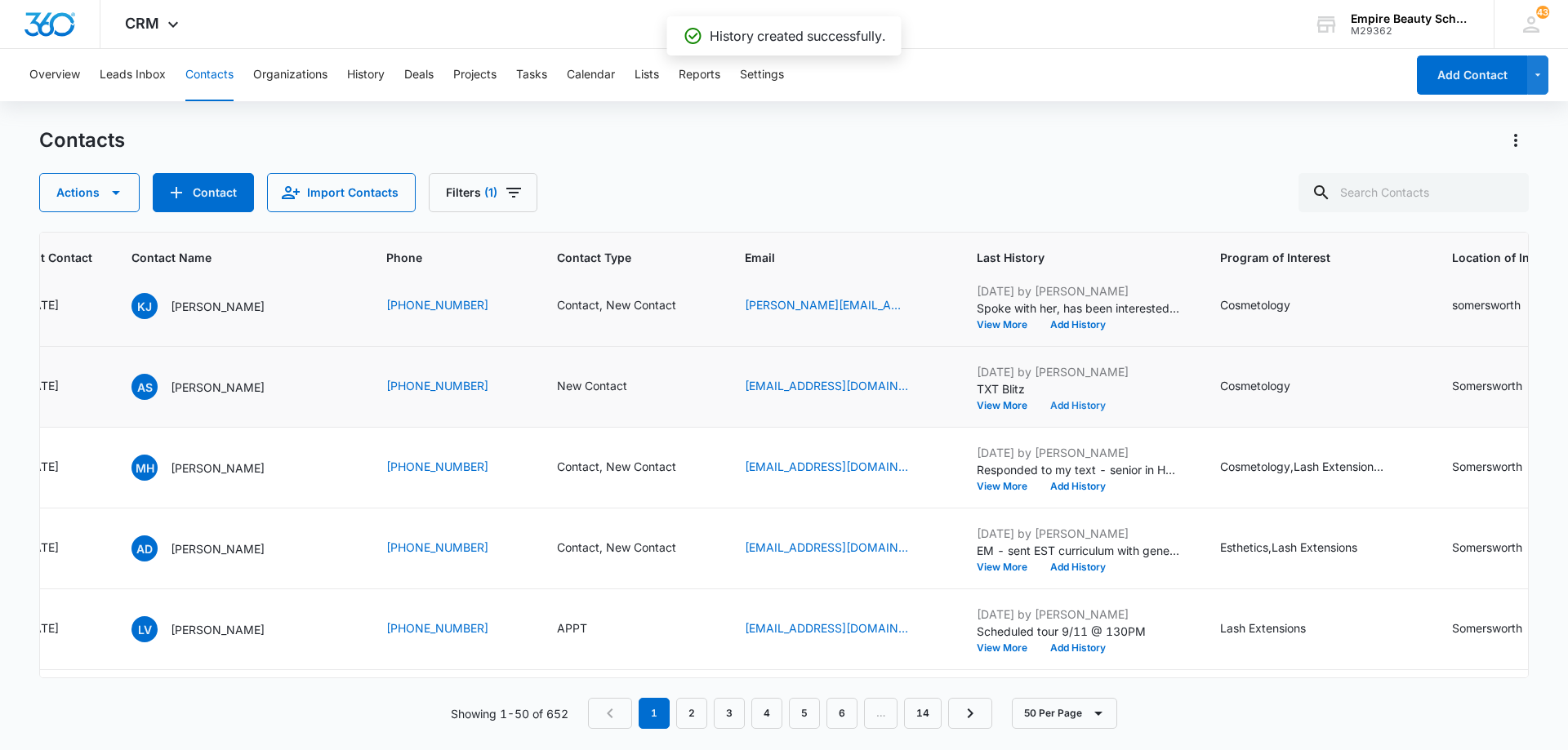
click at [1091, 406] on button "Add History" at bounding box center [1078, 406] width 78 height 10
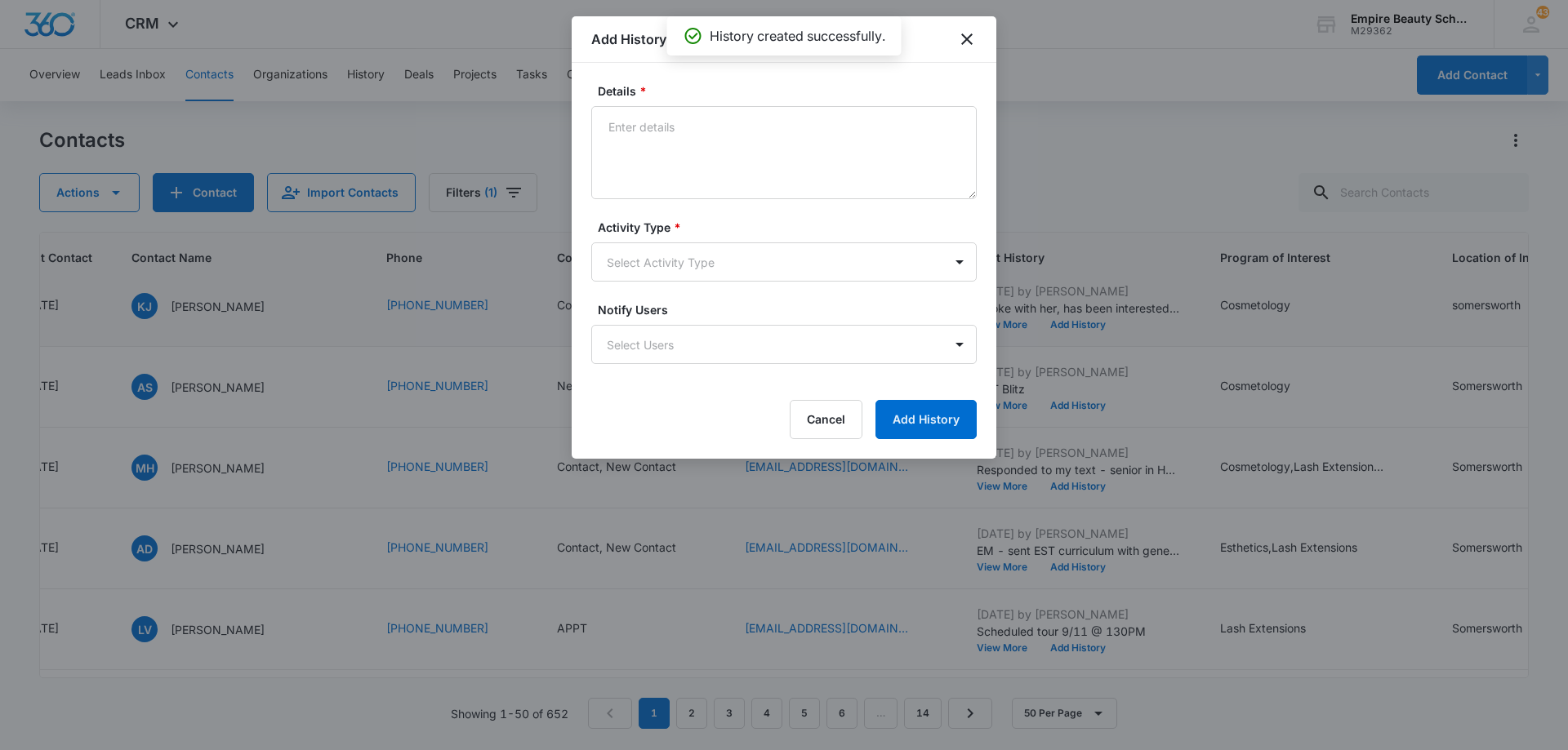
click at [702, 141] on textarea "Details *" at bounding box center [783, 152] width 385 height 93
type textarea "EM 3"
click at [686, 254] on body "CRM Apps Forms CRM Email Shop Payments POS Files Brand Settings Empire Beauty S…" at bounding box center [784, 375] width 1568 height 750
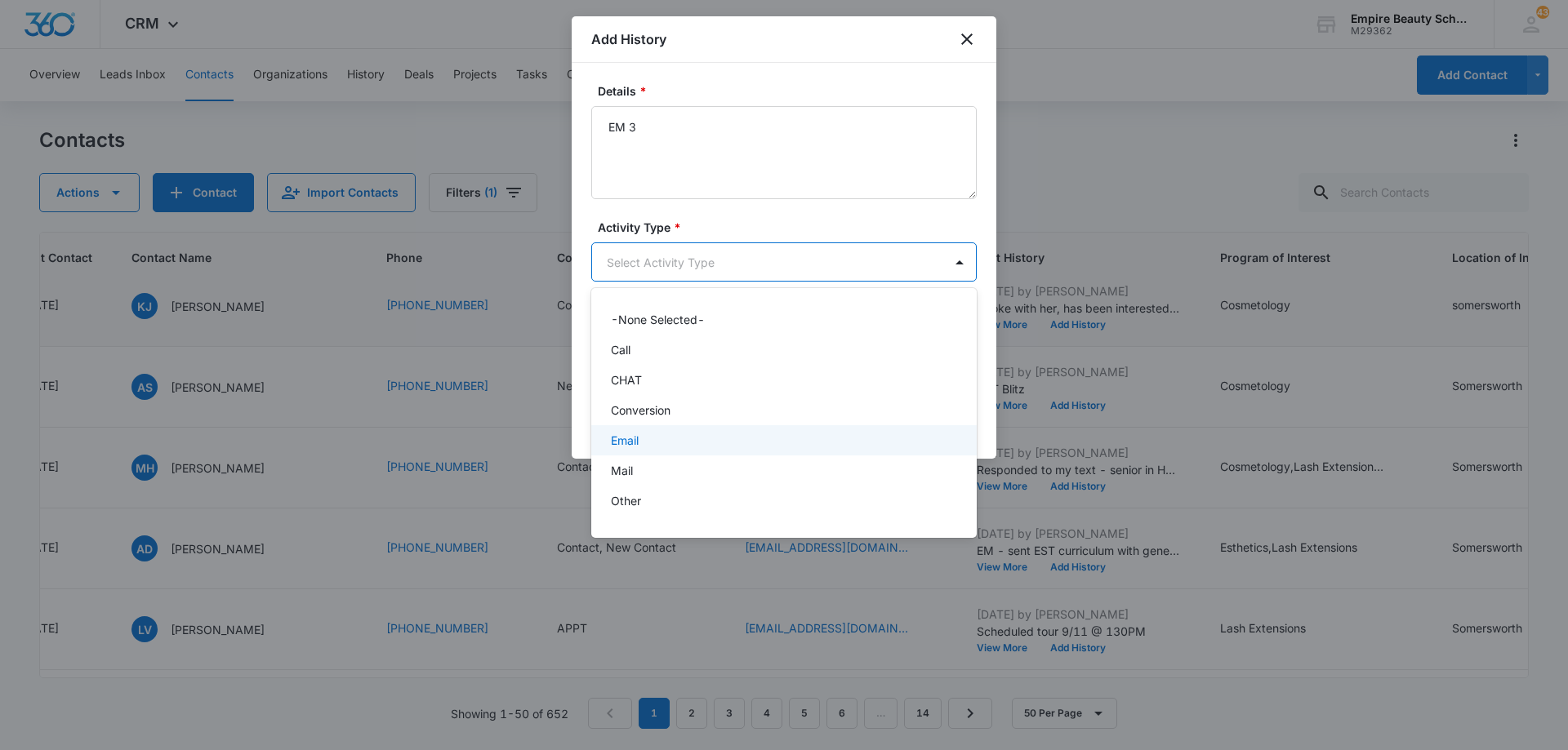
click at [693, 443] on div "Email" at bounding box center [782, 441] width 343 height 18
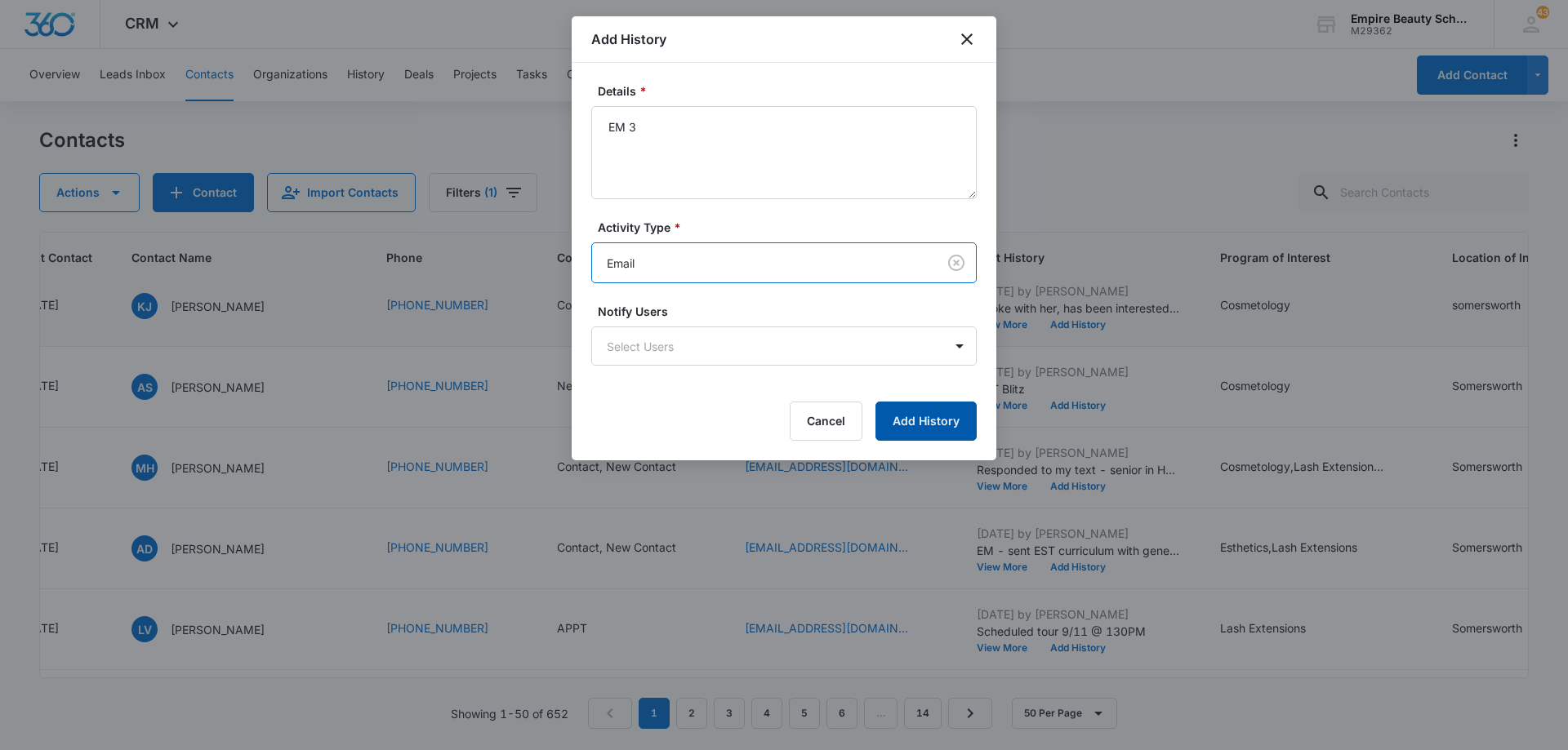
click at [924, 410] on button "Add History" at bounding box center [926, 421] width 101 height 39
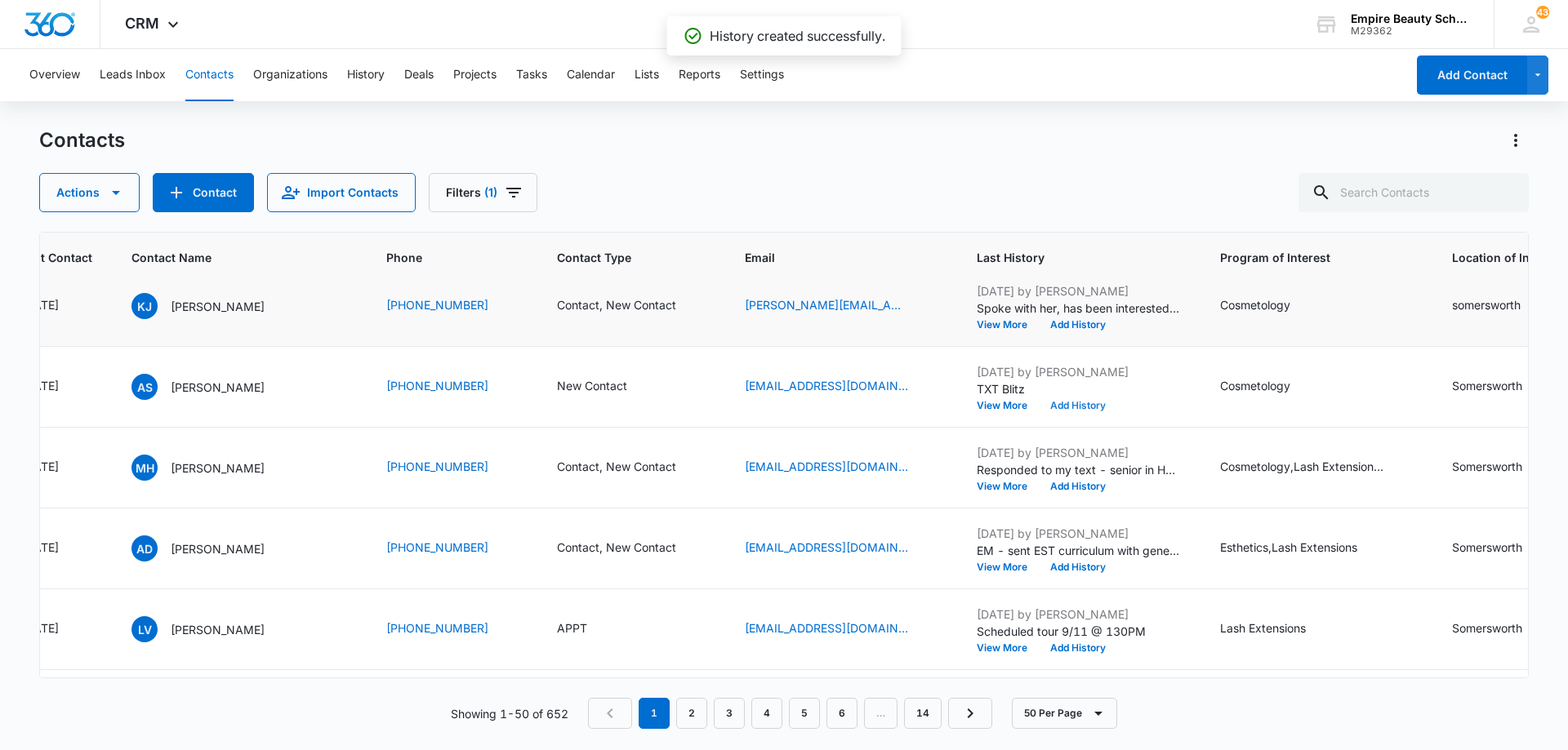
click at [1070, 403] on button "Add History" at bounding box center [1078, 406] width 78 height 10
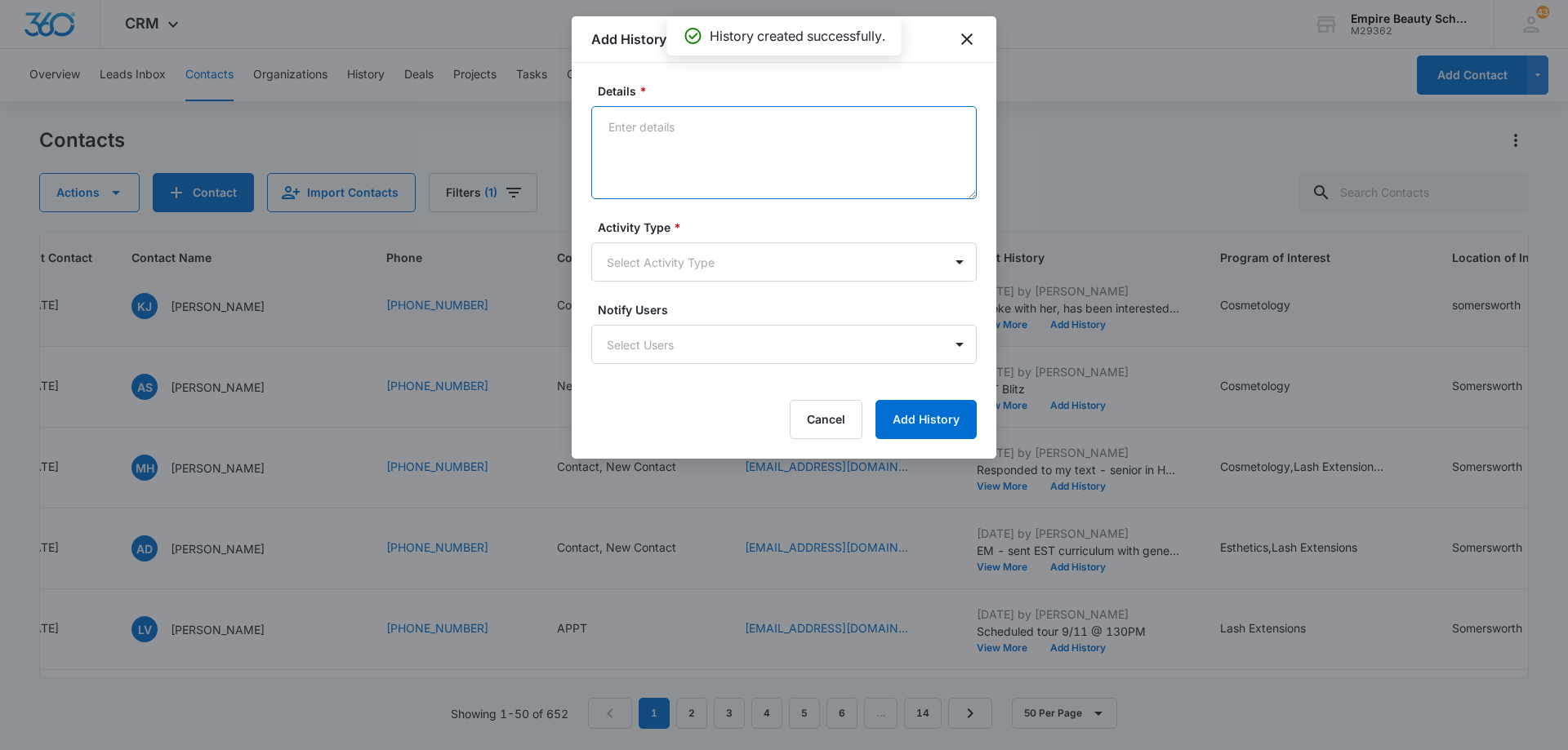
click at [700, 139] on textarea "Details *" at bounding box center [783, 152] width 385 height 93
type textarea "TXT 3"
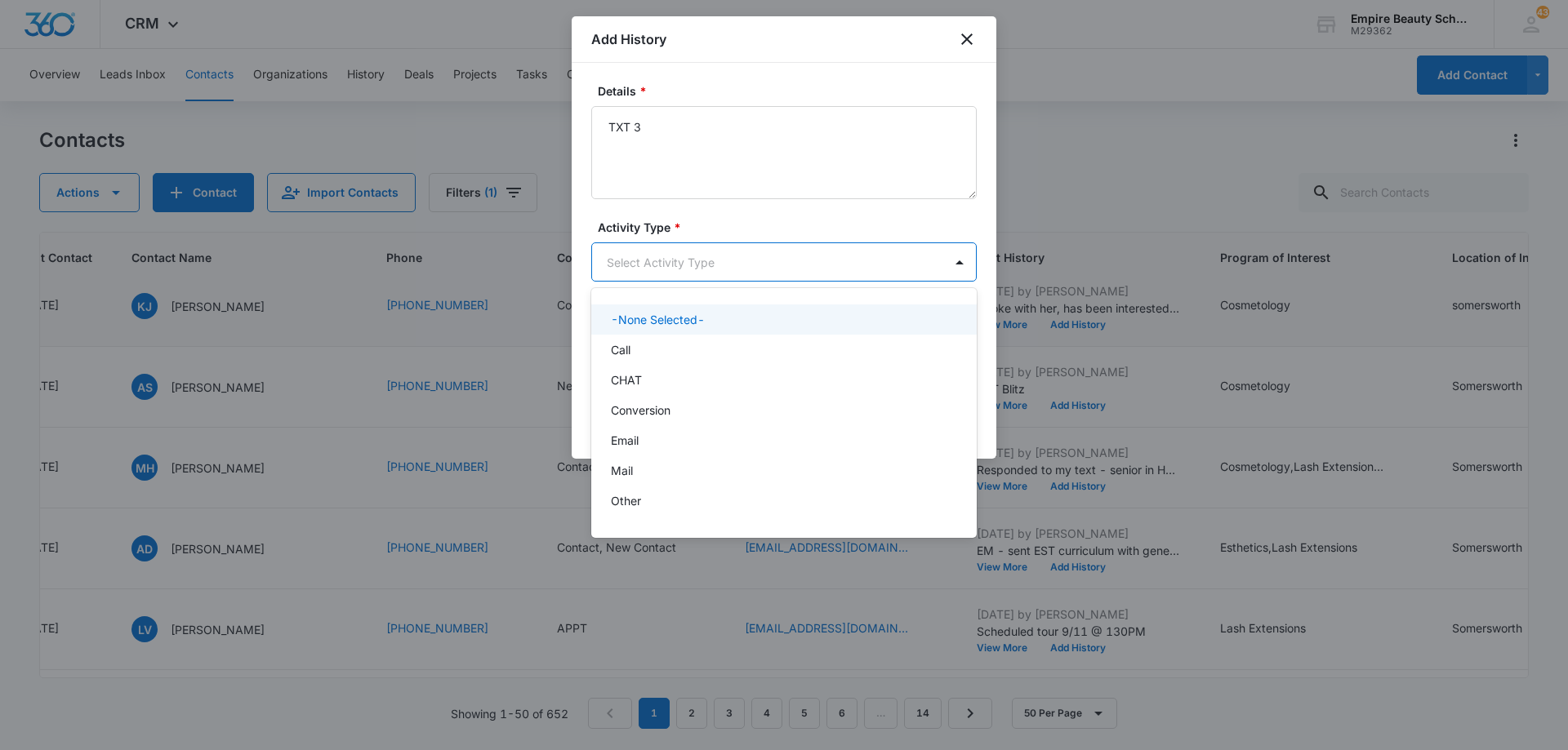
click at [702, 263] on body "CRM Apps Forms CRM Email Shop Payments POS Files Brand Settings Empire Beauty S…" at bounding box center [784, 375] width 1568 height 750
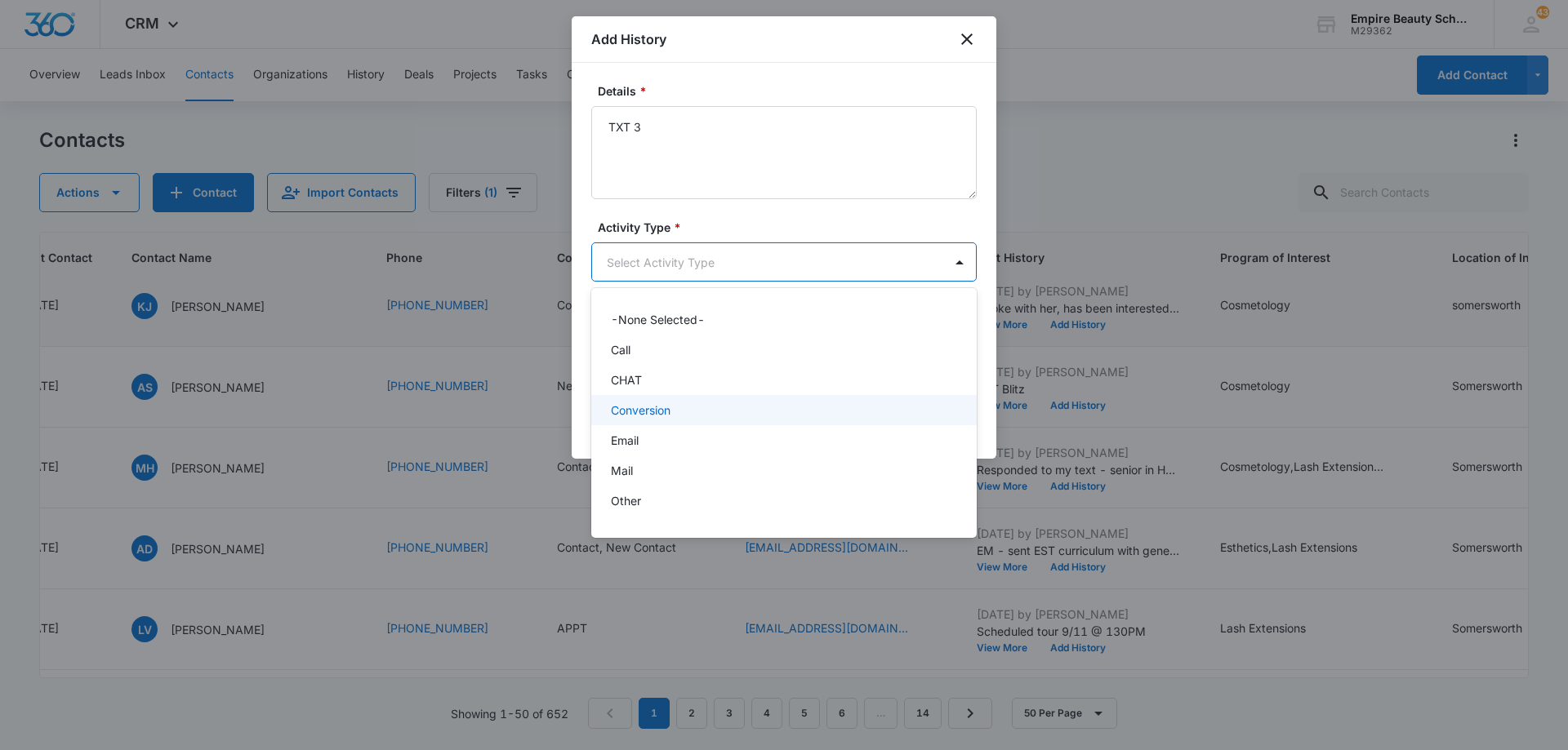
scroll to position [85, 0]
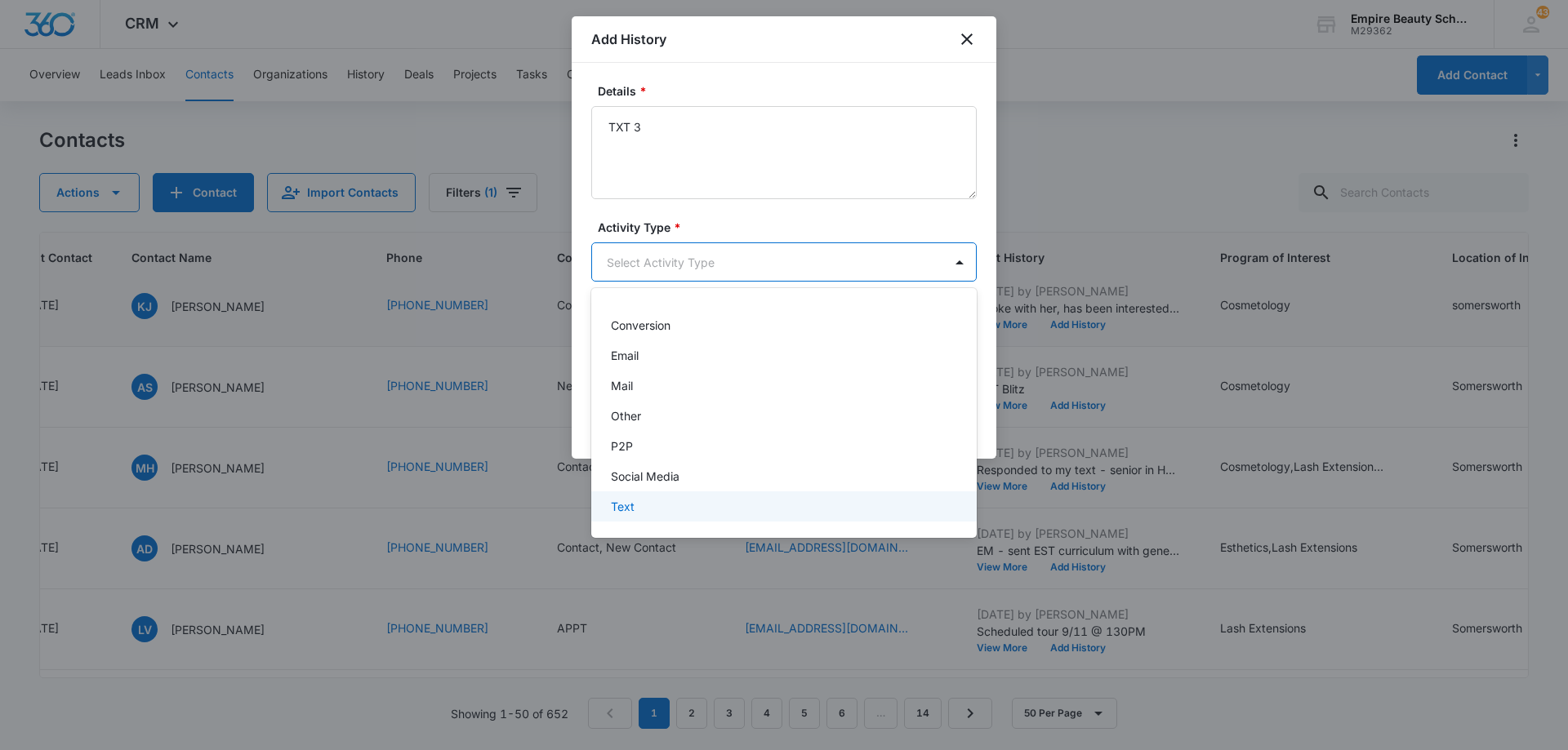
click at [695, 499] on div "Text" at bounding box center [782, 507] width 343 height 18
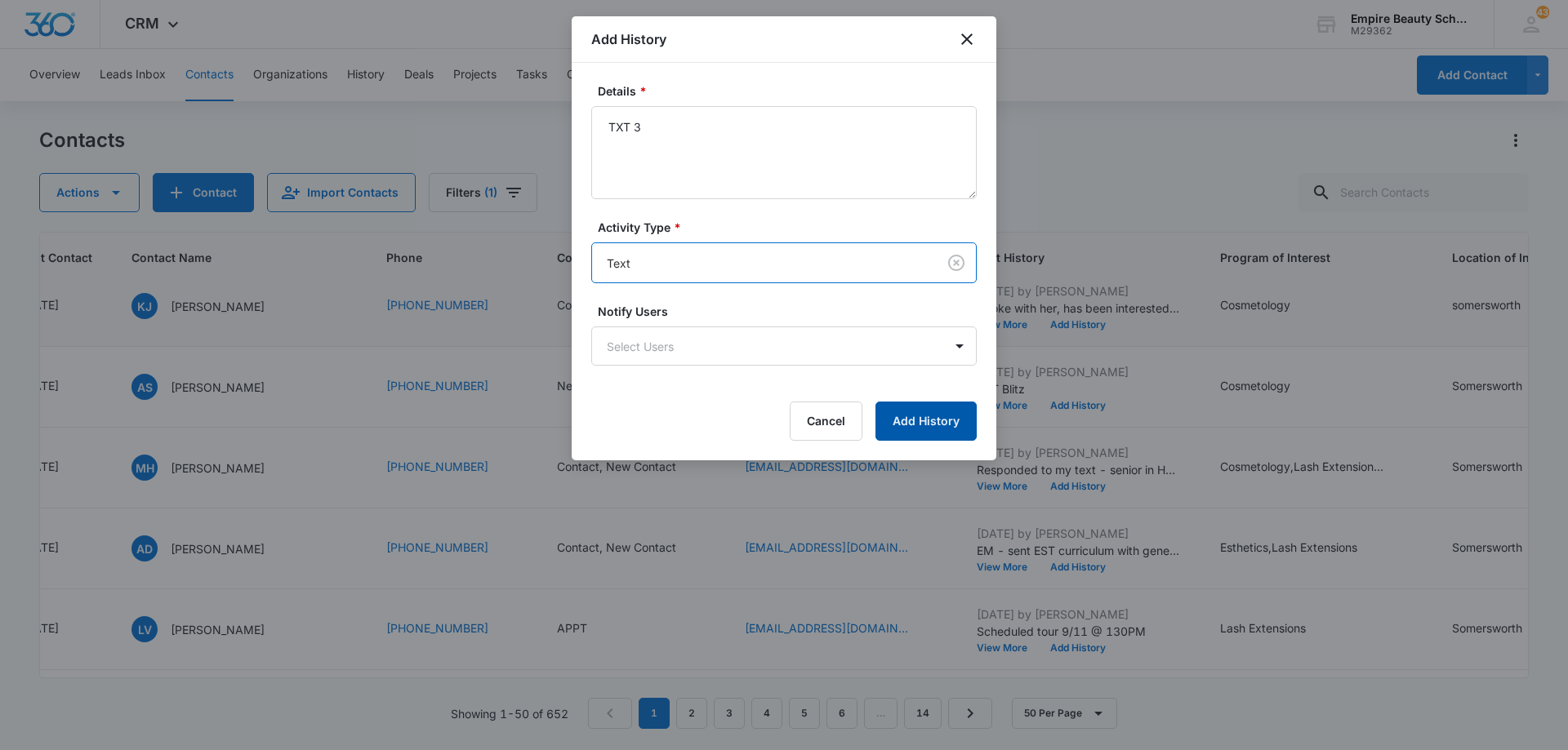
click at [916, 422] on button "Add History" at bounding box center [926, 421] width 101 height 39
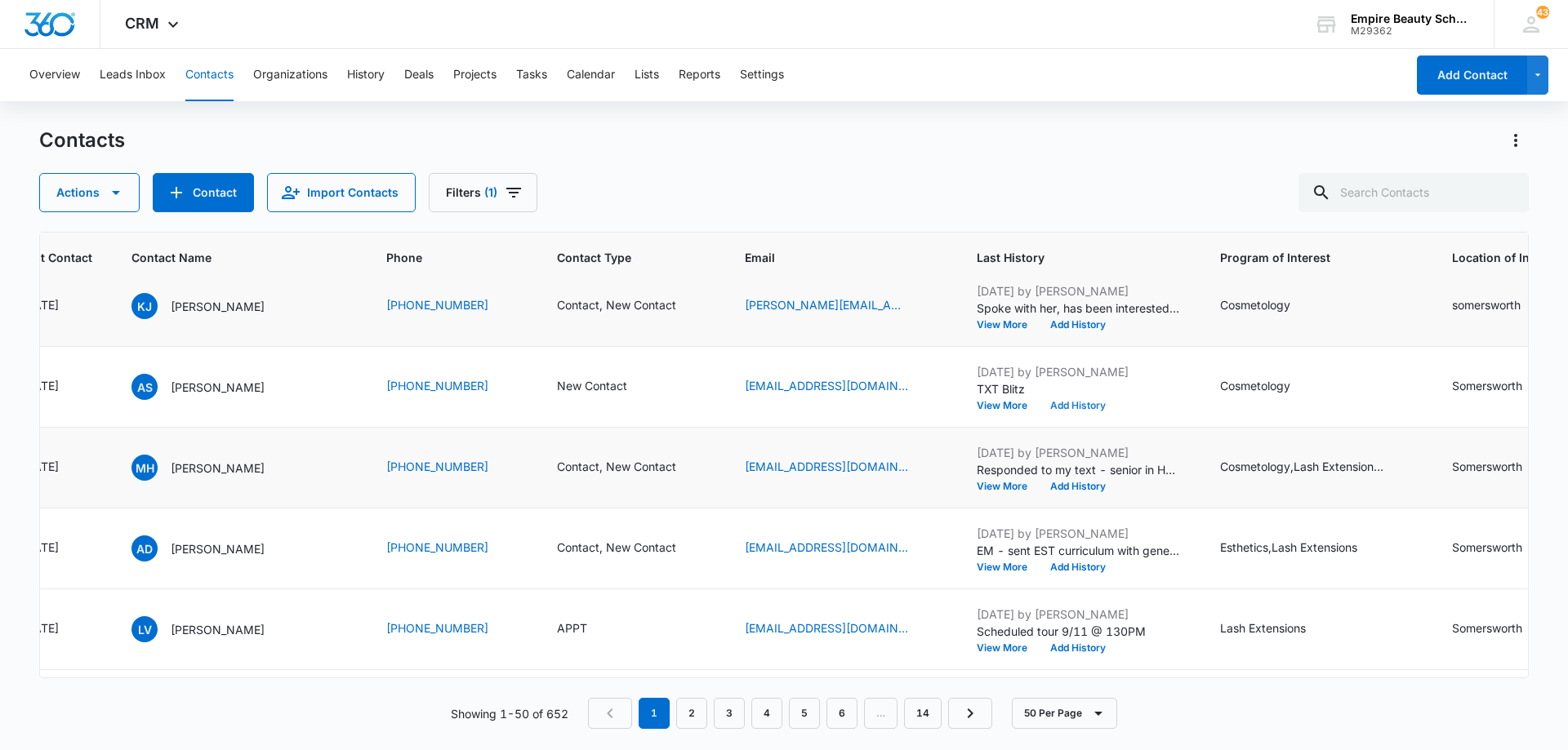
scroll to position [1796, 313]
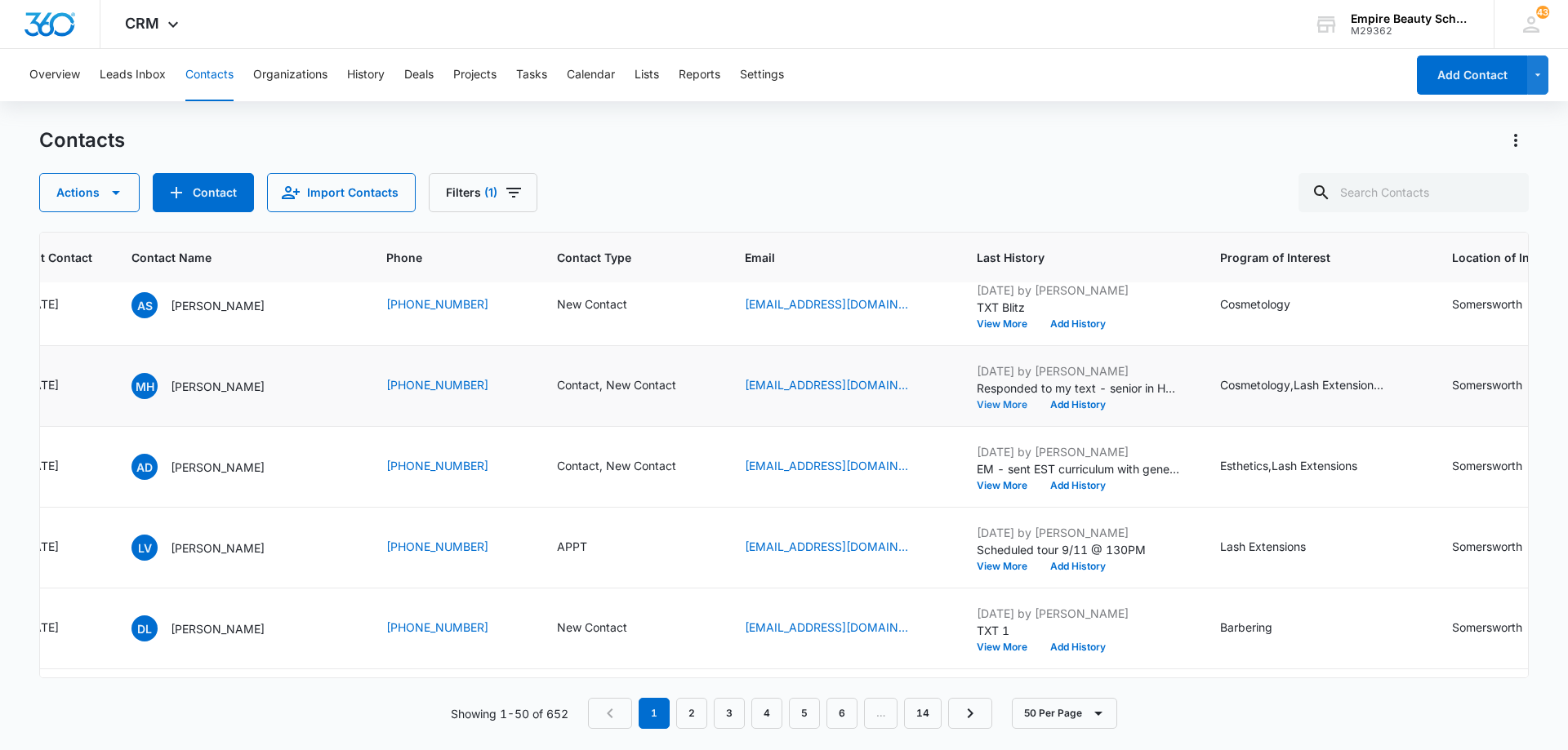
click at [984, 407] on button "View More" at bounding box center [1007, 405] width 62 height 10
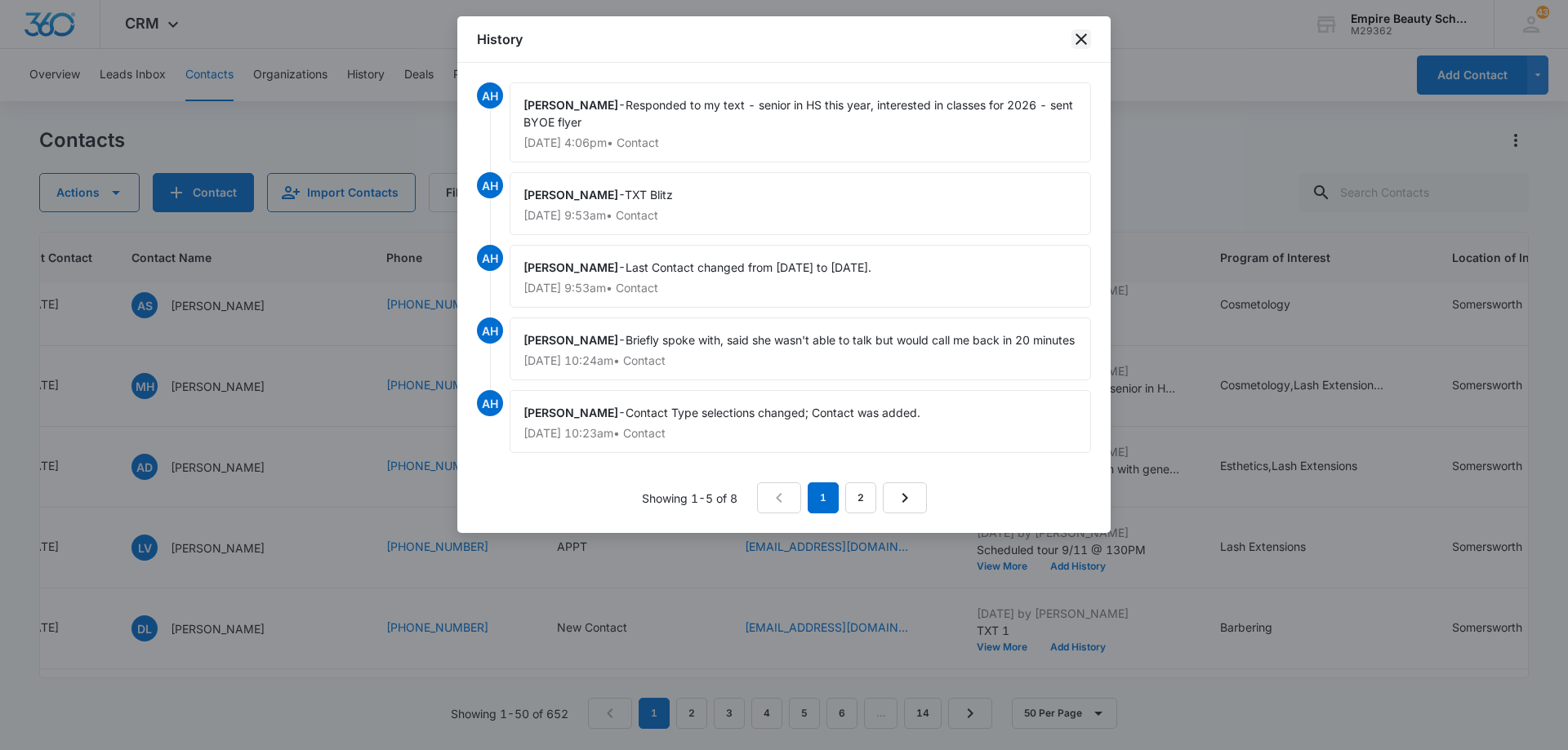
click at [1081, 41] on icon "close" at bounding box center [1081, 39] width 12 height 12
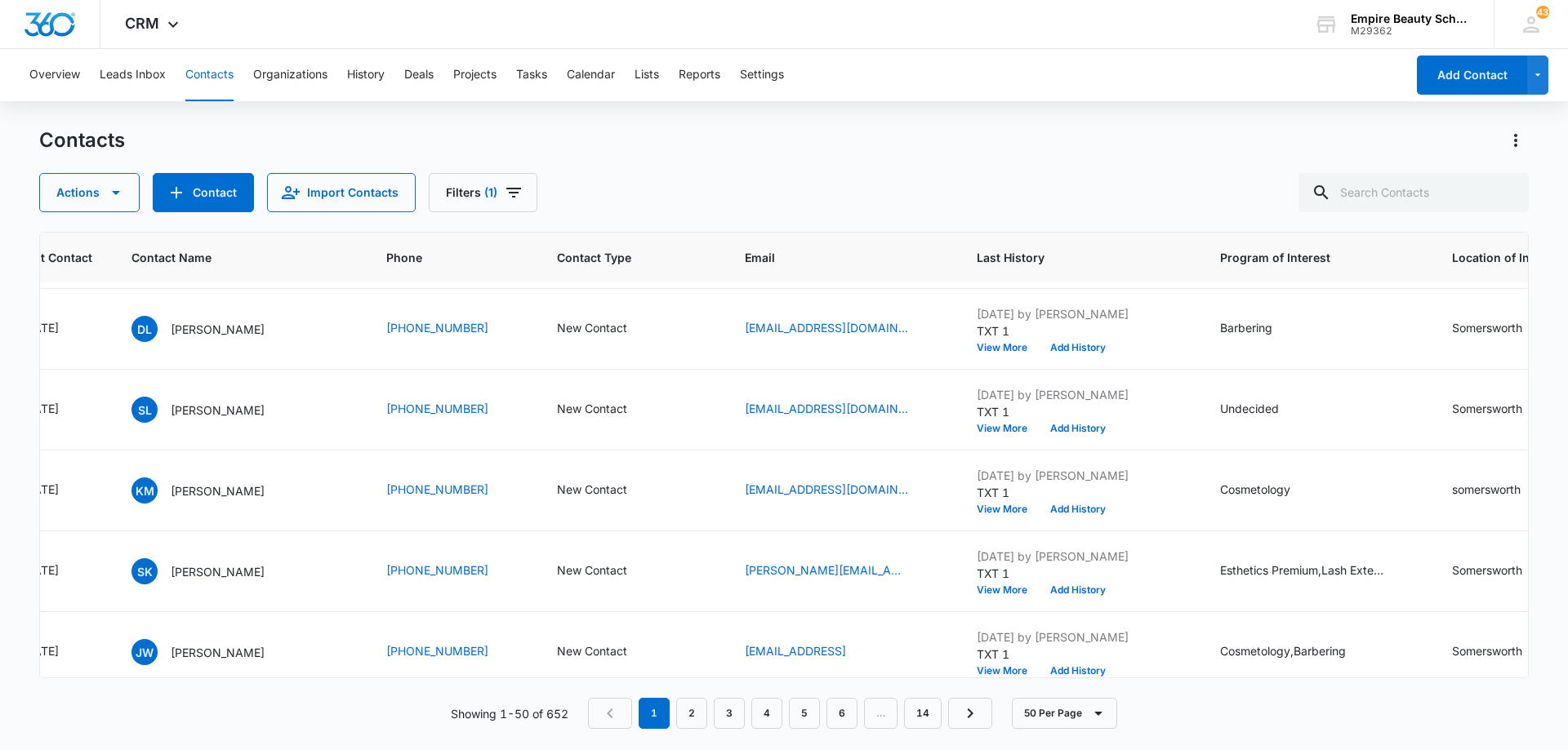
scroll to position [2123, 313]
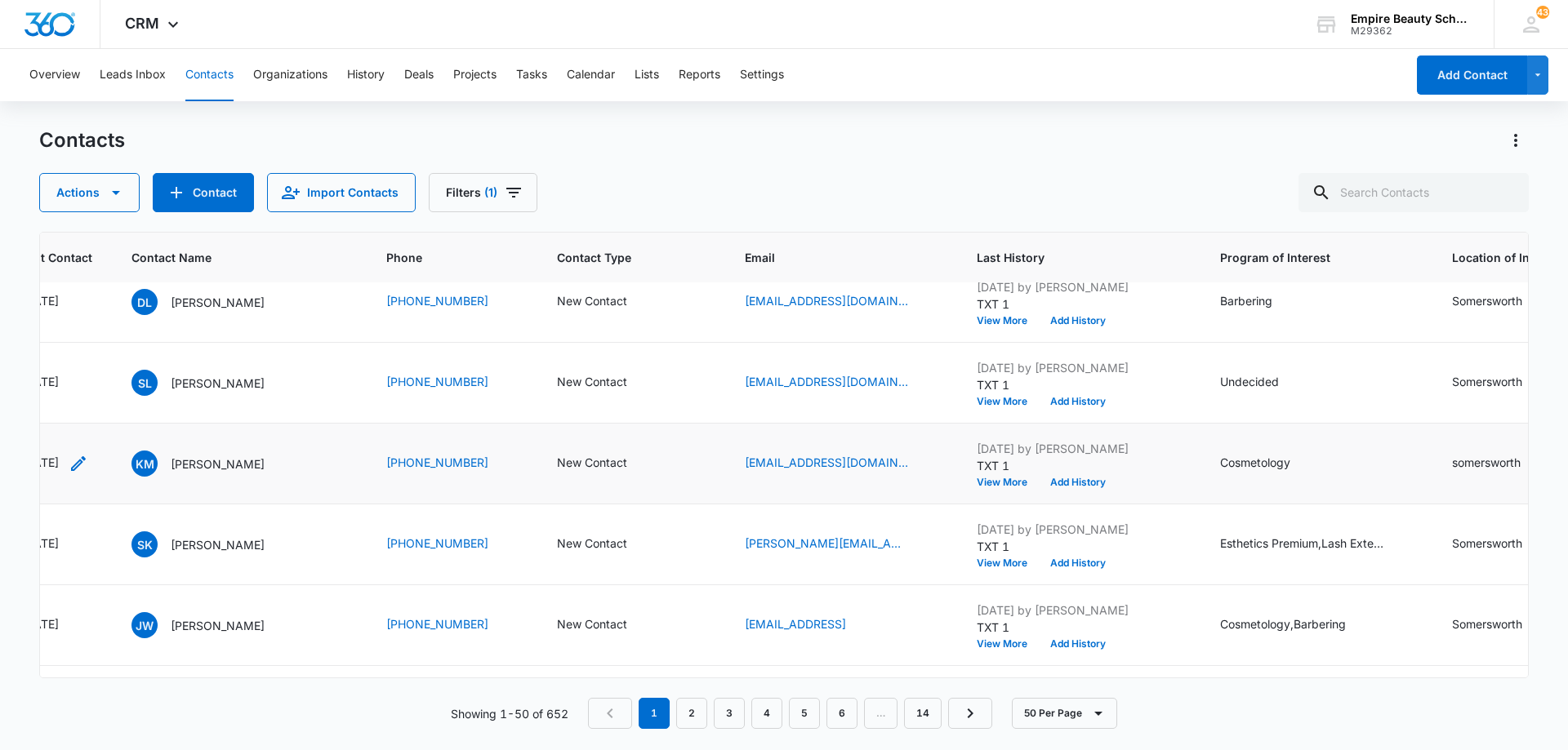
click at [86, 466] on icon "Last Contact - 1756339200 - Select to Edit Field" at bounding box center [78, 463] width 15 height 15
click at [244, 454] on input "[DATE]" at bounding box center [225, 451] width 120 height 18
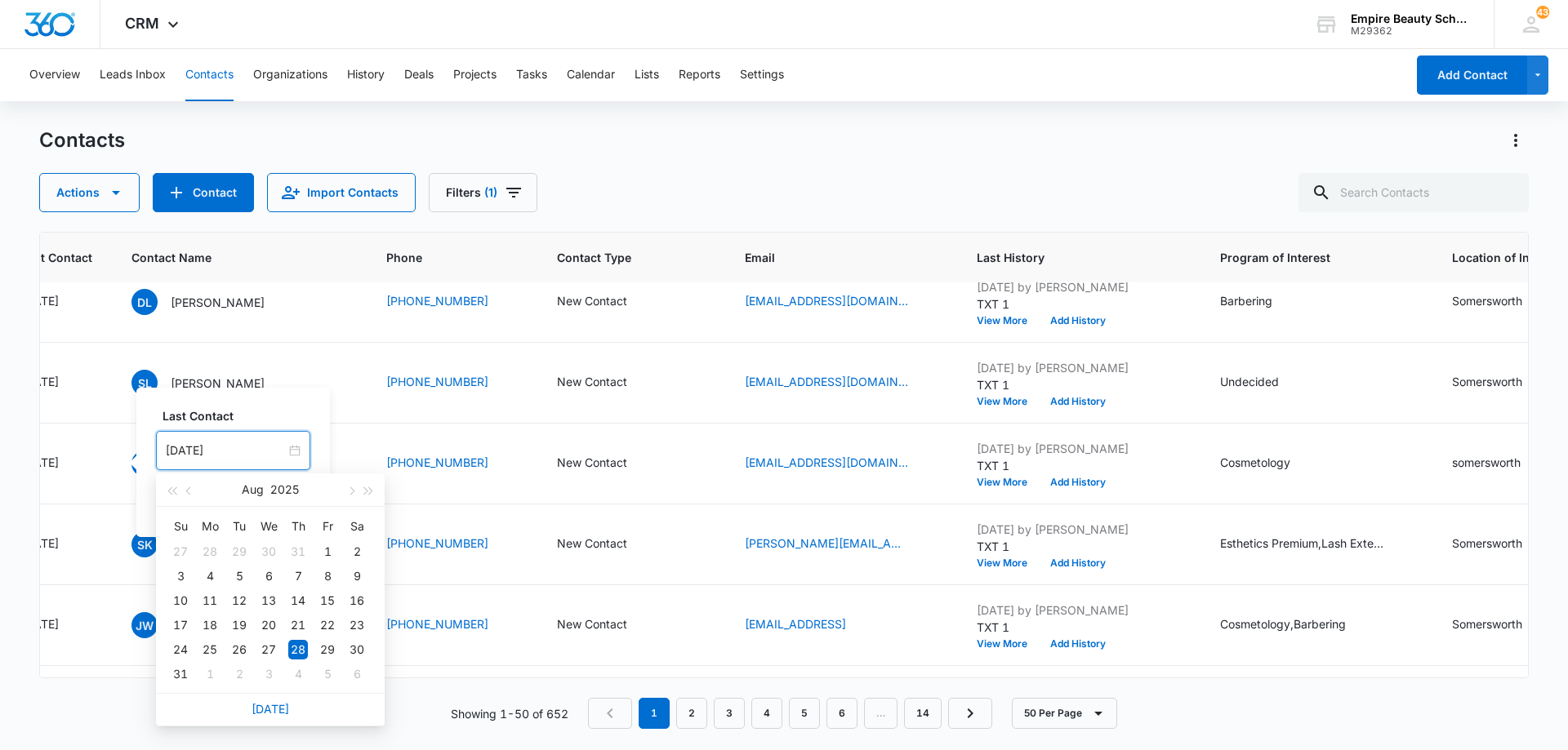
drag, startPoint x: 260, startPoint y: 706, endPoint x: 266, endPoint y: 699, distance: 9.2
click at [261, 706] on link "[DATE]" at bounding box center [270, 709] width 38 height 14
type input "[DATE]"
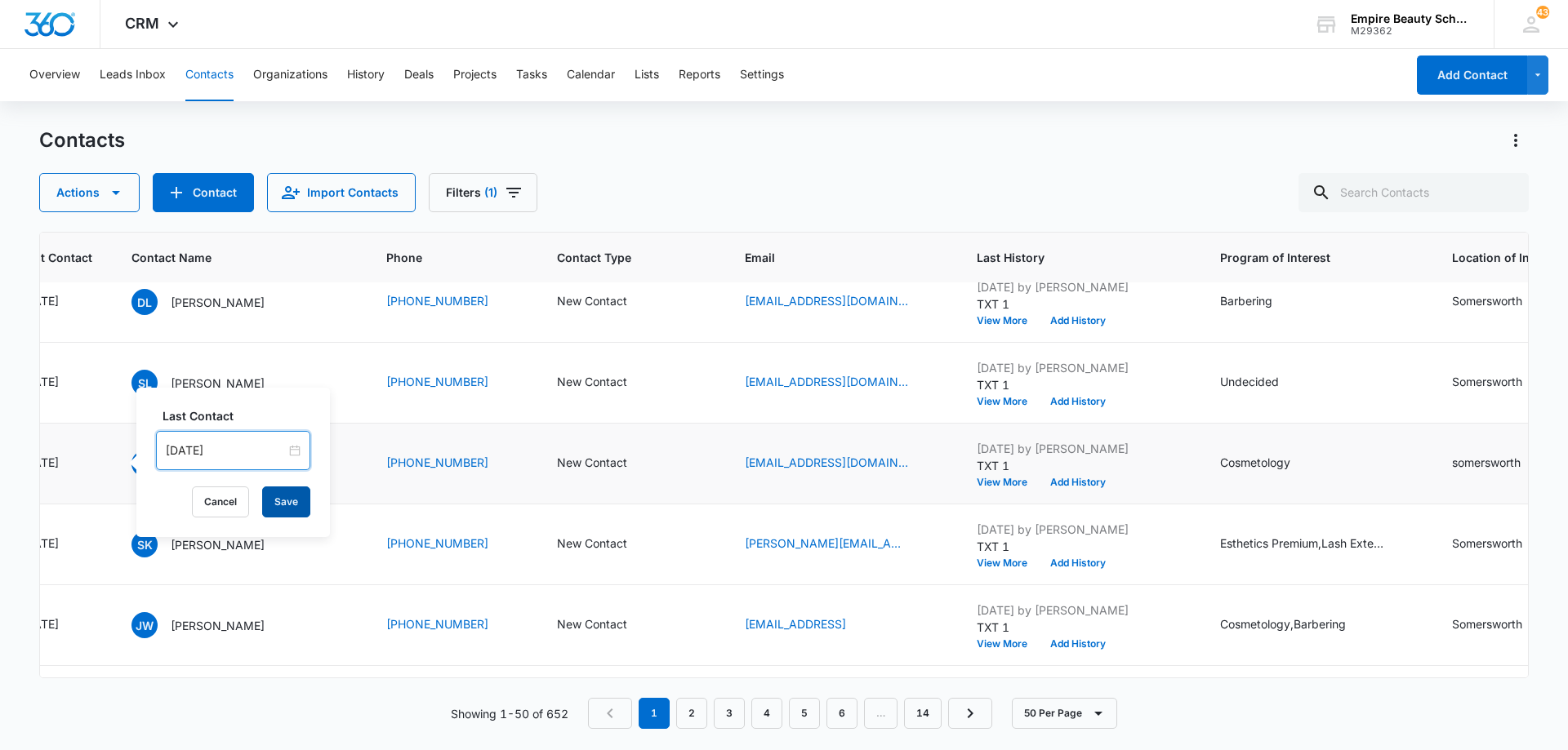
click at [273, 503] on button "Save" at bounding box center [286, 502] width 48 height 31
click at [1066, 480] on button "Add History" at bounding box center [1078, 483] width 78 height 10
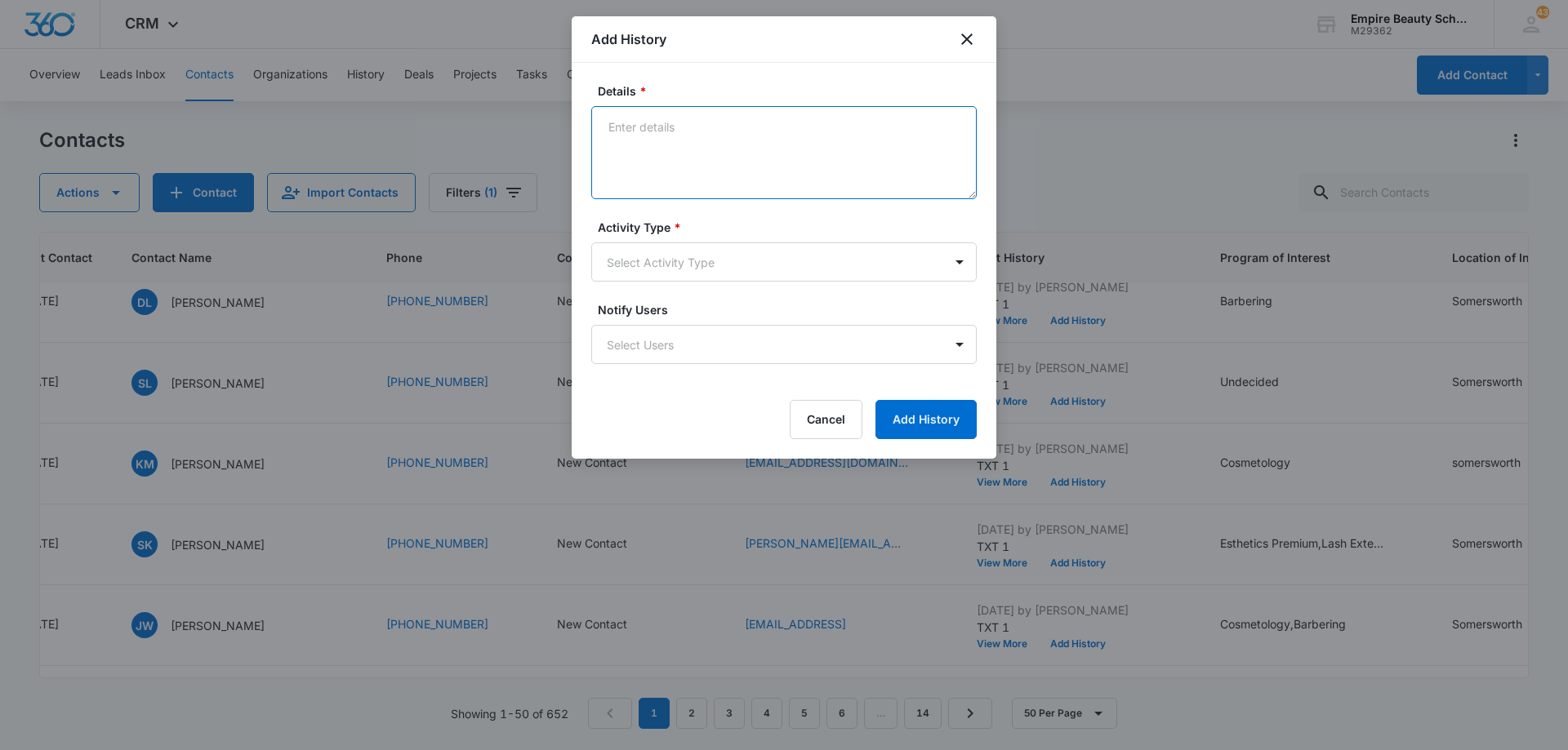
click at [750, 138] on textarea "Details *" at bounding box center [783, 152] width 385 height 93
type textarea "LVM 3"
click at [723, 261] on body "CRM Apps Forms CRM Email Shop Payments POS Files Brand Settings Empire Beauty S…" at bounding box center [784, 375] width 1568 height 750
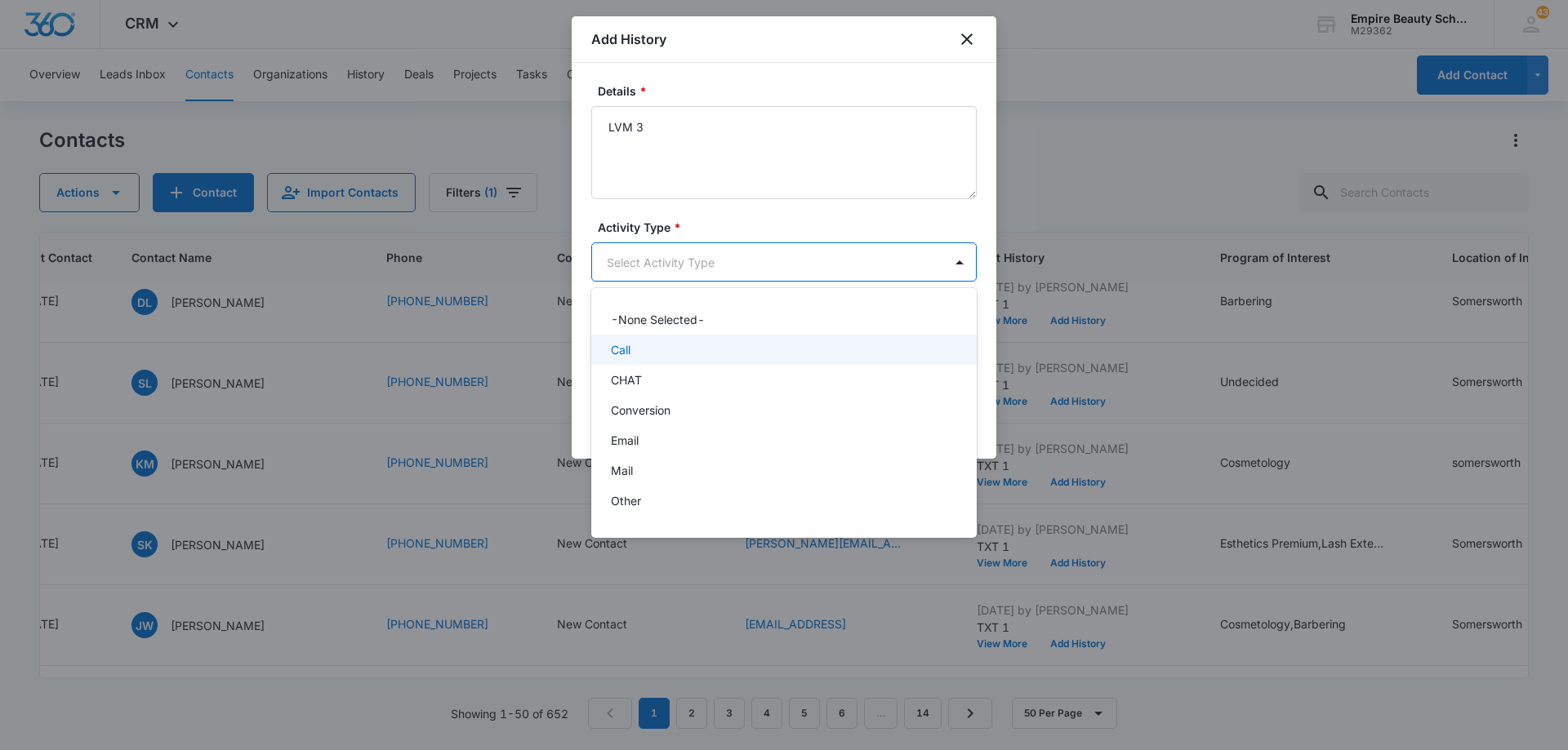
click at [721, 353] on div "Call" at bounding box center [782, 350] width 343 height 18
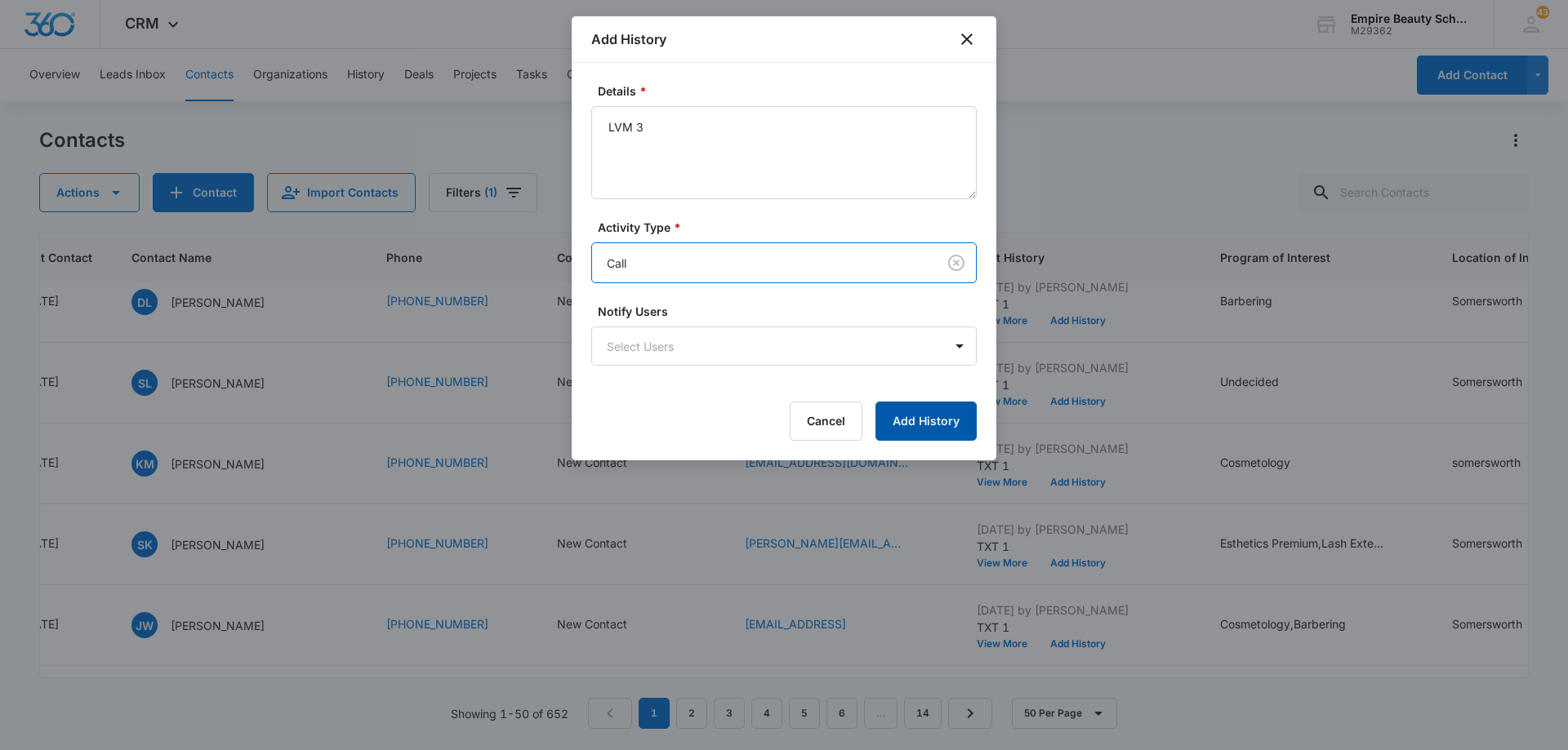
click at [960, 419] on button "Add History" at bounding box center [926, 421] width 101 height 39
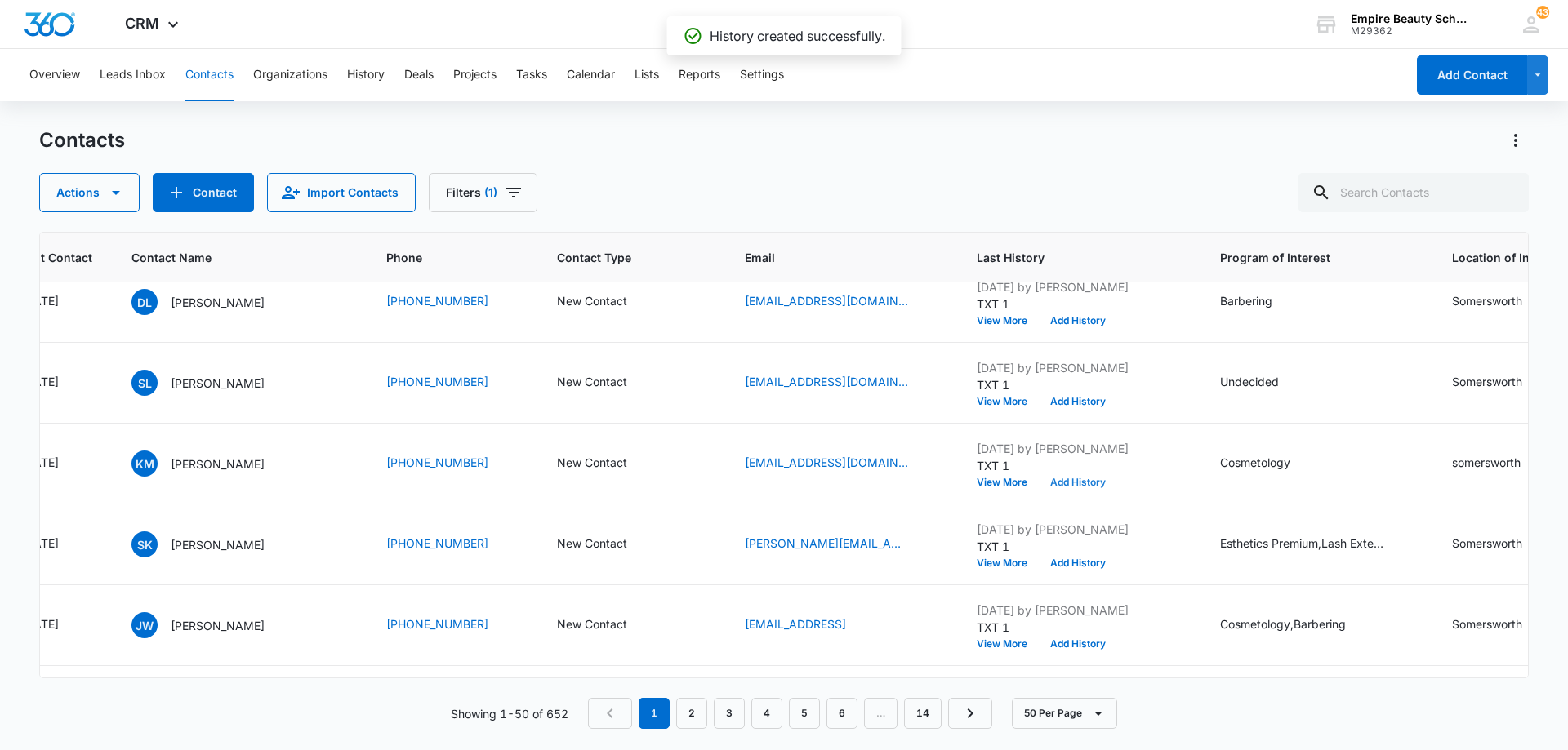
click at [1077, 481] on button "Add History" at bounding box center [1078, 483] width 78 height 10
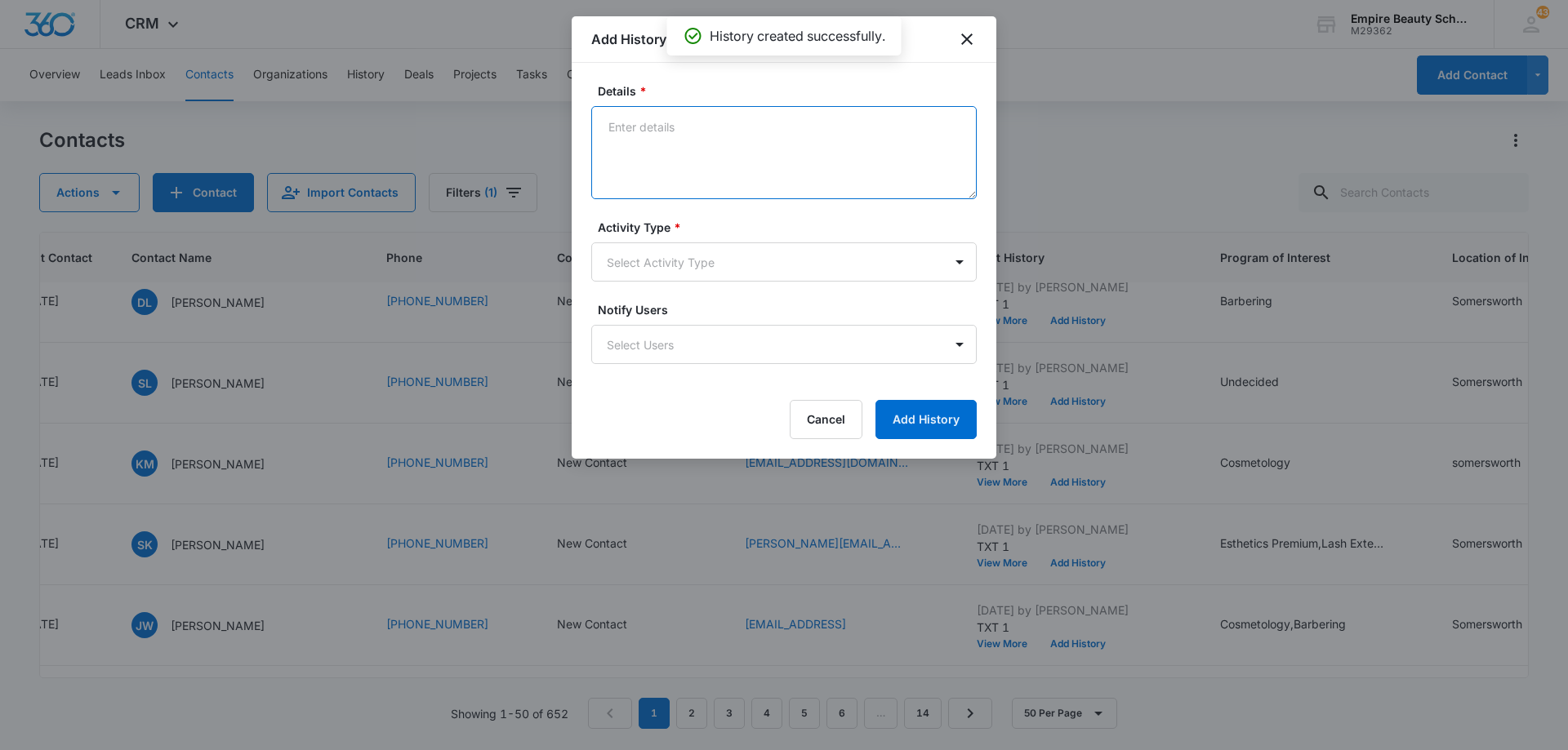
click at [684, 137] on textarea "Details *" at bounding box center [783, 152] width 385 height 93
type textarea "EM 3"
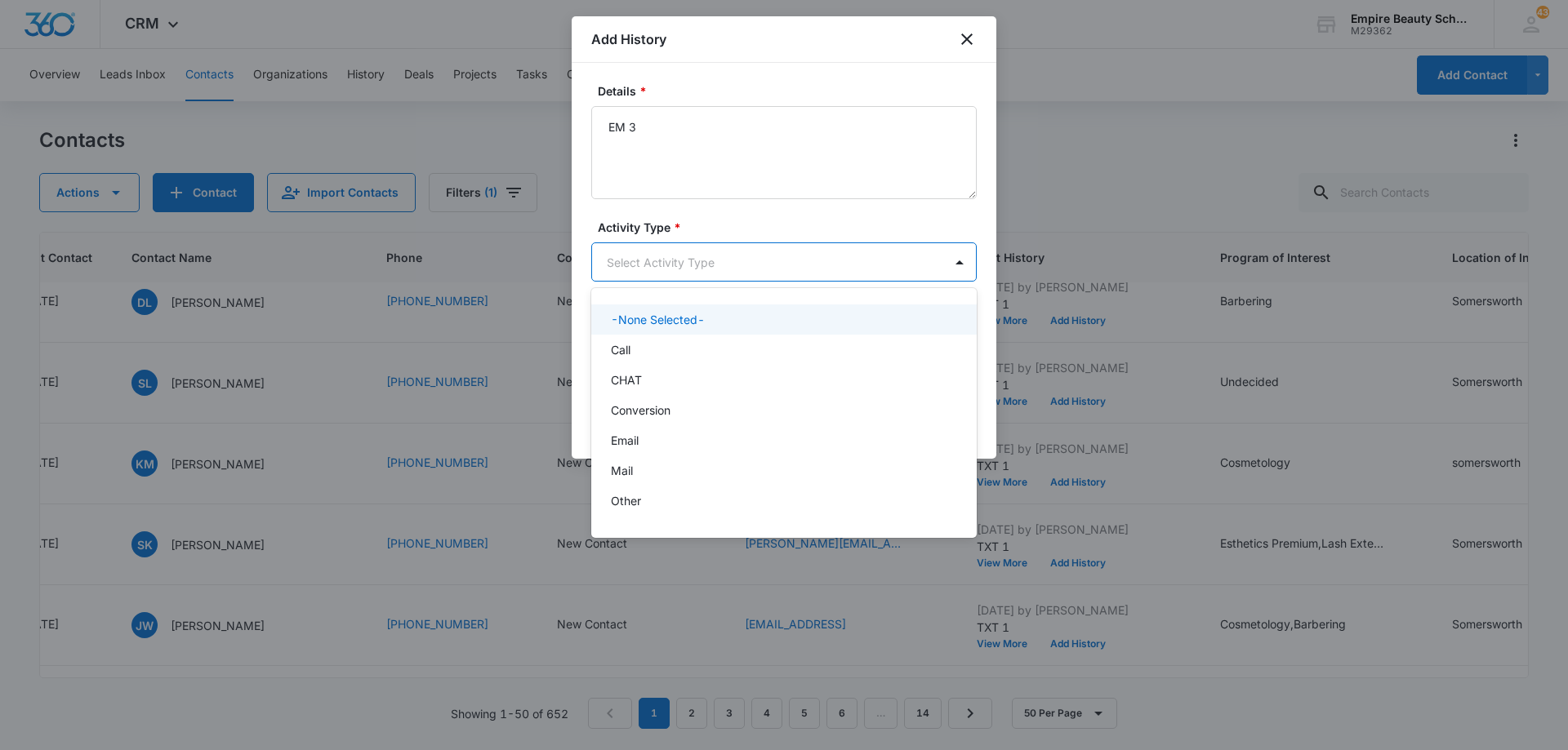
click at [681, 260] on body "CRM Apps Forms CRM Email Shop Payments POS Files Brand Settings Empire Beauty S…" at bounding box center [784, 375] width 1568 height 750
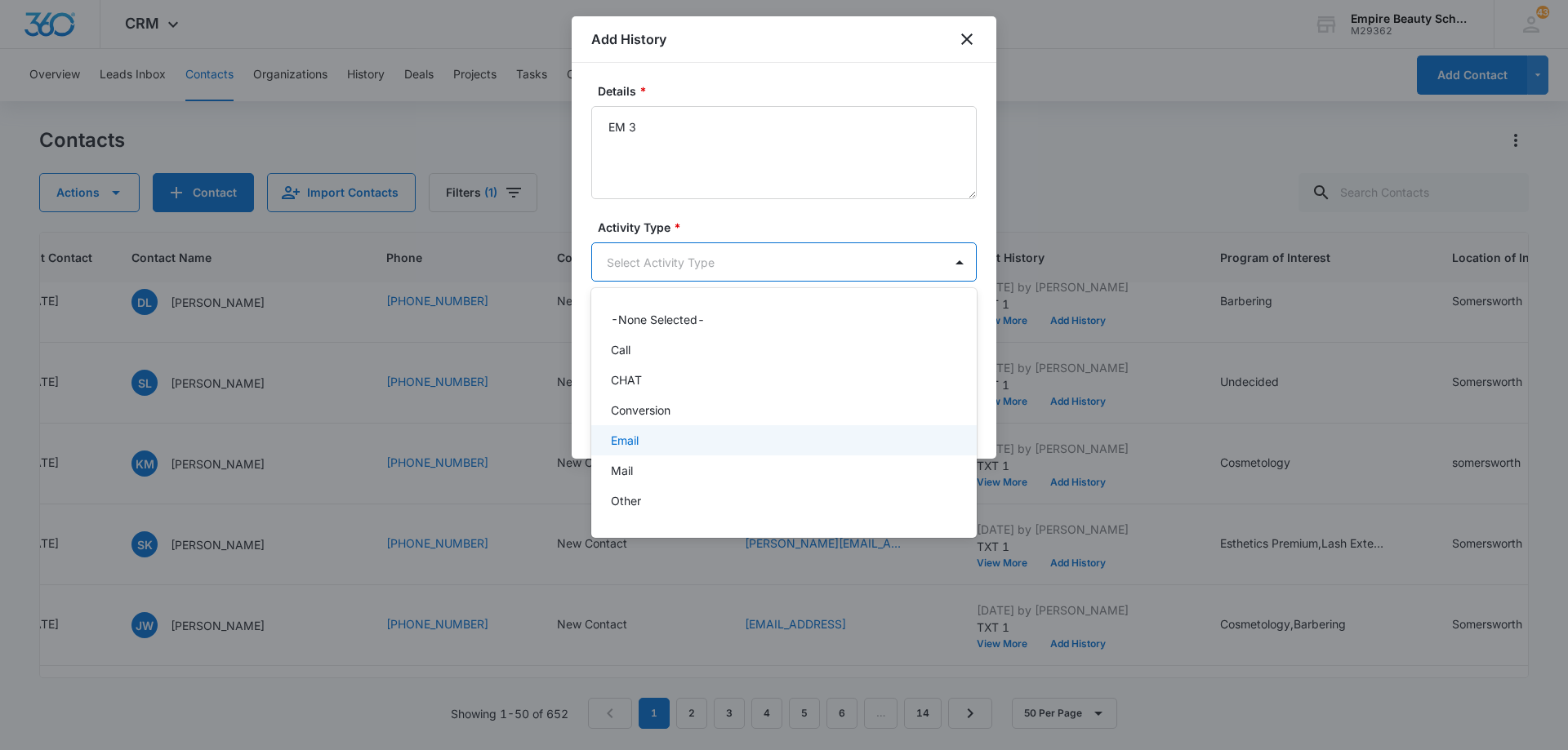
click at [679, 447] on div "Email" at bounding box center [782, 441] width 343 height 18
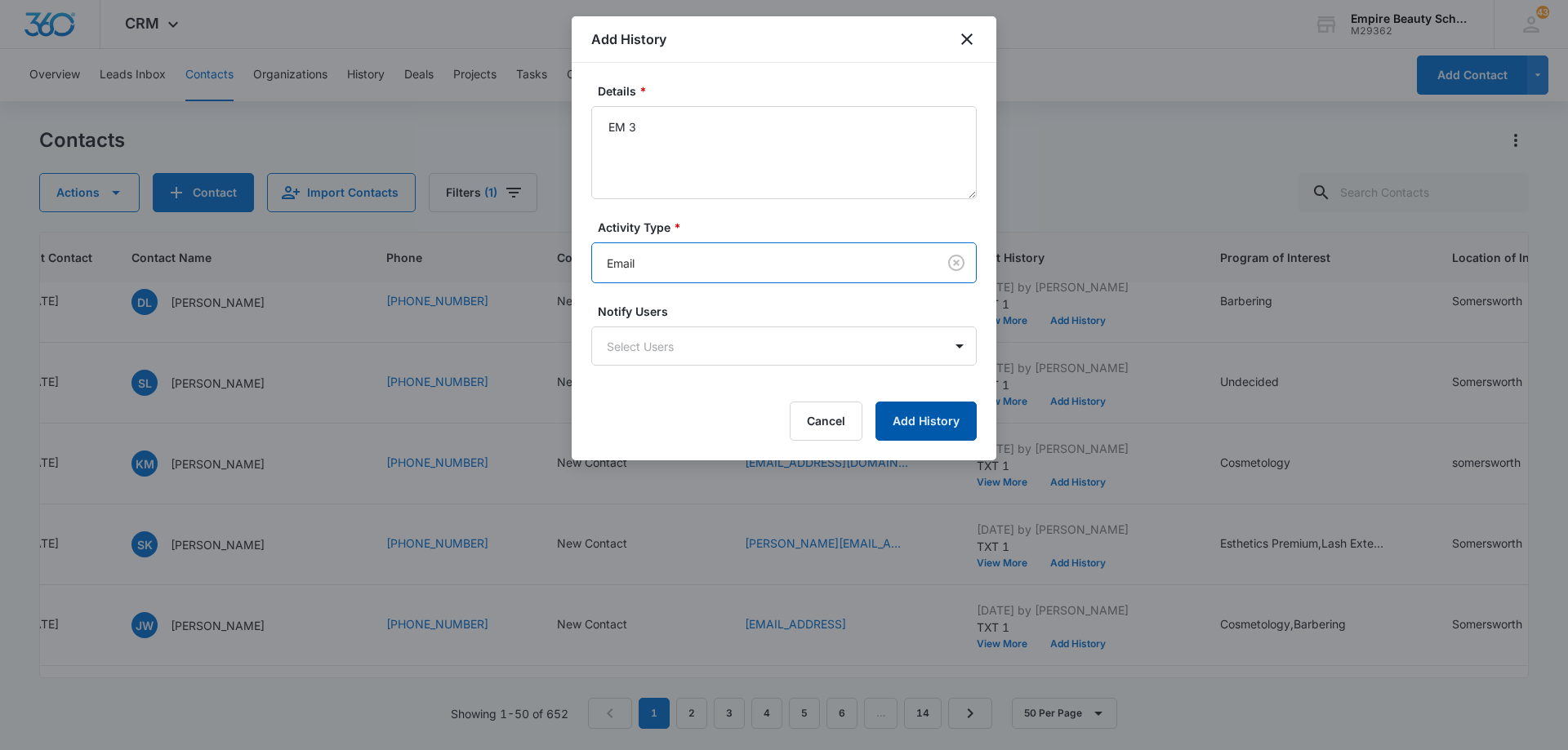
click at [912, 424] on button "Add History" at bounding box center [926, 421] width 101 height 39
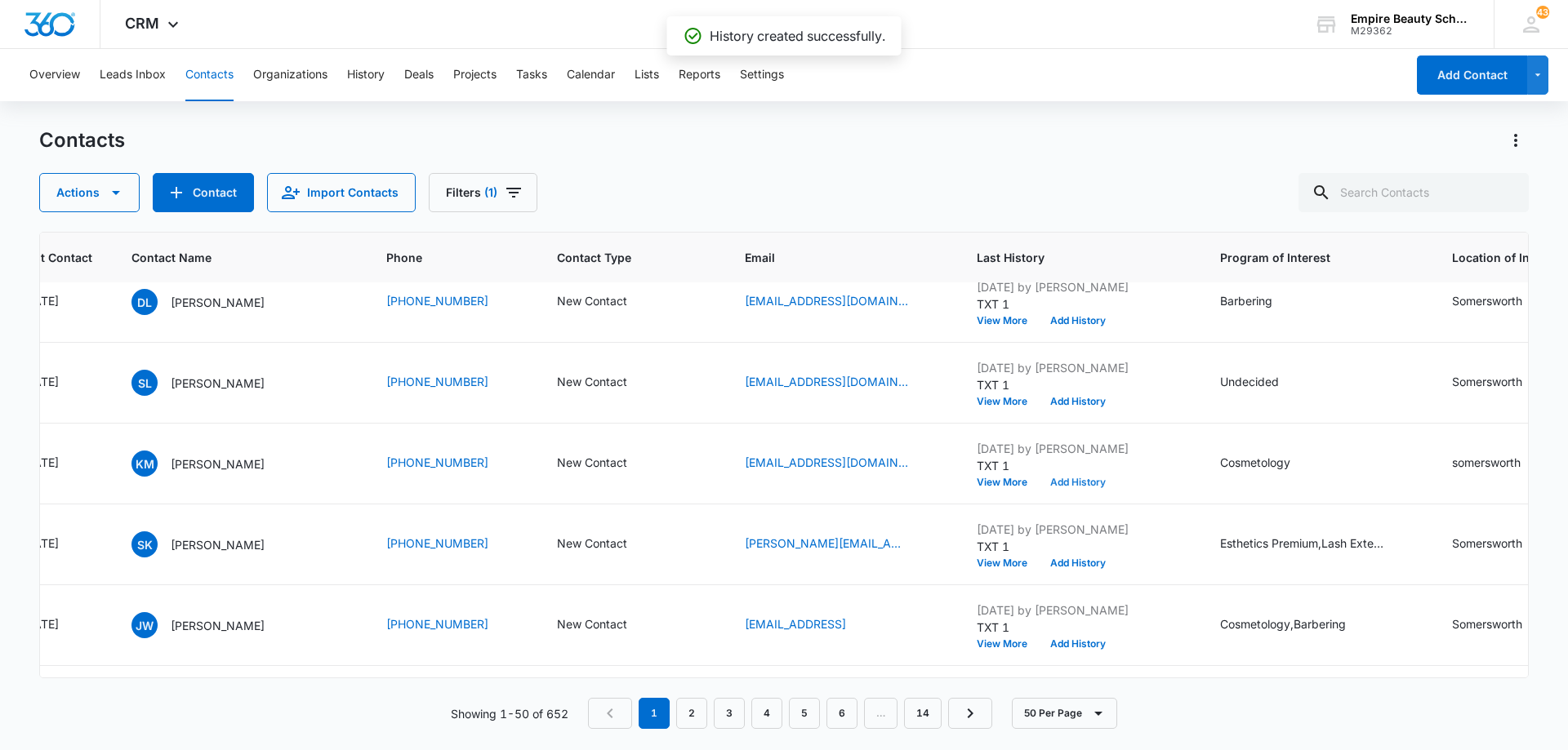
click at [1059, 480] on button "Add History" at bounding box center [1078, 483] width 78 height 10
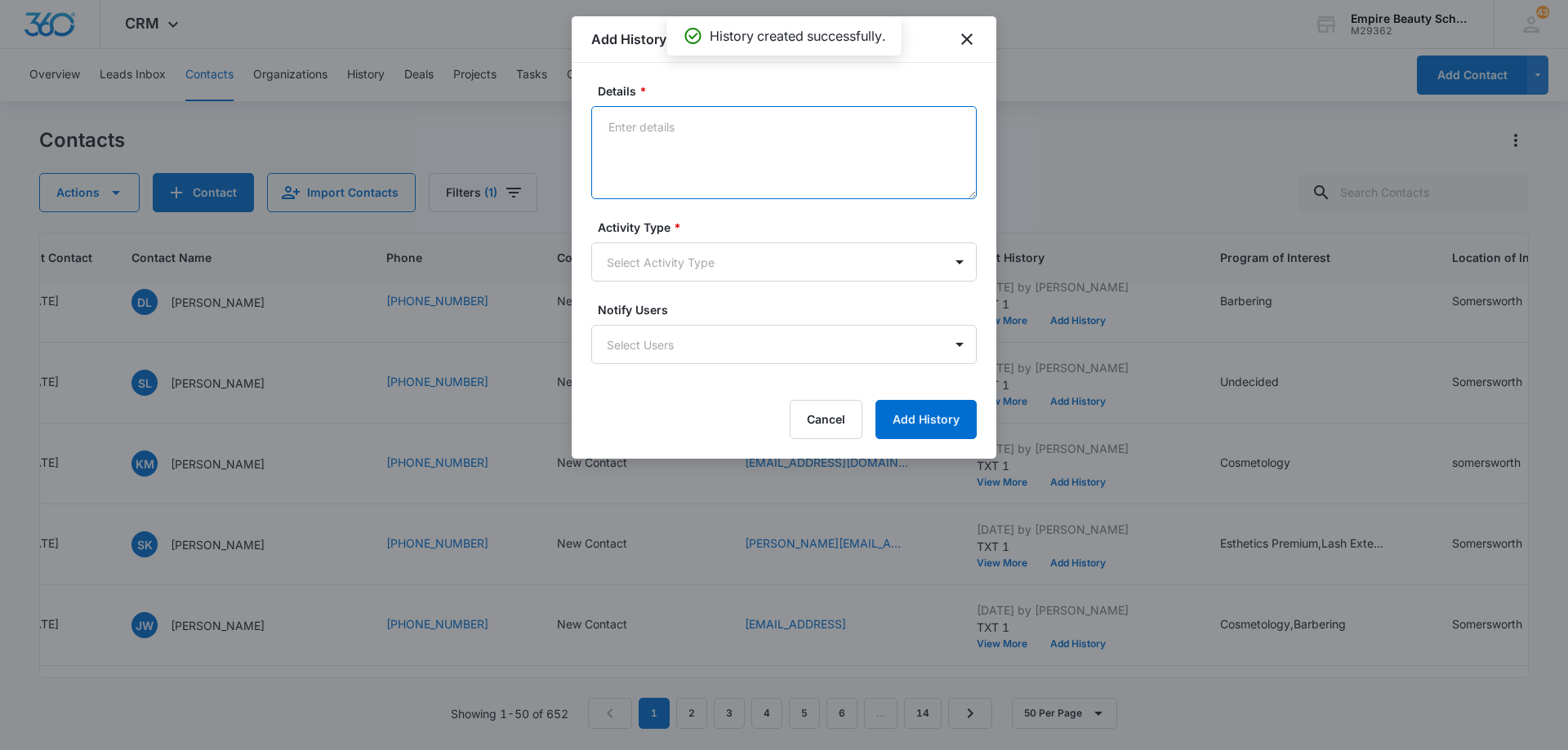
click at [692, 137] on textarea "Details *" at bounding box center [783, 152] width 385 height 93
type textarea "TXT 3"
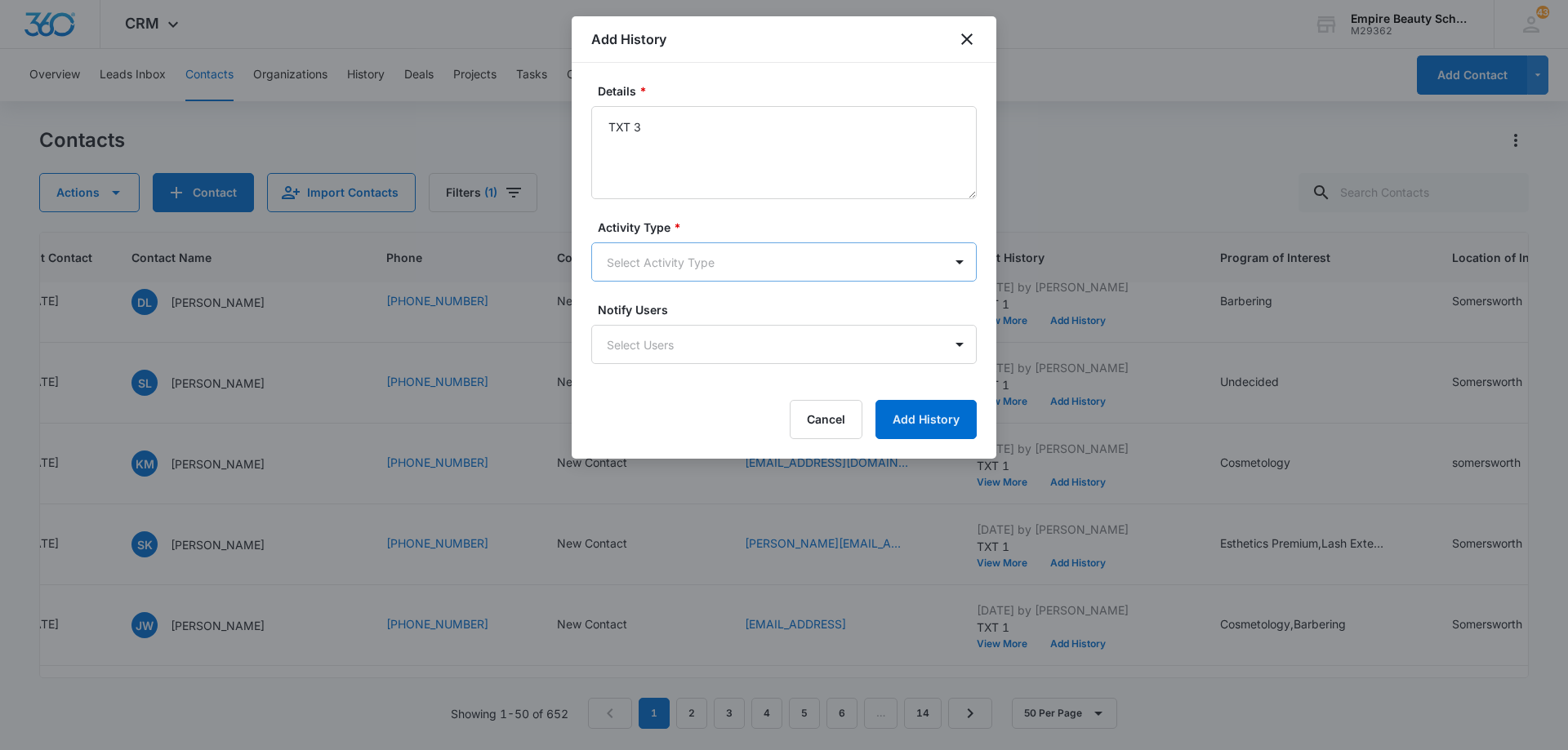
click at [686, 272] on body "CRM Apps Forms CRM Email Shop Payments POS Files Brand Settings Empire Beauty S…" at bounding box center [784, 375] width 1568 height 750
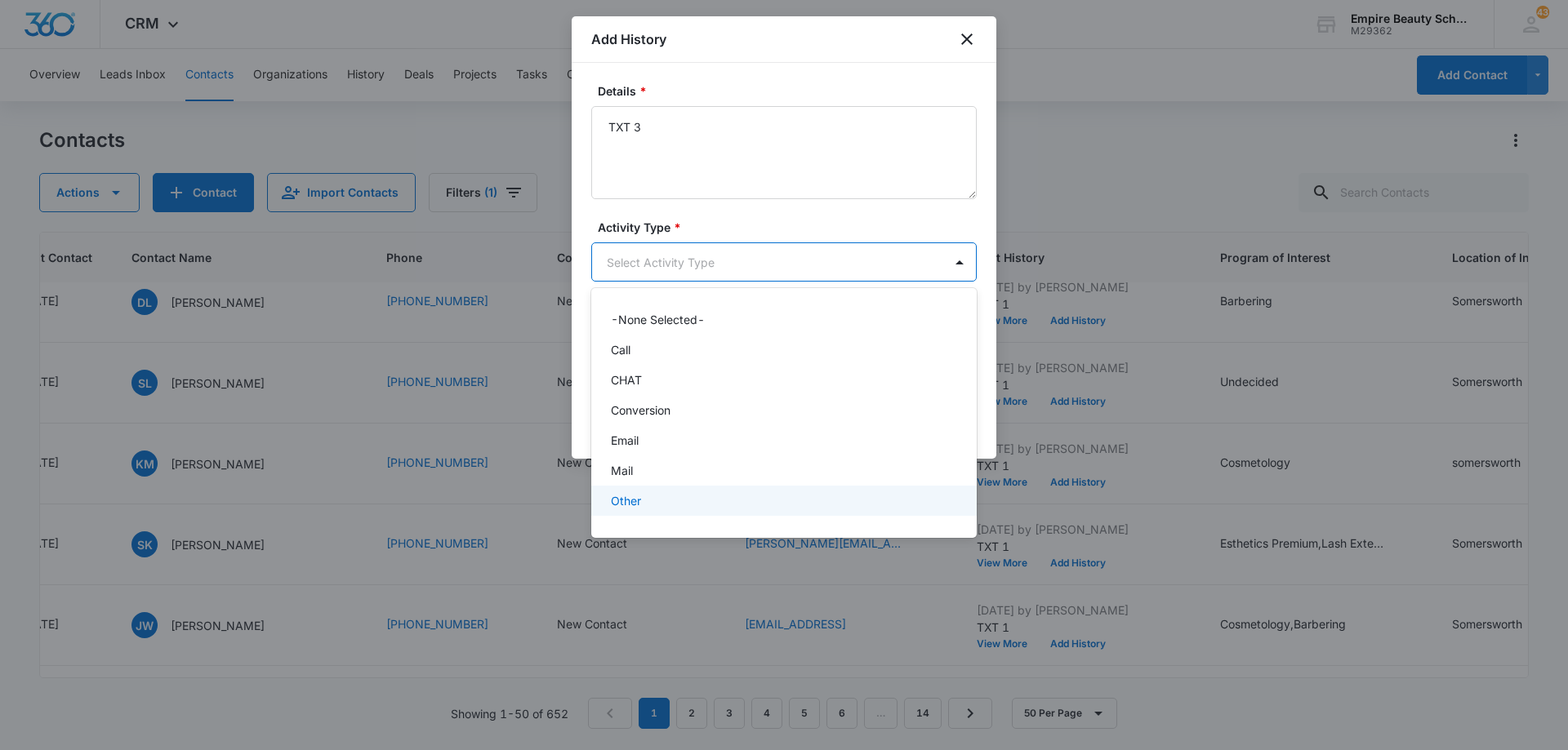
scroll to position [85, 0]
click at [695, 513] on div "Text" at bounding box center [782, 507] width 343 height 18
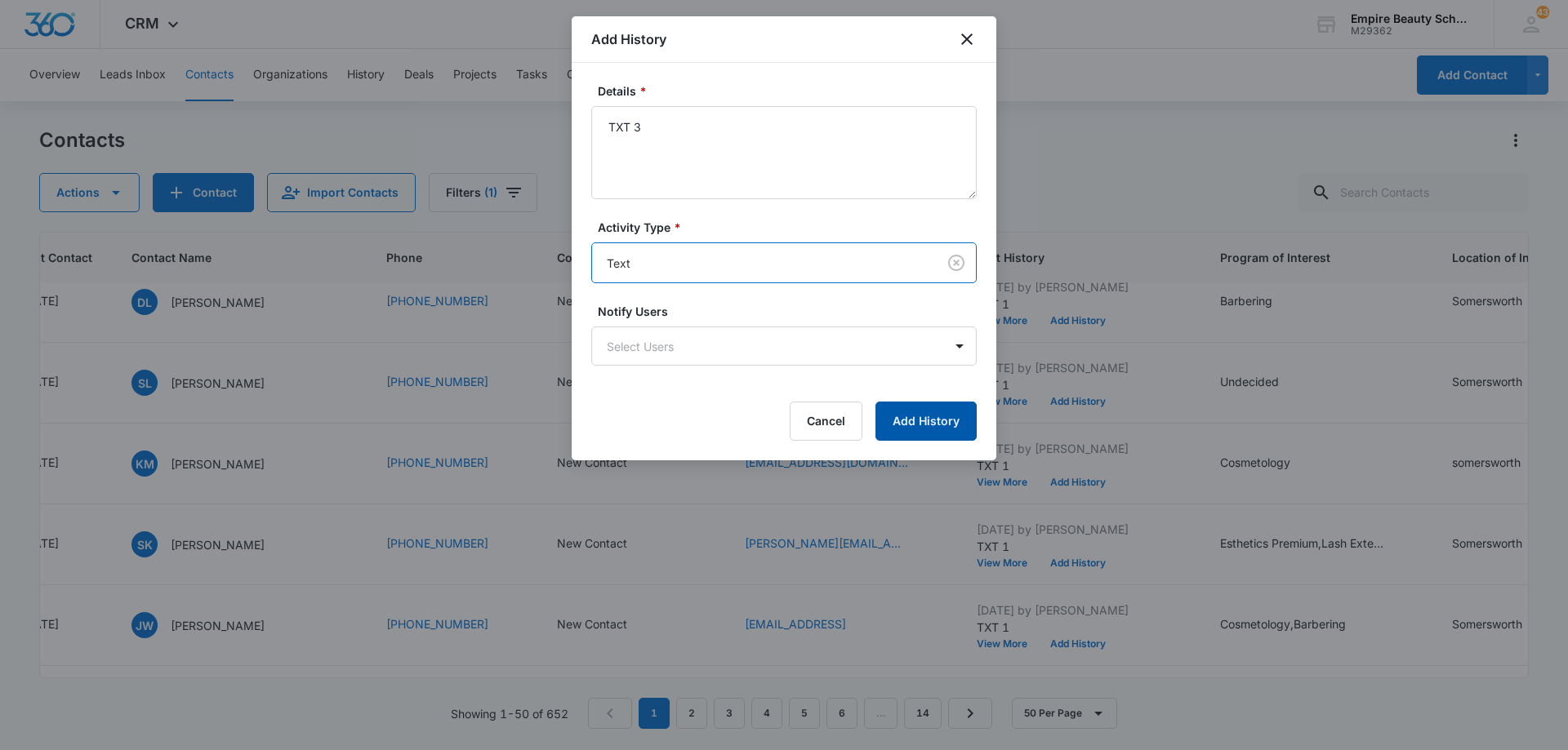
click at [913, 423] on button "Add History" at bounding box center [926, 421] width 101 height 39
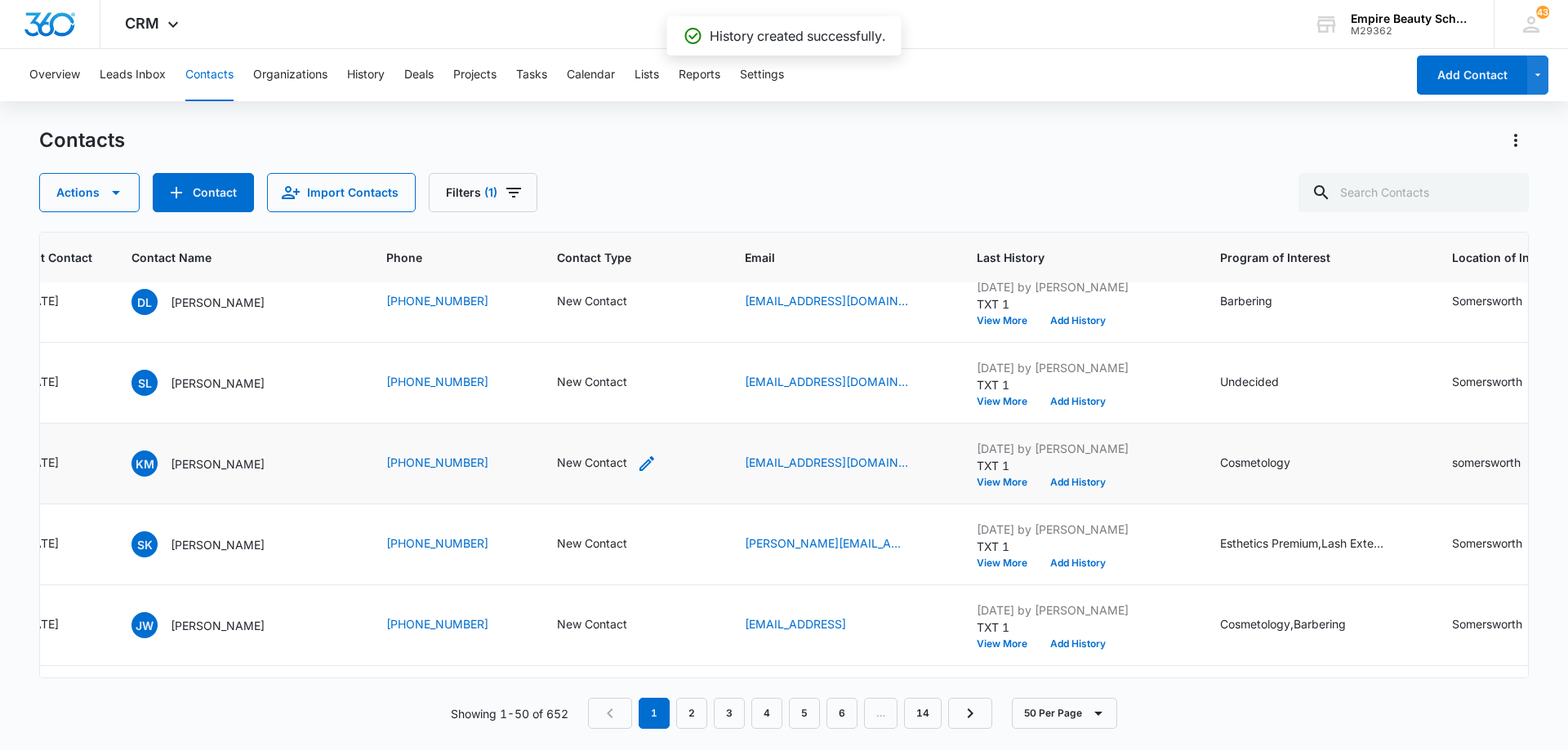
click at [640, 466] on icon "Contact Type - New Contact - Select to Edit Field" at bounding box center [647, 463] width 15 height 15
drag, startPoint x: 609, startPoint y: 359, endPoint x: 632, endPoint y: 360, distance: 23.0
click at [609, 359] on icon "Remove New Contact" at bounding box center [608, 359] width 12 height 13
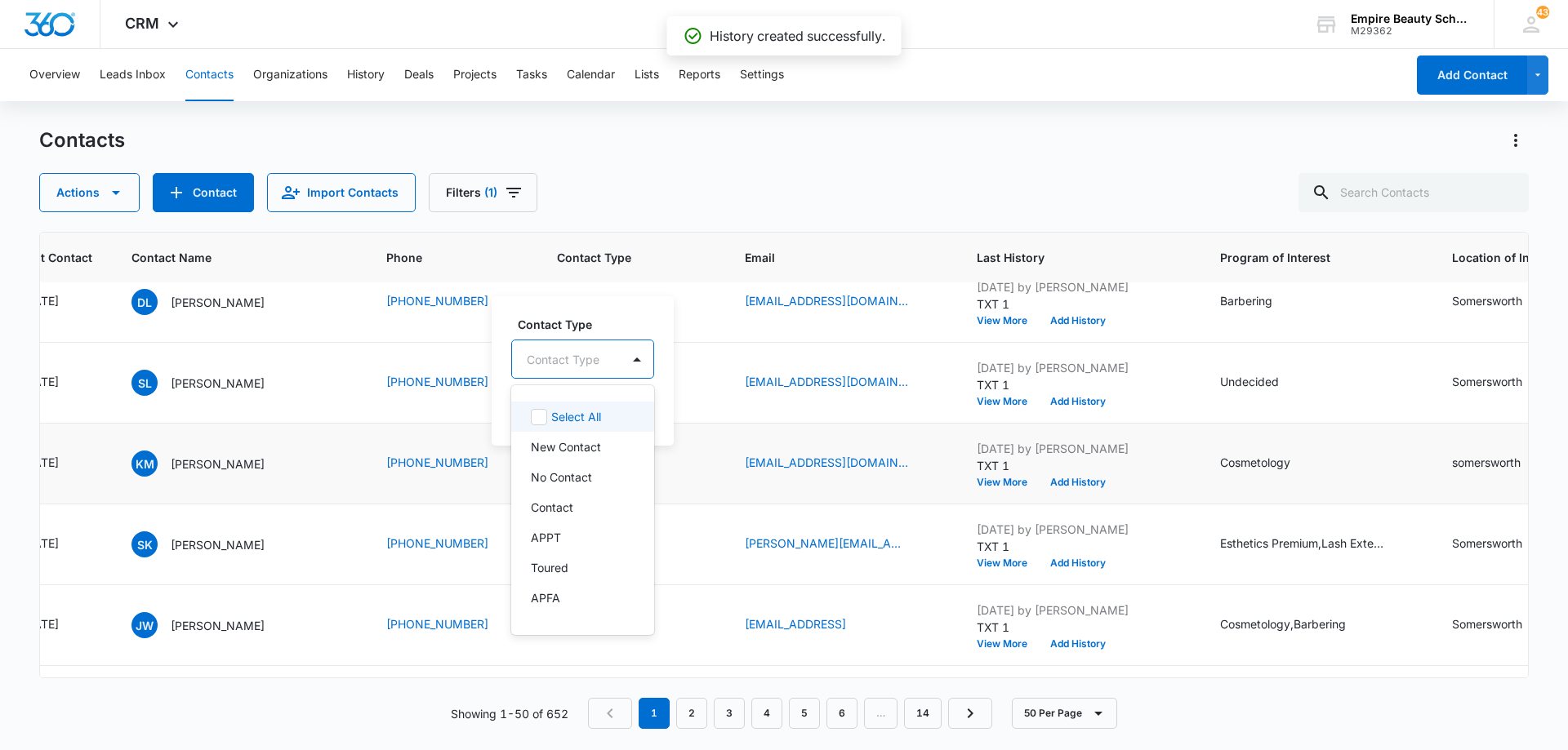
drag, startPoint x: 633, startPoint y: 362, endPoint x: 627, endPoint y: 394, distance: 32.6
click at [633, 363] on div at bounding box center [637, 359] width 26 height 26
click at [602, 476] on div "No Contact" at bounding box center [580, 478] width 100 height 18
click at [638, 364] on div "No Contact" at bounding box center [575, 358] width 128 height 39
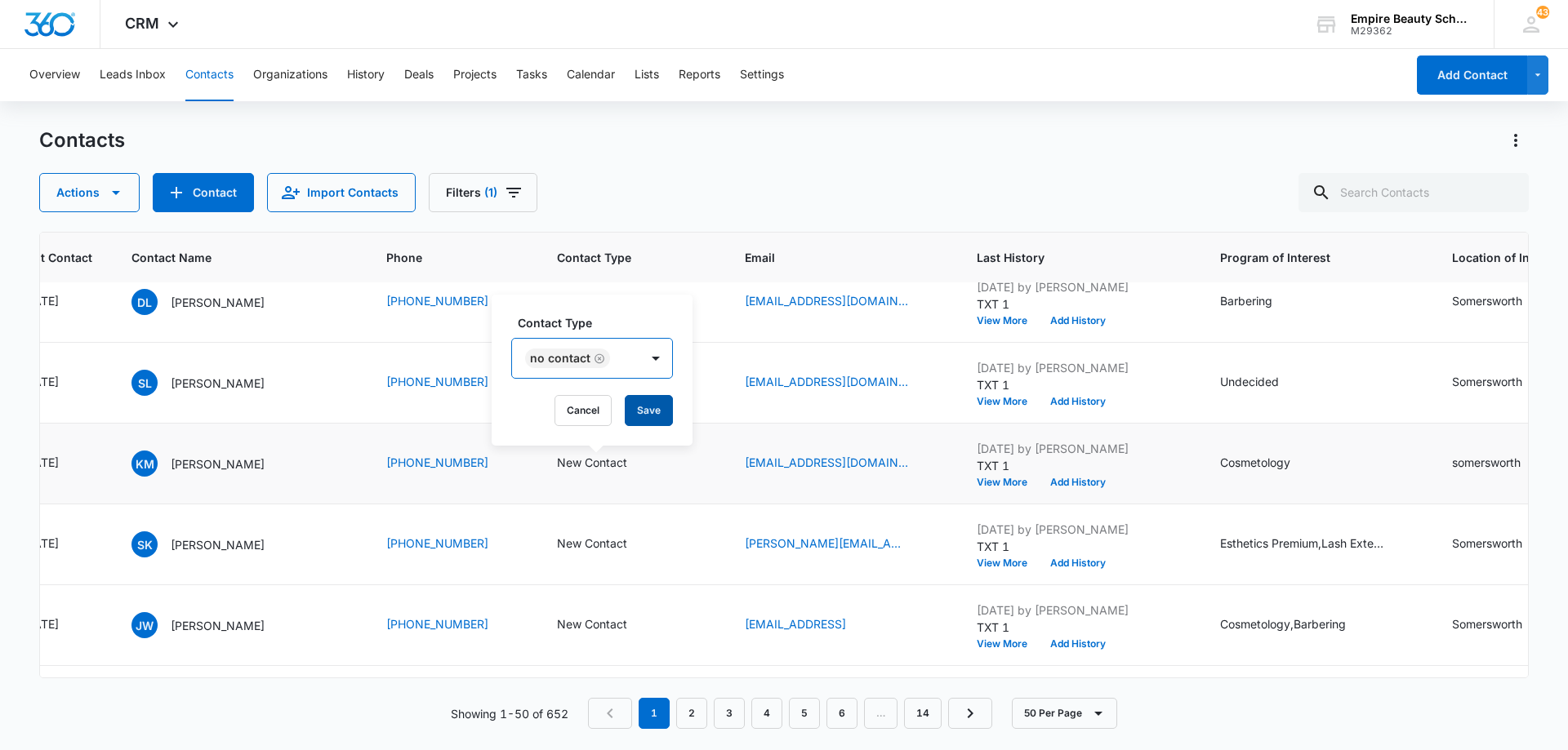
click at [644, 408] on button "Save" at bounding box center [648, 411] width 48 height 31
click at [88, 378] on icon "Last Contact - 1756339200 - Select to Edit Field" at bounding box center [78, 383] width 20 height 20
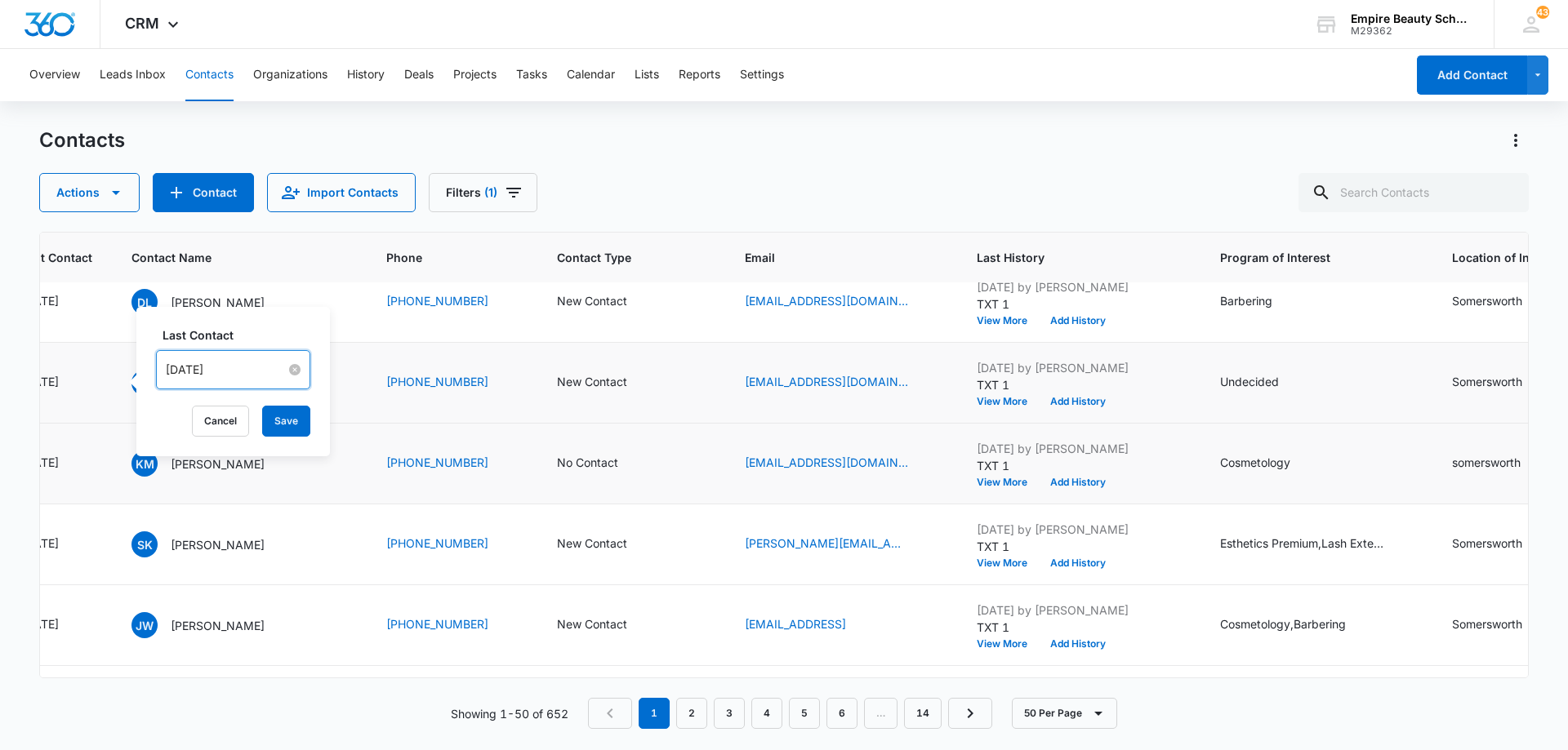
click at [245, 374] on input "[DATE]" at bounding box center [225, 370] width 120 height 18
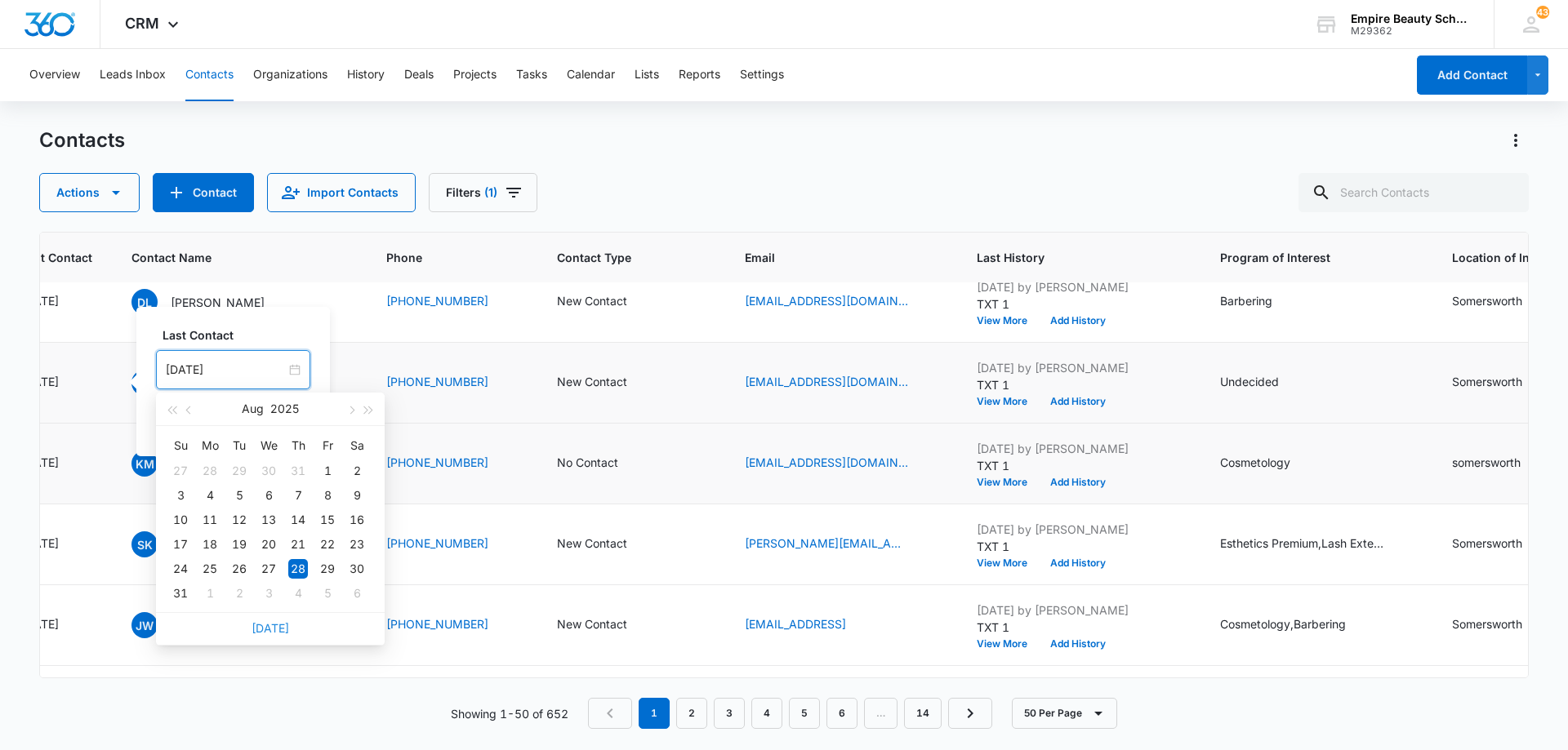
click at [274, 629] on link "[DATE]" at bounding box center [270, 628] width 38 height 14
type input "[DATE]"
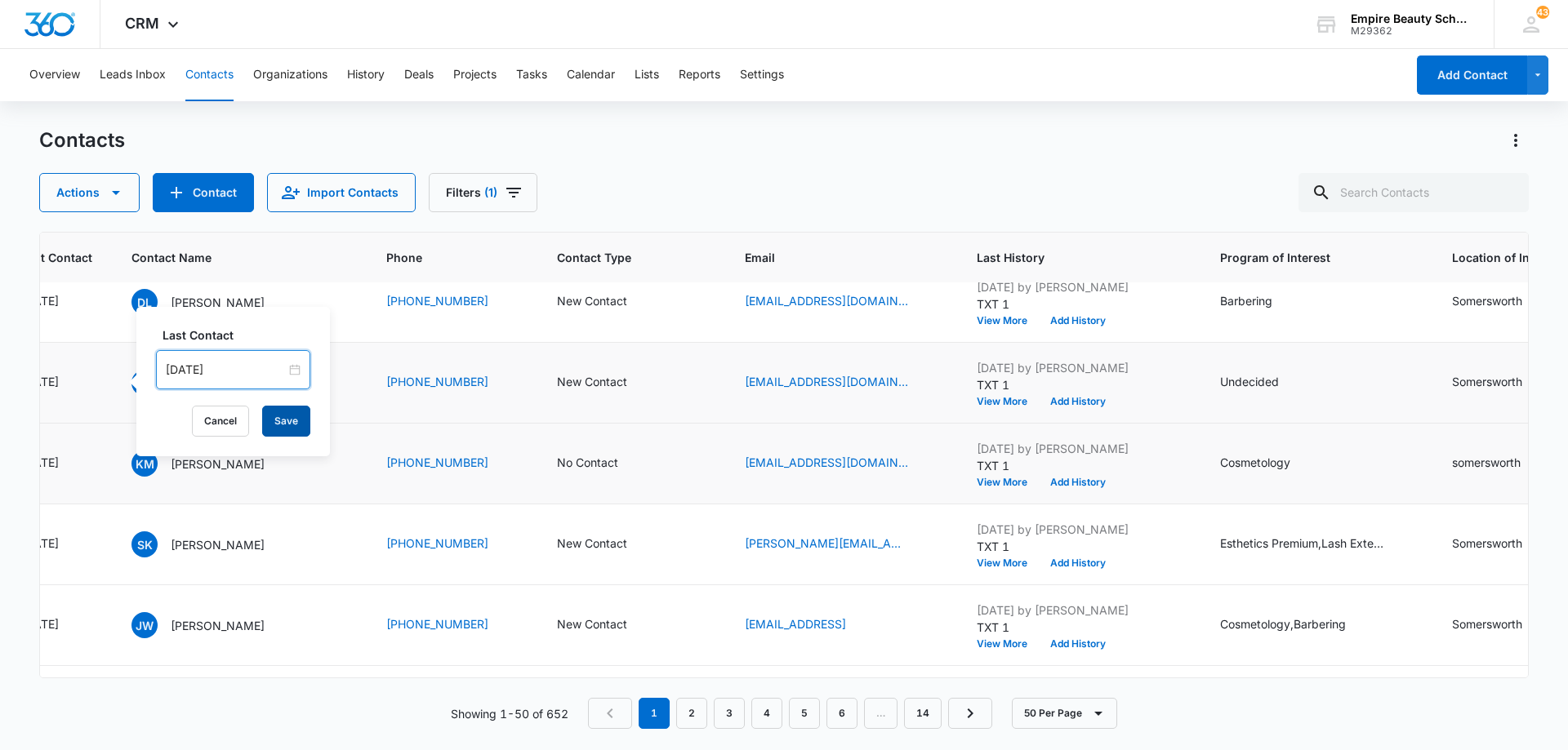
click at [273, 424] on button "Save" at bounding box center [286, 421] width 48 height 31
click at [86, 387] on icon "Last Contact - 1757462400 - Select to Edit Field" at bounding box center [78, 382] width 15 height 15
click at [198, 422] on button "Cancel" at bounding box center [219, 421] width 58 height 31
click at [637, 385] on icon "Contact Type - New Contact - Select to Edit Field" at bounding box center [647, 383] width 20 height 20
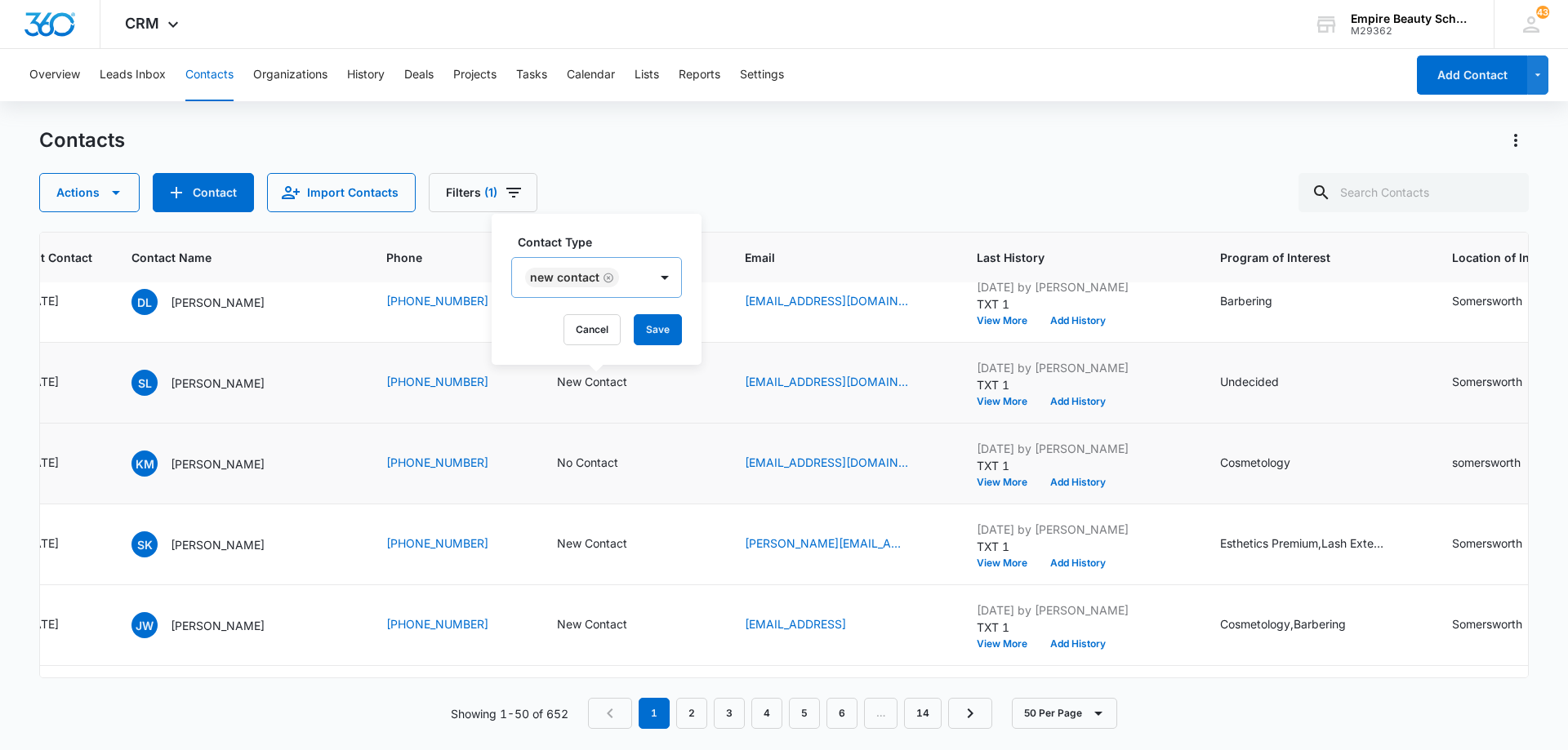
click at [608, 278] on icon "Remove New Contact" at bounding box center [608, 278] width 12 height 13
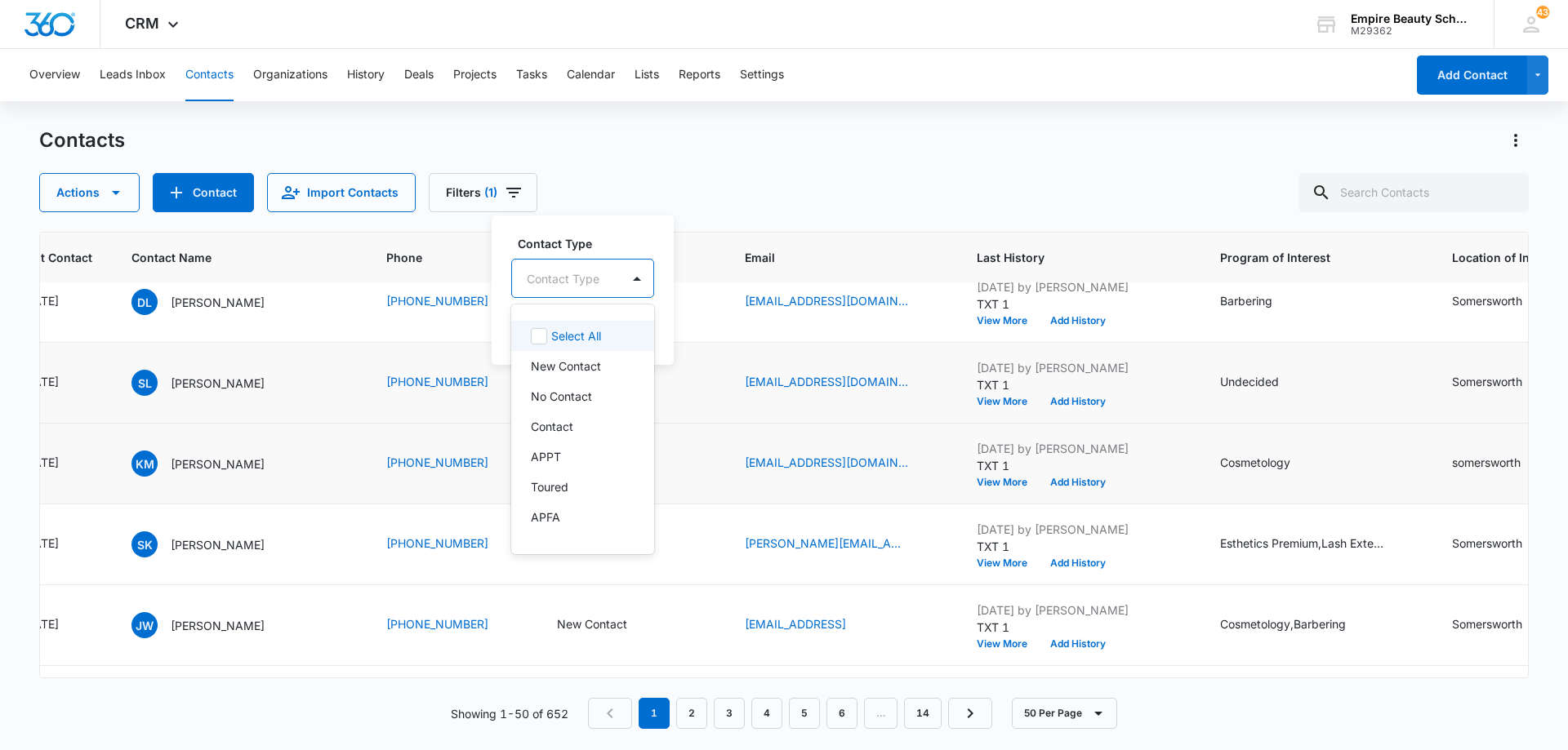
click at [614, 279] on div "Contact Type" at bounding box center [566, 279] width 108 height 37
click at [599, 421] on div "Contact" at bounding box center [580, 427] width 100 height 18
click at [643, 278] on div at bounding box center [638, 277] width 26 height 26
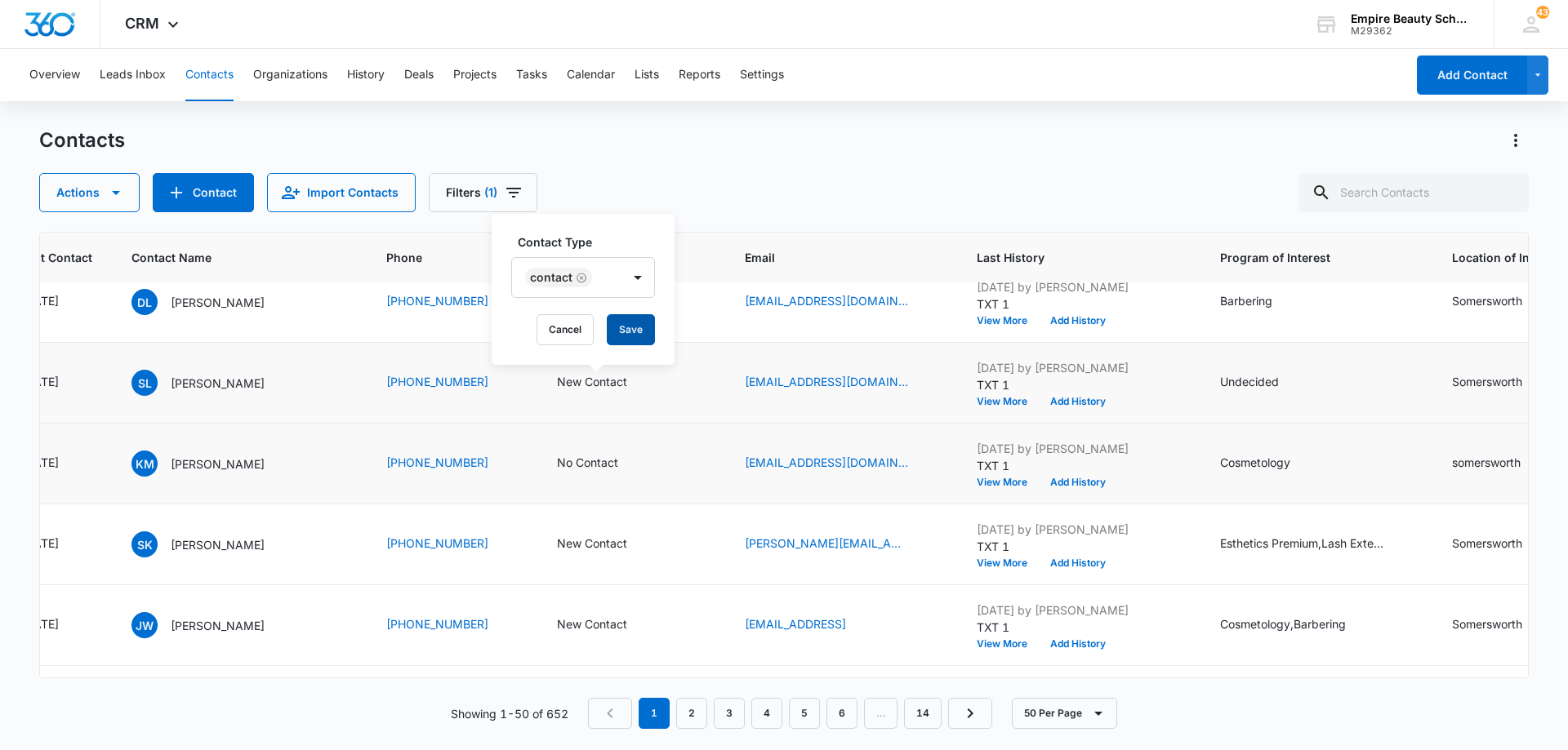
click at [640, 332] on button "Save" at bounding box center [630, 330] width 48 height 31
click at [1049, 402] on button "Add History" at bounding box center [1078, 402] width 78 height 10
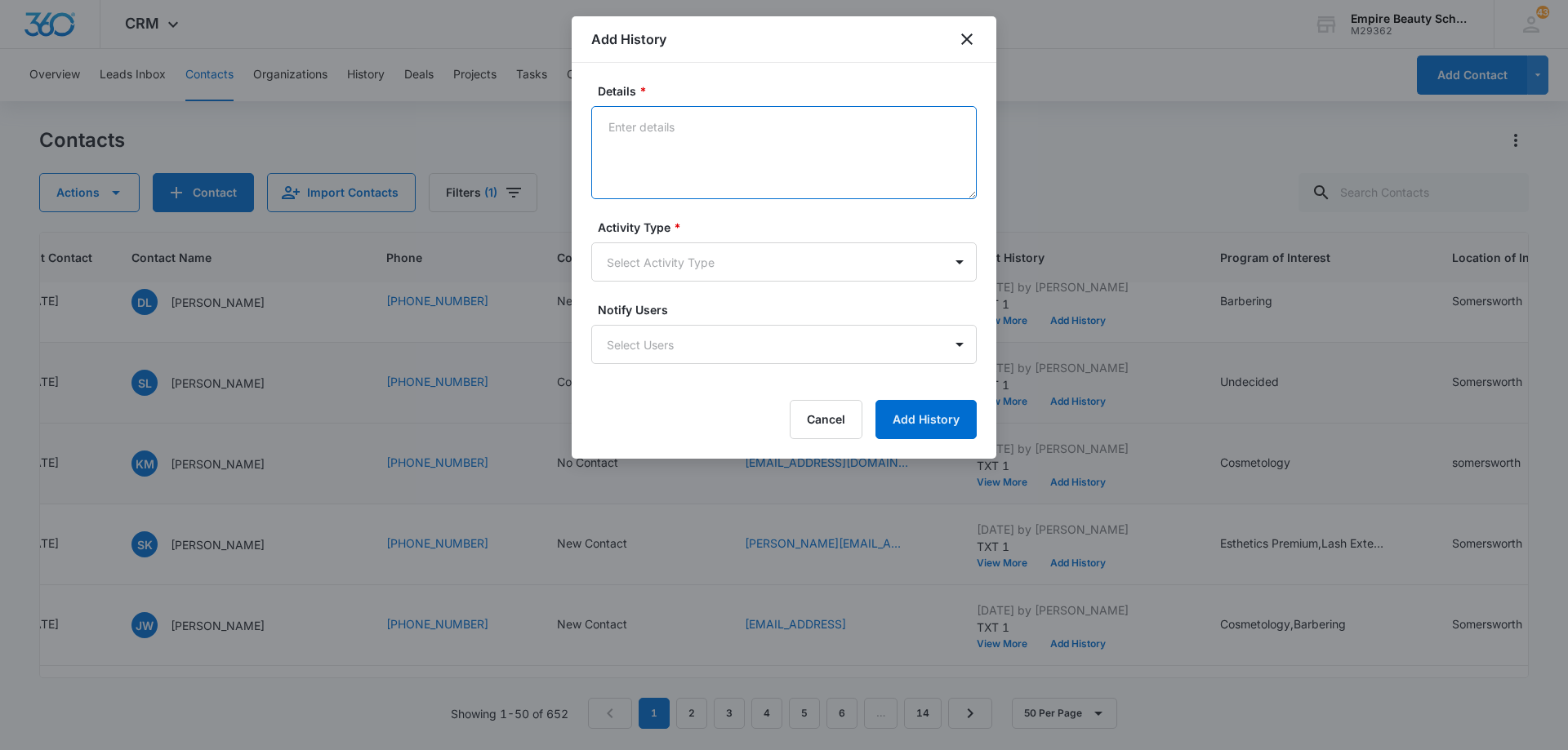
click at [754, 140] on textarea "Details *" at bounding box center [783, 152] width 385 height 93
type textarea "Scheduled call for [DATE] before 1pm"
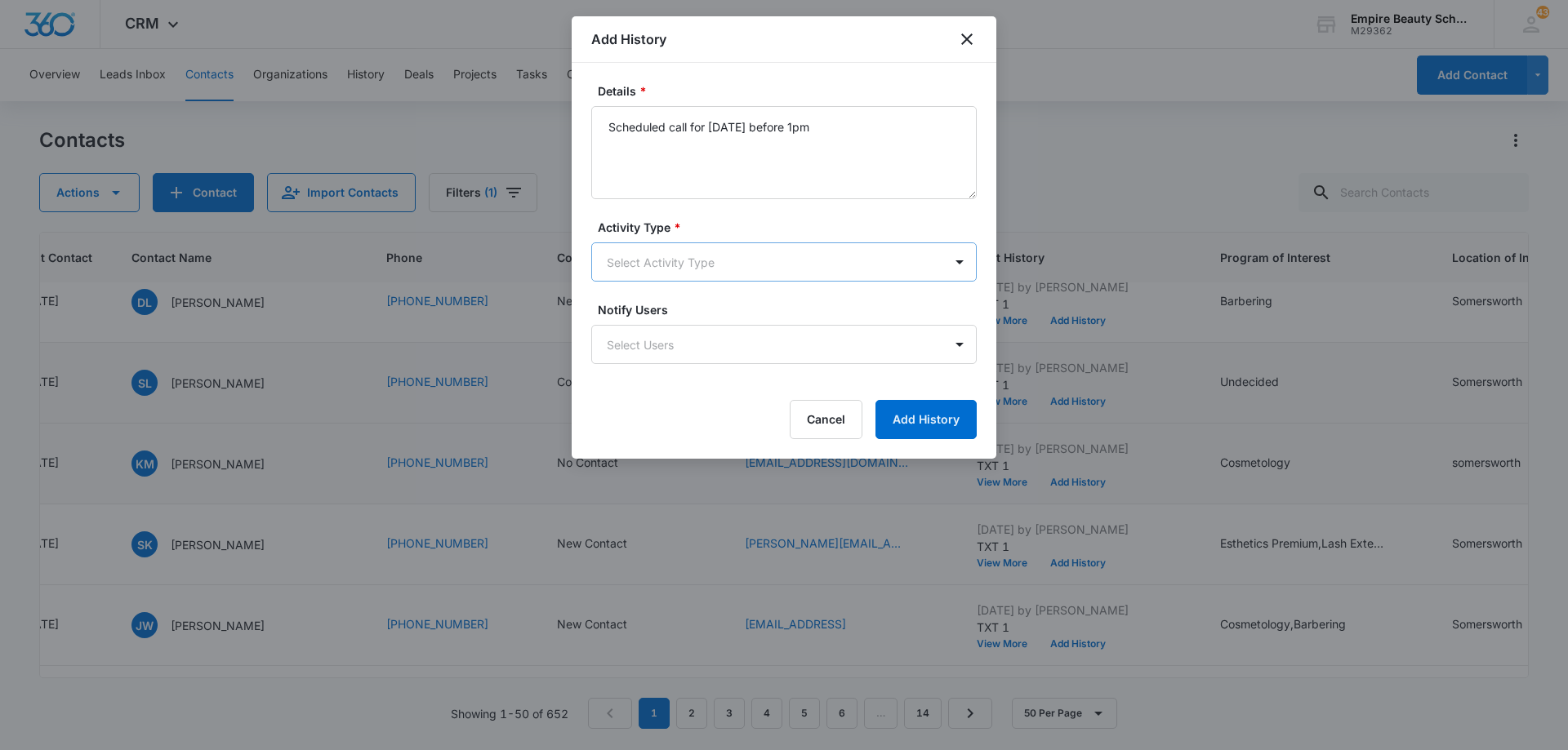
click at [748, 270] on body "CRM Apps Forms CRM Email Shop Payments POS Files Brand Settings Empire Beauty S…" at bounding box center [784, 375] width 1568 height 750
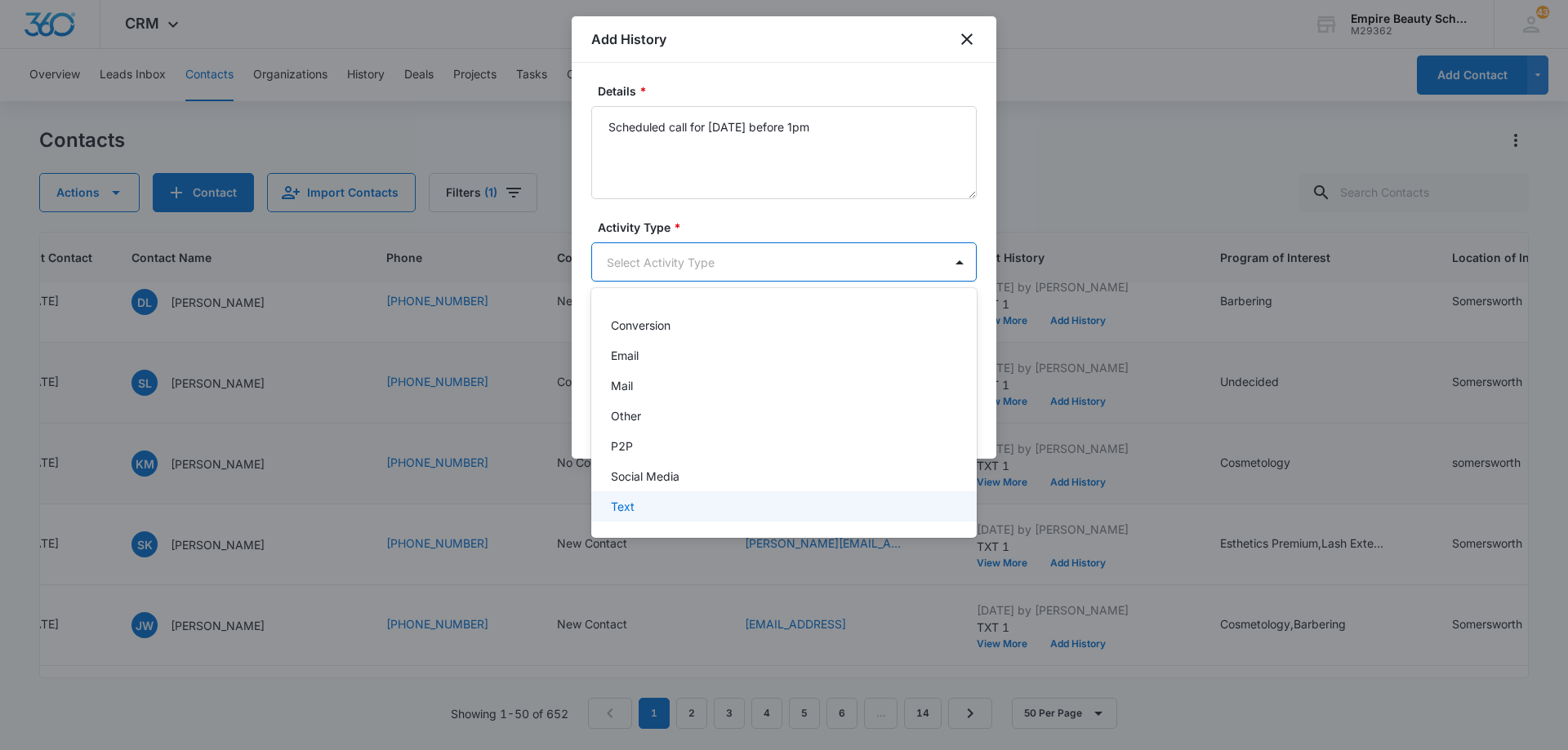
click at [755, 504] on div "Text" at bounding box center [782, 507] width 343 height 18
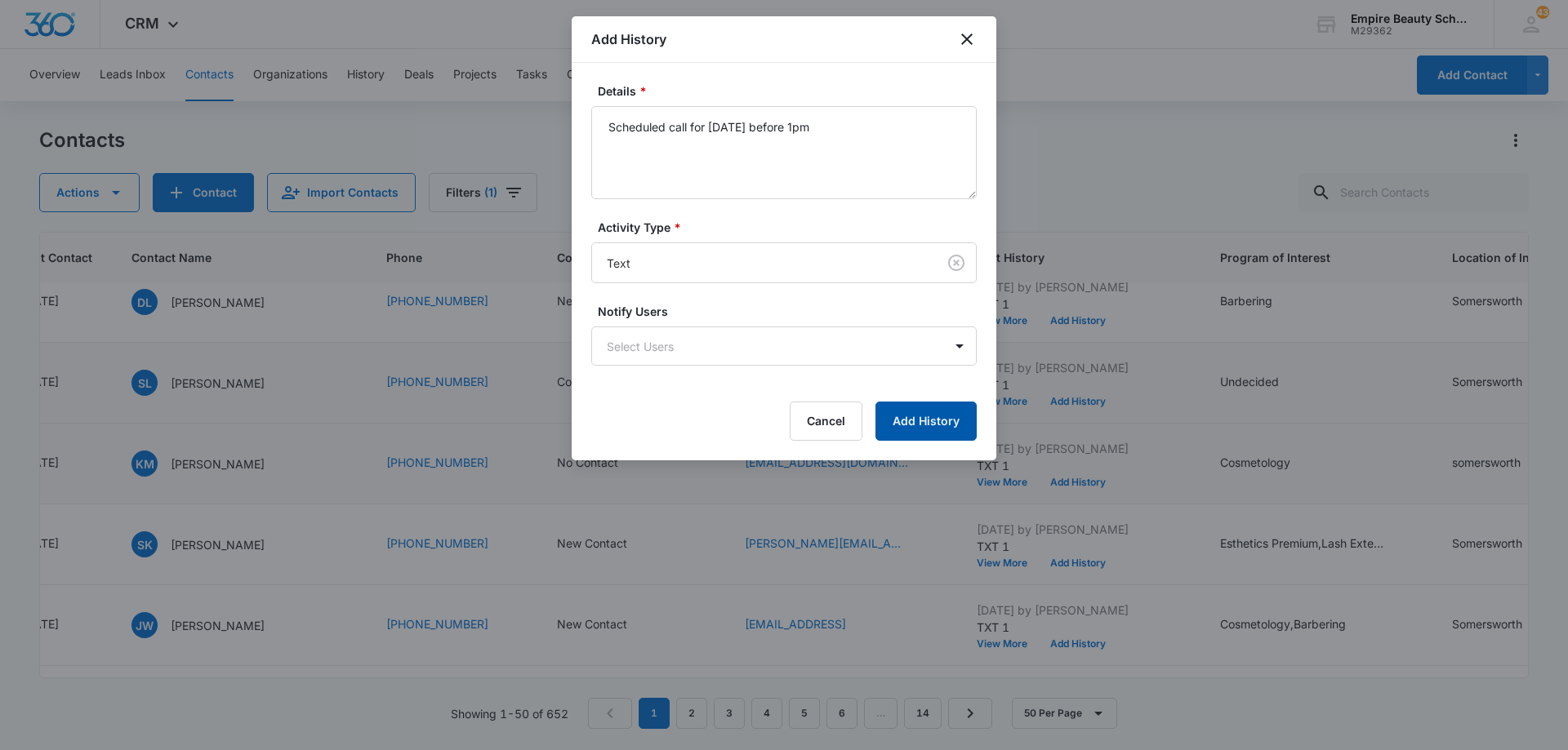
click at [921, 415] on button "Add History" at bounding box center [926, 421] width 101 height 39
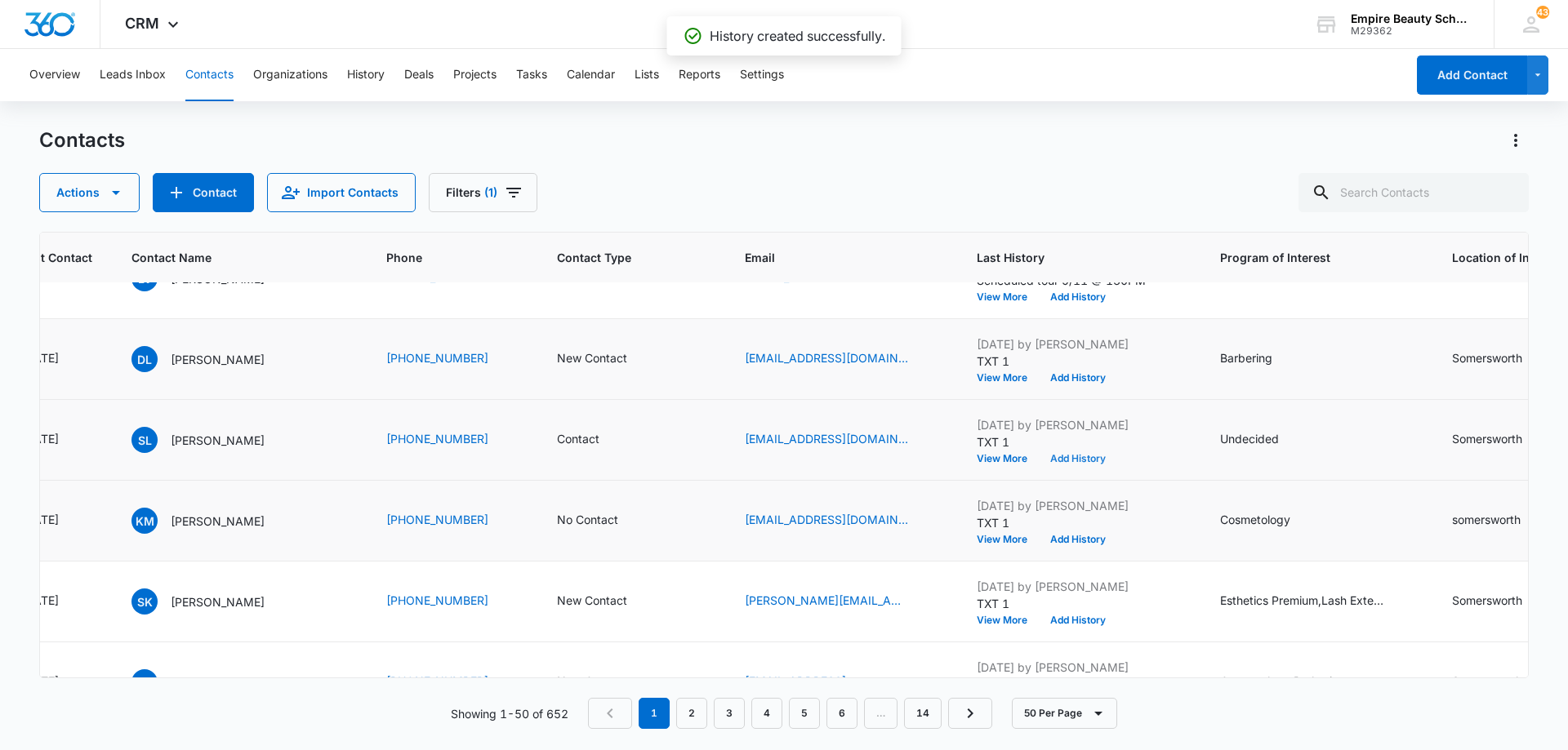
scroll to position [2041, 313]
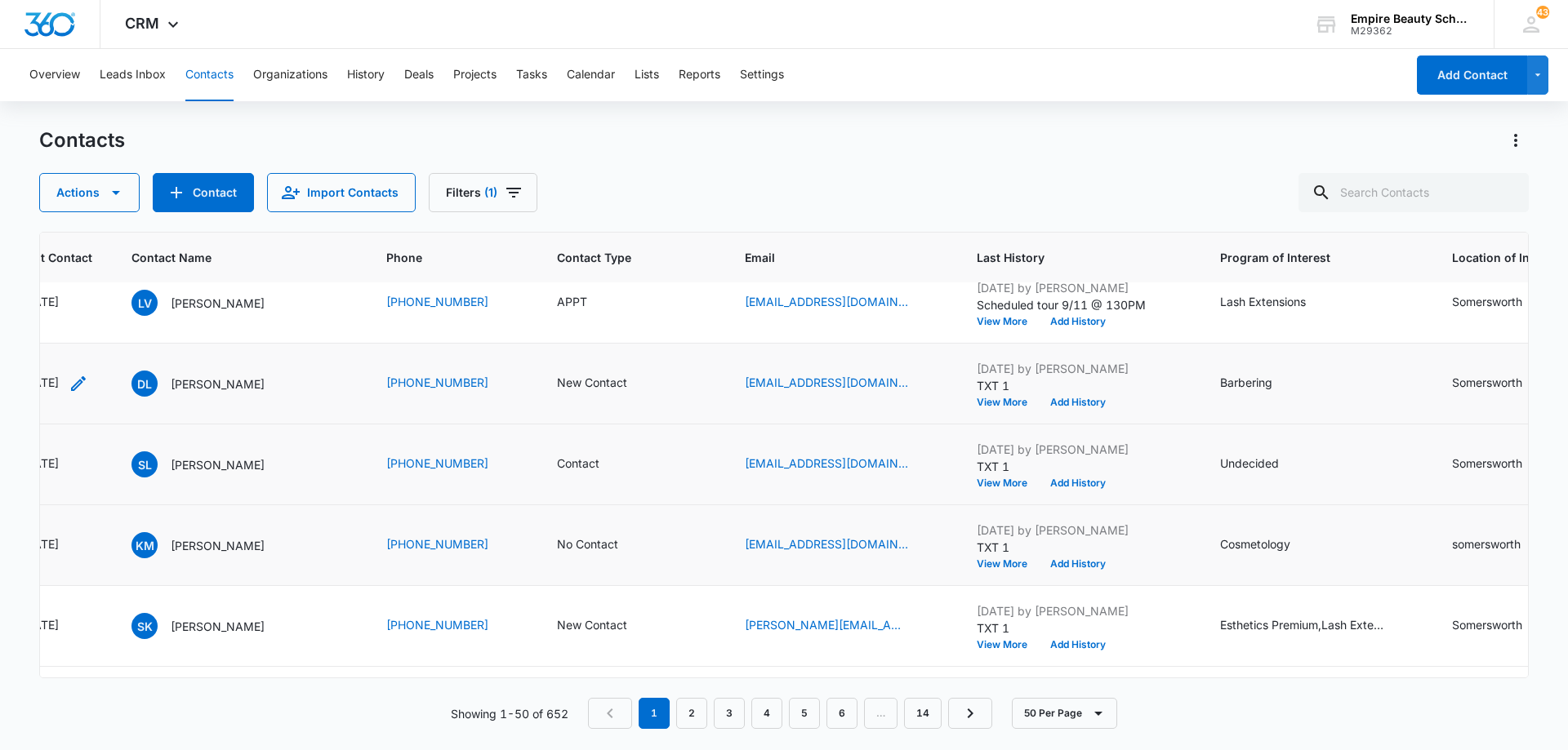
click at [86, 387] on icon "Last Contact - 1756339200 - Select to Edit Field" at bounding box center [78, 383] width 15 height 15
click at [255, 377] on input "[DATE]" at bounding box center [225, 371] width 120 height 18
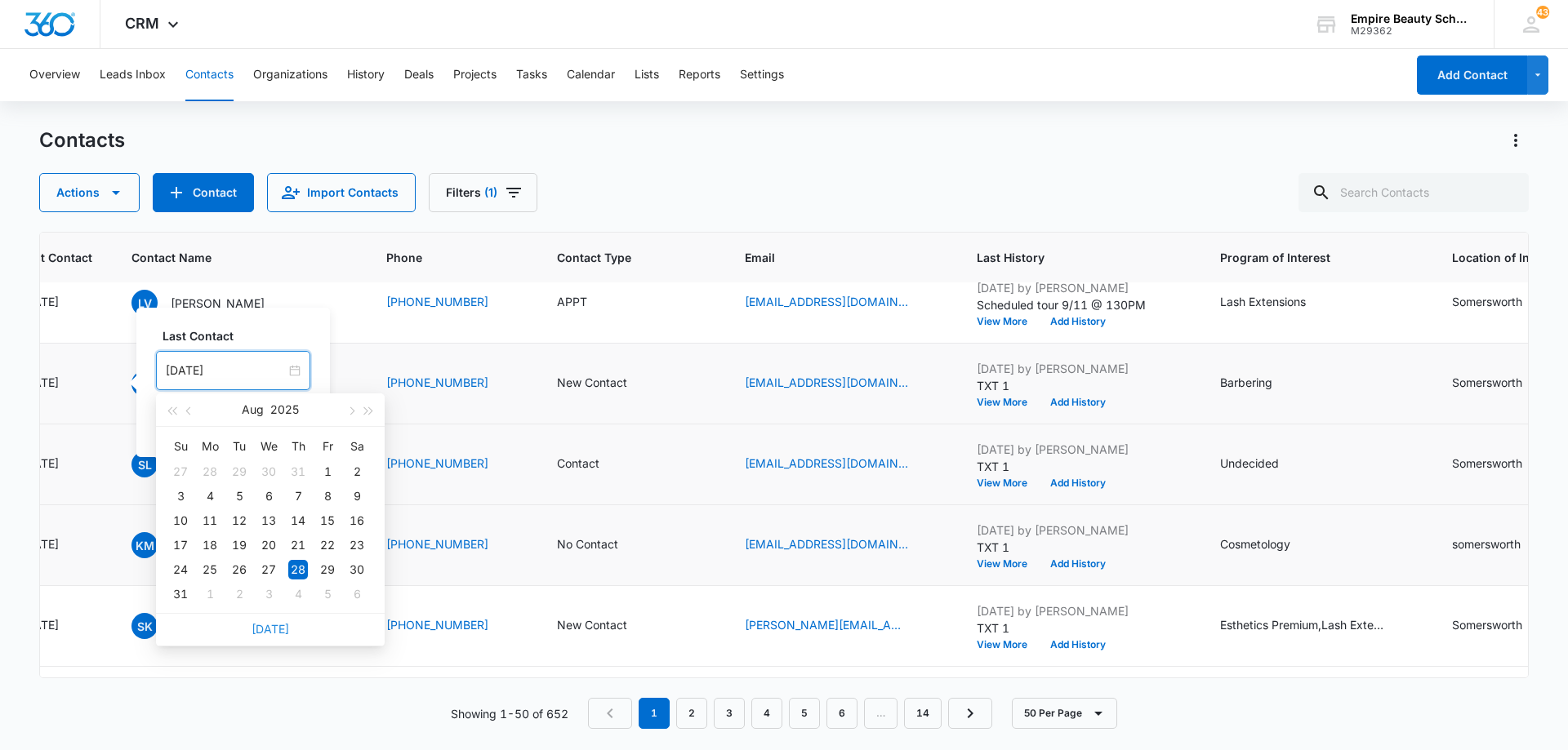
click at [262, 629] on link "[DATE]" at bounding box center [270, 629] width 38 height 14
type input "[DATE]"
click at [270, 419] on button "Save" at bounding box center [286, 422] width 48 height 31
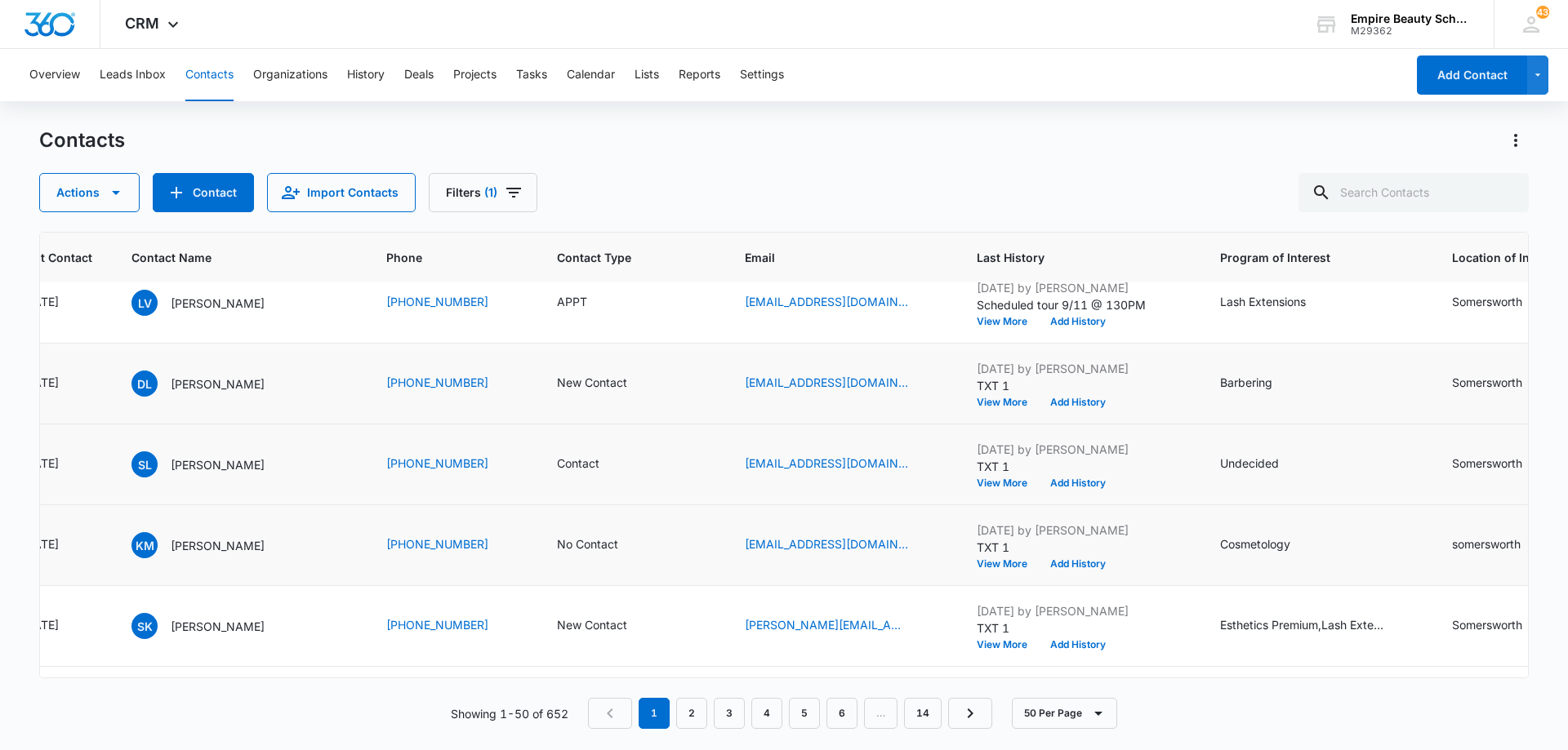
click at [1070, 404] on button "Add History" at bounding box center [1078, 403] width 78 height 10
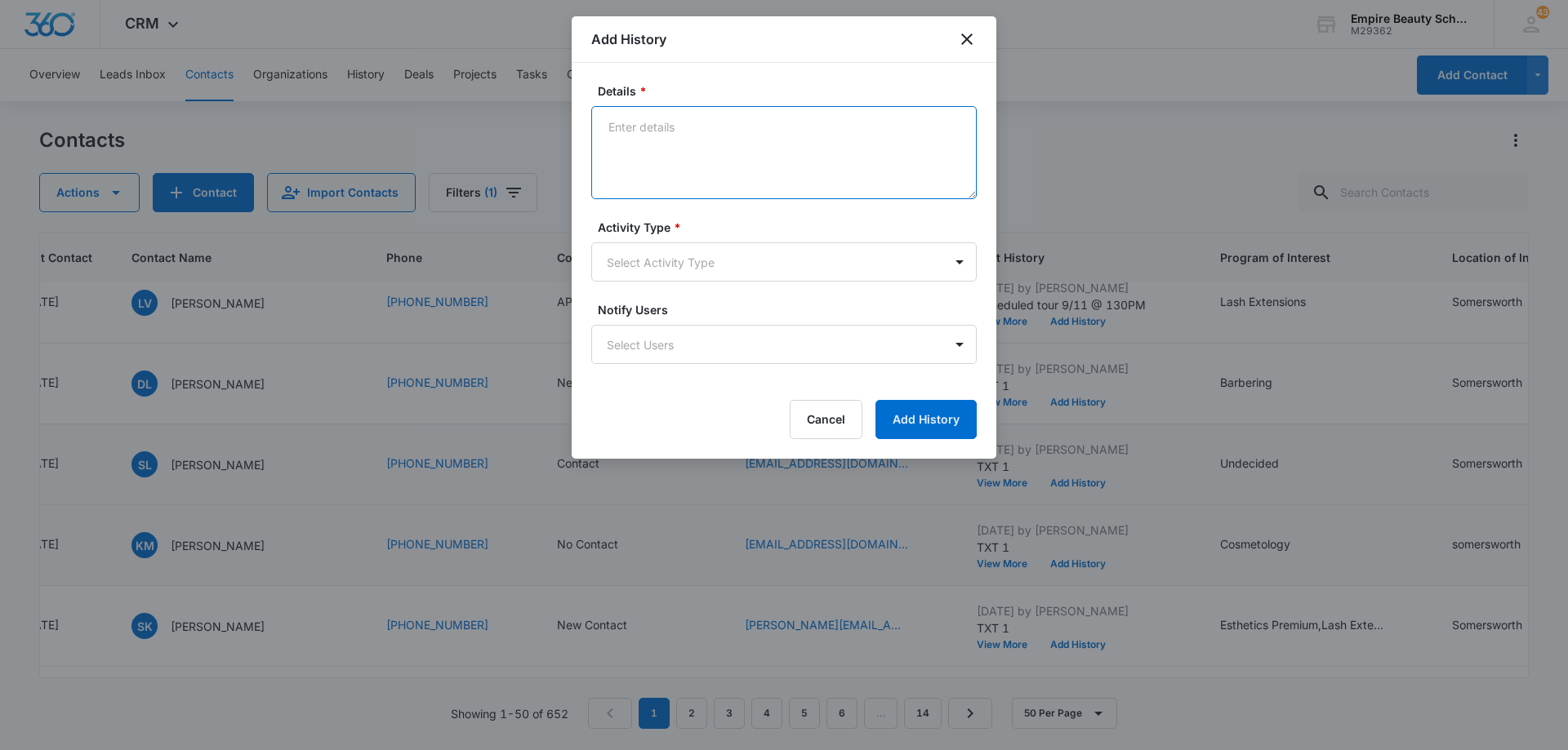
click at [781, 152] on textarea "Details *" at bounding box center [783, 152] width 385 height 93
type textarea "LVM 2"
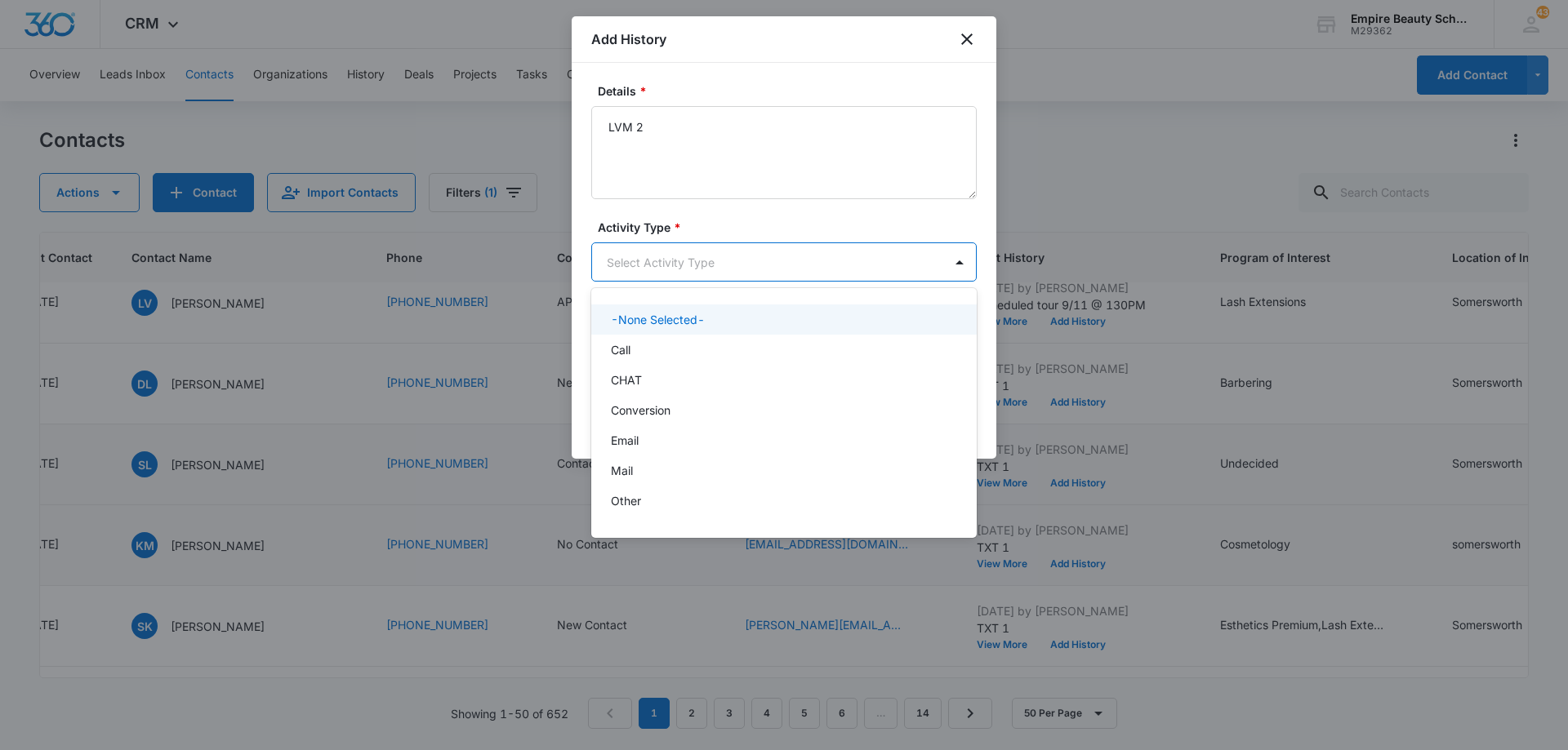
click at [670, 276] on body "CRM Apps Forms CRM Email Shop Payments POS Files Brand Settings Empire Beauty S…" at bounding box center [784, 375] width 1568 height 750
click at [676, 359] on div "Call" at bounding box center [783, 349] width 385 height 30
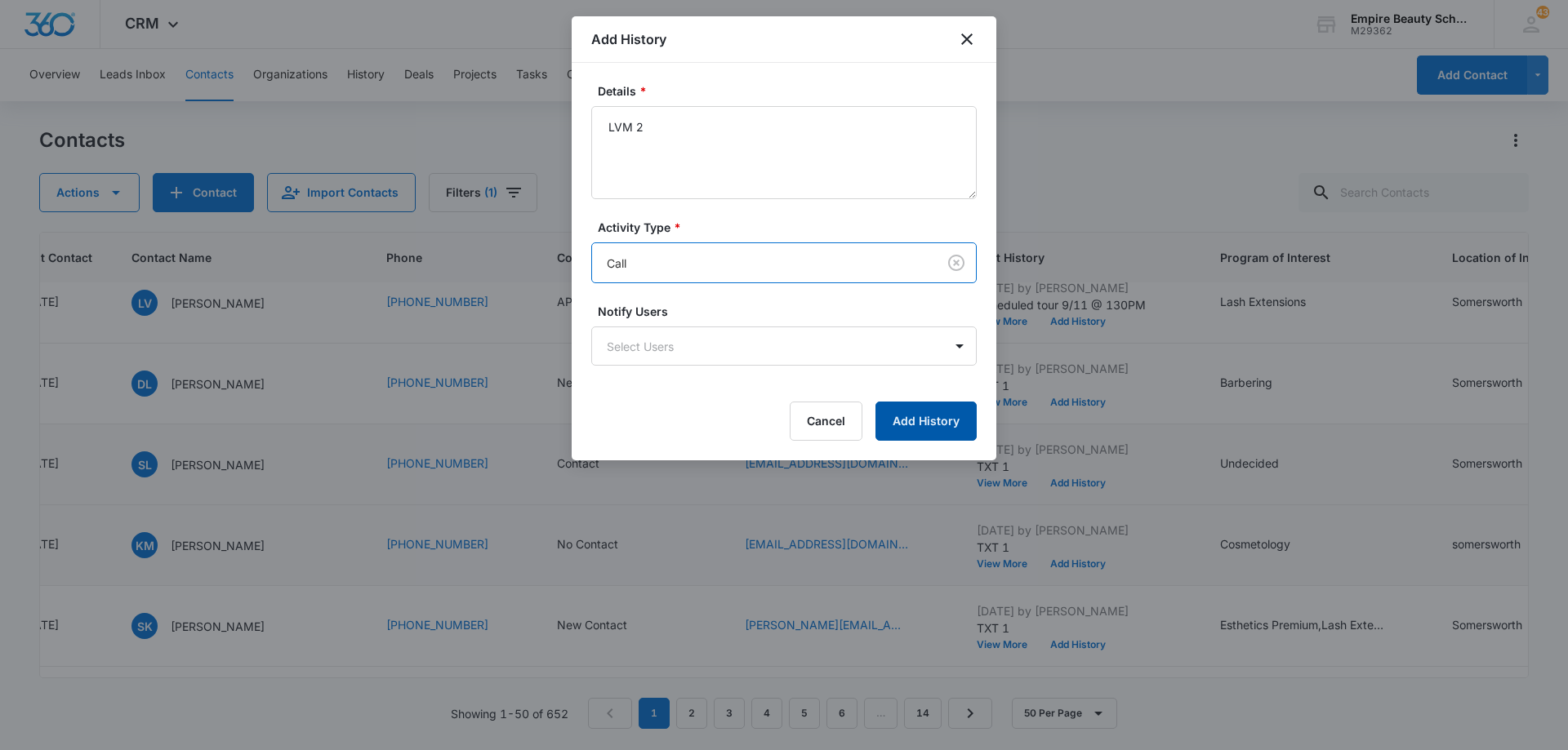
click at [912, 417] on button "Add History" at bounding box center [926, 421] width 101 height 39
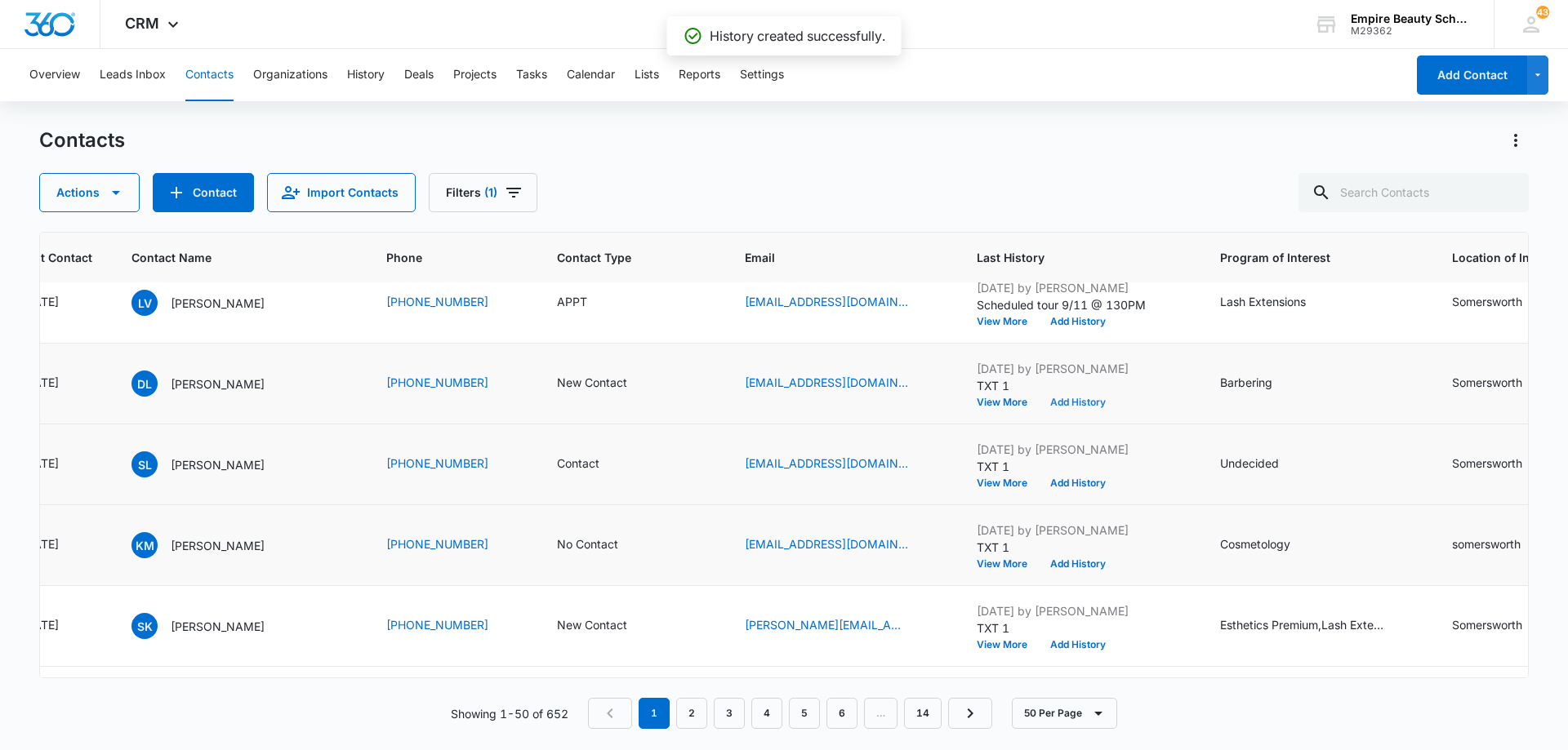
click at [1078, 400] on button "Add History" at bounding box center [1078, 403] width 78 height 10
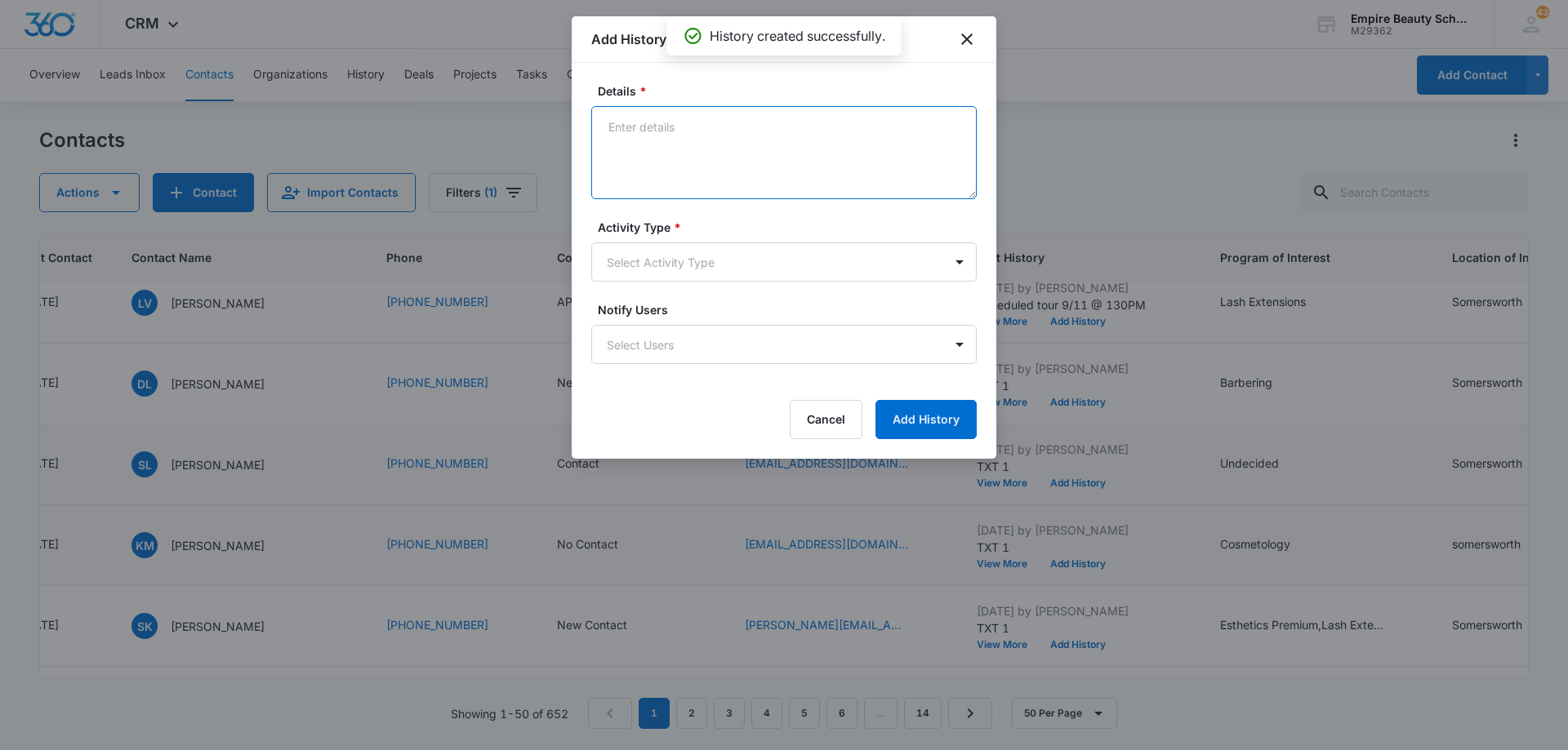
click at [746, 129] on textarea "Details *" at bounding box center [783, 152] width 385 height 93
type textarea "EM 2"
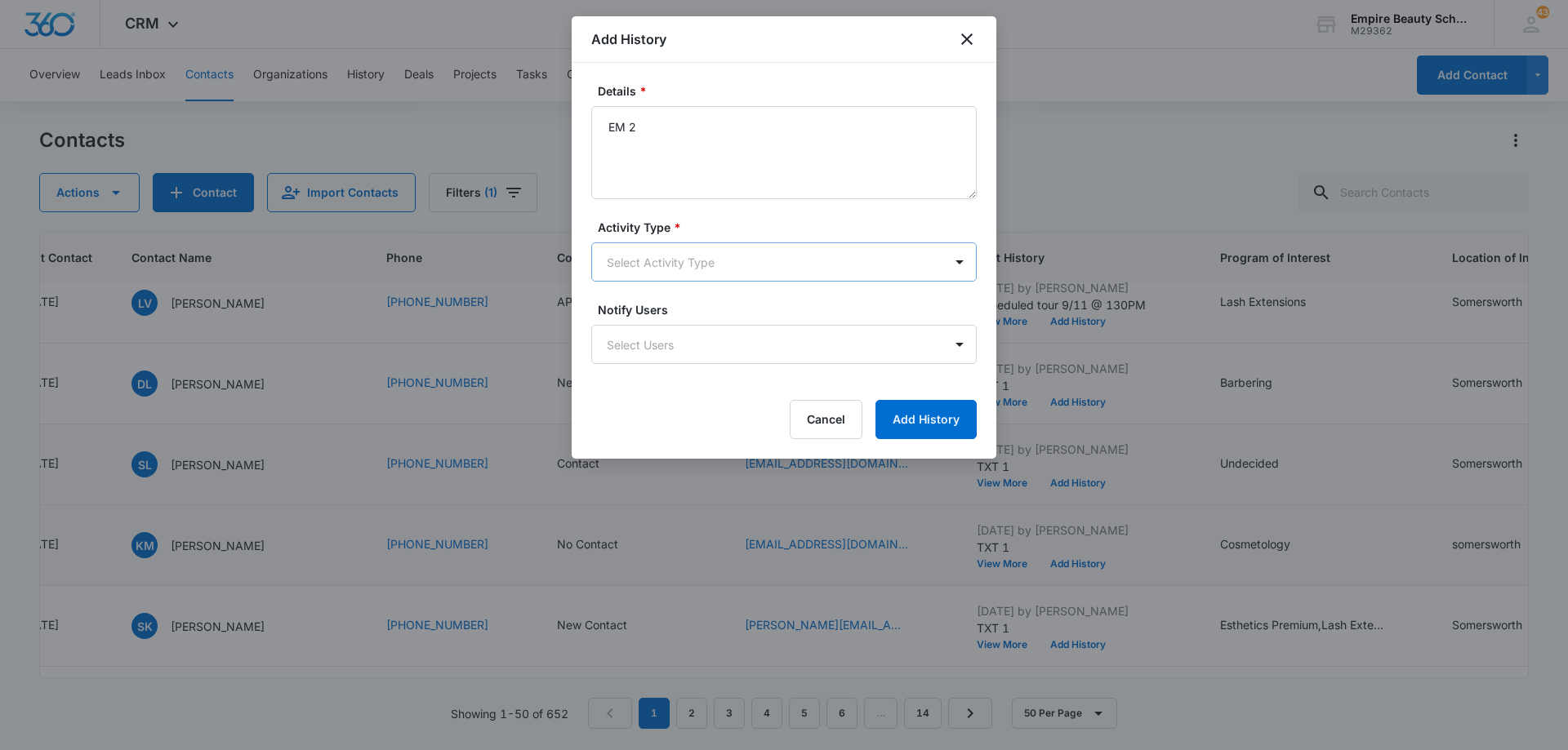
click at [713, 259] on body "CRM Apps Forms CRM Email Shop Payments POS Files Brand Settings Empire Beauty S…" at bounding box center [784, 375] width 1568 height 750
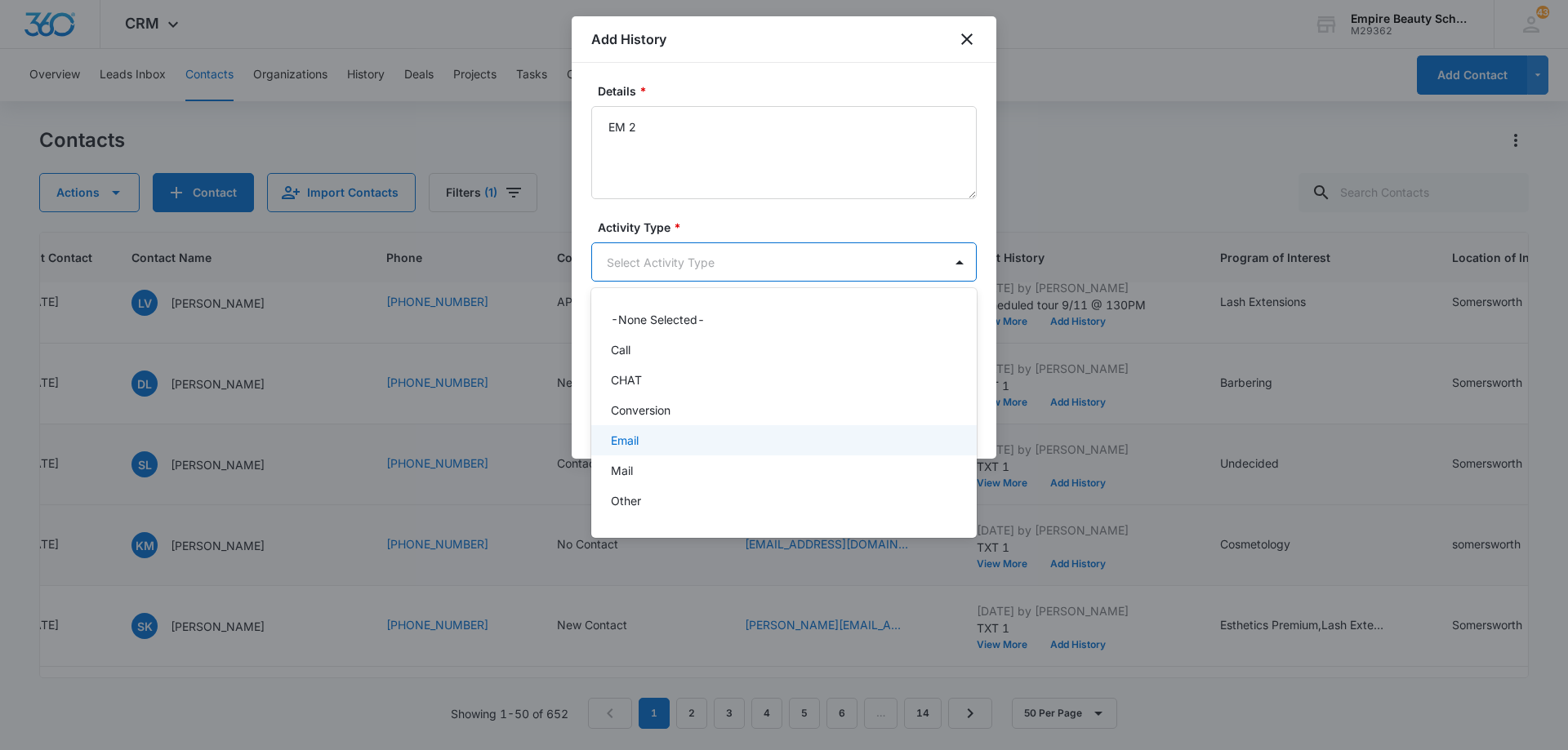
click at [687, 440] on div "Email" at bounding box center [782, 441] width 343 height 18
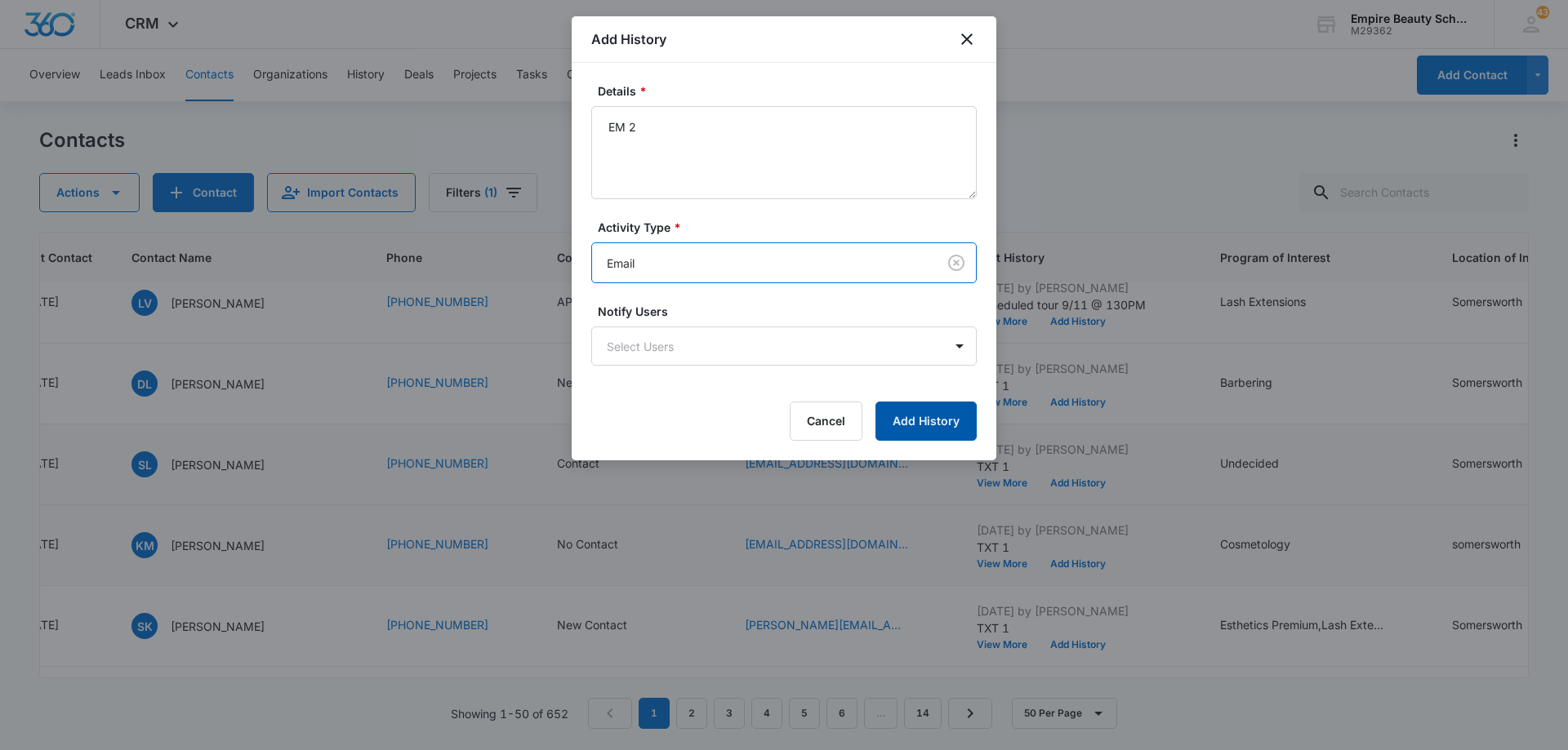
click at [894, 420] on button "Add History" at bounding box center [926, 421] width 101 height 39
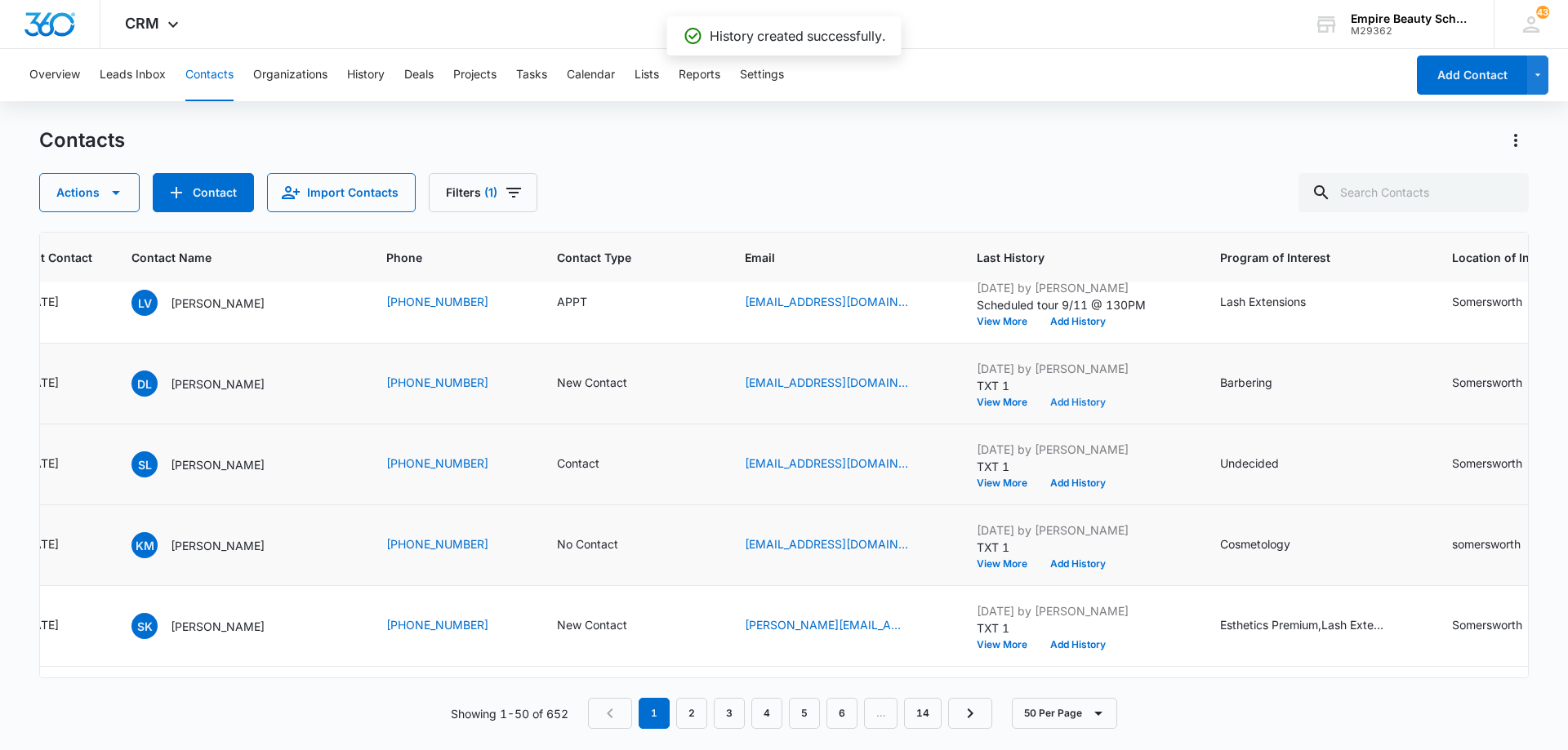
click at [1072, 404] on button "Add History" at bounding box center [1078, 403] width 78 height 10
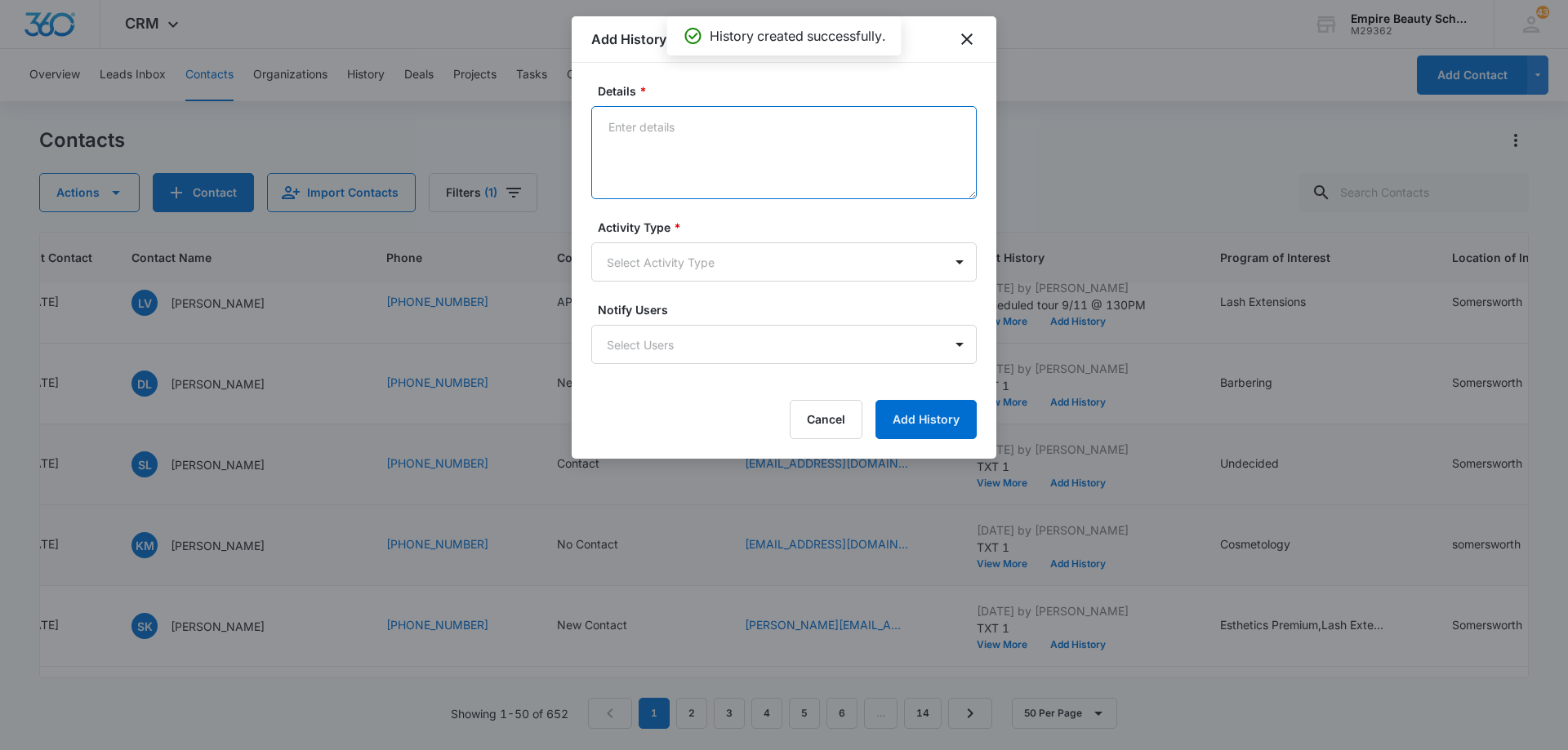
click at [760, 148] on textarea "Details *" at bounding box center [783, 152] width 385 height 93
type textarea "TXT 2"
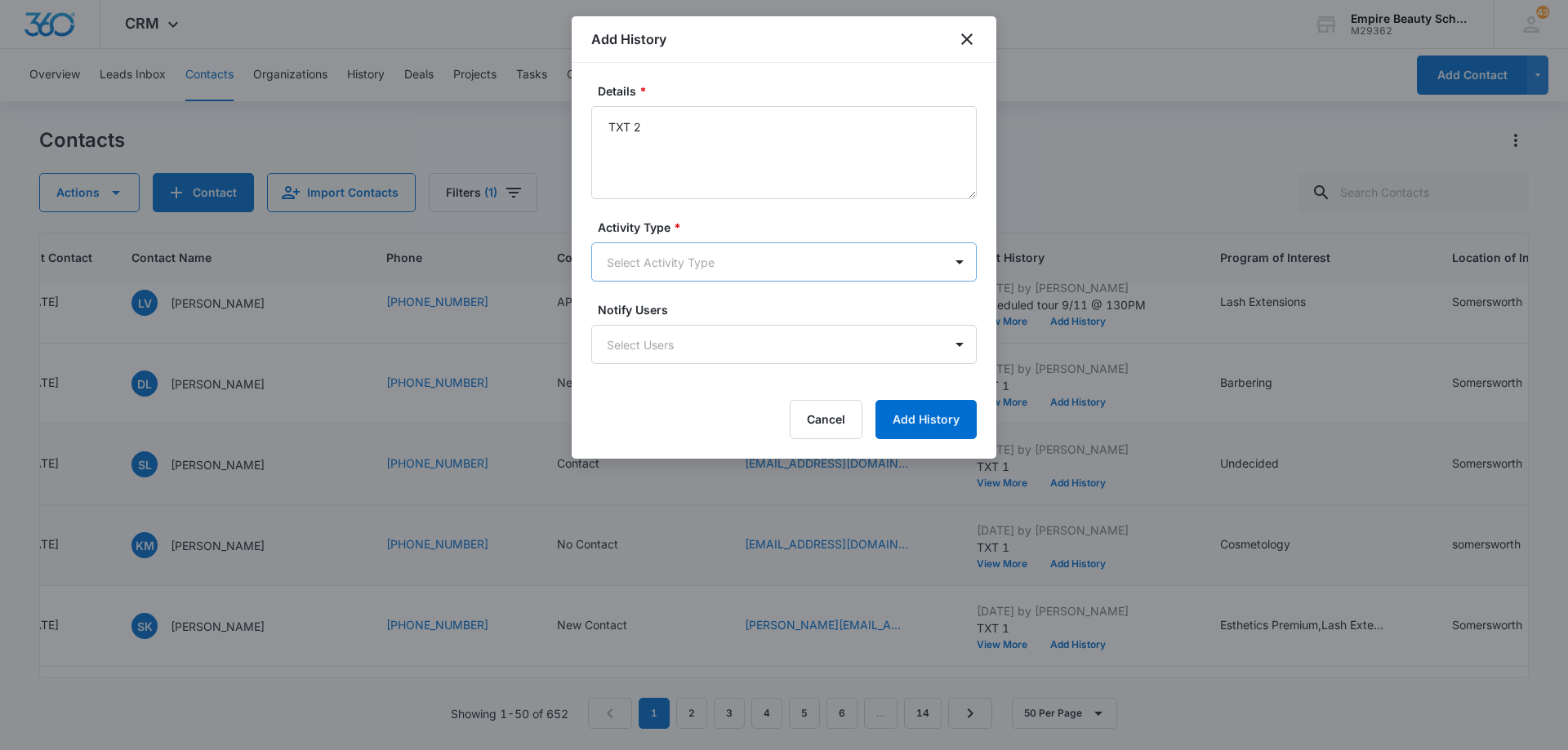
click at [738, 260] on body "CRM Apps Forms CRM Email Shop Payments POS Files Brand Settings Empire Beauty S…" at bounding box center [784, 375] width 1568 height 750
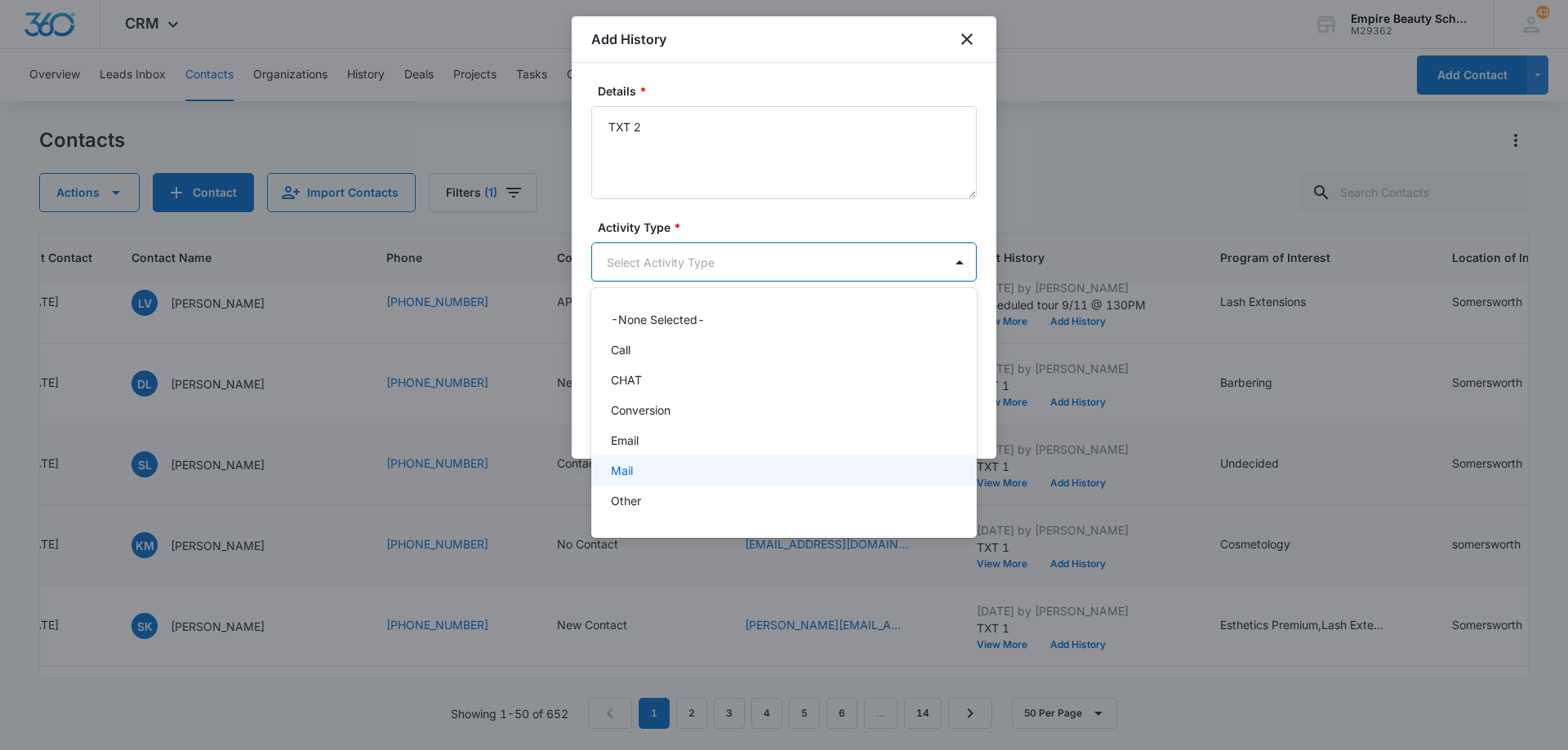
scroll to position [85, 0]
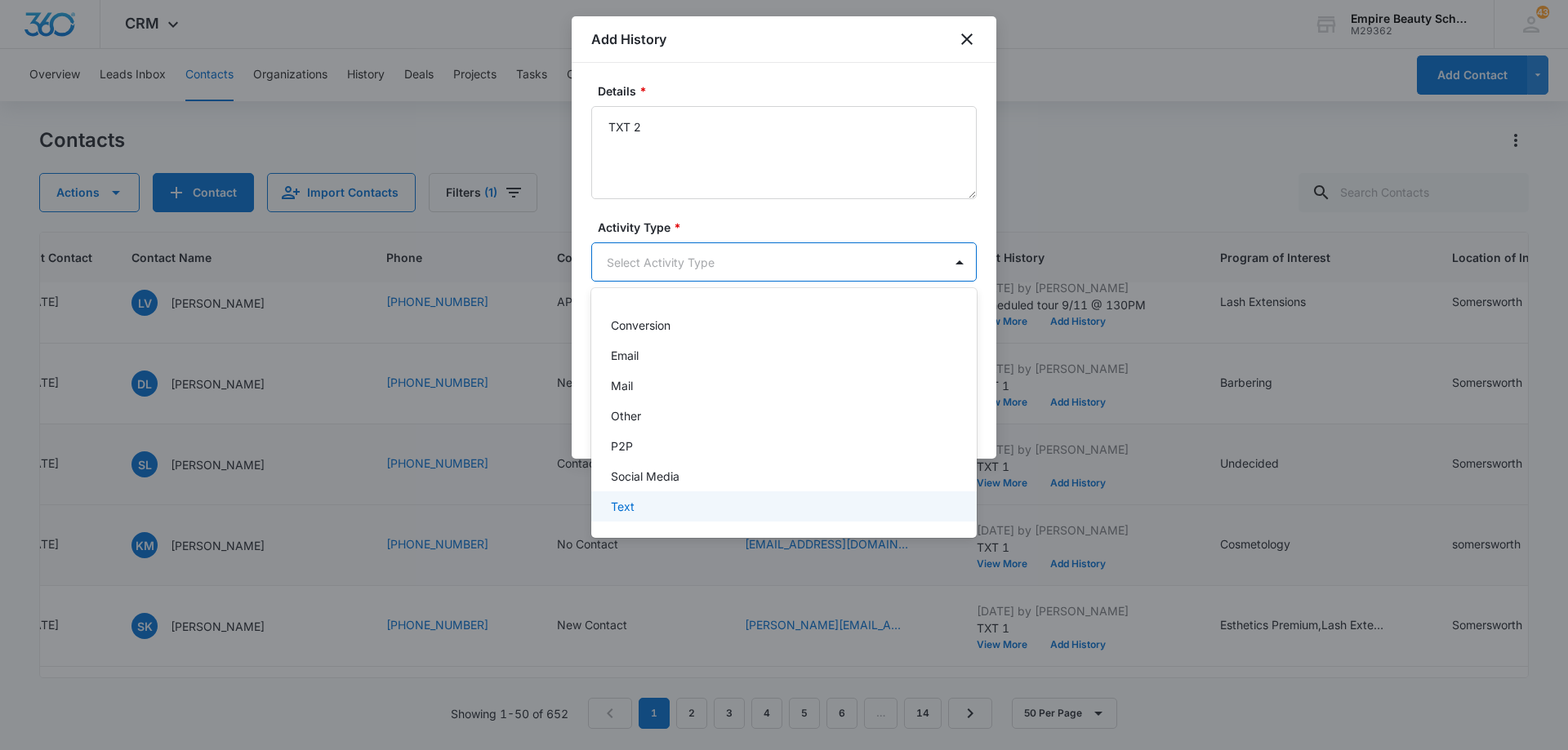
click at [725, 496] on div "Text" at bounding box center [783, 506] width 385 height 30
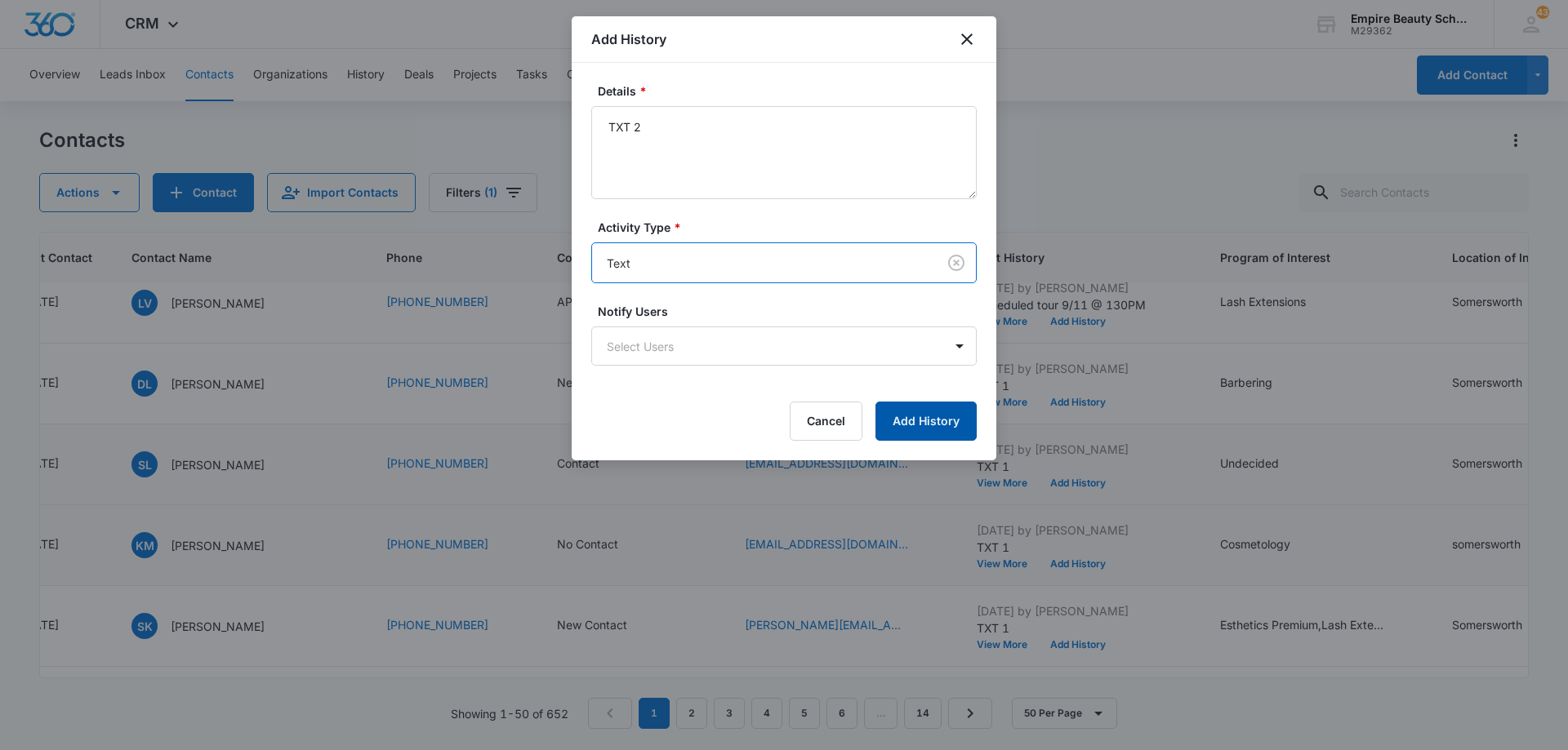
click at [906, 411] on button "Add History" at bounding box center [926, 421] width 101 height 39
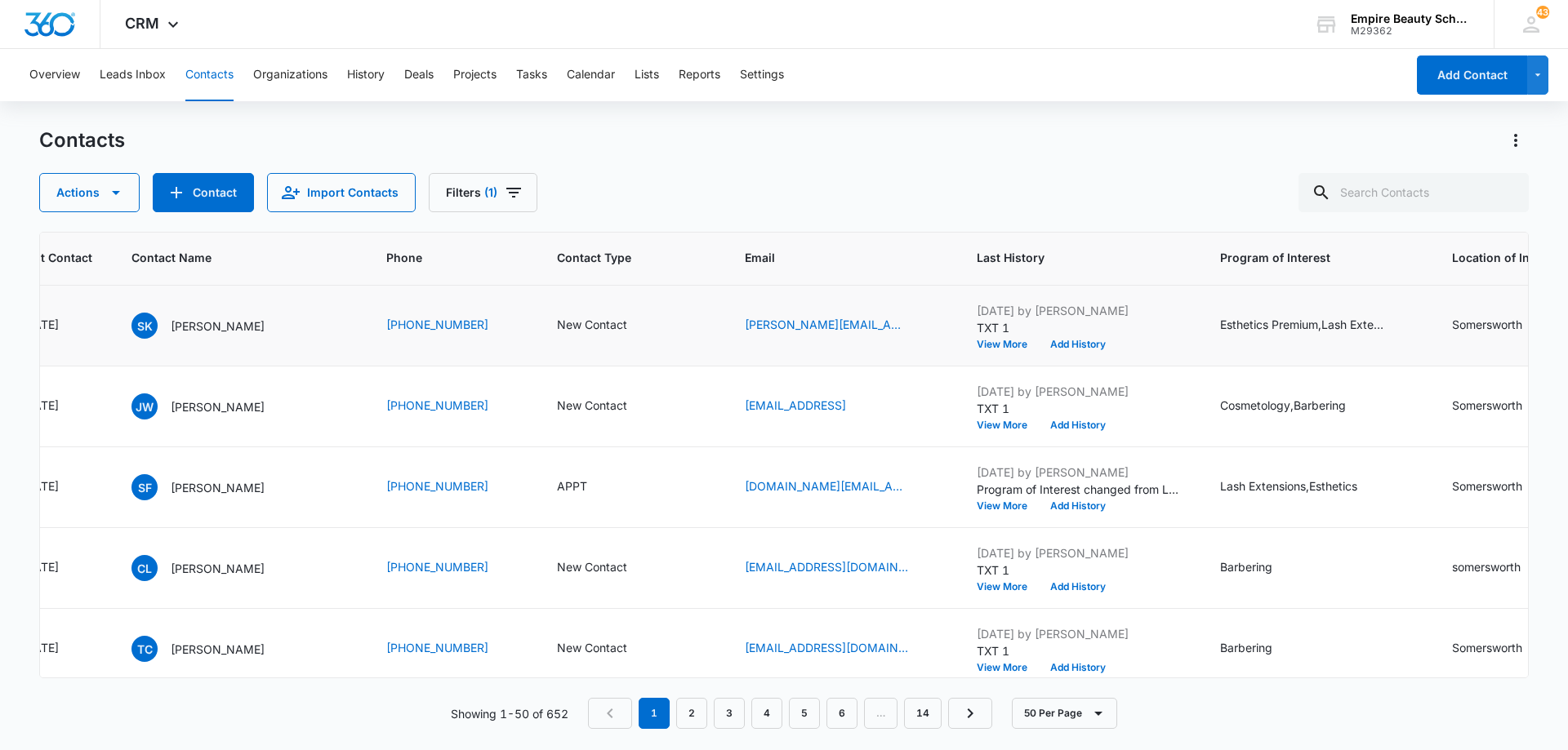
scroll to position [2368, 313]
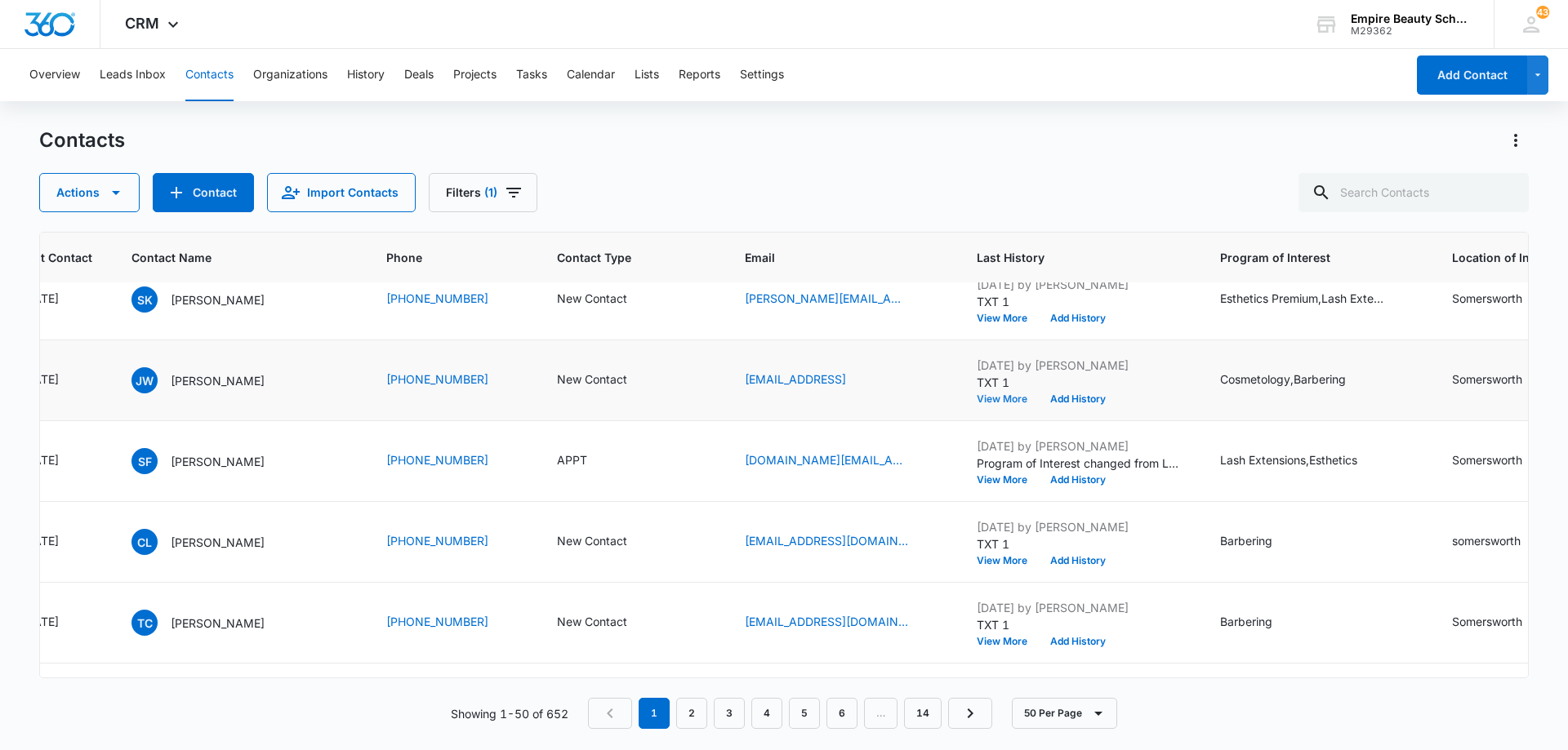
click at [1004, 399] on button "View More" at bounding box center [1007, 399] width 62 height 10
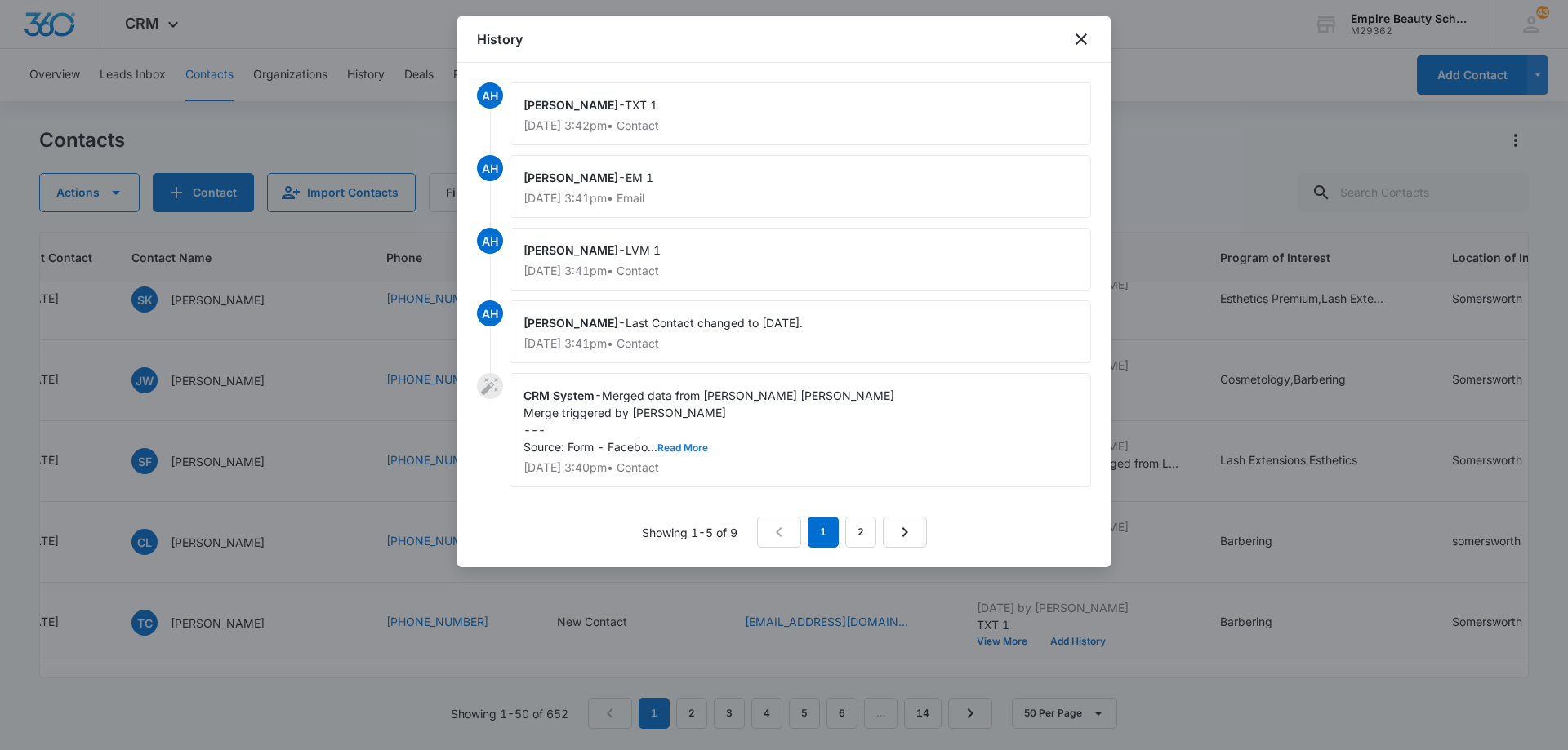
click at [697, 444] on button "Read More" at bounding box center [683, 449] width 51 height 10
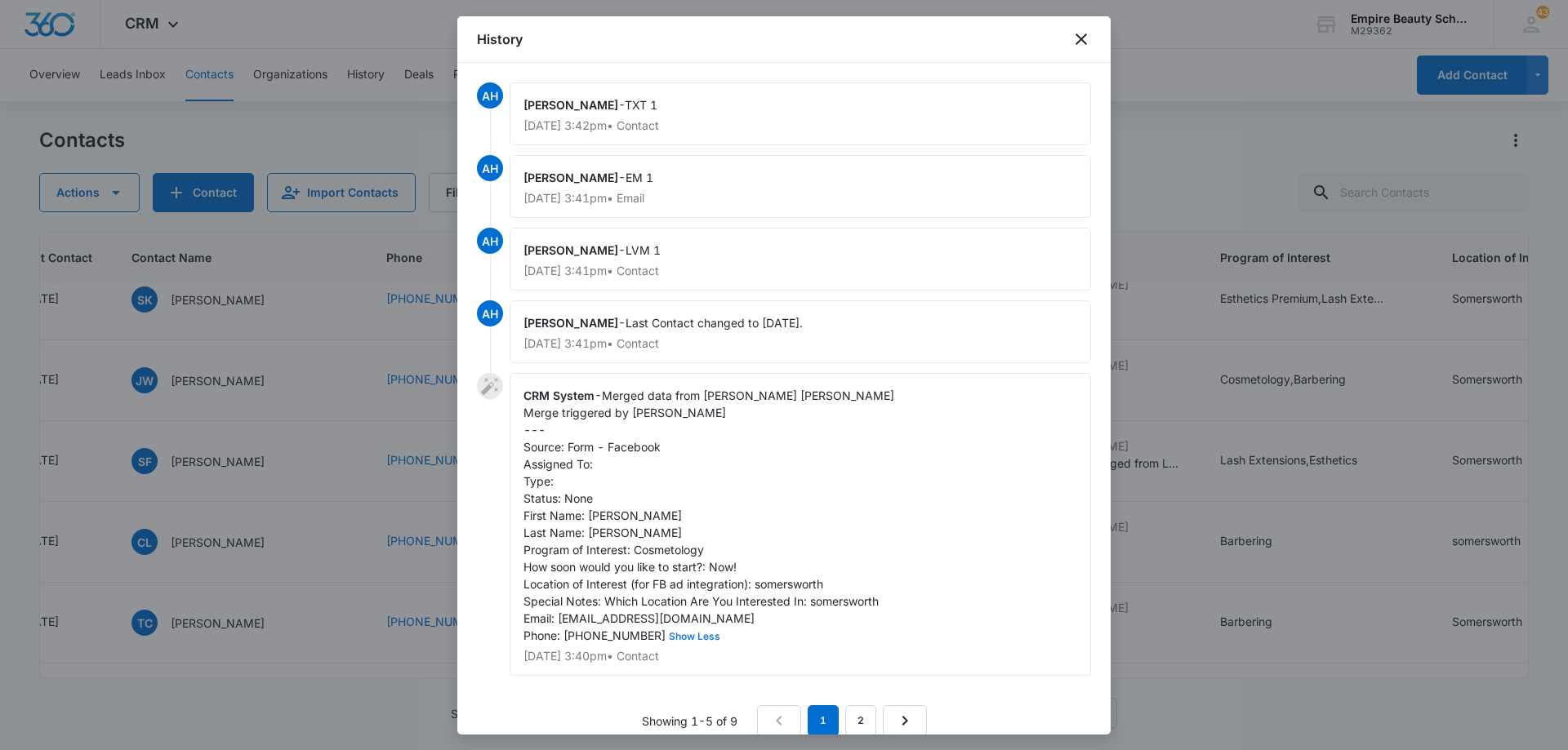
scroll to position [21, 0]
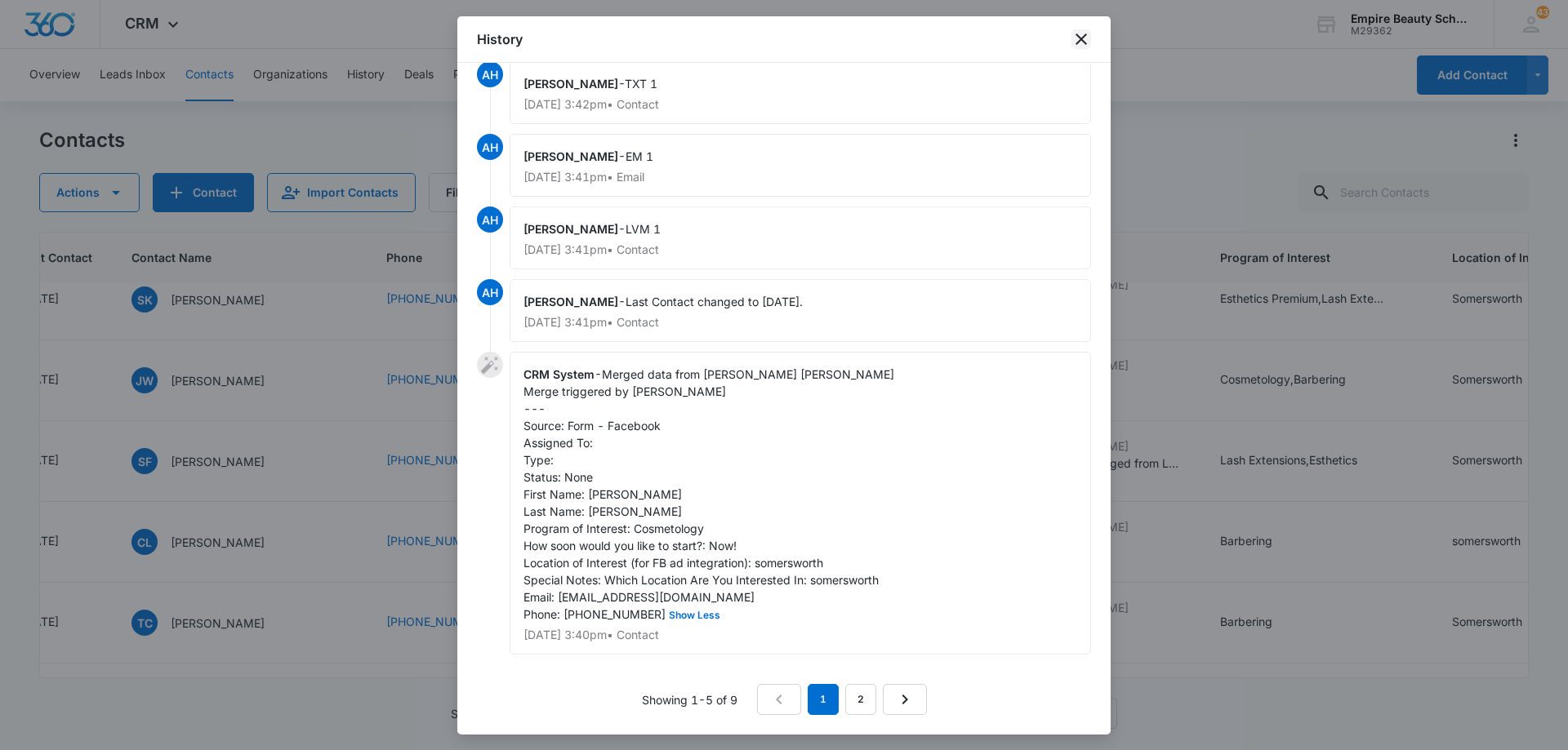
click at [1078, 43] on icon "close" at bounding box center [1081, 39] width 20 height 20
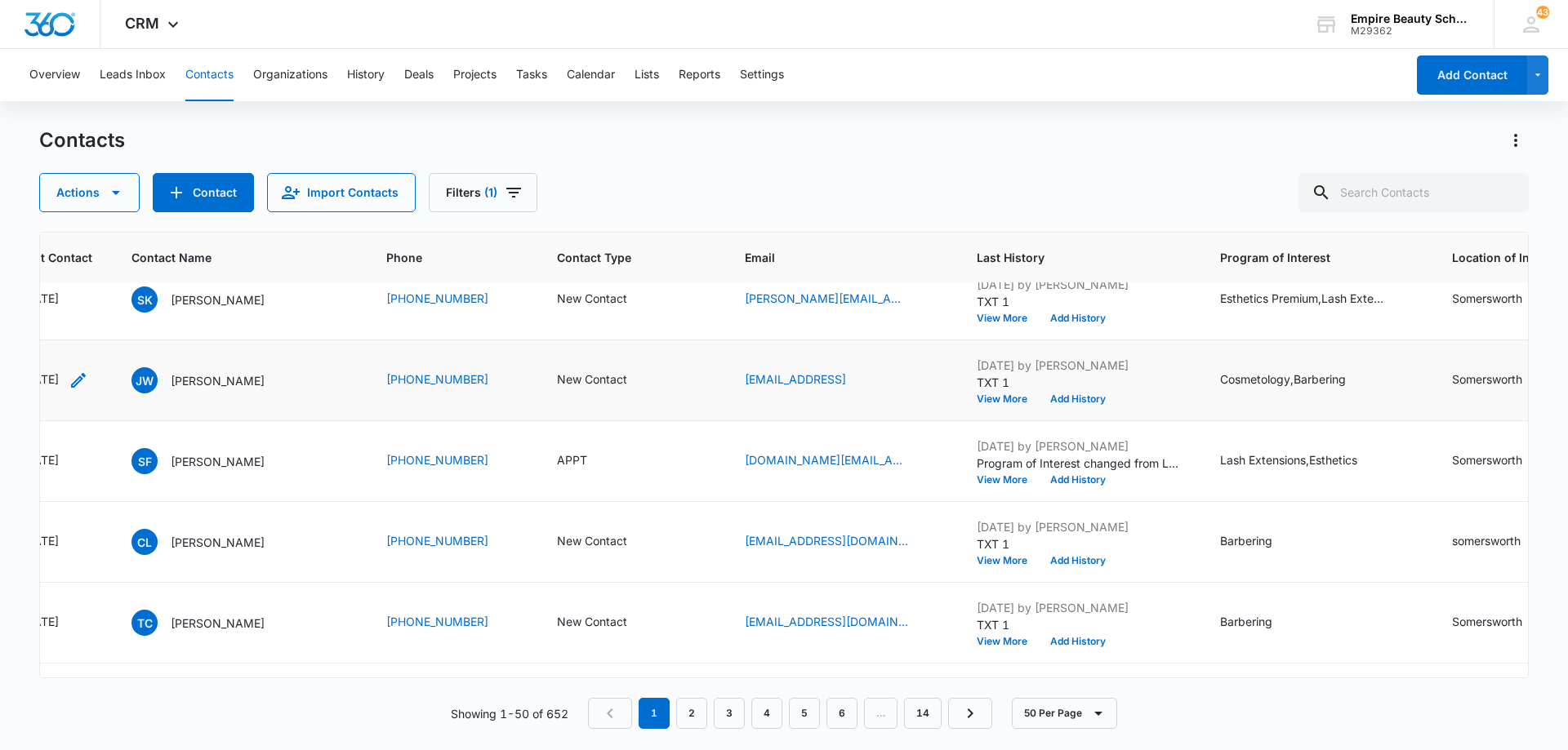
click at [86, 383] on icon "Last Contact - 1756339200 - Select to Edit Field" at bounding box center [78, 380] width 15 height 15
click at [243, 362] on input "[DATE]" at bounding box center [225, 368] width 120 height 18
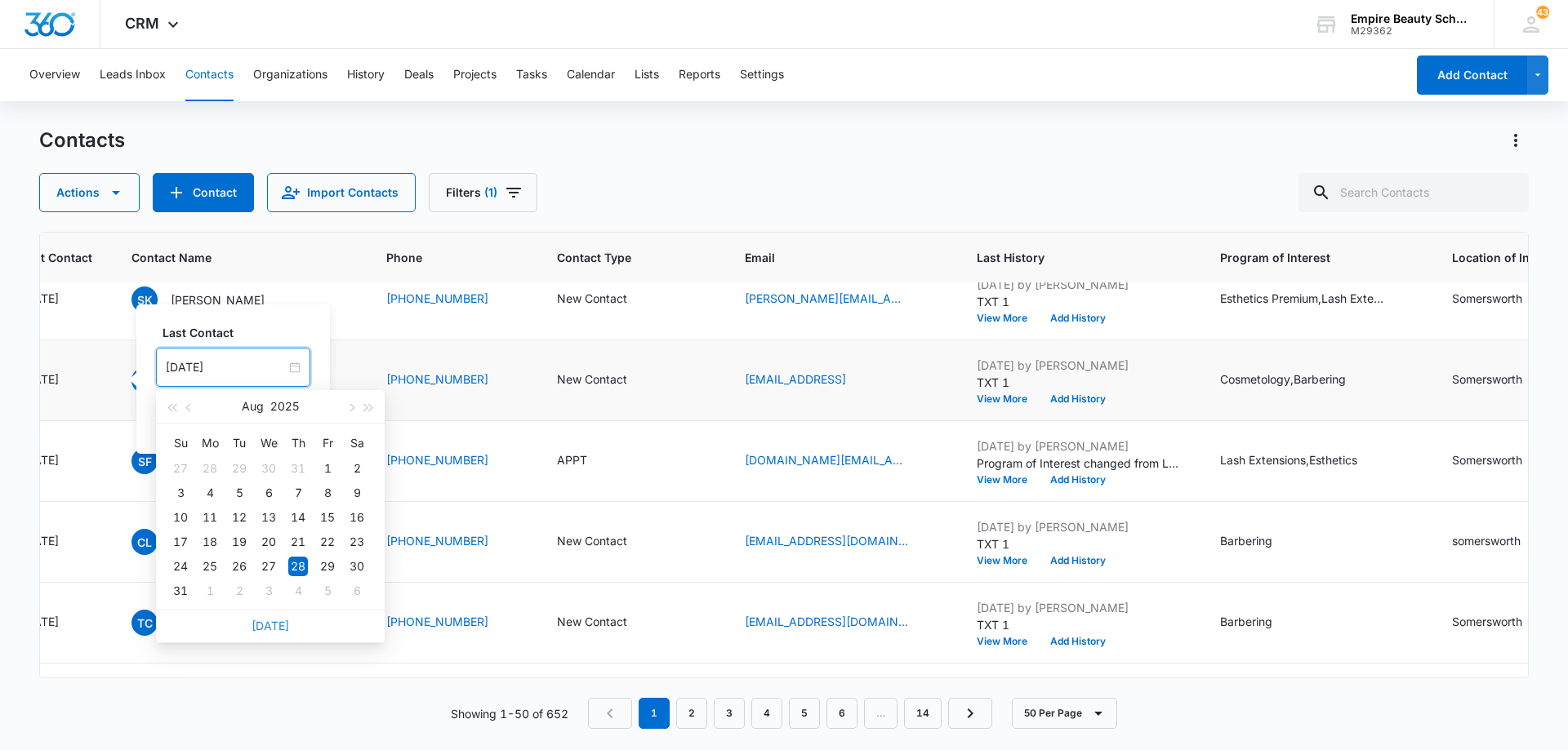
click at [263, 628] on link "[DATE]" at bounding box center [270, 626] width 38 height 14
type input "[DATE]"
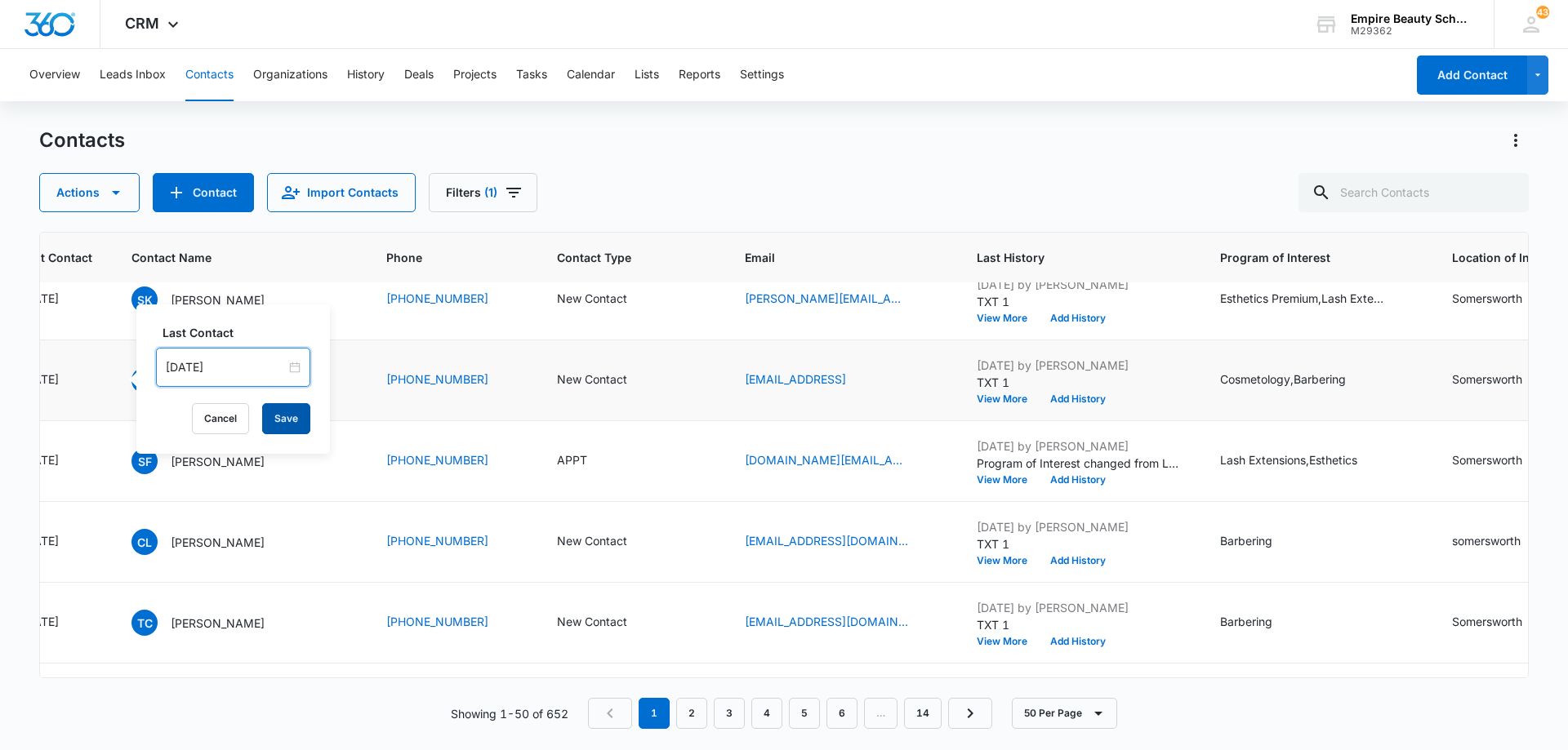
click at [279, 424] on button "Save" at bounding box center [286, 419] width 48 height 31
click at [1066, 397] on button "Add History" at bounding box center [1078, 399] width 78 height 10
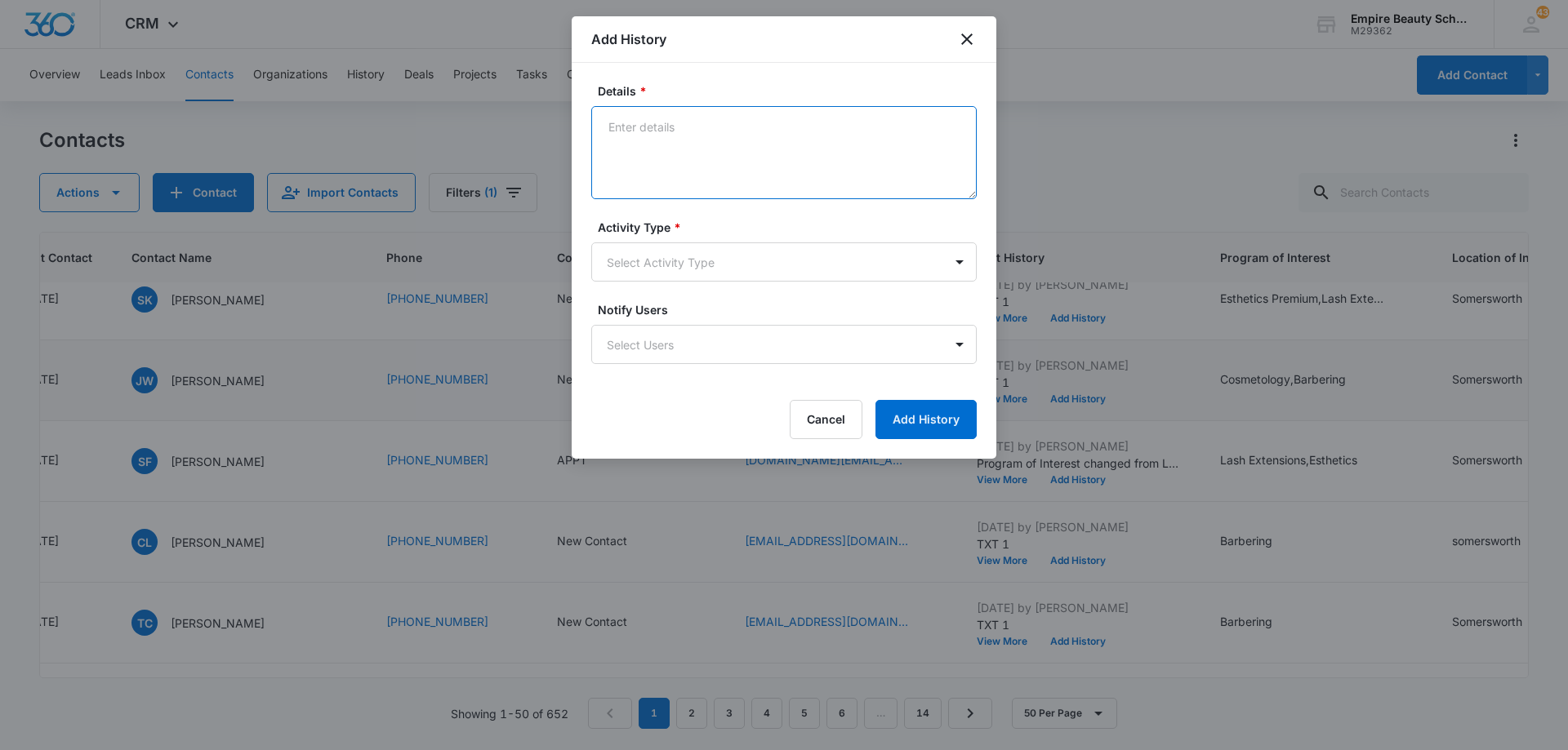
click at [770, 142] on textarea "Details *" at bounding box center [783, 152] width 385 height 93
type textarea "LVM 3"
click at [713, 263] on body "CRM Apps Forms CRM Email Shop Payments POS Files Brand Settings Empire Beauty S…" at bounding box center [784, 375] width 1568 height 750
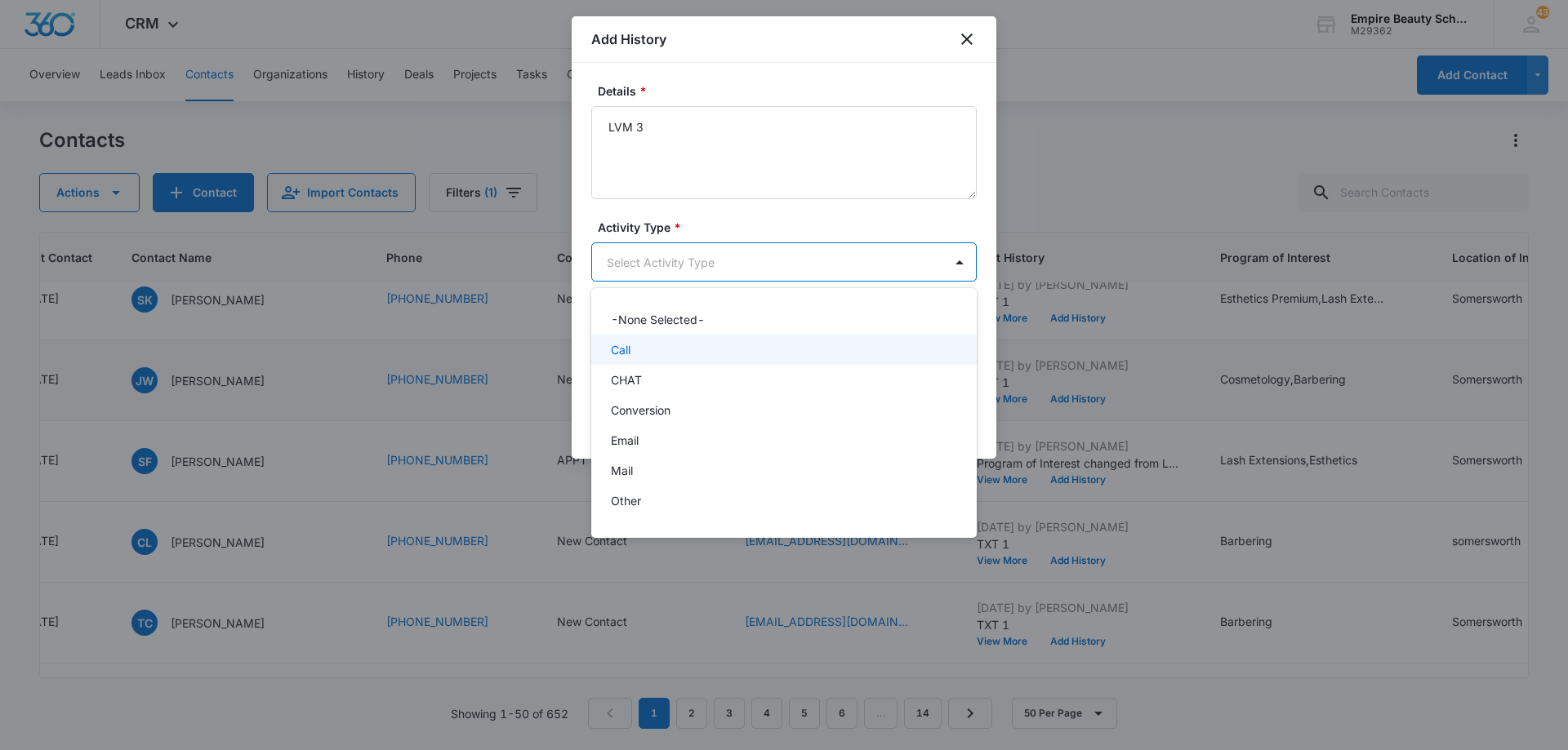
click at [708, 357] on div "Call" at bounding box center [782, 350] width 343 height 18
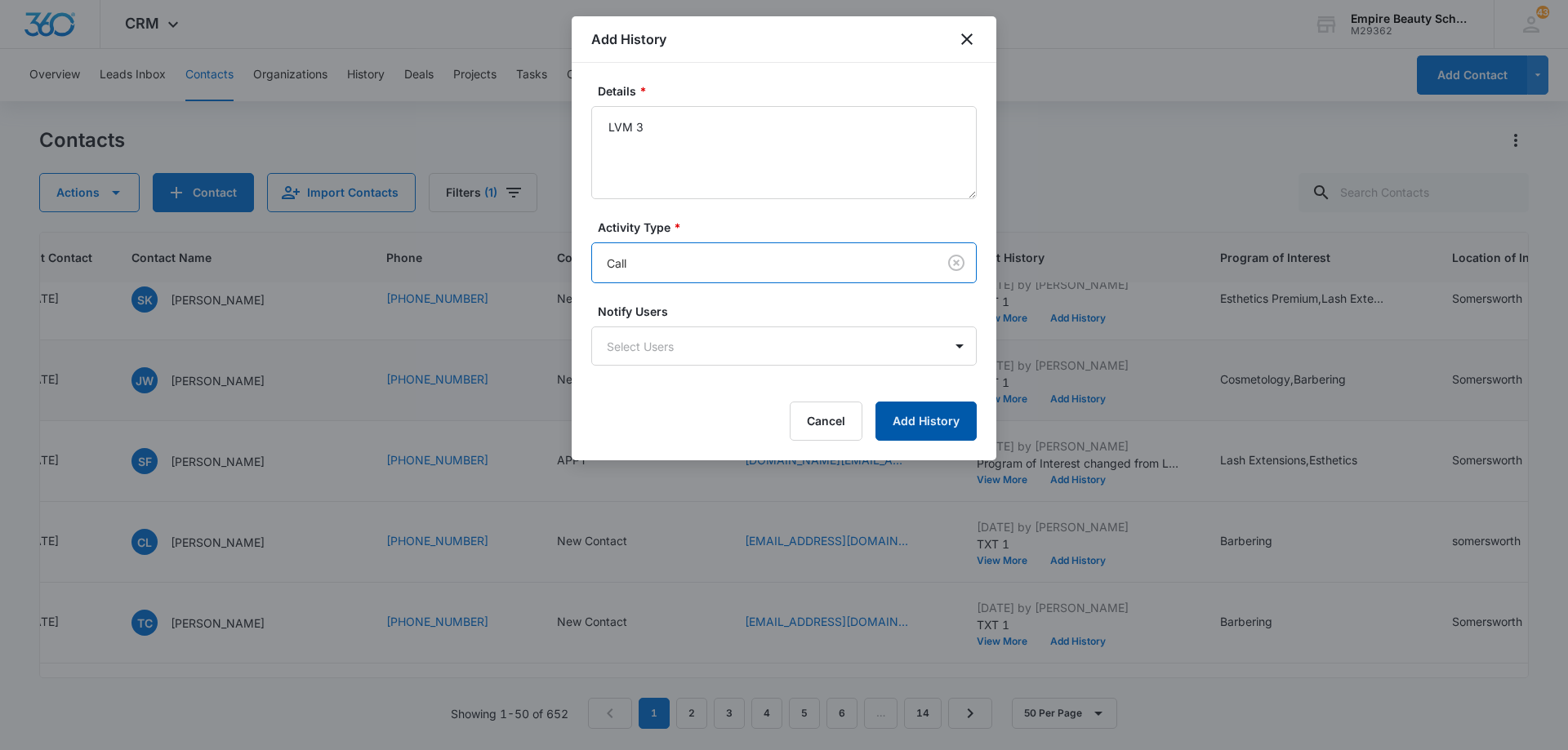
click at [911, 429] on button "Add History" at bounding box center [926, 421] width 101 height 39
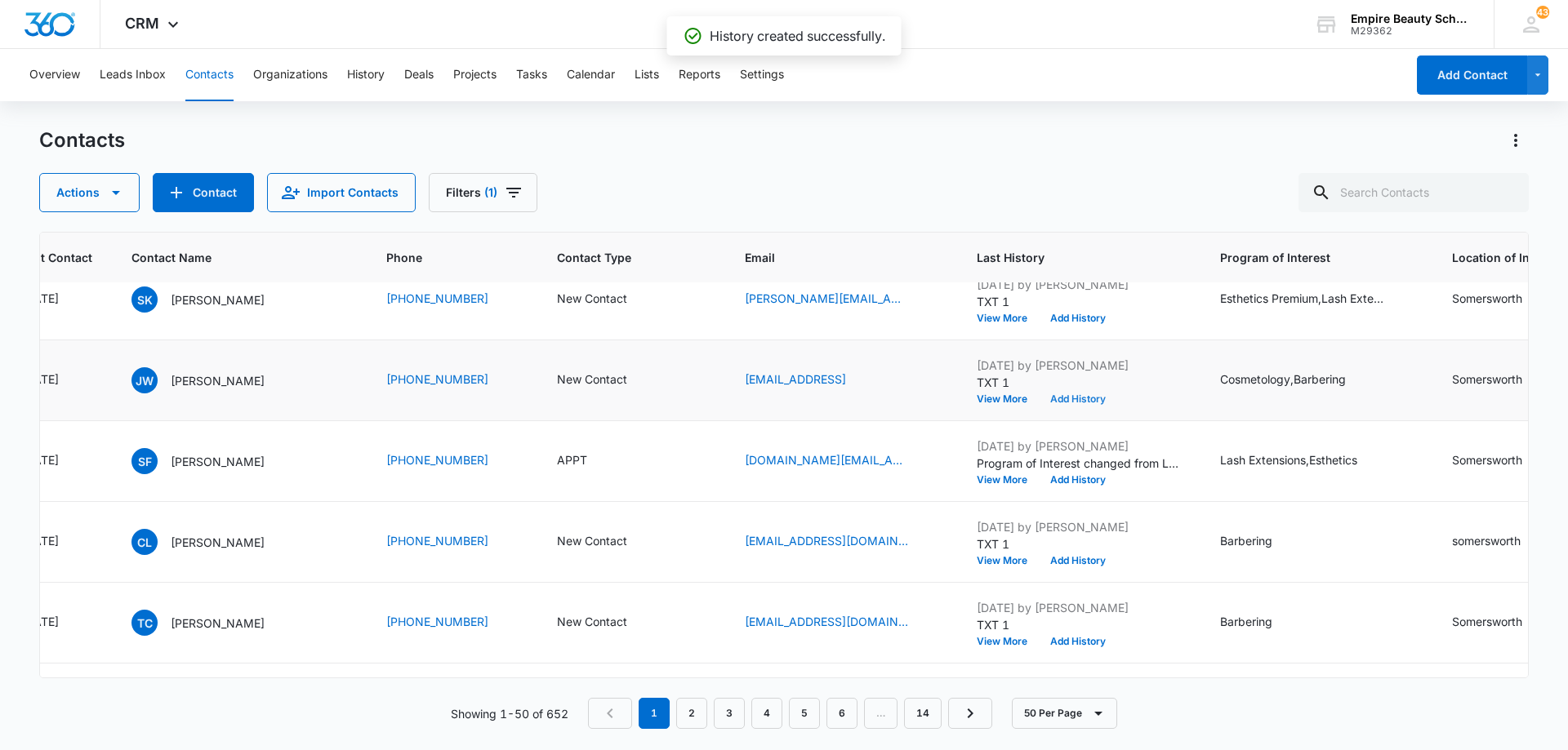
click at [1060, 397] on button "Add History" at bounding box center [1078, 399] width 78 height 10
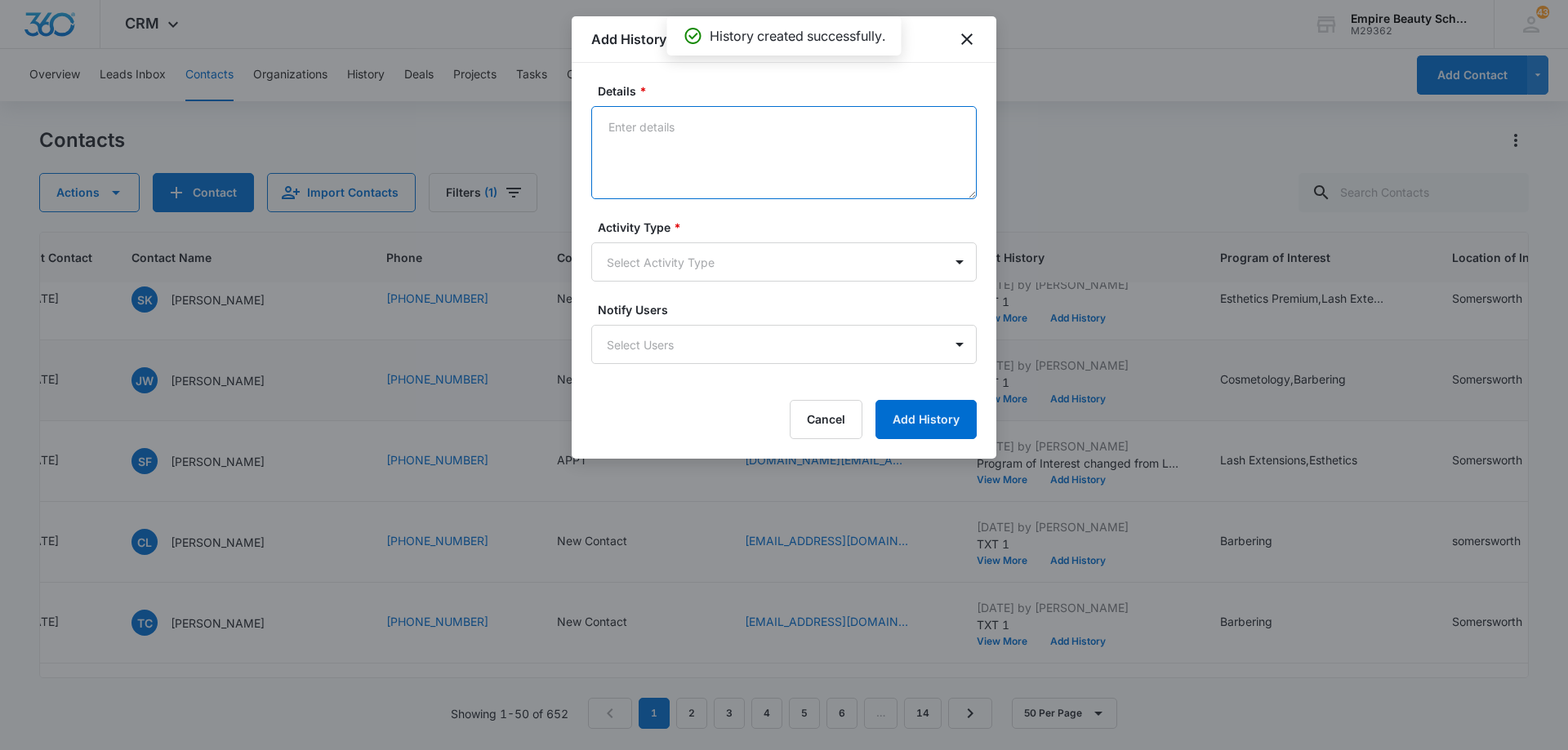
click at [708, 140] on textarea "Details *" at bounding box center [783, 152] width 385 height 93
type textarea "EM 3"
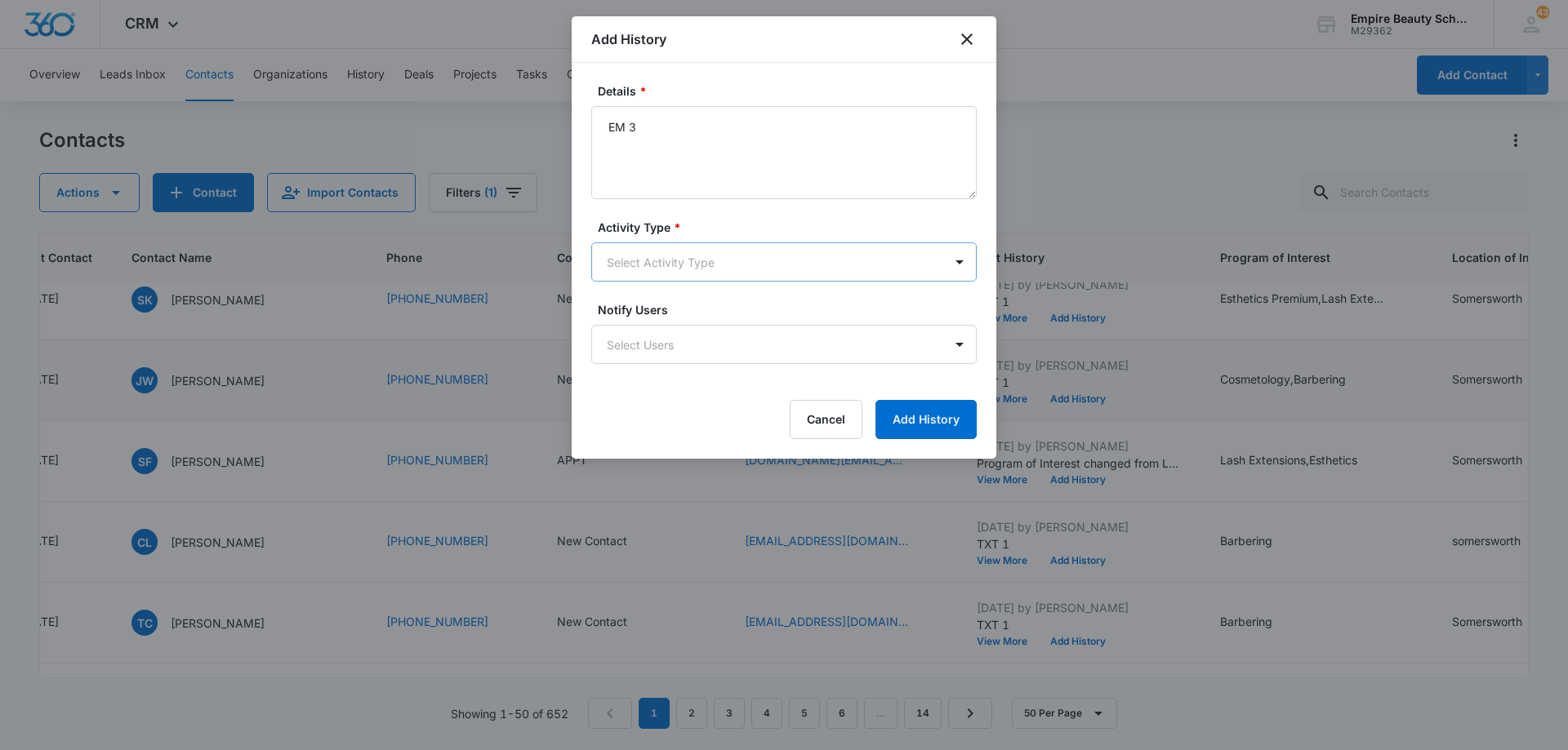
click at [688, 258] on body "CRM Apps Forms CRM Email Shop Payments POS Files Brand Settings Empire Beauty S…" at bounding box center [784, 375] width 1568 height 750
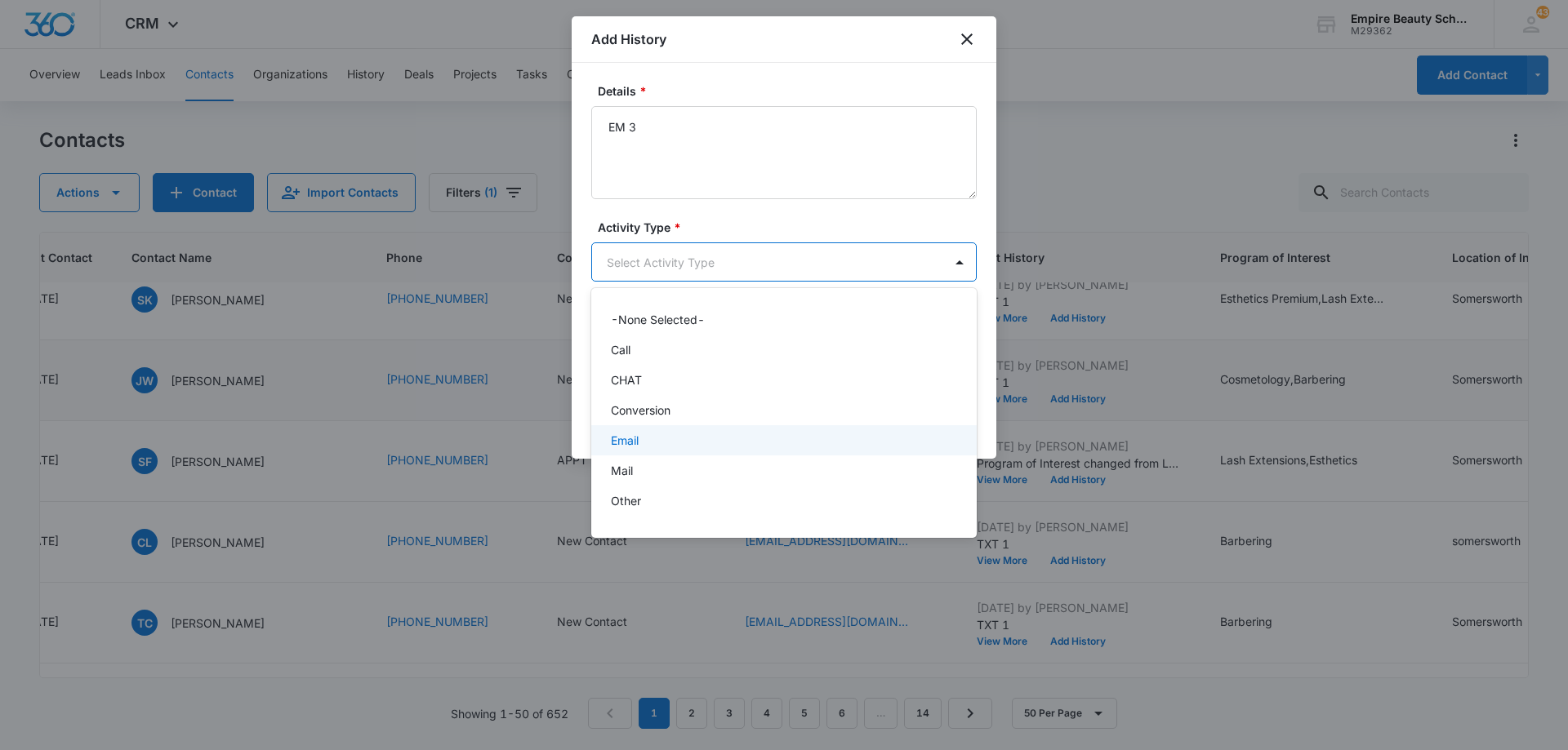
drag, startPoint x: 698, startPoint y: 439, endPoint x: 756, endPoint y: 435, distance: 58.1
click at [700, 439] on div "Email" at bounding box center [782, 441] width 343 height 18
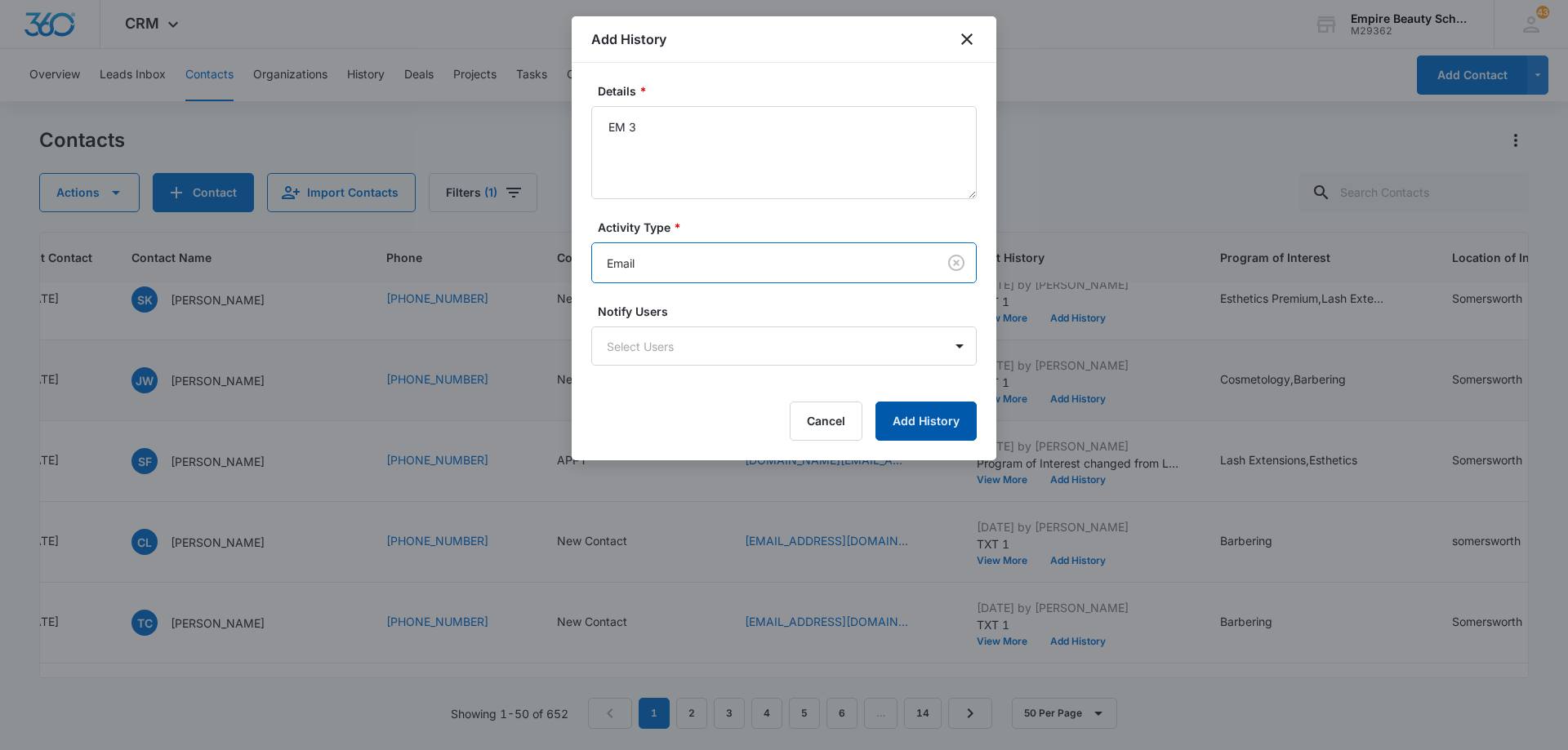
click at [907, 414] on button "Add History" at bounding box center [926, 421] width 101 height 39
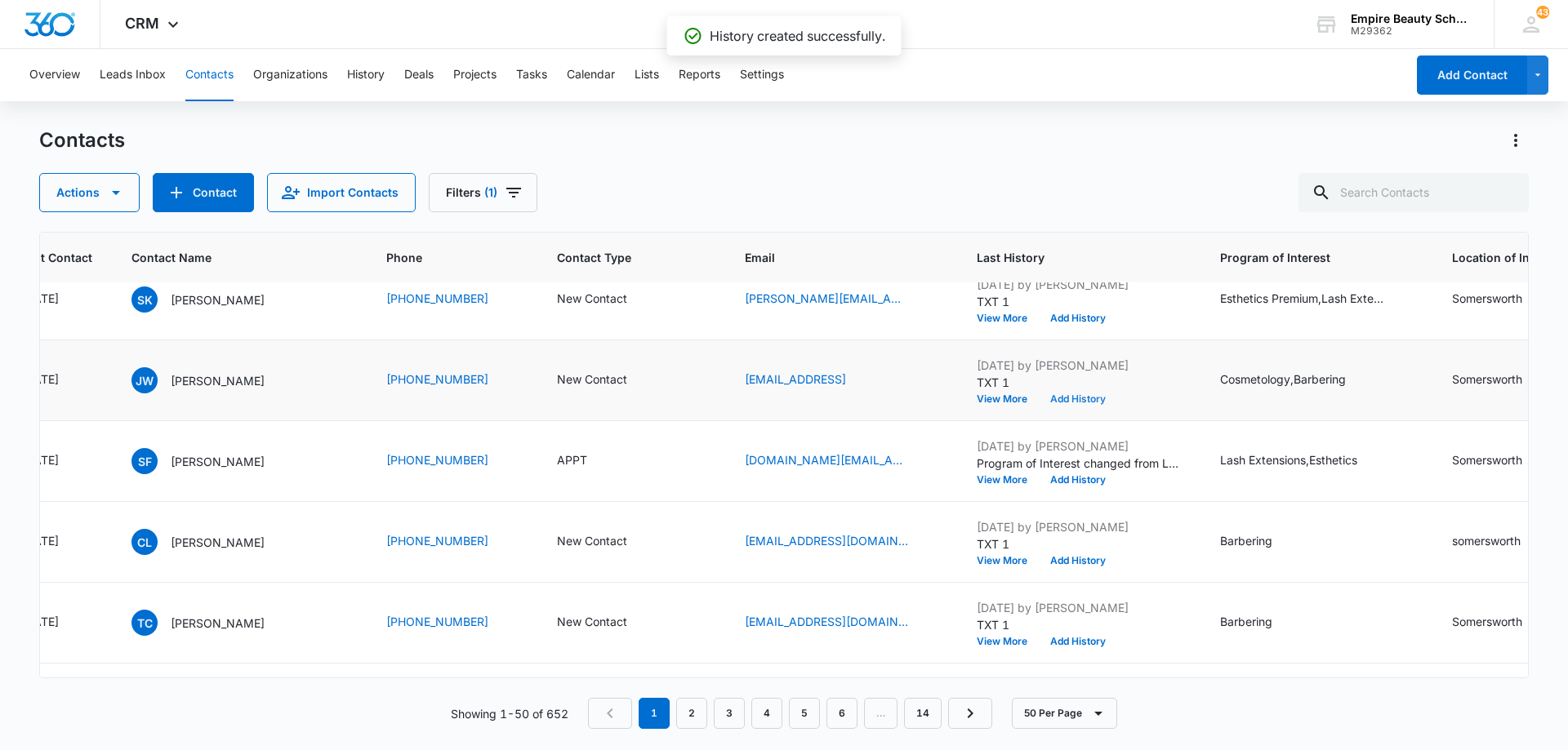
click at [1046, 395] on button "Add History" at bounding box center [1078, 399] width 78 height 10
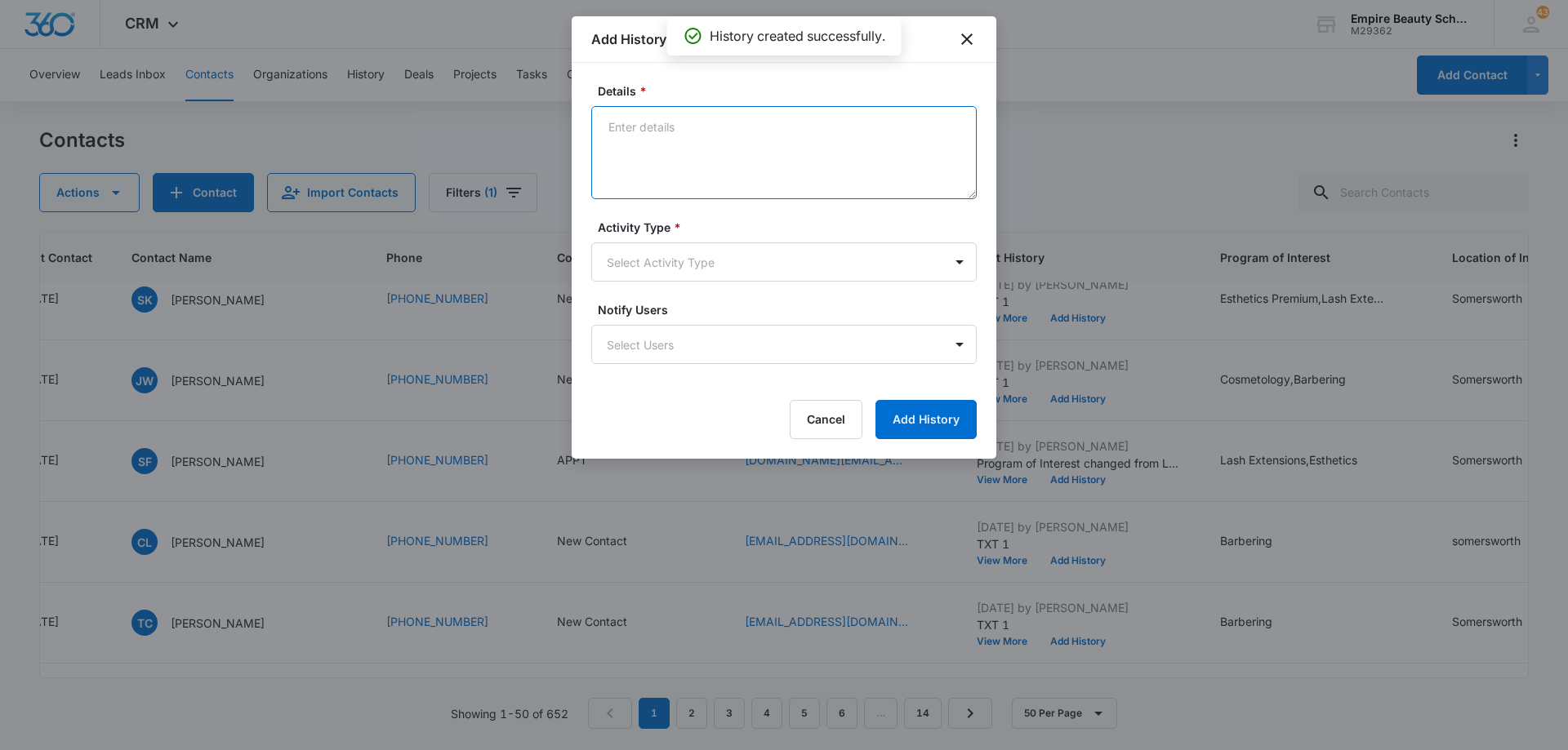
click at [775, 139] on textarea "Details *" at bounding box center [783, 152] width 385 height 93
type textarea "TXT 3"
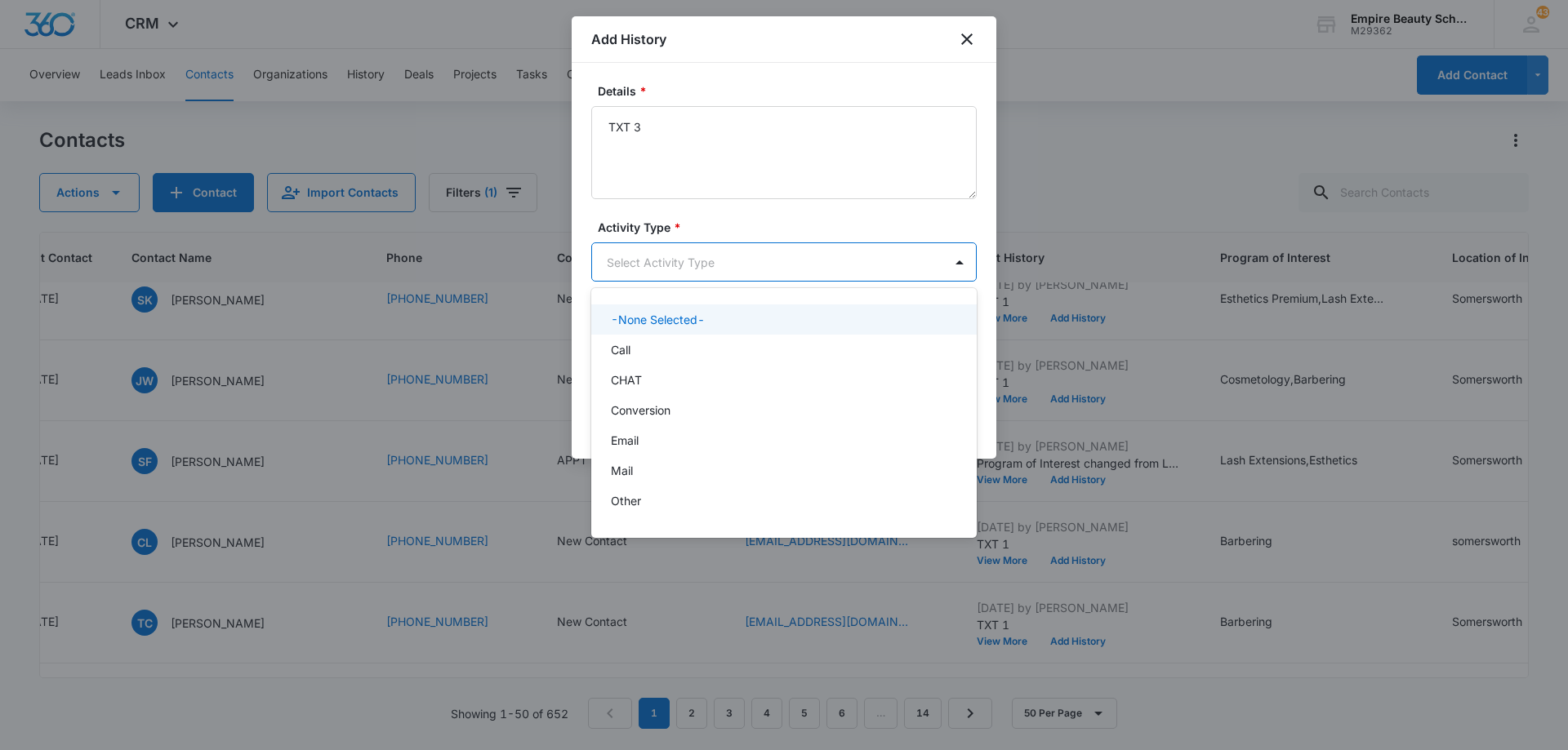
click at [741, 265] on body "CRM Apps Forms CRM Email Shop Payments POS Files Brand Settings Empire Beauty S…" at bounding box center [784, 375] width 1568 height 750
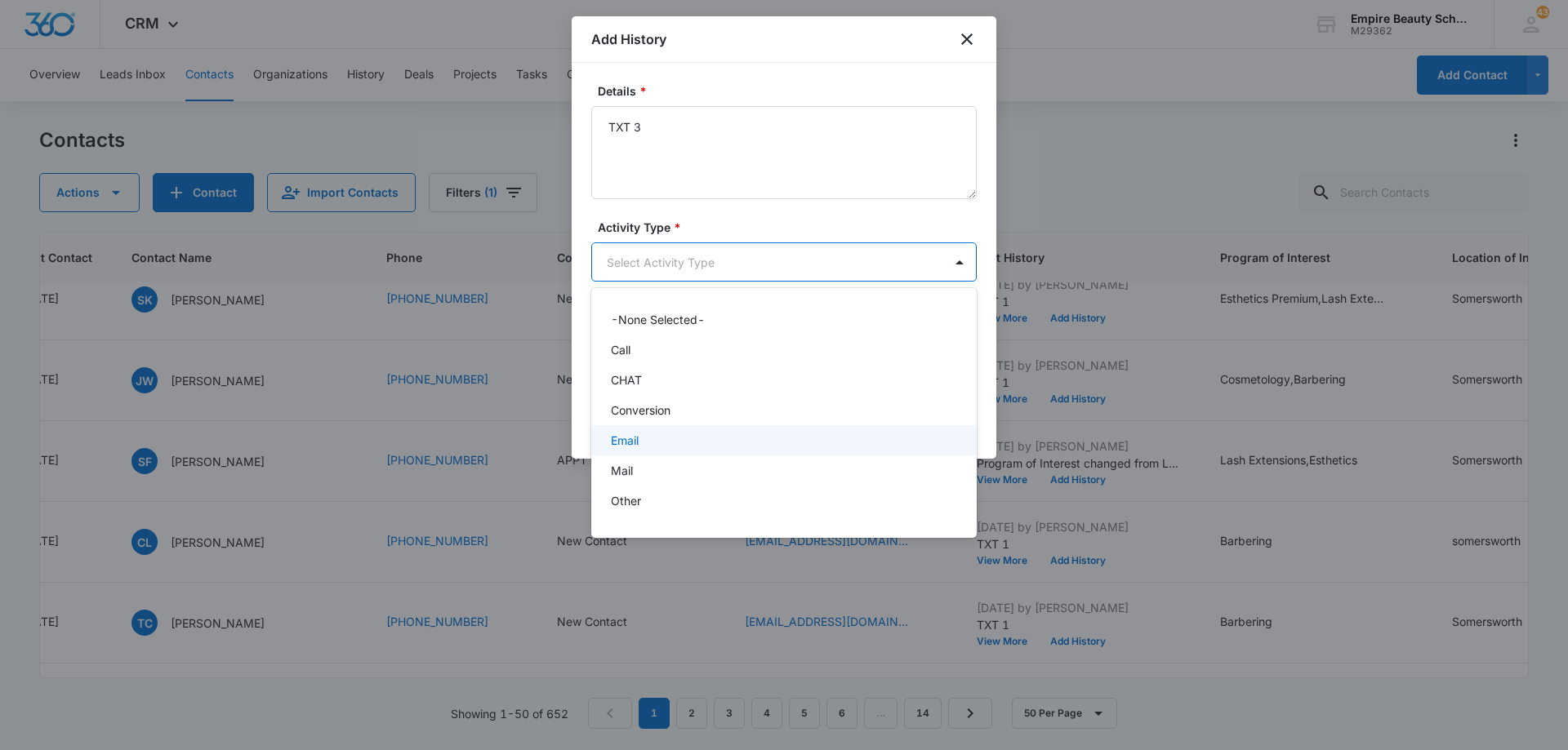
scroll to position [85, 0]
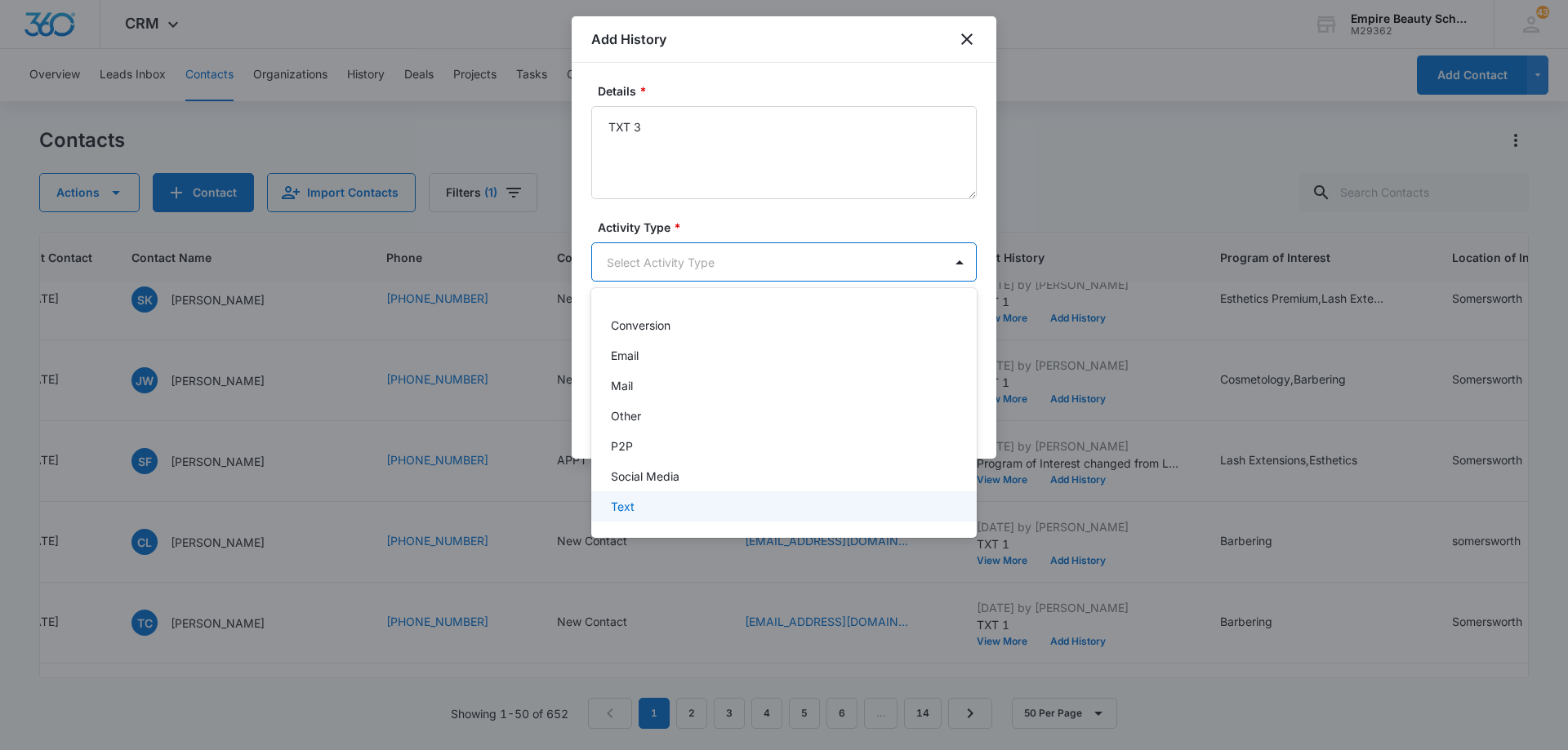
drag, startPoint x: 705, startPoint y: 526, endPoint x: 717, endPoint y: 513, distance: 17.7
click at [705, 526] on div at bounding box center [784, 375] width 1568 height 750
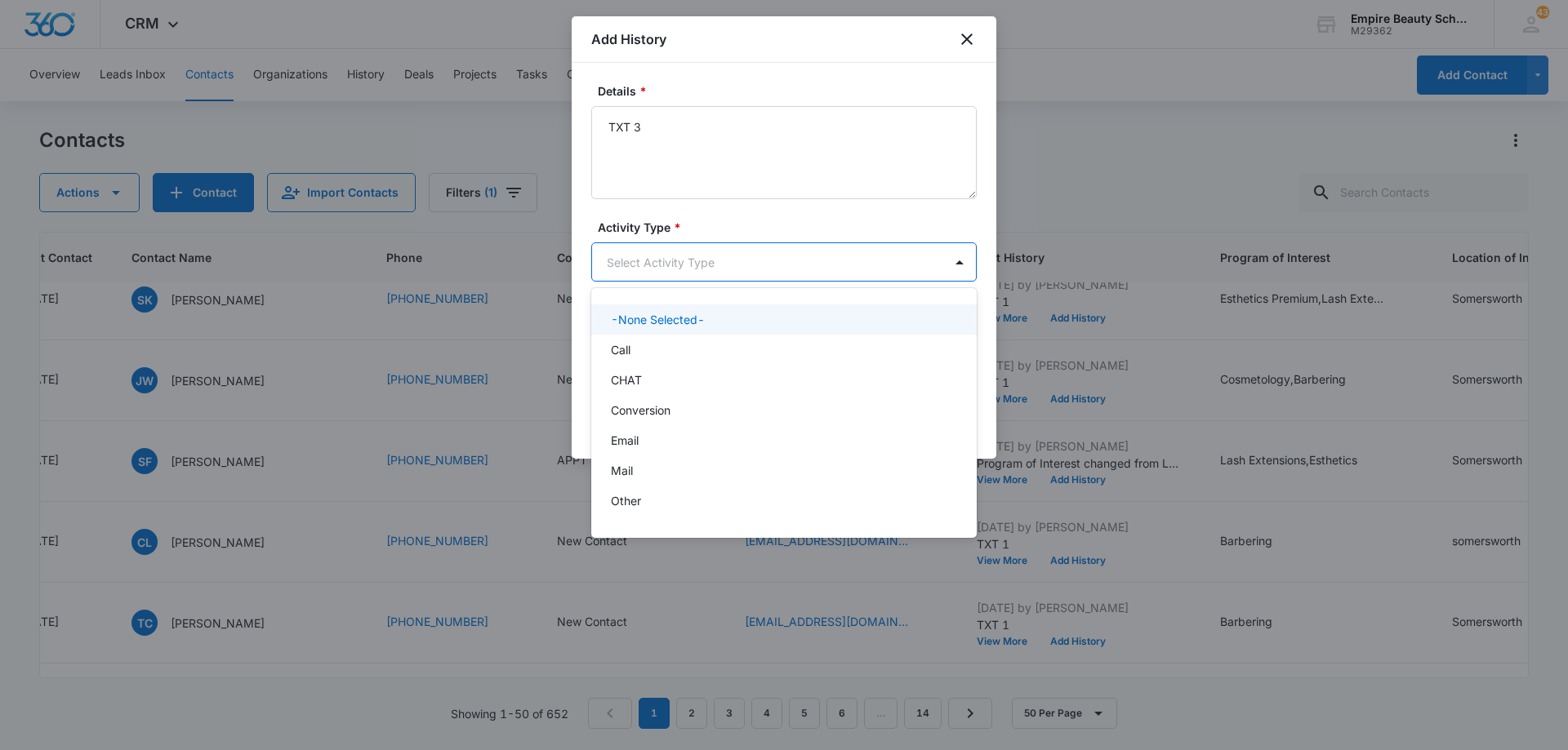
click at [701, 268] on body "CRM Apps Forms CRM Email Shop Payments POS Files Brand Settings Empire Beauty S…" at bounding box center [784, 375] width 1568 height 750
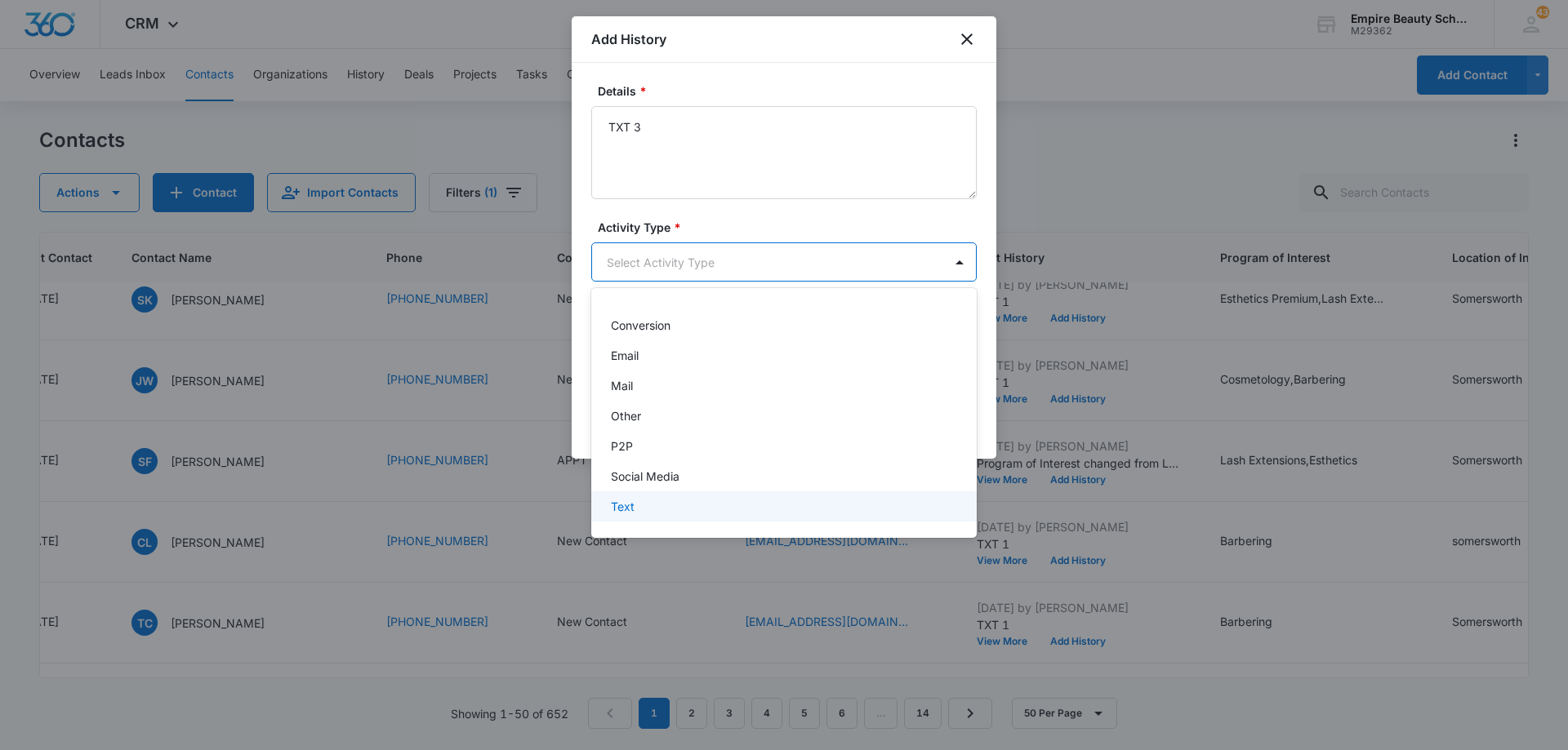
click at [680, 508] on div "Text" at bounding box center [782, 507] width 343 height 18
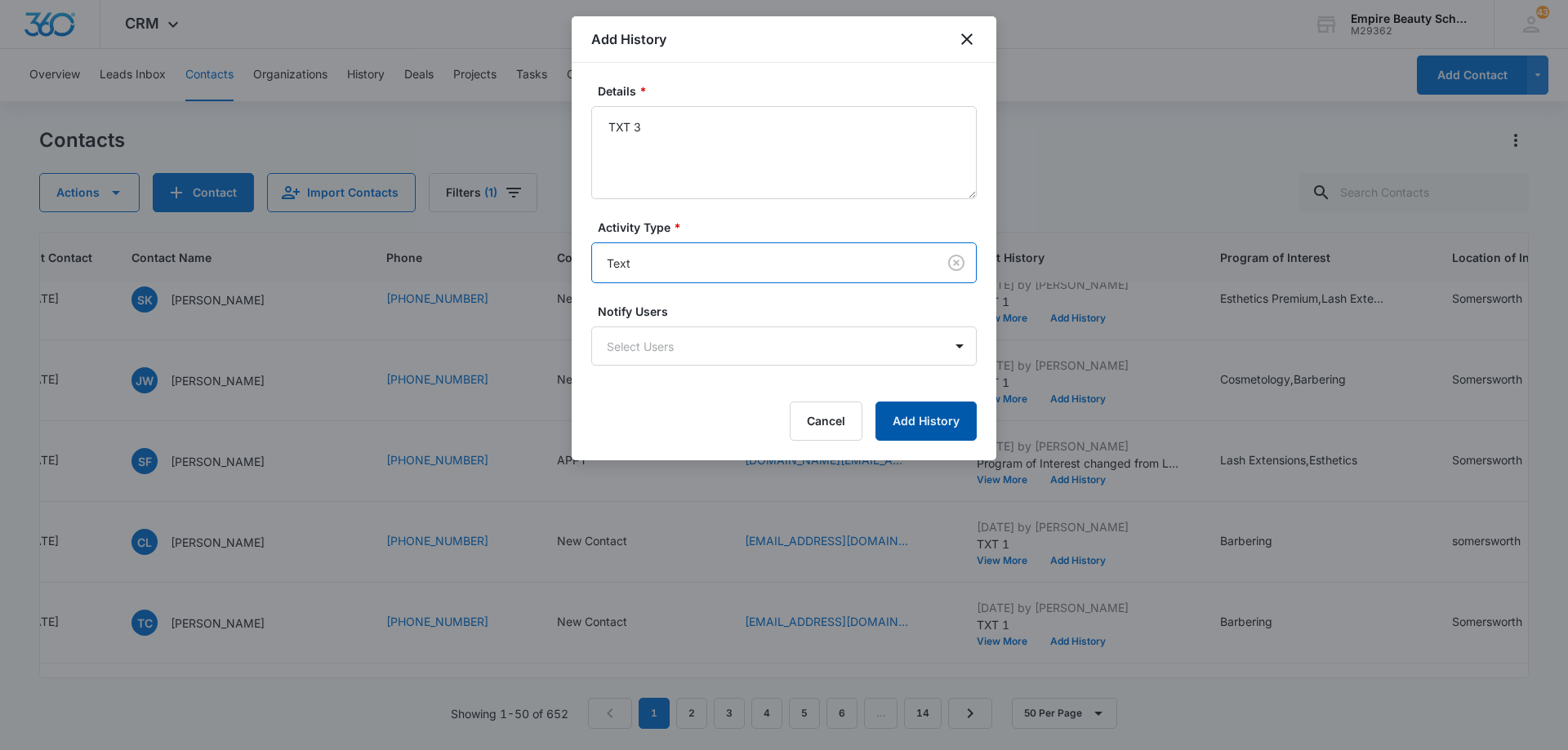
click at [916, 414] on button "Add History" at bounding box center [926, 421] width 101 height 39
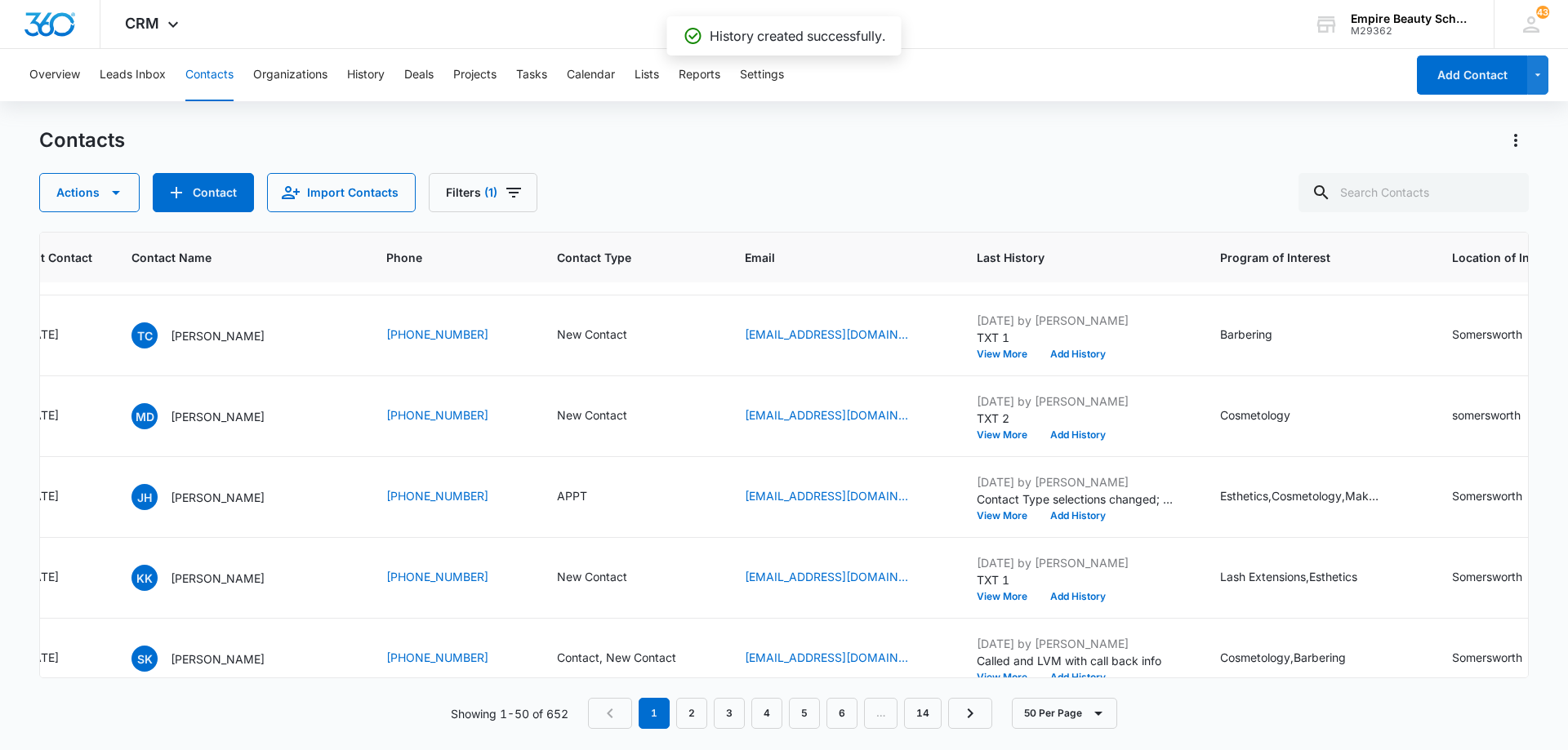
scroll to position [2695, 313]
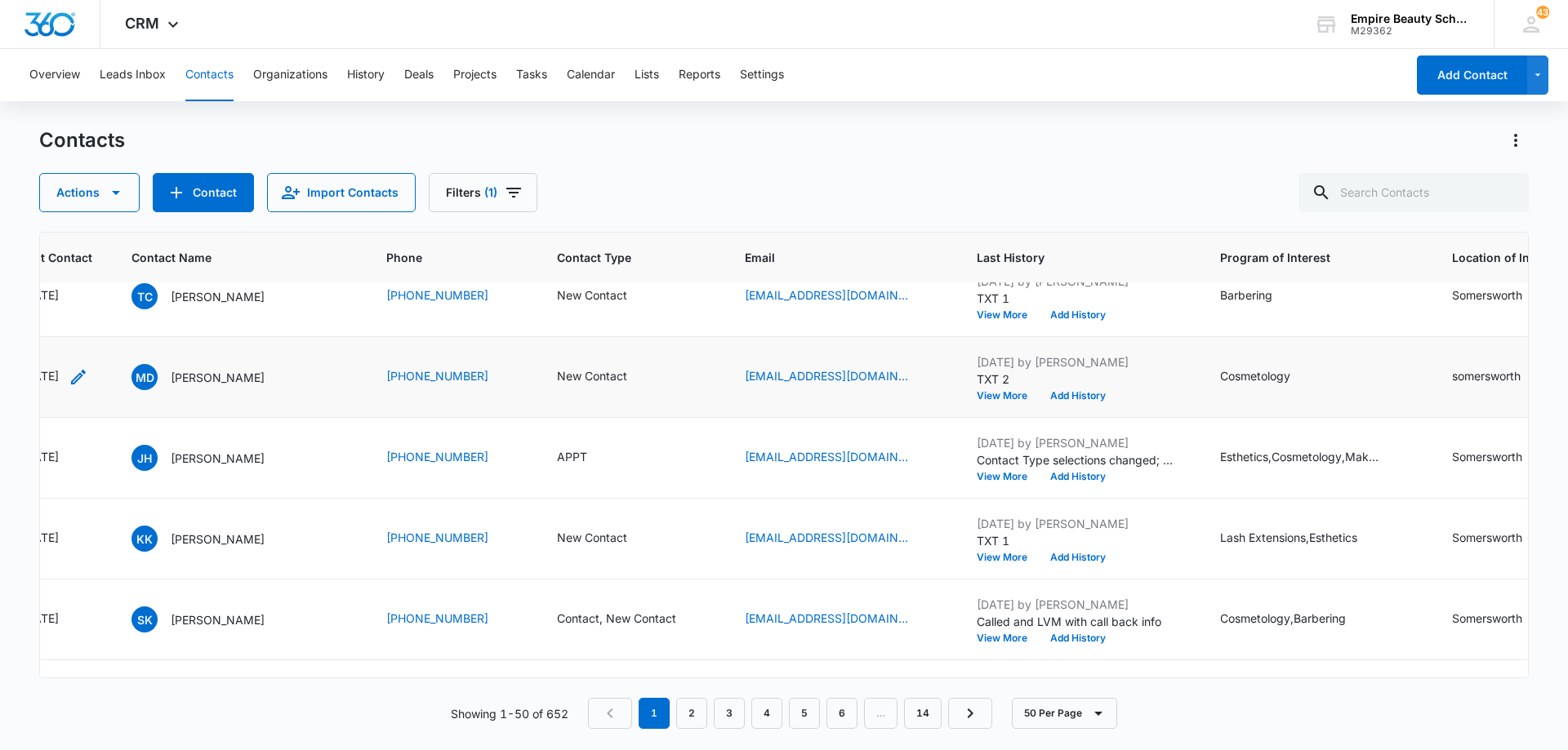
click at [88, 374] on icon "Last Contact - 1756339200 - Select to Edit Field" at bounding box center [78, 377] width 20 height 20
click at [223, 359] on input "[DATE]" at bounding box center [225, 364] width 120 height 18
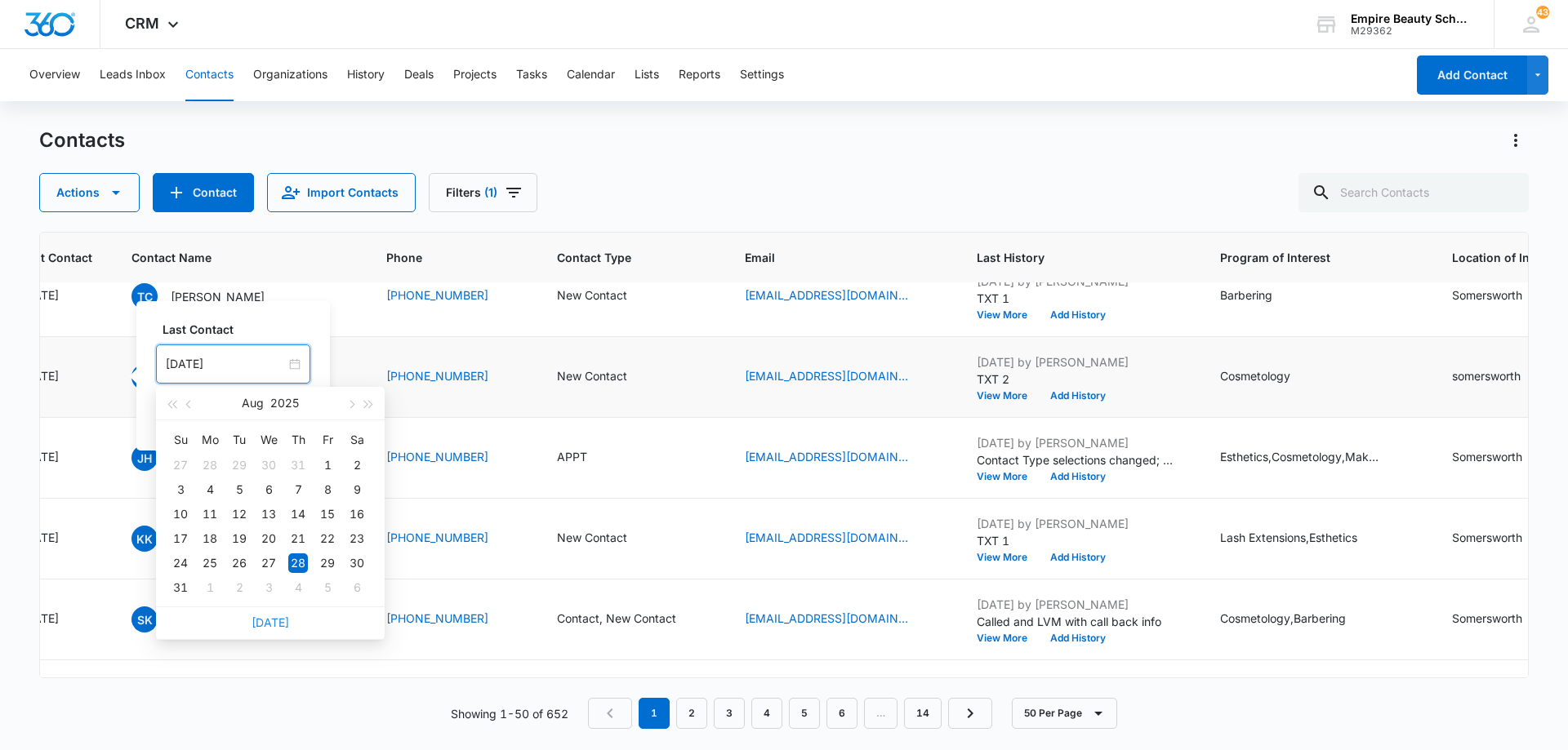
click at [271, 620] on link "[DATE]" at bounding box center [270, 622] width 38 height 14
type input "[DATE]"
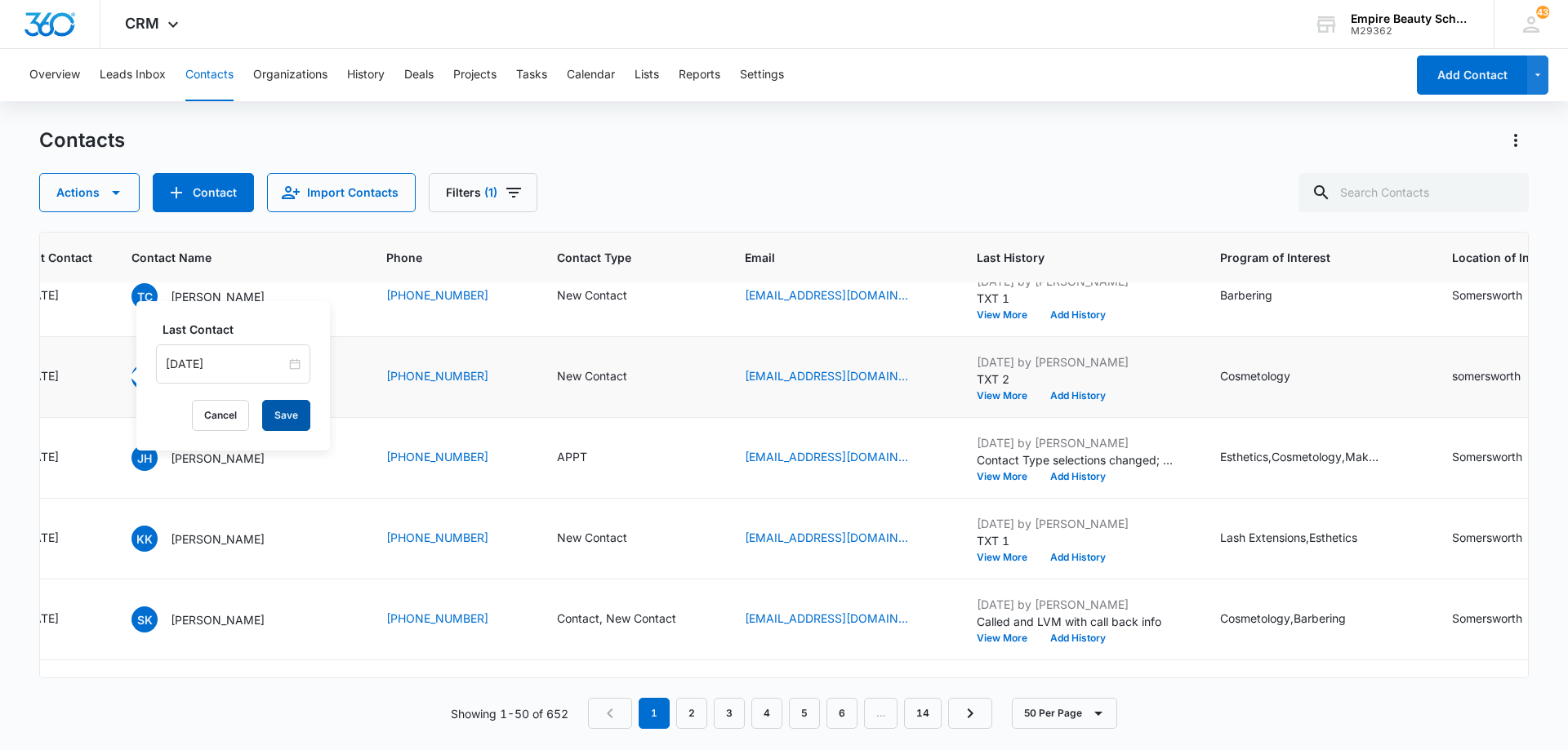
click at [273, 419] on button "Save" at bounding box center [286, 415] width 48 height 31
click at [1072, 394] on button "Add History" at bounding box center [1078, 396] width 78 height 10
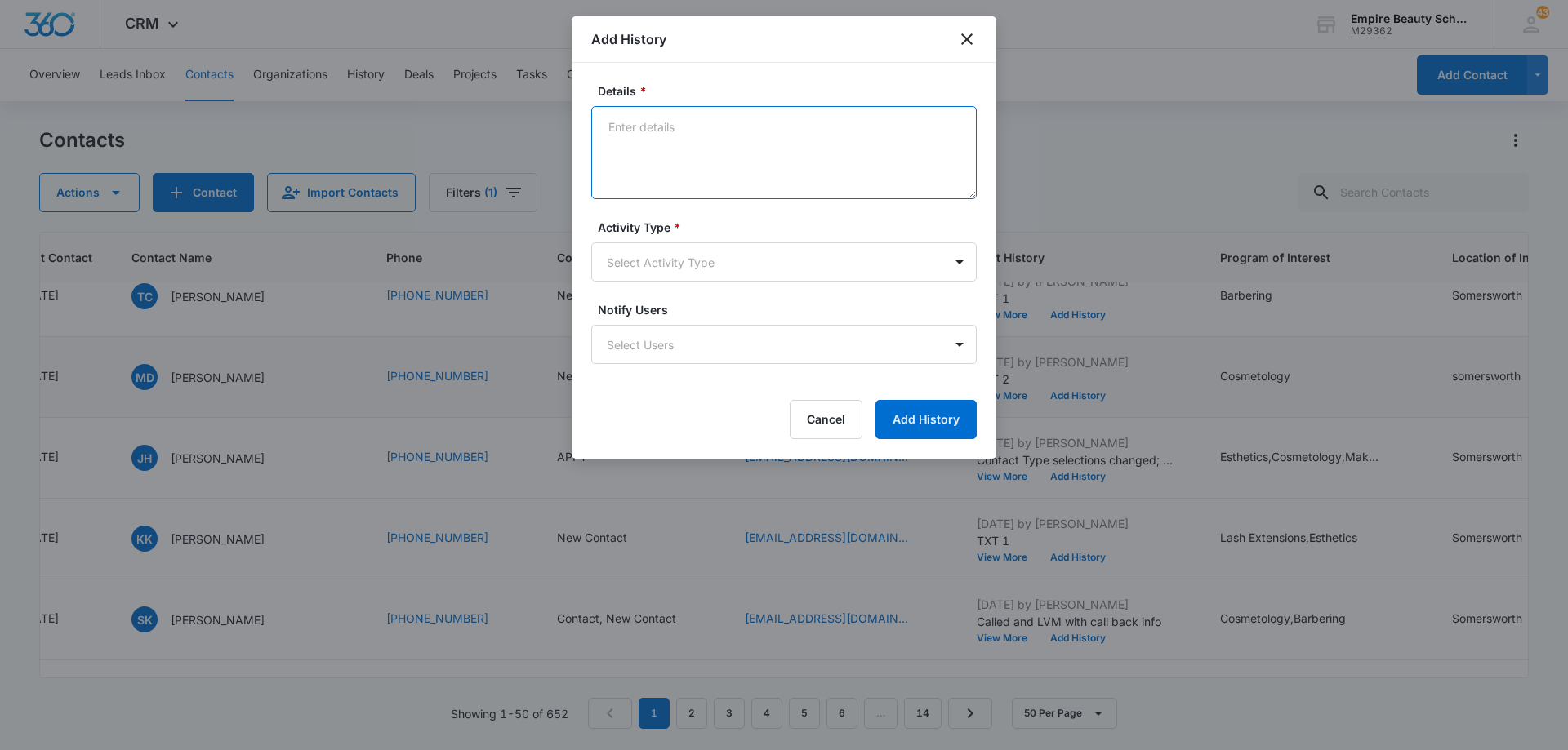
click at [756, 164] on textarea "Details *" at bounding box center [783, 152] width 385 height 93
click at [630, 133] on textarea "LVm 3" at bounding box center [783, 152] width 385 height 93
type textarea "LVM 3"
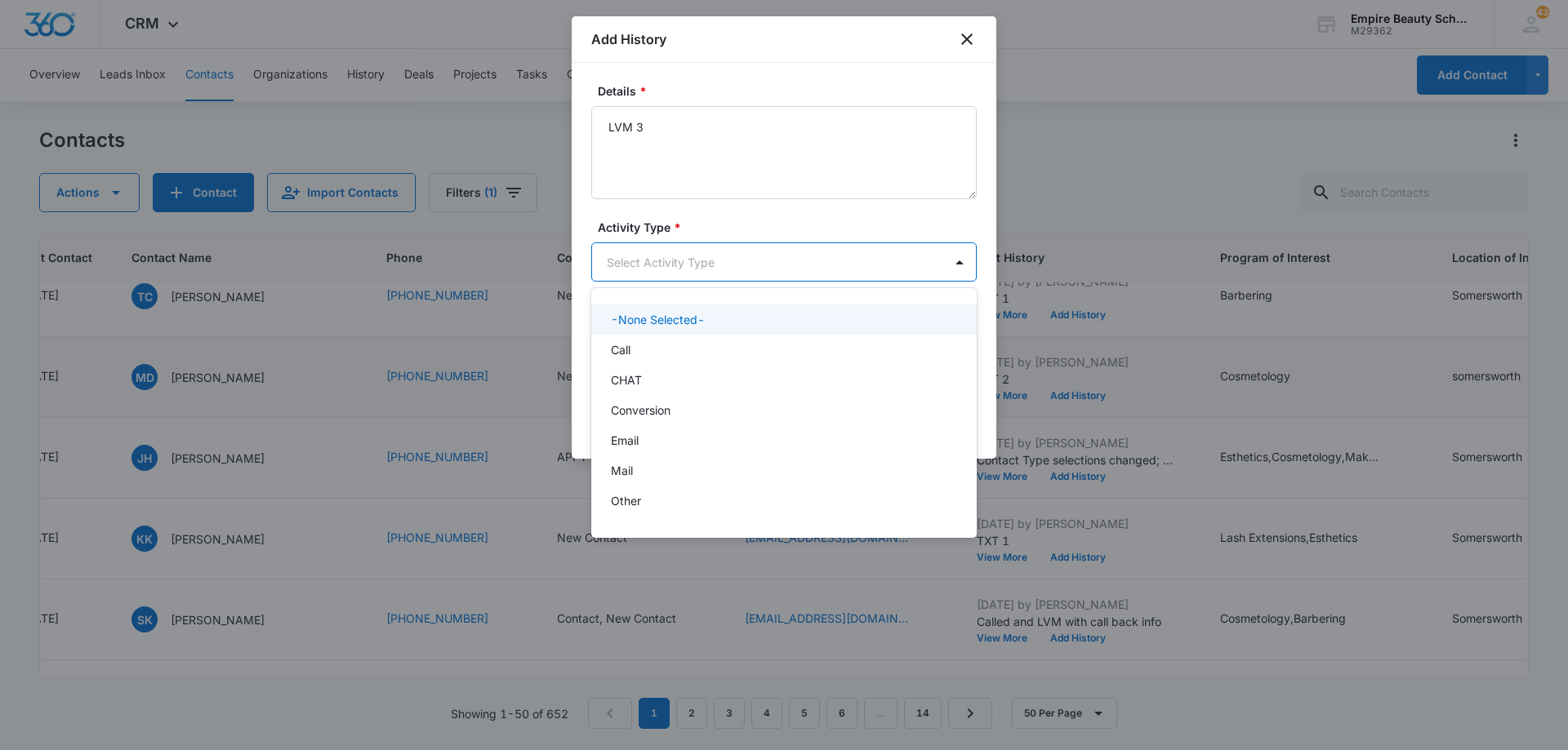
click at [677, 258] on body "CRM Apps Forms CRM Email Shop Payments POS Files Brand Settings Empire Beauty S…" at bounding box center [784, 375] width 1568 height 750
click at [681, 350] on div "Call" at bounding box center [782, 350] width 343 height 18
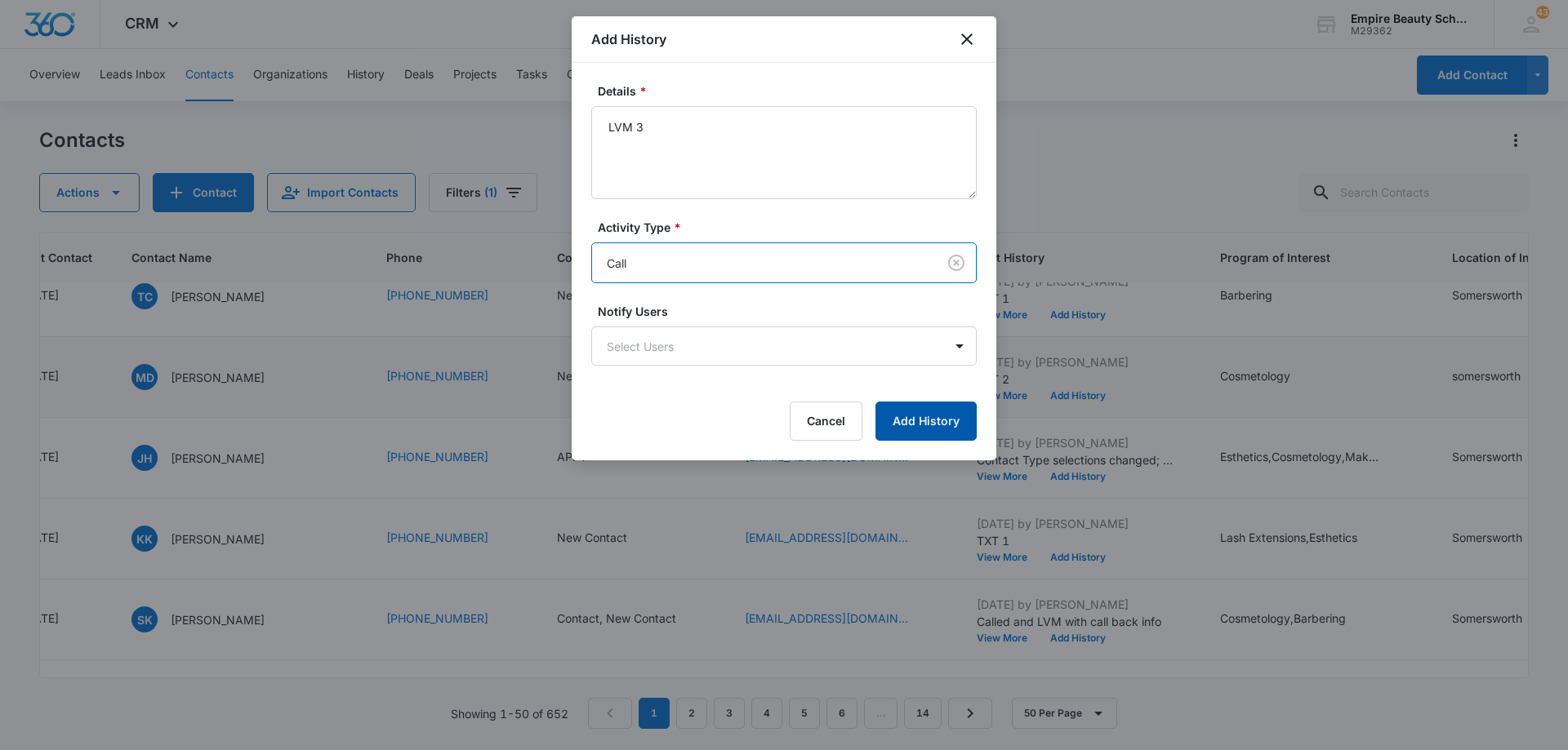
click at [905, 414] on button "Add History" at bounding box center [926, 421] width 101 height 39
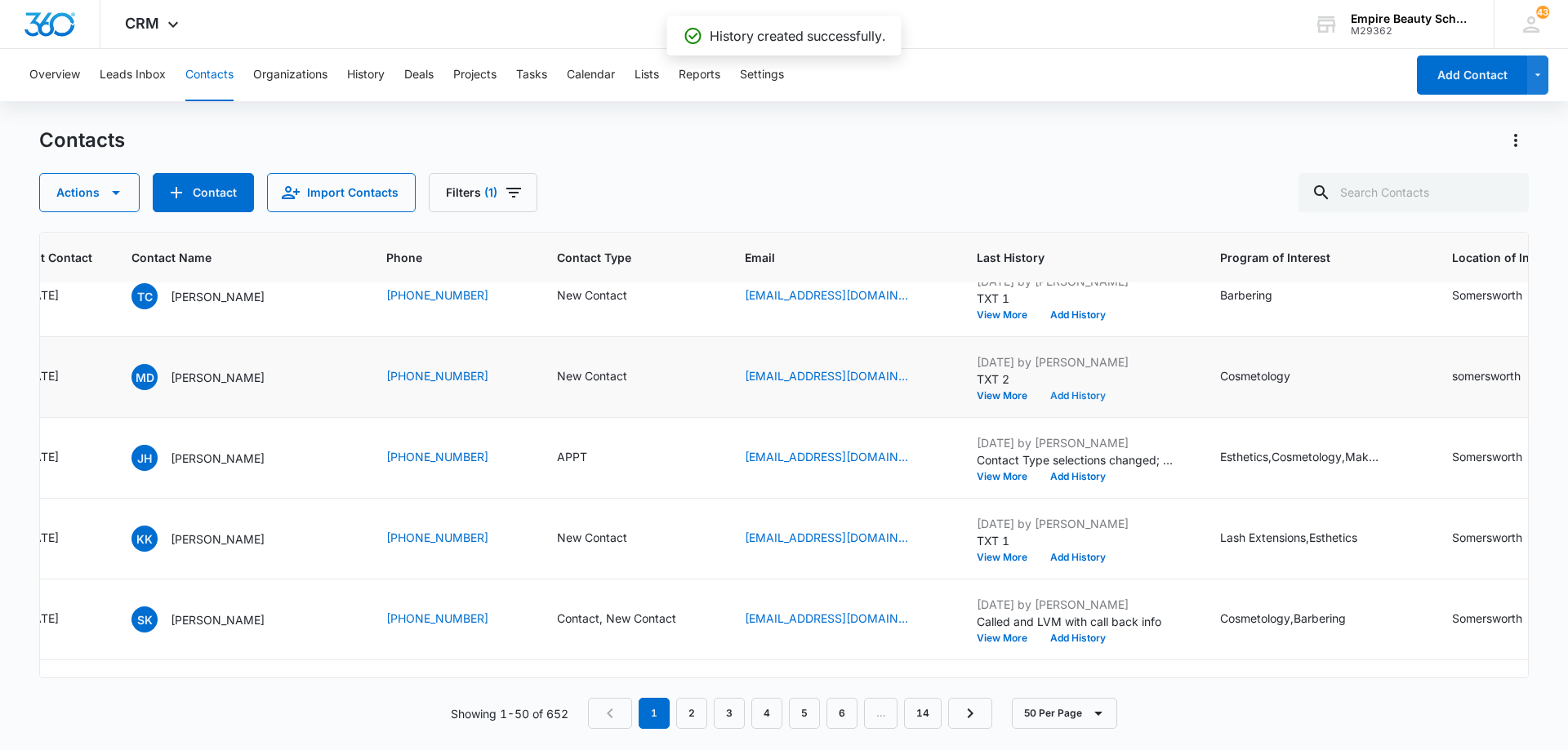
click at [1078, 394] on button "Add History" at bounding box center [1078, 396] width 78 height 10
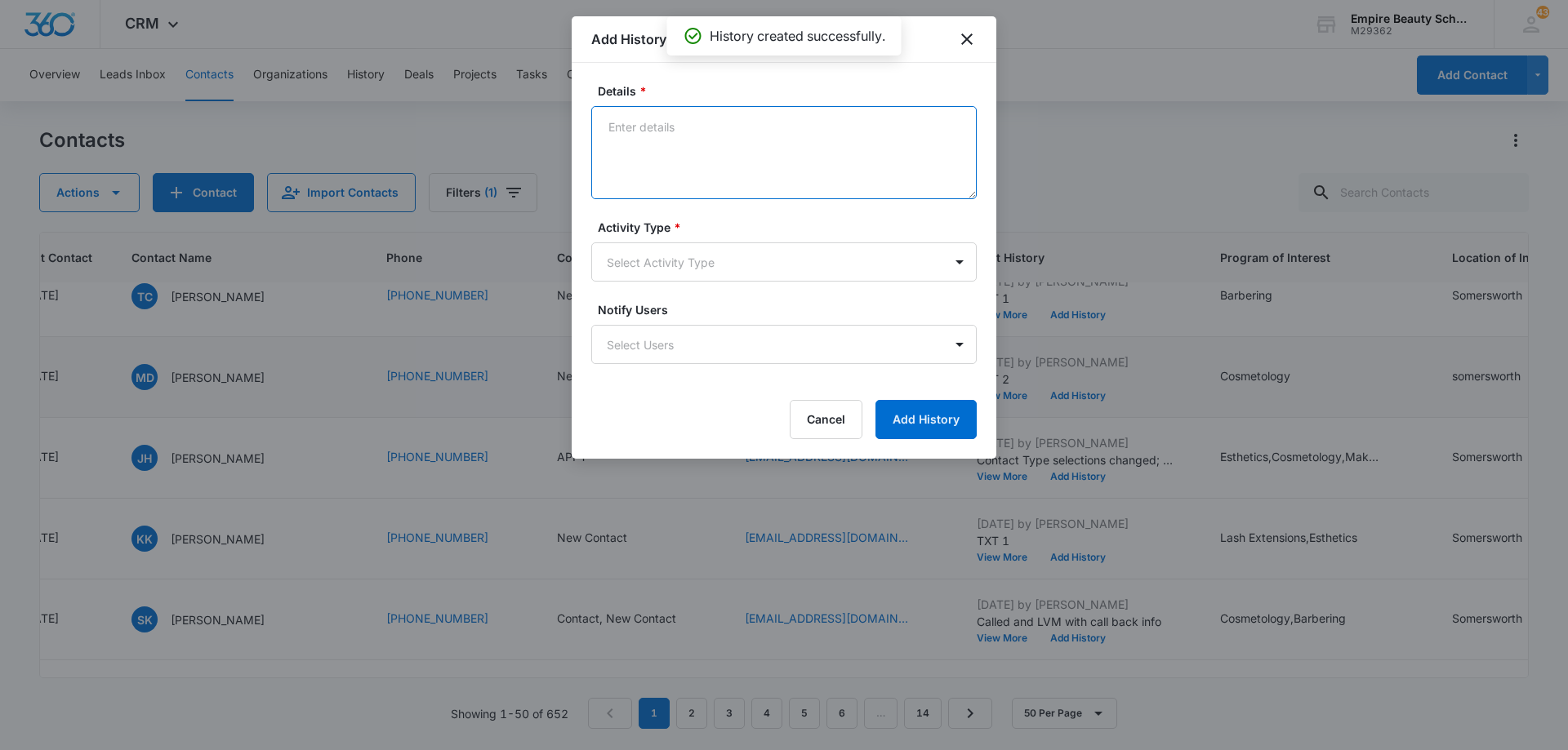
click at [736, 155] on textarea "Details *" at bounding box center [783, 152] width 385 height 93
type textarea "EM 3"
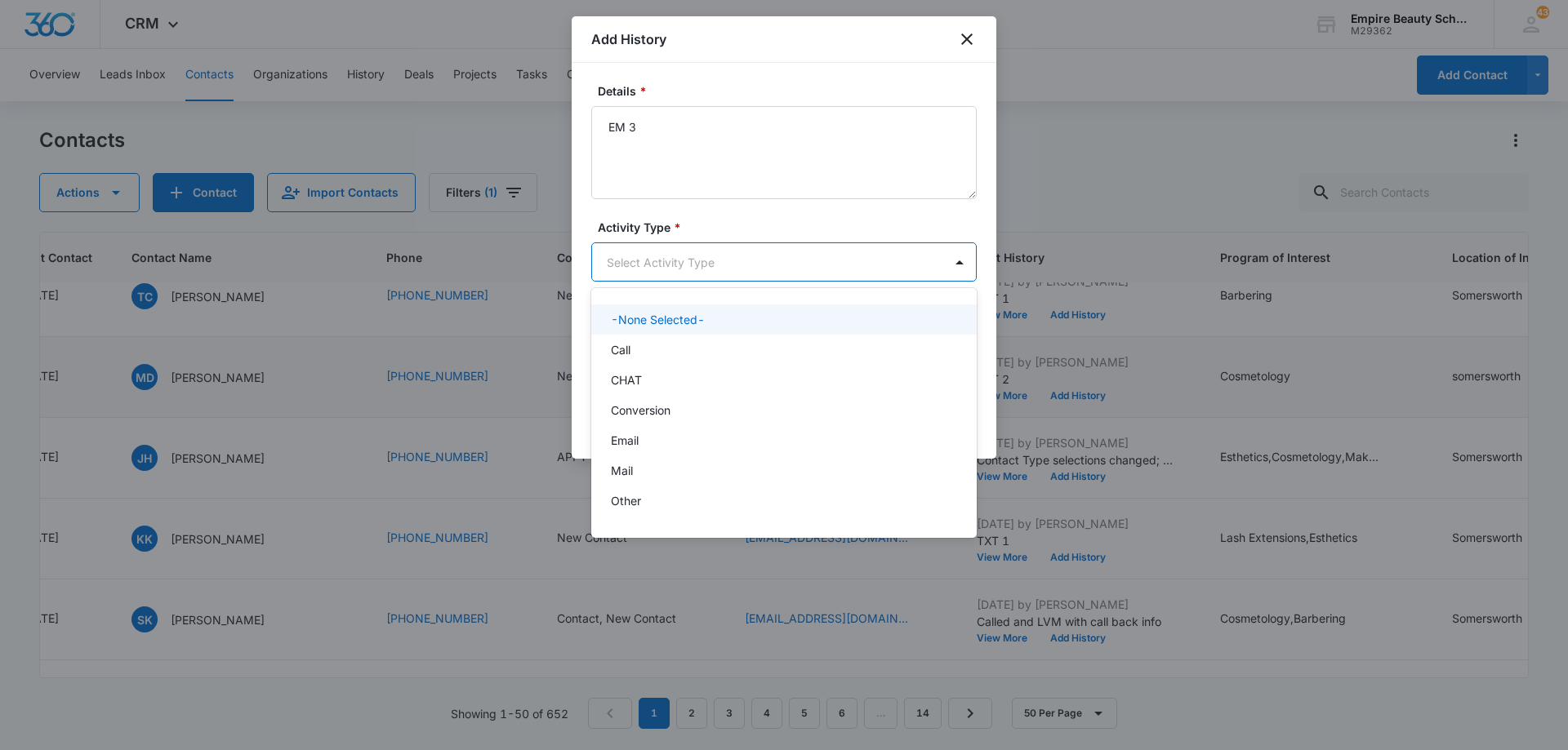
click at [717, 268] on body "CRM Apps Forms CRM Email Shop Payments POS Files Brand Settings Empire Beauty S…" at bounding box center [784, 375] width 1568 height 750
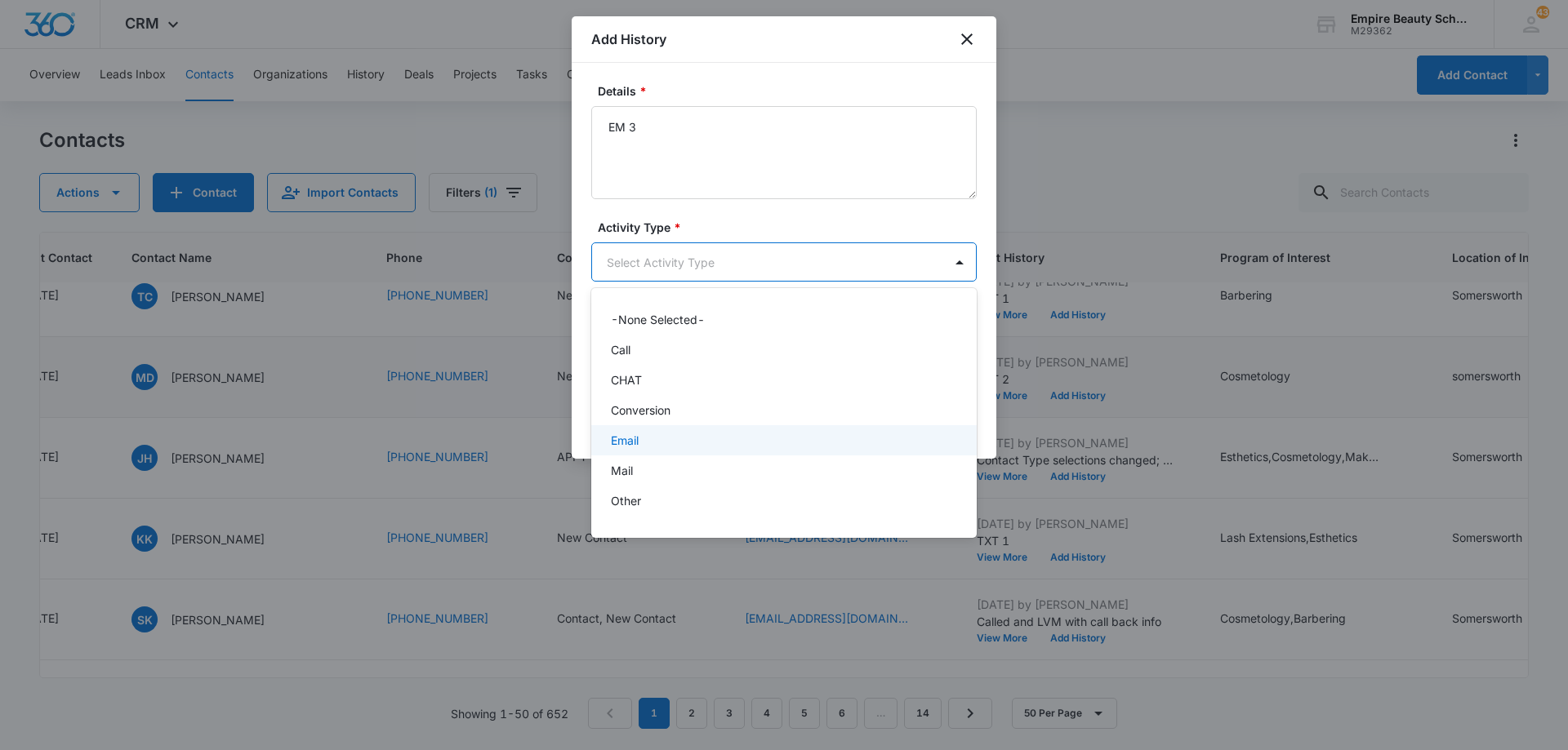
click at [689, 442] on div "Email" at bounding box center [782, 441] width 343 height 18
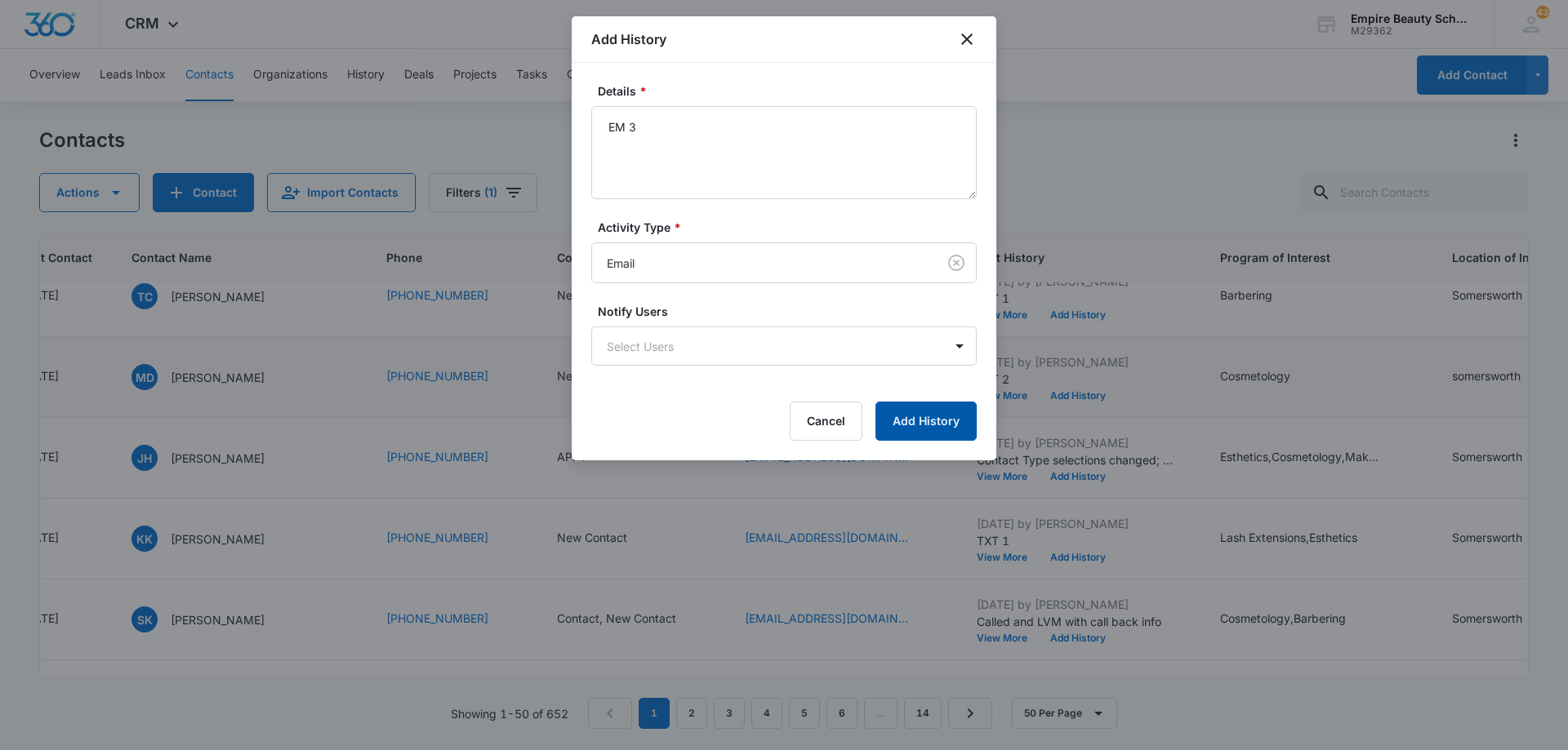
click at [912, 422] on button "Add History" at bounding box center [926, 421] width 101 height 39
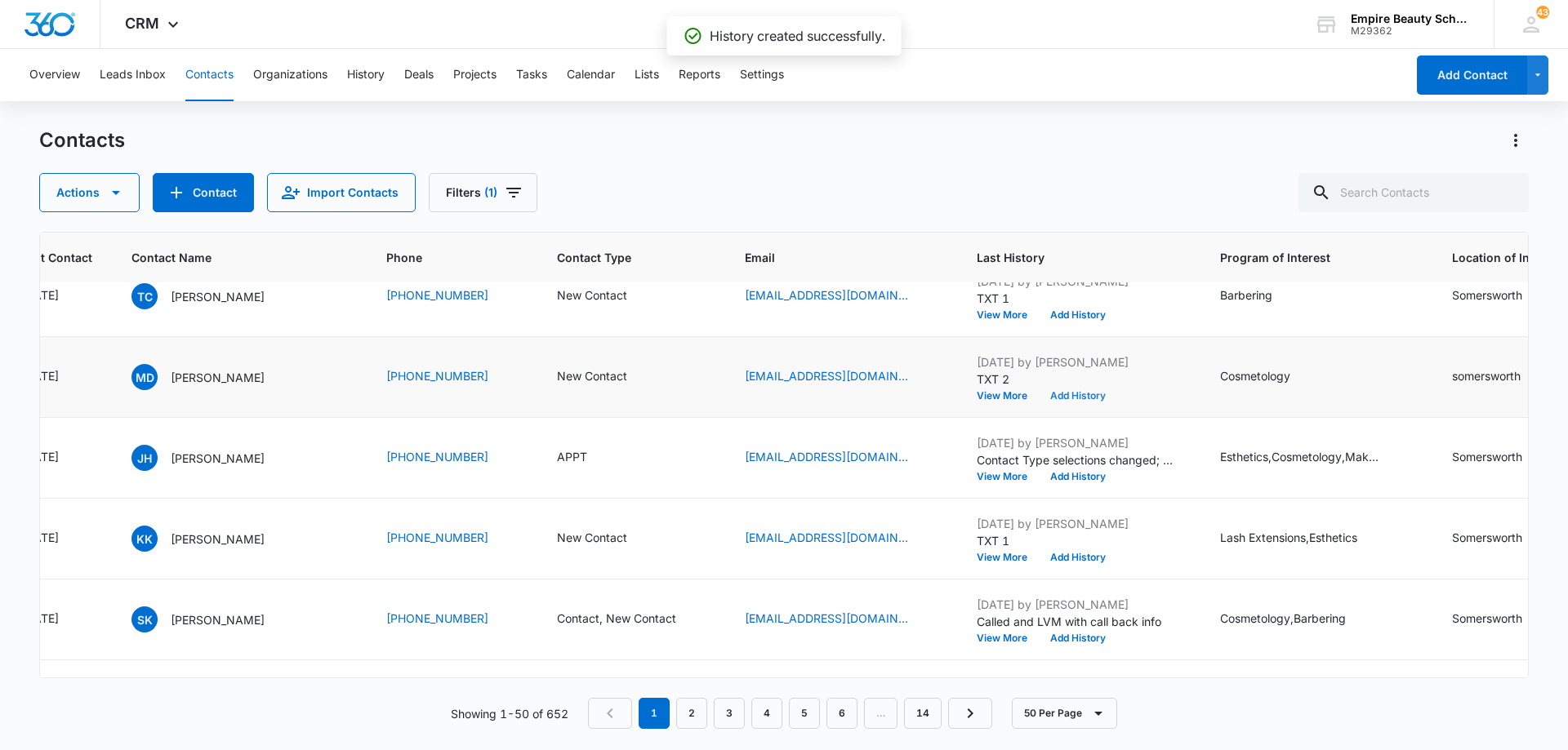
click at [1067, 393] on button "Add History" at bounding box center [1078, 396] width 78 height 10
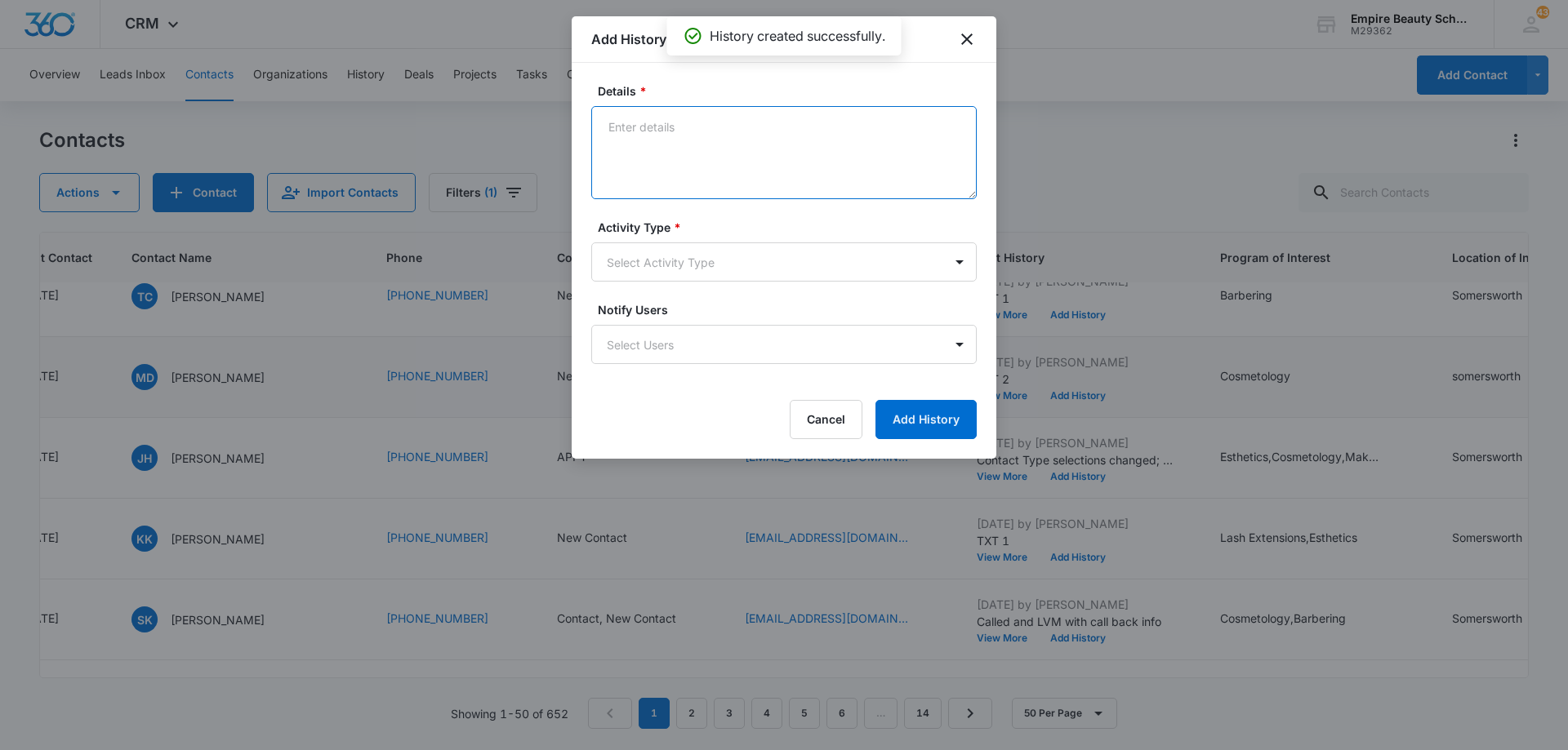
click at [677, 147] on textarea "Details *" at bounding box center [783, 152] width 385 height 93
type textarea "TXT 3"
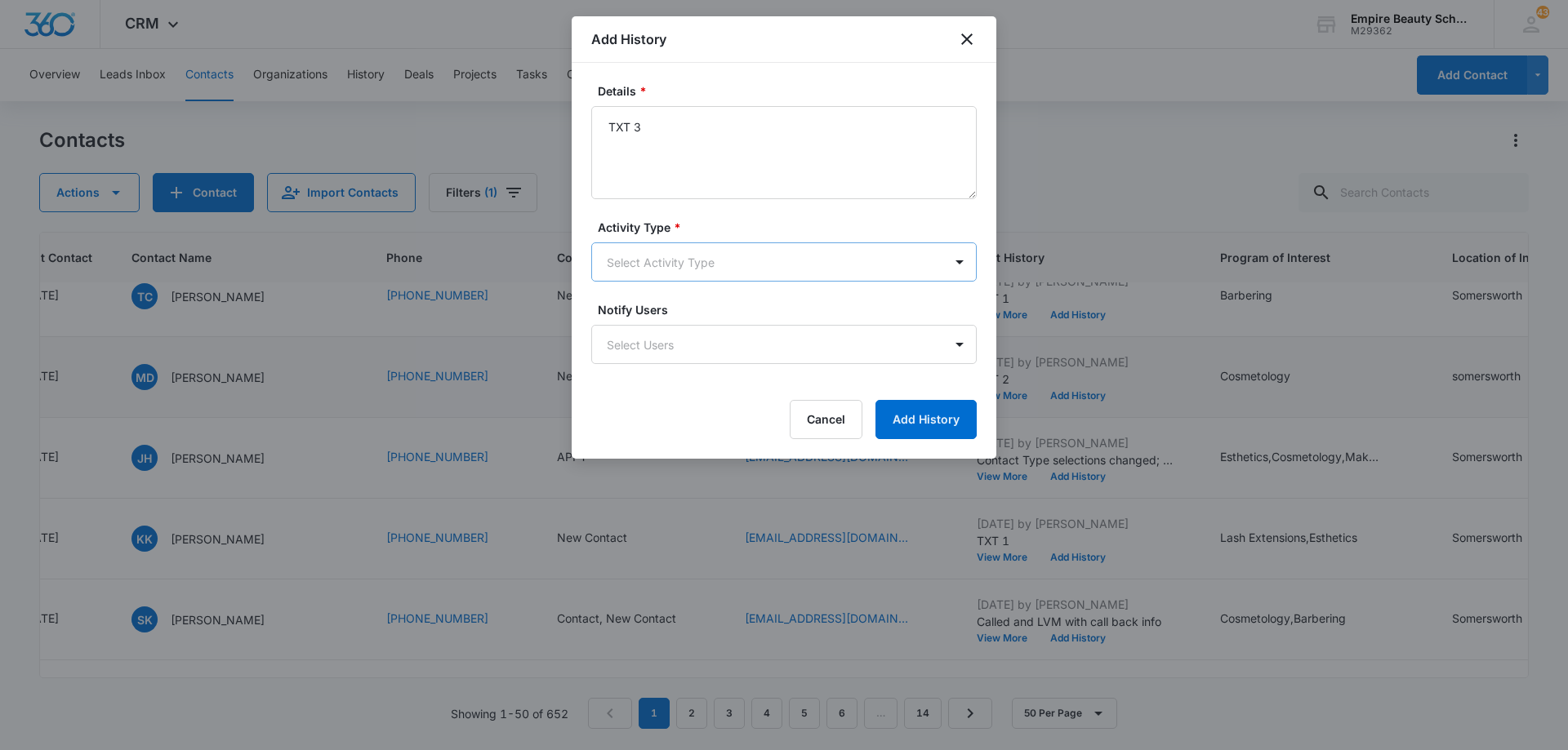
click at [687, 263] on body "CRM Apps Forms CRM Email Shop Payments POS Files Brand Settings Empire Beauty S…" at bounding box center [784, 375] width 1568 height 750
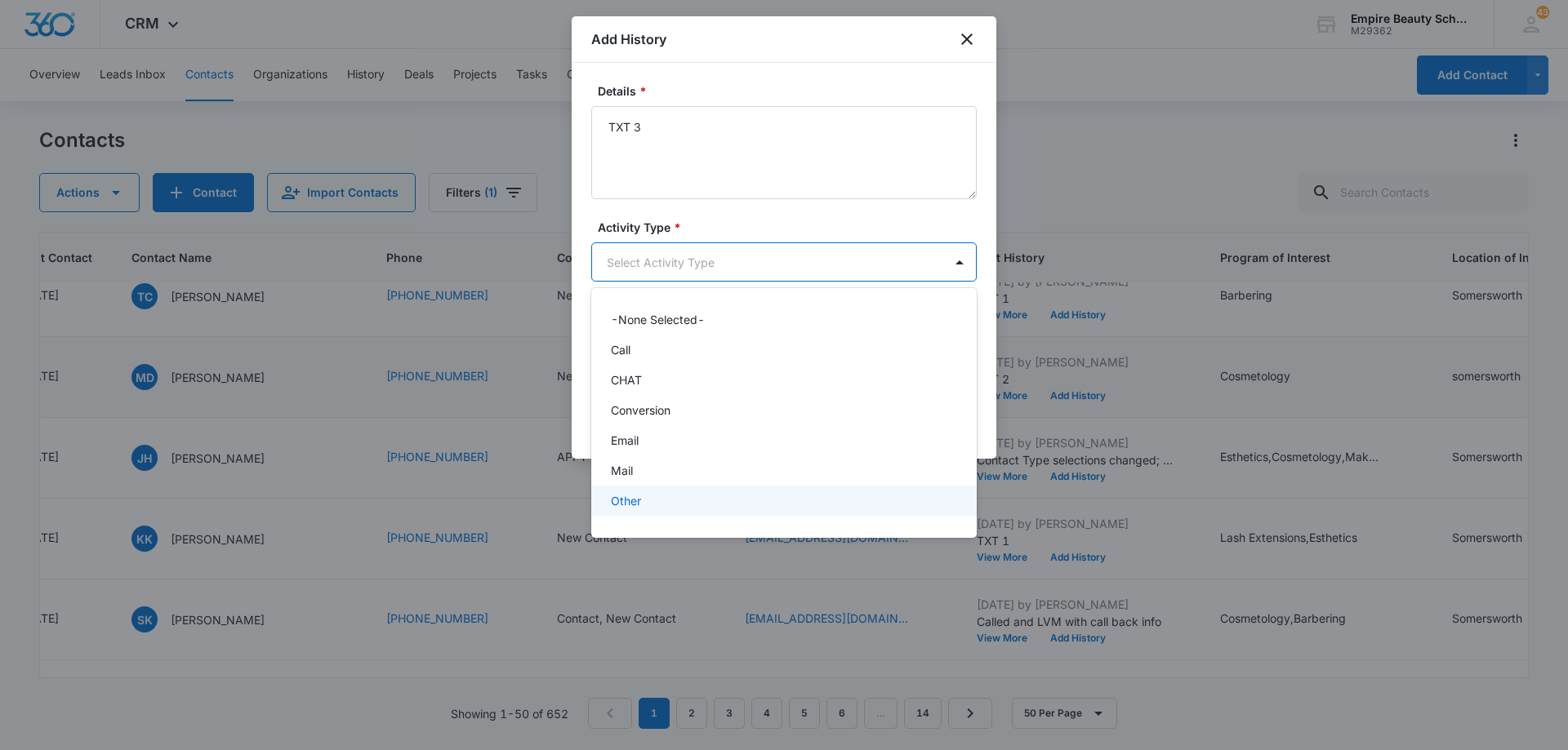
scroll to position [85, 0]
click at [701, 509] on div "Text" at bounding box center [782, 507] width 343 height 18
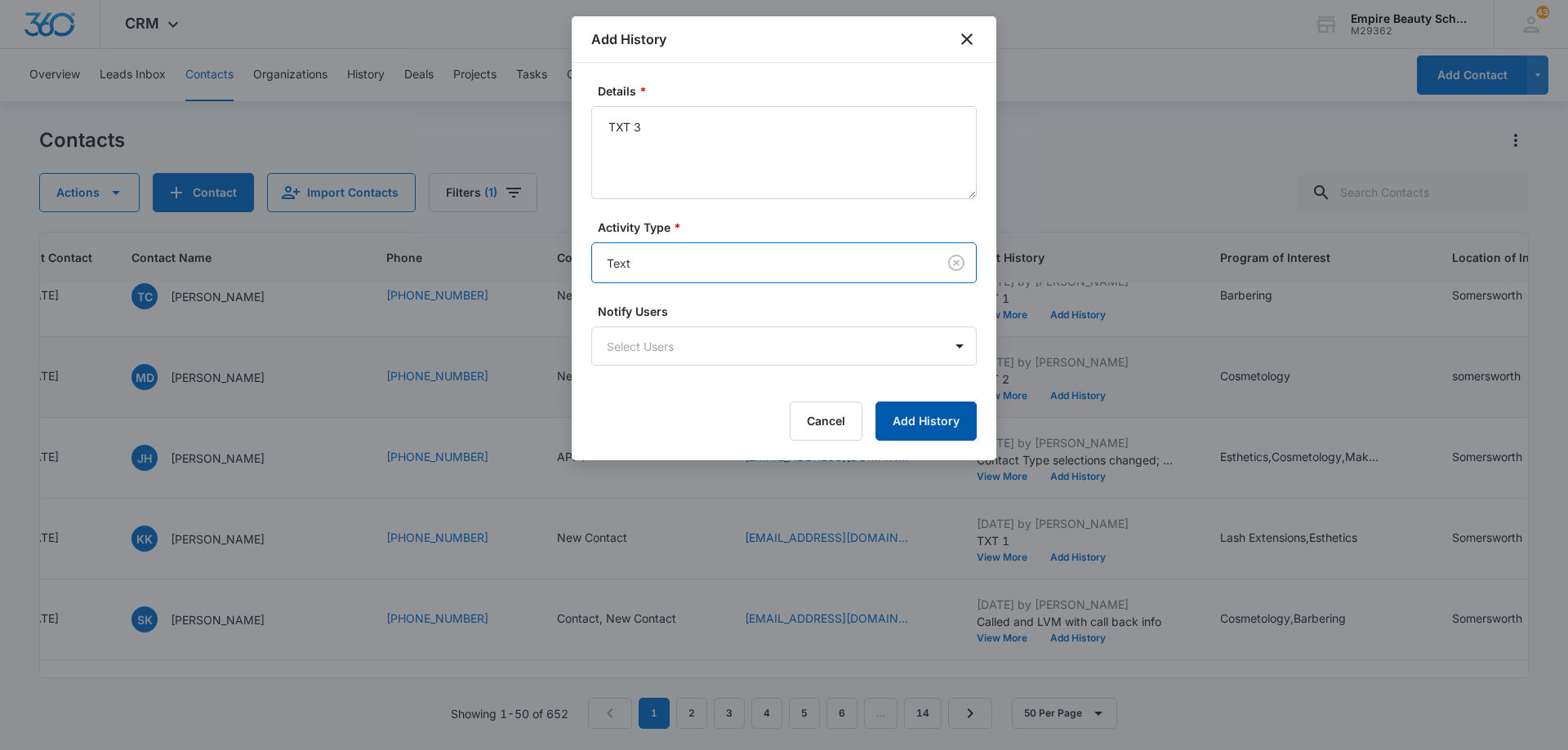
click at [907, 416] on button "Add History" at bounding box center [926, 421] width 101 height 39
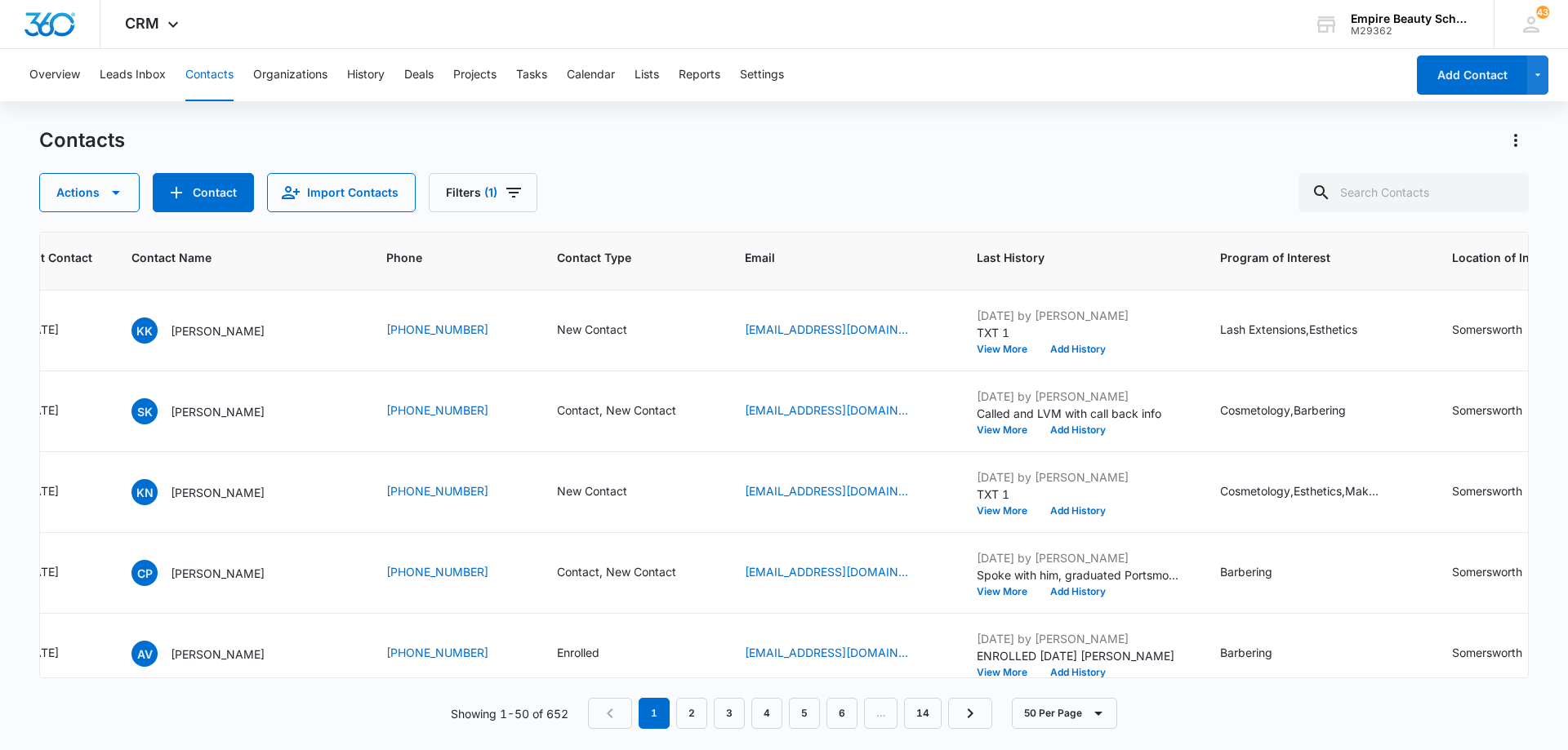
scroll to position [2940, 313]
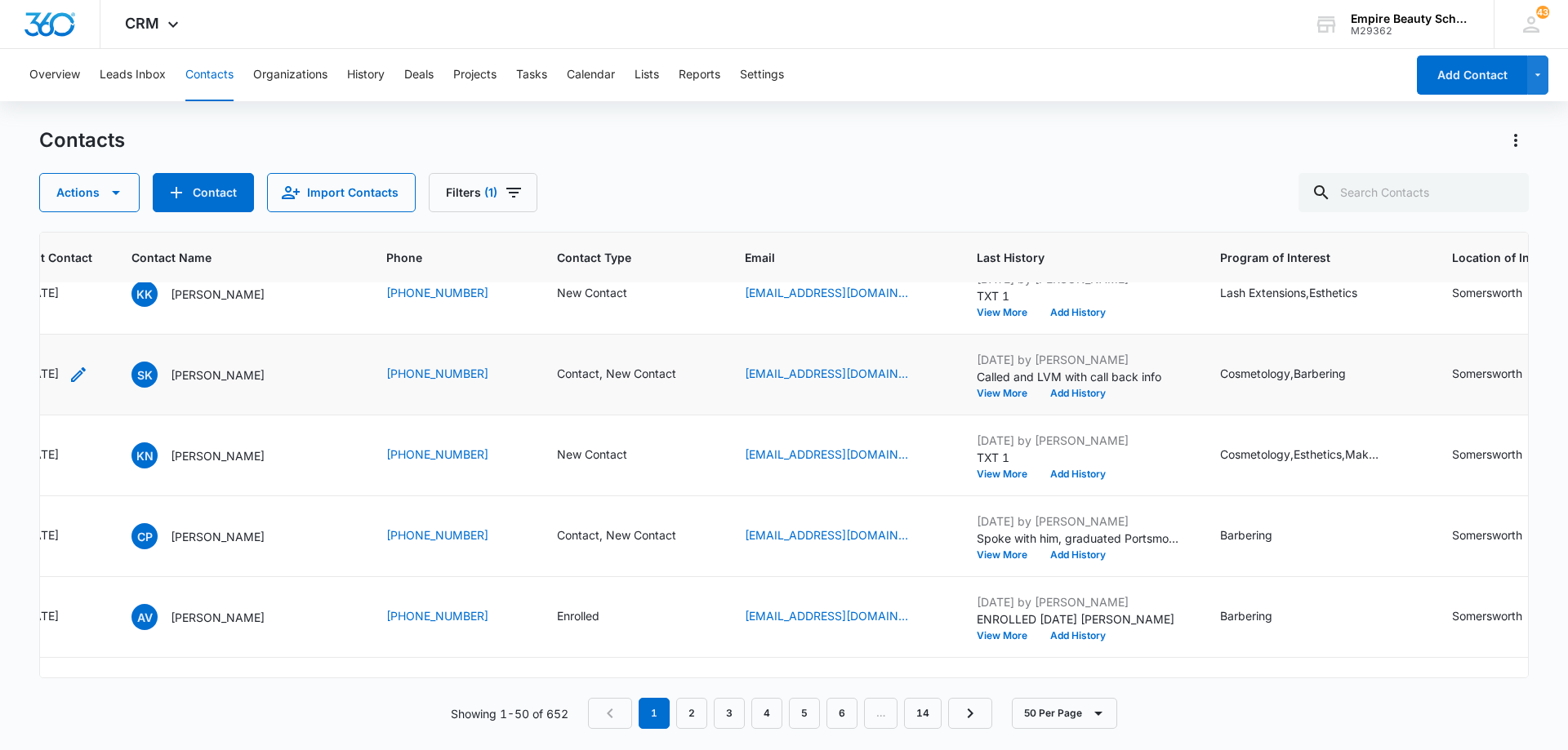
click at [88, 378] on icon "Last Contact - 1755734400 - Select to Edit Field" at bounding box center [78, 375] width 20 height 20
click at [244, 367] on input "[DATE]" at bounding box center [225, 362] width 120 height 18
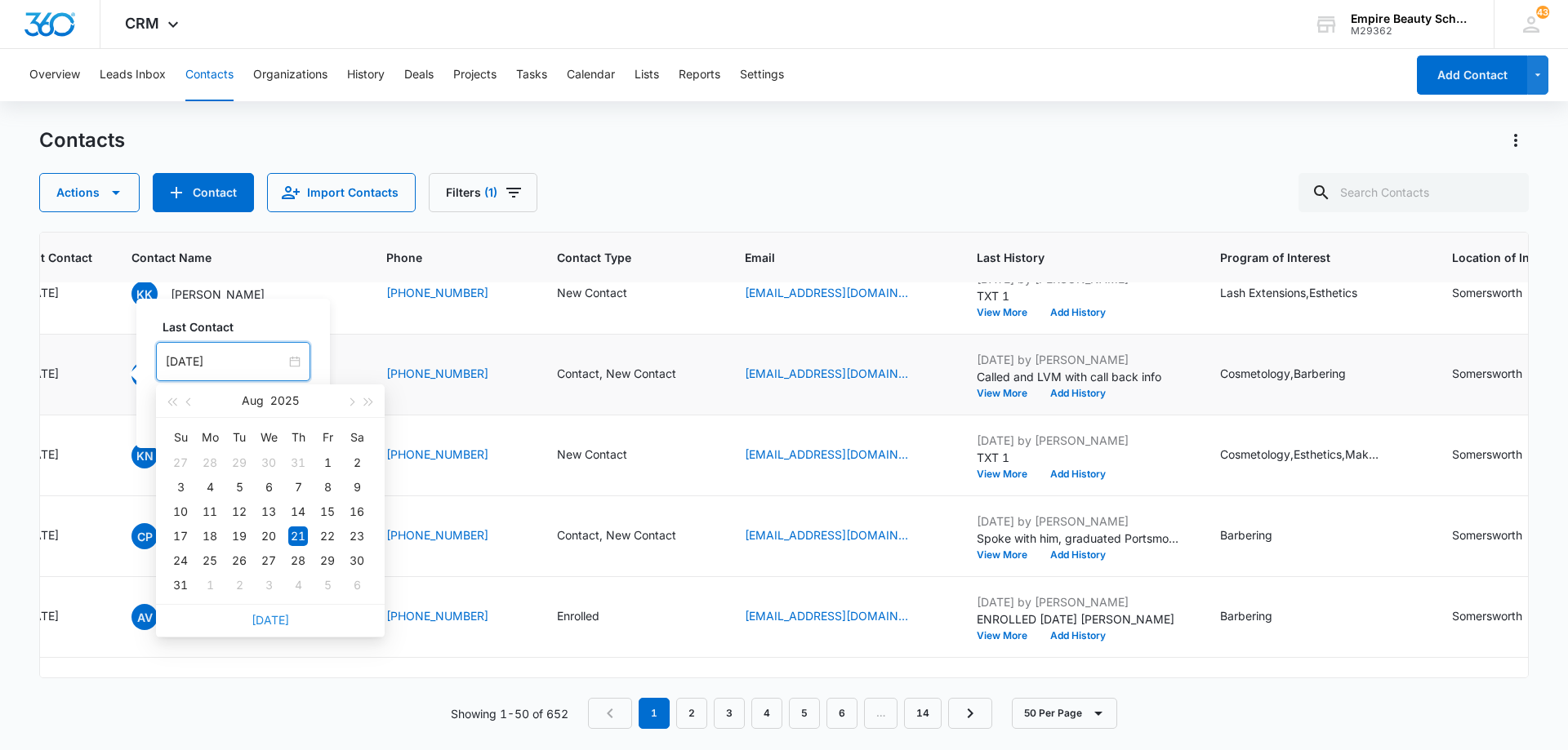
drag, startPoint x: 261, startPoint y: 620, endPoint x: 275, endPoint y: 534, distance: 87.1
click at [261, 619] on link "[DATE]" at bounding box center [270, 620] width 38 height 14
type input "[DATE]"
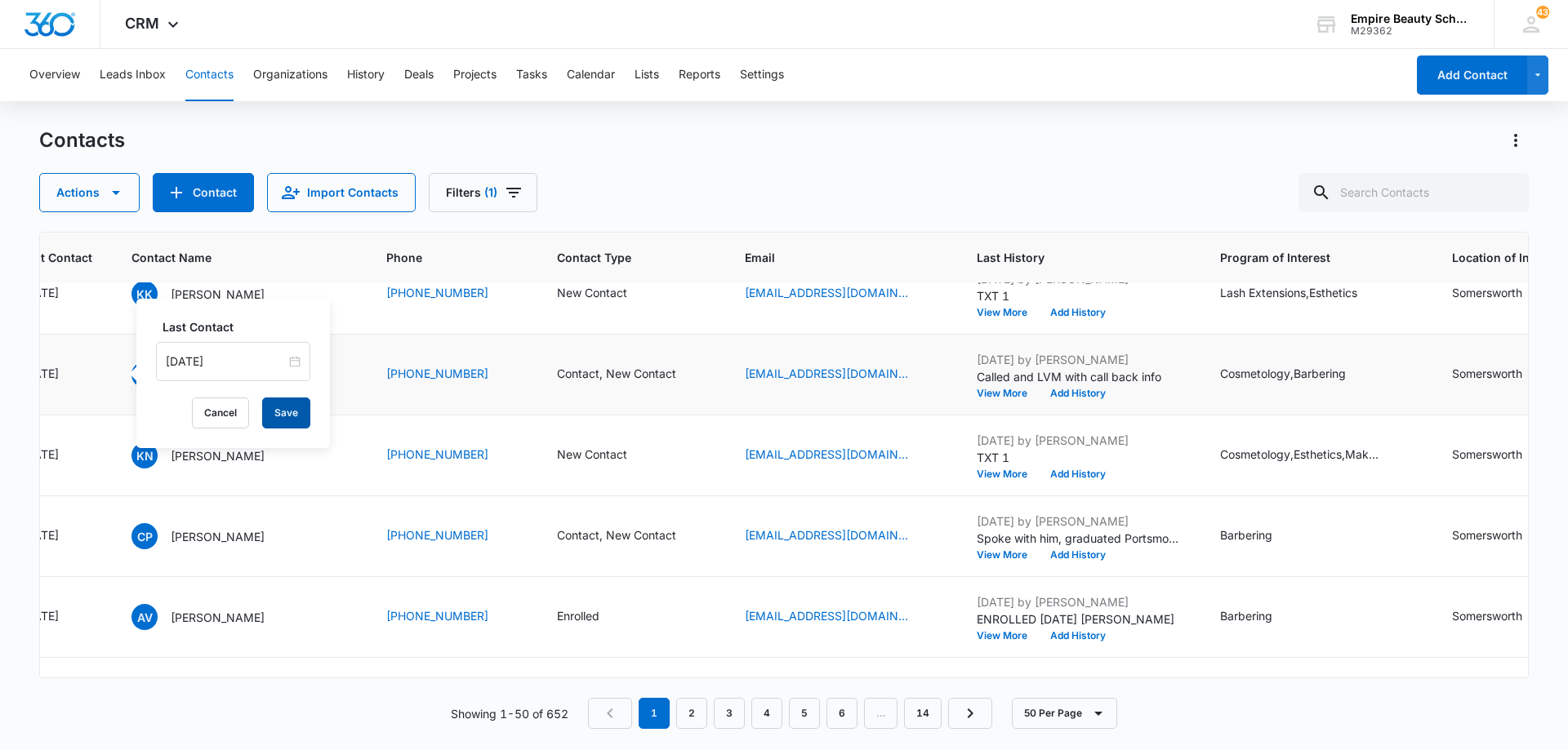
click at [289, 411] on button "Save" at bounding box center [286, 414] width 48 height 31
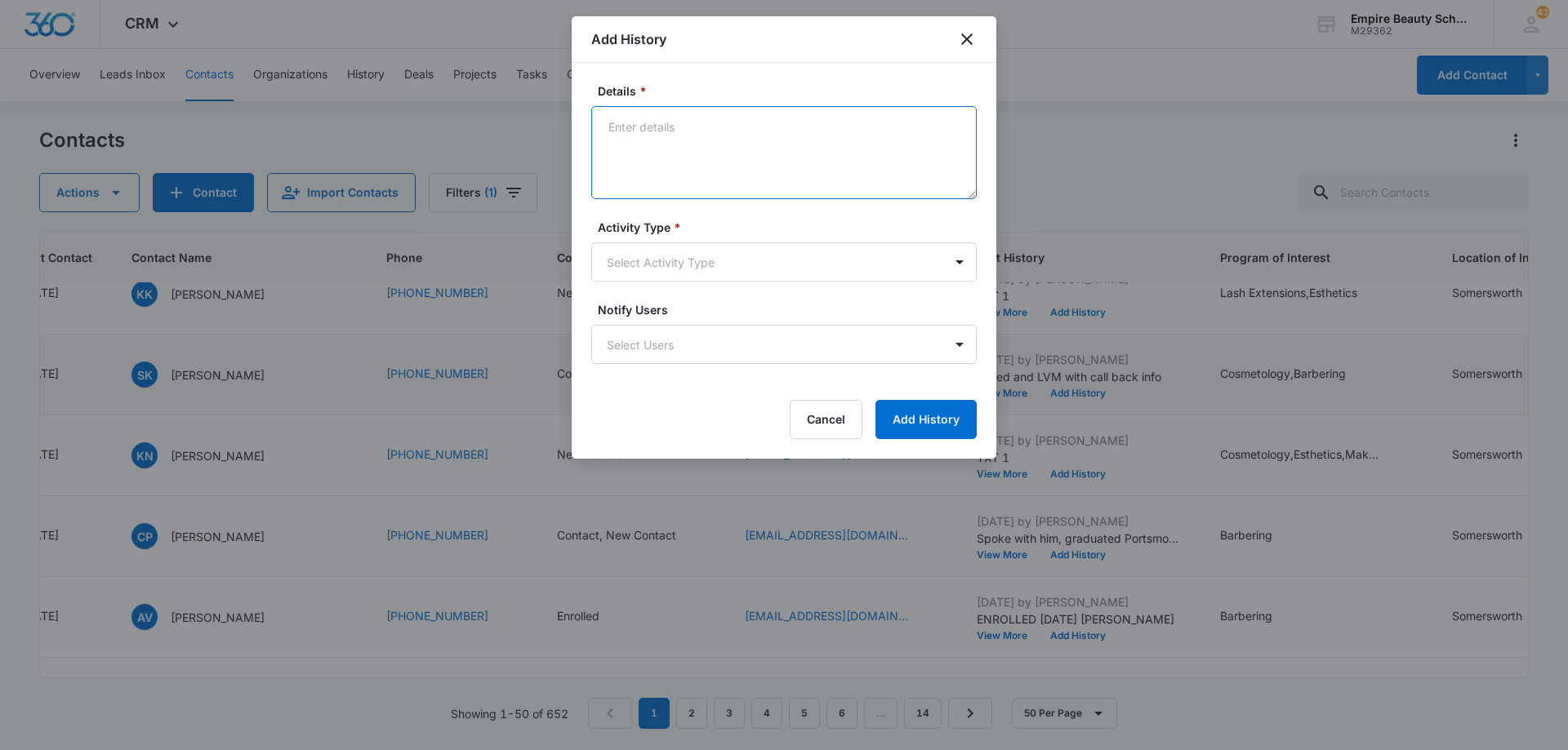
click at [831, 151] on textarea "Details *" at bounding box center [783, 152] width 385 height 93
type textarea "LVM"
click at [802, 258] on body "CRM Apps Forms CRM Email Shop Payments POS Files Brand Settings Empire Beauty S…" at bounding box center [784, 375] width 1568 height 750
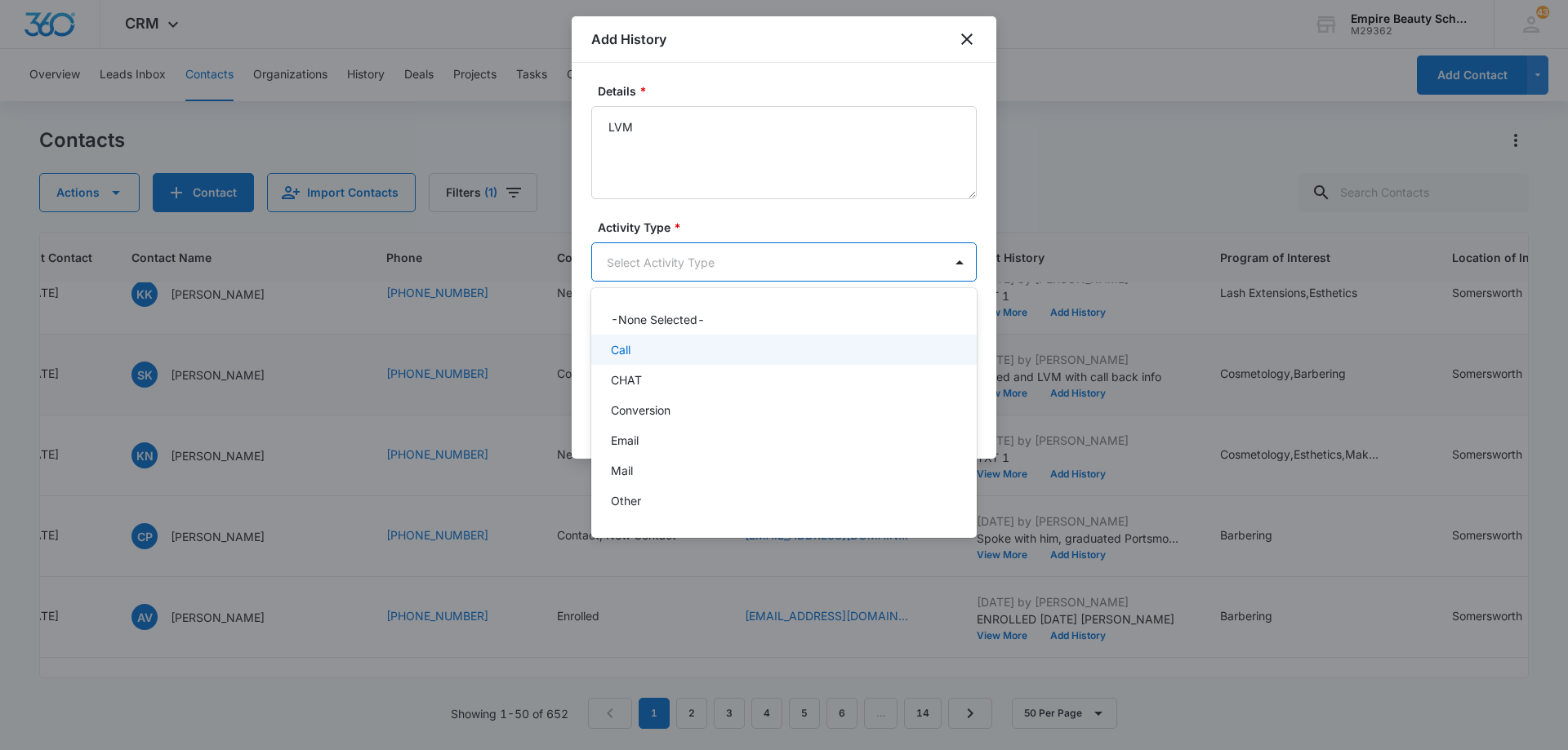
click at [794, 348] on div "Call" at bounding box center [782, 350] width 343 height 18
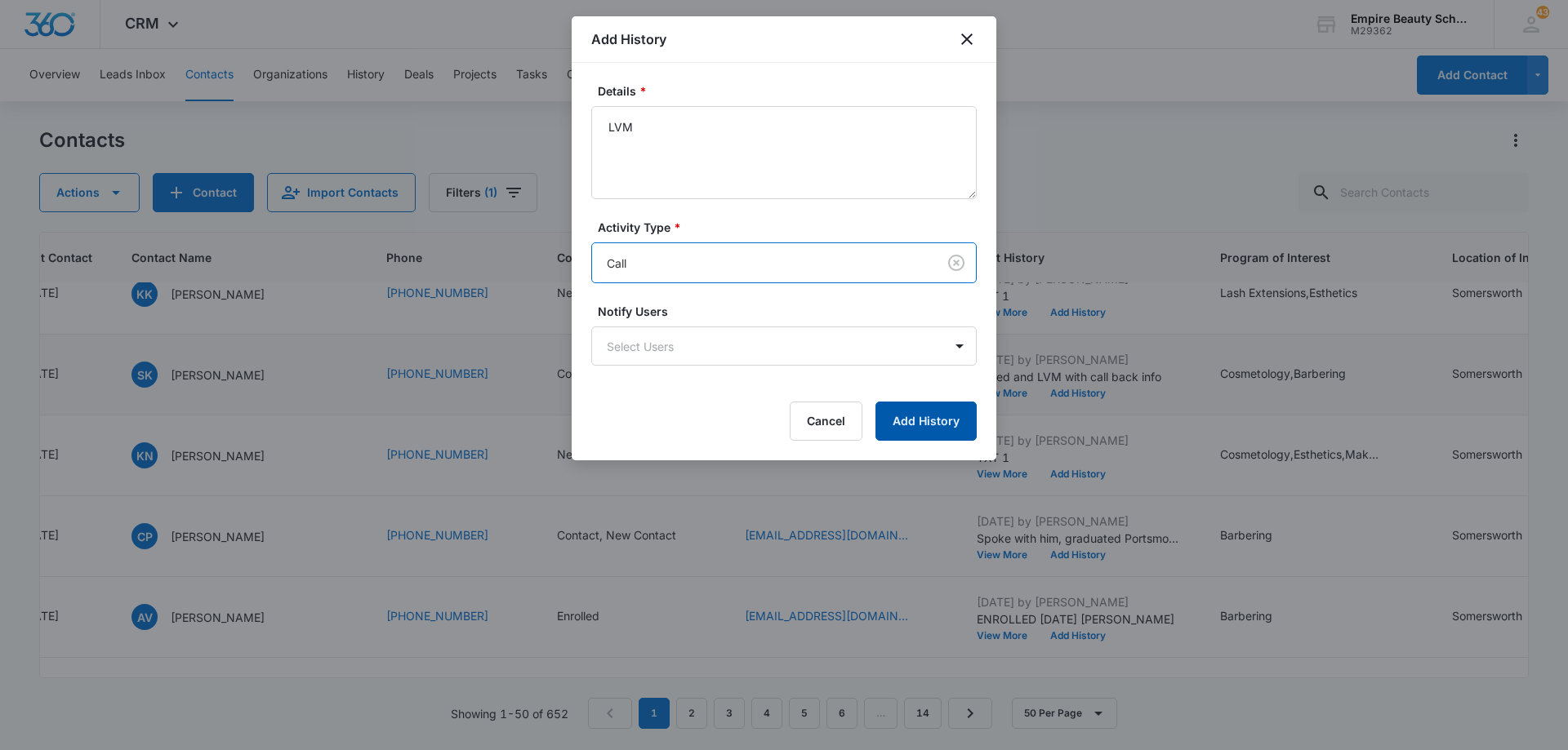
click at [926, 418] on button "Add History" at bounding box center [926, 421] width 101 height 39
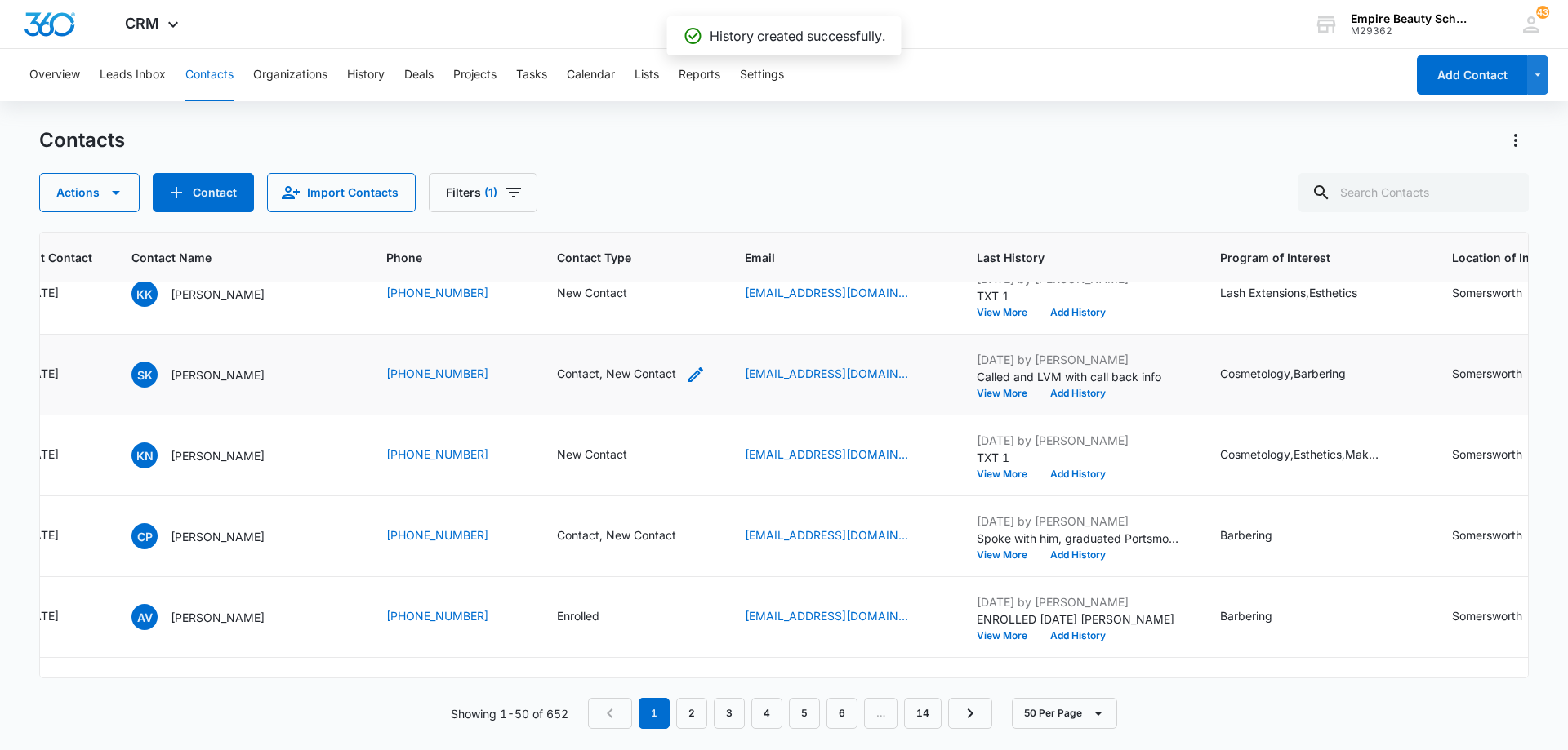
click at [686, 375] on icon "Contact Type - Contact, New Contact - Select to Edit Field" at bounding box center [695, 375] width 20 height 20
click at [595, 270] on icon "Remove New Contact" at bounding box center [598, 269] width 10 height 10
click at [641, 325] on button "Save" at bounding box center [619, 322] width 48 height 31
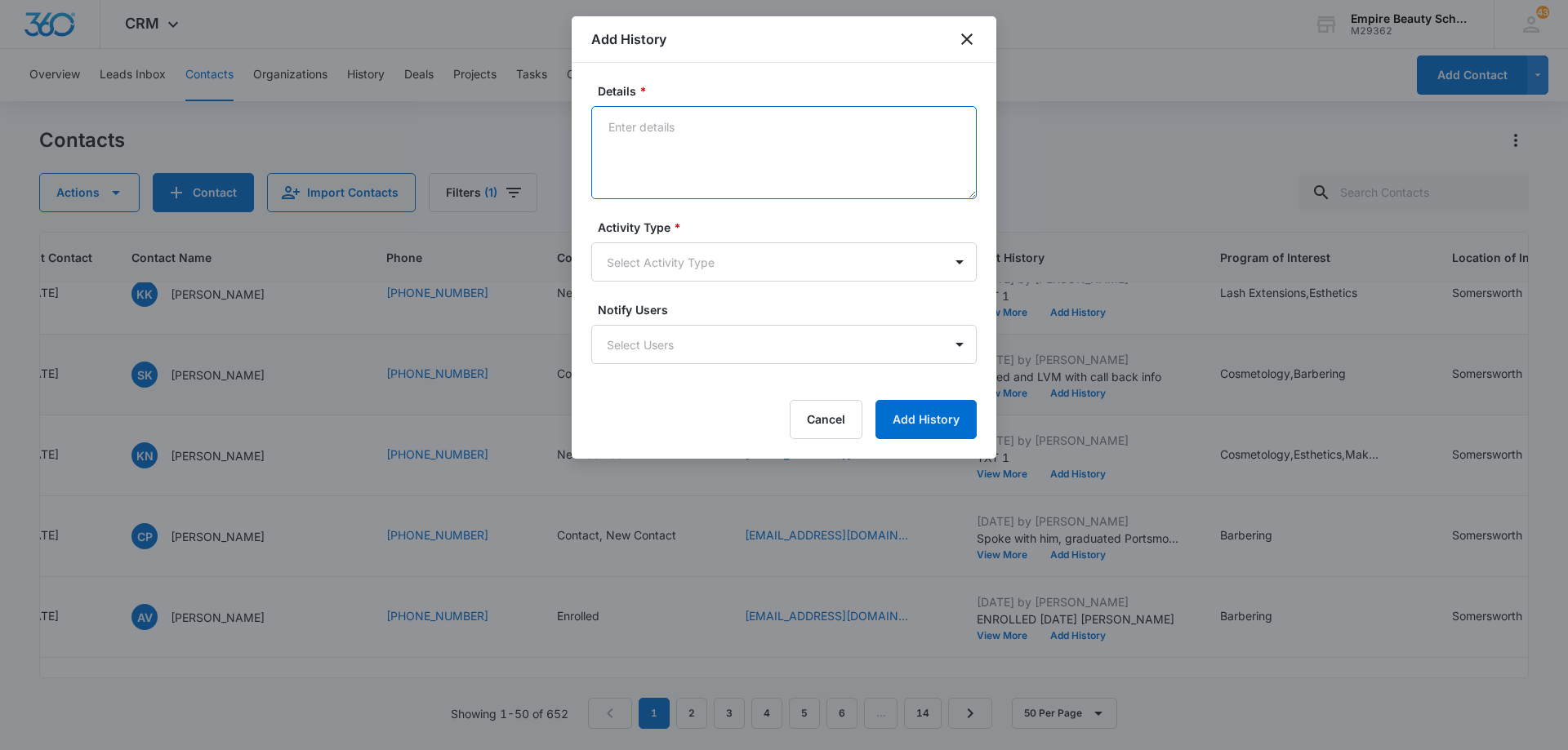
click at [749, 149] on textarea "Details *" at bounding box center [783, 152] width 385 height 93
type textarea "TXT"
click at [745, 272] on body "CRM Apps Forms CRM Email Shop Payments POS Files Brand Settings Empire Beauty S…" at bounding box center [784, 375] width 1568 height 750
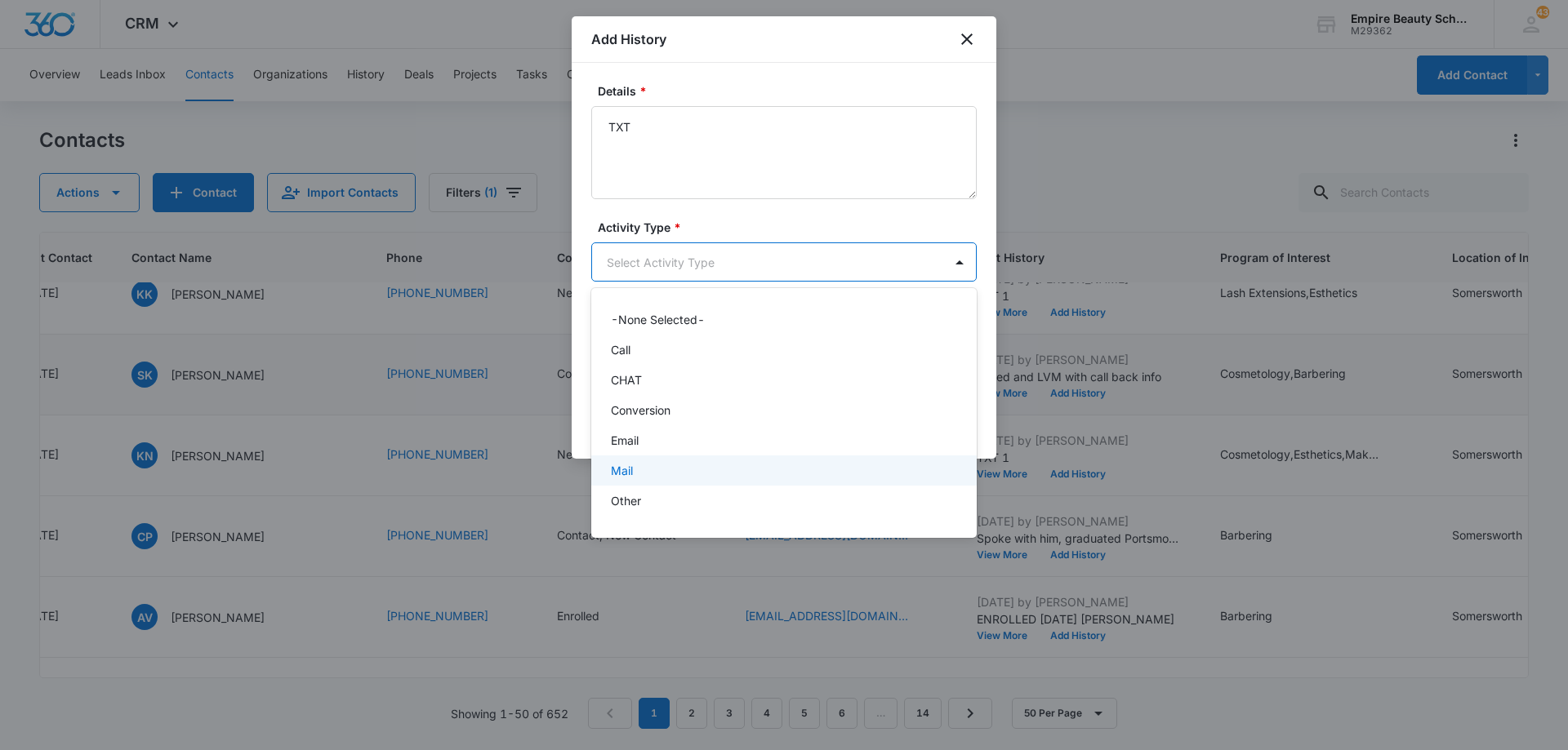
scroll to position [85, 0]
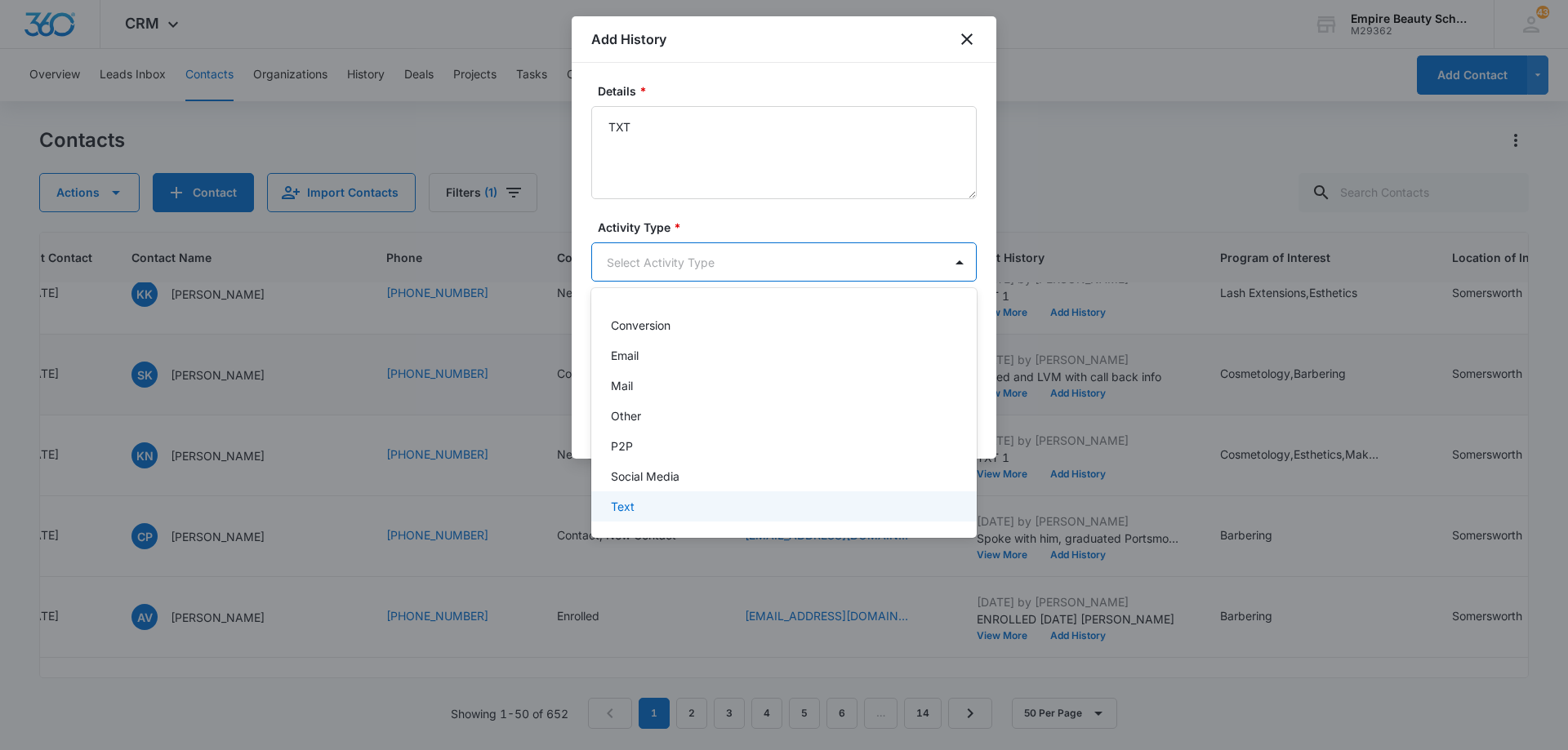
click at [730, 501] on div "Text" at bounding box center [782, 507] width 343 height 18
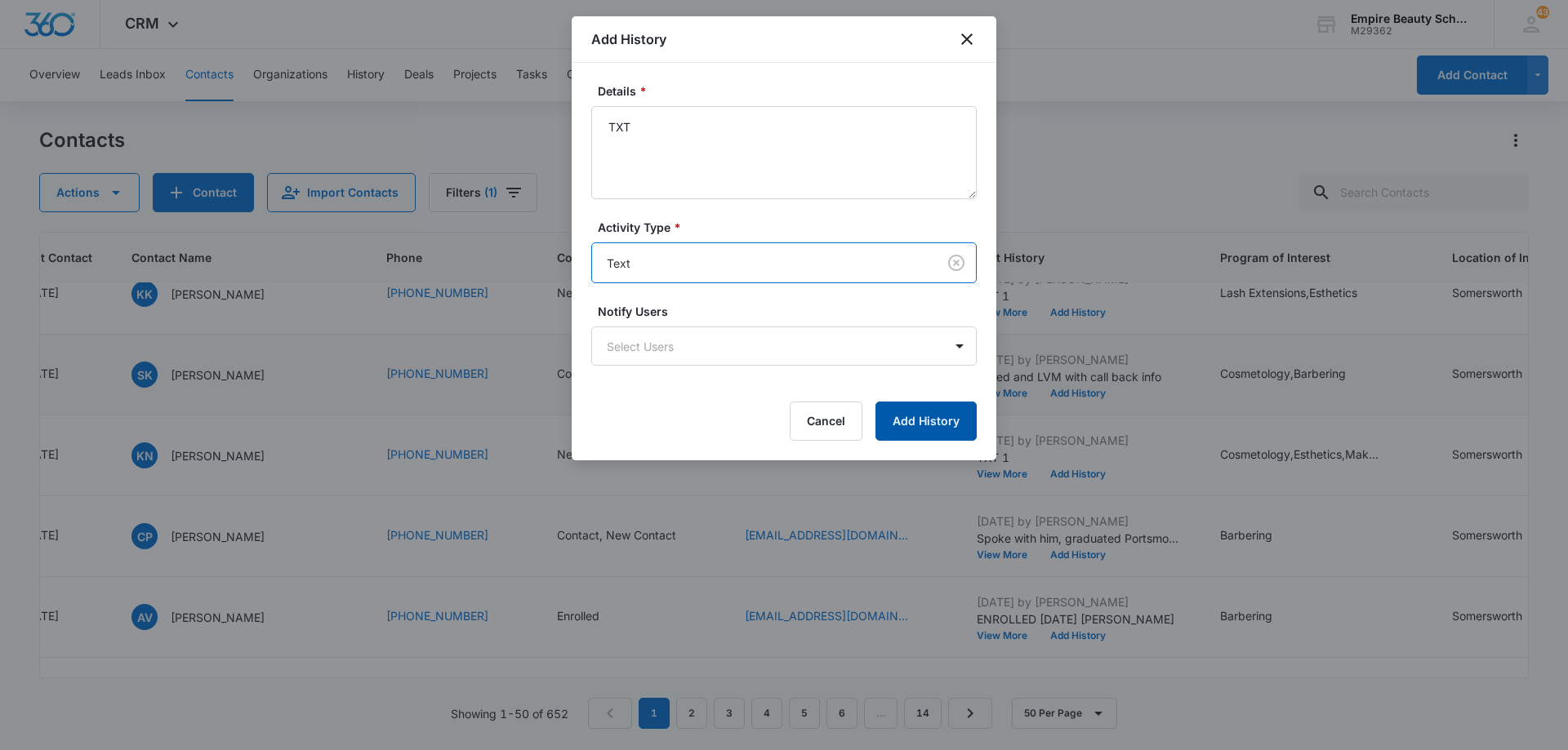
click at [921, 423] on button "Add History" at bounding box center [926, 421] width 101 height 39
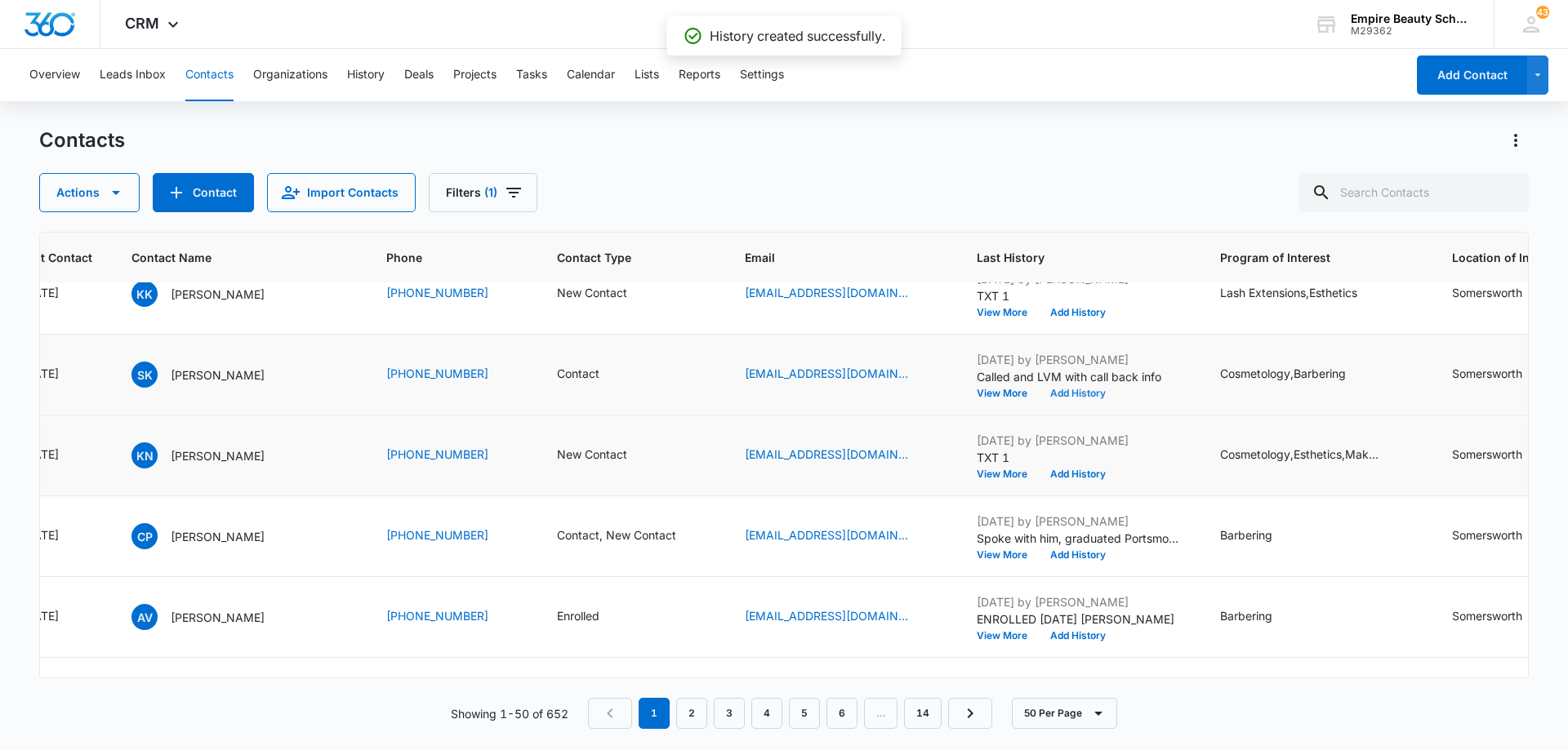
scroll to position [3021, 313]
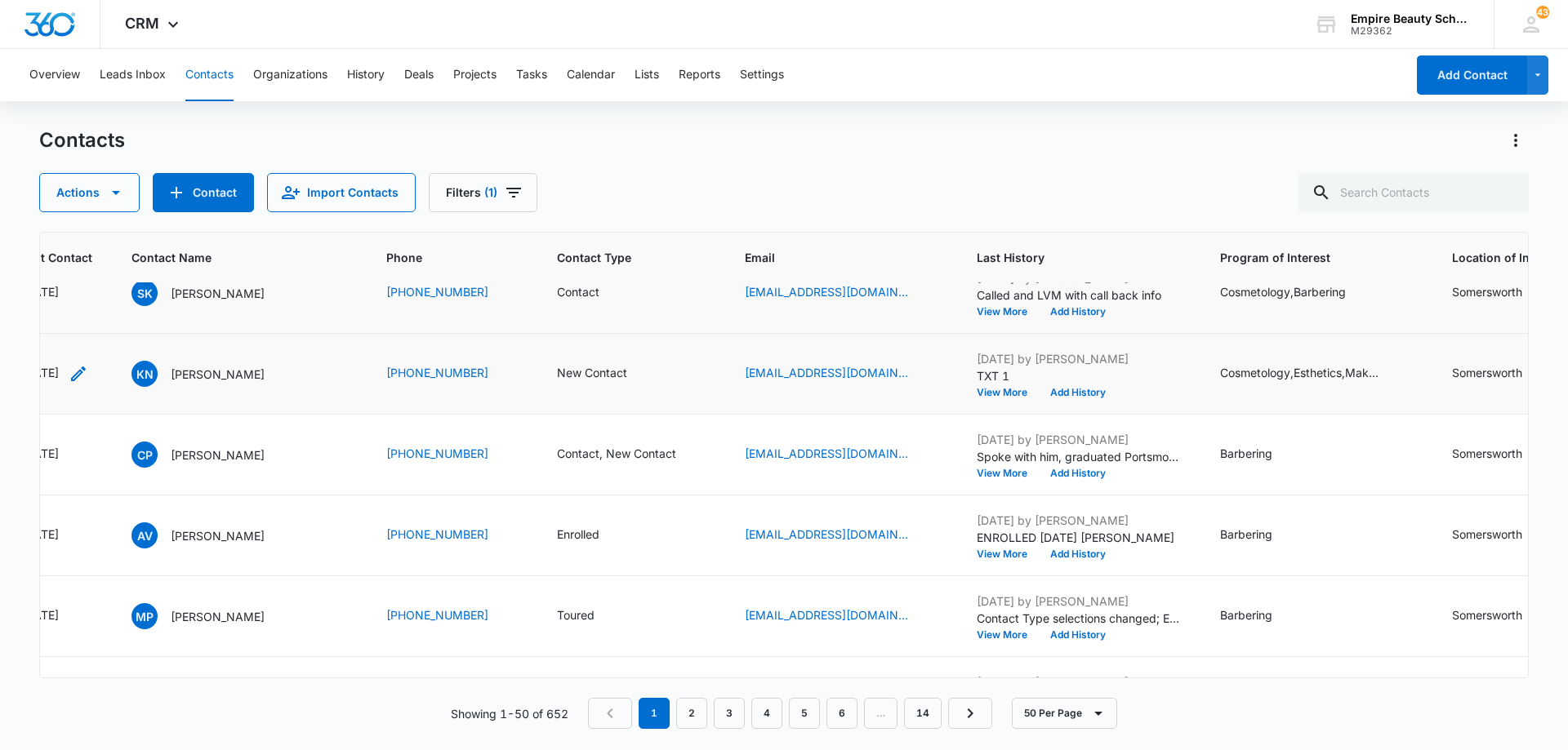
click at [88, 375] on icon "Last Contact - 1755648000 - Select to Edit Field" at bounding box center [78, 374] width 20 height 20
click at [219, 370] on div "[DATE]" at bounding box center [233, 361] width 154 height 39
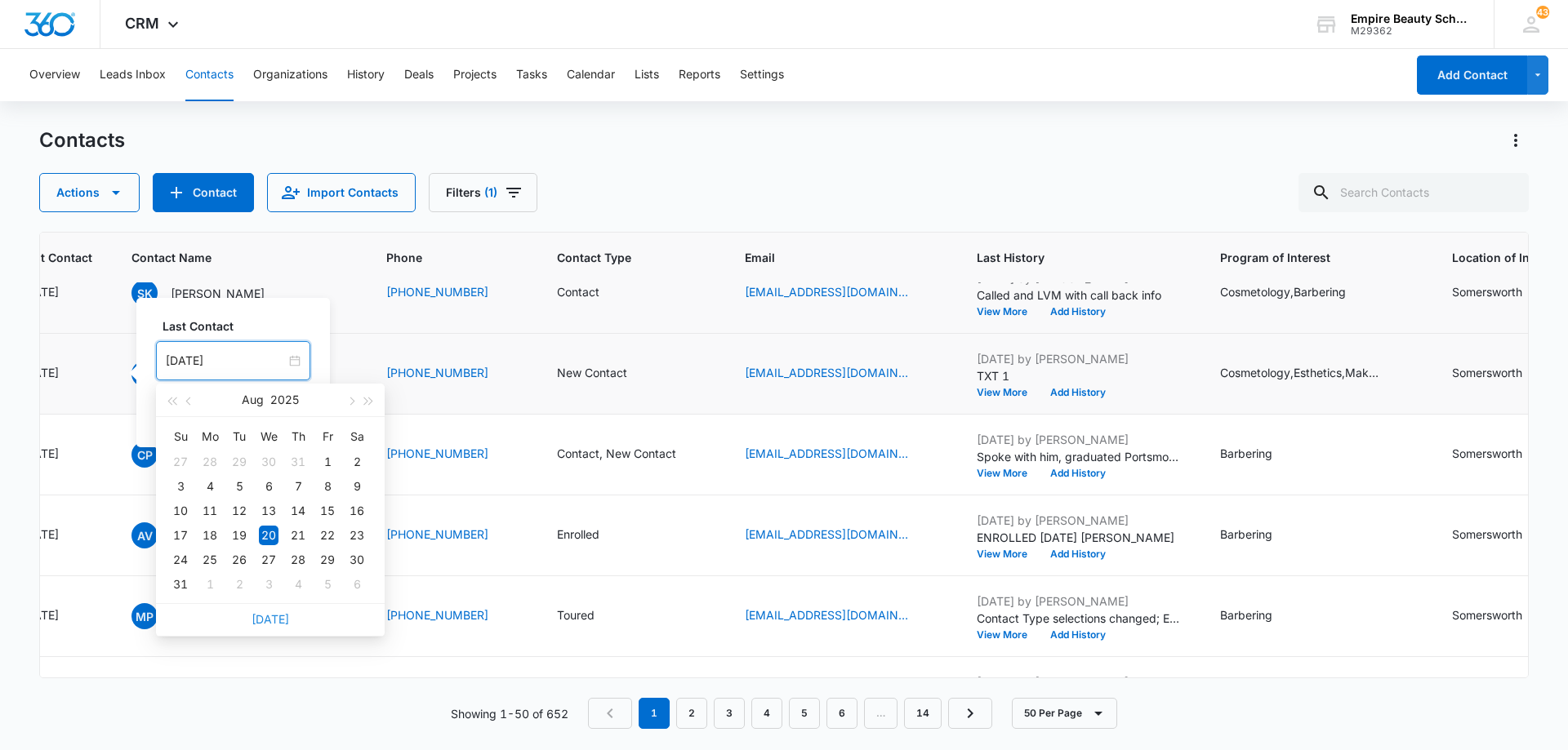
click at [271, 620] on link "[DATE]" at bounding box center [270, 619] width 38 height 14
type input "[DATE]"
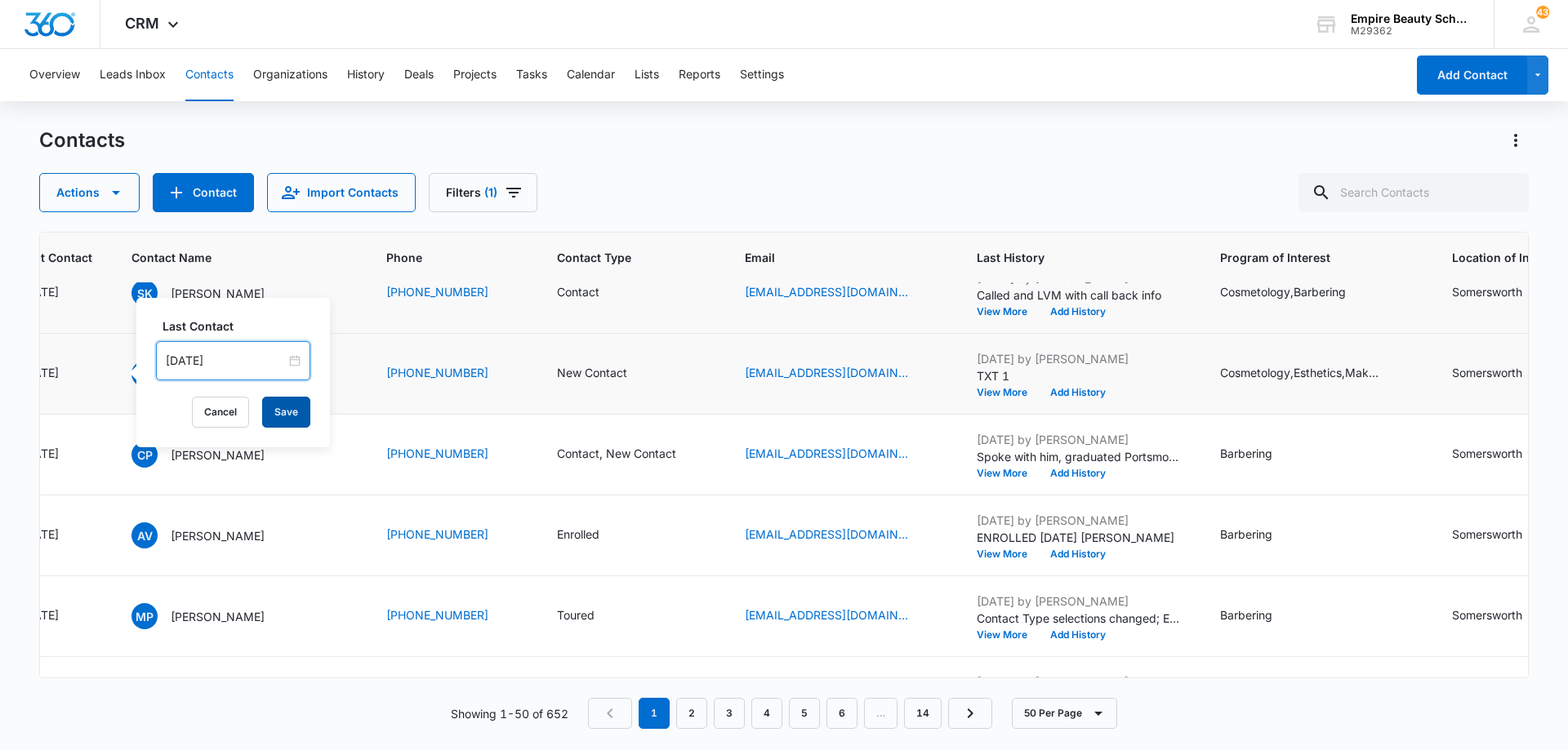
click at [284, 419] on button "Save" at bounding box center [286, 413] width 48 height 31
click at [637, 369] on icon "Contact Type - New Contact - Select to Edit Field" at bounding box center [647, 374] width 20 height 20
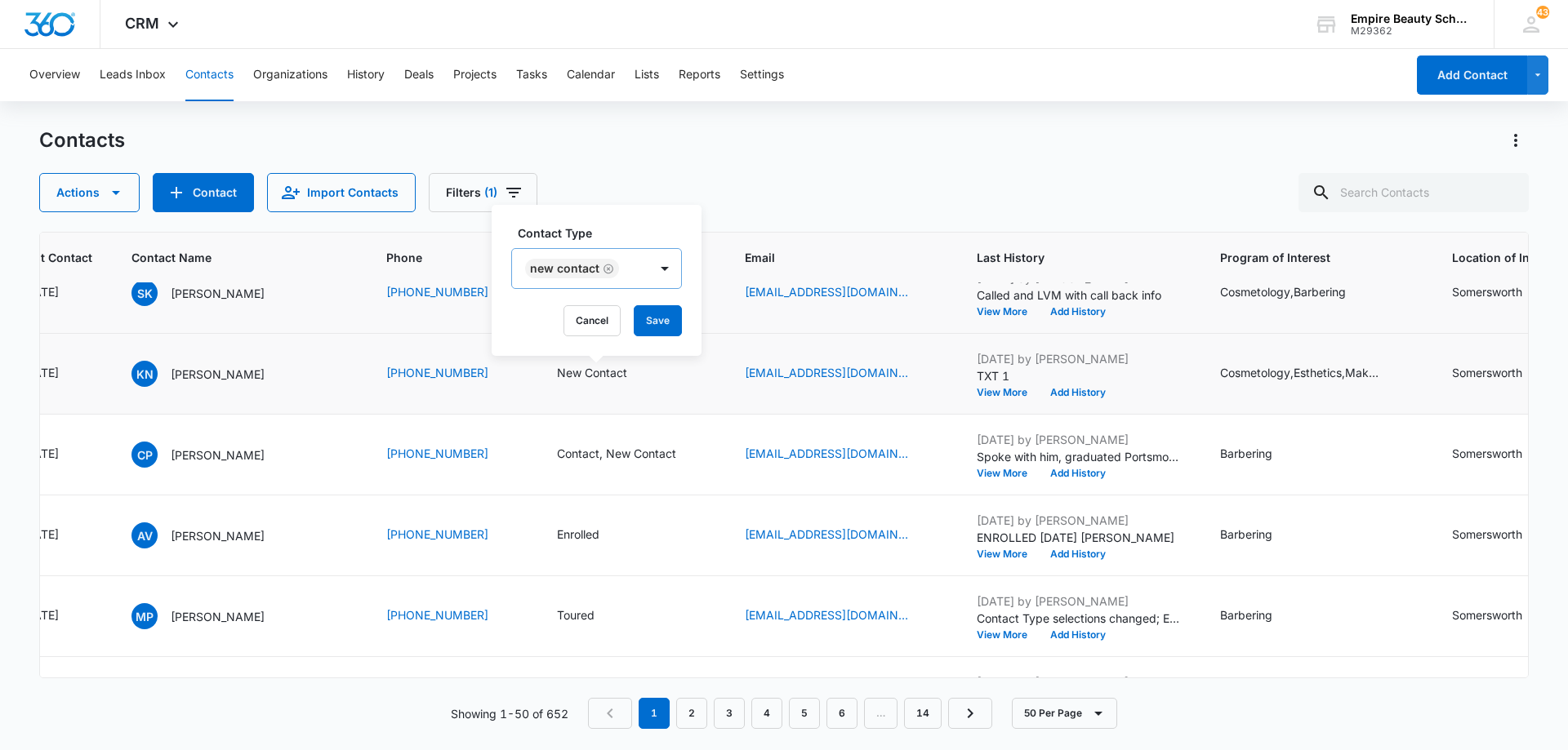
click at [608, 269] on icon "Remove New Contact" at bounding box center [608, 268] width 10 height 10
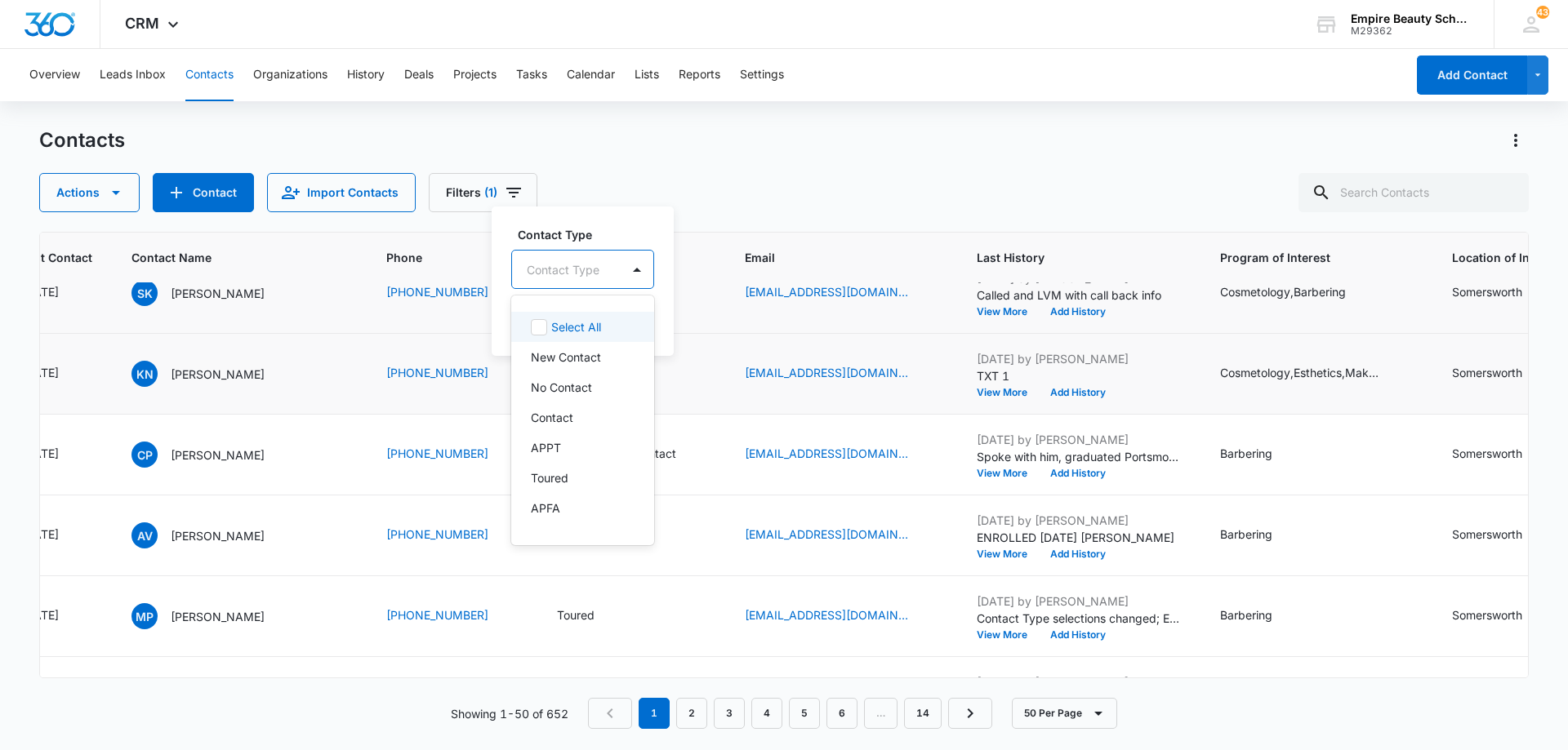
drag, startPoint x: 620, startPoint y: 273, endPoint x: 600, endPoint y: 365, distance: 94.1
click at [620, 274] on div "Contact Type" at bounding box center [566, 270] width 108 height 37
click at [585, 421] on div "Contact" at bounding box center [580, 417] width 100 height 18
drag, startPoint x: 632, startPoint y: 270, endPoint x: 627, endPoint y: 315, distance: 45.3
click at [633, 271] on div at bounding box center [638, 268] width 26 height 26
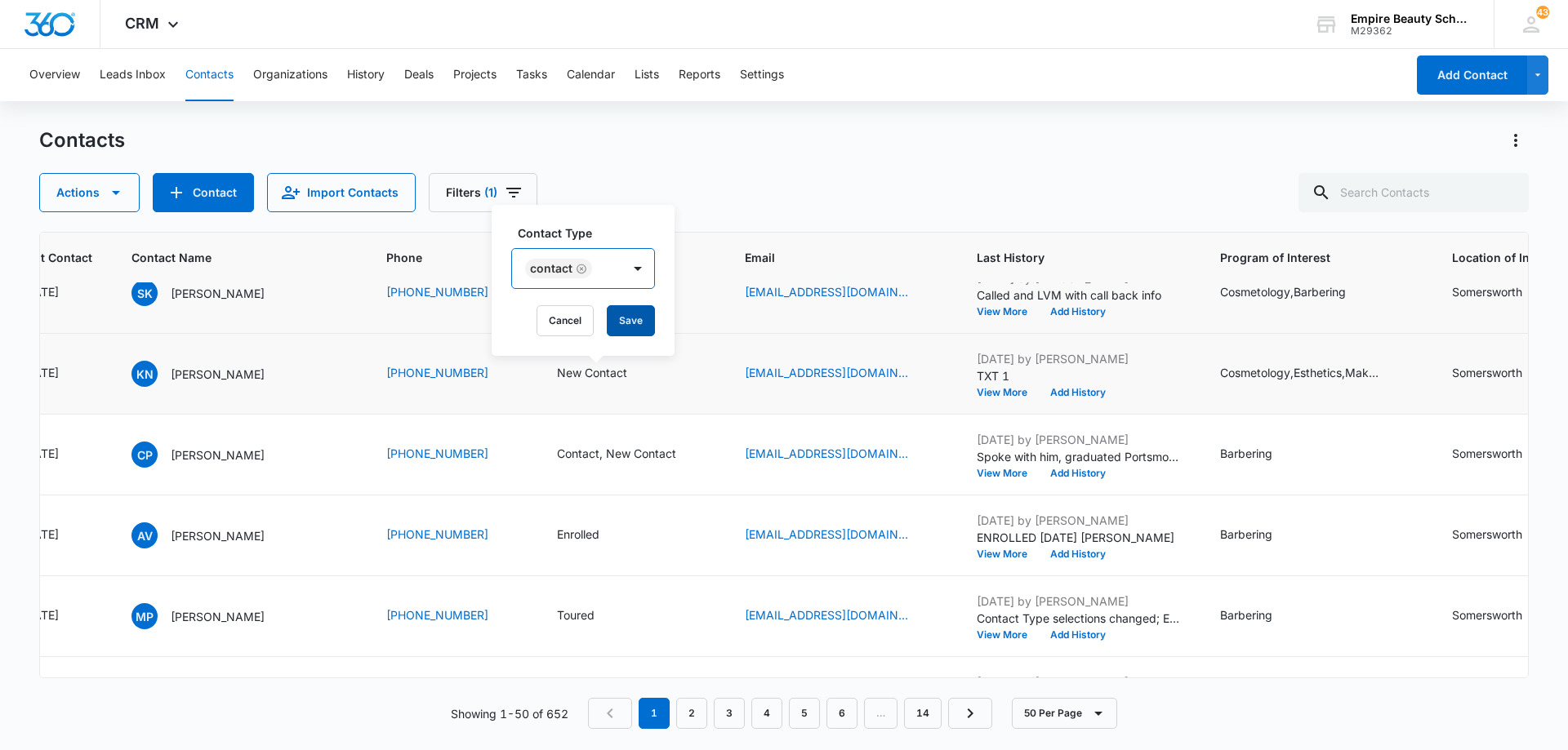
click at [625, 322] on button "Save" at bounding box center [630, 321] width 48 height 31
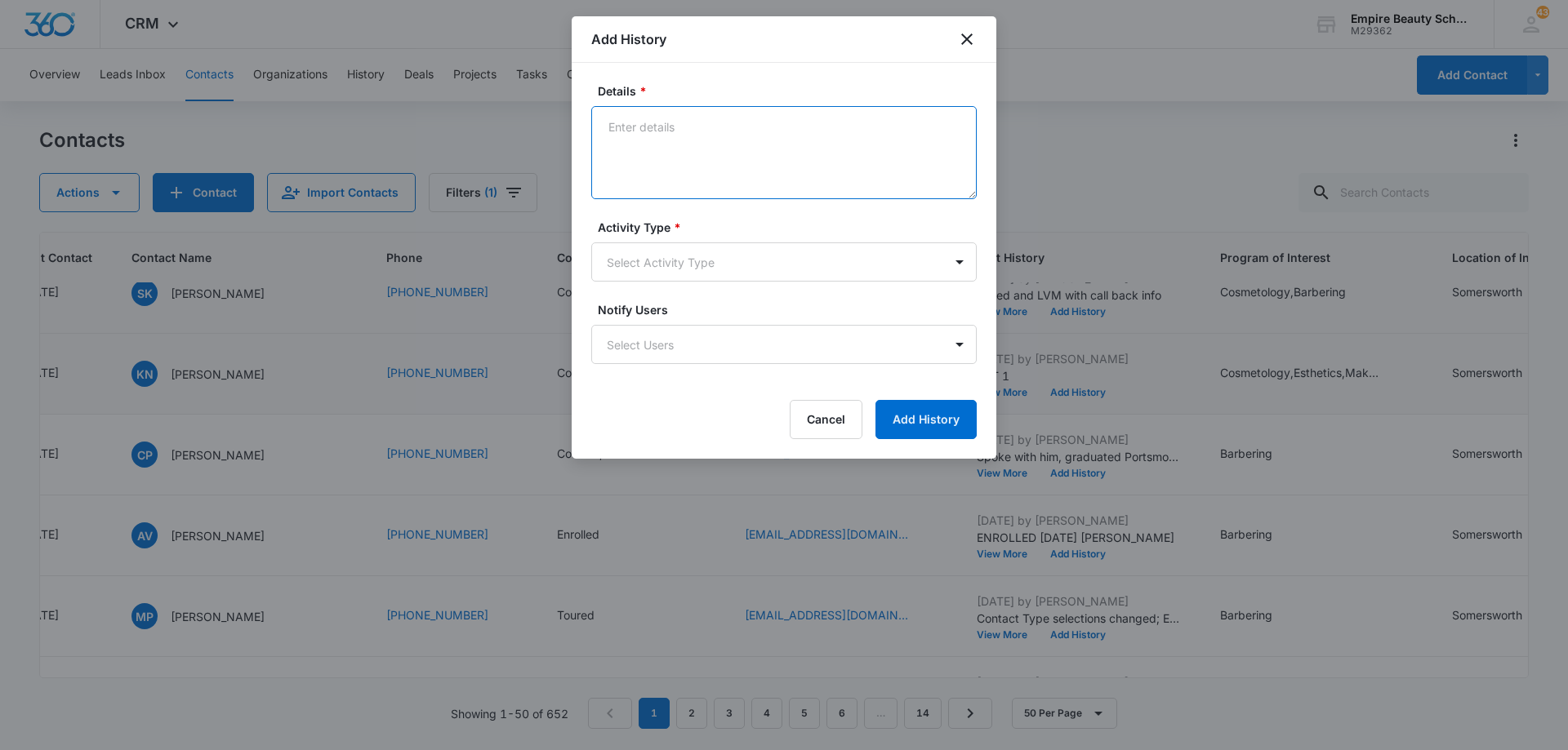
click at [776, 144] on textarea "Details *" at bounding box center [783, 152] width 385 height 93
type textarea "LVm for call back"
click at [812, 258] on body "CRM Apps Forms CRM Email Shop Payments POS Files Brand Settings Empire Beauty S…" at bounding box center [784, 375] width 1568 height 750
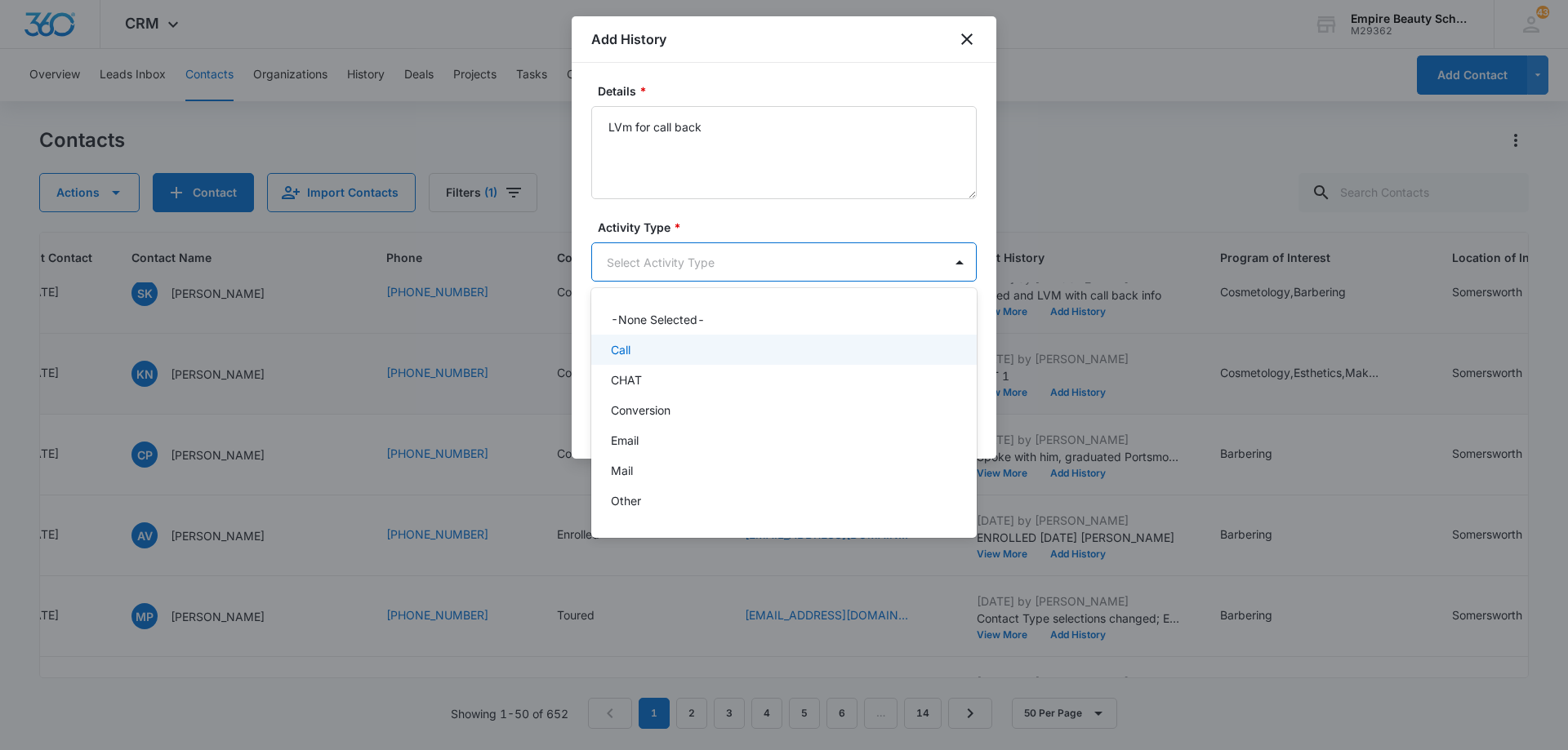
click at [771, 363] on div "Call" at bounding box center [783, 349] width 385 height 30
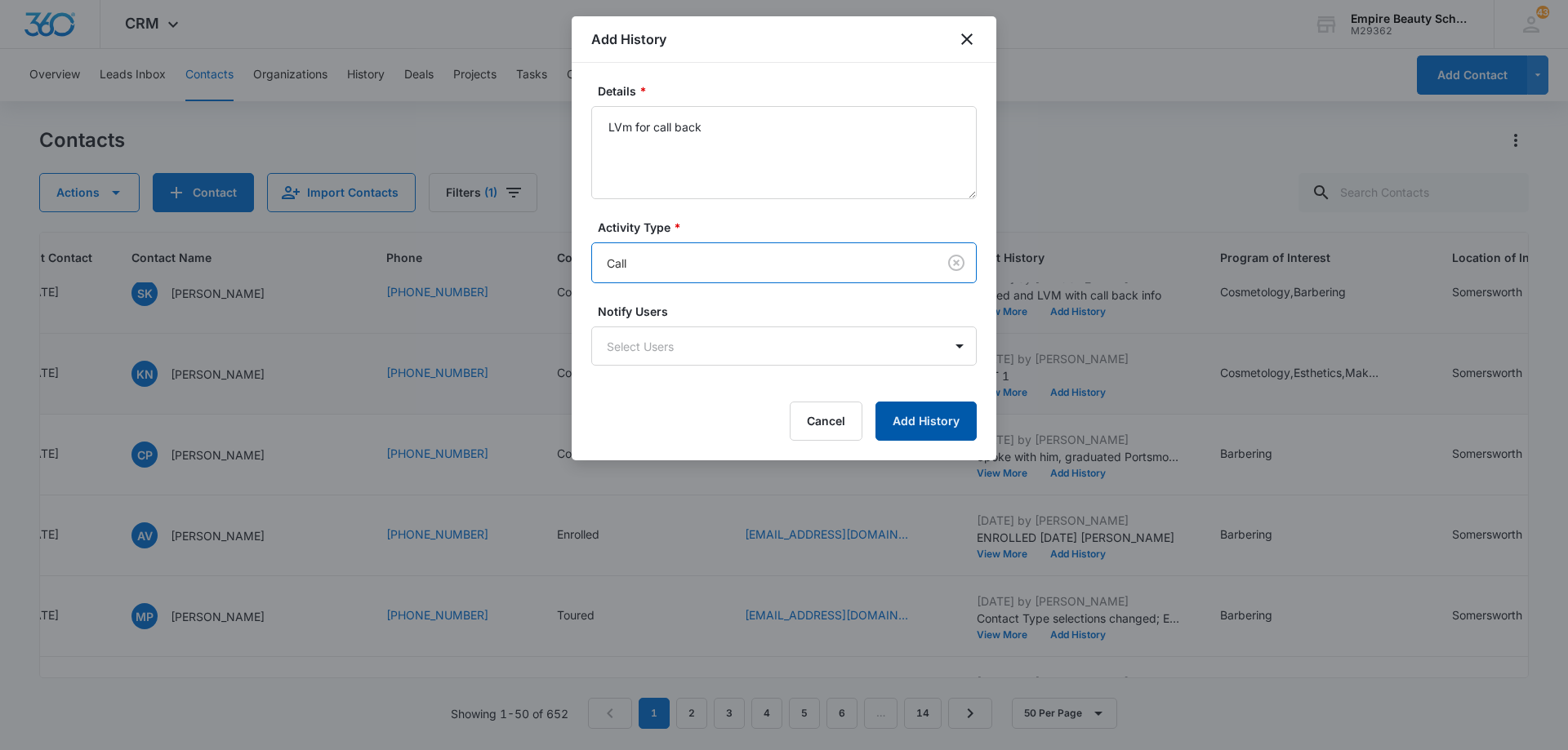
click at [911, 411] on button "Add History" at bounding box center [926, 421] width 101 height 39
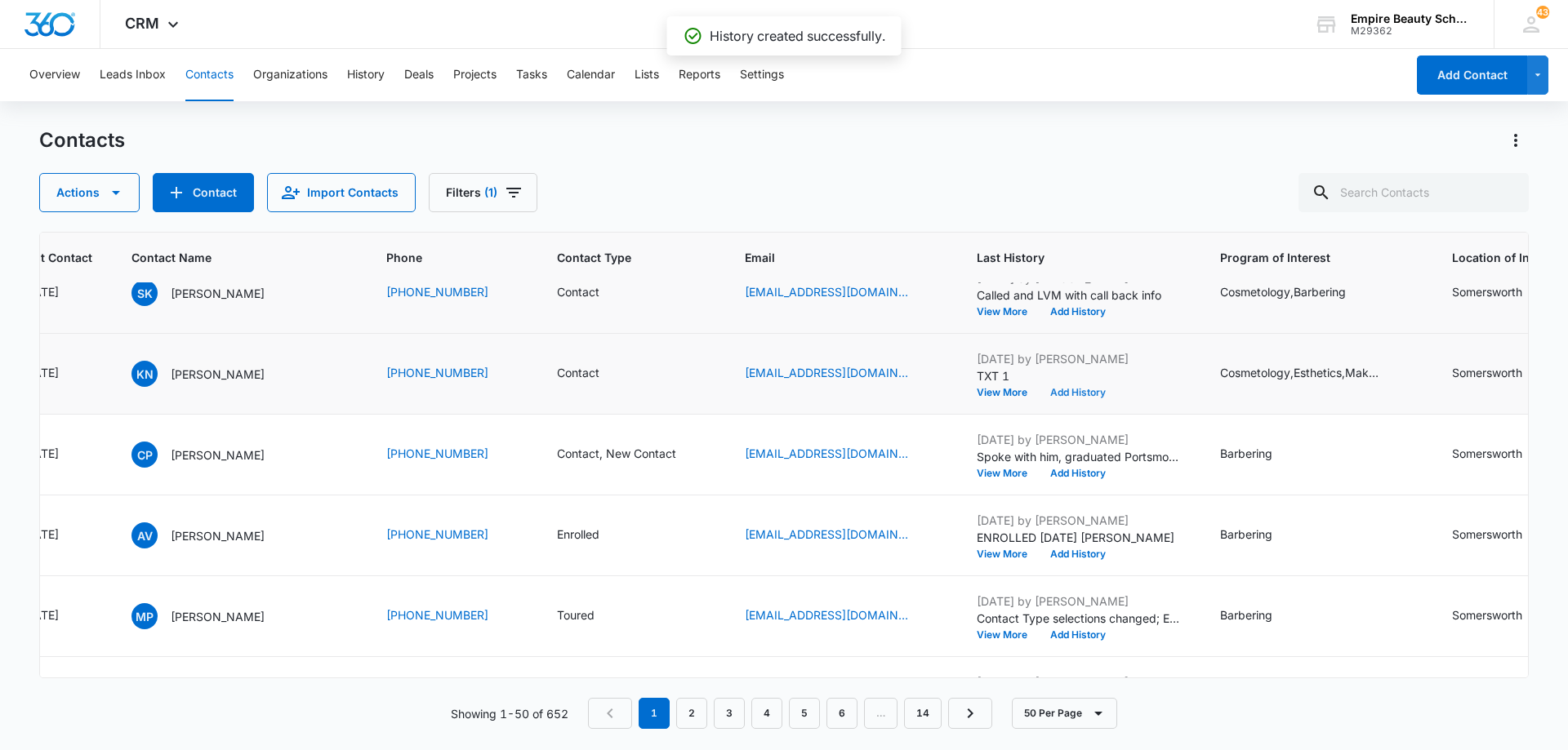
click at [1072, 395] on button "Add History" at bounding box center [1078, 393] width 78 height 10
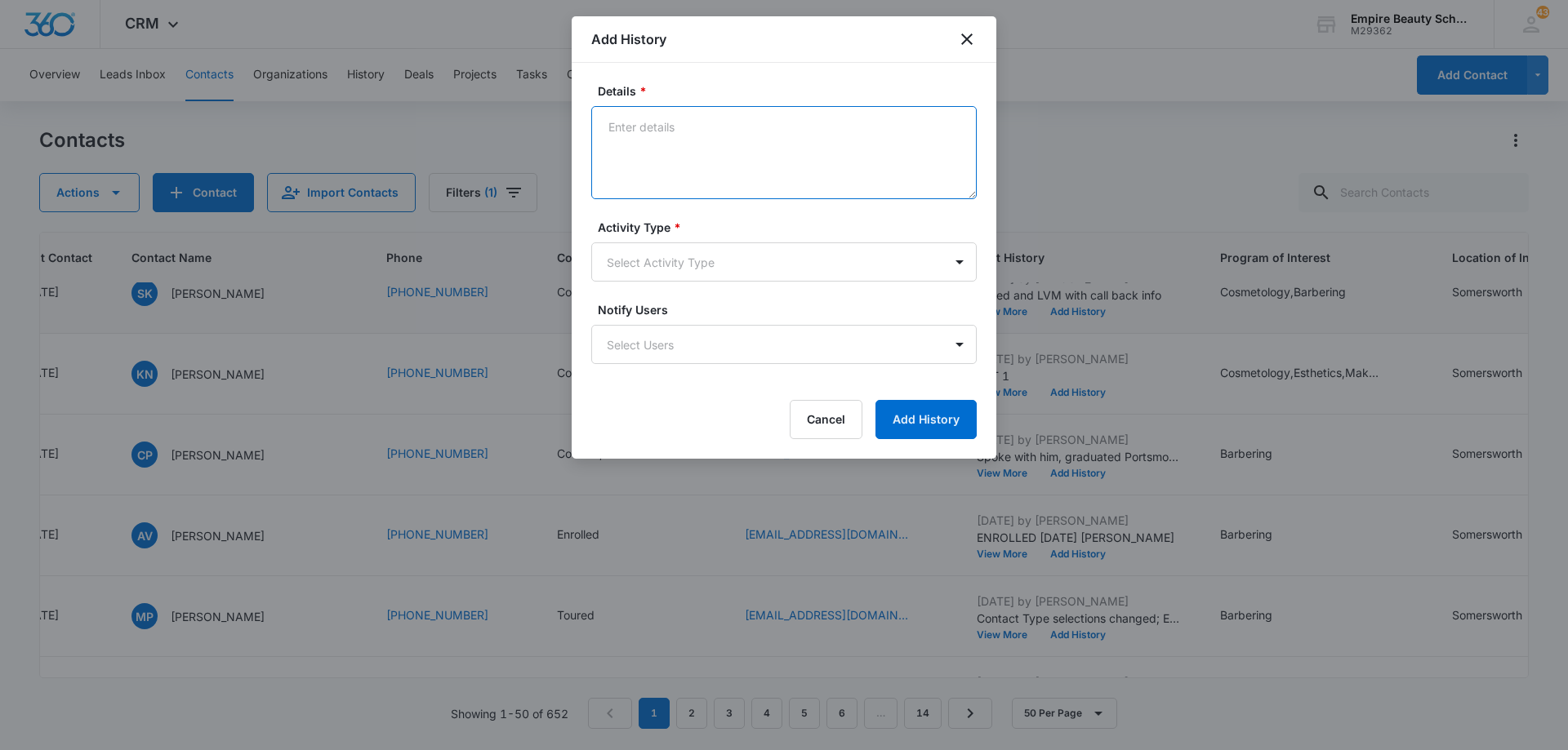
click at [712, 148] on textarea "Details *" at bounding box center [783, 152] width 385 height 93
type textarea "TXT"
click at [721, 263] on body "CRM Apps Forms CRM Email Shop Payments POS Files Brand Settings Empire Beauty S…" at bounding box center [784, 375] width 1568 height 750
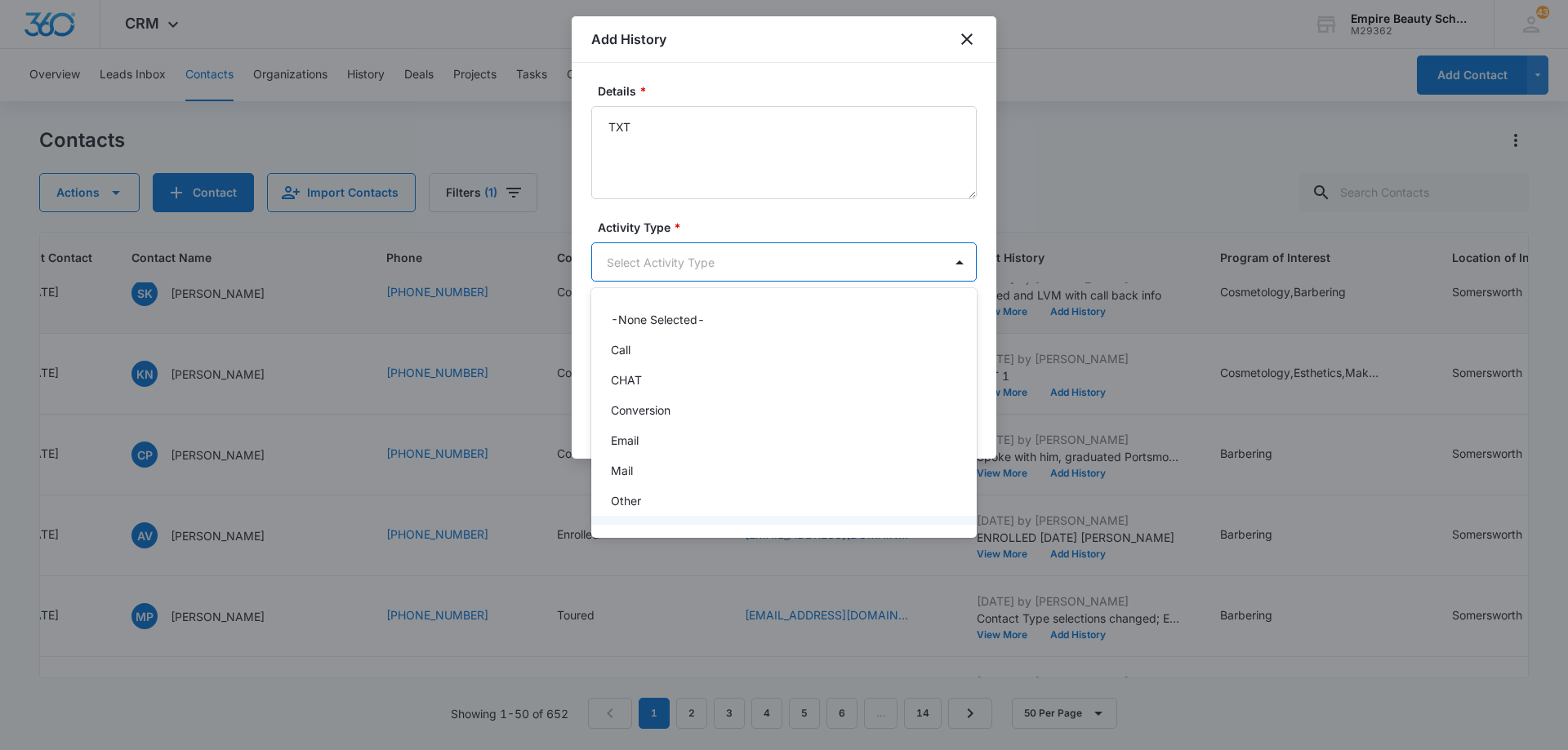
scroll to position [85, 0]
drag, startPoint x: 740, startPoint y: 502, endPoint x: 808, endPoint y: 483, distance: 70.6
click at [741, 502] on div "Text" at bounding box center [782, 507] width 343 height 18
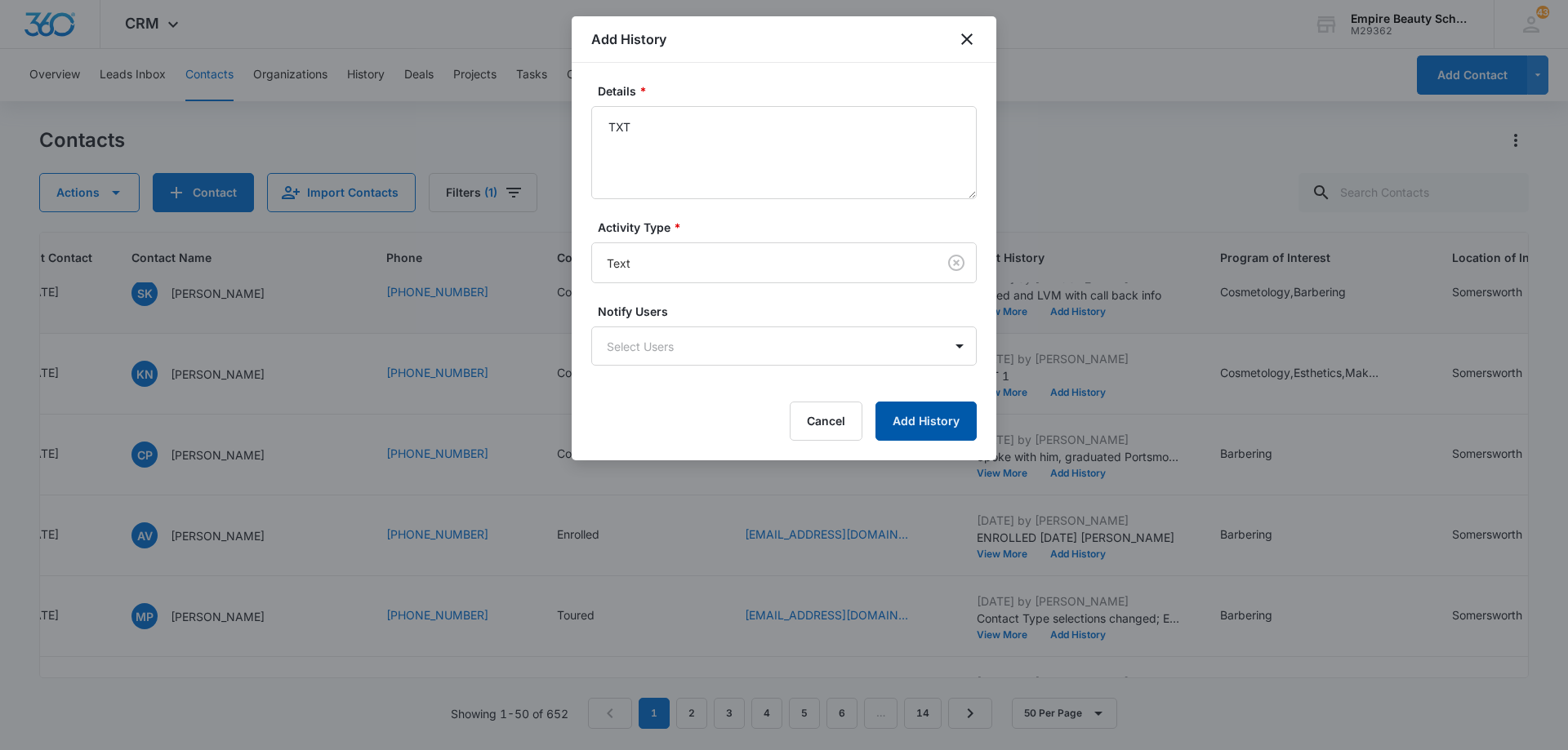
click at [938, 417] on button "Add History" at bounding box center [926, 421] width 101 height 39
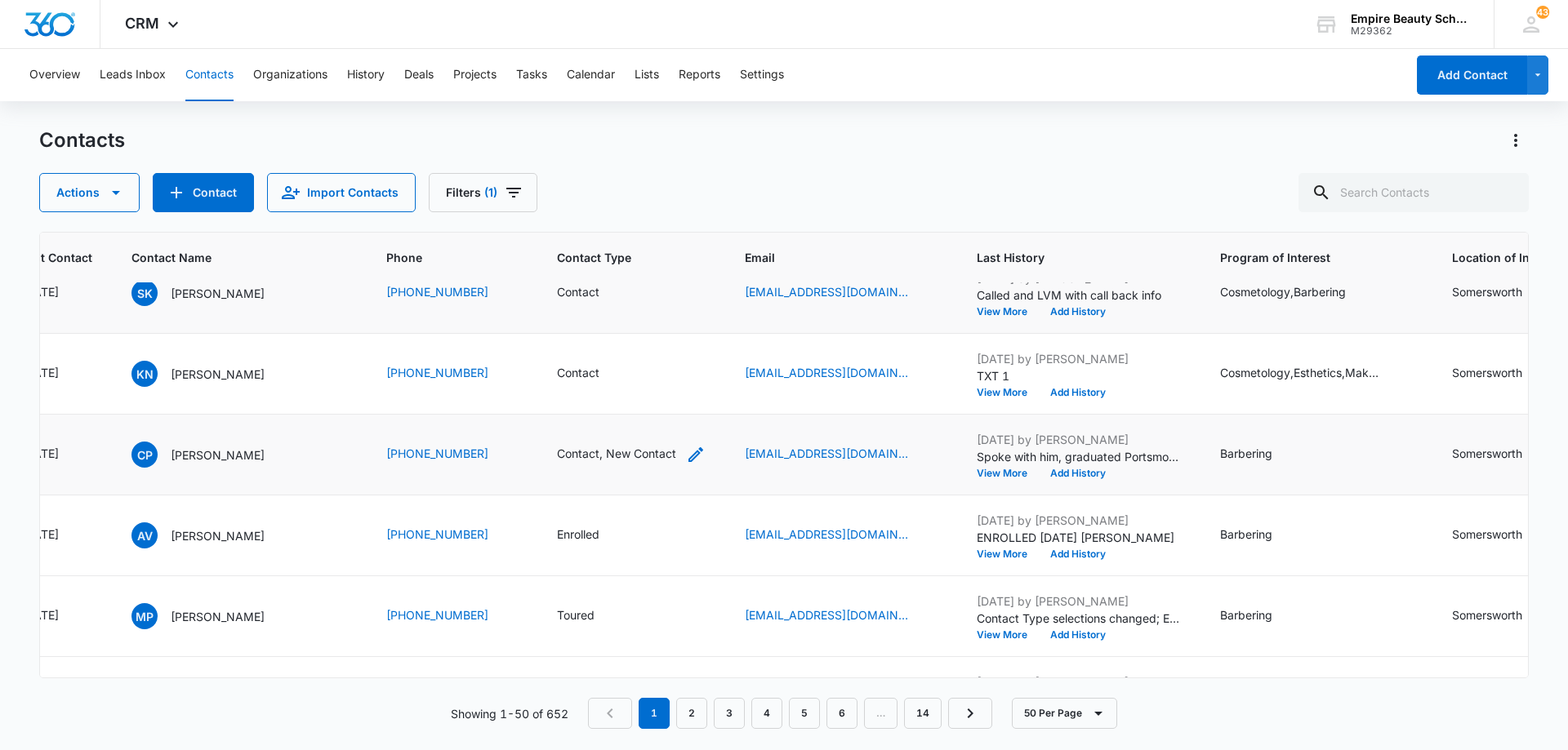
click at [686, 451] on icon "Contact Type - Contact, New Contact - Select to Edit Field" at bounding box center [695, 454] width 20 height 20
click at [600, 350] on icon "Remove New Contact" at bounding box center [598, 350] width 12 height 13
click at [567, 351] on icon "Remove Contact" at bounding box center [570, 349] width 10 height 10
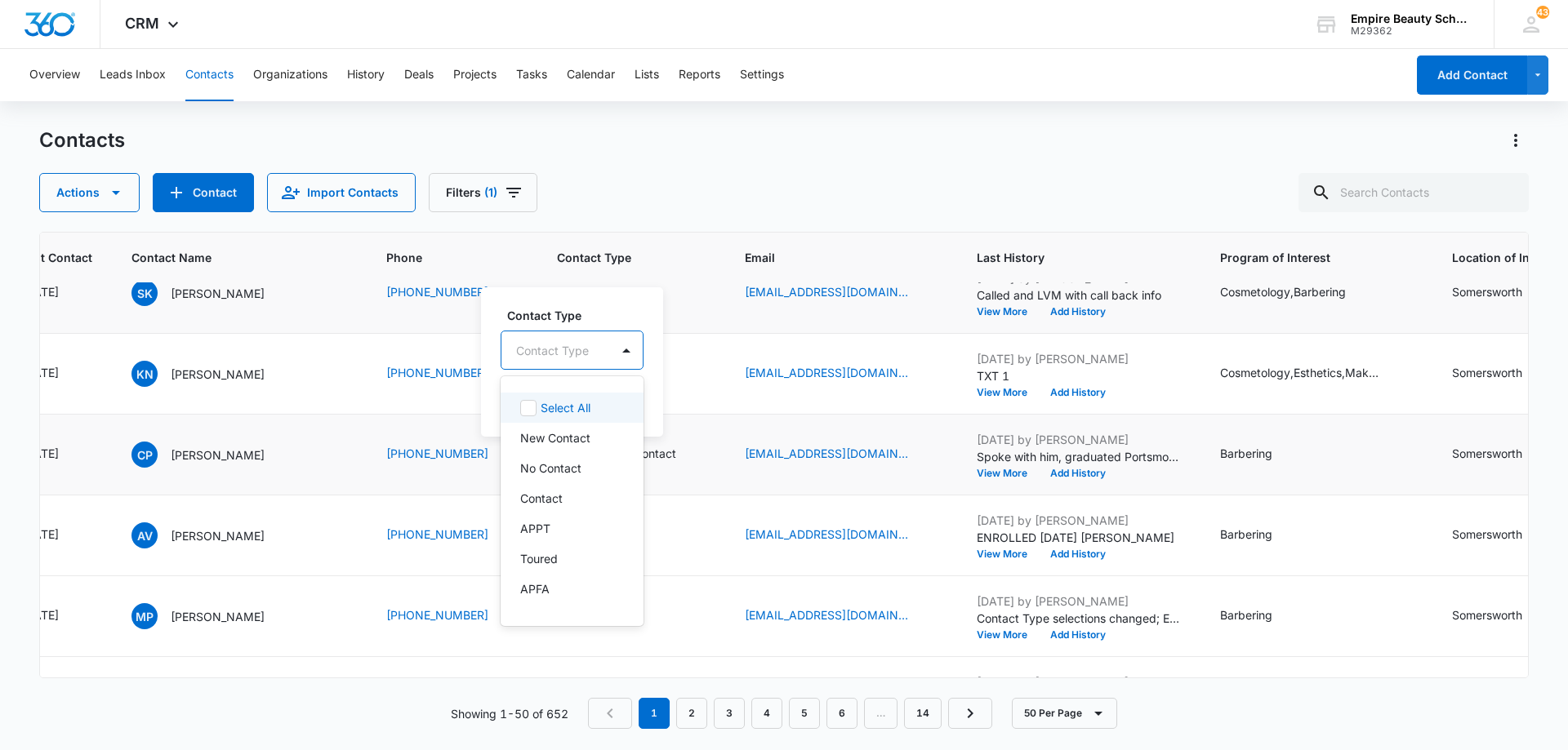
click at [574, 351] on div at bounding box center [552, 350] width 73 height 20
click at [575, 462] on div "Enrolled" at bounding box center [569, 456] width 100 height 18
click at [618, 350] on div at bounding box center [631, 349] width 26 height 26
click at [617, 396] on button "Save" at bounding box center [623, 402] width 48 height 31
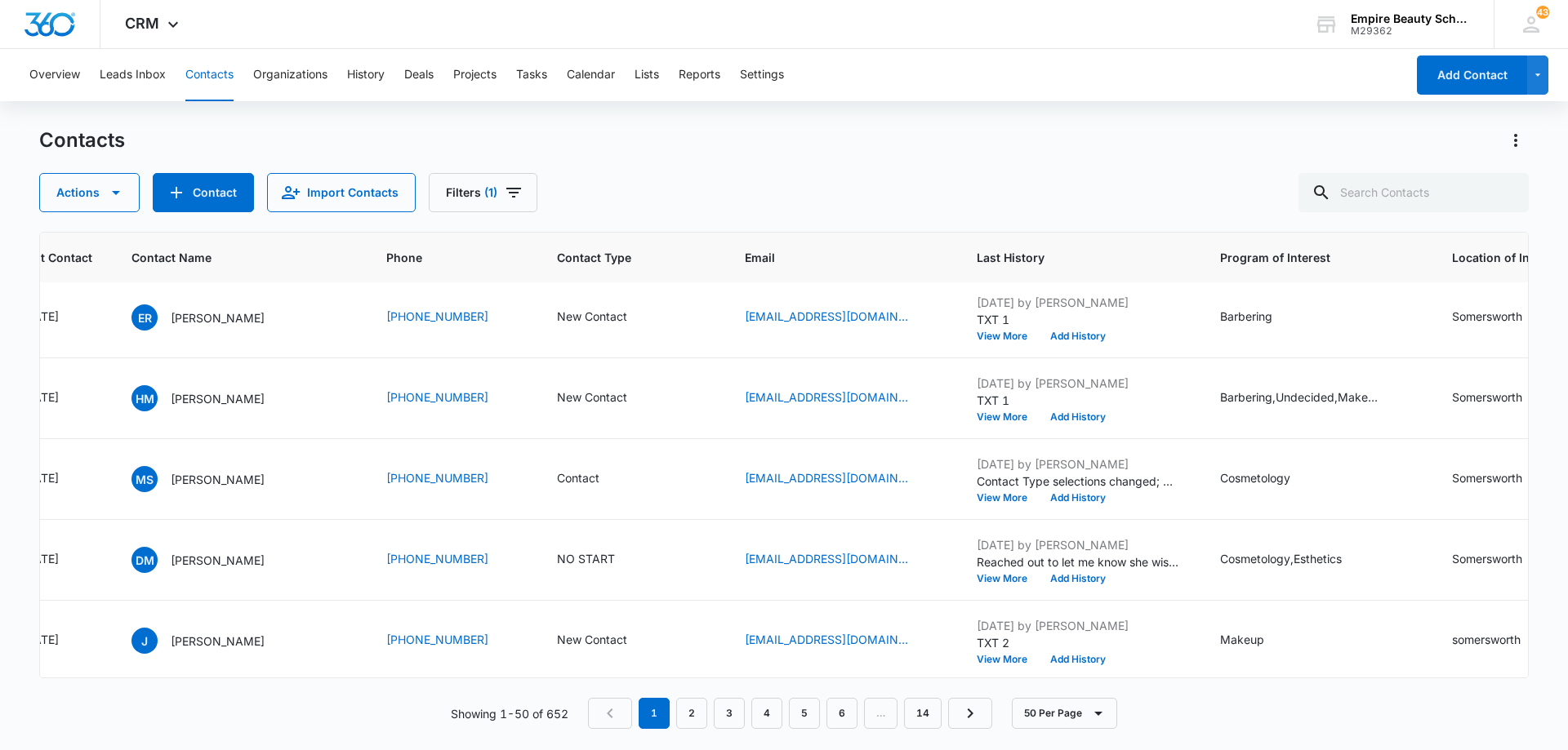
scroll to position [3430, 313]
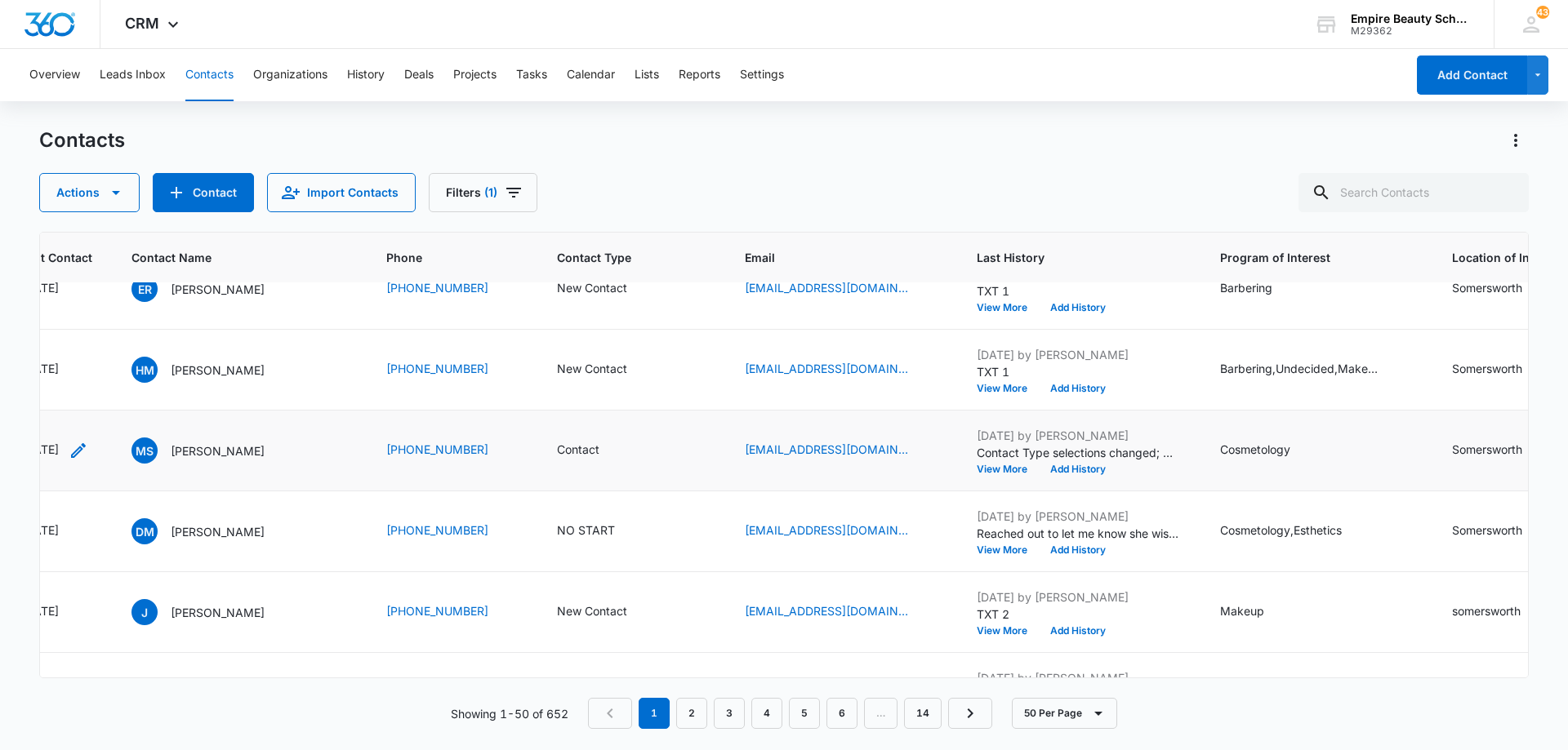
click at [88, 454] on icon "Last Contact - 1755734400 - Select to Edit Field" at bounding box center [78, 451] width 20 height 20
click at [255, 433] on input "[DATE]" at bounding box center [225, 438] width 120 height 18
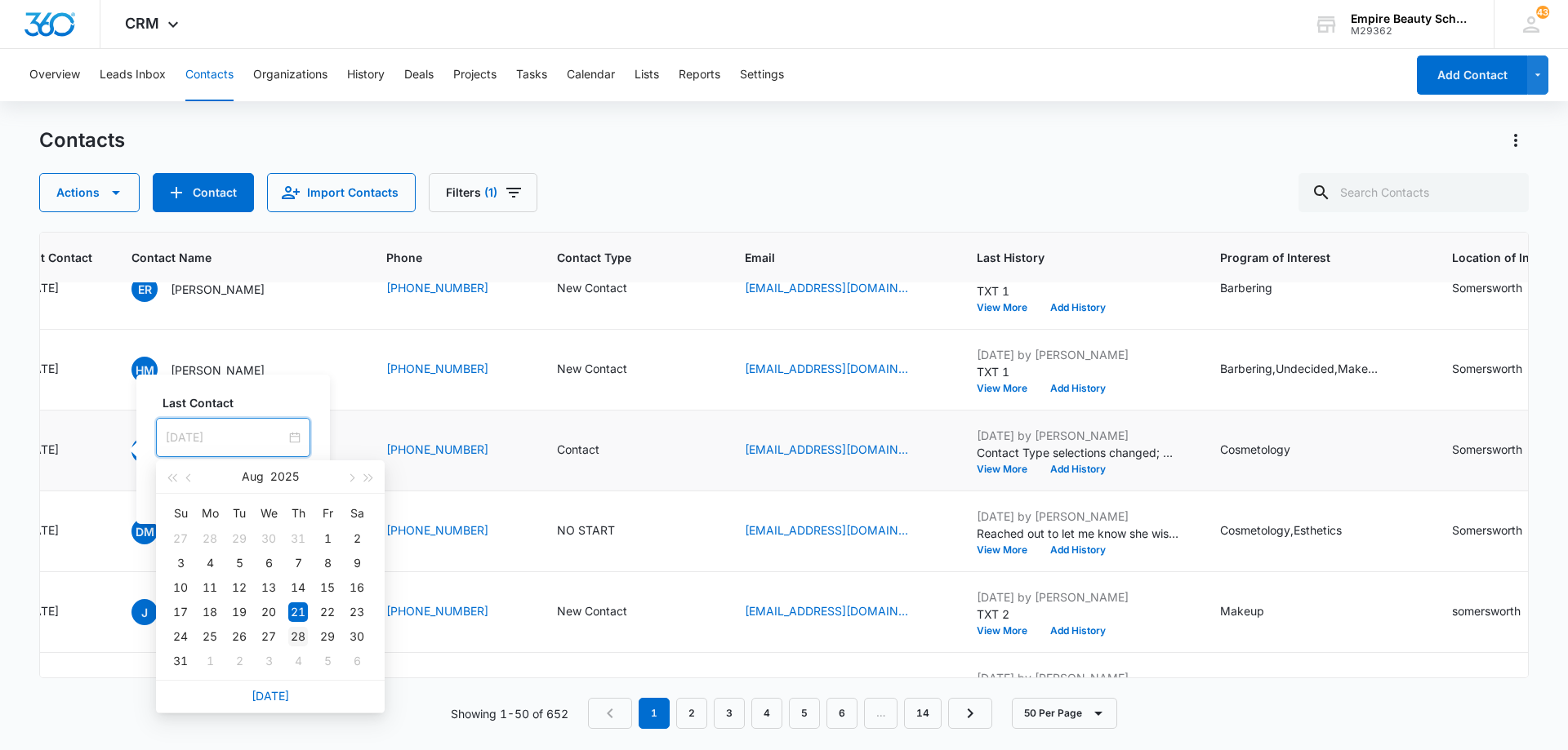
type input "[DATE]"
click at [295, 631] on div "28" at bounding box center [298, 637] width 20 height 20
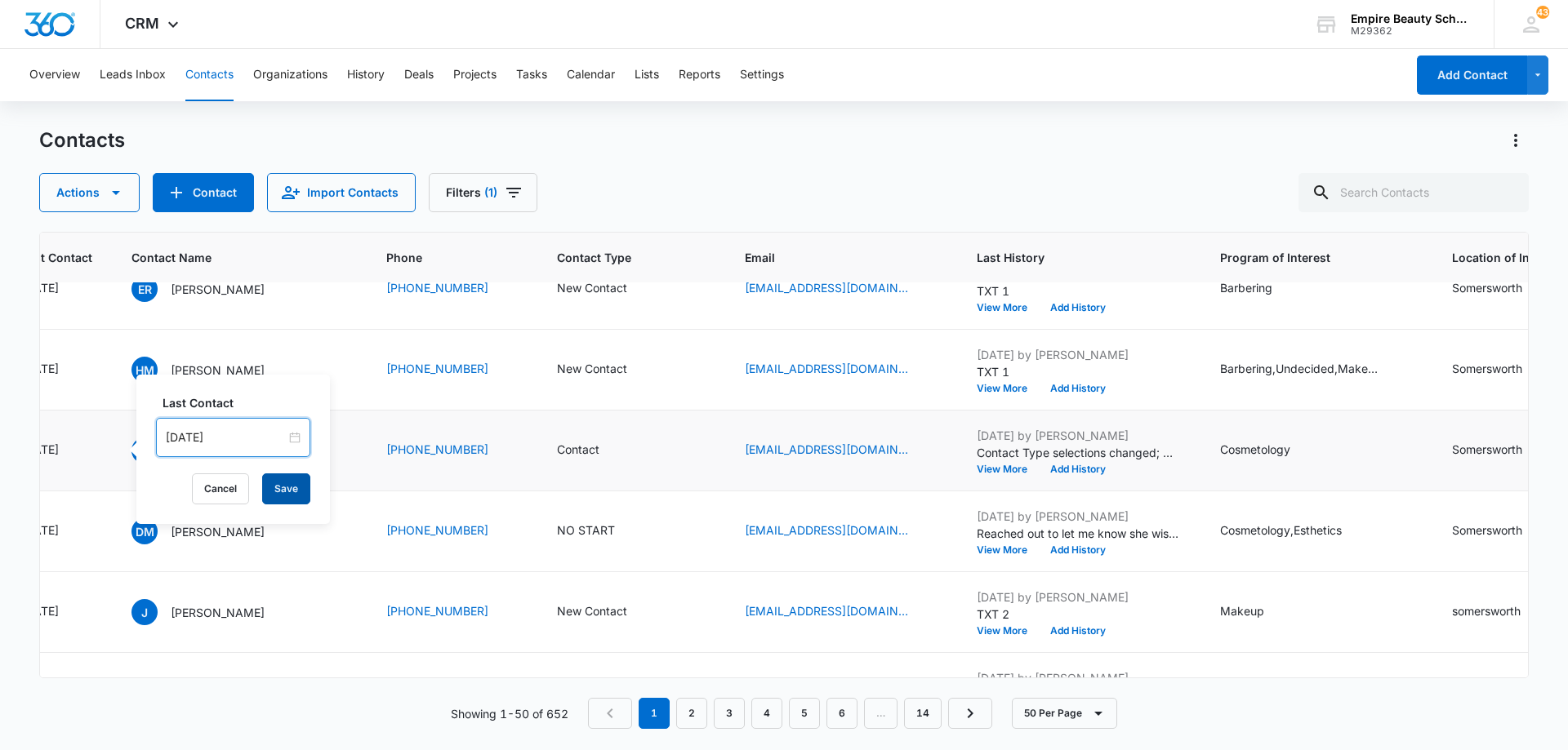
click at [273, 485] on button "Save" at bounding box center [286, 490] width 48 height 31
click at [609, 449] on icon "Contact Type - Contact - Select to Edit Field" at bounding box center [619, 451] width 20 height 20
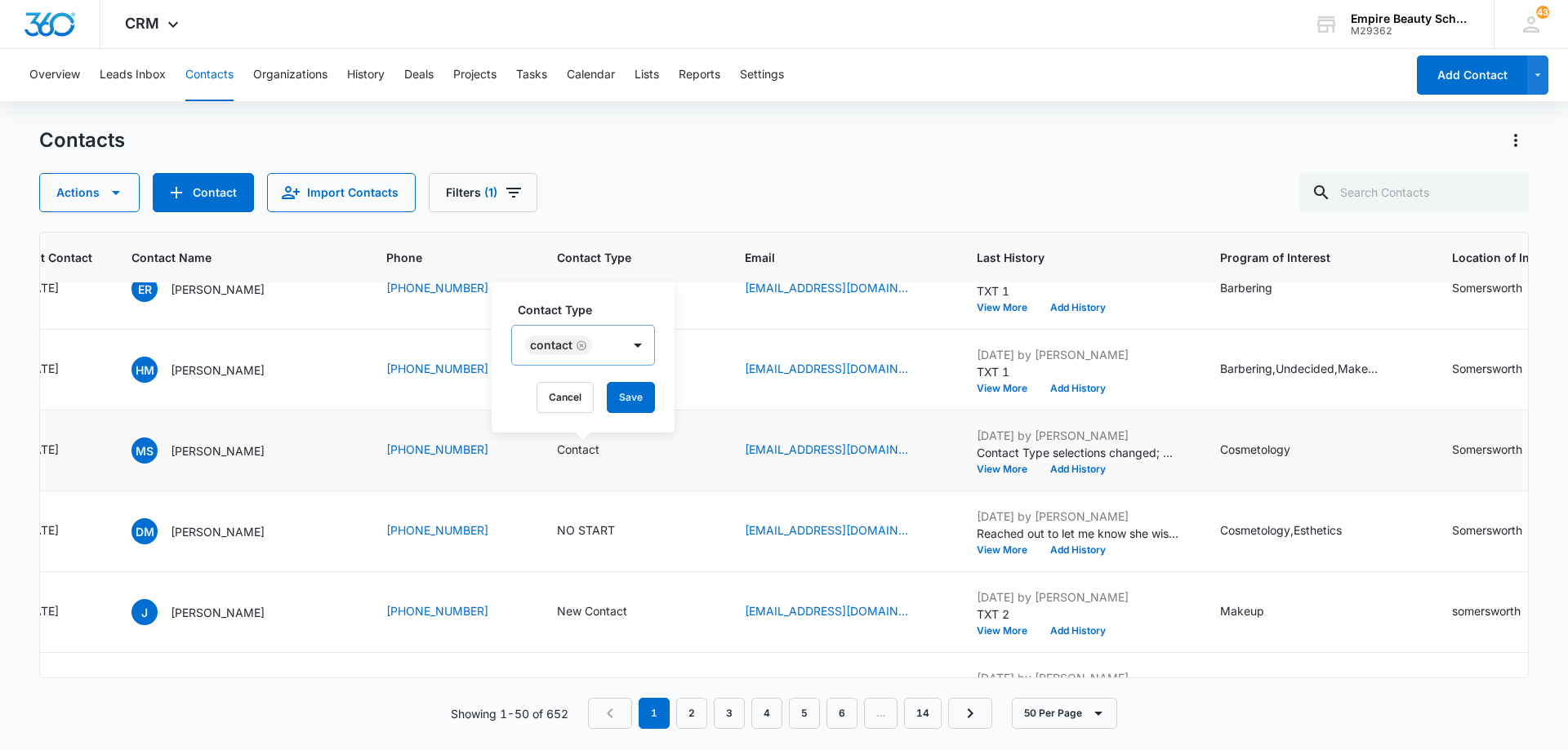
click at [579, 347] on icon "Remove Contact" at bounding box center [581, 345] width 12 height 13
click at [596, 349] on div at bounding box center [563, 346] width 73 height 20
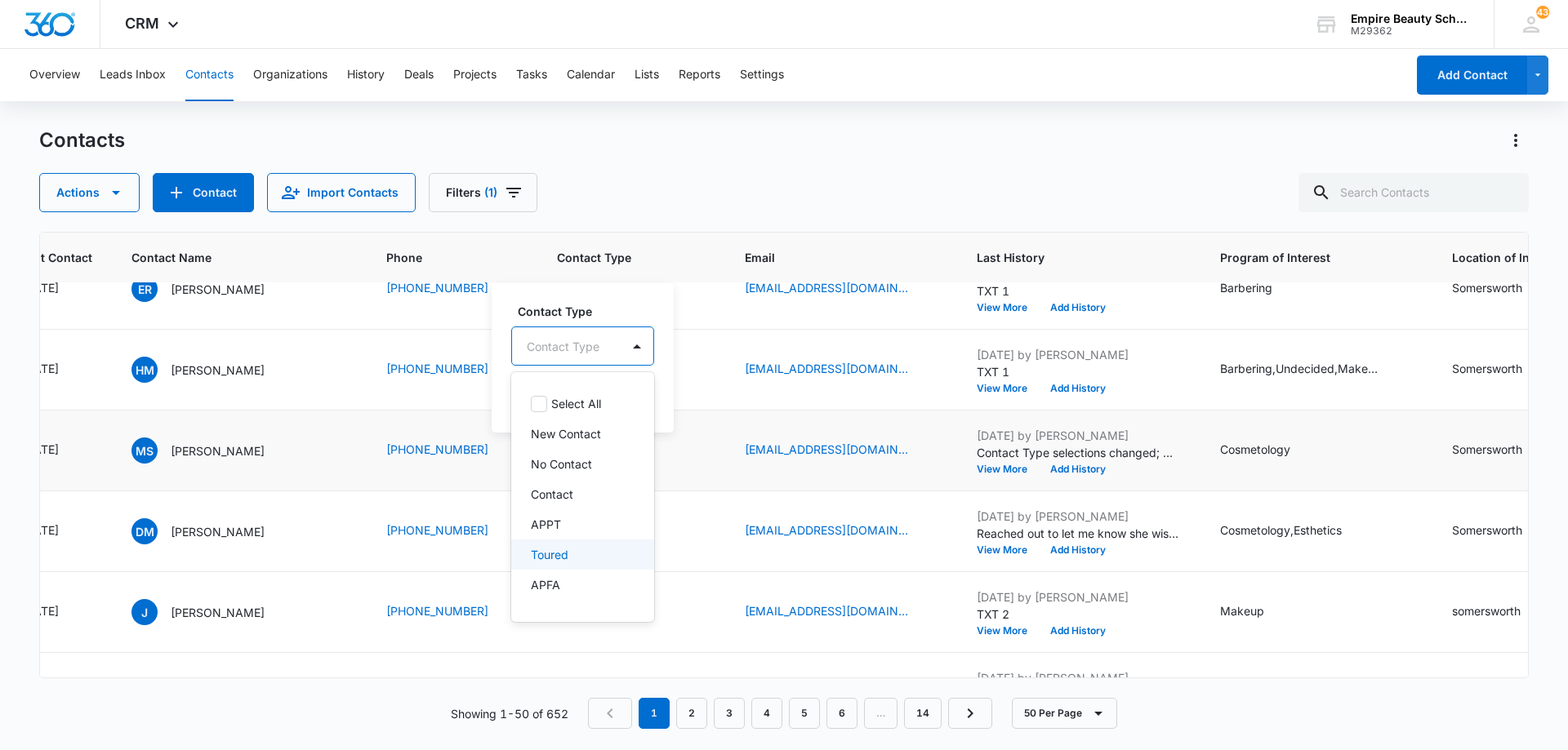
scroll to position [82, 0]
click at [581, 469] on div "Toured" at bounding box center [580, 473] width 100 height 18
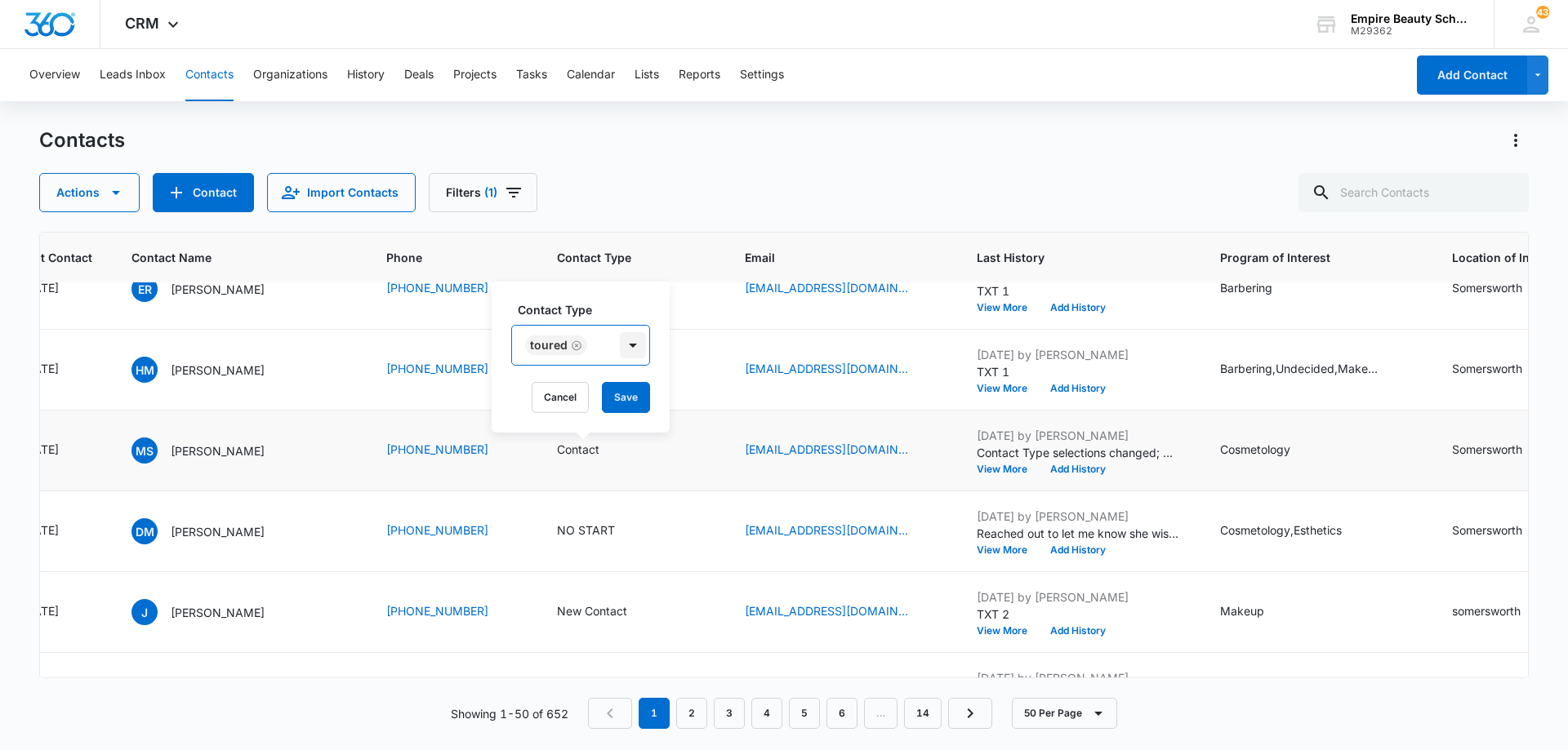
click at [620, 355] on div at bounding box center [633, 345] width 26 height 26
click at [620, 395] on button "Save" at bounding box center [625, 398] width 48 height 31
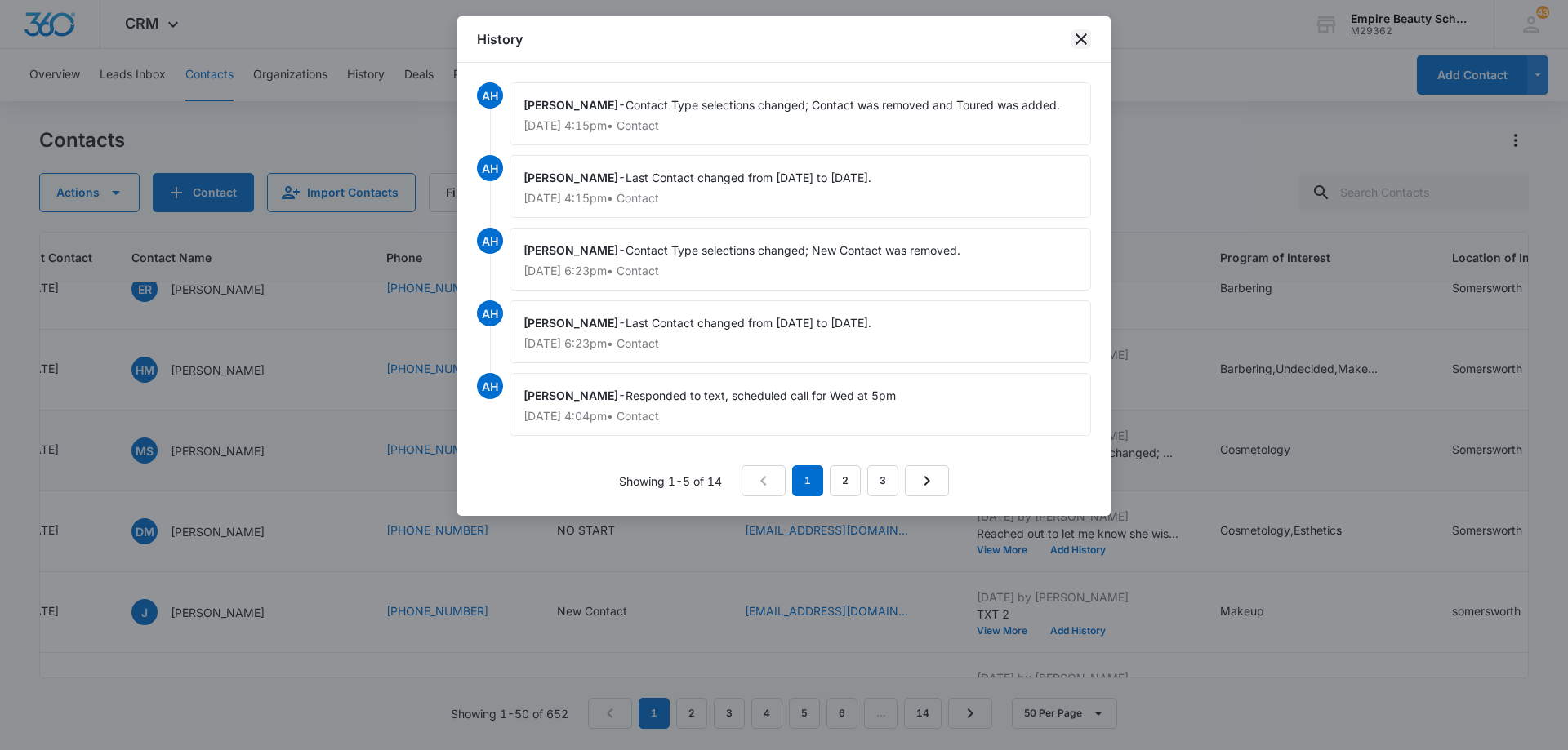
click at [1081, 44] on icon "close" at bounding box center [1081, 39] width 20 height 20
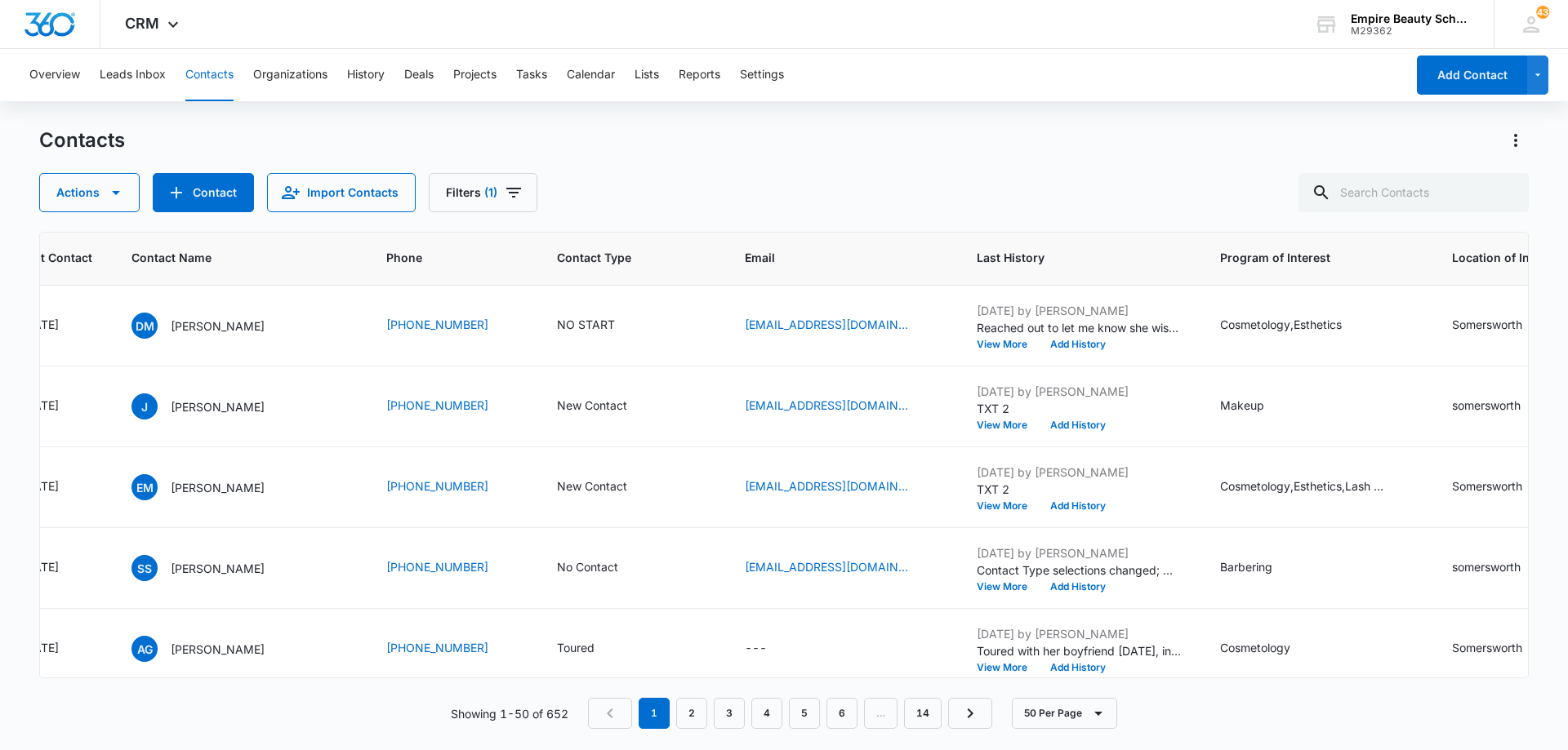
scroll to position [3659, 313]
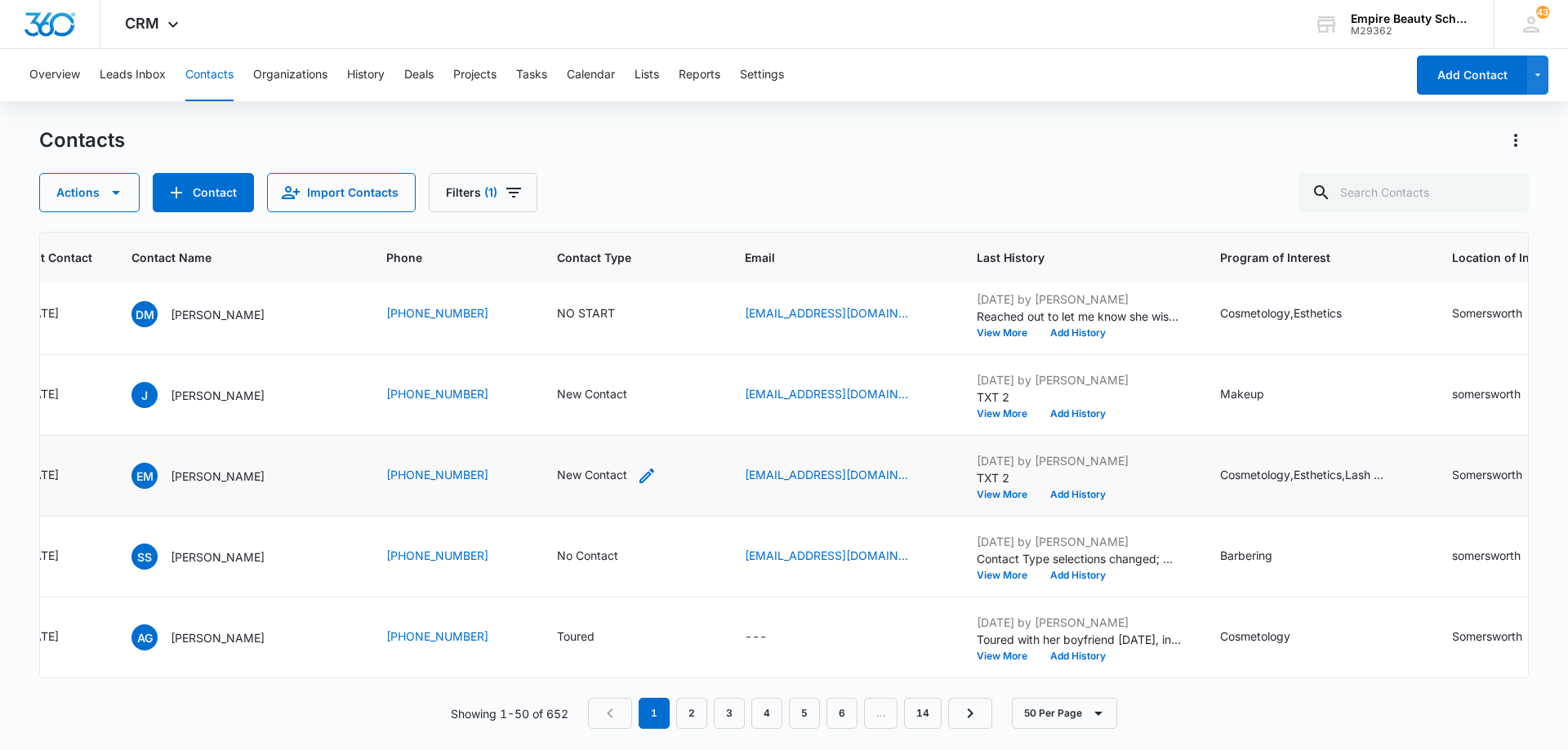
click at [637, 466] on icon "Contact Type - New Contact - Select to Edit Field" at bounding box center [647, 476] width 20 height 20
click at [605, 358] on icon "Remove New Contact" at bounding box center [608, 359] width 12 height 13
click at [609, 360] on div "Contact Type" at bounding box center [566, 360] width 108 height 37
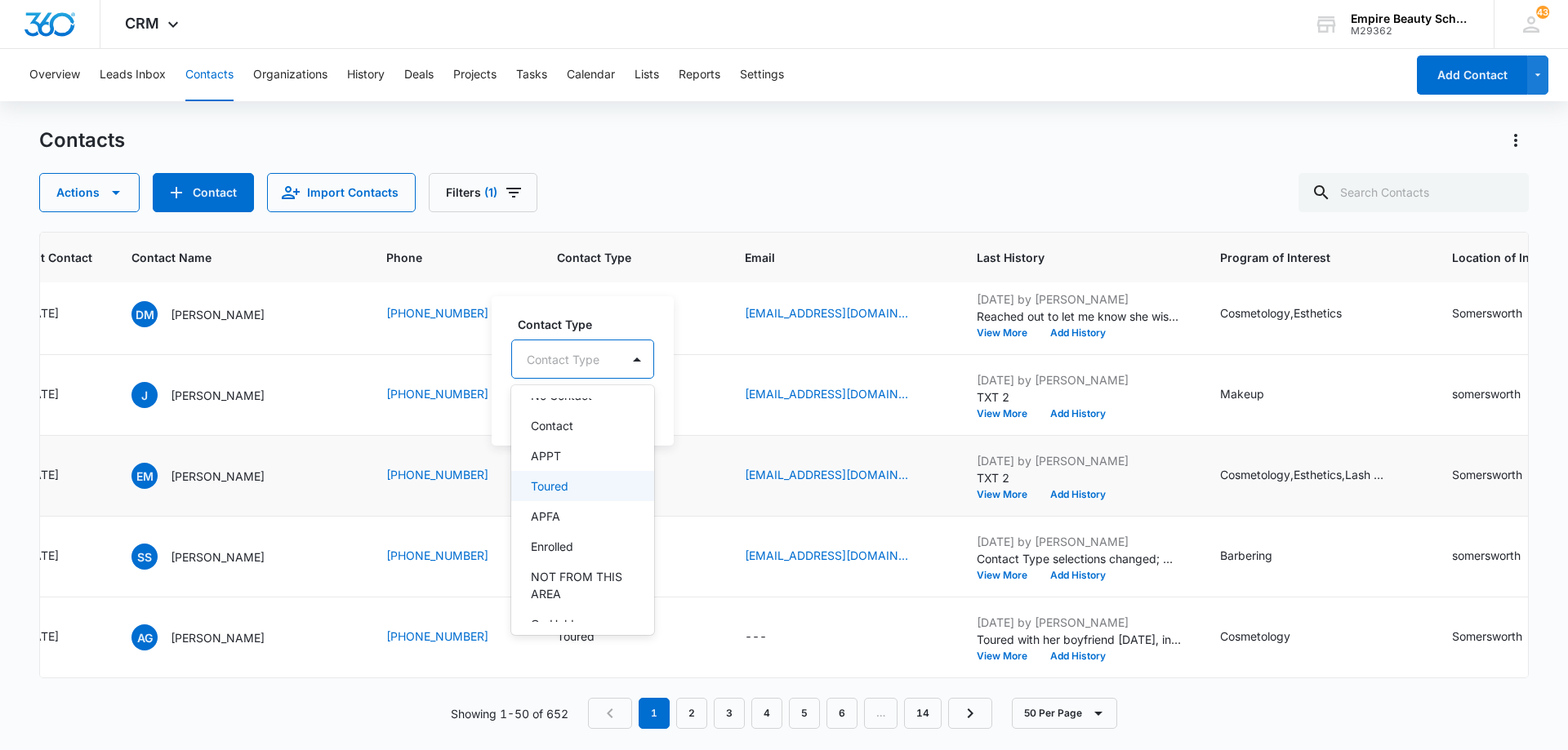
click at [590, 480] on div "Toured" at bounding box center [582, 486] width 143 height 30
click at [616, 367] on div at bounding box center [632, 358] width 32 height 39
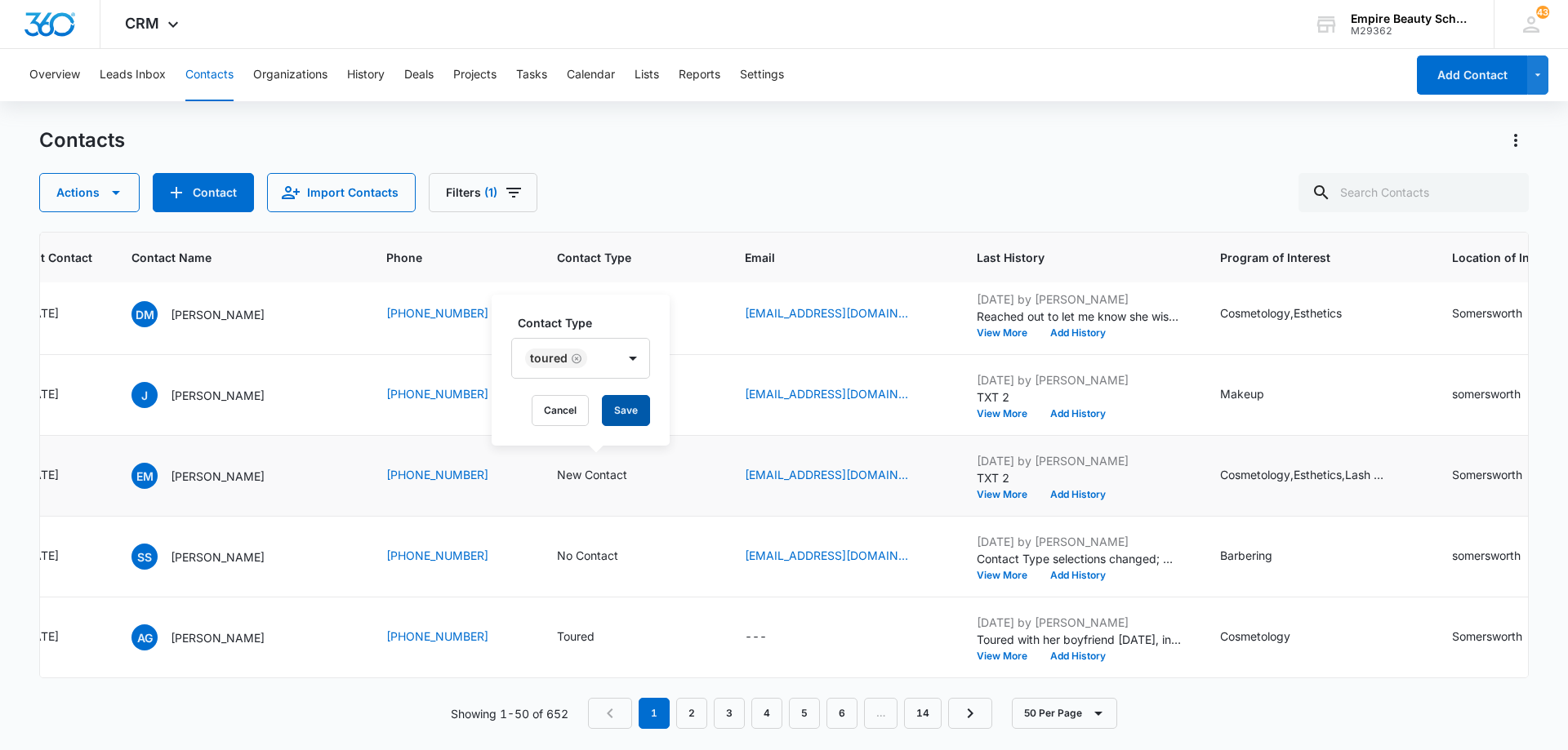
click at [625, 411] on button "Save" at bounding box center [625, 411] width 48 height 31
click at [991, 651] on button "View More" at bounding box center [1007, 656] width 62 height 10
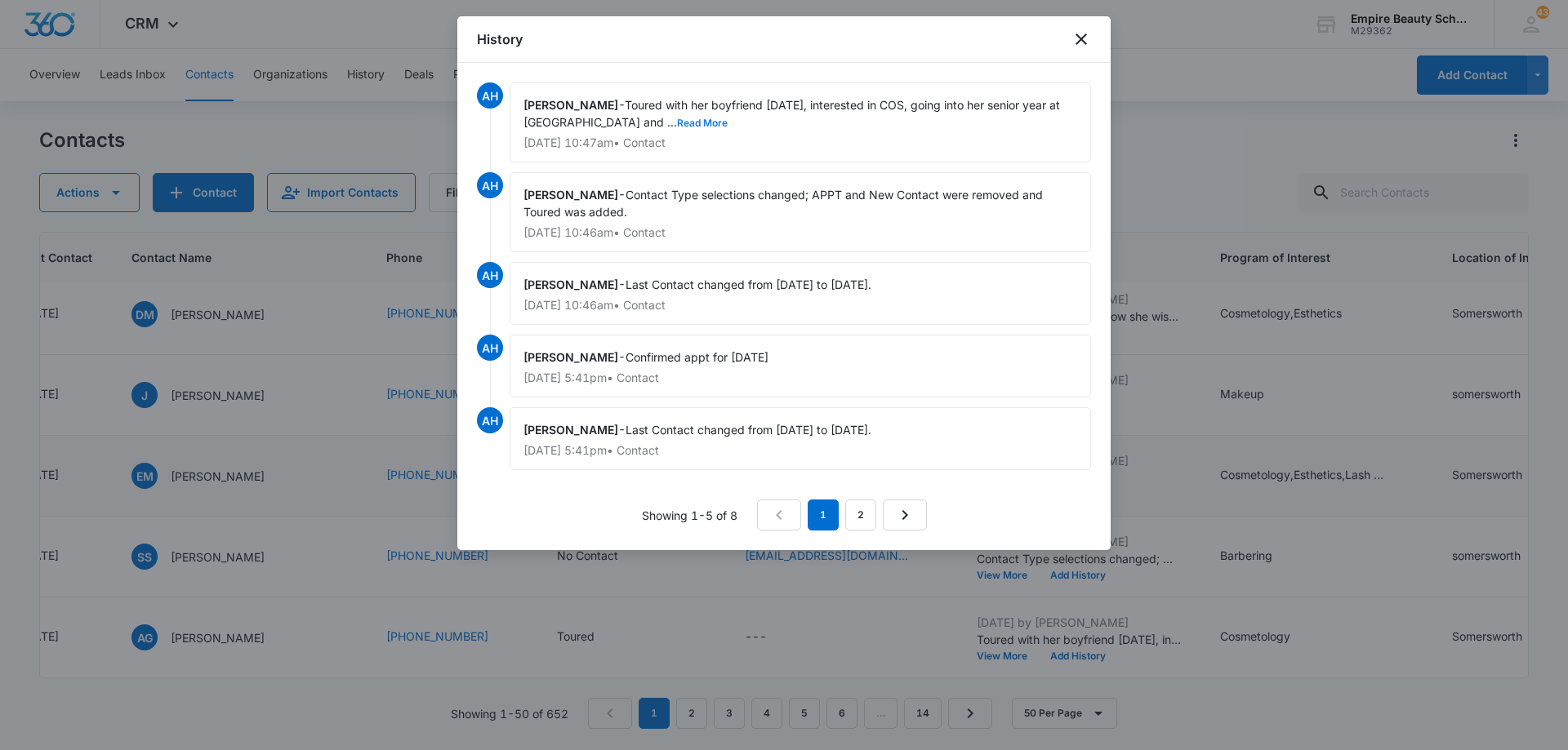
click at [678, 123] on button "Read More" at bounding box center [702, 123] width 51 height 10
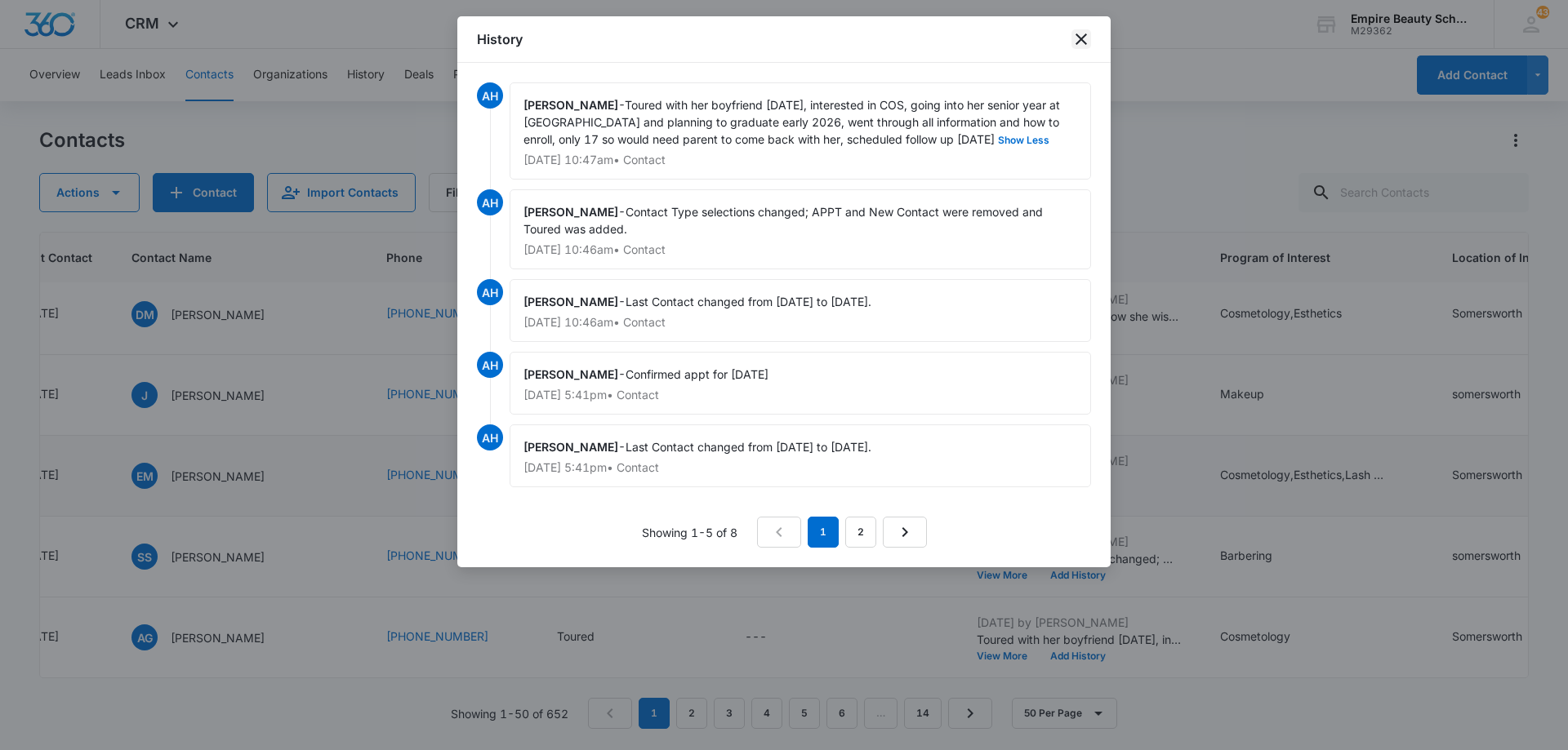
click at [1077, 42] on icon "close" at bounding box center [1081, 39] width 20 height 20
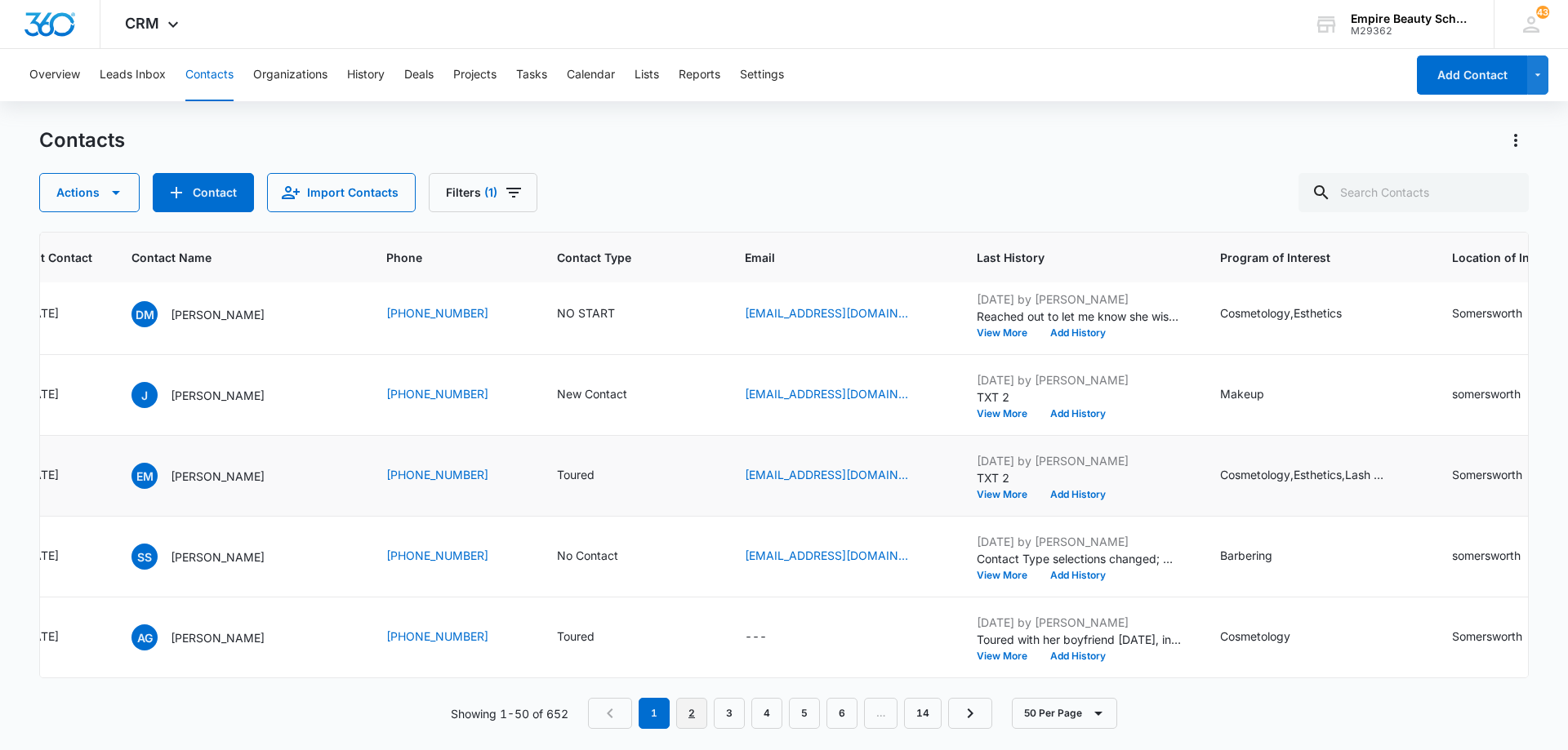
click at [699, 711] on link "2" at bounding box center [691, 714] width 31 height 31
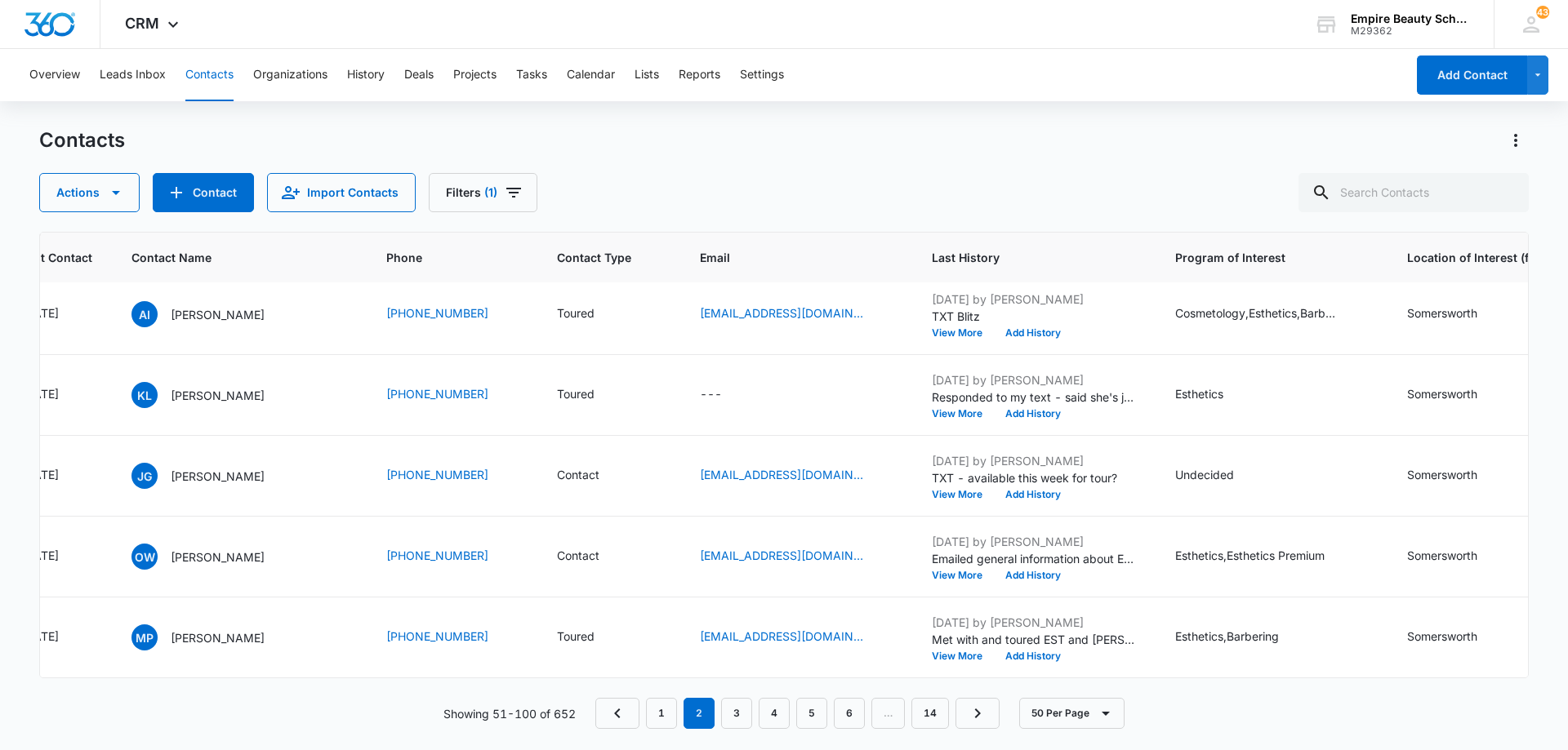
scroll to position [0, 313]
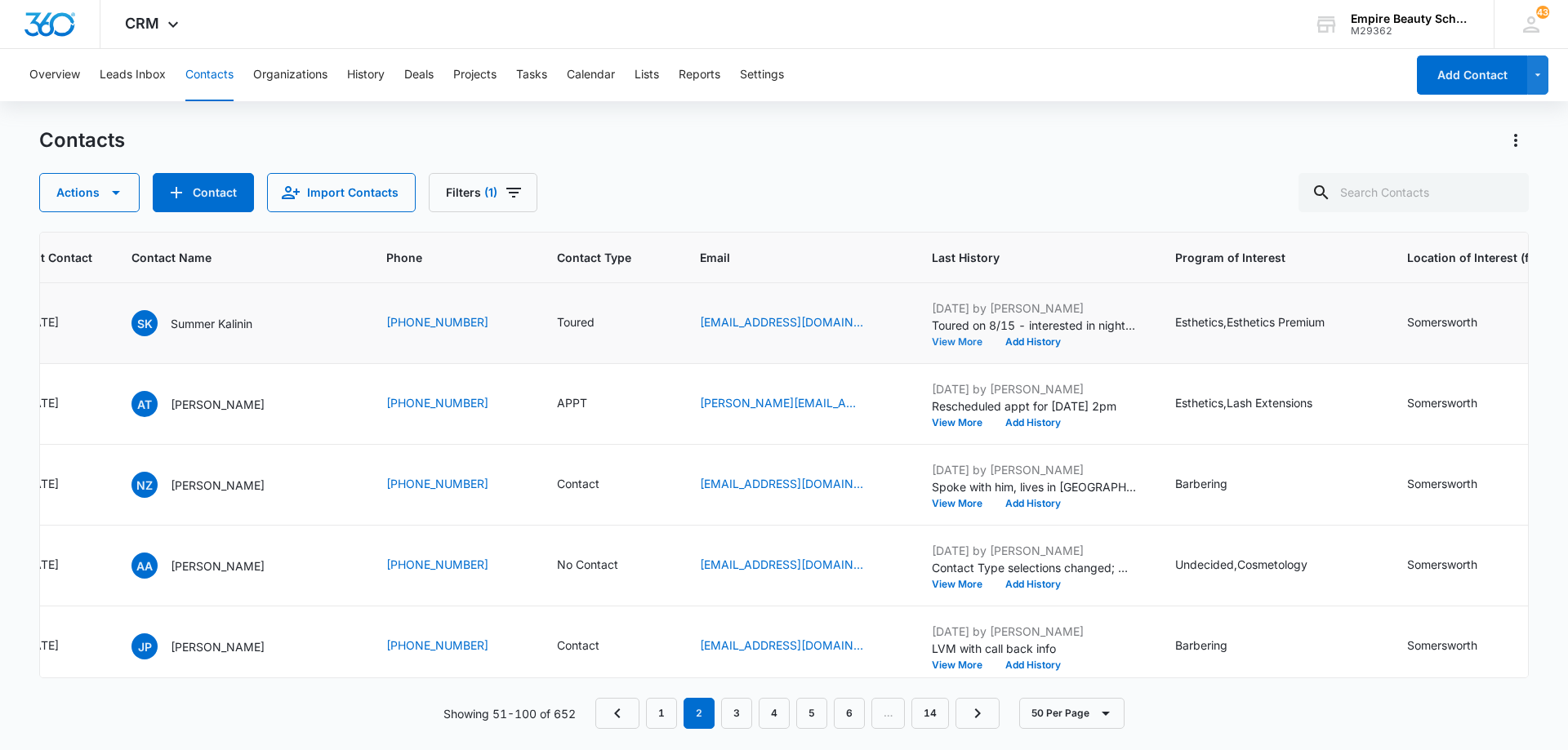
click at [936, 343] on button "View More" at bounding box center [962, 342] width 62 height 10
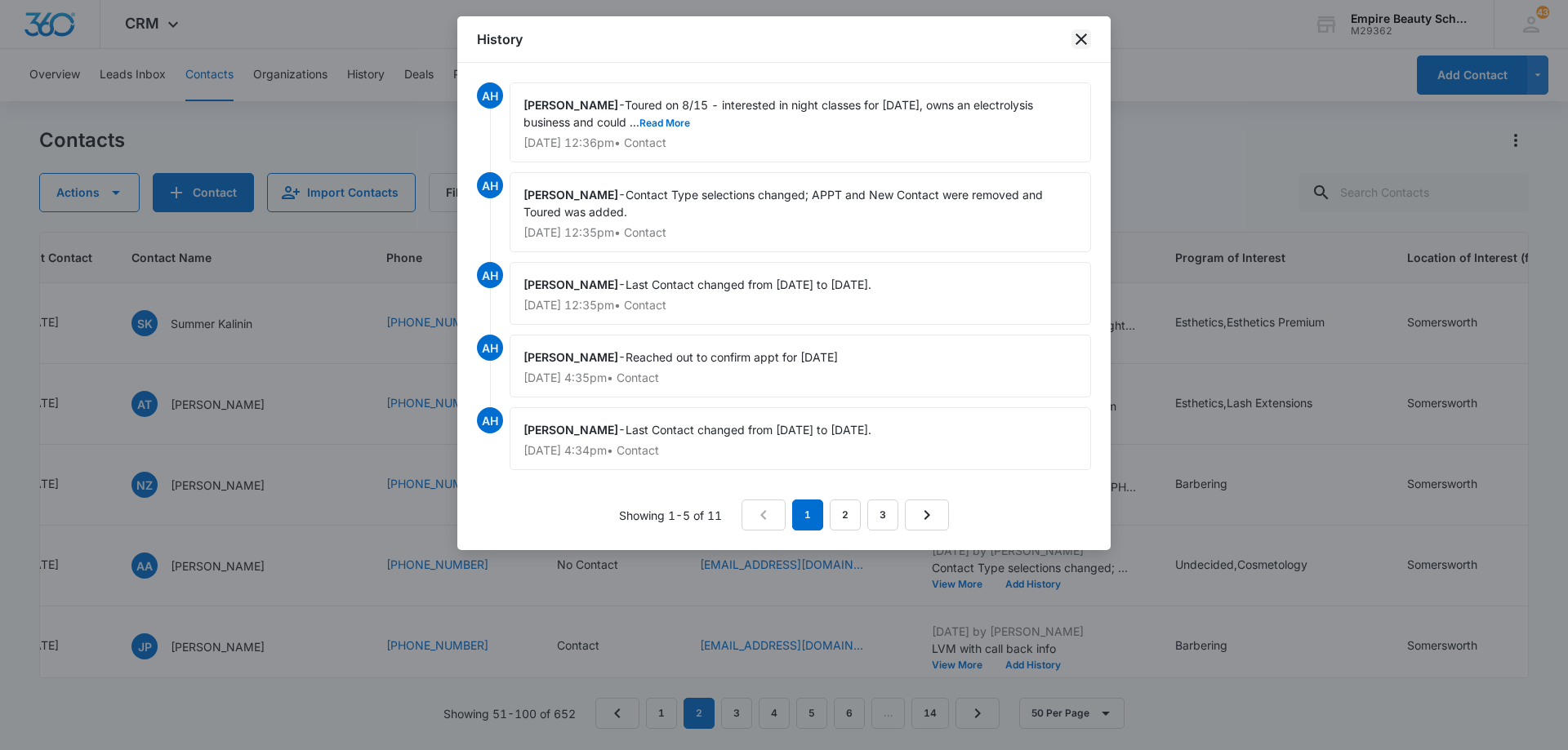
click at [1078, 44] on icon "close" at bounding box center [1081, 39] width 20 height 20
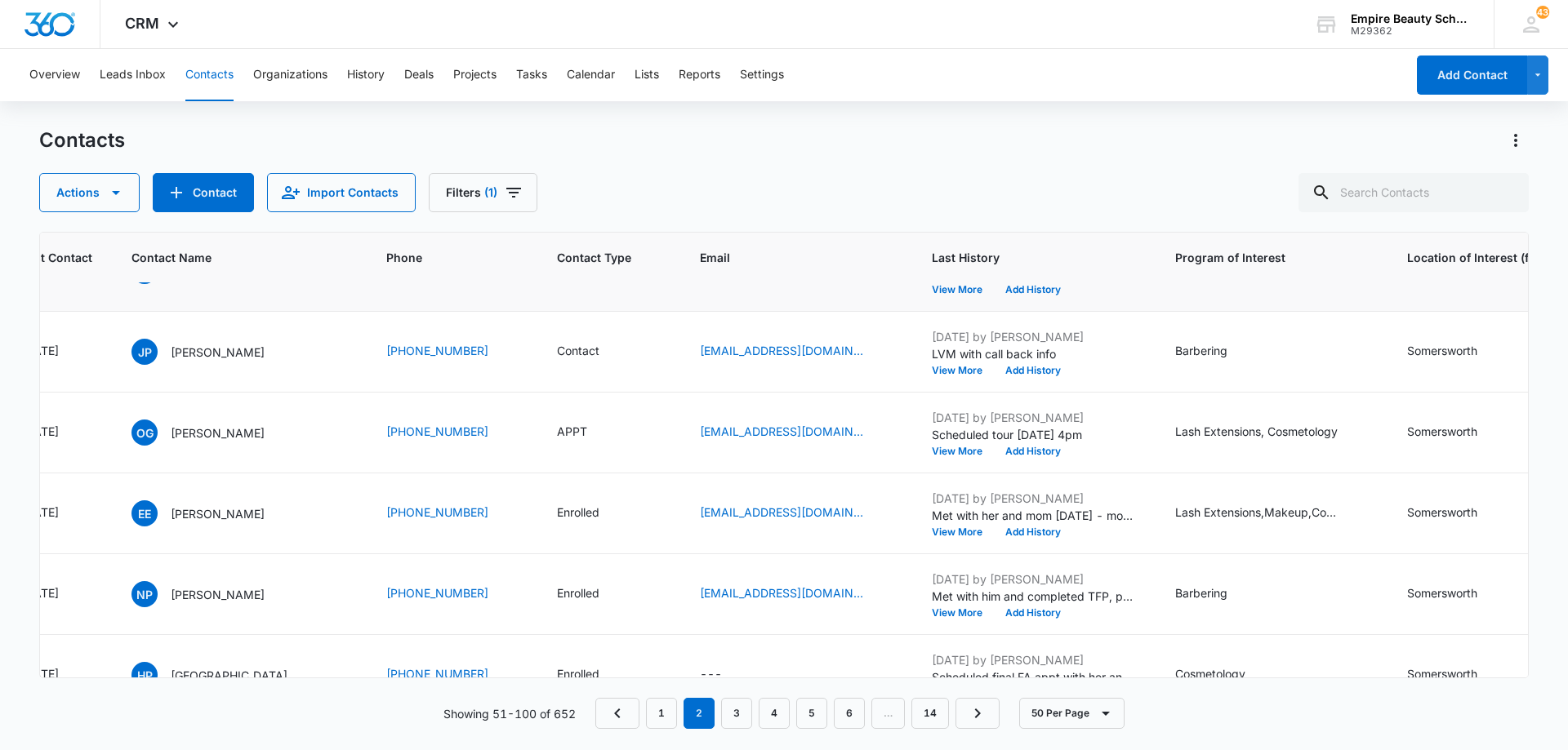
scroll to position [327, 313]
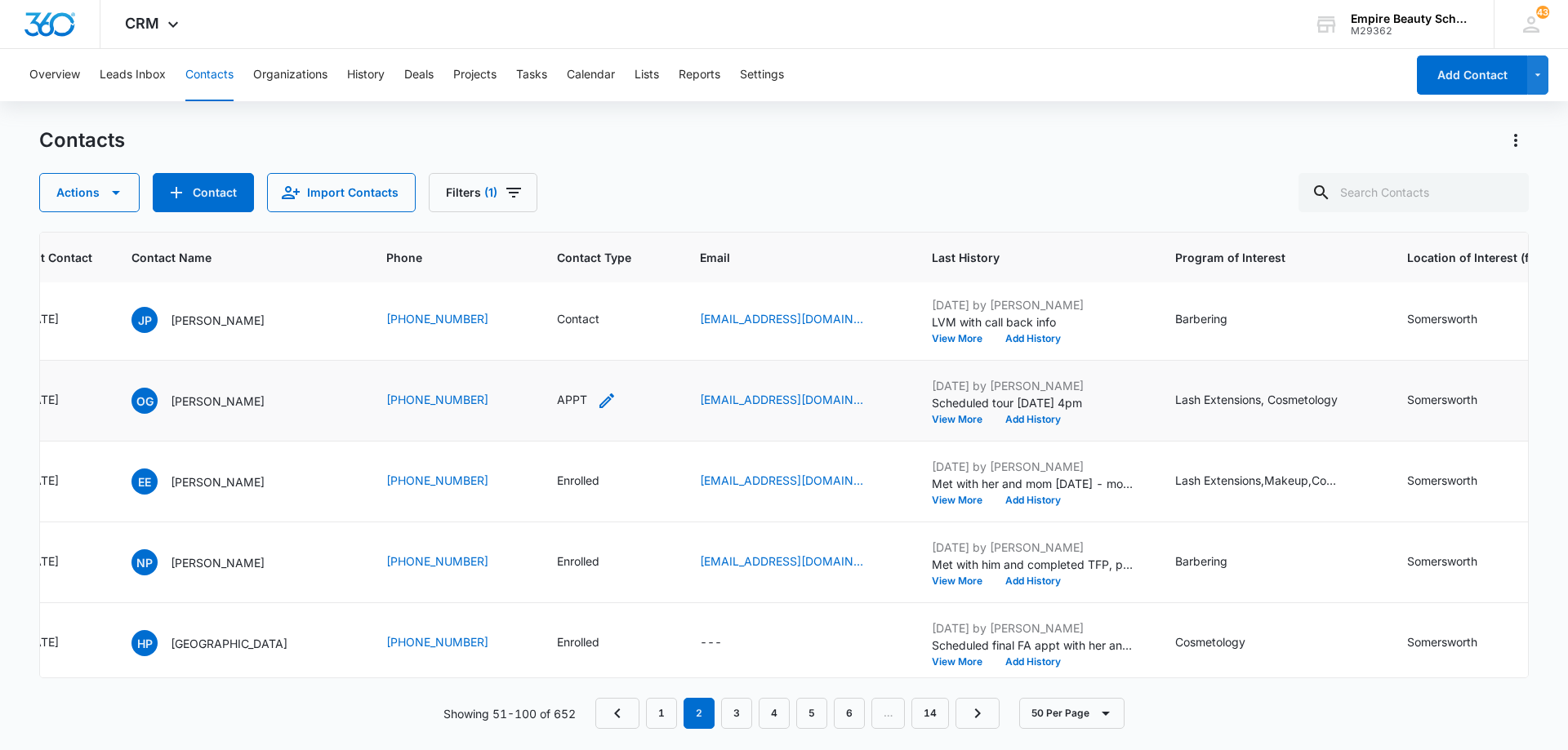
click at [600, 404] on icon "Contact Type - APPT - Select to Edit Field" at bounding box center [607, 401] width 15 height 15
click at [568, 296] on icon "Remove APPT" at bounding box center [569, 296] width 10 height 10
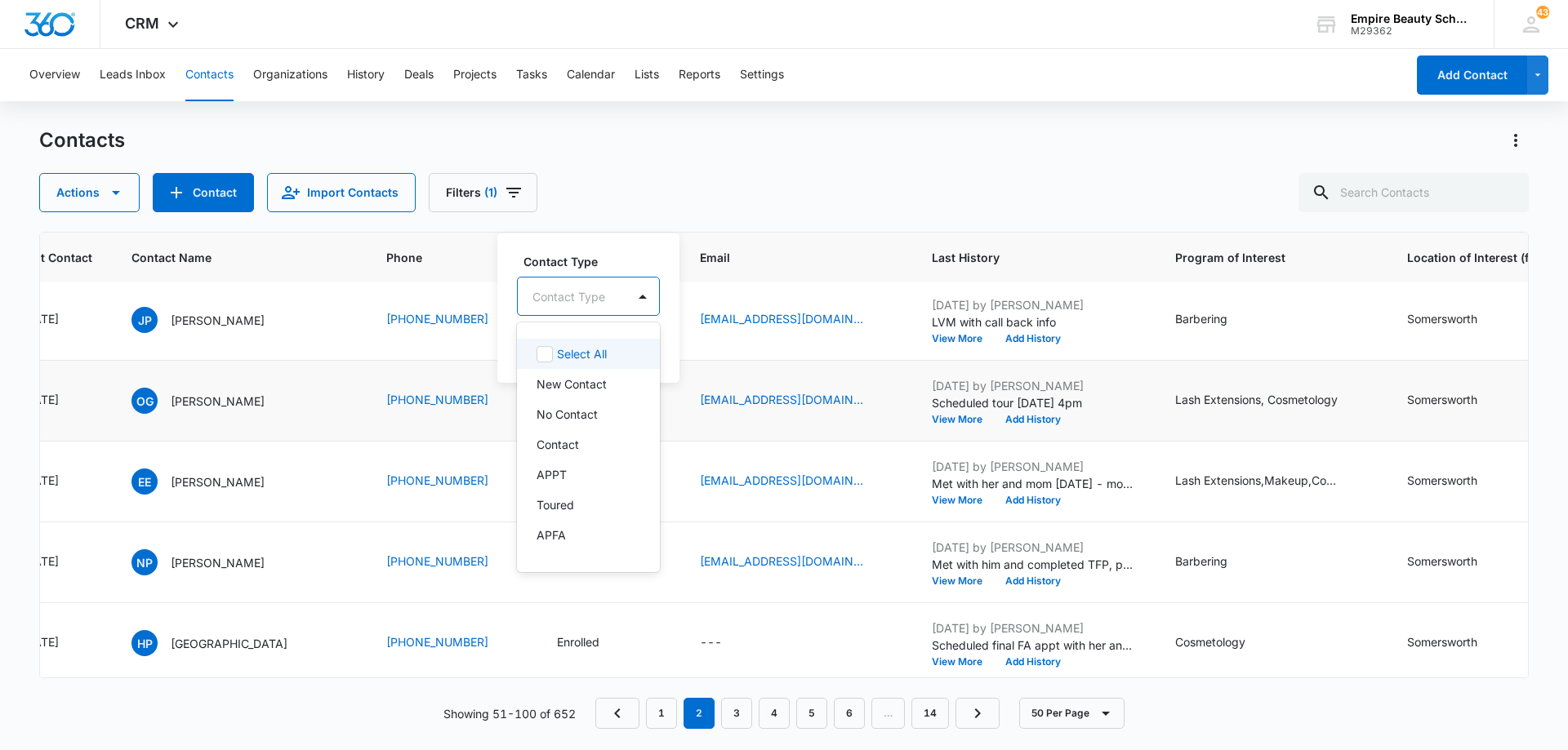
click at [601, 298] on div at bounding box center [568, 296] width 73 height 20
click at [580, 479] on div "Enrolled" at bounding box center [586, 484] width 100 height 18
click at [648, 284] on div at bounding box center [647, 296] width 26 height 26
click at [638, 351] on button "Save" at bounding box center [640, 348] width 48 height 31
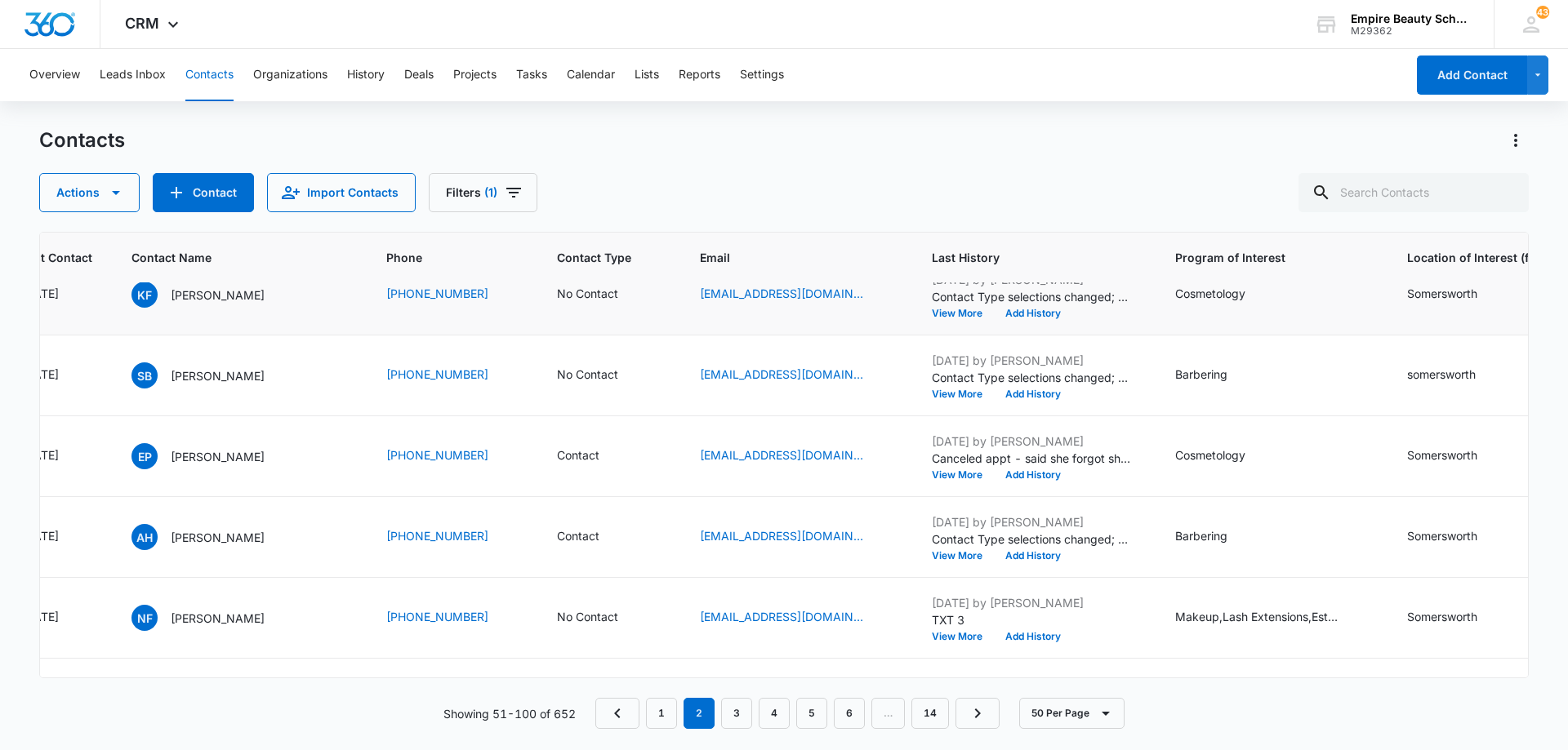
scroll to position [898, 313]
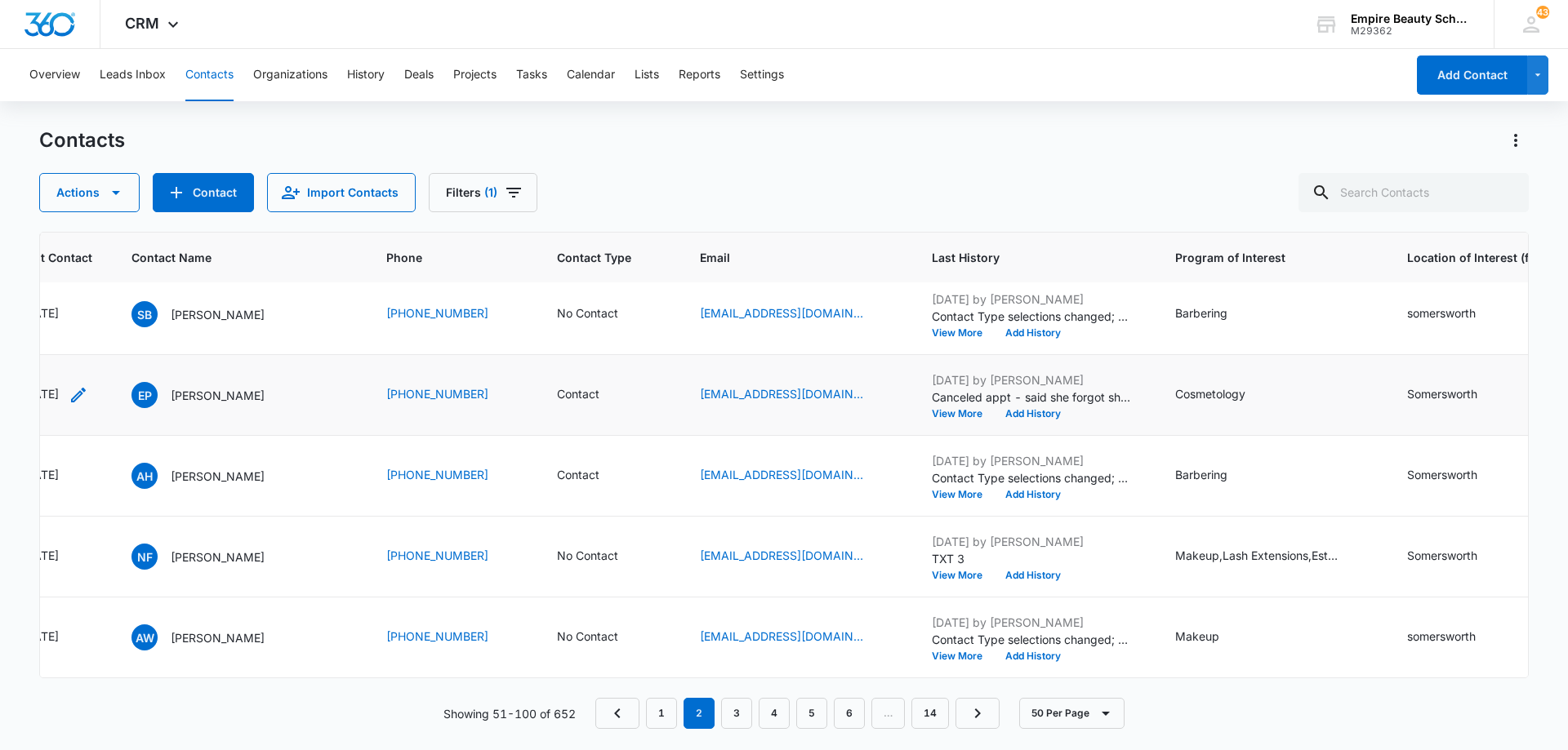
click at [88, 395] on icon "Last Contact - 1755043200 - Select to Edit Field" at bounding box center [78, 395] width 20 height 20
click at [238, 384] on input "[DATE]" at bounding box center [225, 382] width 120 height 18
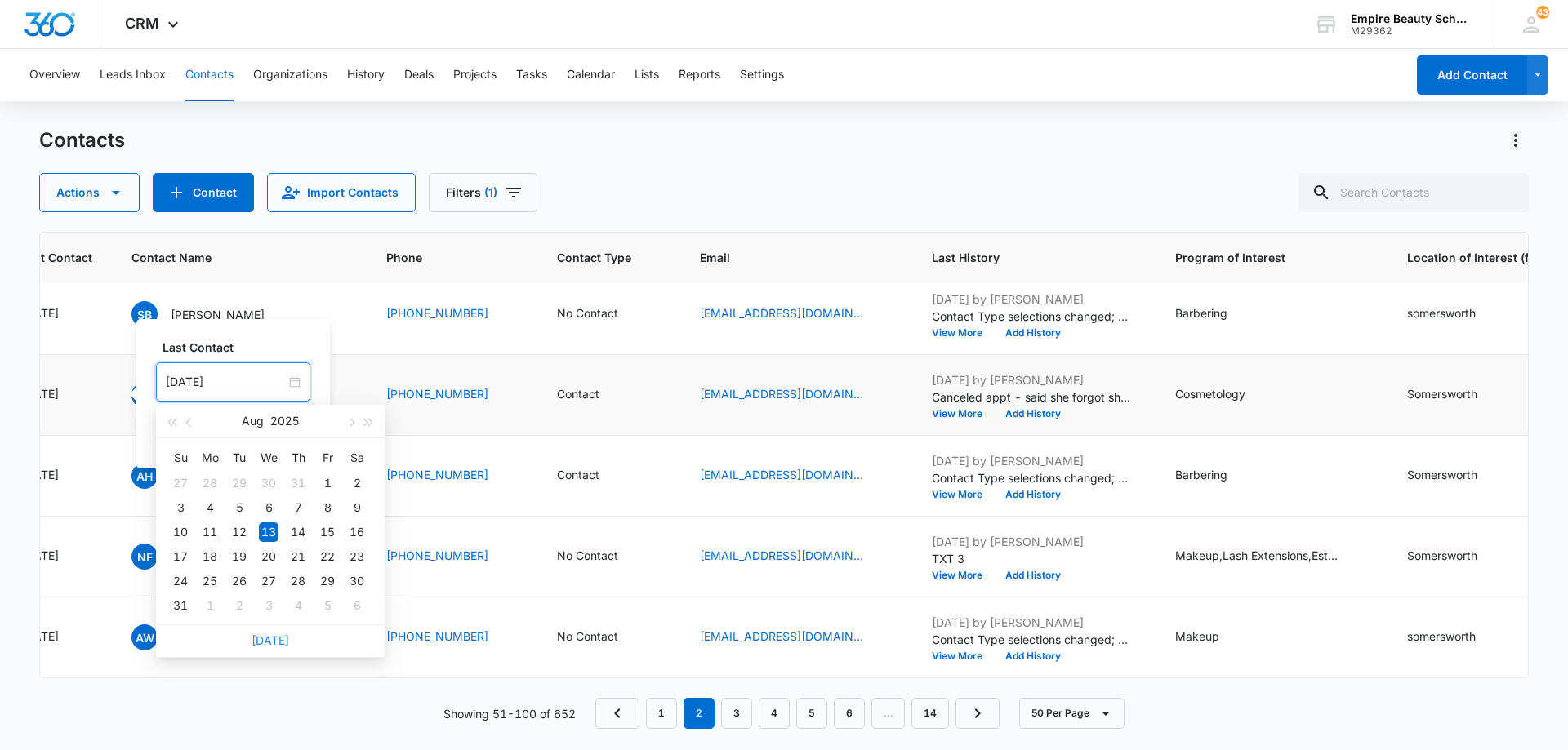
click at [263, 639] on link "[DATE]" at bounding box center [270, 641] width 38 height 14
type input "[DATE]"
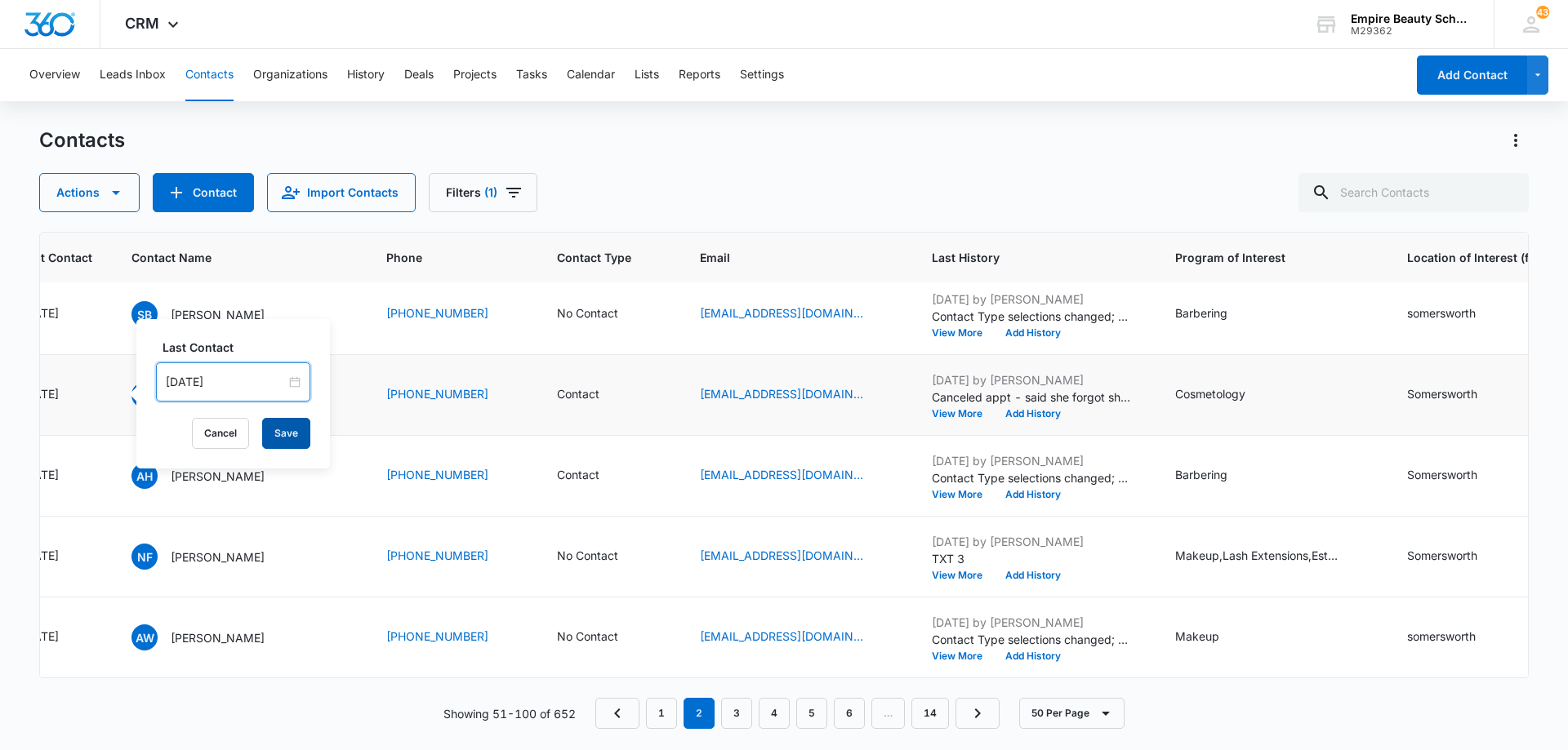
click at [264, 440] on button "Save" at bounding box center [286, 434] width 48 height 31
click at [1050, 413] on button "Add History" at bounding box center [1033, 414] width 78 height 10
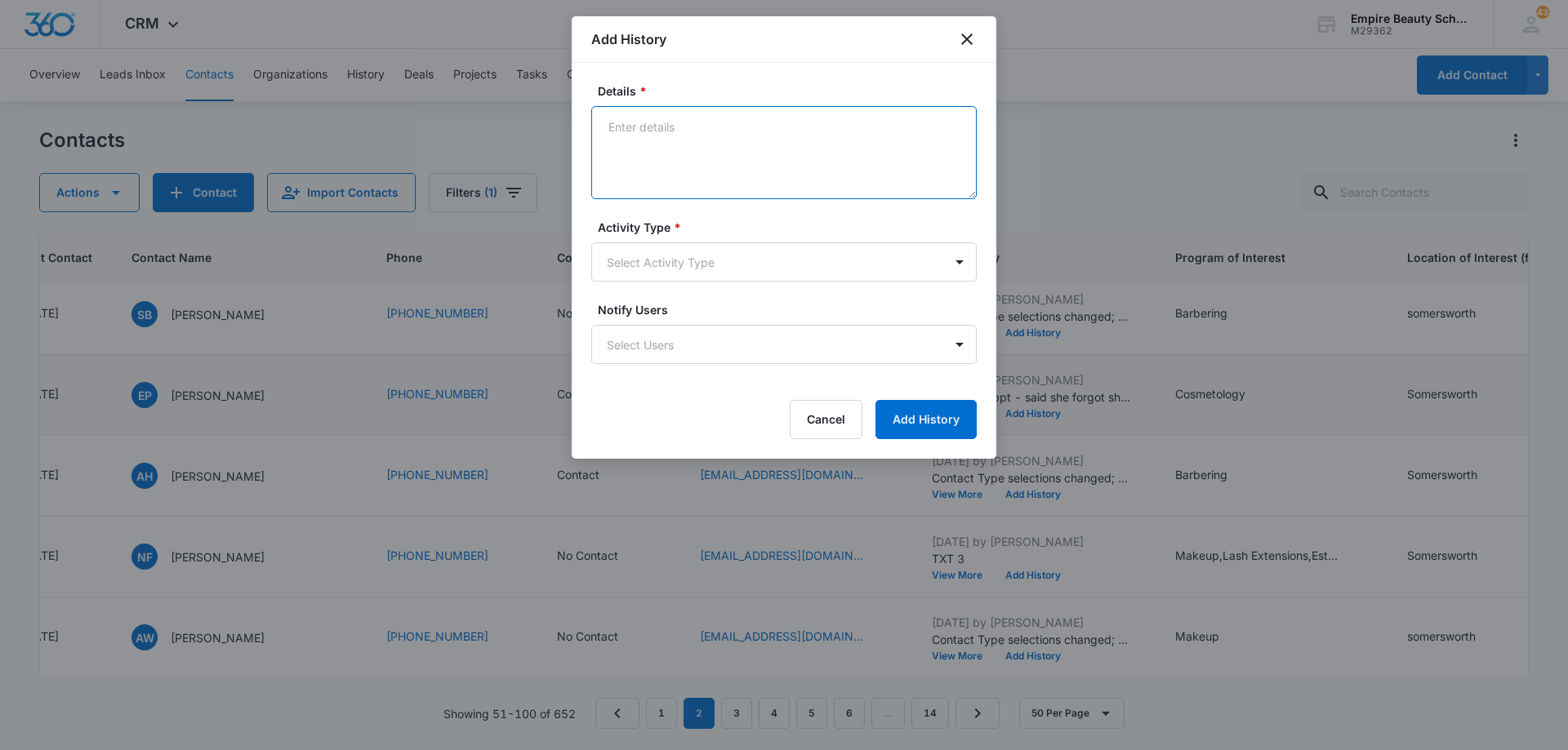
click at [797, 143] on textarea "Details *" at bounding box center [783, 152] width 385 height 93
type textarea "LVM for call back"
click at [744, 265] on body "CRM Apps Forms CRM Email Shop Payments POS Files Brand Settings Empire Beauty S…" at bounding box center [784, 375] width 1568 height 750
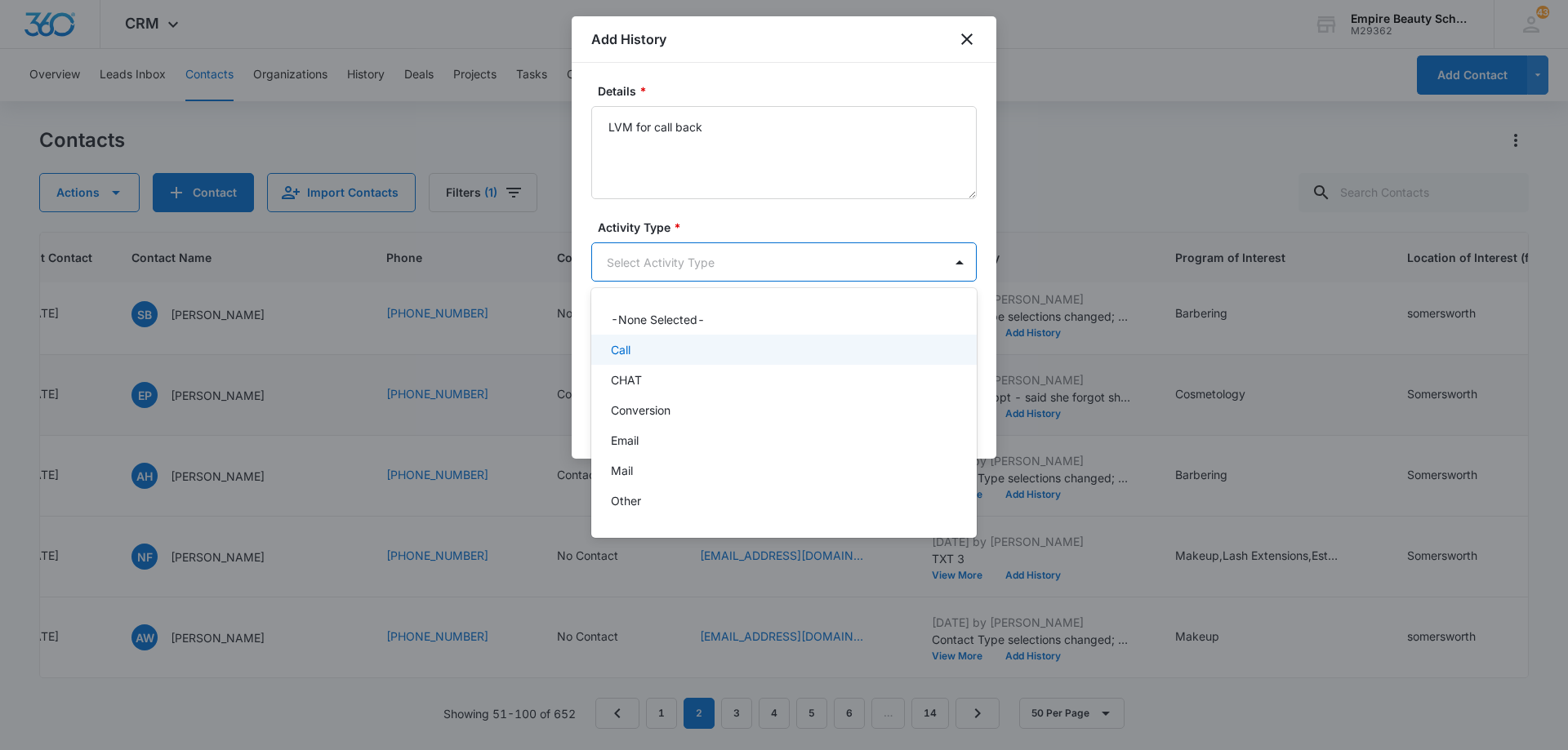
click at [719, 358] on div "Call" at bounding box center [782, 350] width 343 height 18
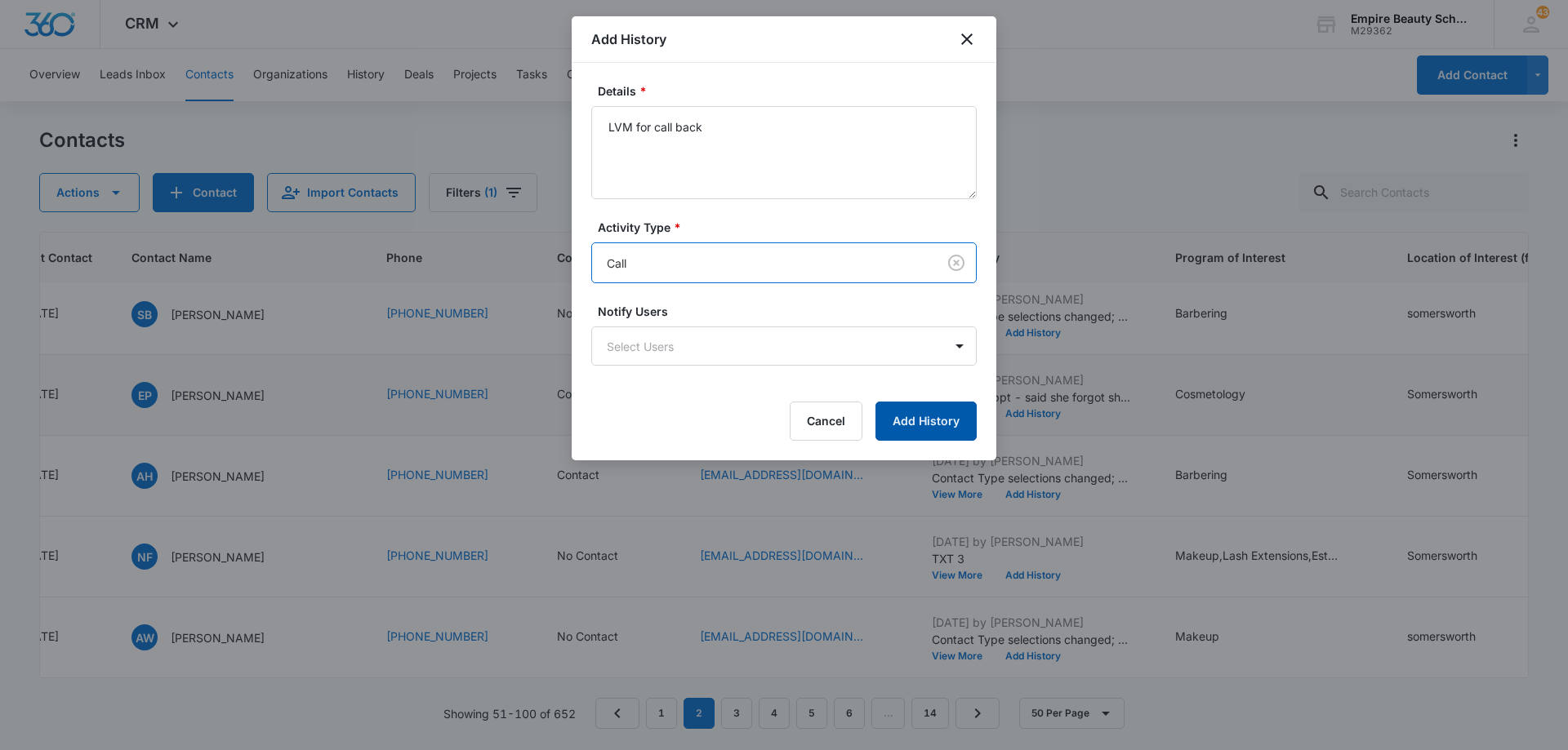
click at [910, 414] on button "Add History" at bounding box center [926, 421] width 101 height 39
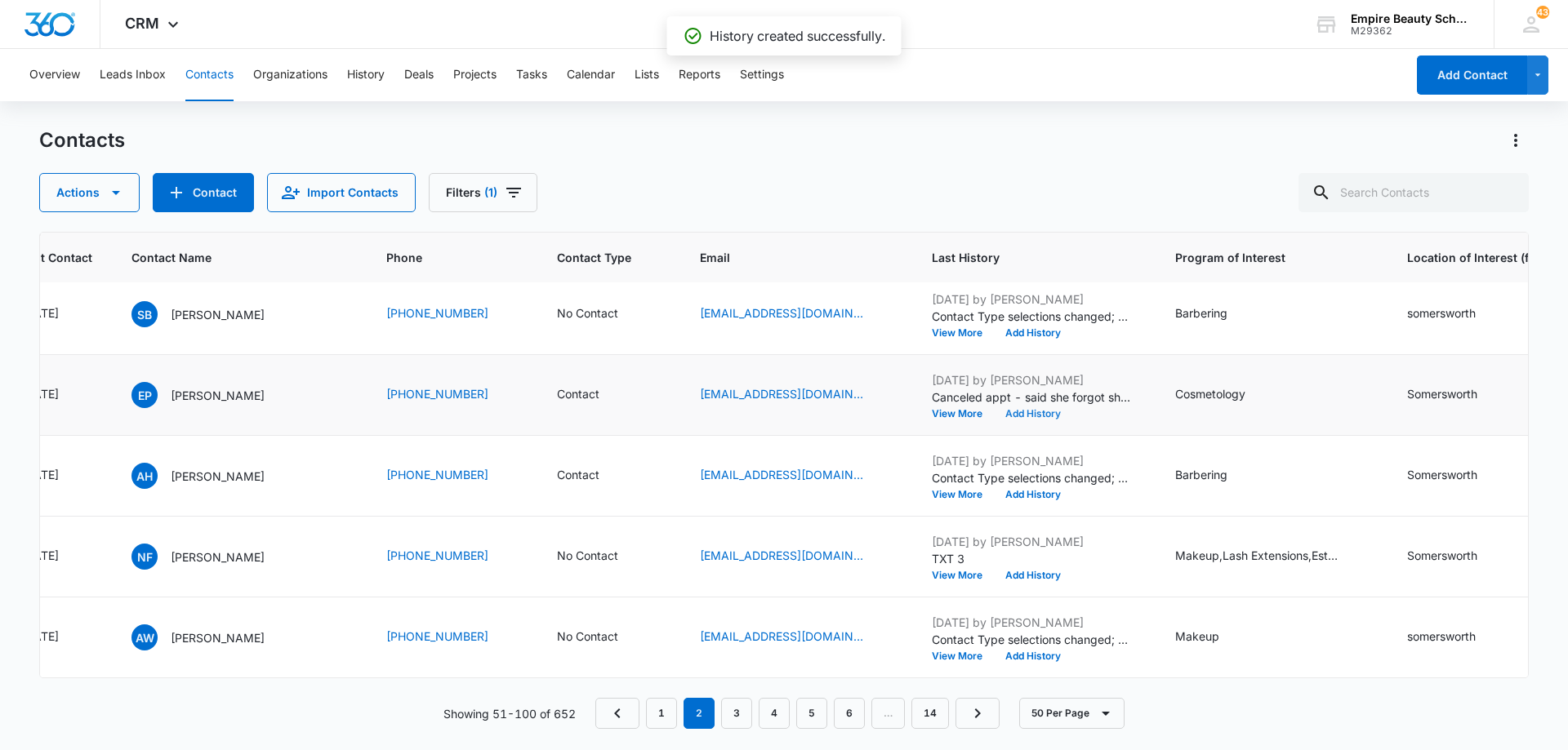
click at [1039, 417] on button "Add History" at bounding box center [1033, 414] width 78 height 10
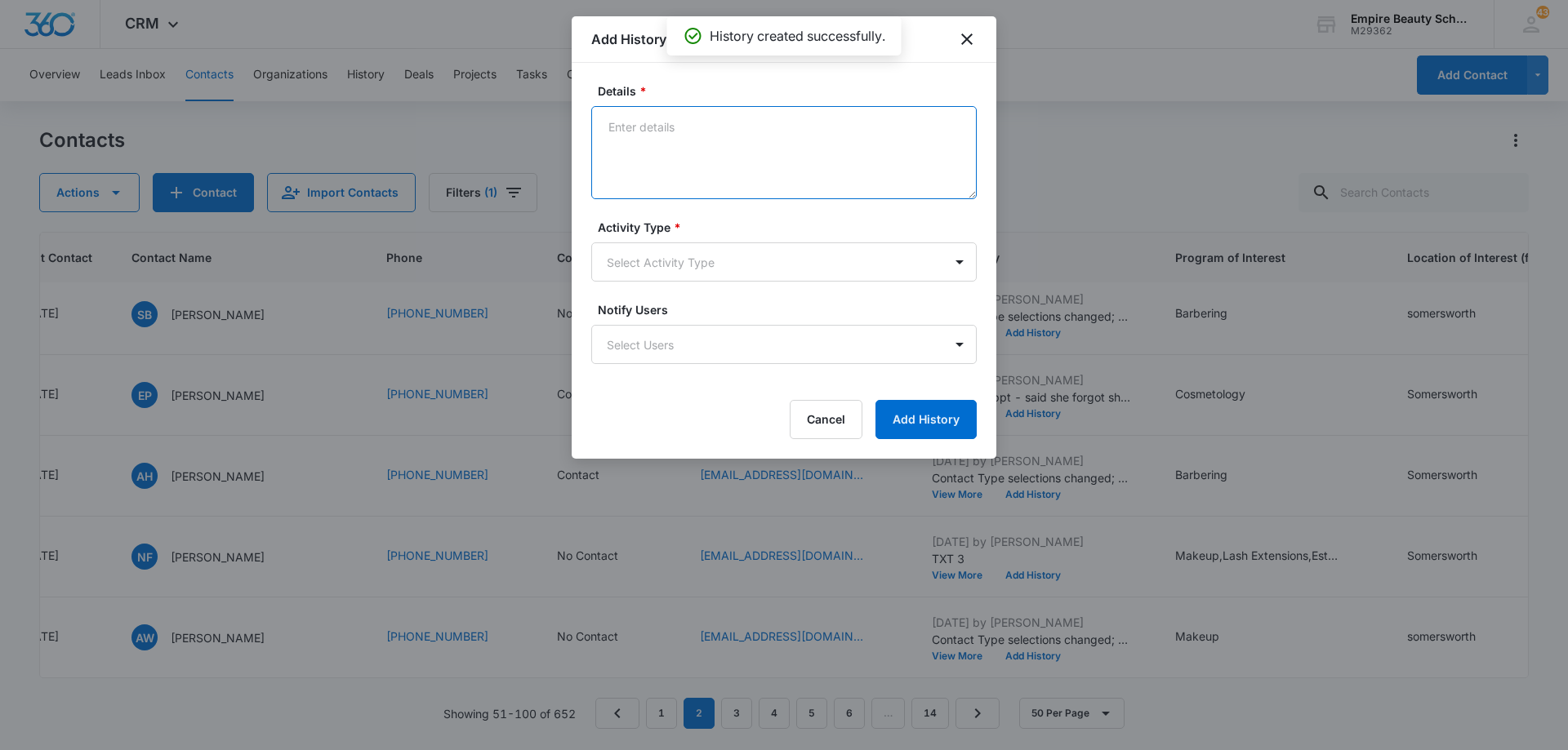
click at [713, 134] on textarea "Details *" at bounding box center [783, 152] width 385 height 93
type textarea "TXT"
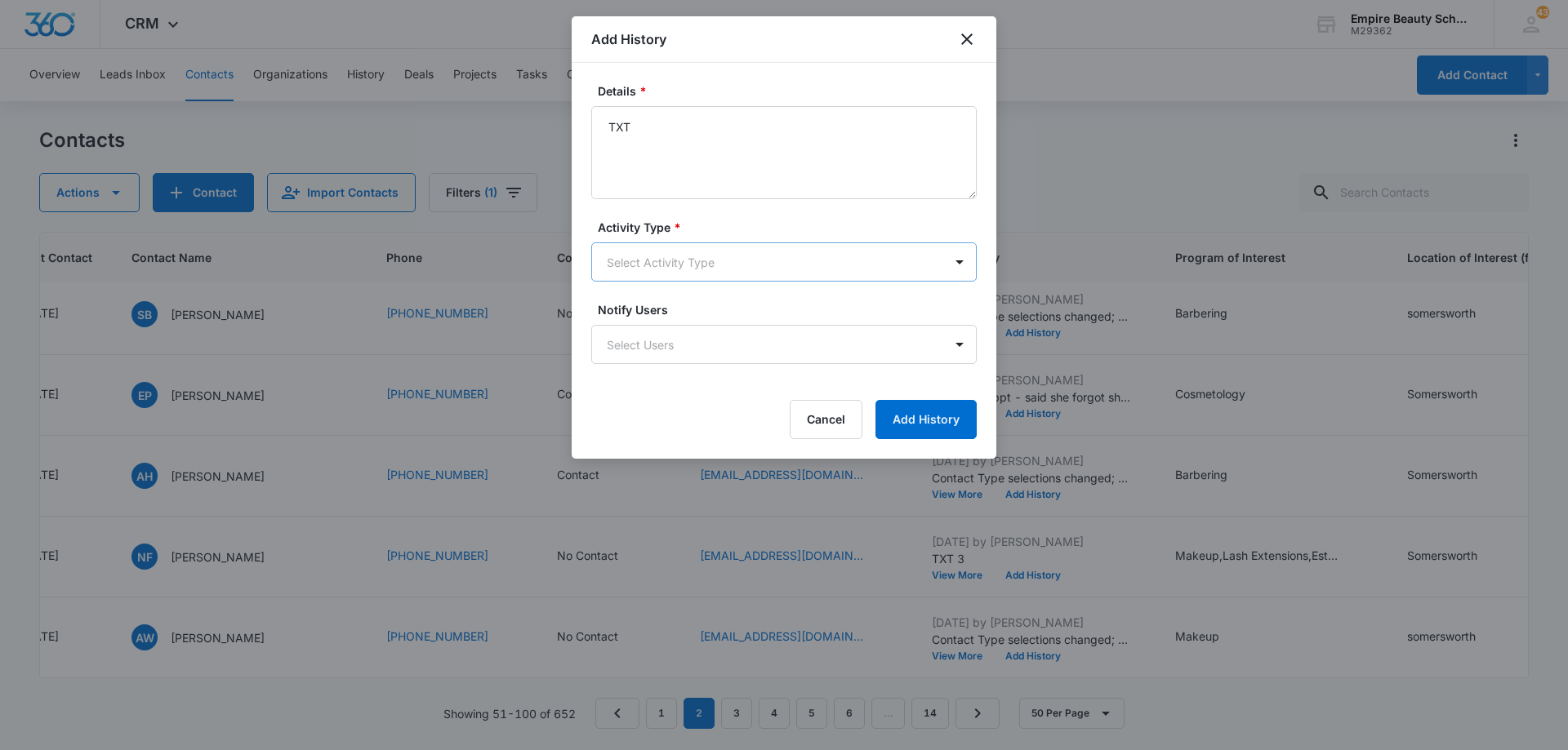
click at [681, 260] on body "CRM Apps Forms CRM Email Shop Payments POS Files Brand Settings Empire Beauty S…" at bounding box center [784, 375] width 1568 height 750
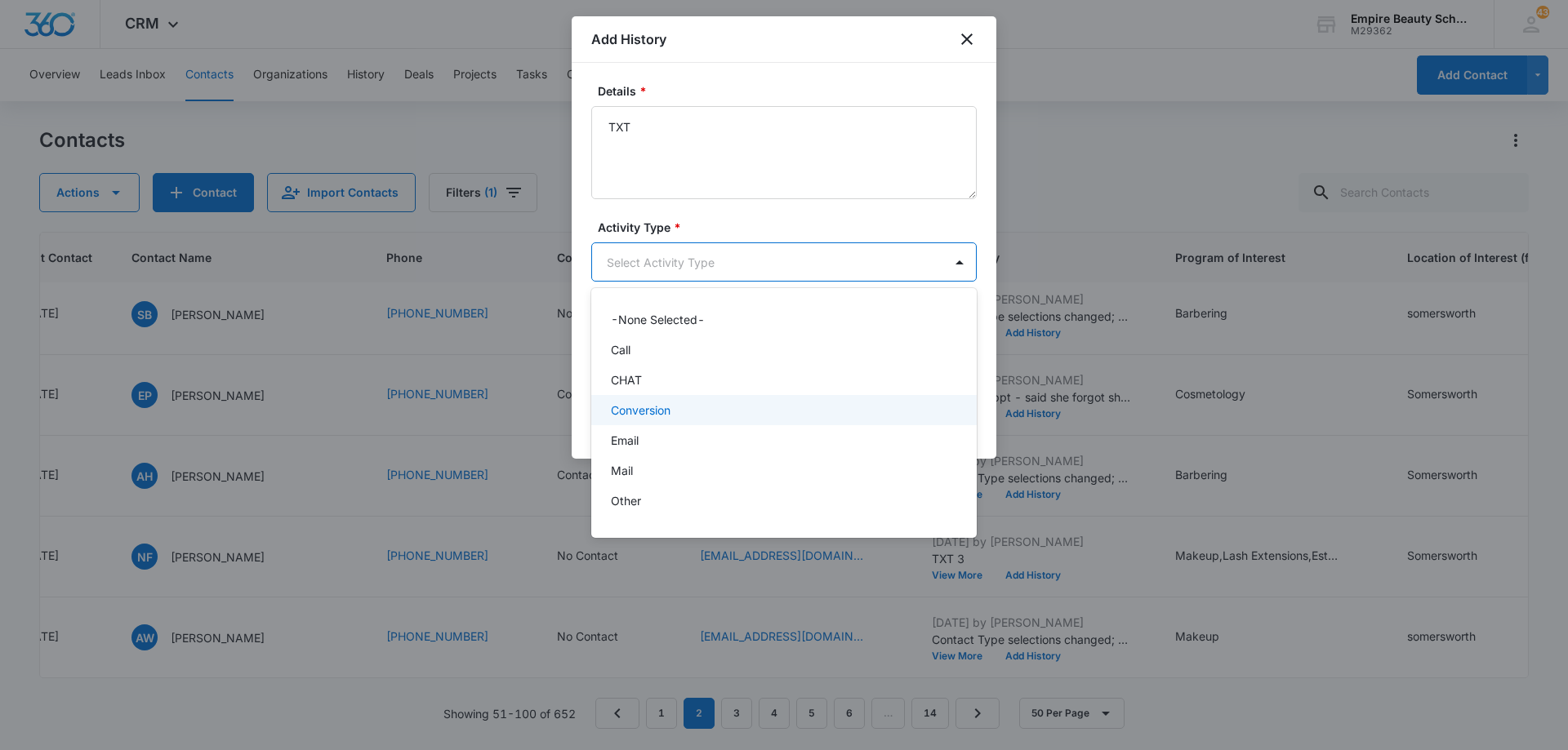
scroll to position [85, 0]
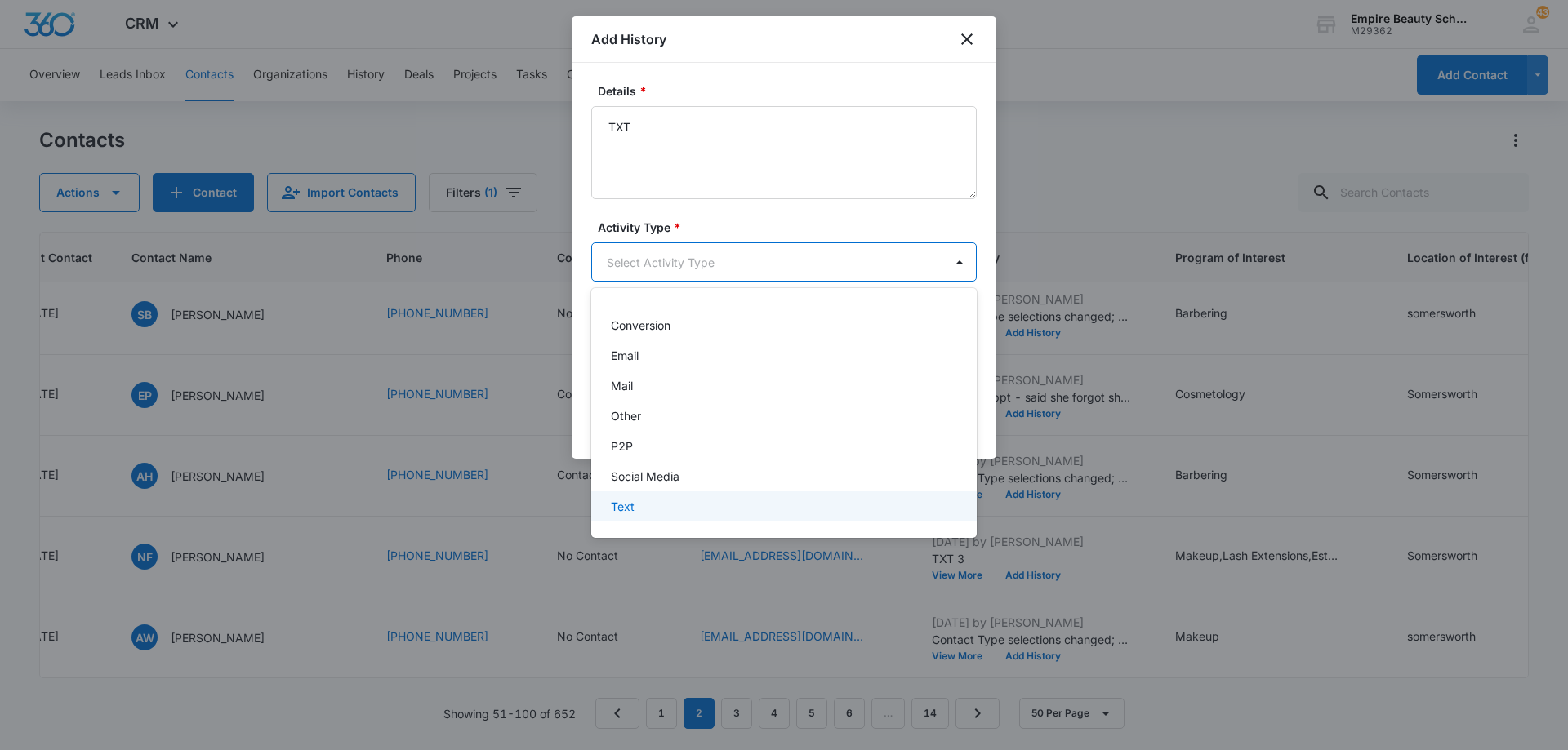
click at [686, 501] on div "Text" at bounding box center [782, 507] width 343 height 18
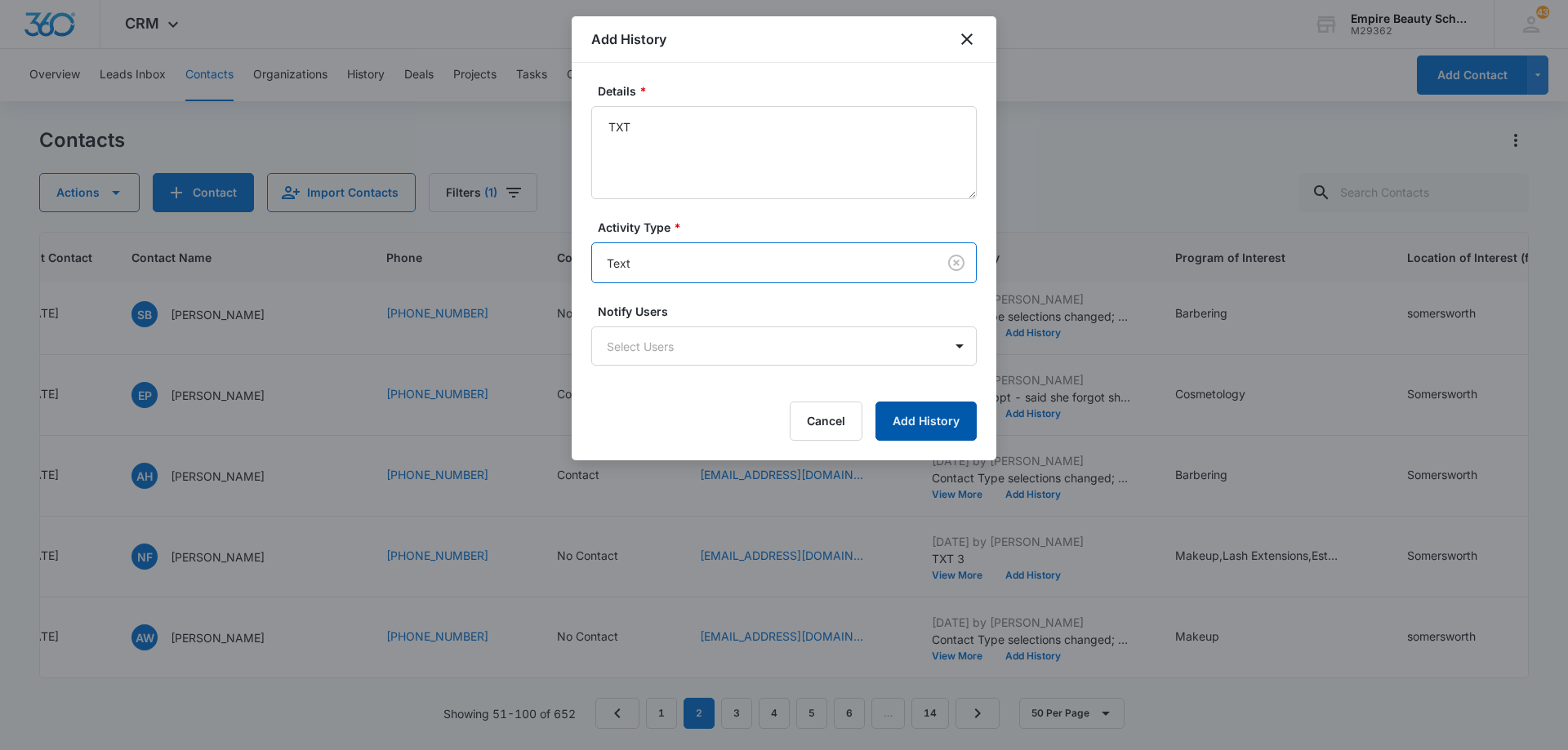
click at [920, 416] on button "Add History" at bounding box center [926, 421] width 101 height 39
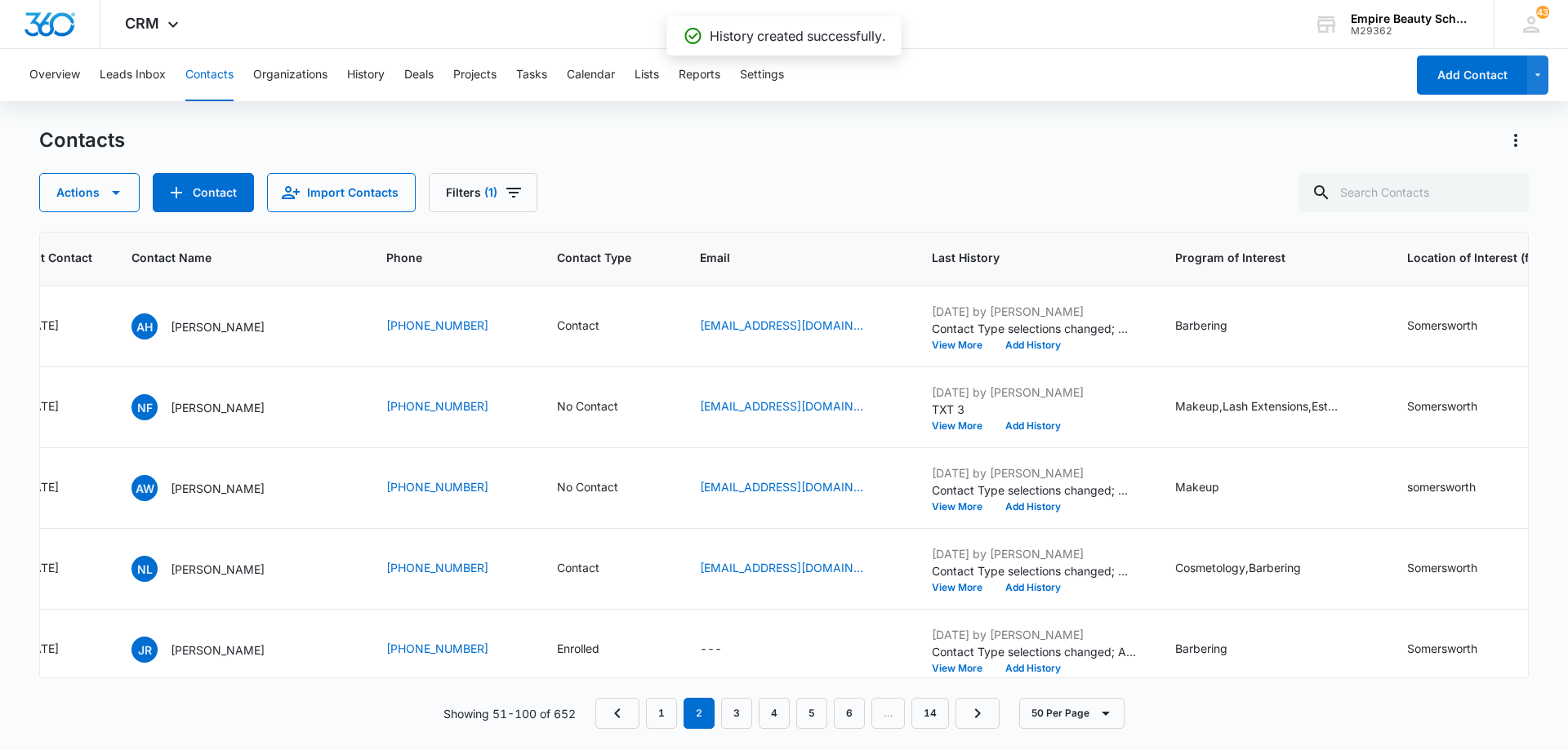
scroll to position [1143, 313]
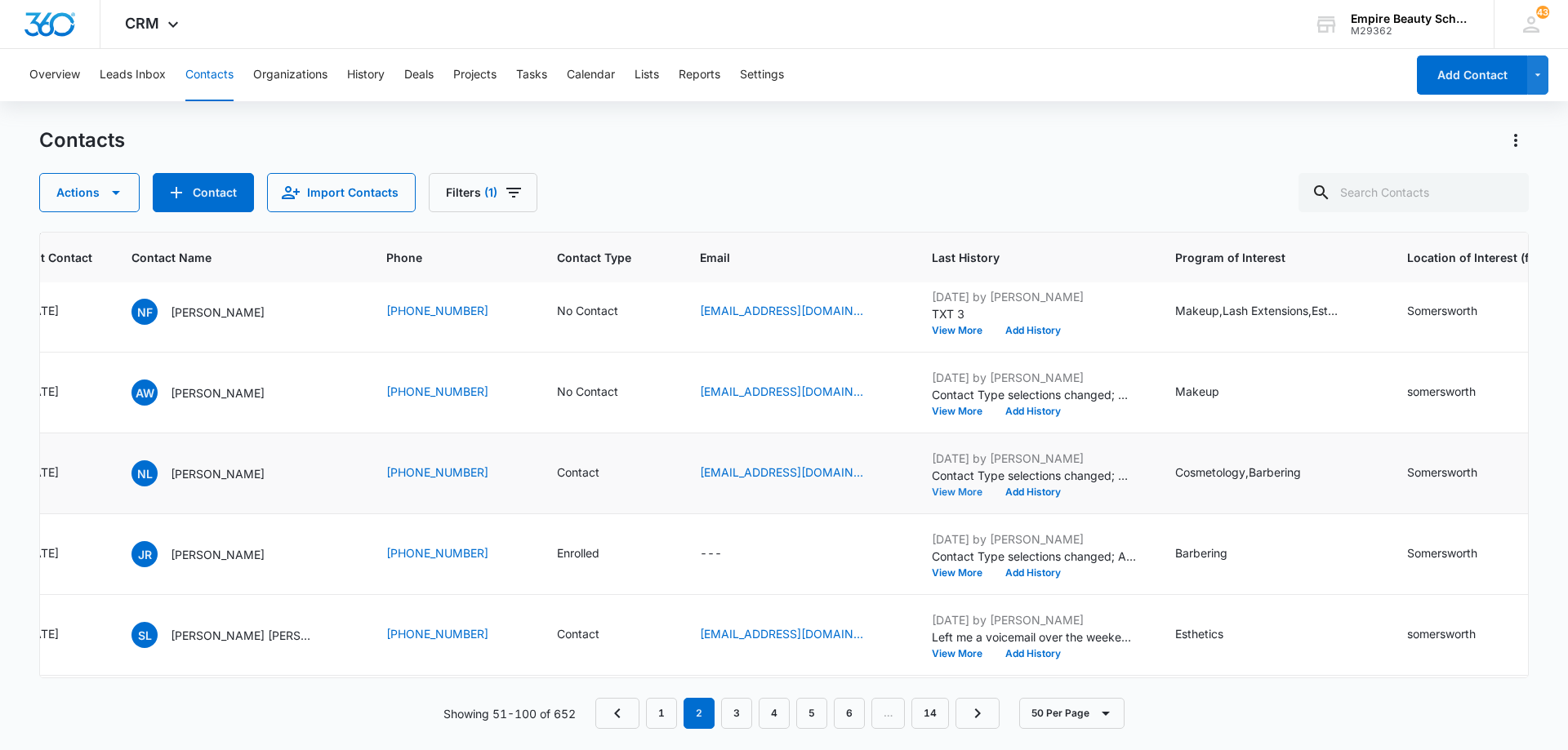
click at [939, 490] on button "View More" at bounding box center [962, 493] width 62 height 10
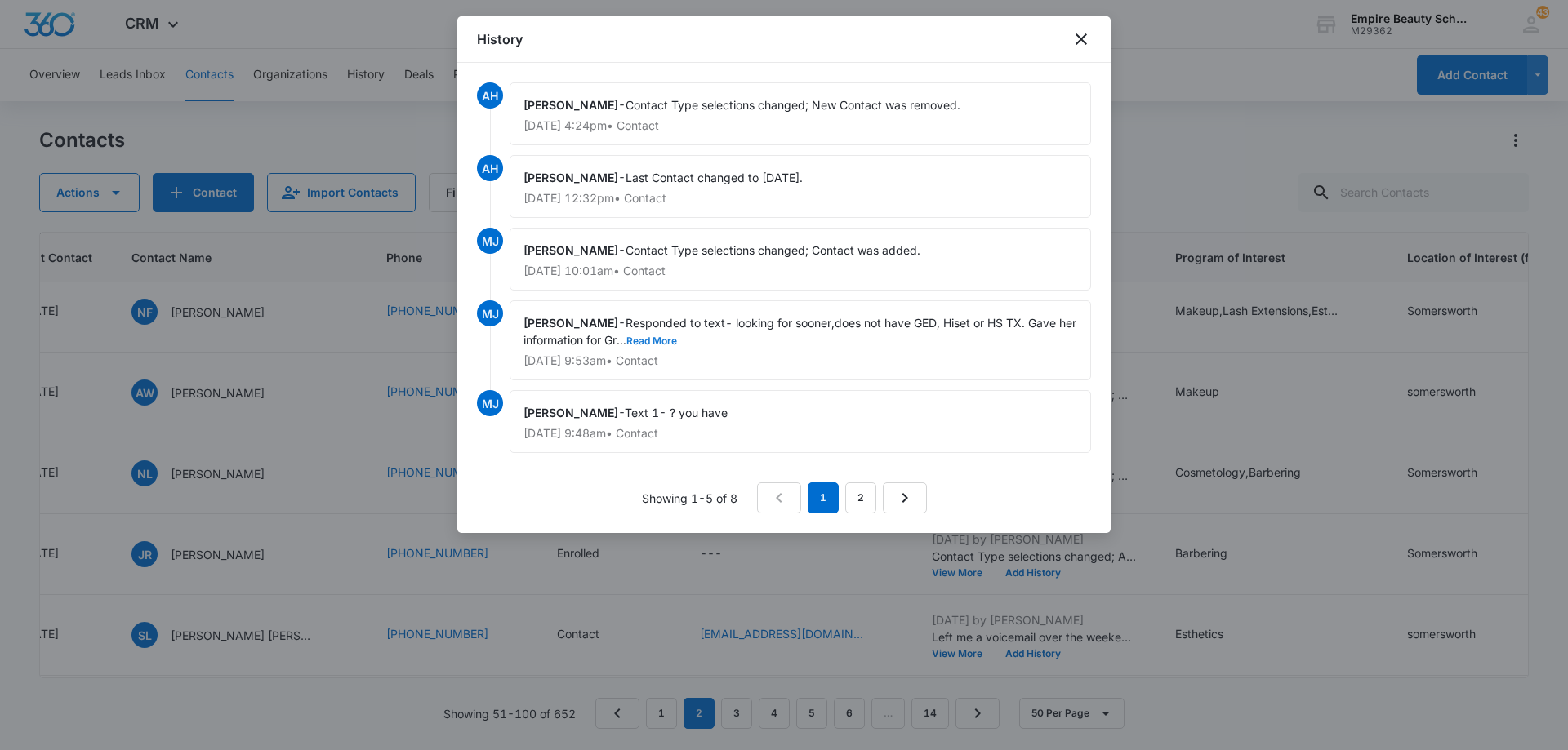
click at [665, 339] on button "Read More" at bounding box center [651, 341] width 51 height 10
click at [1078, 38] on icon "close" at bounding box center [1081, 39] width 20 height 20
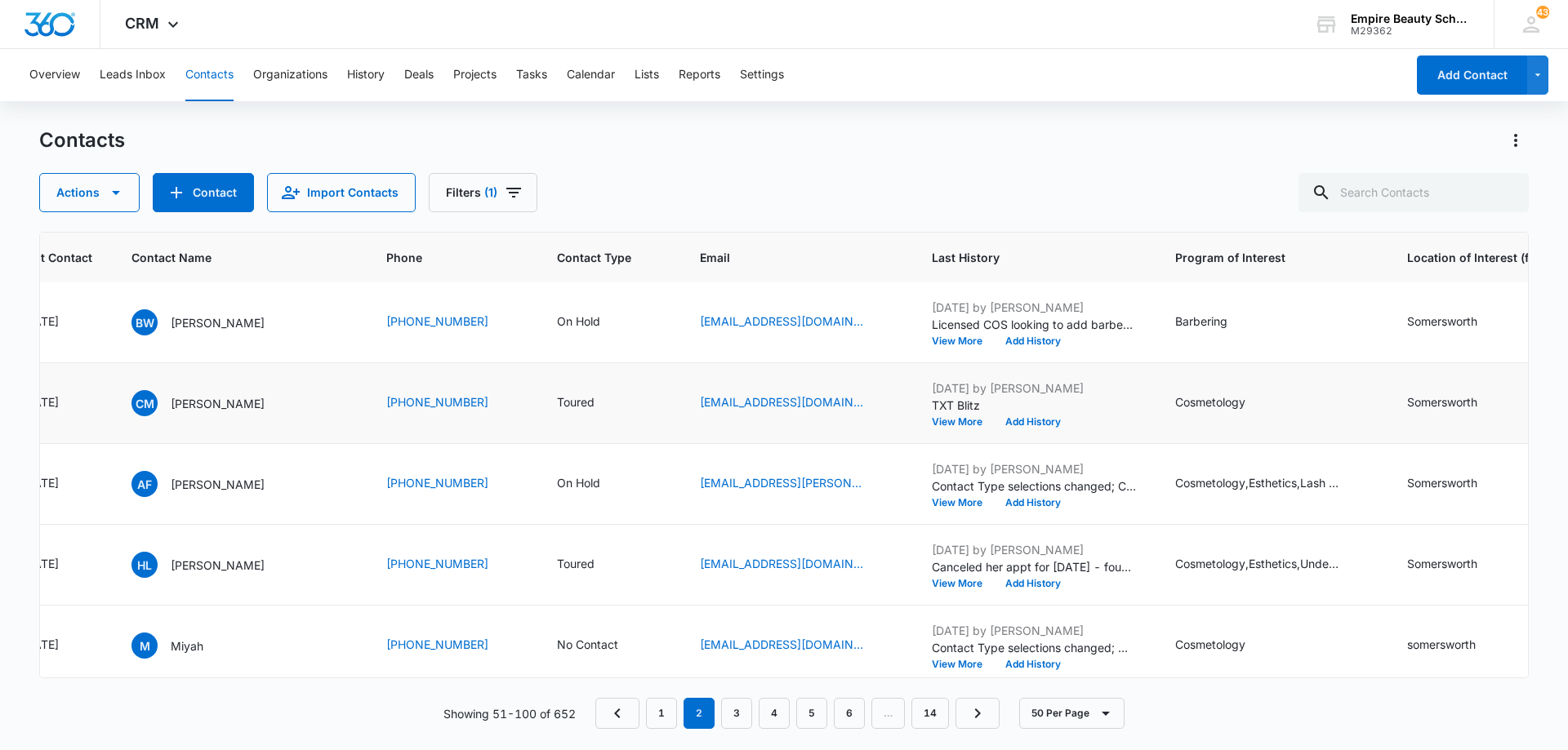
scroll to position [2777, 313]
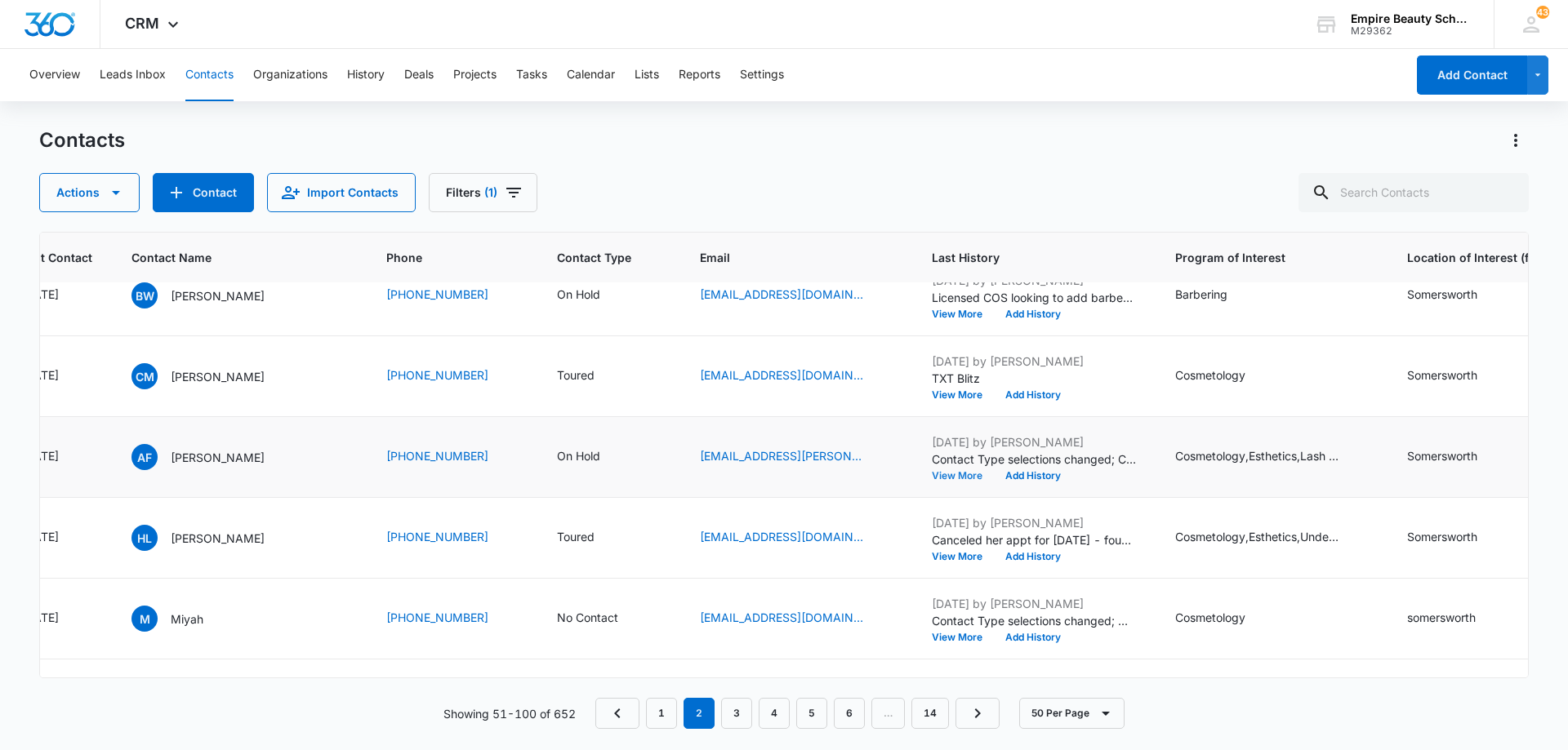
click at [949, 478] on button "View More" at bounding box center [962, 476] width 62 height 10
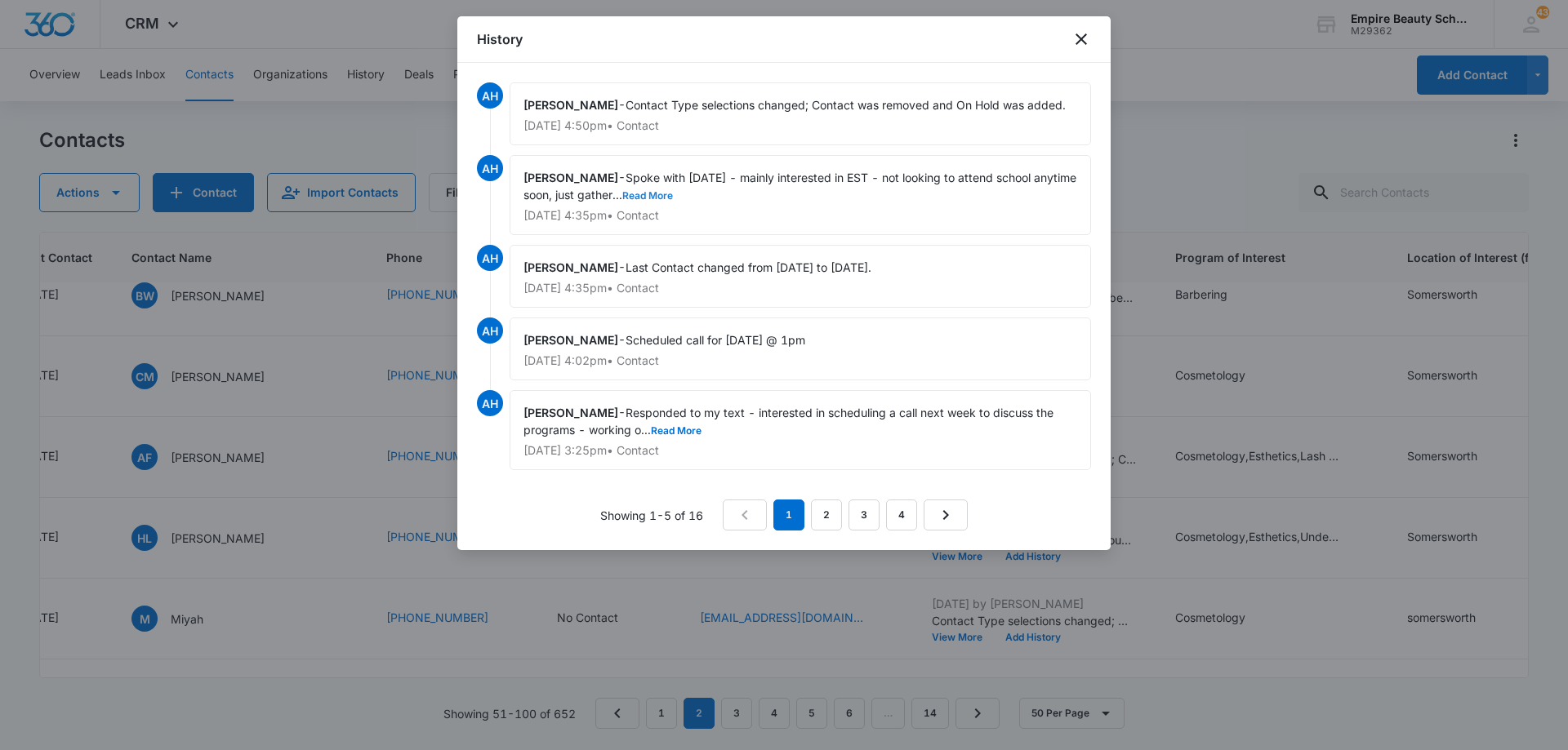
click at [629, 196] on button "Read More" at bounding box center [647, 196] width 51 height 10
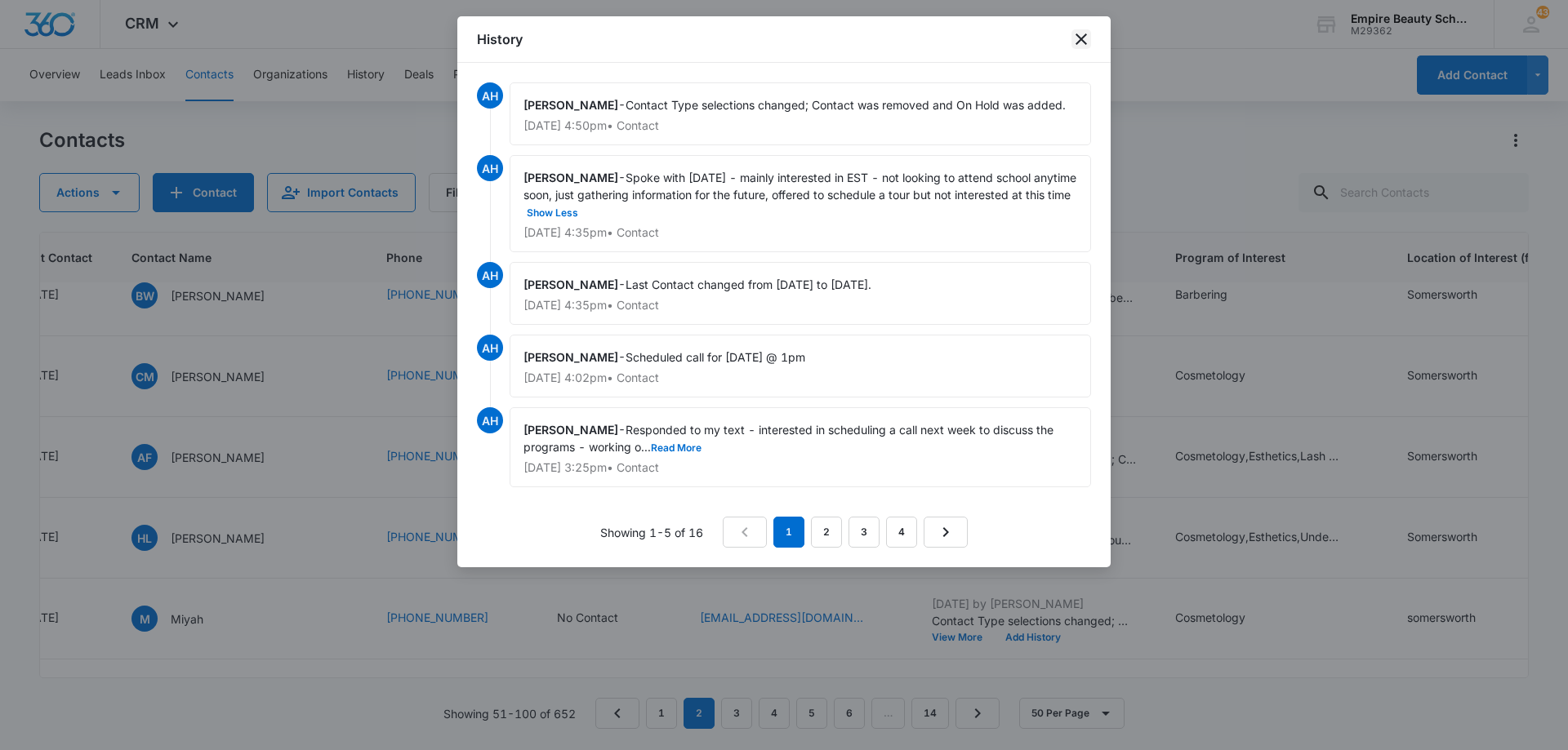
click at [1081, 40] on icon "close" at bounding box center [1081, 39] width 12 height 12
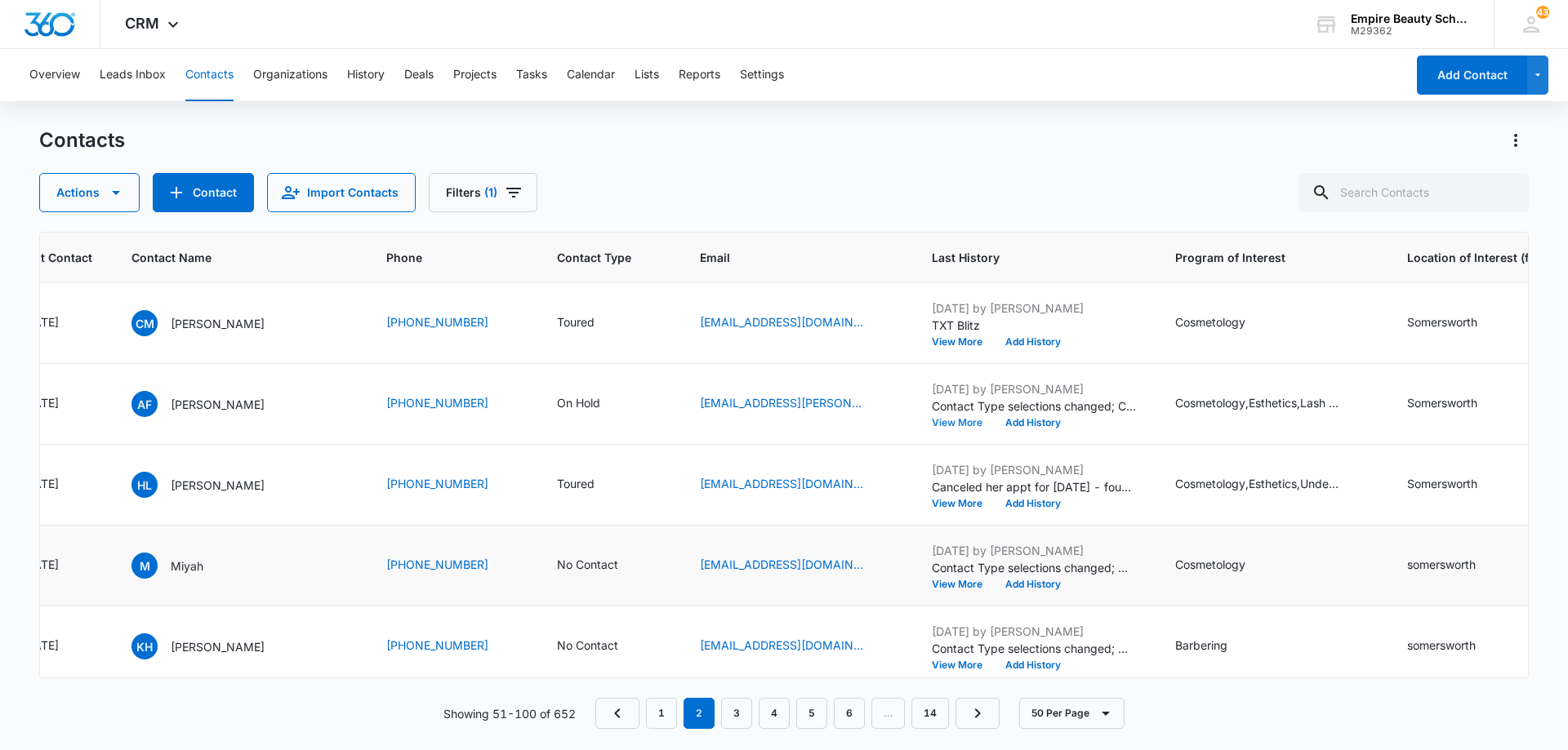
scroll to position [2859, 313]
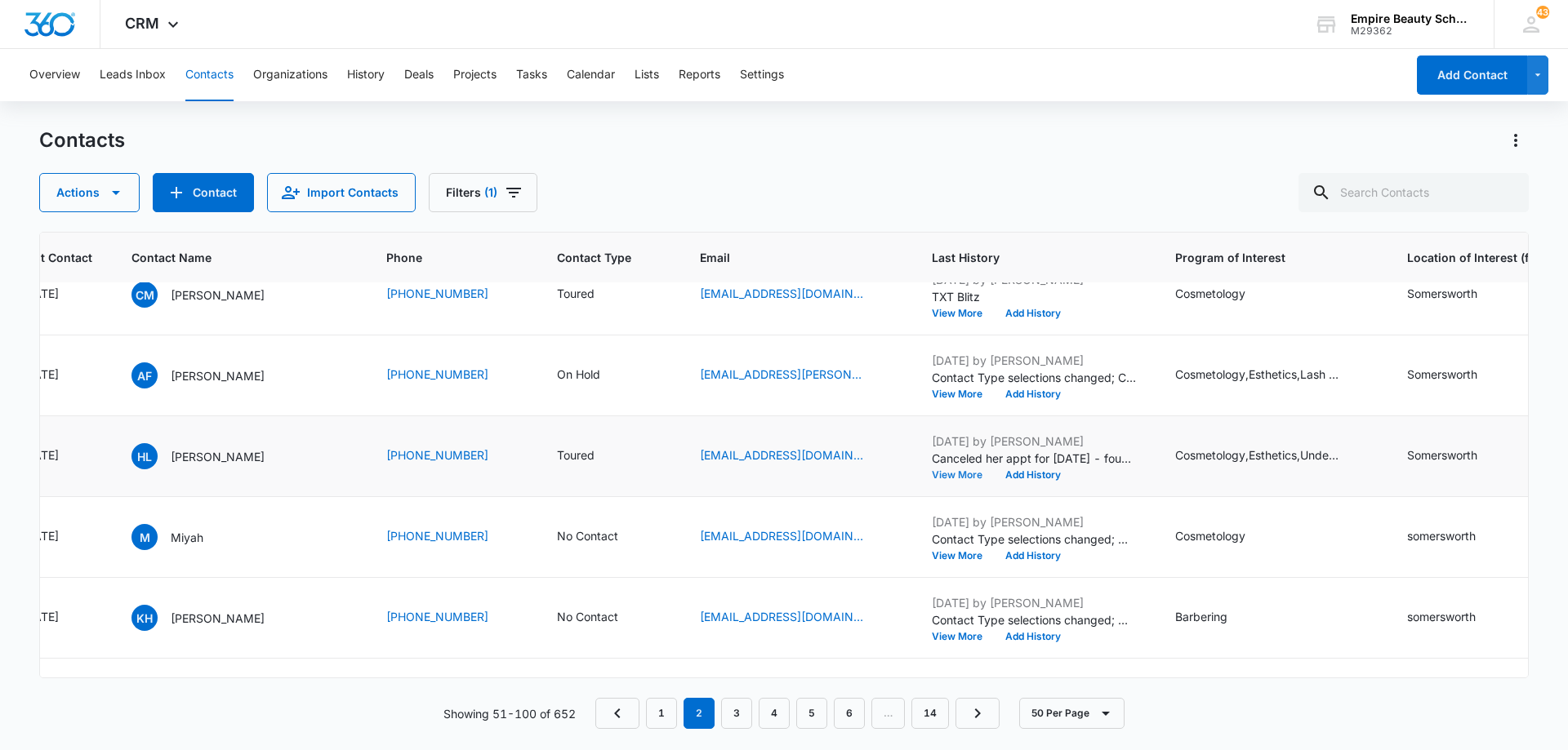
click at [947, 474] on button "View More" at bounding box center [962, 475] width 62 height 10
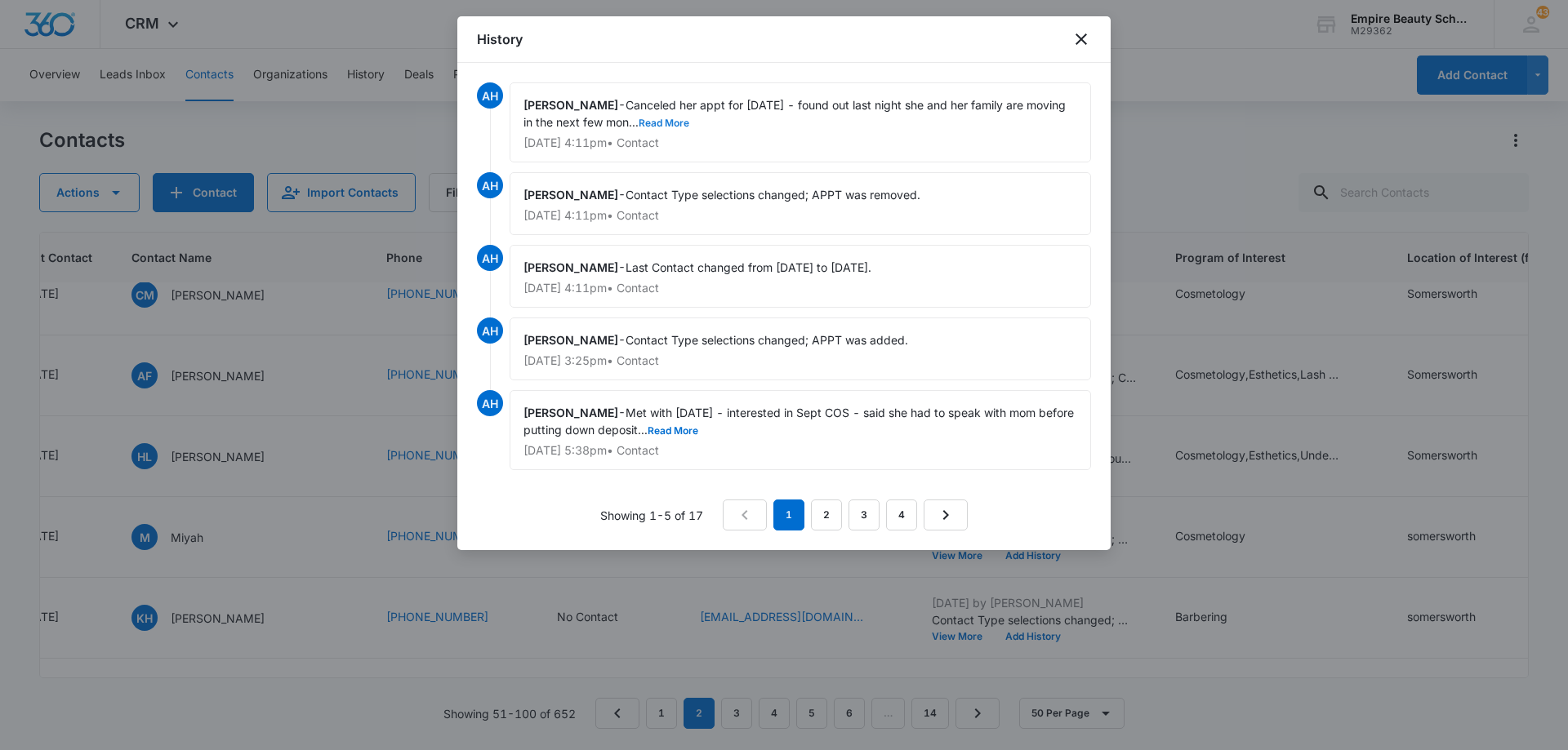
click at [644, 128] on button "Read More" at bounding box center [664, 123] width 51 height 10
click at [1085, 36] on icon "close" at bounding box center [1081, 39] width 12 height 12
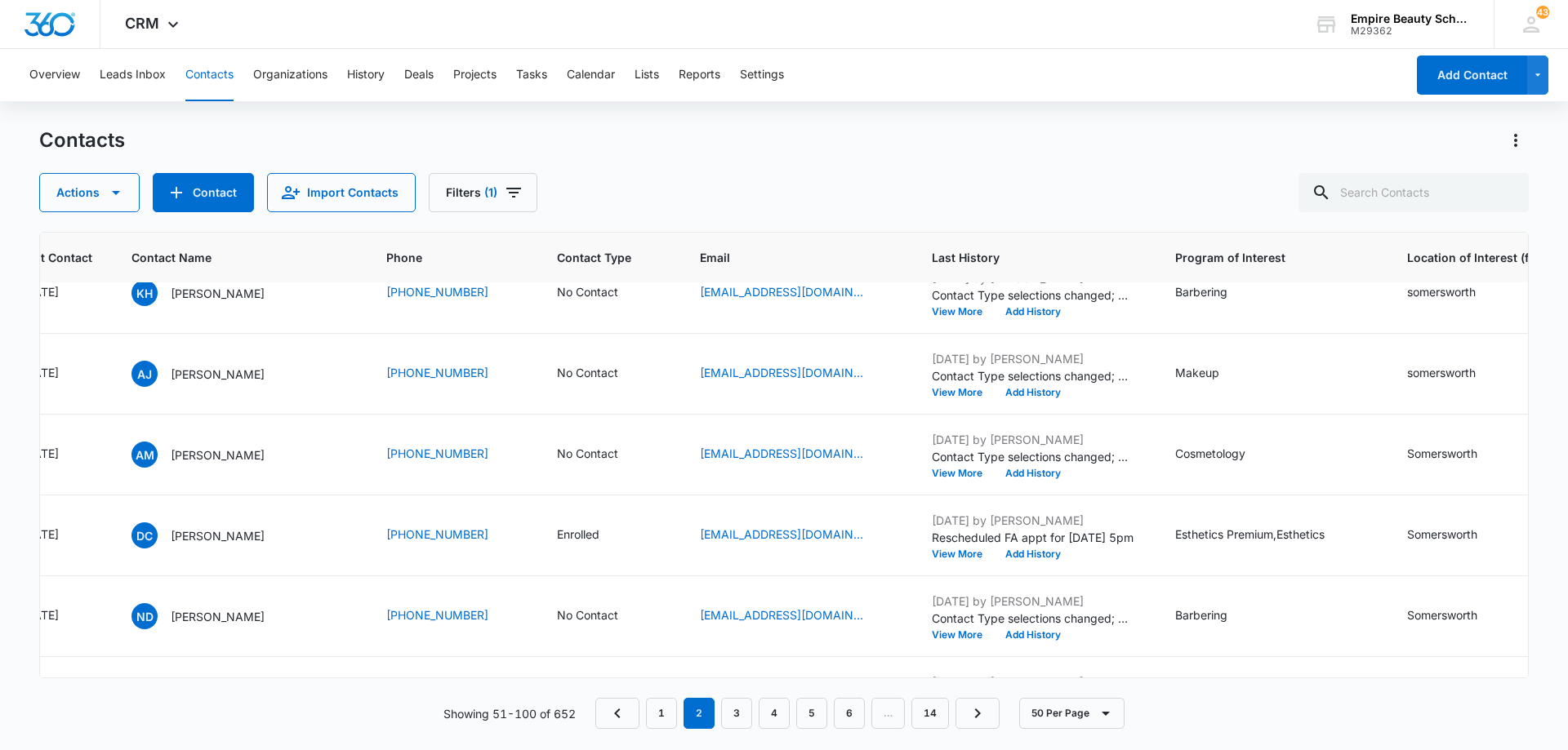
scroll to position [3185, 313]
click at [944, 472] on button "View More" at bounding box center [962, 472] width 62 height 10
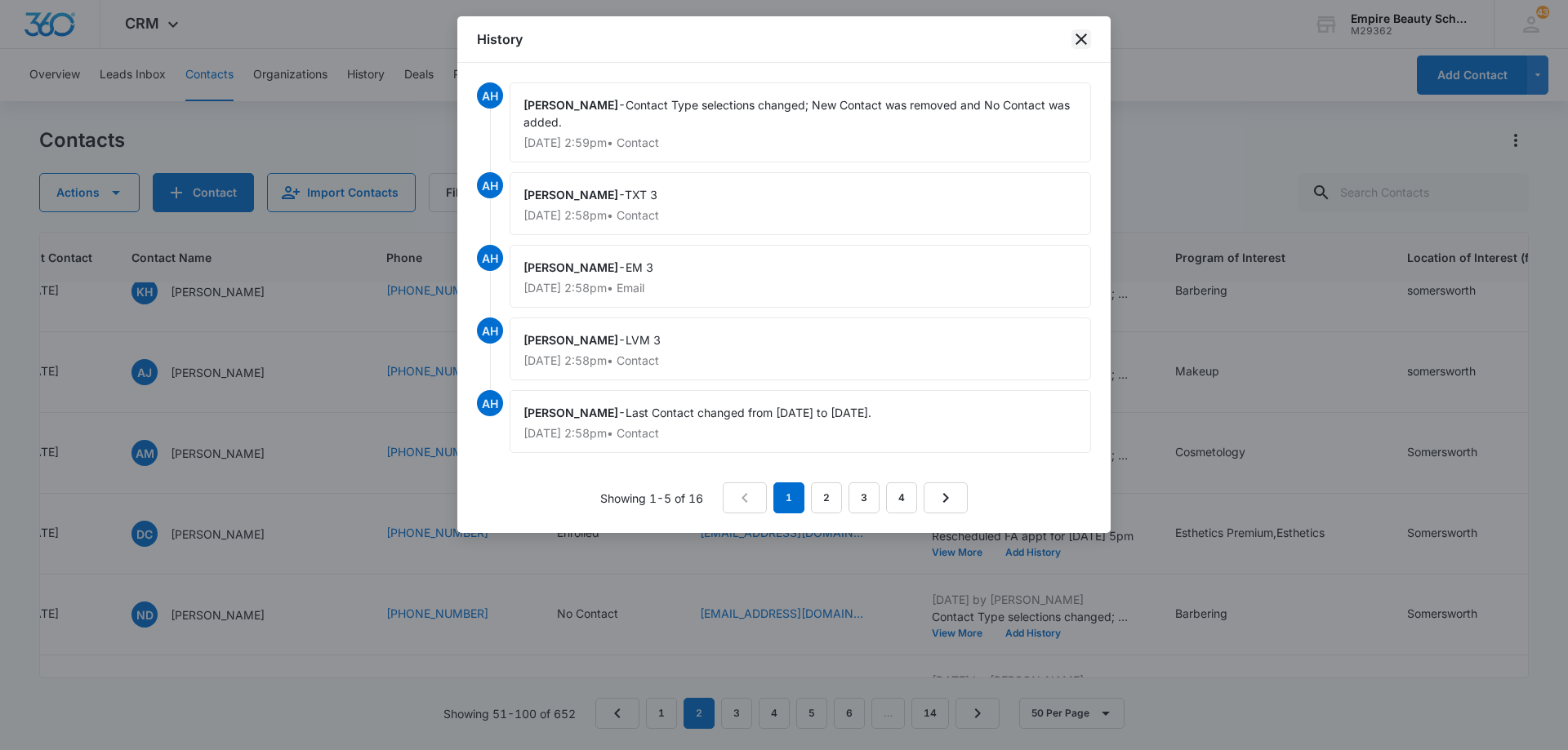
click at [1077, 43] on icon "close" at bounding box center [1081, 39] width 20 height 20
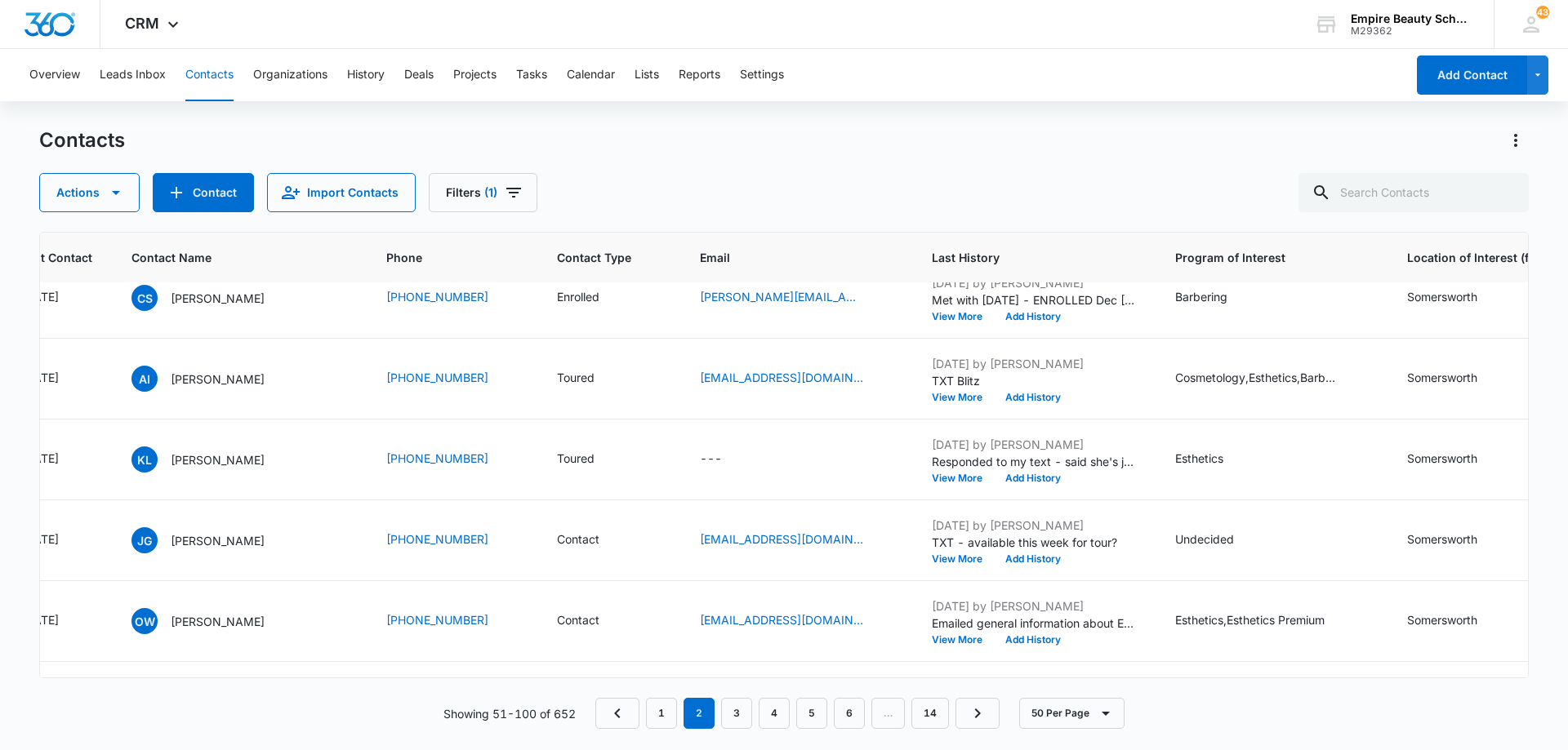
scroll to position [3593, 313]
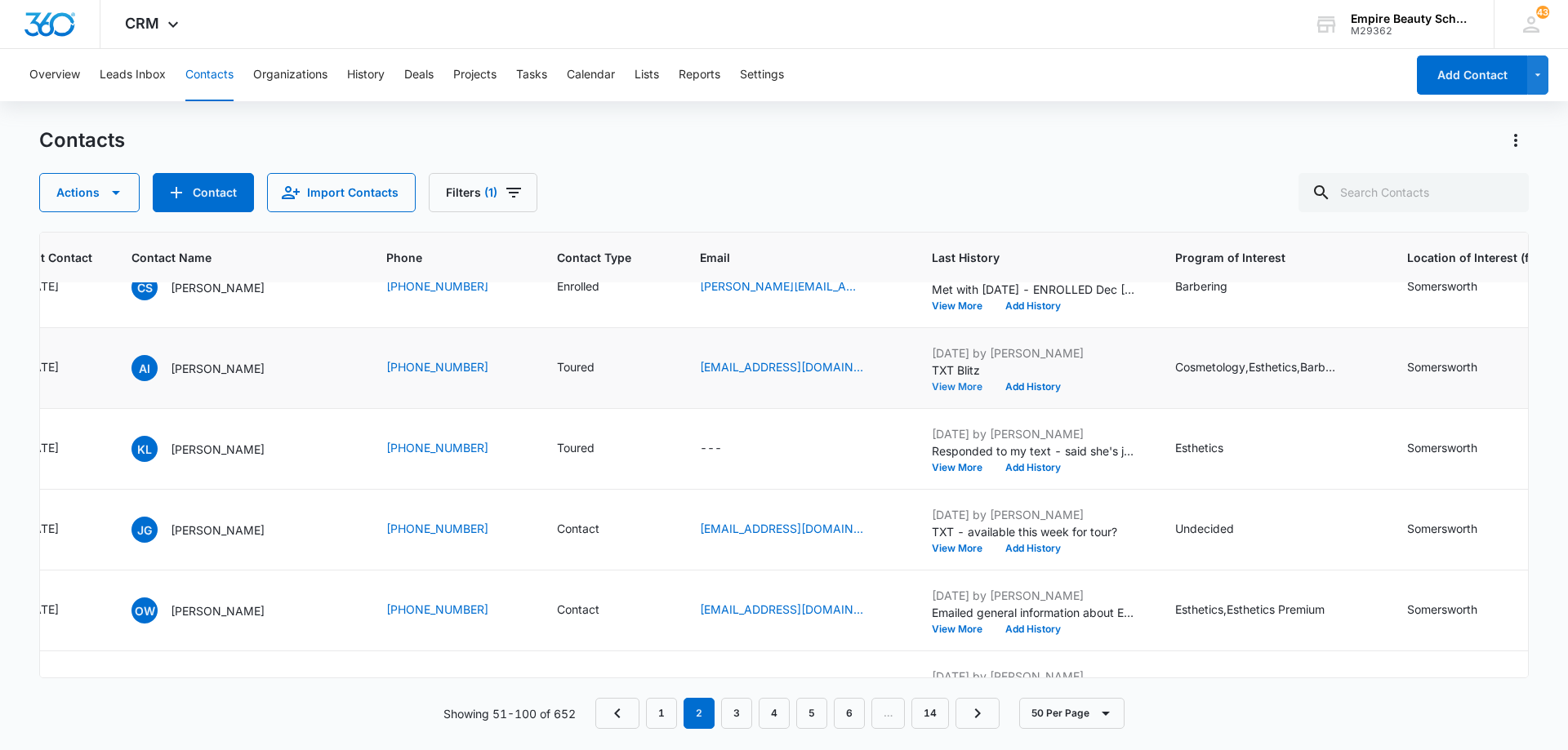
click at [933, 387] on button "View More" at bounding box center [962, 387] width 62 height 10
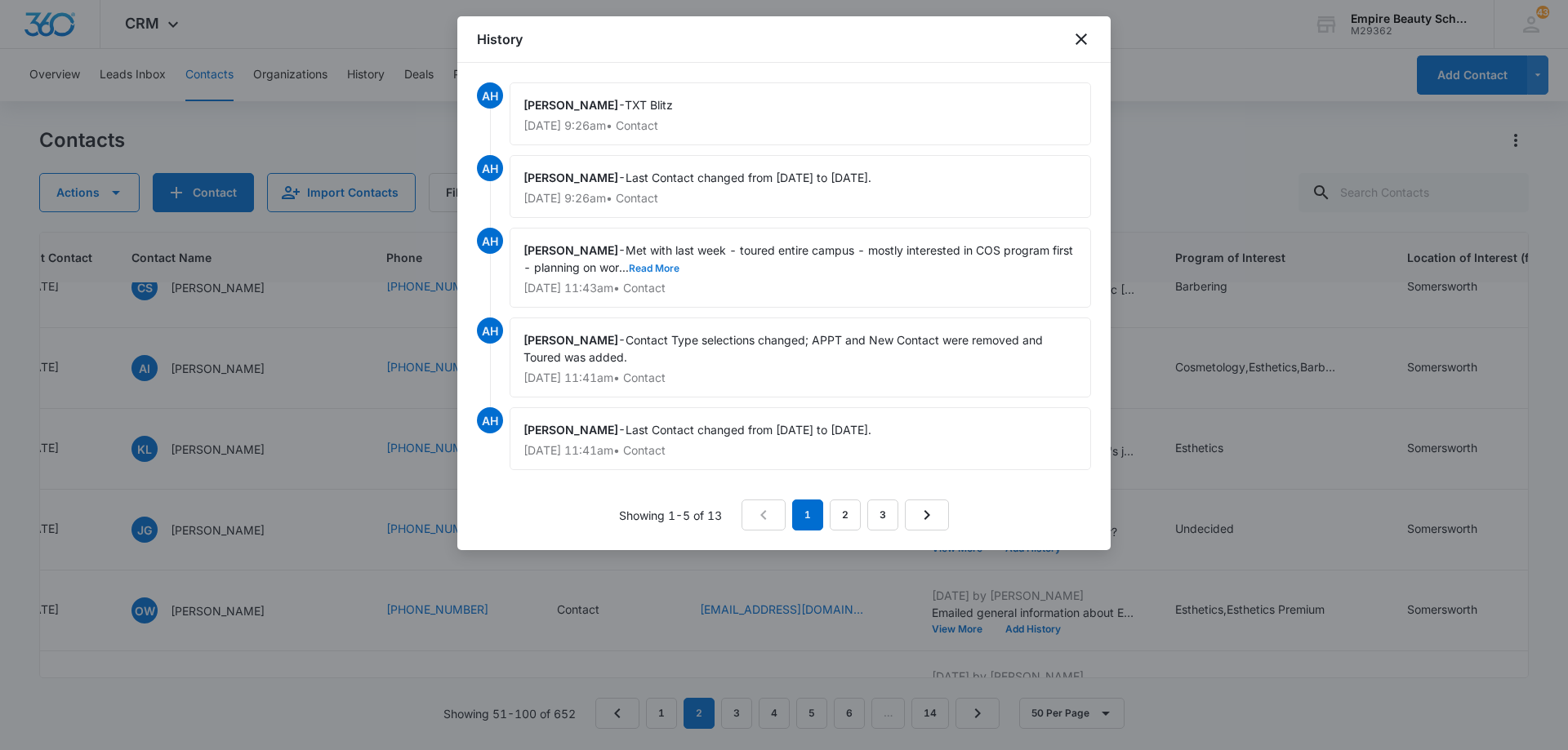
click at [664, 267] on button "Read More" at bounding box center [654, 268] width 51 height 10
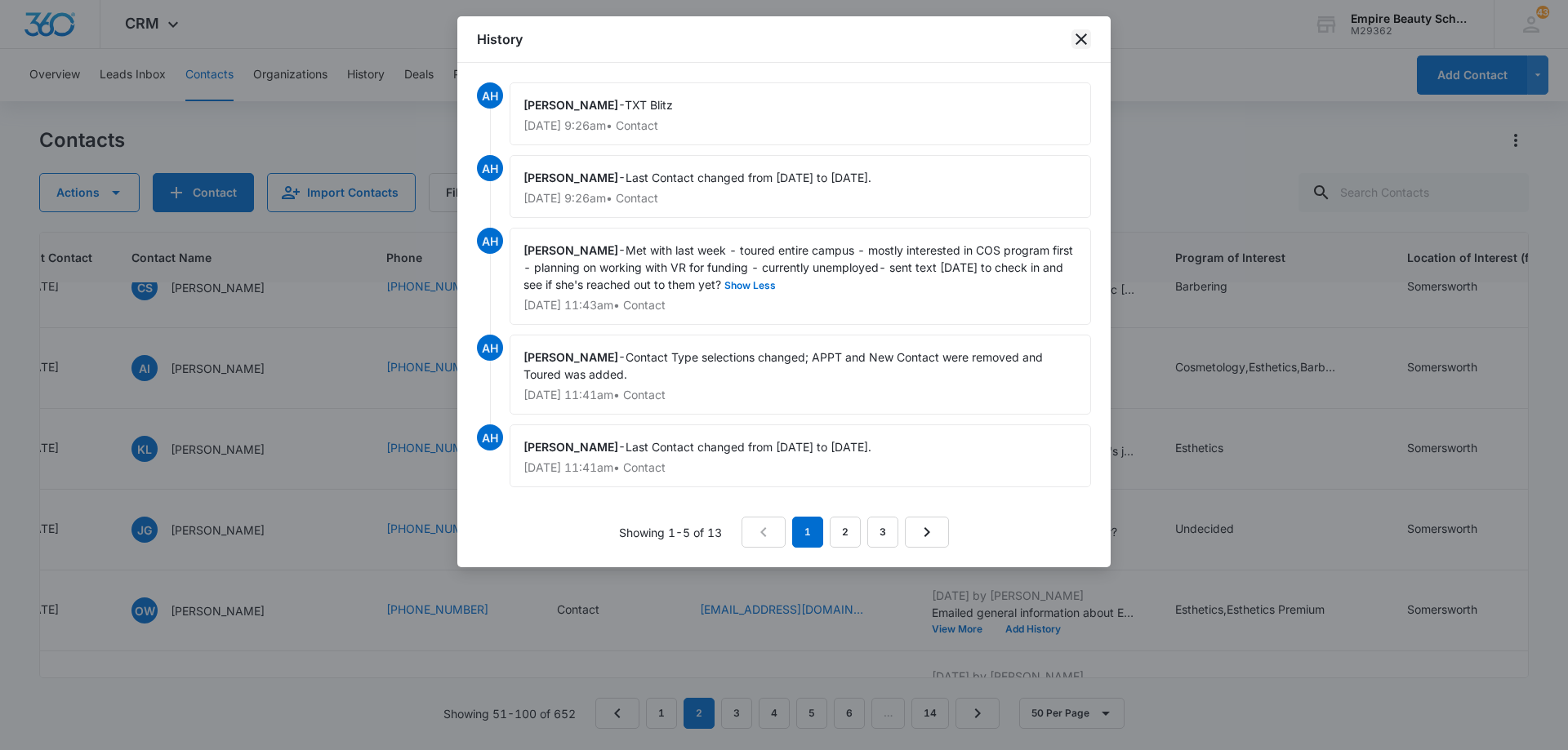
click at [1073, 41] on icon "close" at bounding box center [1081, 39] width 20 height 20
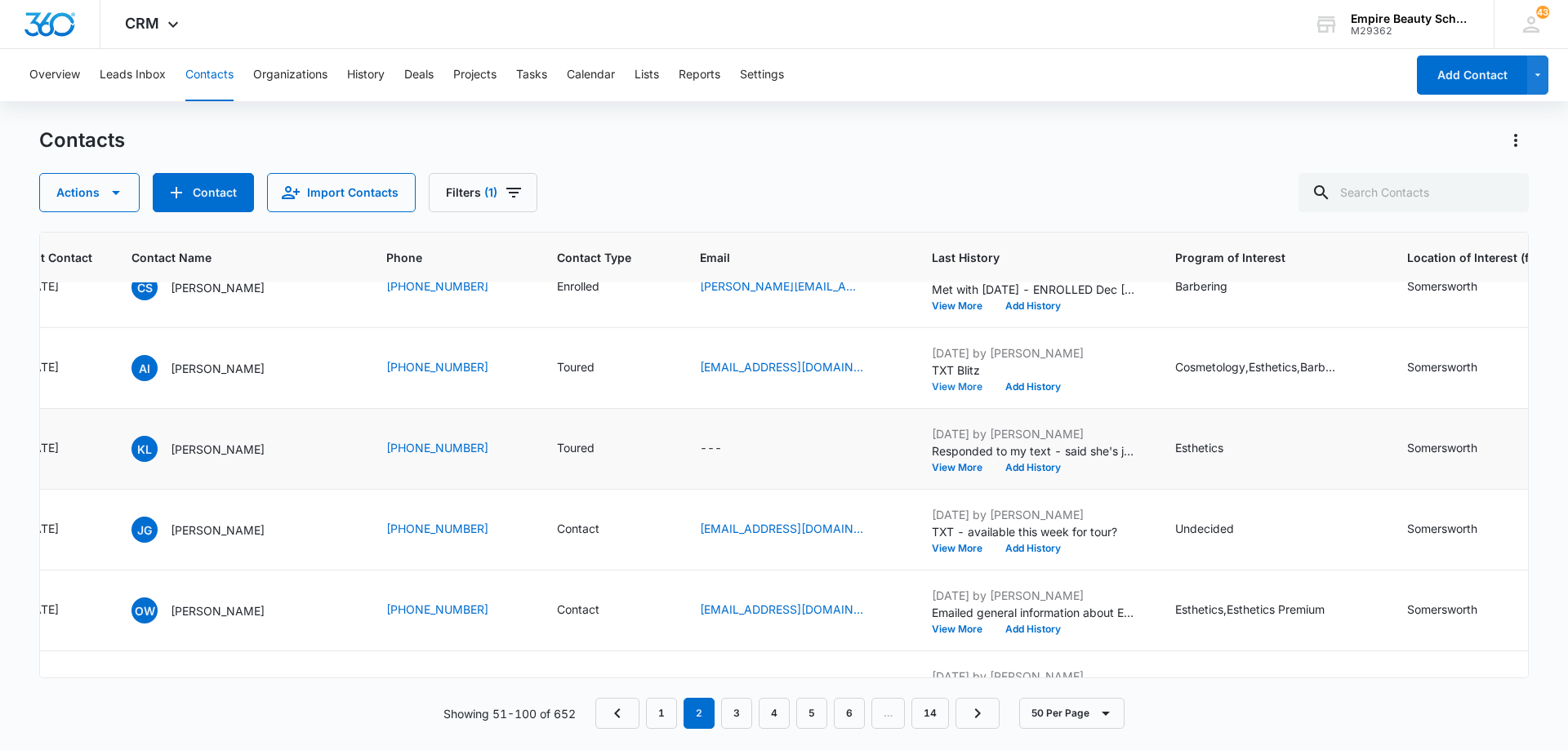
scroll to position [3659, 313]
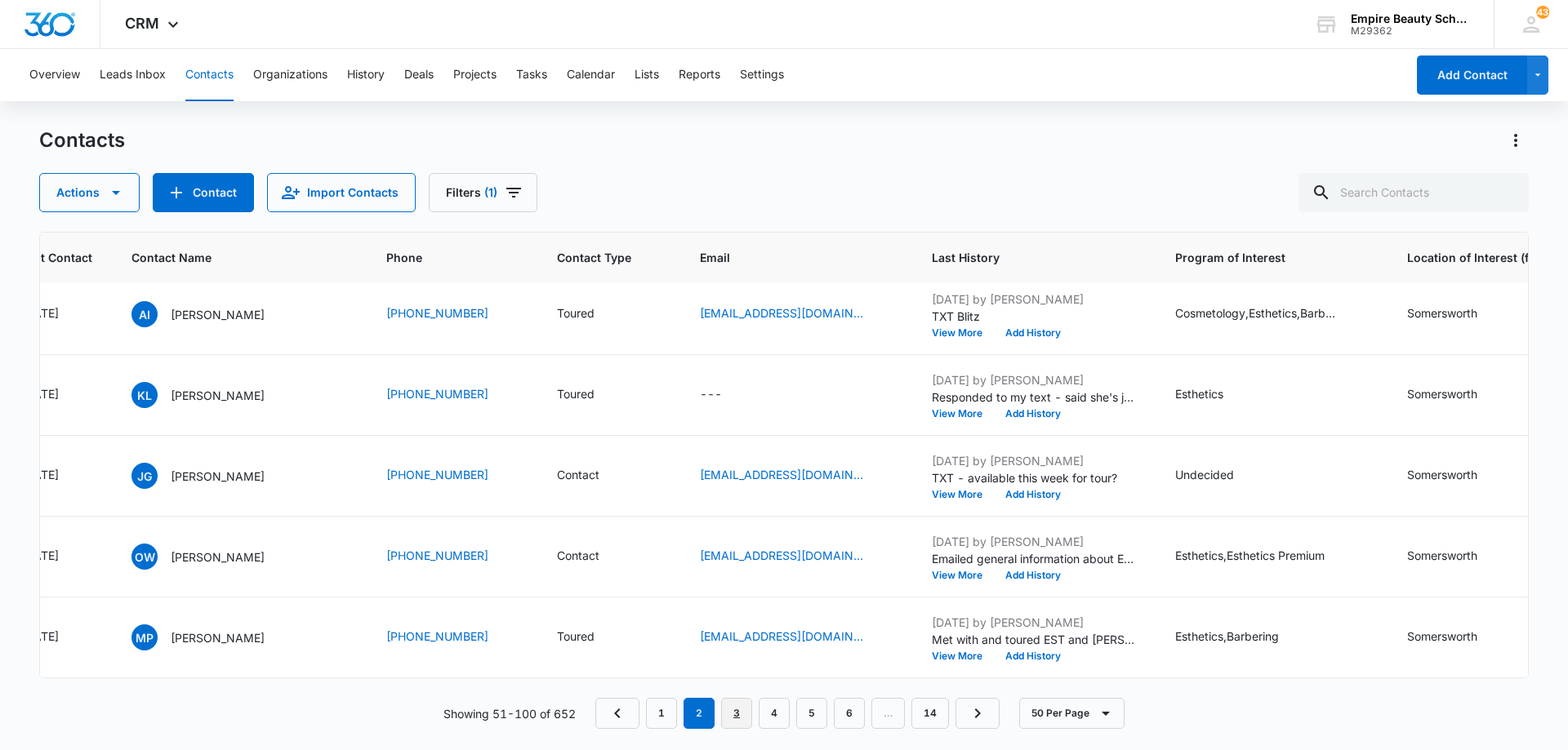
click at [730, 713] on link "3" at bounding box center [736, 714] width 31 height 31
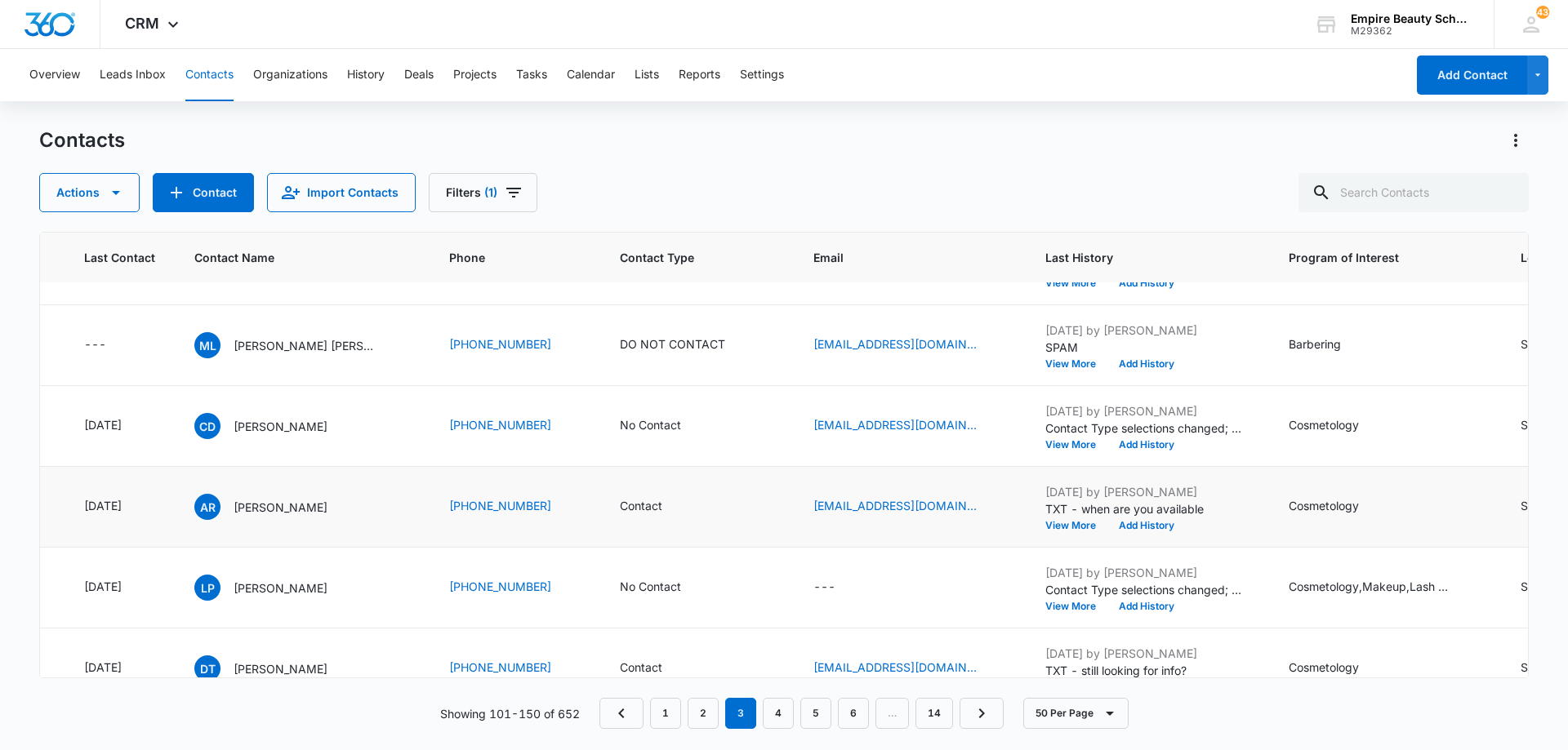
scroll to position [572, 250]
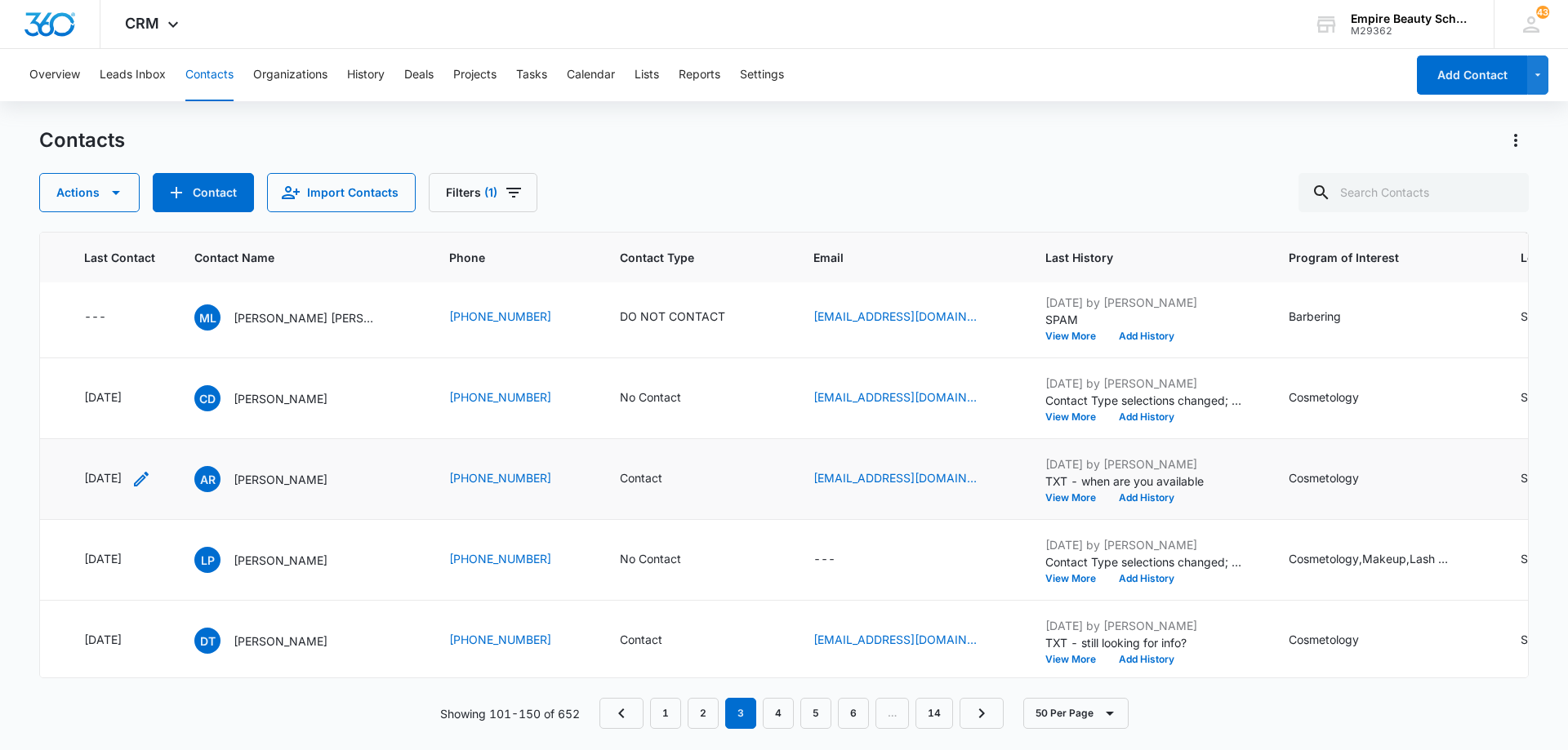
click at [148, 483] on icon "Last Contact - 1752537600 - Select to Edit Field" at bounding box center [140, 479] width 15 height 15
click at [171, 372] on input "[DATE]" at bounding box center [131, 375] width 120 height 18
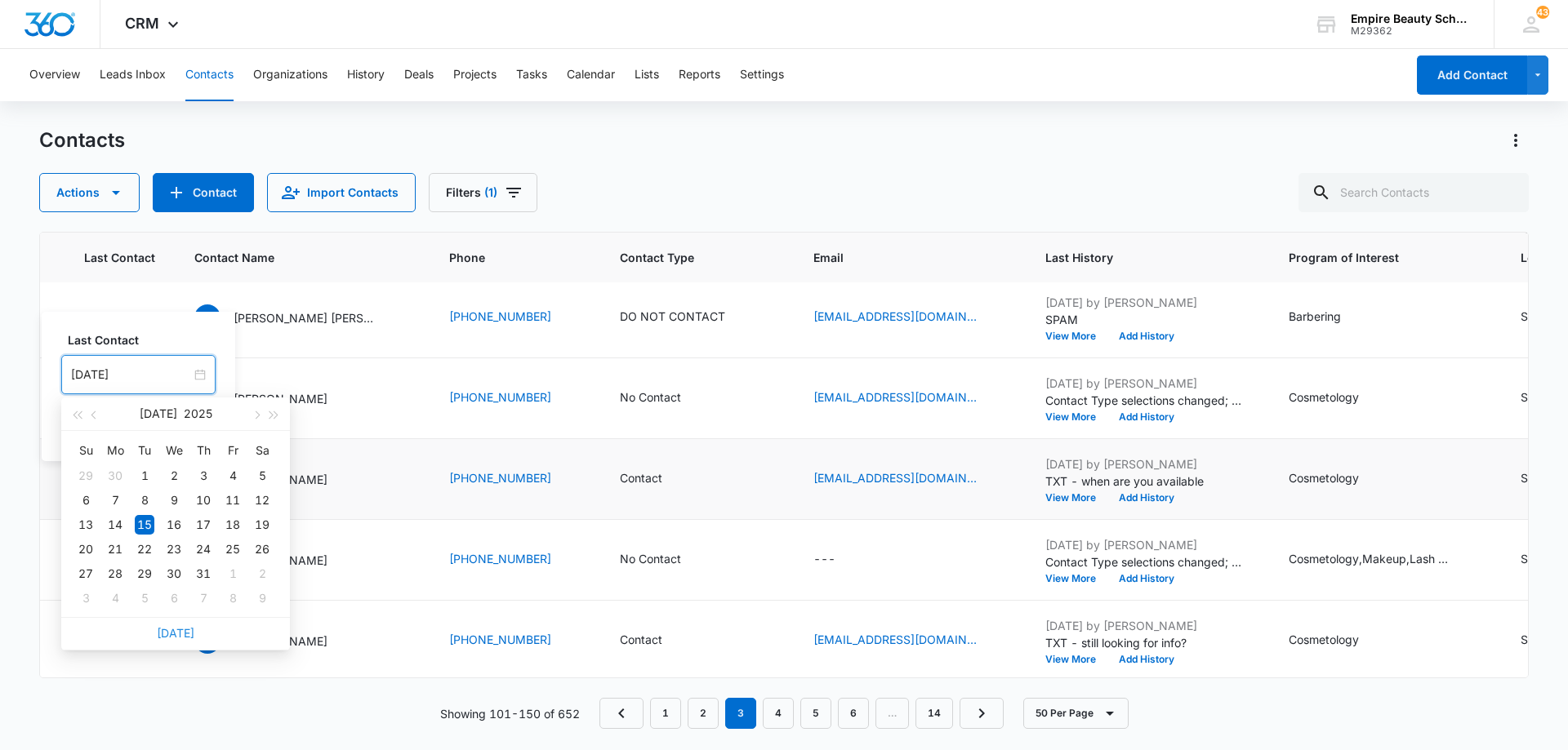
click at [176, 633] on link "[DATE]" at bounding box center [176, 633] width 38 height 14
type input "[DATE]"
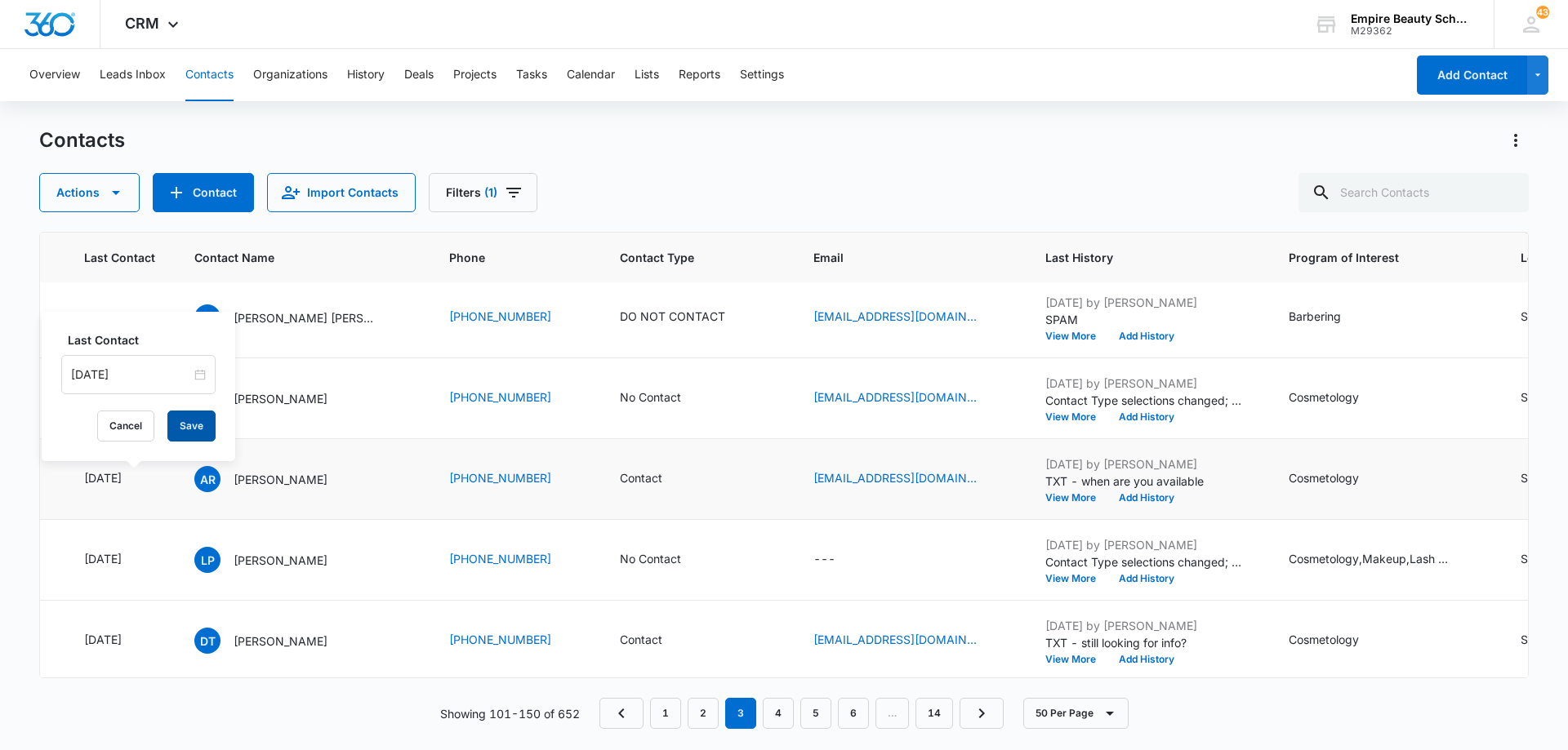
click at [180, 430] on button "Save" at bounding box center [191, 426] width 48 height 31
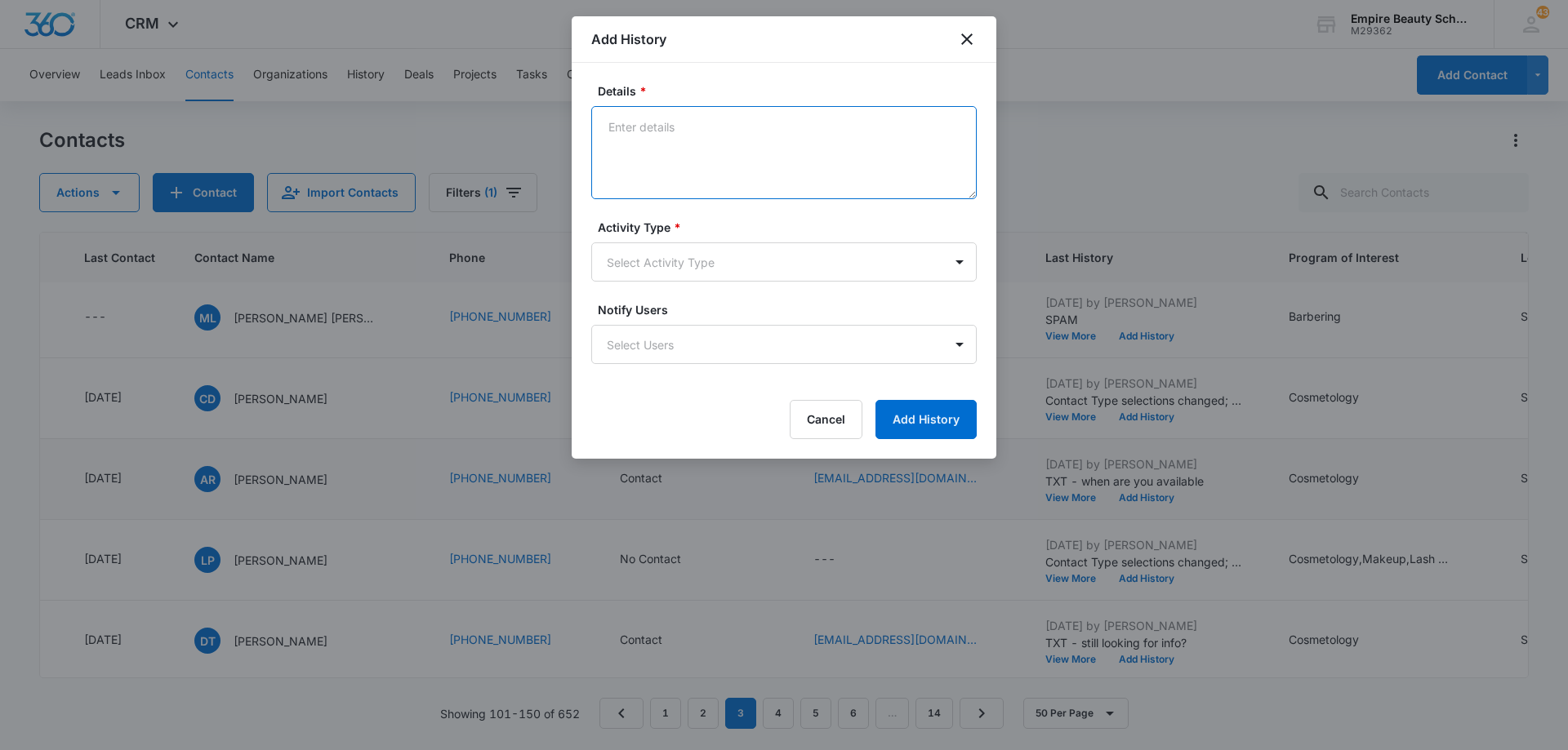
click at [709, 129] on textarea "Details *" at bounding box center [783, 152] width 385 height 93
type textarea "LVM for call back"
click at [728, 259] on body "CRM Apps Forms CRM Email Shop Payments POS Files Brand Settings Empire Beauty S…" at bounding box center [784, 375] width 1568 height 750
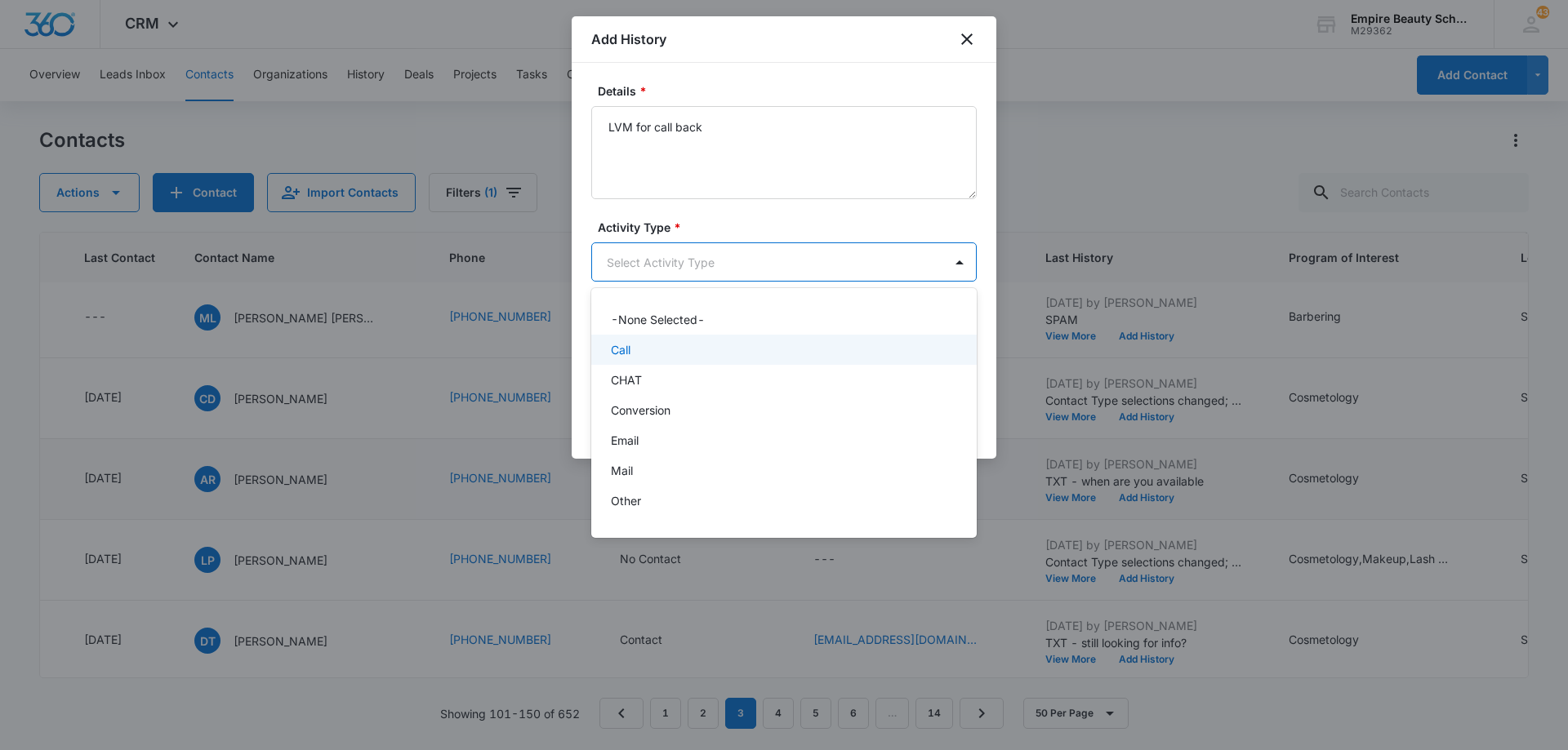
click at [724, 344] on div "Call" at bounding box center [782, 350] width 343 height 18
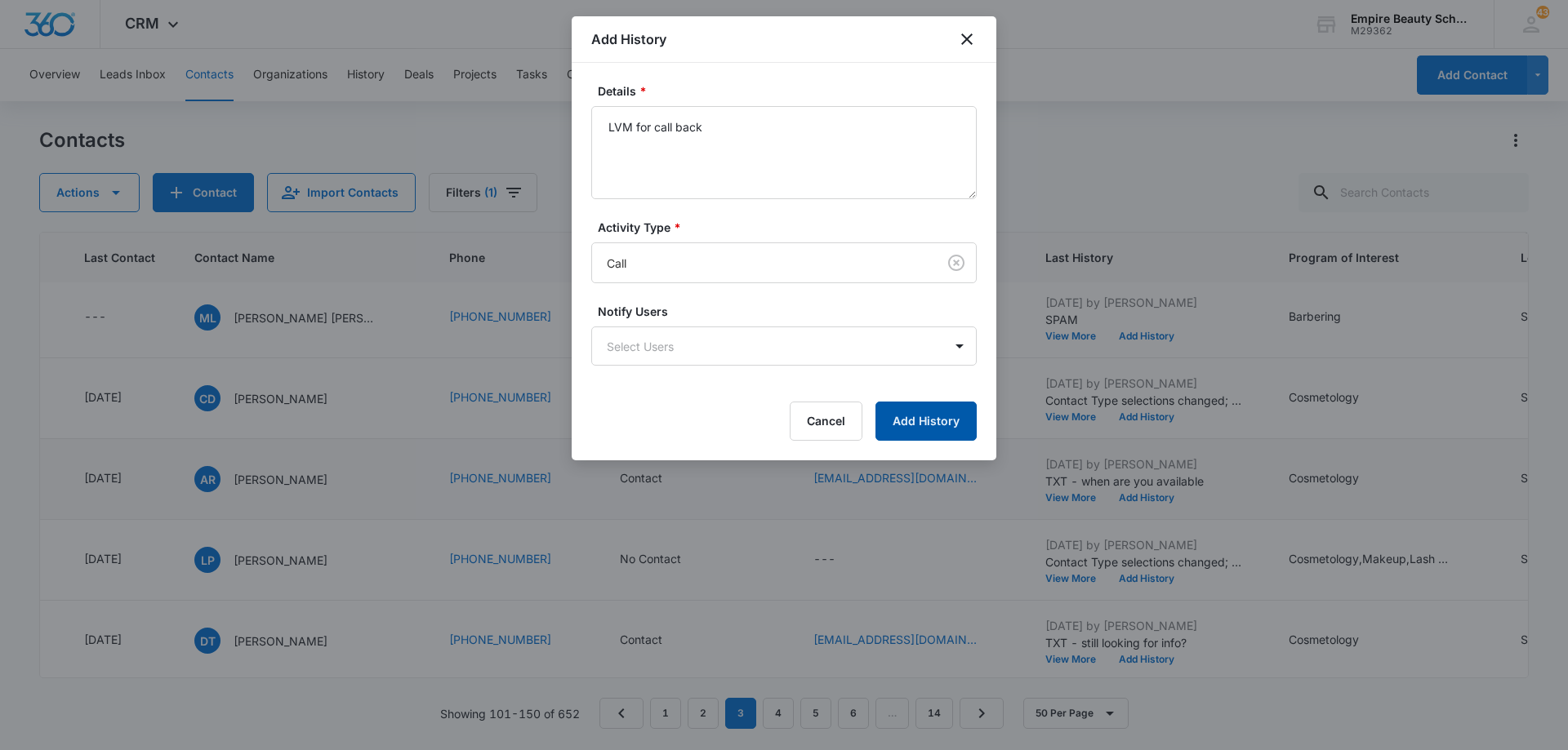
click at [894, 410] on button "Add History" at bounding box center [926, 421] width 101 height 39
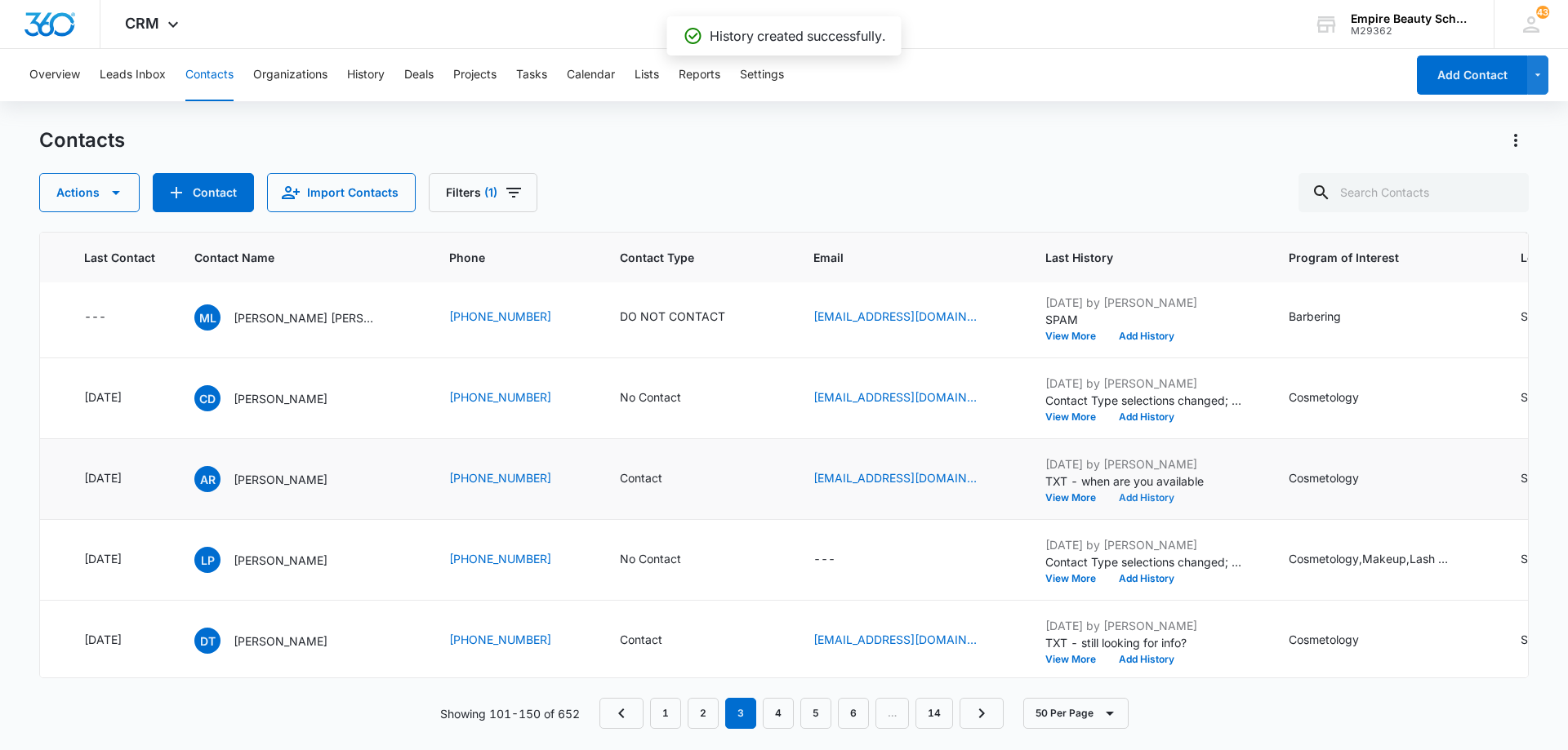
click at [1172, 496] on button "Add History" at bounding box center [1146, 498] width 78 height 10
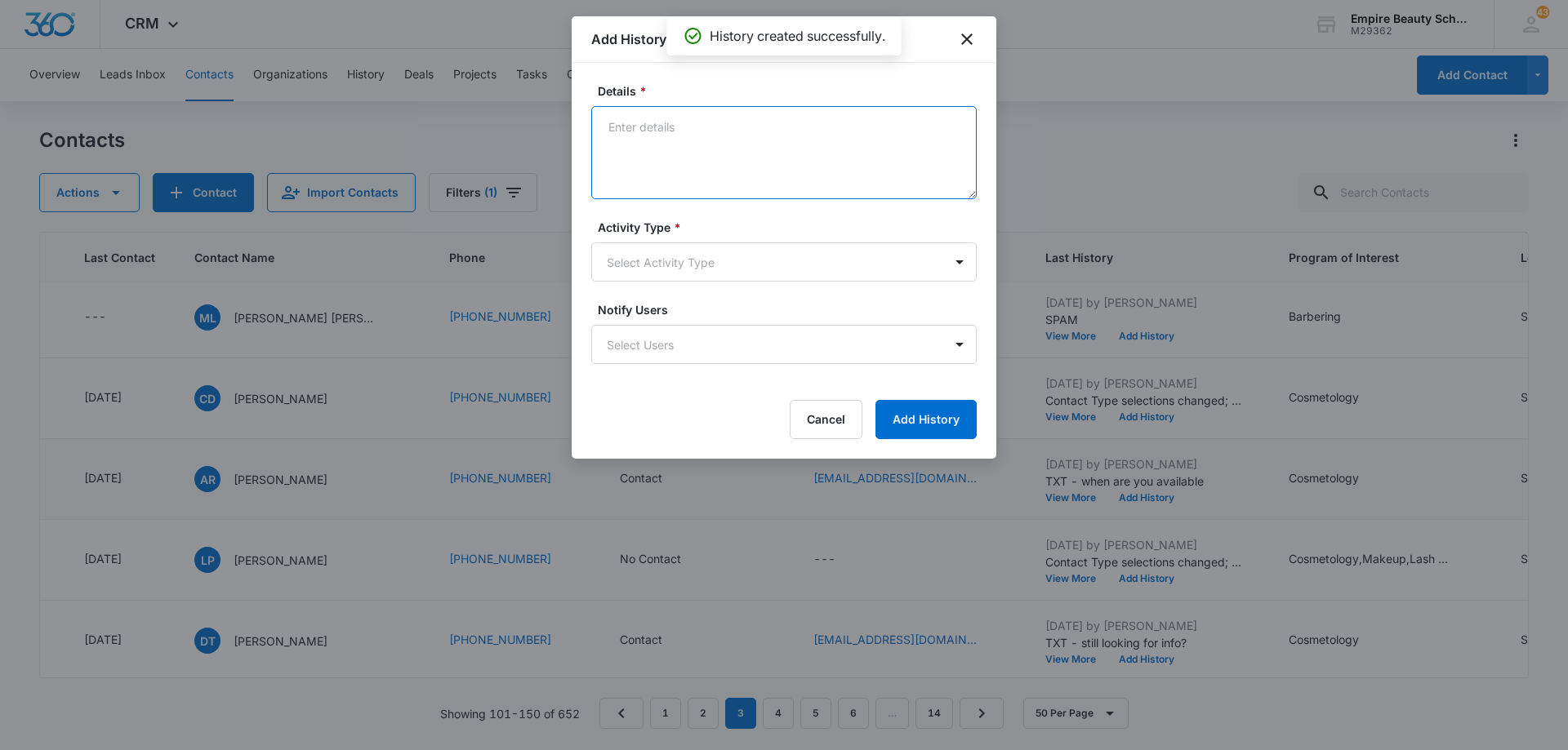
click at [775, 144] on textarea "Details *" at bounding box center [783, 152] width 385 height 93
type textarea "TXT still interested?"
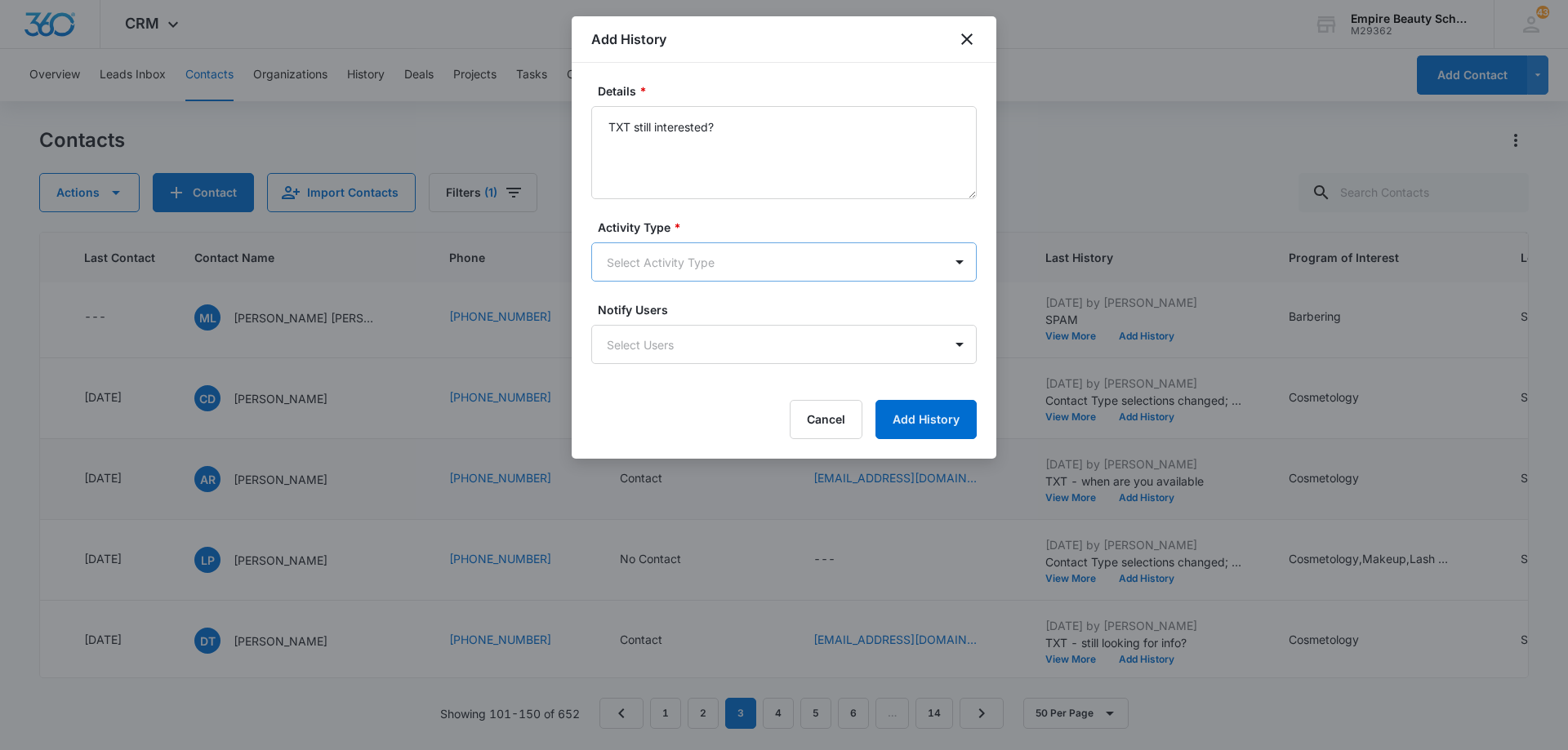
click at [757, 267] on body "CRM Apps Forms CRM Email Shop Payments POS Files Brand Settings Empire Beauty S…" at bounding box center [784, 375] width 1568 height 750
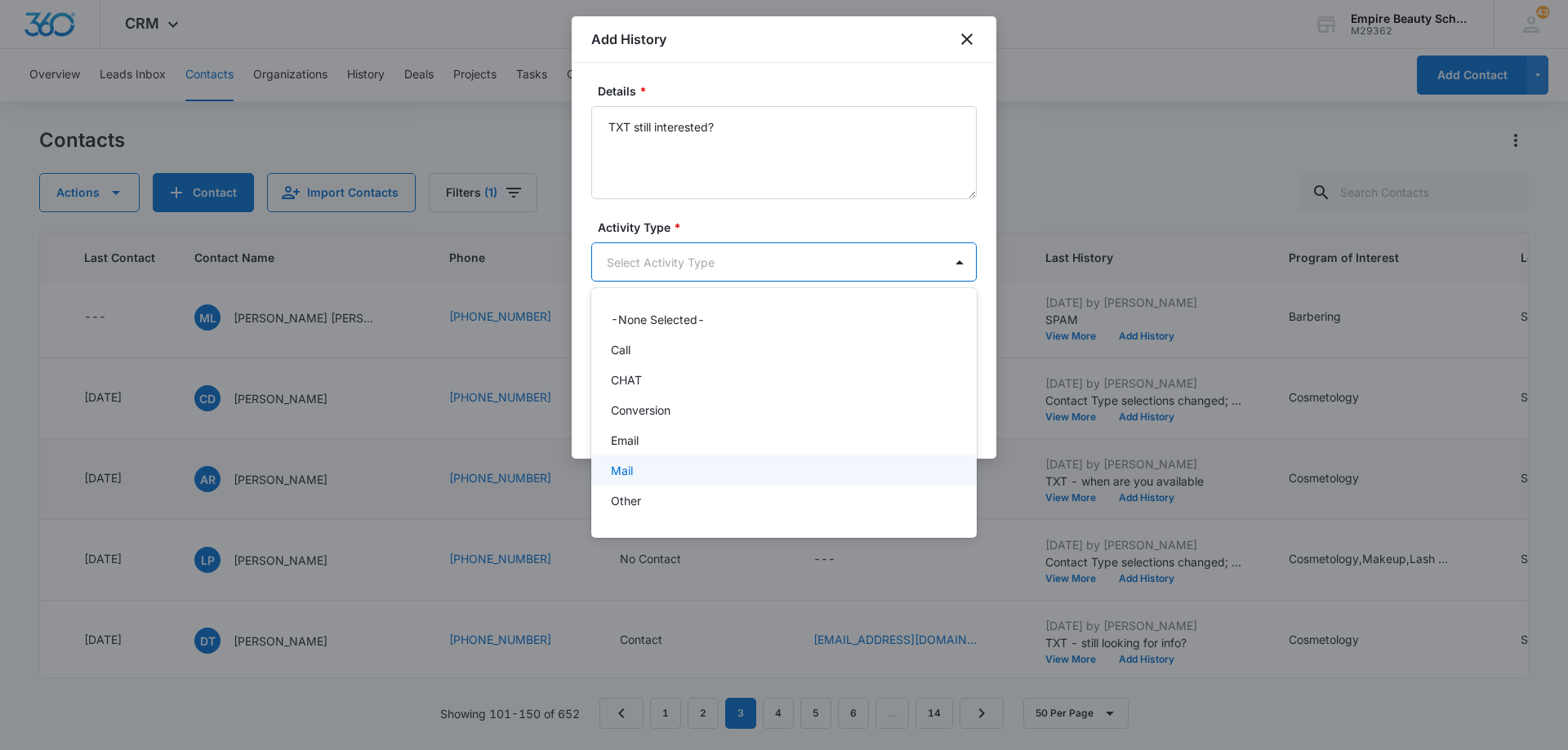
scroll to position [85, 0]
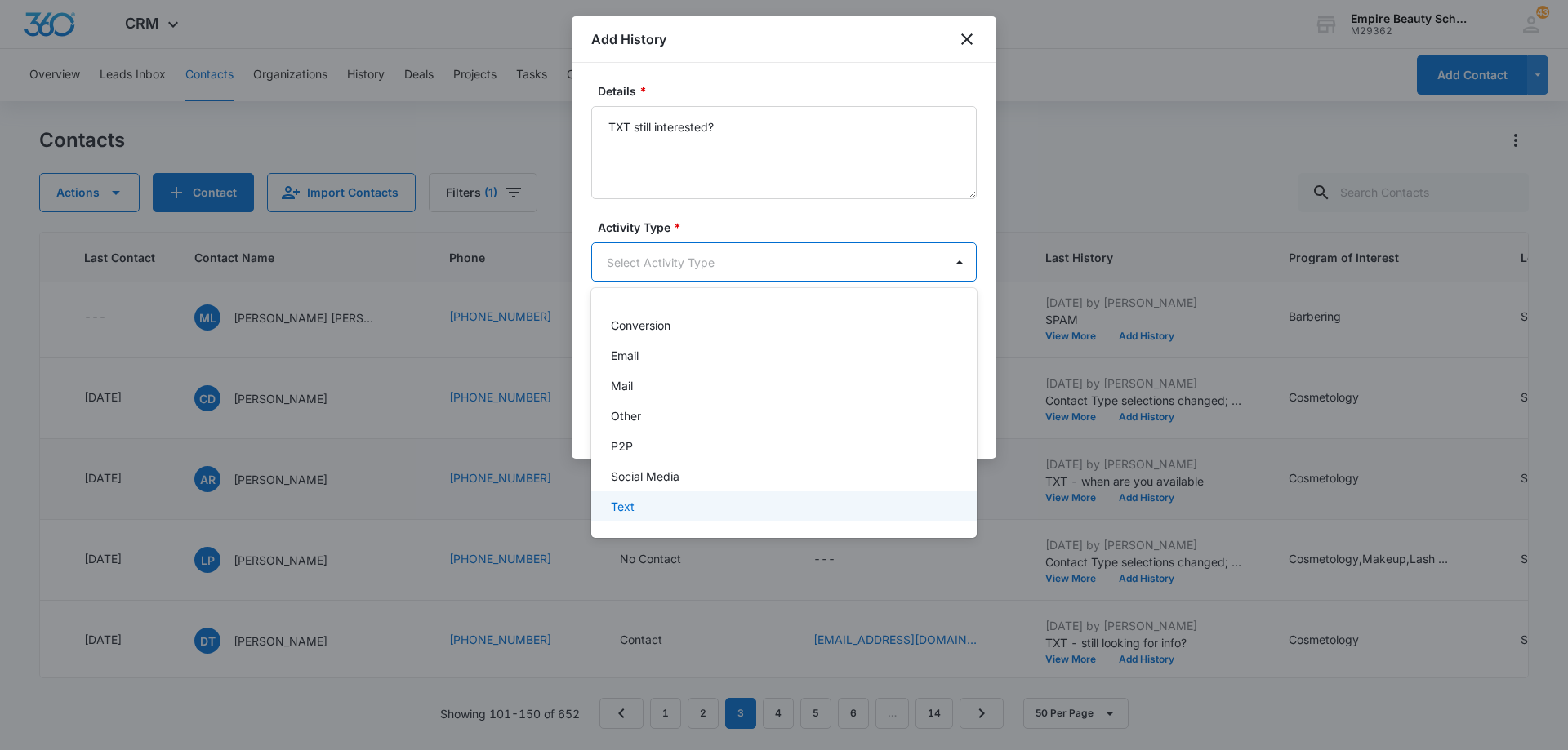
click at [747, 507] on div "Text" at bounding box center [782, 507] width 343 height 18
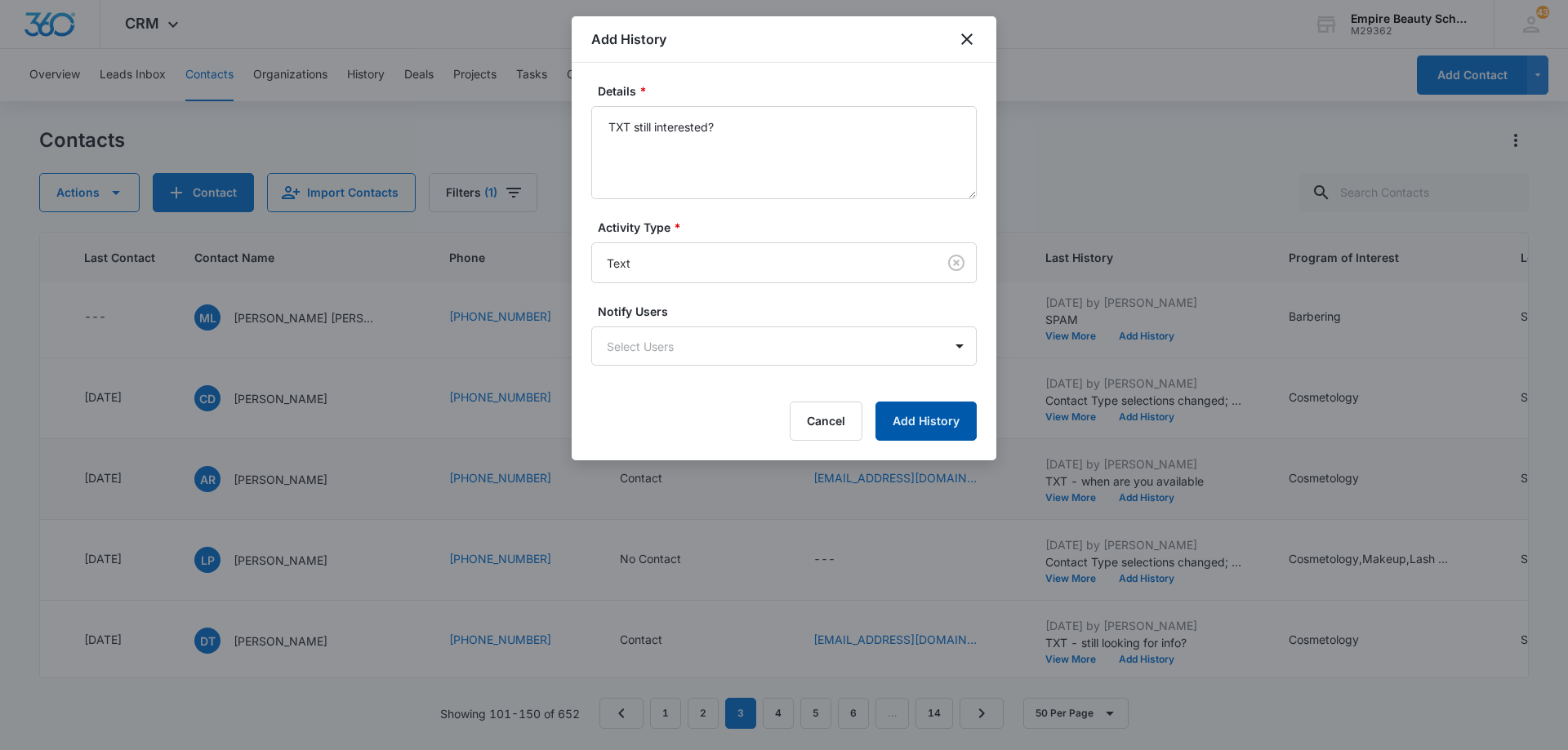
click at [916, 425] on button "Add History" at bounding box center [926, 421] width 101 height 39
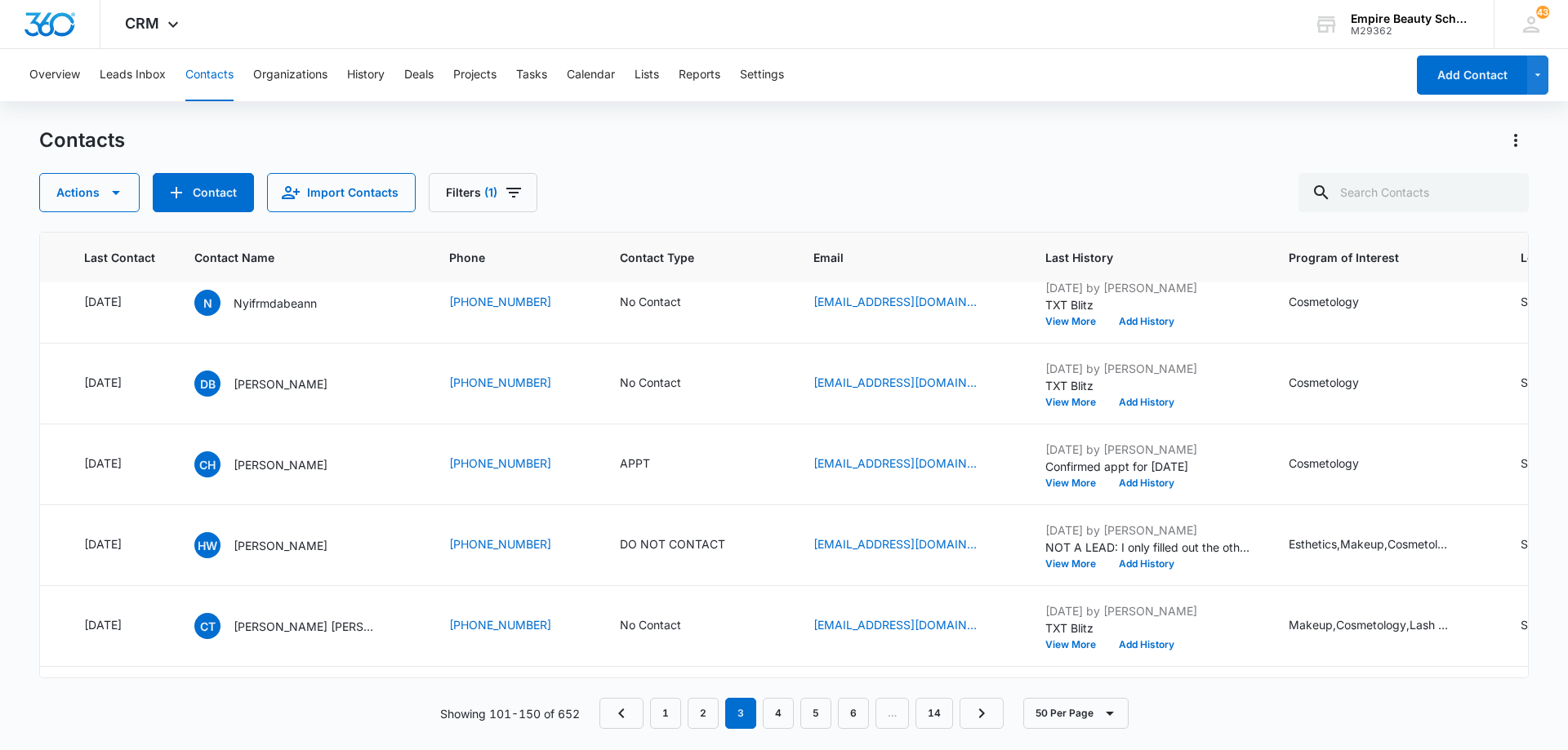
scroll to position [2695, 250]
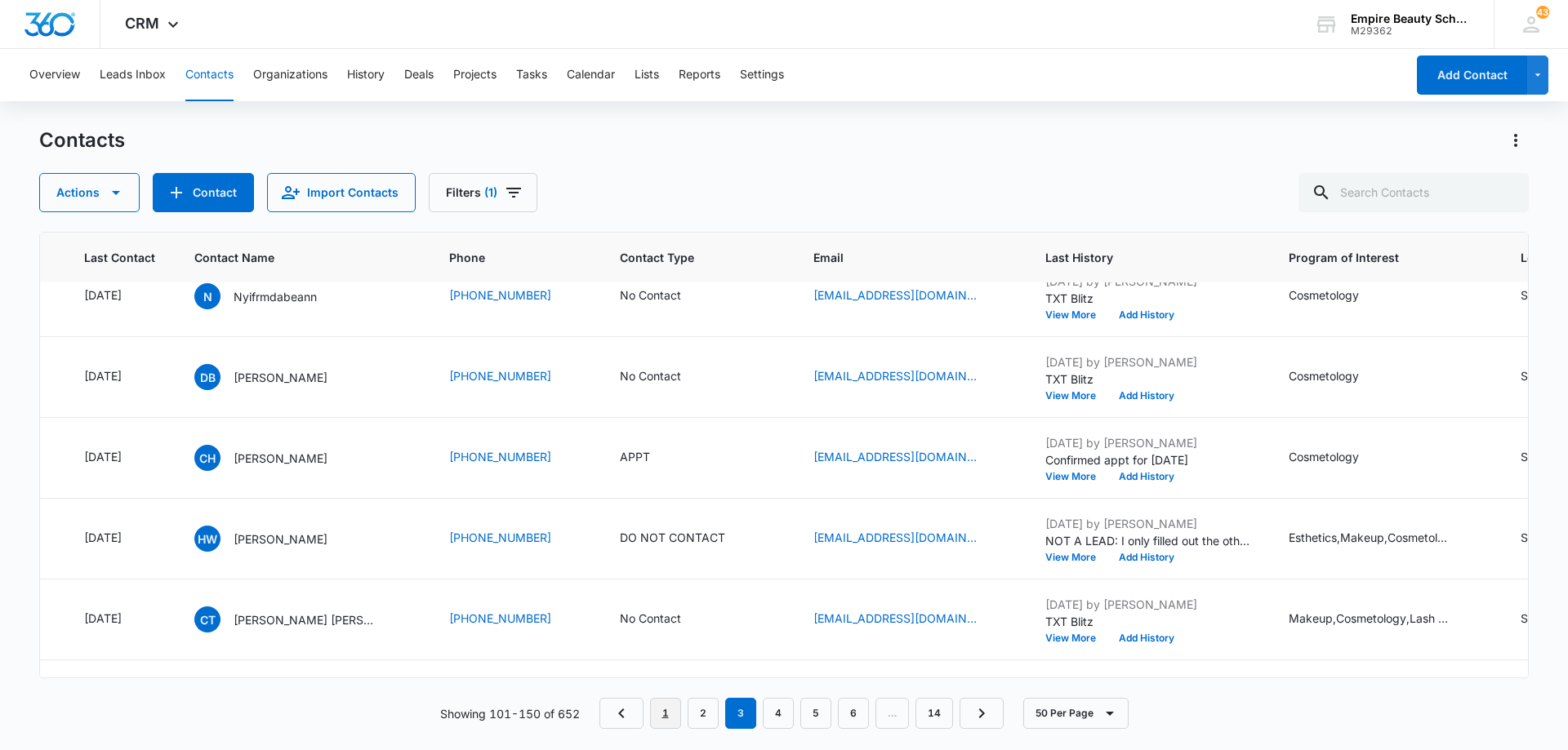
click at [668, 707] on link "1" at bounding box center [665, 714] width 31 height 31
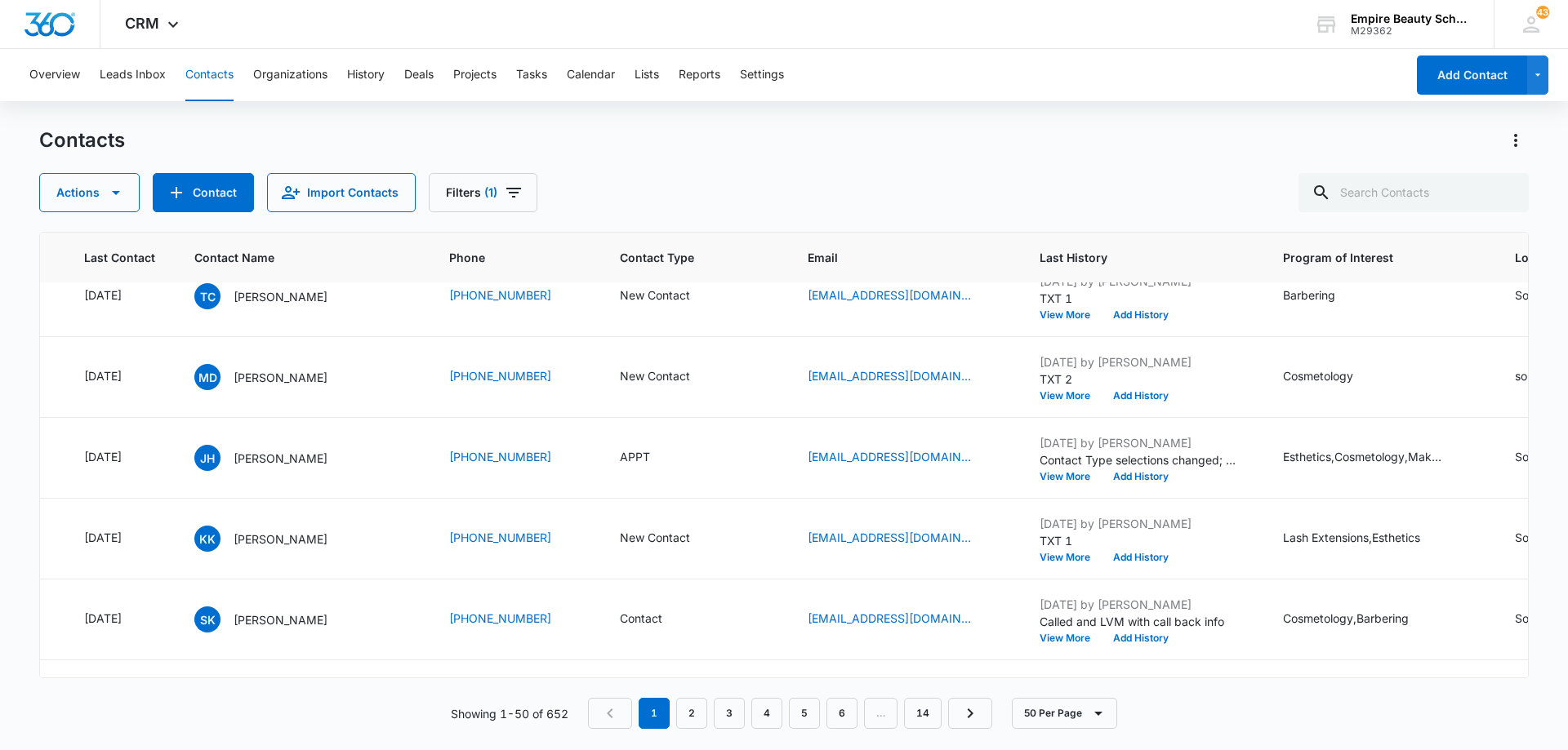
scroll to position [0, 250]
